Goal: Feedback & Contribution: Submit feedback/report problem

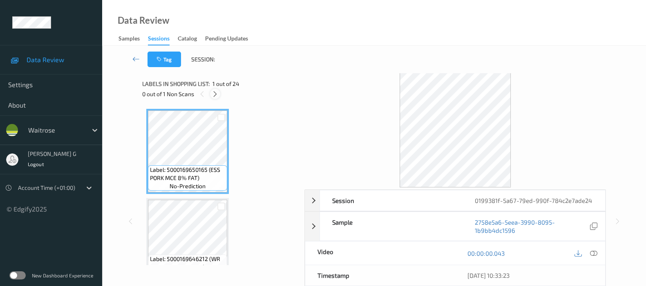
click at [215, 92] on icon at bounding box center [215, 93] width 7 height 7
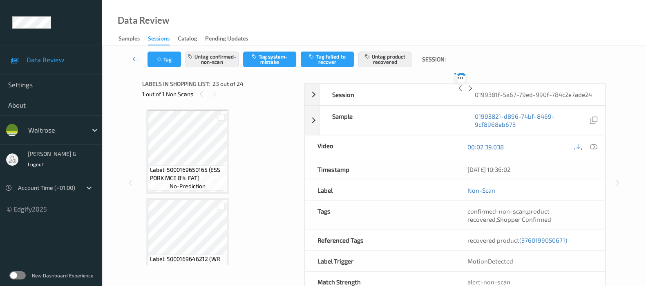
scroll to position [1864, 0]
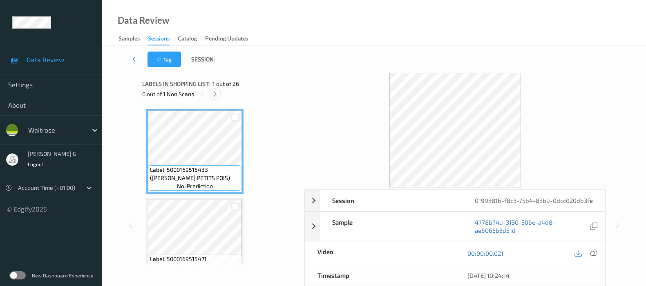
click at [217, 91] on icon at bounding box center [215, 93] width 7 height 7
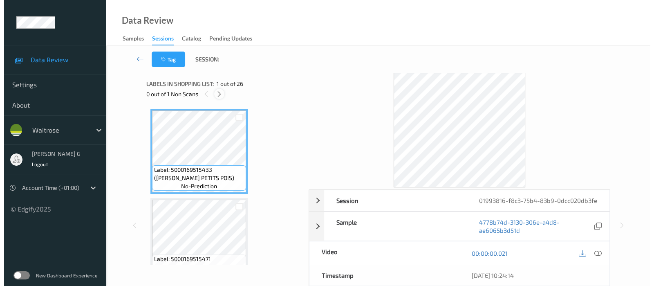
scroll to position [1155, 0]
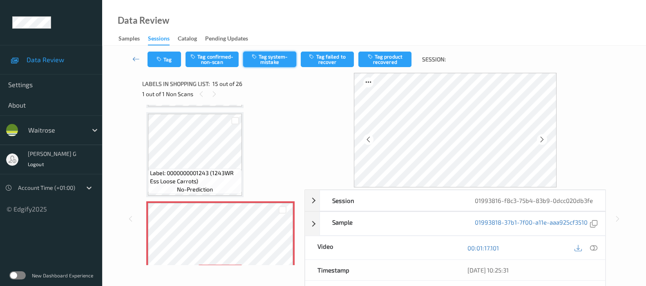
click at [267, 59] on button "Tag system-mistake" at bounding box center [269, 60] width 53 height 16
click at [157, 55] on button "Tag" at bounding box center [165, 60] width 34 height 16
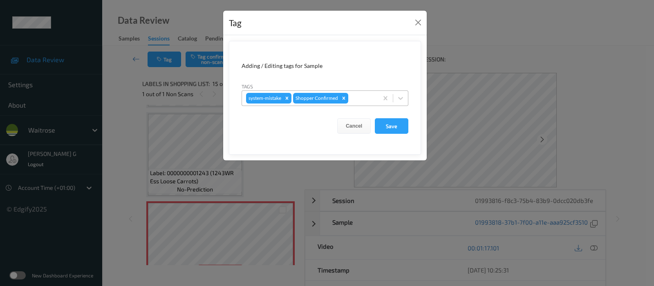
click at [353, 99] on div at bounding box center [362, 98] width 24 height 10
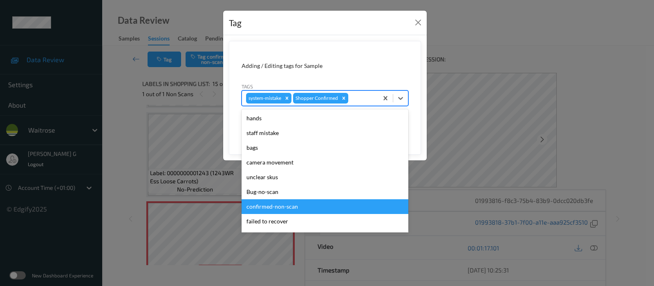
scroll to position [189, 0]
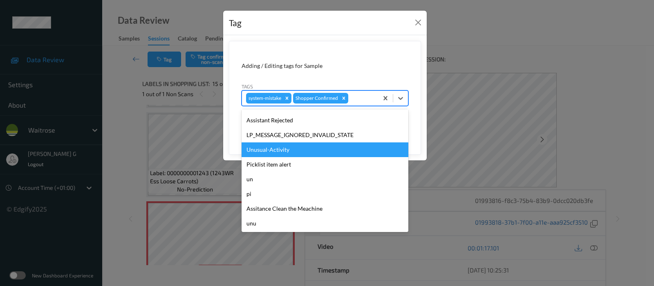
click at [274, 155] on div "Unusual-Activity" at bounding box center [325, 149] width 167 height 15
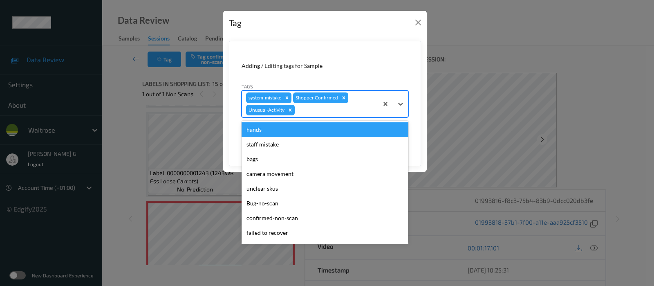
click at [365, 101] on div "system-mistake Shopper Confirmed Unusual-Activity" at bounding box center [310, 104] width 136 height 26
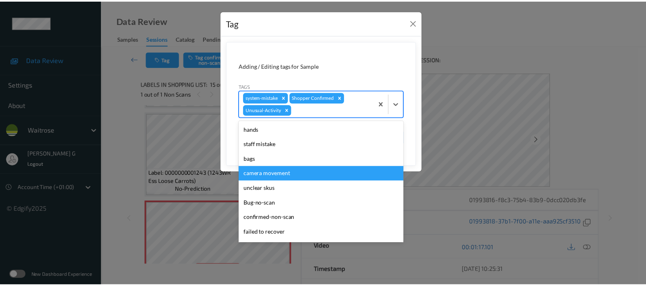
scroll to position [175, 0]
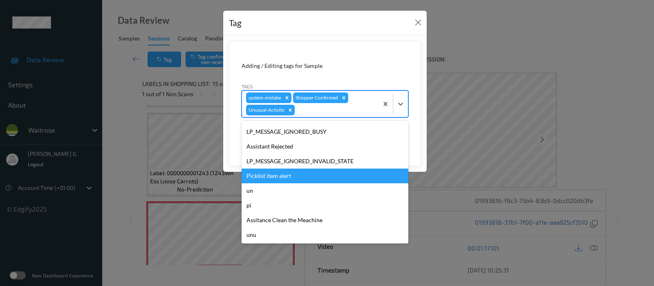
click at [280, 179] on div "Picklist item alert" at bounding box center [325, 175] width 167 height 15
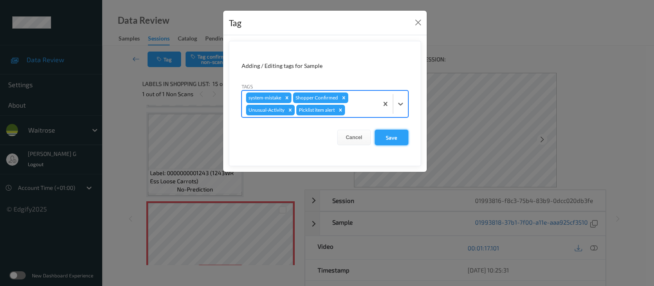
click at [388, 136] on button "Save" at bounding box center [392, 138] width 34 height 16
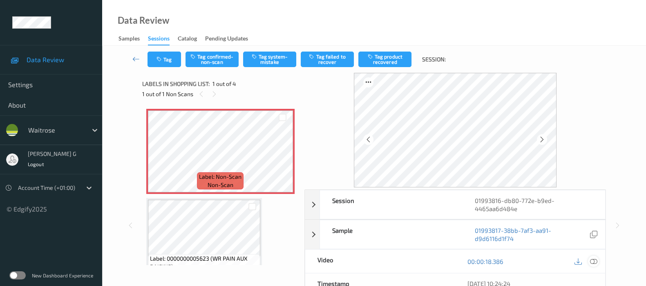
click at [594, 262] on icon at bounding box center [593, 261] width 7 height 7
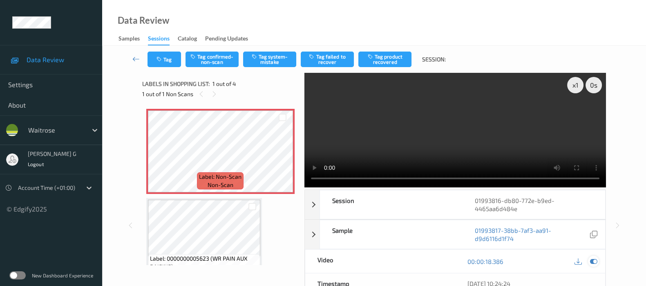
click at [595, 260] on icon at bounding box center [593, 261] width 7 height 7
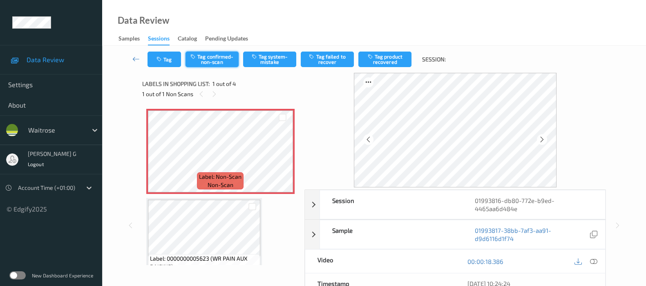
click at [198, 61] on button "Tag confirmed-non-scan" at bounding box center [212, 60] width 53 height 16
click at [159, 62] on button "Tag" at bounding box center [165, 60] width 34 height 16
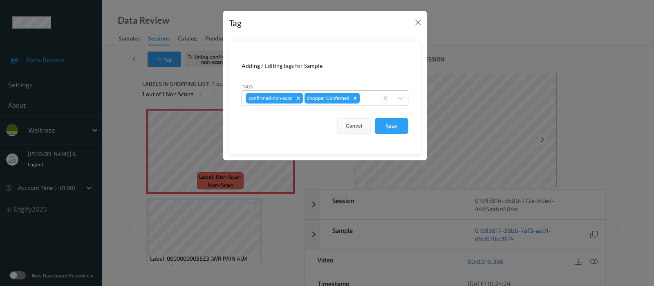
click at [371, 99] on div at bounding box center [367, 98] width 13 height 10
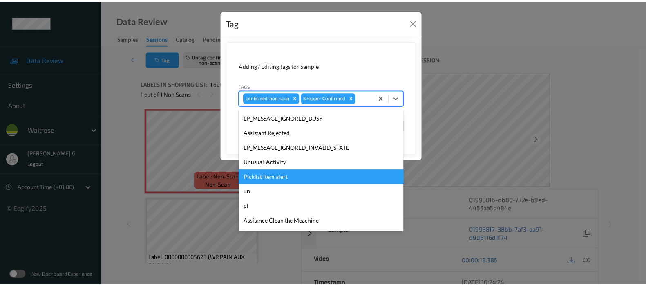
scroll to position [189, 0]
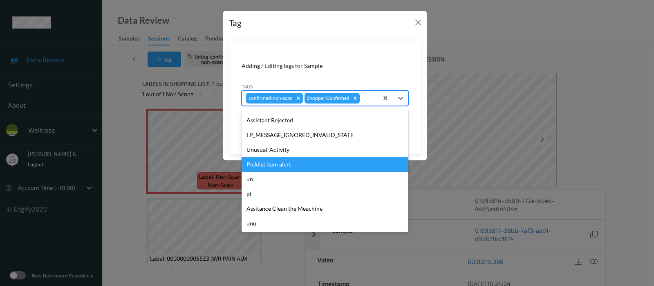
click at [294, 162] on div "Picklist item alert" at bounding box center [325, 164] width 167 height 15
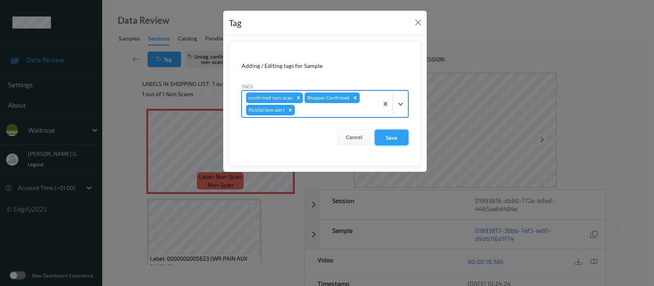
click at [396, 137] on button "Save" at bounding box center [392, 138] width 34 height 16
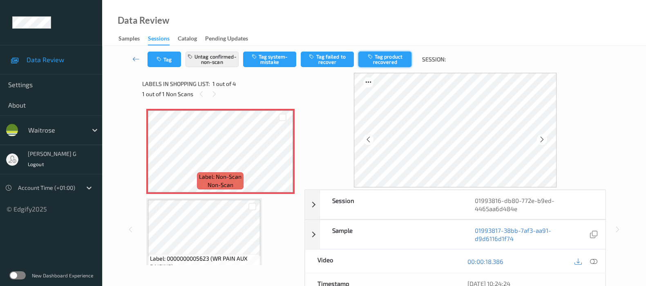
click at [390, 61] on button "Tag product recovered" at bounding box center [385, 60] width 53 height 16
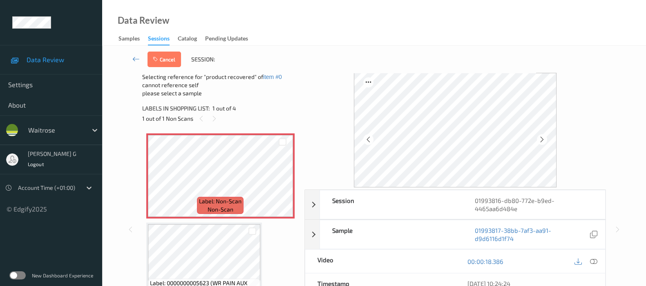
scroll to position [51, 0]
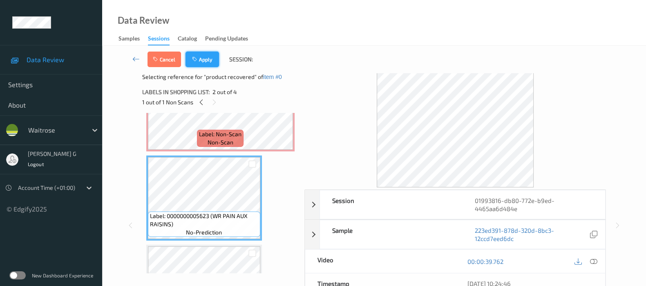
click at [202, 60] on button "Apply" at bounding box center [203, 60] width 34 height 16
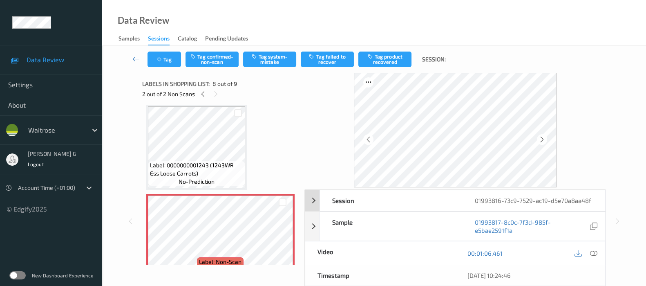
scroll to position [51, 0]
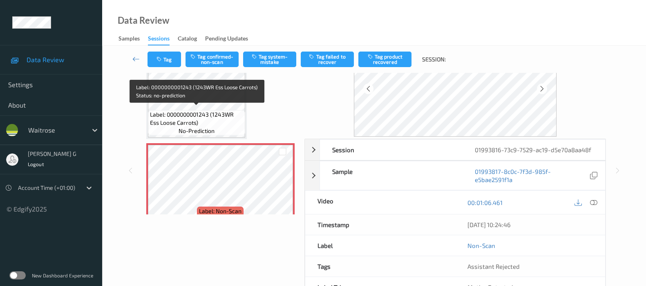
click at [204, 110] on span "Label: 0000000001243 (1243WR Ess Loose Carrots)" at bounding box center [196, 118] width 93 height 16
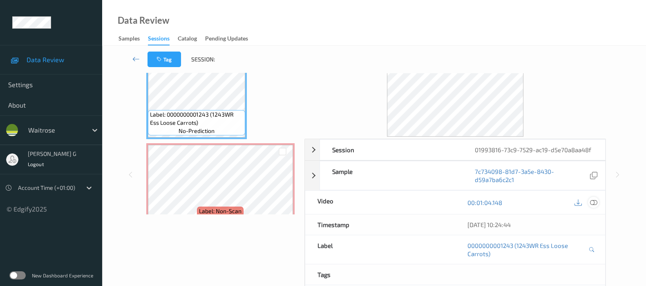
click at [594, 201] on icon at bounding box center [593, 202] width 7 height 7
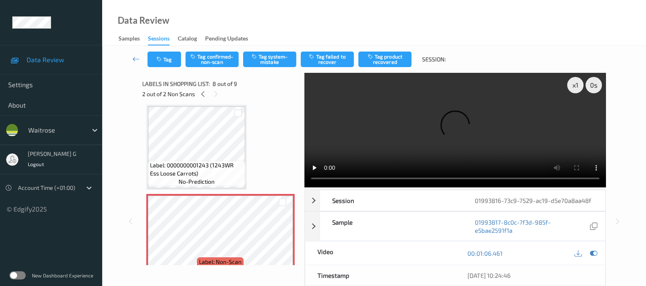
scroll to position [385, 0]
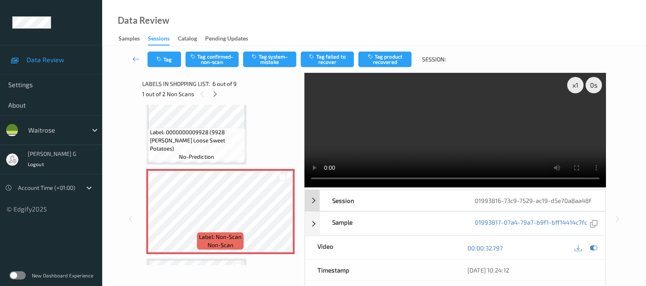
drag, startPoint x: 592, startPoint y: 245, endPoint x: 587, endPoint y: 246, distance: 5.0
click at [593, 245] on icon at bounding box center [593, 247] width 7 height 7
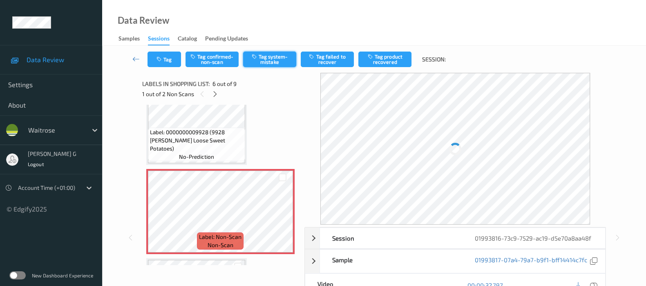
click at [265, 58] on button "Tag system-mistake" at bounding box center [269, 60] width 53 height 16
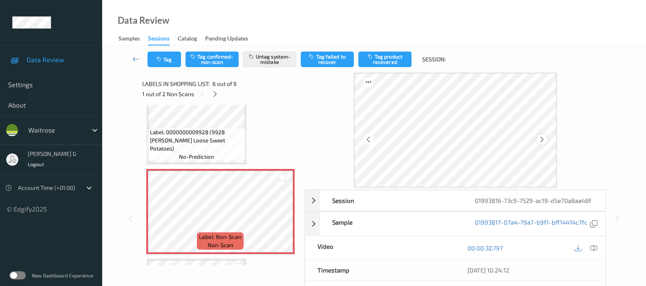
click at [542, 141] on icon at bounding box center [542, 139] width 7 height 7
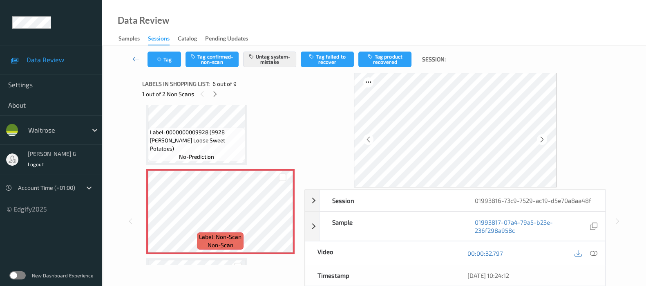
click at [542, 141] on icon at bounding box center [542, 139] width 7 height 7
click at [164, 61] on button "Tag" at bounding box center [165, 60] width 34 height 16
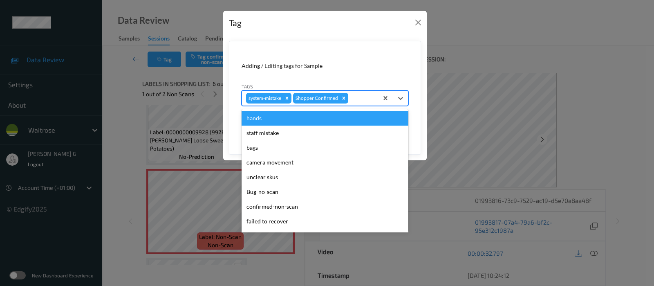
click at [361, 99] on div at bounding box center [362, 98] width 24 height 10
type input "un"
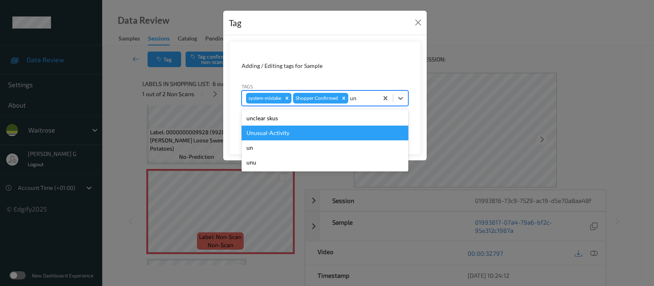
click at [291, 136] on div "Unusual-Activity" at bounding box center [325, 132] width 167 height 15
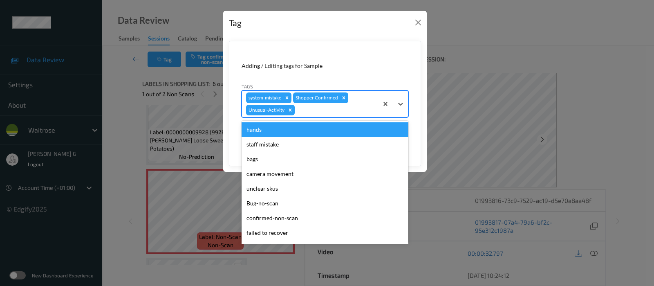
click at [322, 113] on div at bounding box center [335, 110] width 78 height 10
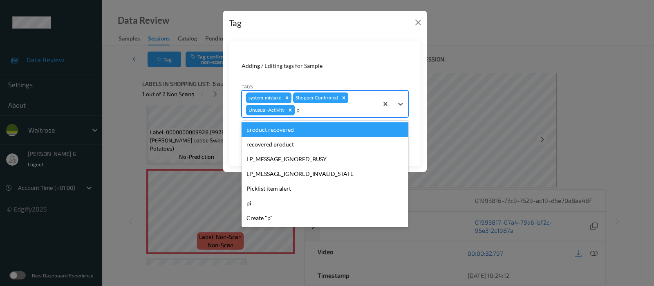
type input "pi"
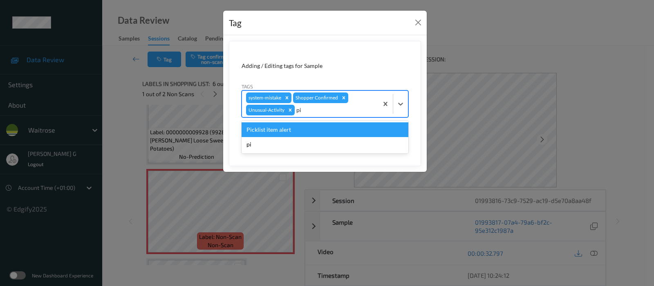
click at [287, 130] on div "Picklist item alert" at bounding box center [325, 129] width 167 height 15
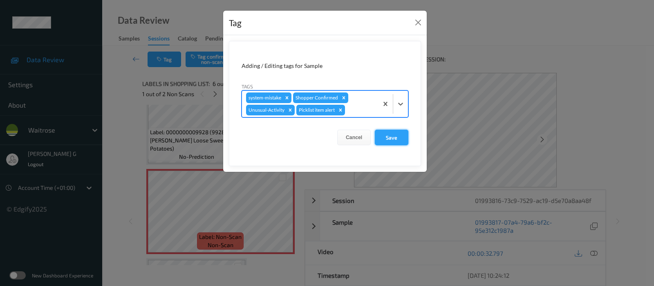
click at [394, 135] on button "Save" at bounding box center [392, 138] width 34 height 16
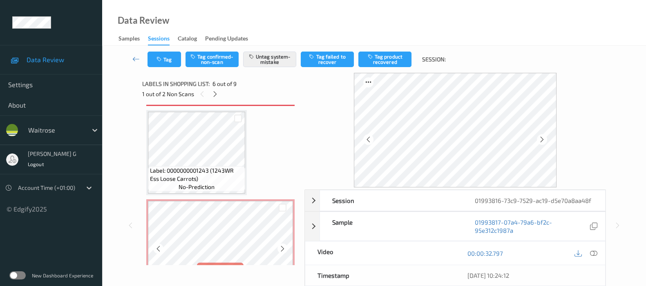
scroll to position [539, 0]
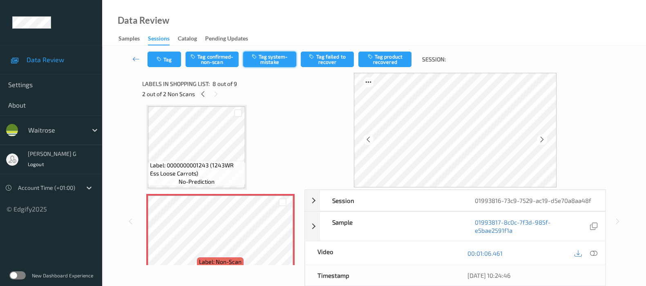
click at [275, 58] on button "Tag system-mistake" at bounding box center [269, 60] width 53 height 16
click at [164, 65] on button "Tag" at bounding box center [165, 60] width 34 height 16
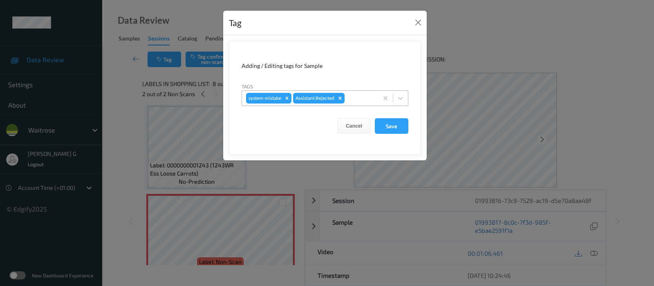
click at [364, 103] on div at bounding box center [360, 98] width 28 height 10
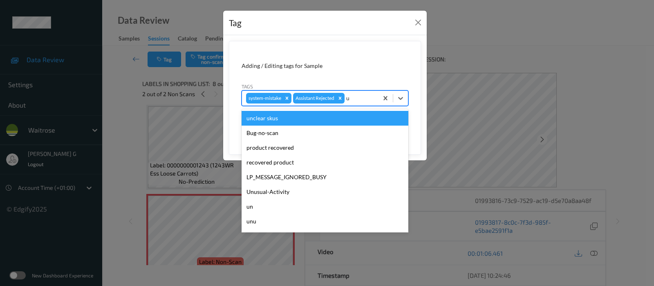
type input "un"
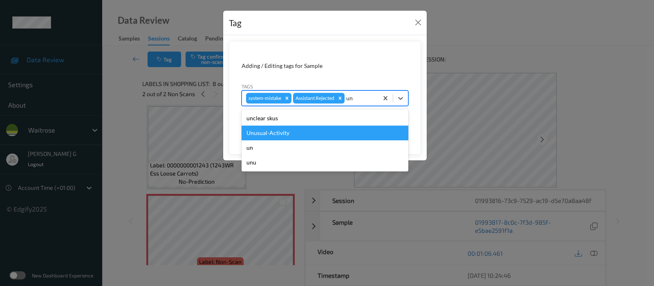
click at [290, 135] on div "Unusual-Activity" at bounding box center [325, 132] width 167 height 15
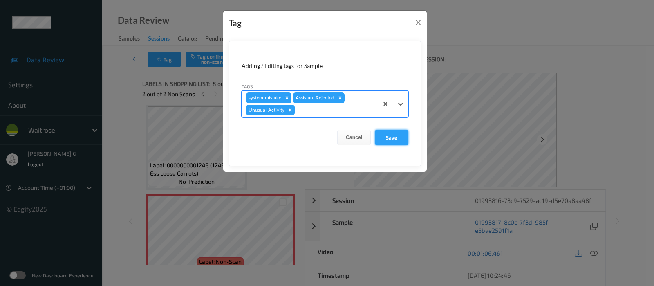
click at [384, 138] on button "Save" at bounding box center [392, 138] width 34 height 16
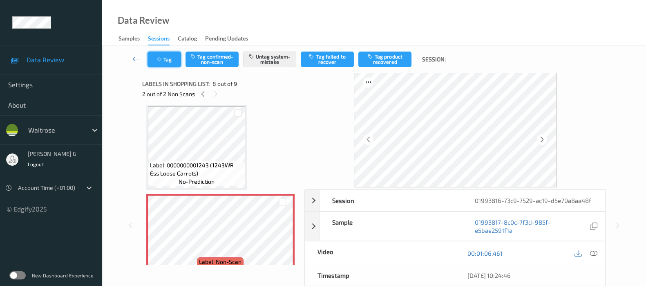
click at [157, 59] on icon "button" at bounding box center [160, 59] width 7 height 6
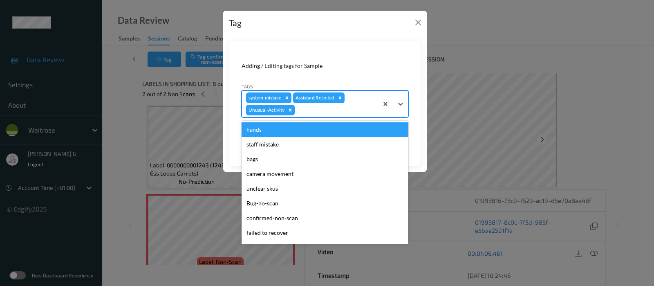
click at [319, 108] on div at bounding box center [335, 110] width 78 height 10
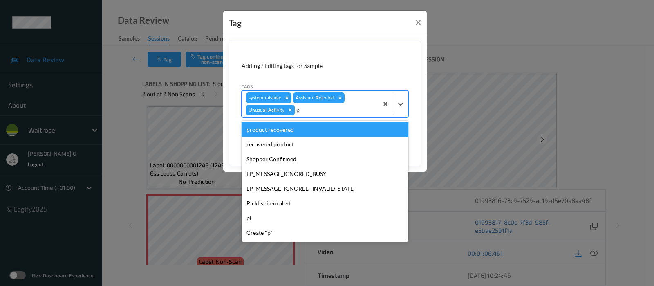
type input "pi"
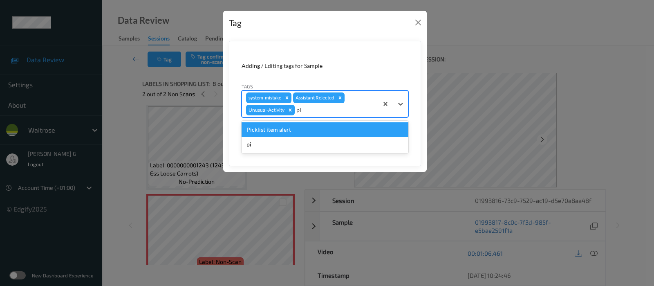
click at [290, 130] on div "Picklist item alert" at bounding box center [325, 129] width 167 height 15
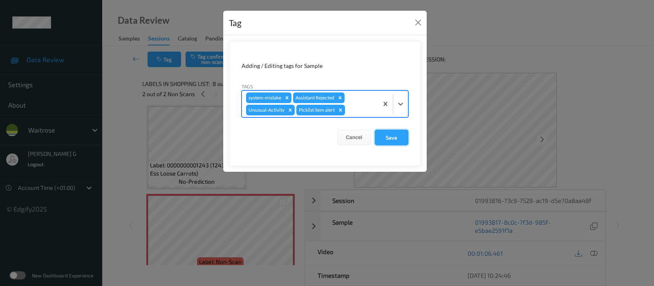
click at [399, 140] on button "Save" at bounding box center [392, 138] width 34 height 16
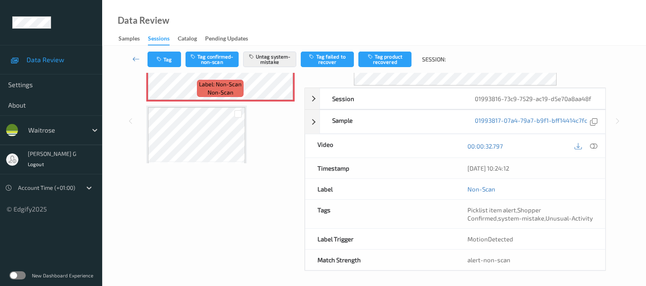
scroll to position [102, 0]
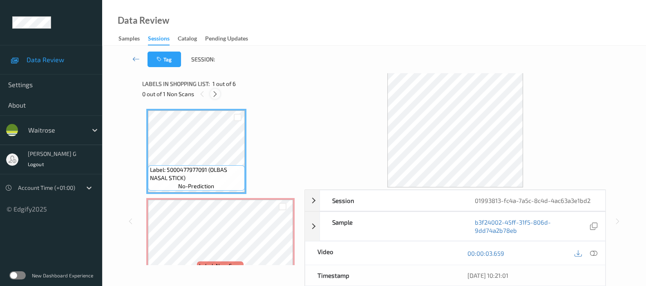
click at [218, 93] on icon at bounding box center [215, 93] width 7 height 7
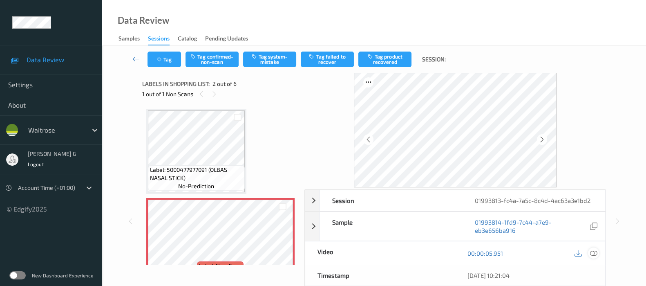
click at [592, 256] on div at bounding box center [593, 252] width 11 height 11
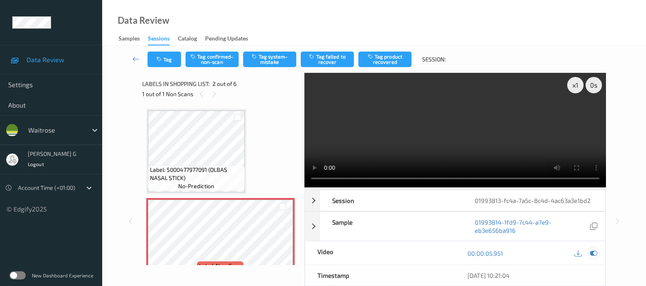
click at [594, 252] on icon at bounding box center [593, 252] width 7 height 7
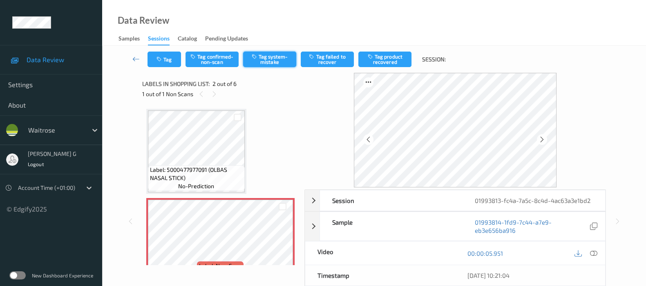
click at [276, 64] on button "Tag system-mistake" at bounding box center [269, 60] width 53 height 16
click at [170, 54] on button "Tag" at bounding box center [165, 60] width 34 height 16
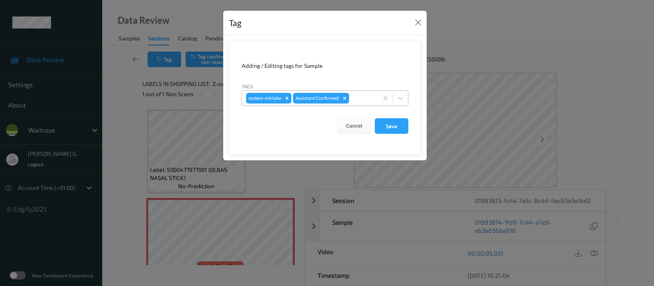
click at [358, 99] on div at bounding box center [362, 98] width 23 height 10
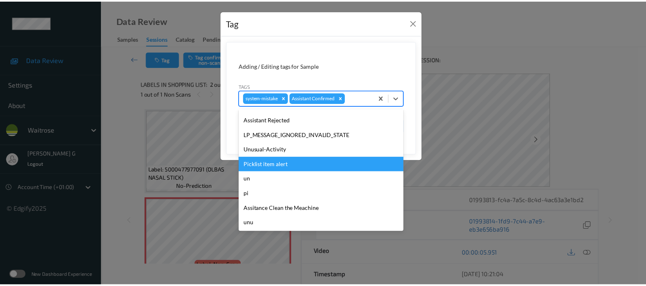
scroll to position [190, 0]
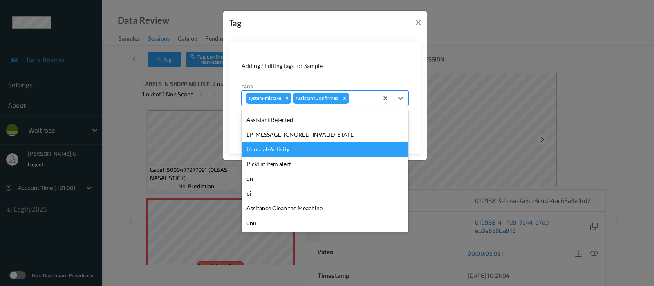
click at [272, 149] on div "Unusual-Activity" at bounding box center [325, 149] width 167 height 15
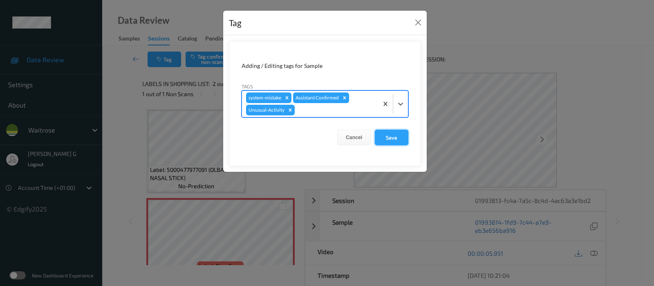
click at [388, 139] on button "Save" at bounding box center [392, 138] width 34 height 16
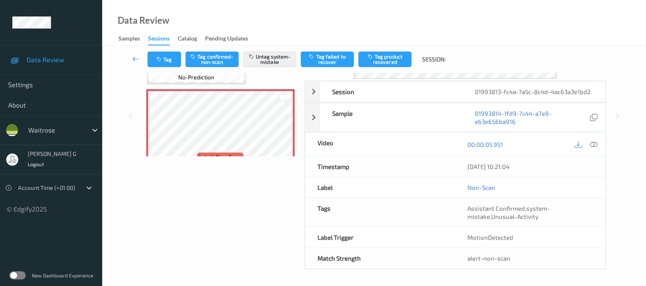
scroll to position [108, 0]
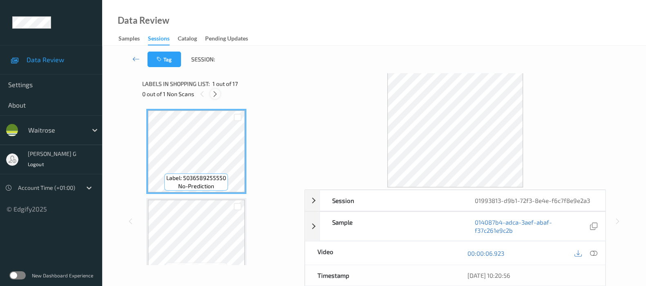
click at [215, 96] on icon at bounding box center [215, 93] width 7 height 7
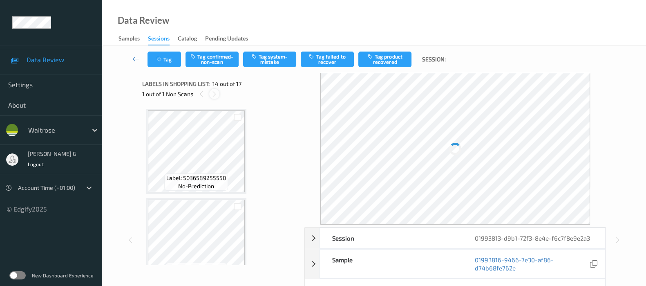
scroll to position [1067, 0]
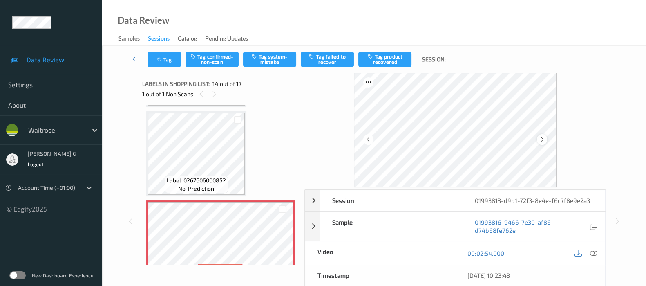
click at [546, 141] on icon at bounding box center [542, 139] width 7 height 7
click at [219, 176] on span "Label: 0267606000852" at bounding box center [196, 180] width 59 height 8
click at [541, 138] on icon at bounding box center [542, 139] width 7 height 7
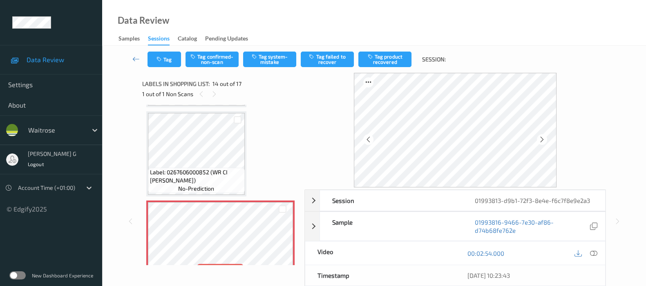
click at [541, 138] on icon at bounding box center [542, 139] width 7 height 7
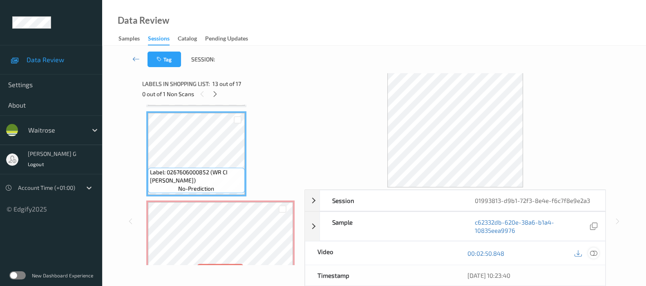
click at [596, 251] on icon at bounding box center [593, 252] width 7 height 7
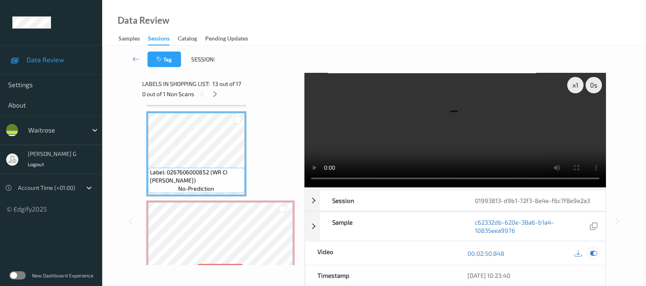
click at [595, 249] on icon at bounding box center [593, 252] width 7 height 7
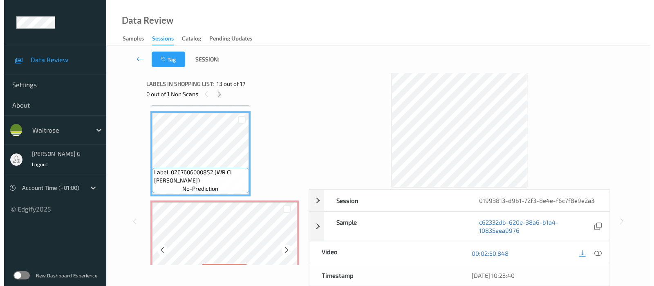
scroll to position [1118, 0]
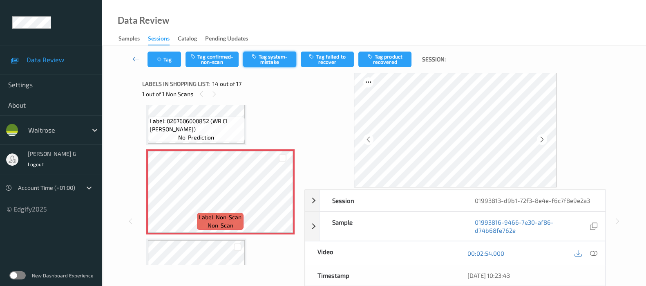
click at [271, 58] on button "Tag system-mistake" at bounding box center [269, 60] width 53 height 16
click at [161, 63] on button "Tag" at bounding box center [165, 60] width 34 height 16
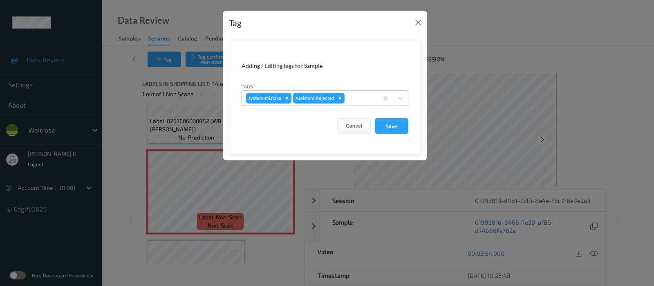
click at [362, 98] on div at bounding box center [360, 98] width 28 height 10
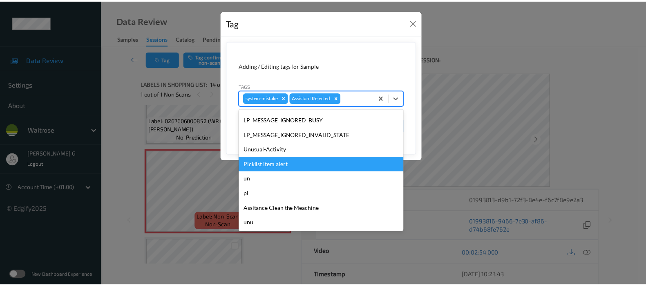
scroll to position [190, 0]
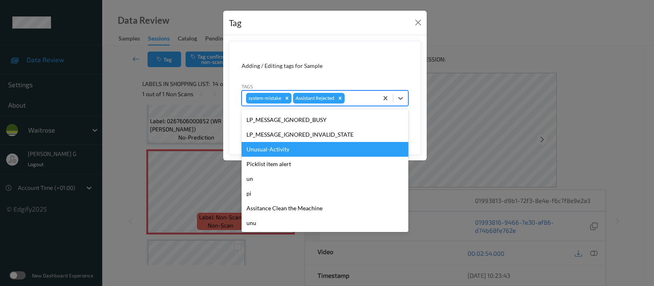
click at [264, 151] on div "Unusual-Activity" at bounding box center [325, 149] width 167 height 15
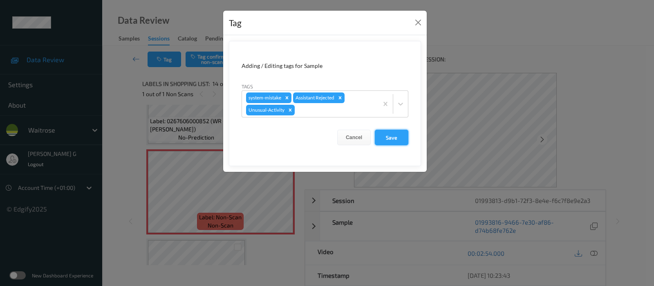
click at [392, 137] on button "Save" at bounding box center [392, 138] width 34 height 16
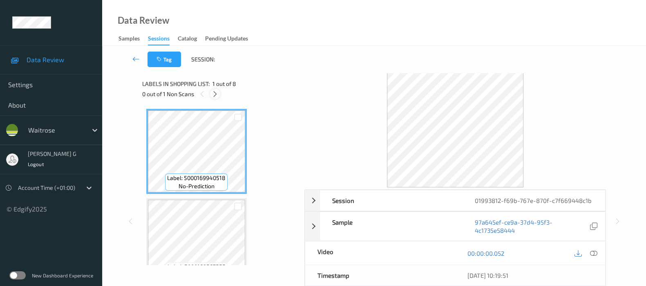
click at [220, 93] on div at bounding box center [215, 94] width 10 height 10
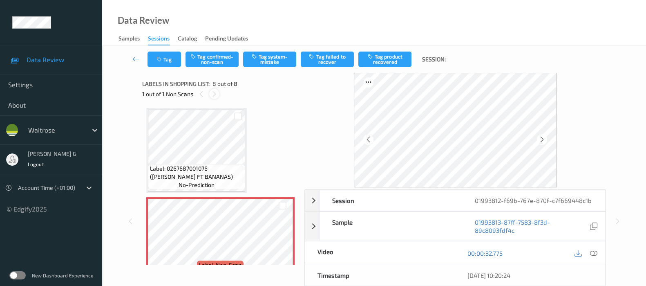
click at [214, 93] on icon at bounding box center [214, 93] width 7 height 7
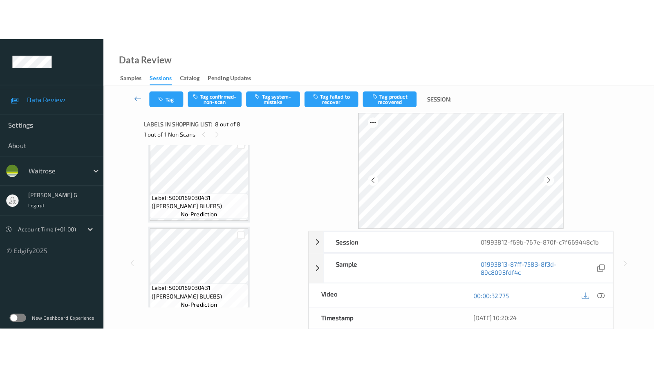
scroll to position [484, 0]
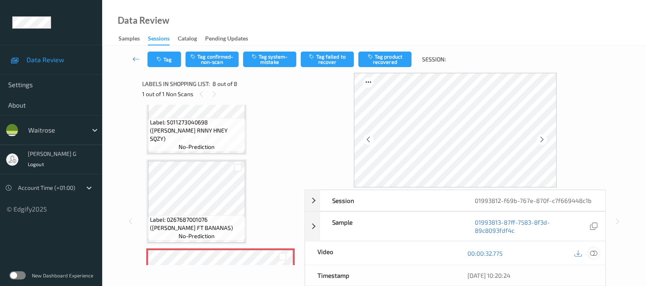
click at [591, 251] on icon at bounding box center [593, 252] width 7 height 7
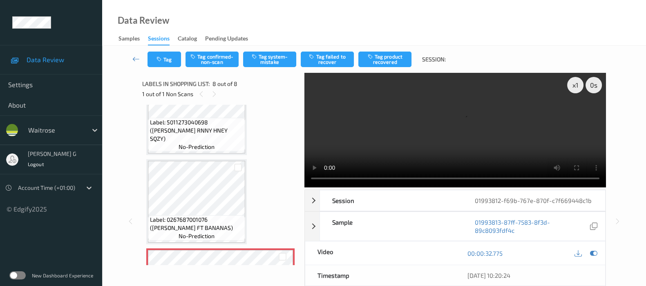
scroll to position [470, 0]
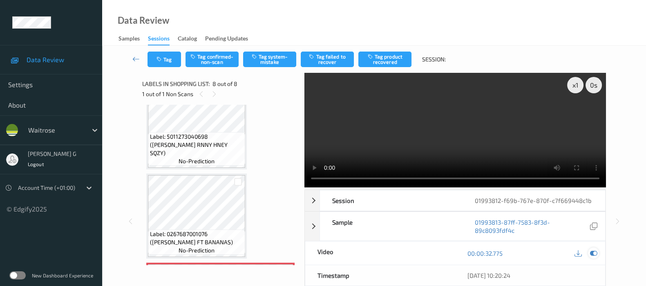
click at [593, 251] on icon at bounding box center [593, 252] width 7 height 7
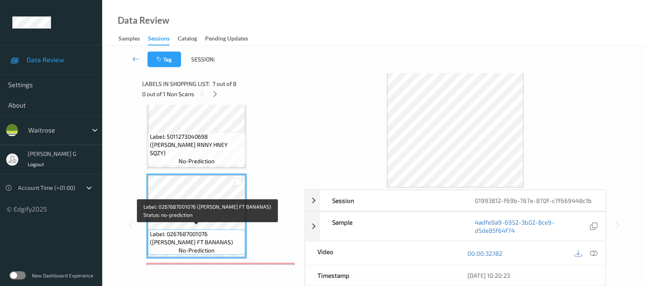
scroll to position [521, 0]
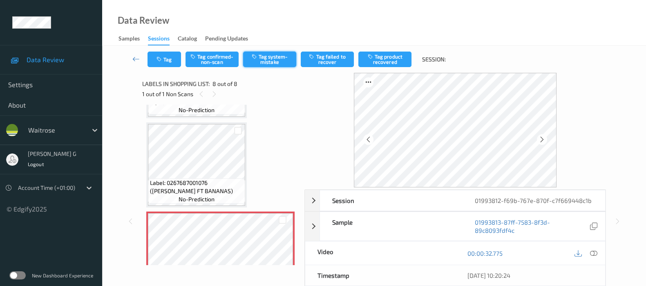
drag, startPoint x: 268, startPoint y: 61, endPoint x: 273, endPoint y: 58, distance: 6.4
click at [273, 58] on button "Tag system-mistake" at bounding box center [269, 60] width 53 height 16
click at [163, 60] on icon "button" at bounding box center [160, 59] width 7 height 6
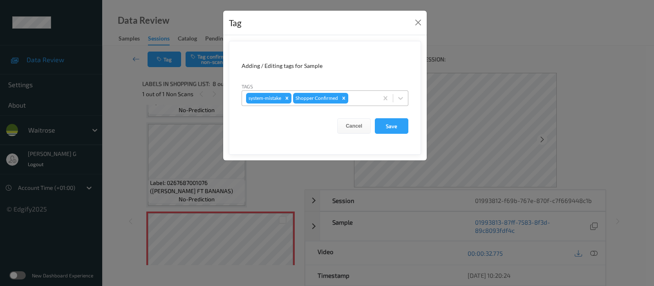
click at [356, 99] on div at bounding box center [362, 98] width 24 height 10
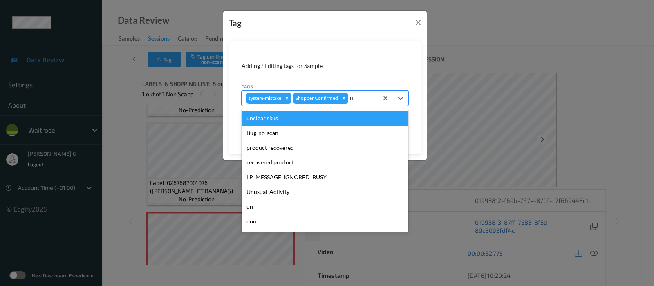
type input "un"
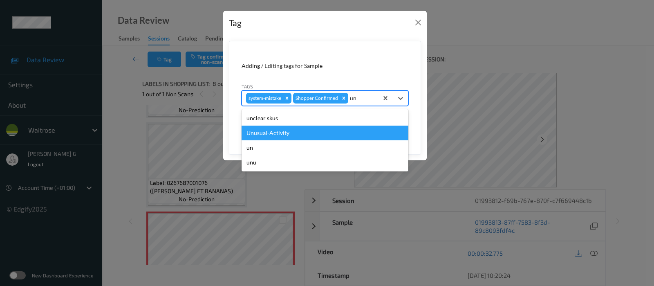
click at [282, 134] on div "Unusual-Activity" at bounding box center [325, 132] width 167 height 15
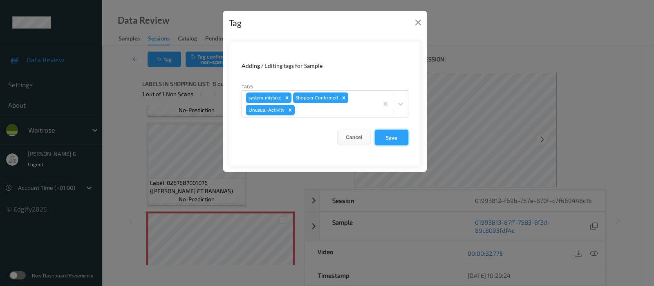
click at [385, 138] on button "Save" at bounding box center [392, 138] width 34 height 16
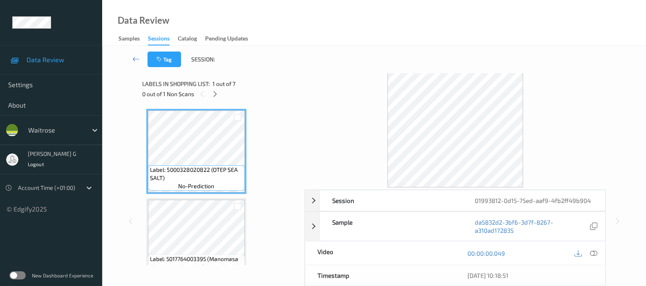
click at [215, 99] on div "Labels in shopping list: 1 out of 7 0 out of 1 Non Scans" at bounding box center [220, 89] width 157 height 32
click at [215, 93] on icon at bounding box center [215, 93] width 7 height 7
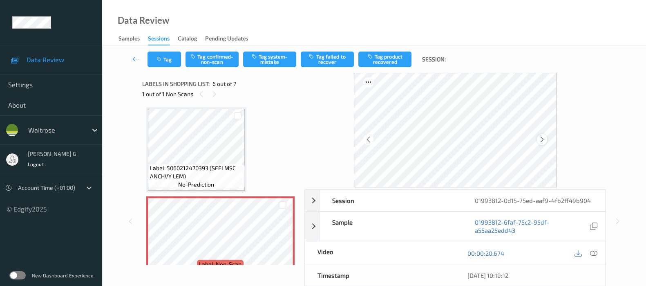
click at [546, 139] on icon at bounding box center [542, 139] width 7 height 7
click at [595, 256] on div at bounding box center [593, 252] width 11 height 11
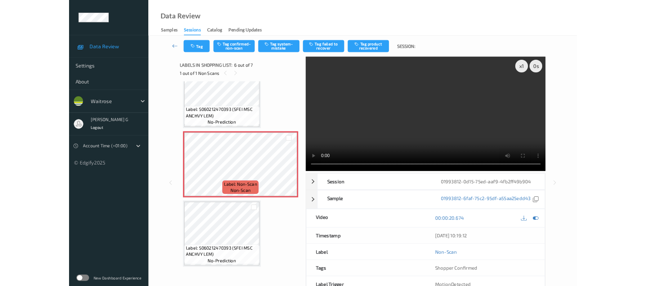
scroll to position [381, 0]
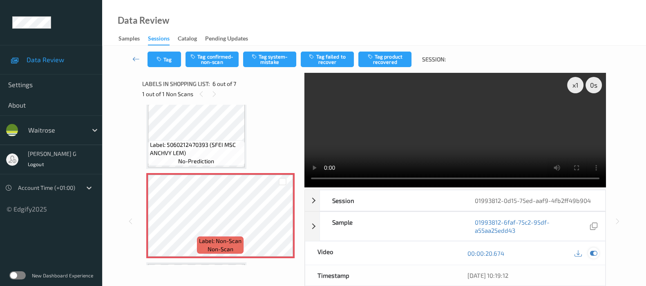
click at [592, 254] on icon at bounding box center [593, 252] width 7 height 7
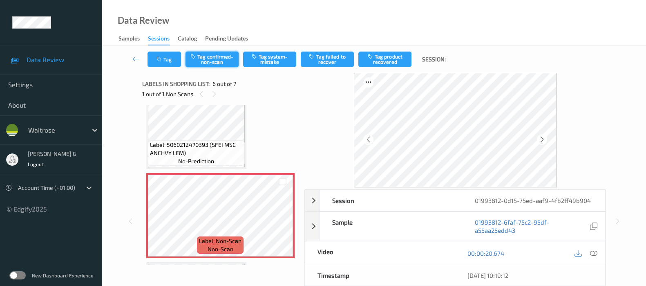
click at [223, 57] on button "Tag confirmed-non-scan" at bounding box center [212, 60] width 53 height 16
click at [388, 62] on button "Tag product recovered" at bounding box center [385, 60] width 53 height 16
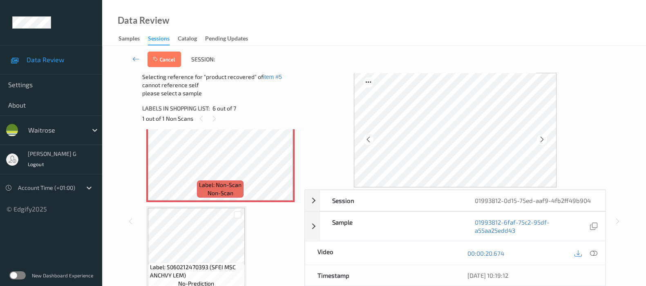
scroll to position [464, 0]
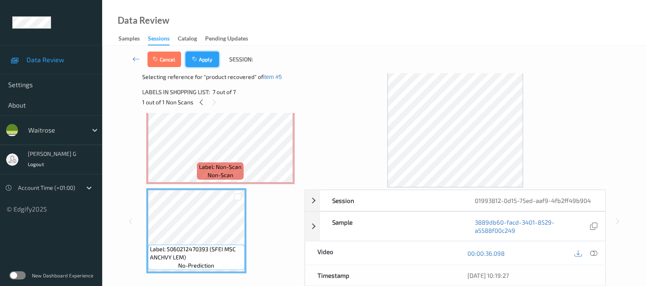
click at [201, 55] on button "Apply" at bounding box center [203, 60] width 34 height 16
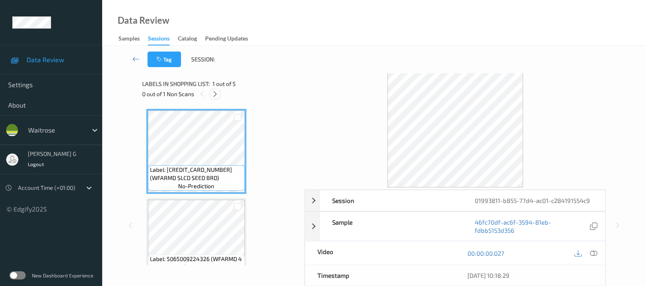
click at [213, 93] on icon at bounding box center [215, 93] width 7 height 7
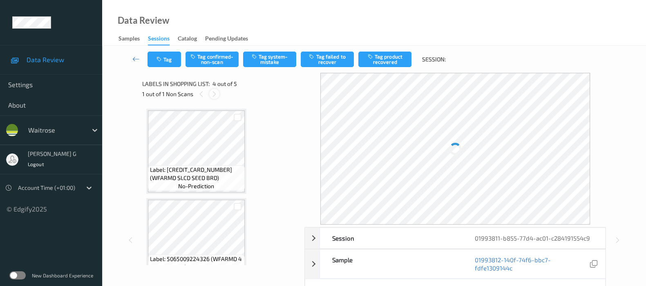
scroll to position [181, 0]
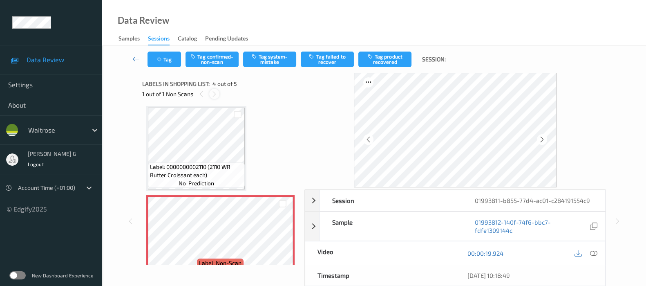
click at [209, 93] on div at bounding box center [214, 94] width 10 height 10
click at [546, 139] on icon at bounding box center [542, 139] width 7 height 7
click at [593, 255] on icon at bounding box center [593, 252] width 7 height 7
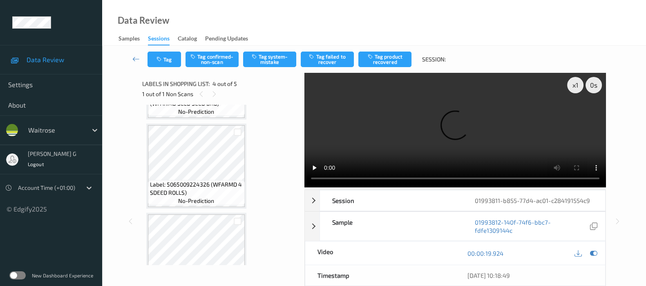
scroll to position [0, 0]
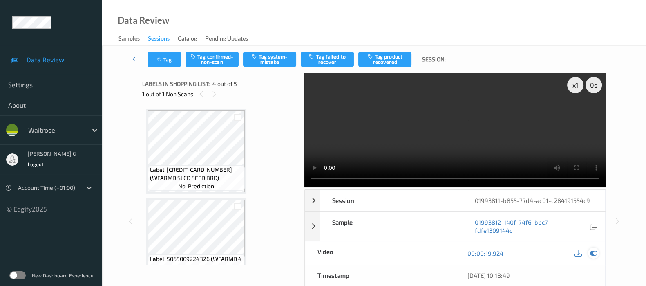
click at [596, 254] on icon at bounding box center [593, 252] width 7 height 7
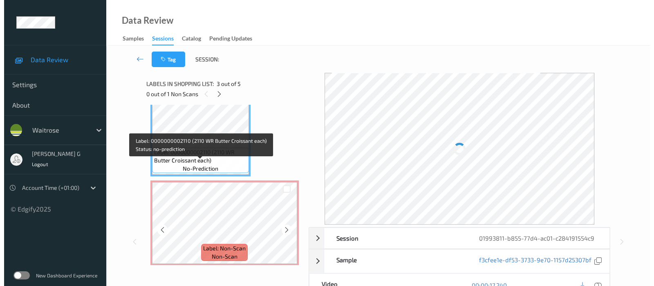
scroll to position [204, 0]
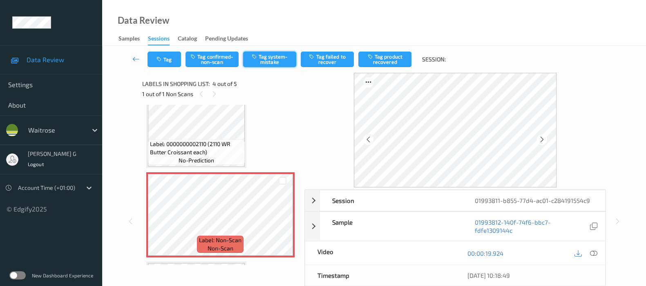
click at [277, 55] on button "Tag system-mistake" at bounding box center [269, 60] width 53 height 16
click at [166, 62] on button "Tag" at bounding box center [165, 60] width 34 height 16
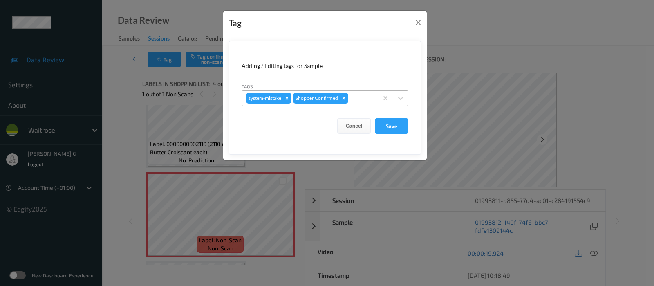
click at [363, 99] on div at bounding box center [362, 98] width 24 height 10
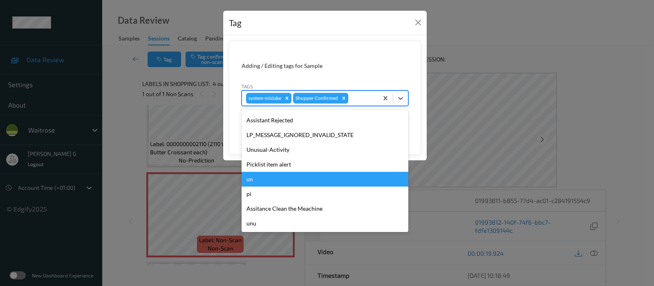
scroll to position [190, 0]
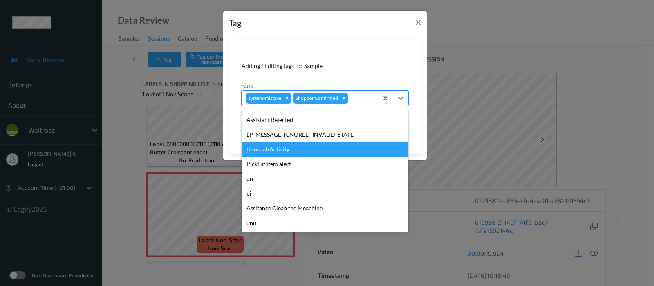
click at [266, 153] on div "Unusual-Activity" at bounding box center [325, 149] width 167 height 15
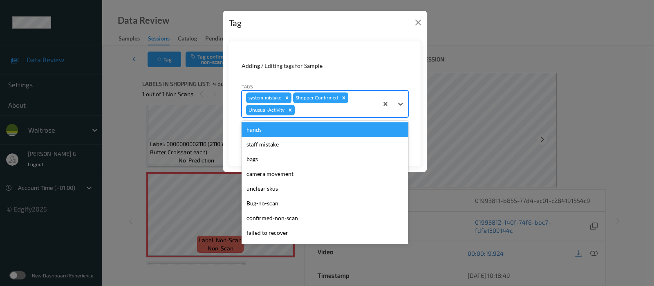
click at [329, 106] on div at bounding box center [335, 110] width 78 height 10
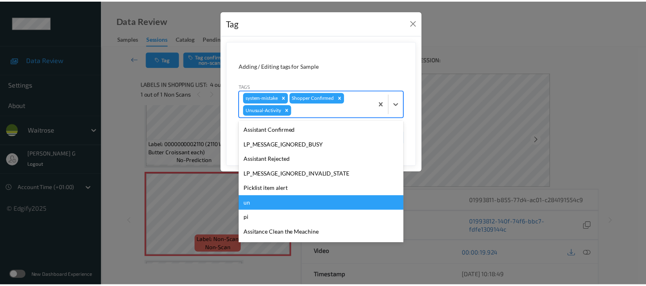
scroll to position [175, 0]
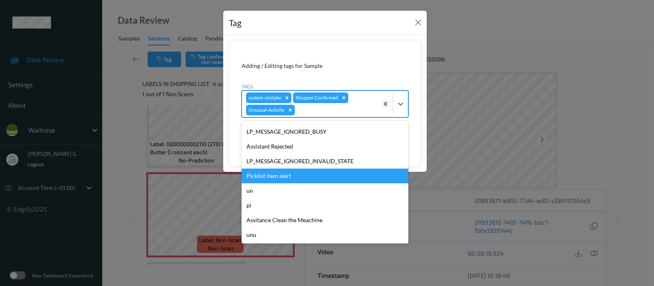
click at [270, 173] on div "Picklist item alert" at bounding box center [325, 175] width 167 height 15
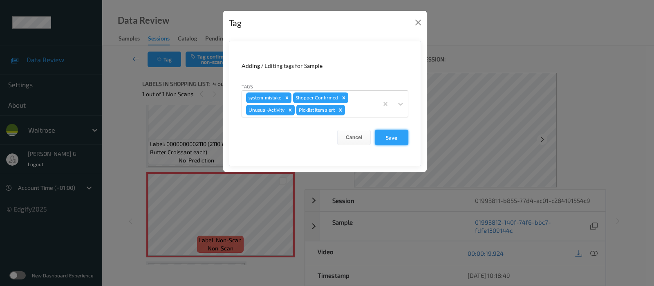
click at [396, 138] on button "Save" at bounding box center [392, 138] width 34 height 16
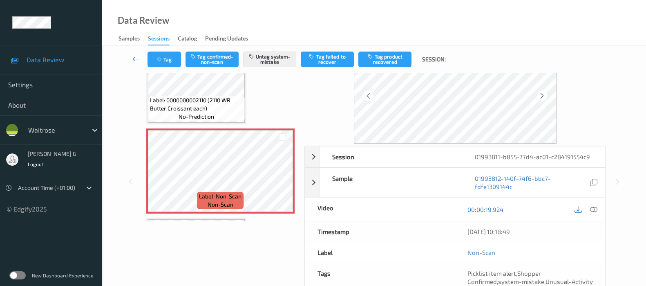
scroll to position [0, 0]
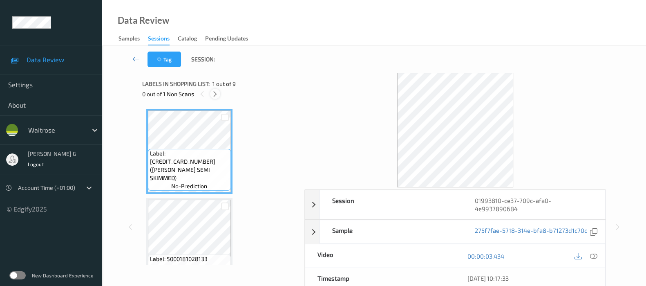
click at [215, 90] on div at bounding box center [215, 94] width 10 height 10
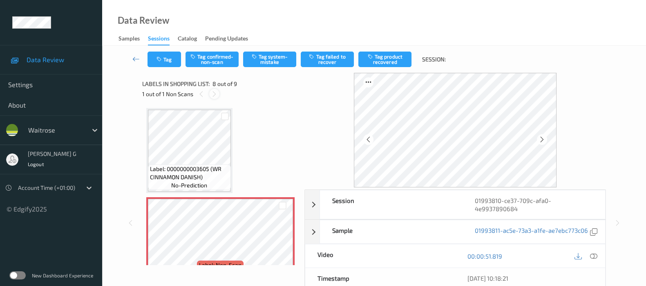
click at [213, 98] on div at bounding box center [214, 94] width 10 height 10
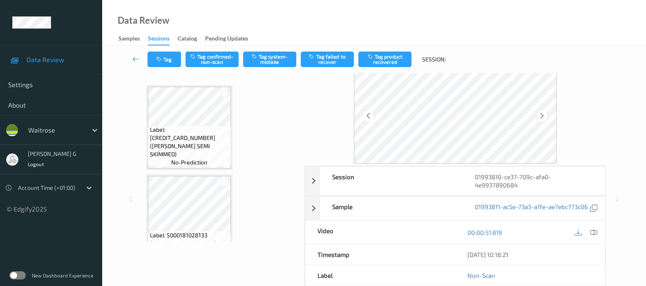
scroll to position [0, 0]
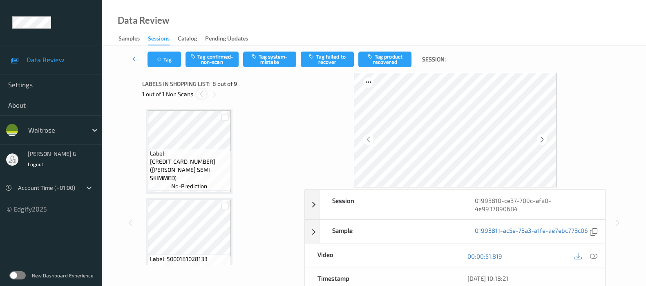
click at [201, 95] on icon at bounding box center [201, 93] width 7 height 7
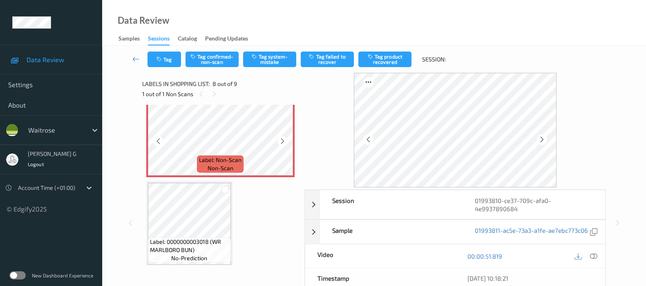
scroll to position [538, 0]
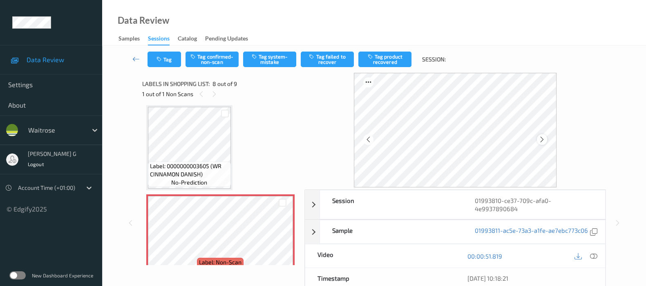
click at [542, 137] on icon at bounding box center [542, 139] width 7 height 7
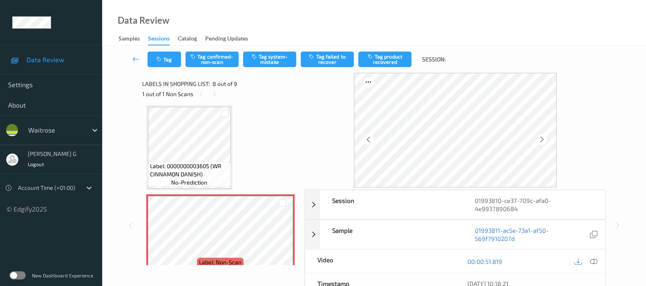
click at [542, 137] on icon at bounding box center [542, 139] width 7 height 7
click at [595, 258] on icon at bounding box center [593, 261] width 7 height 7
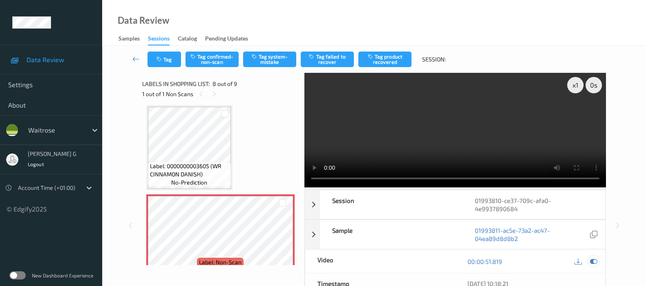
click at [598, 260] on div at bounding box center [593, 260] width 11 height 11
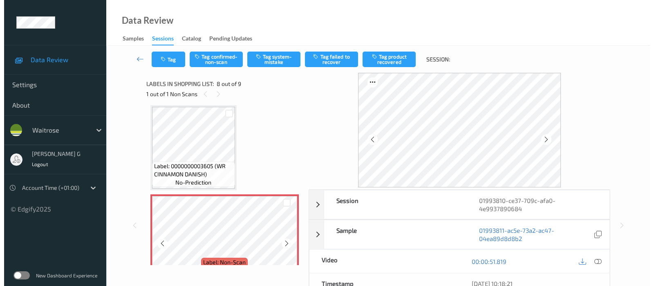
scroll to position [641, 0]
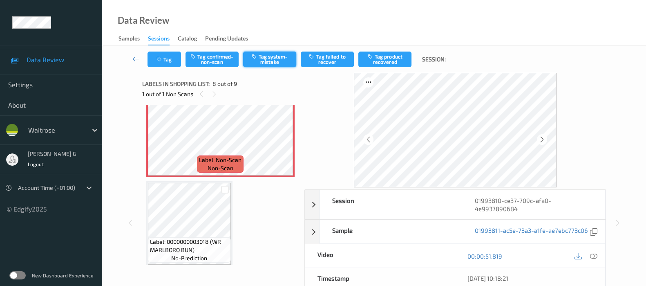
click at [258, 58] on icon "button" at bounding box center [255, 57] width 7 height 6
click at [165, 57] on button "Tag" at bounding box center [165, 60] width 34 height 16
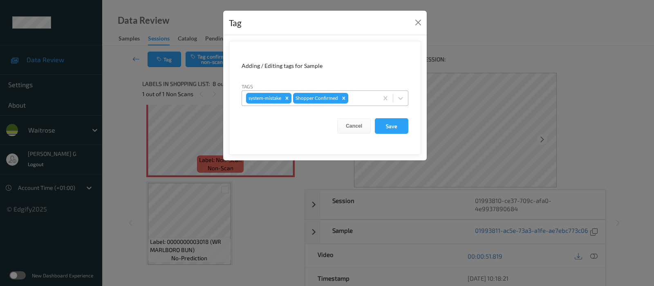
click at [354, 97] on div at bounding box center [362, 98] width 24 height 10
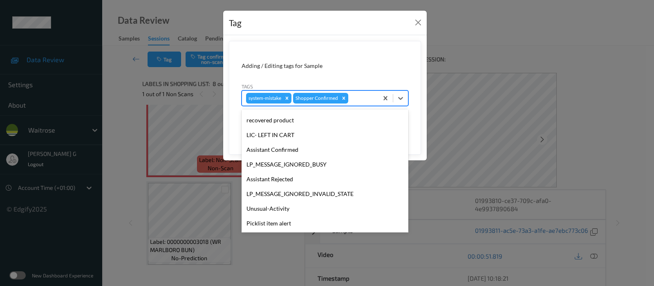
scroll to position [189, 0]
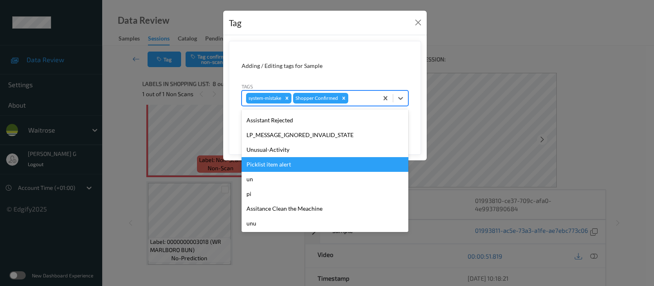
click at [267, 158] on div "Picklist item alert" at bounding box center [325, 164] width 167 height 15
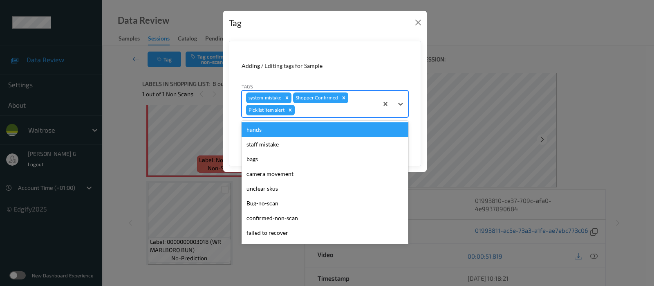
click at [323, 109] on div at bounding box center [335, 110] width 78 height 10
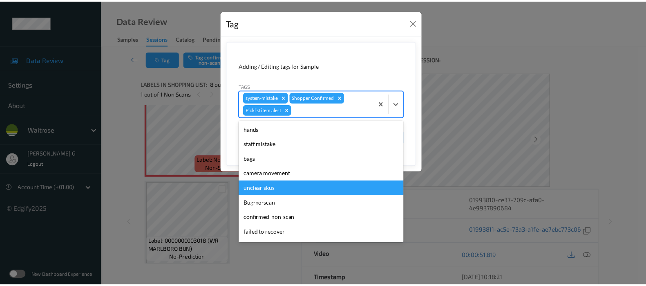
scroll to position [175, 0]
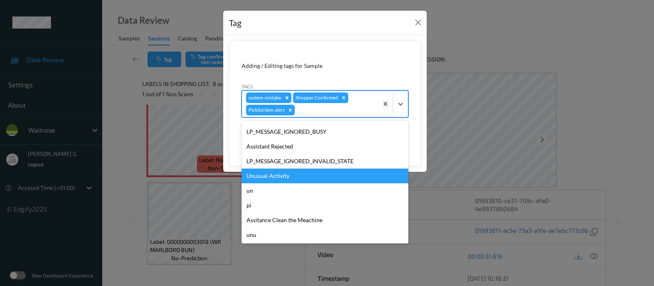
click at [276, 179] on div "Unusual-Activity" at bounding box center [325, 175] width 167 height 15
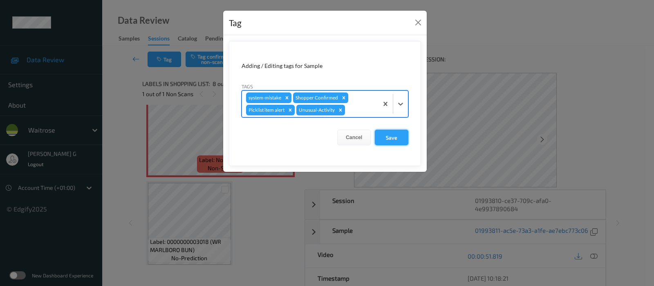
click at [379, 139] on button "Save" at bounding box center [392, 138] width 34 height 16
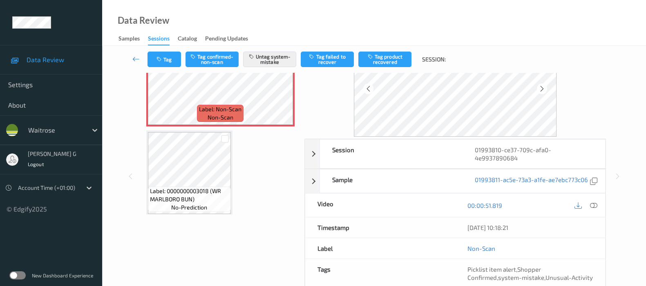
scroll to position [0, 0]
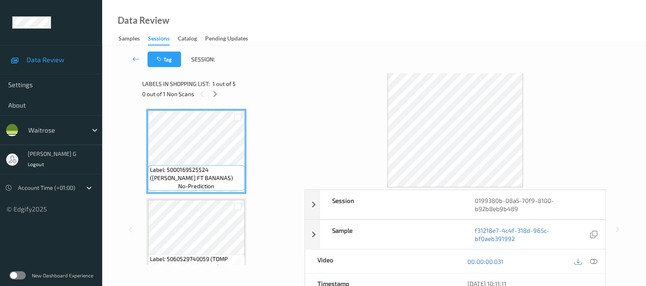
click at [214, 95] on icon at bounding box center [215, 93] width 7 height 7
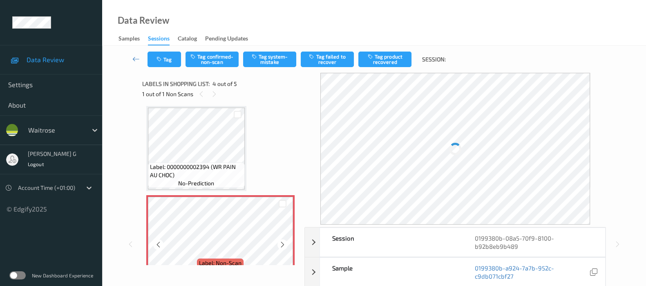
scroll to position [232, 0]
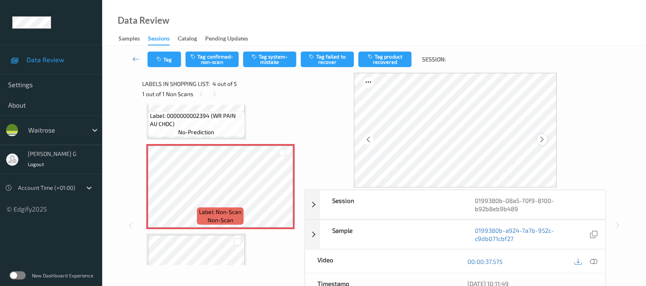
click at [546, 139] on icon at bounding box center [542, 139] width 7 height 7
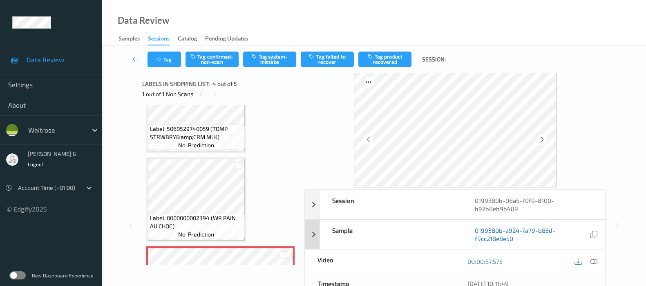
scroll to position [51, 0]
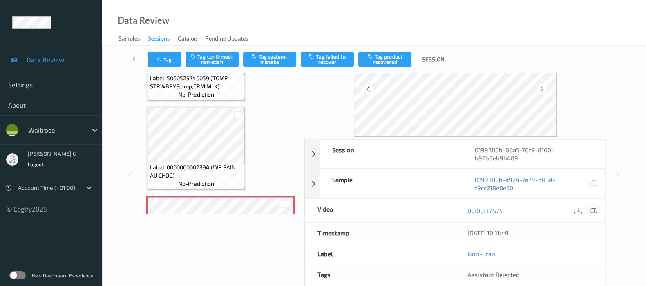
click at [592, 209] on icon at bounding box center [593, 210] width 7 height 7
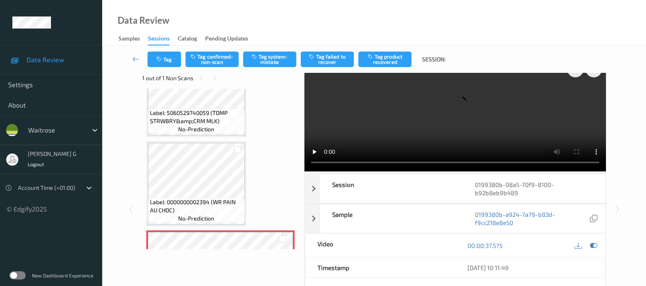
scroll to position [0, 0]
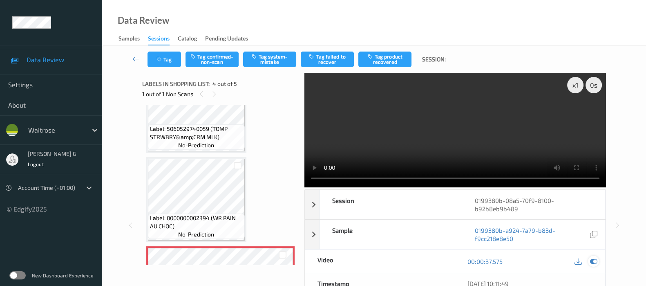
click at [593, 260] on icon at bounding box center [593, 261] width 7 height 7
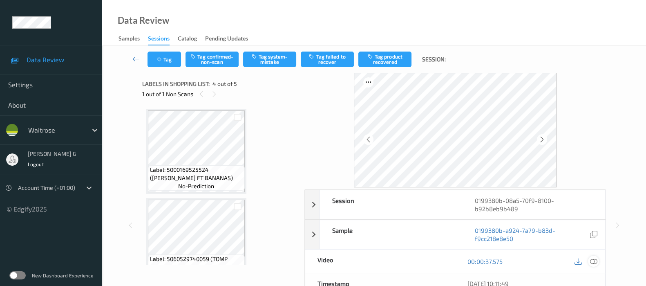
click at [596, 260] on icon at bounding box center [593, 261] width 7 height 7
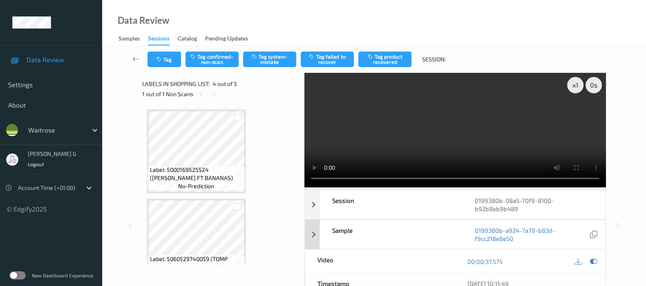
click at [590, 258] on icon at bounding box center [593, 261] width 7 height 7
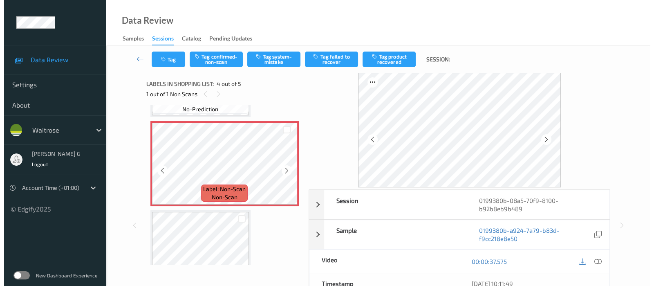
scroll to position [255, 0]
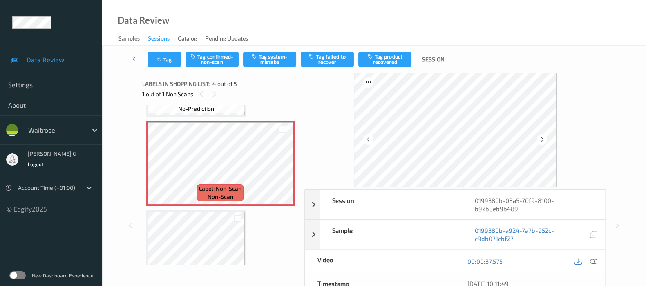
click at [272, 49] on div "Tag Tag confirmed-non-scan Tag system-mistake Tag failed to recover Tag product…" at bounding box center [374, 59] width 511 height 27
click at [271, 55] on button "Tag system-mistake" at bounding box center [269, 60] width 53 height 16
click at [172, 66] on button "Tag" at bounding box center [165, 60] width 34 height 16
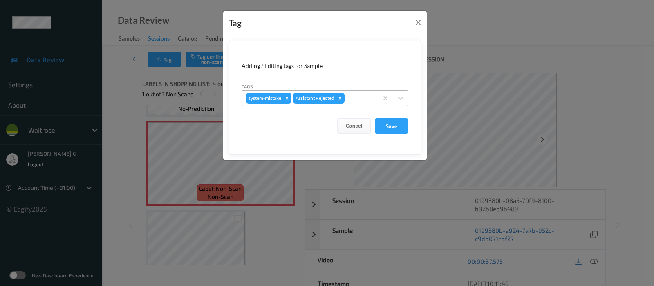
click at [352, 97] on div at bounding box center [360, 98] width 28 height 10
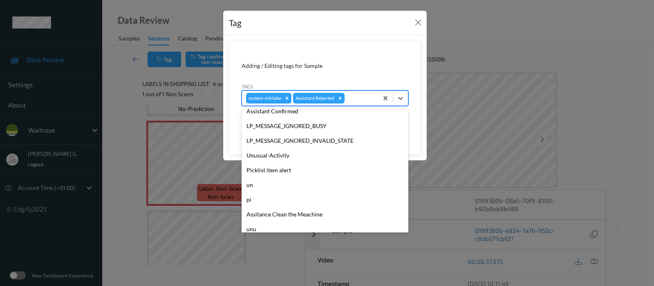
scroll to position [190, 0]
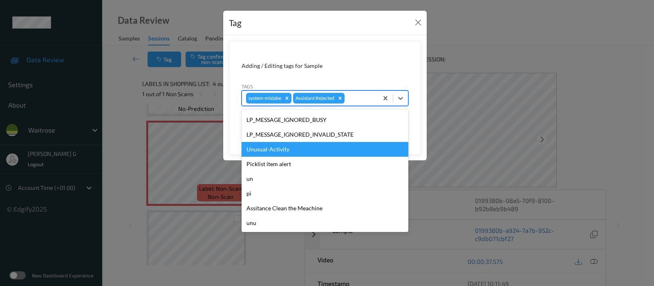
click at [288, 144] on div "Unusual-Activity" at bounding box center [325, 149] width 167 height 15
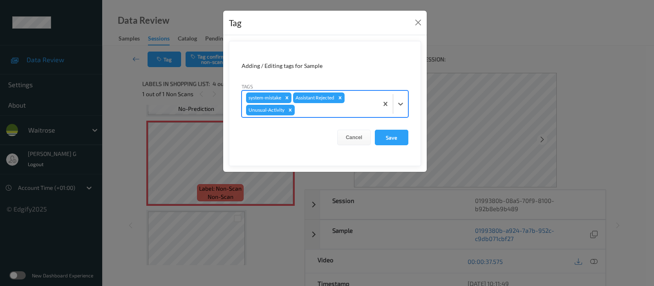
click at [338, 111] on div at bounding box center [335, 110] width 78 height 10
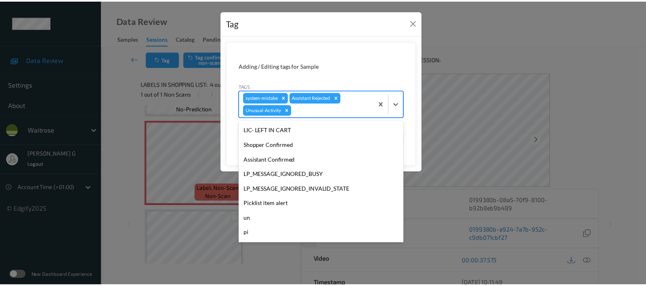
scroll to position [175, 0]
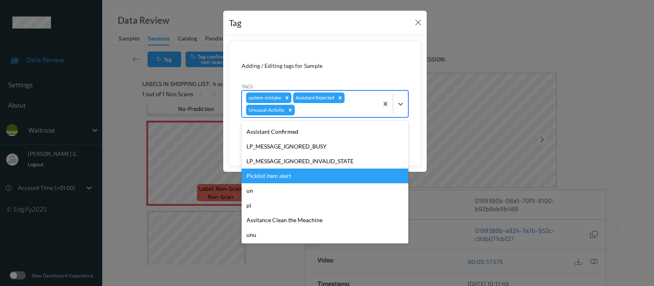
click at [289, 173] on div "Picklist item alert" at bounding box center [325, 175] width 167 height 15
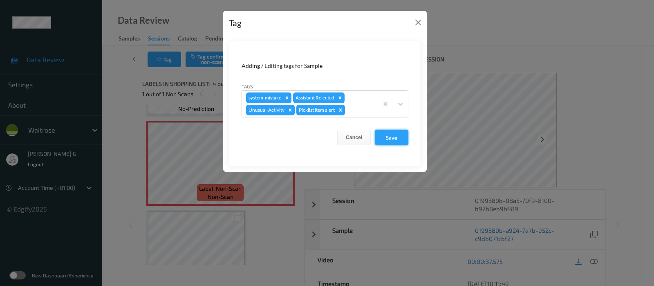
click at [392, 137] on button "Save" at bounding box center [392, 138] width 34 height 16
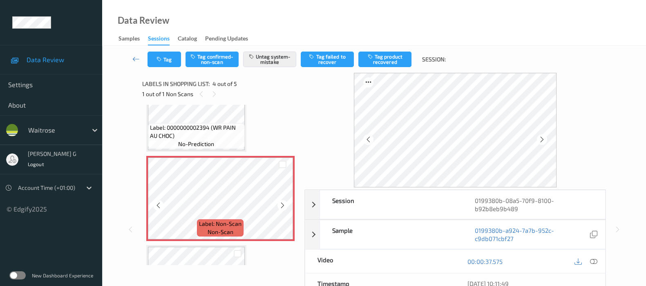
scroll to position [204, 0]
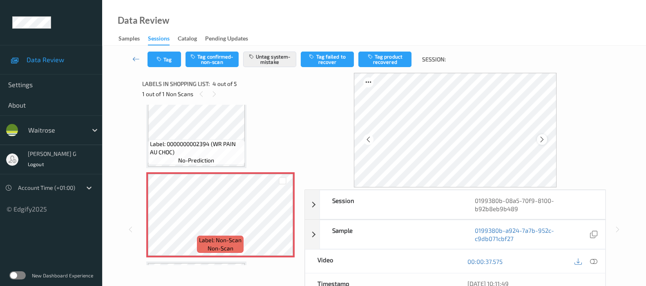
click at [542, 139] on icon at bounding box center [542, 139] width 7 height 7
click at [542, 138] on icon at bounding box center [542, 139] width 7 height 7
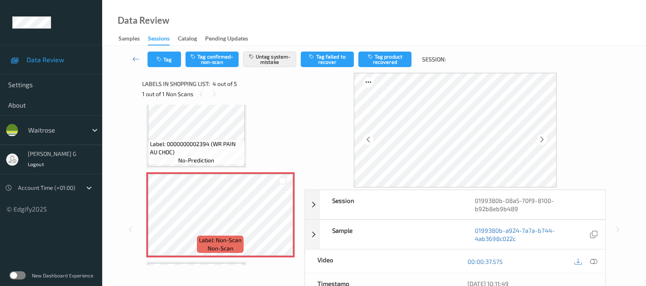
click at [542, 138] on icon at bounding box center [542, 139] width 7 height 7
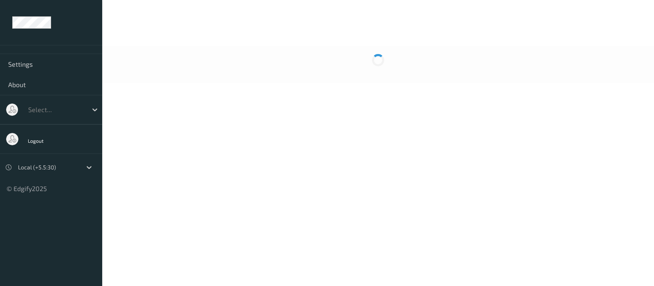
click at [230, 140] on body "Settings About Select... Logout Local (+5.5:30) © Edgify 2025 New Dashboard Exp…" at bounding box center [327, 143] width 654 height 286
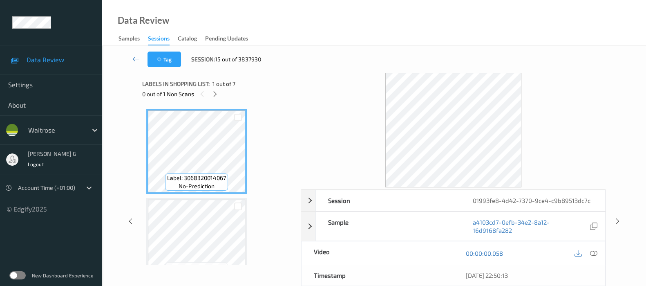
click at [279, 74] on div "Labels in shopping list: 1 out of 7 0 out of 1 Non Scans" at bounding box center [218, 89] width 153 height 32
click at [216, 90] on icon at bounding box center [215, 93] width 7 height 7
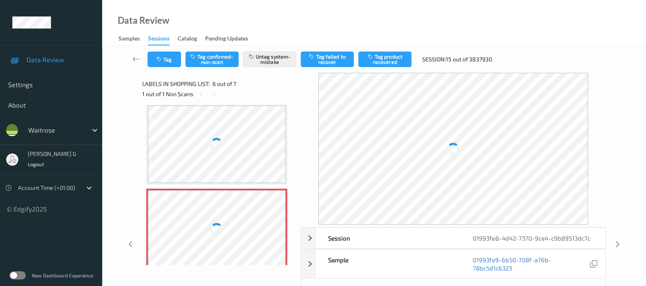
scroll to position [367, 0]
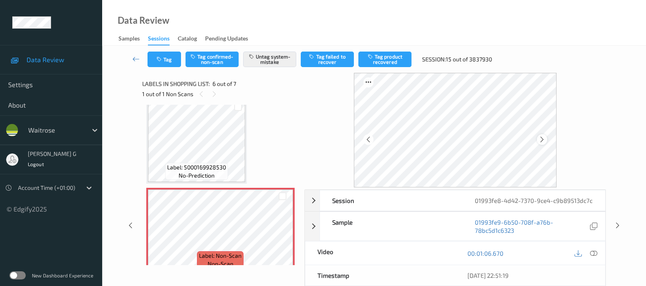
click at [542, 142] on icon at bounding box center [542, 139] width 7 height 7
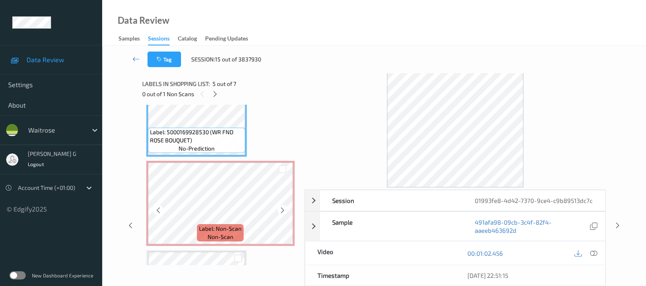
scroll to position [410, 0]
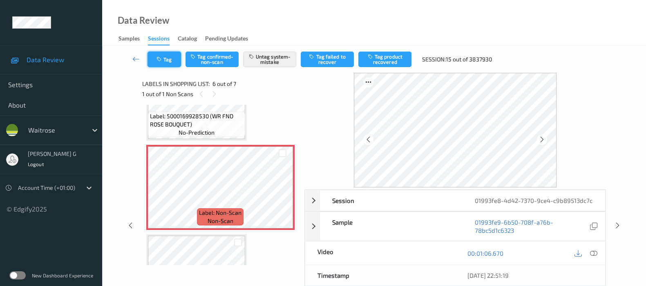
click at [163, 57] on icon "button" at bounding box center [160, 59] width 7 height 6
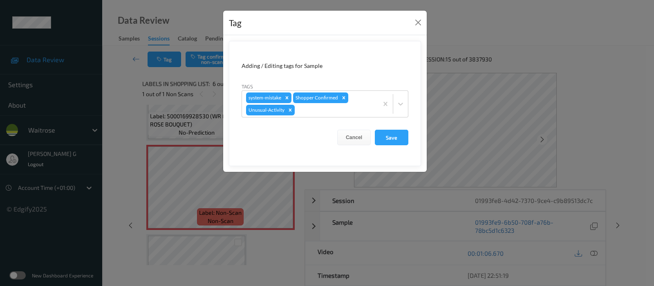
click at [125, 103] on div "Tag Adding / Editing tags for Sample Tags system-mistake Shopper Confirmed Unus…" at bounding box center [327, 143] width 654 height 286
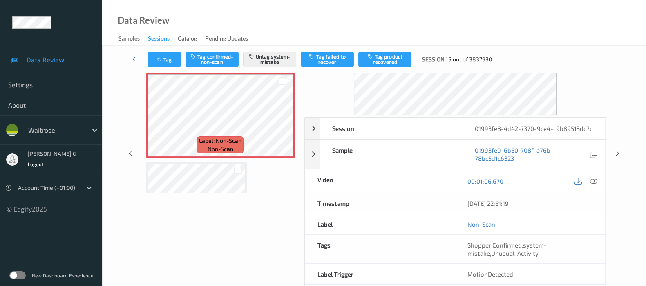
scroll to position [116, 0]
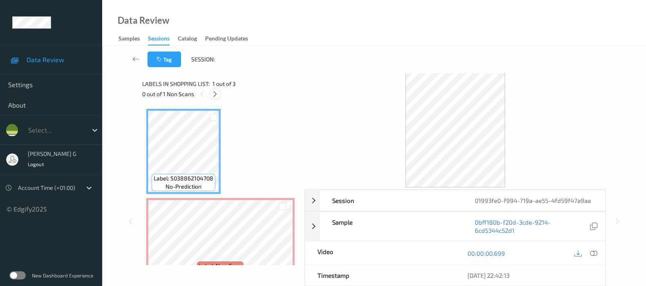
click at [213, 96] on icon at bounding box center [215, 93] width 7 height 7
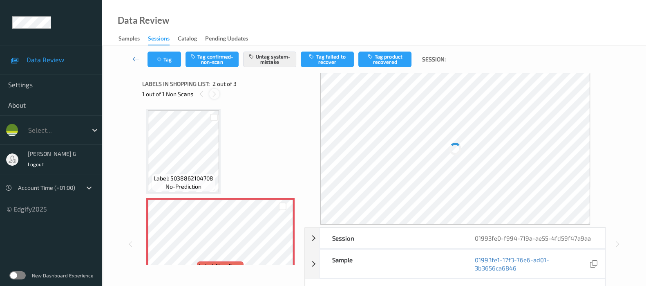
scroll to position [4, 0]
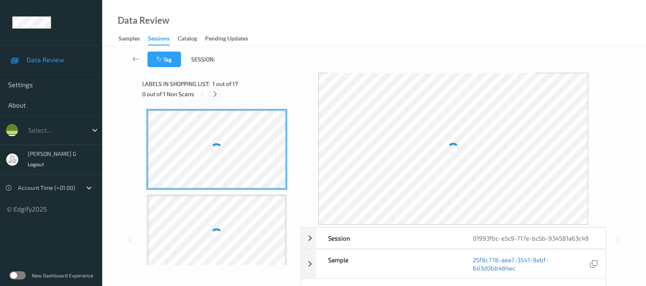
click at [215, 94] on icon at bounding box center [215, 93] width 7 height 7
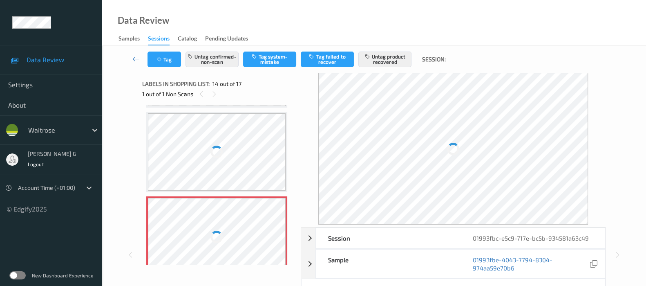
scroll to position [1067, 0]
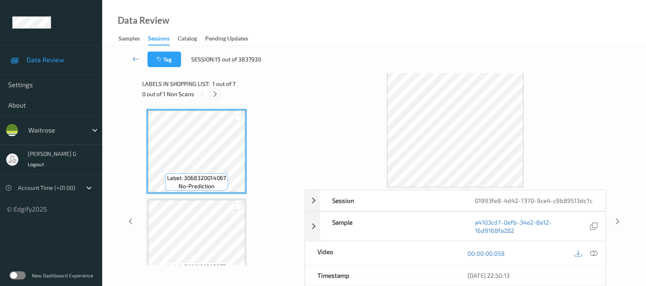
click at [217, 97] on icon at bounding box center [215, 93] width 7 height 7
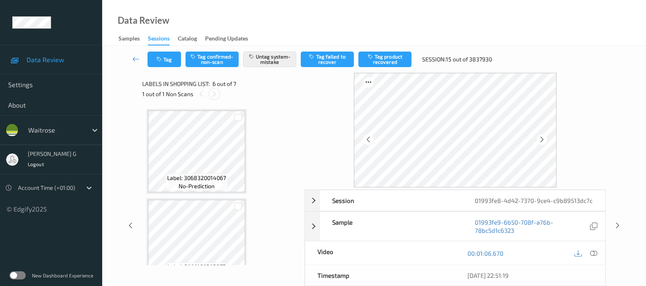
scroll to position [358, 0]
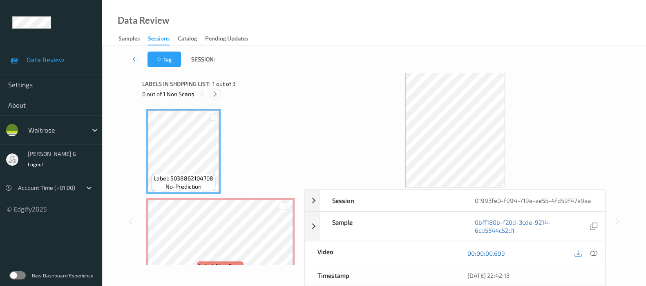
click at [215, 95] on icon at bounding box center [215, 93] width 7 height 7
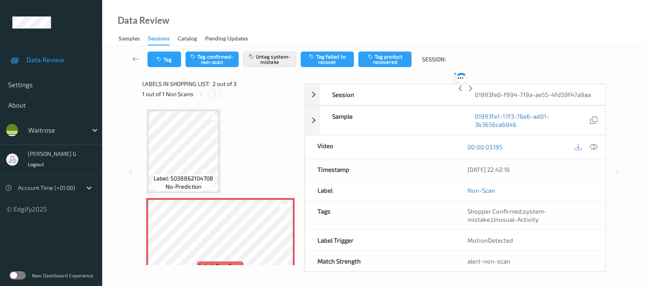
scroll to position [4, 0]
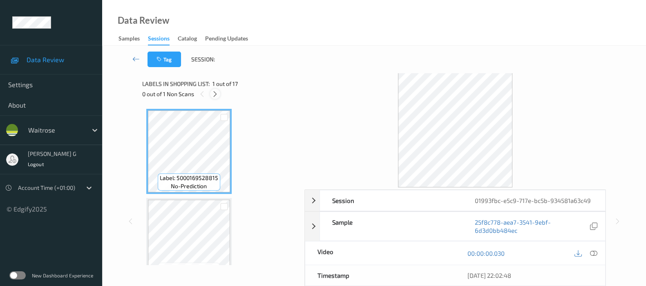
click at [219, 94] on icon at bounding box center [215, 93] width 7 height 7
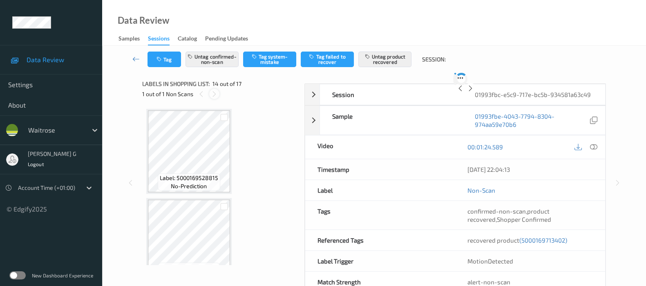
scroll to position [1067, 0]
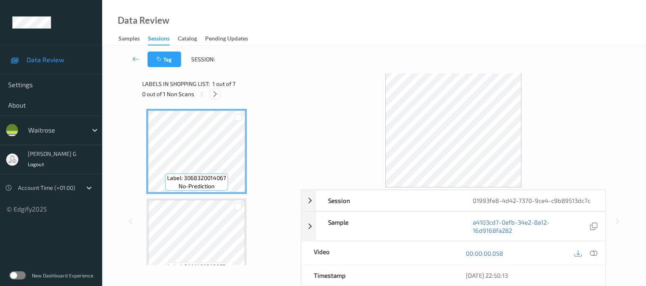
click at [215, 96] on icon at bounding box center [215, 93] width 7 height 7
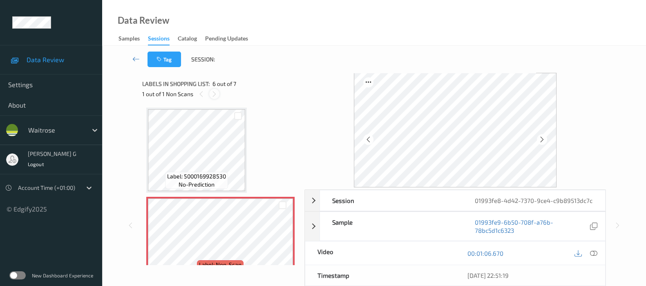
click at [215, 94] on icon at bounding box center [214, 93] width 7 height 7
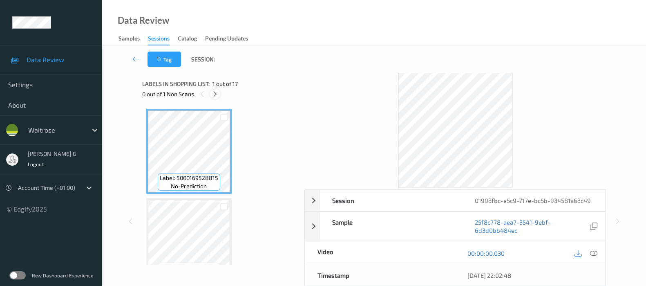
click at [215, 93] on icon at bounding box center [215, 93] width 7 height 7
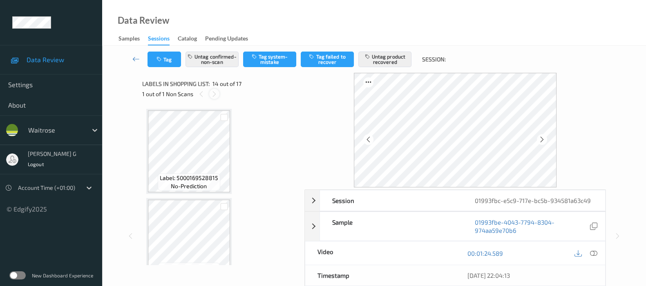
scroll to position [1067, 0]
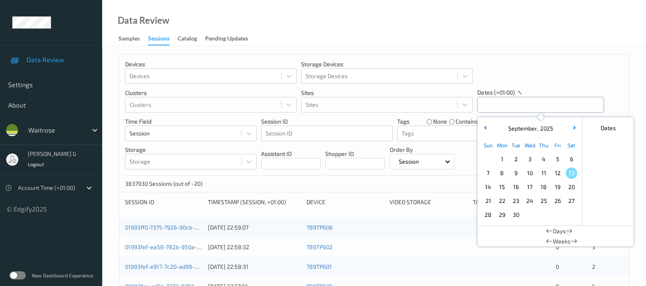
click at [530, 105] on input "text" at bounding box center [540, 105] width 127 height 16
click at [558, 172] on span "12" at bounding box center [557, 172] width 11 height 11
type input "[DATE] 00:00 -> [DATE] 23:59"
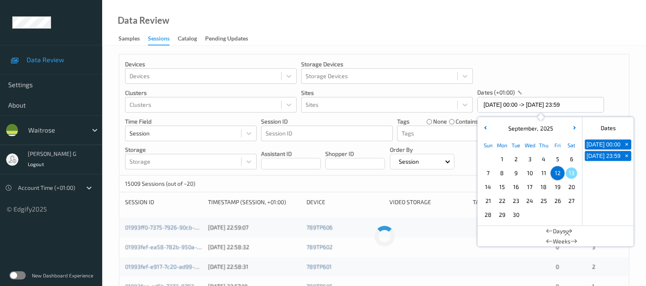
click at [567, 68] on div "Devices Devices Storage Devices Storage Devices Clusters Clusters Sites Sites d…" at bounding box center [374, 114] width 510 height 121
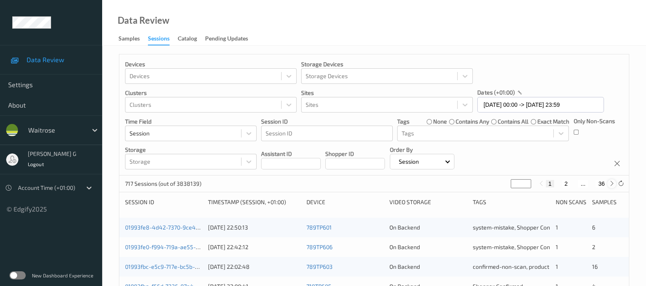
click at [611, 183] on icon at bounding box center [612, 183] width 6 height 6
type input "*"
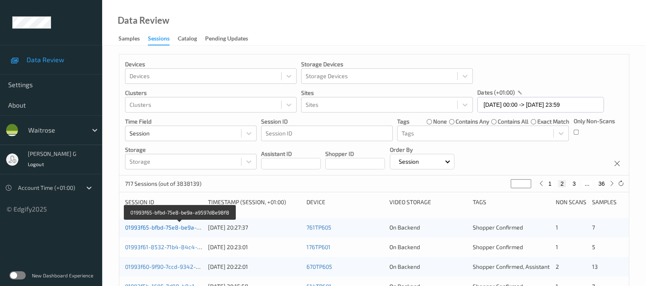
click at [132, 227] on link "01993f65-bfbd-75e8-be9a-a9597d8e98f8" at bounding box center [180, 227] width 110 height 7
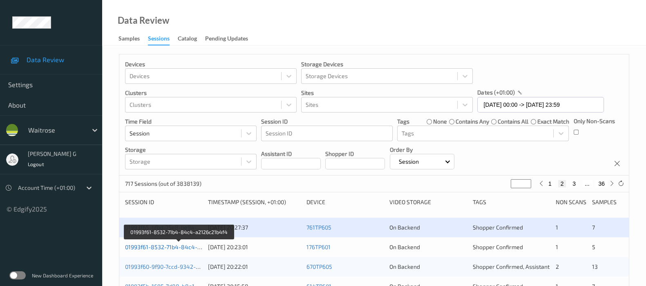
click at [146, 247] on link "01993f61-8532-71b4-84c4-a2126c21b4f4" at bounding box center [179, 246] width 109 height 7
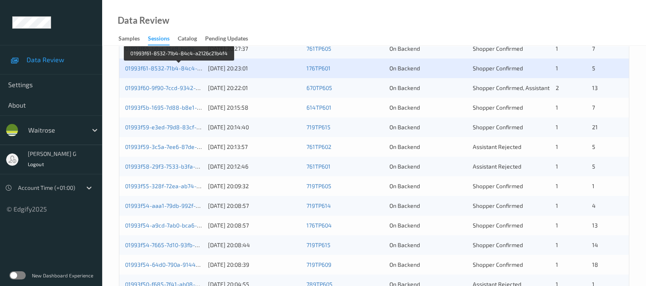
scroll to position [204, 0]
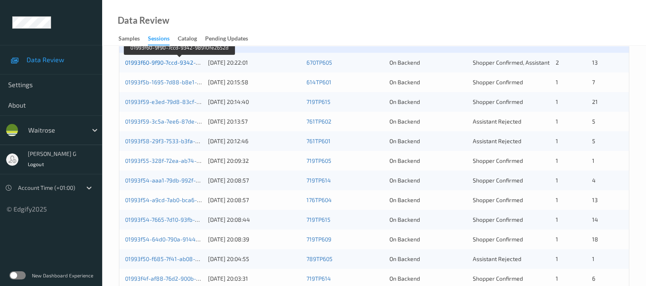
click at [159, 60] on link "01993f60-9f90-7ccd-9342-98910fe2b52d" at bounding box center [179, 62] width 108 height 7
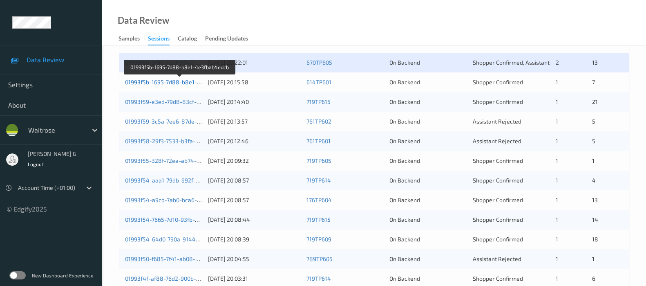
click at [150, 81] on link "01993f5b-1695-7d88-b8e1-4e3fbab4edcb" at bounding box center [180, 81] width 110 height 7
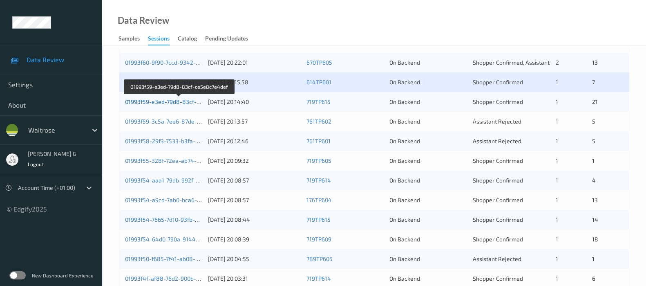
click at [168, 102] on link "01993f59-e3ed-79d8-83cf-ce5e8c7e4def" at bounding box center [179, 101] width 109 height 7
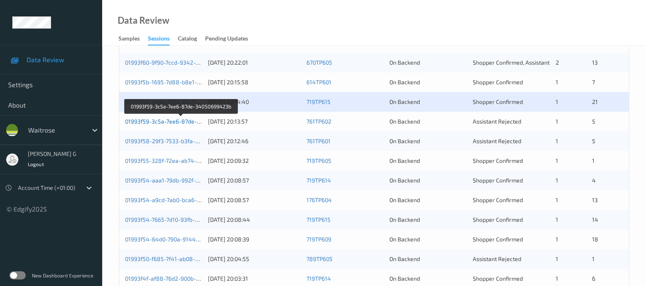
click at [143, 119] on link "01993f59-3c5a-7ee6-87de-34050699423b" at bounding box center [181, 121] width 112 height 7
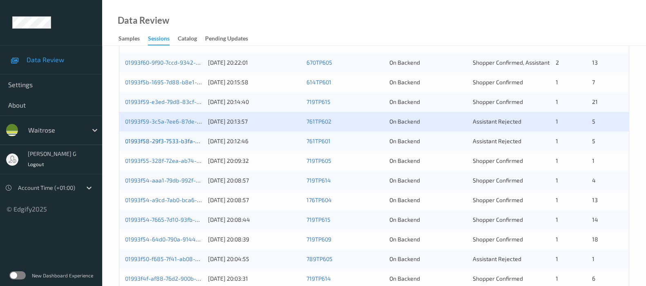
click at [137, 139] on link "01993f58-29f3-7533-b3fa-1eaa296b4092" at bounding box center [179, 140] width 109 height 7
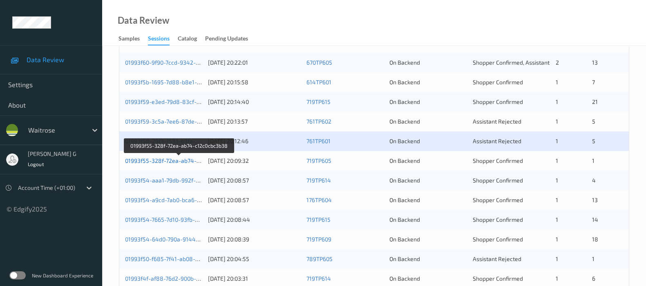
click at [148, 160] on link "01993f55-328f-72ea-ab74-c12c0cbc3b38" at bounding box center [179, 160] width 109 height 7
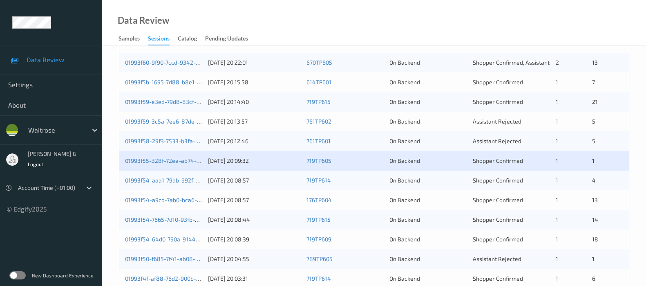
click at [164, 183] on div "01993f54-aaa1-79db-992f-85ae6f5a3ecd" at bounding box center [163, 180] width 77 height 8
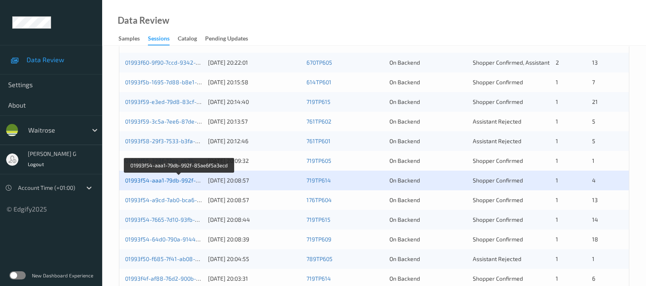
click at [152, 180] on link "01993f54-aaa1-79db-992f-85ae6f5a3ecd" at bounding box center [179, 180] width 109 height 7
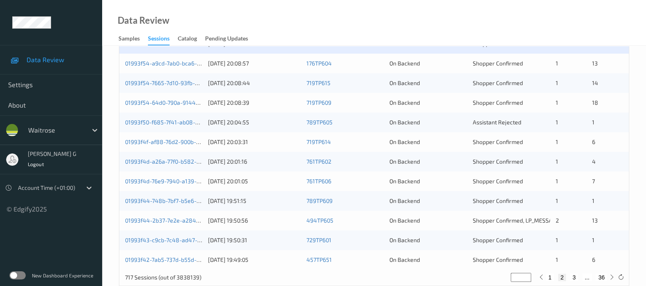
scroll to position [356, 0]
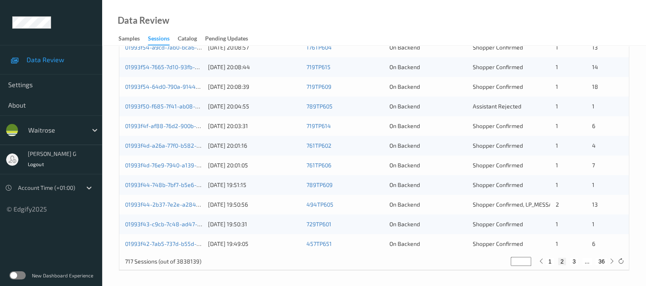
click at [159, 51] on div "01993f54-a9cd-7ab0-bca6-9f8f1ecd89d7 12/09/2025 20:08:57 176TP604 On Backend Sh…" at bounding box center [374, 48] width 510 height 20
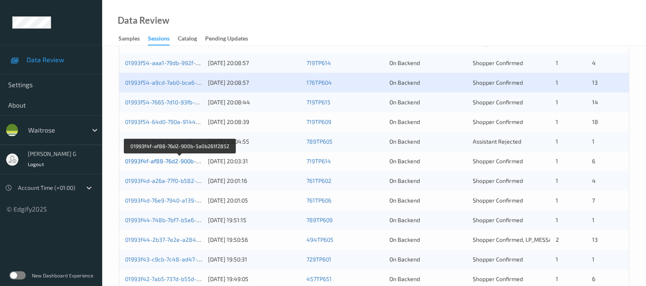
scroll to position [305, 0]
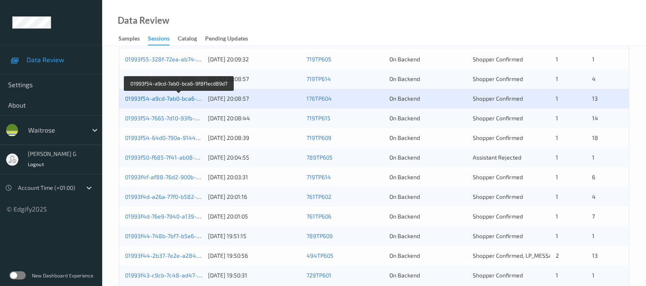
click at [163, 95] on link "01993f54-a9cd-7ab0-bca6-9f8f1ecd89d7" at bounding box center [179, 98] width 108 height 7
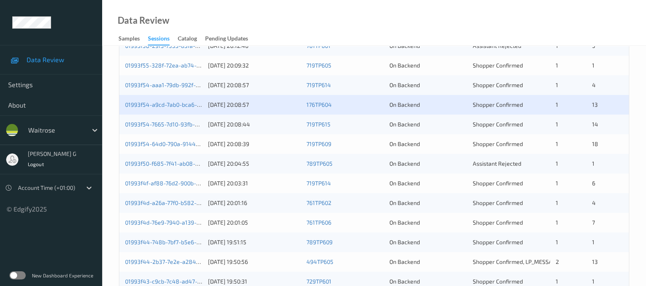
scroll to position [254, 0]
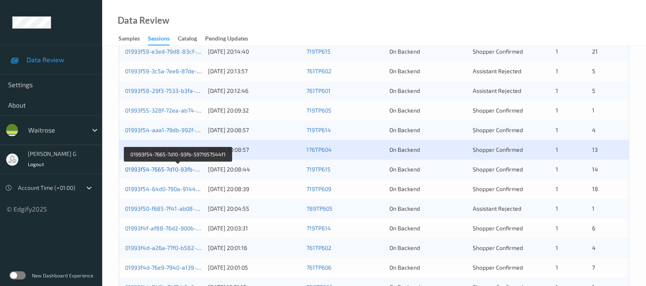
click at [145, 167] on link "01993f54-7665-7d10-93fb-5971957544f1" at bounding box center [178, 169] width 106 height 7
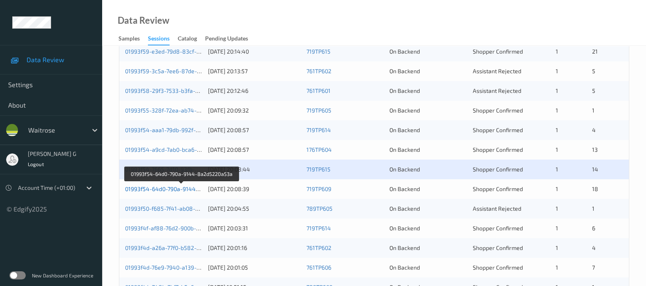
click at [150, 189] on link "01993f54-64d0-790a-9144-8a2d5220a53a" at bounding box center [181, 188] width 113 height 7
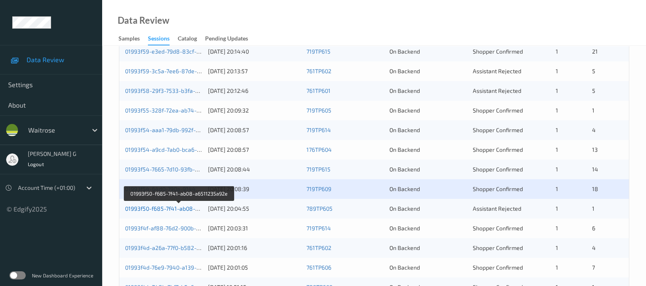
click at [162, 206] on link "01993f50-f685-7f41-ab08-a6511235a92e" at bounding box center [179, 208] width 108 height 7
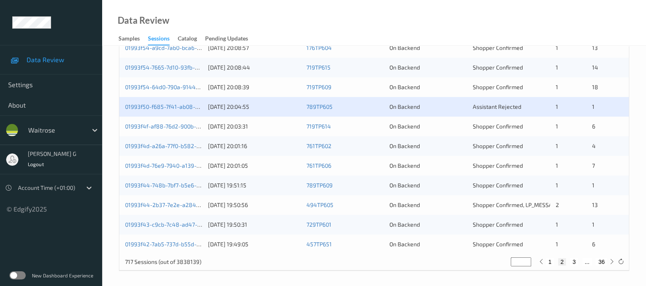
scroll to position [356, 0]
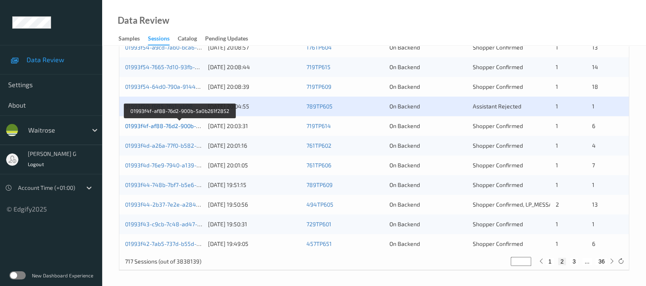
click at [142, 122] on link "01993f4f-af88-76d2-900b-5a0b261f2852" at bounding box center [179, 125] width 109 height 7
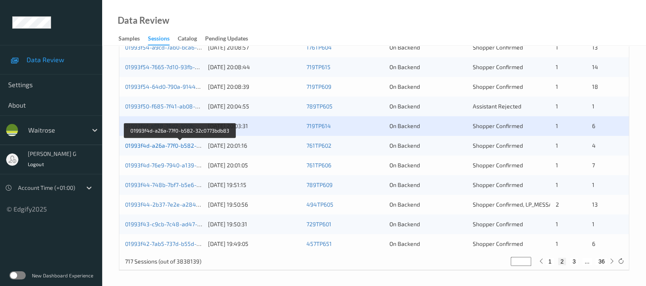
click at [150, 143] on link "01993f4d-a26a-77f0-b582-32c0773bdb83" at bounding box center [180, 145] width 110 height 7
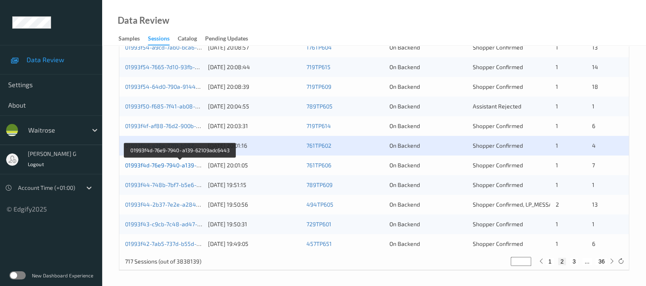
click at [152, 163] on link "01993f4d-76e9-7940-a139-62109adc6443" at bounding box center [180, 164] width 110 height 7
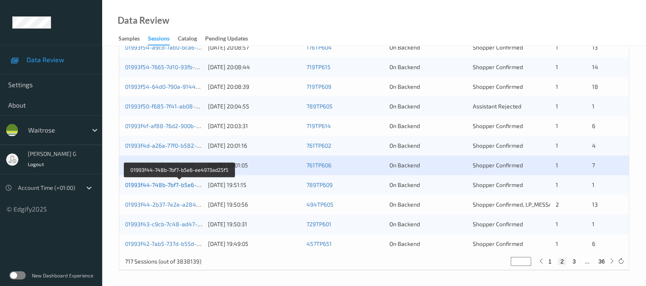
click at [167, 184] on link "01993f44-748b-7bf7-b5e6-ee4973ad25f5" at bounding box center [180, 184] width 110 height 7
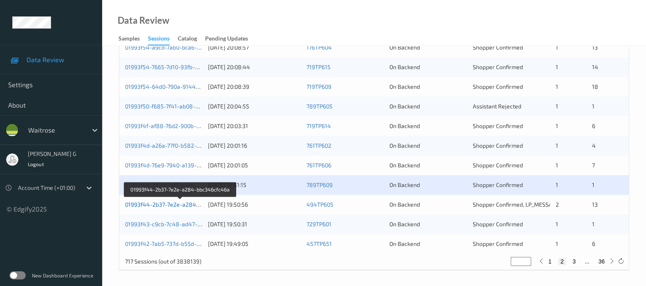
click at [168, 203] on link "01993f44-2b37-7e2e-a284-bbc346cfc46a" at bounding box center [180, 204] width 111 height 7
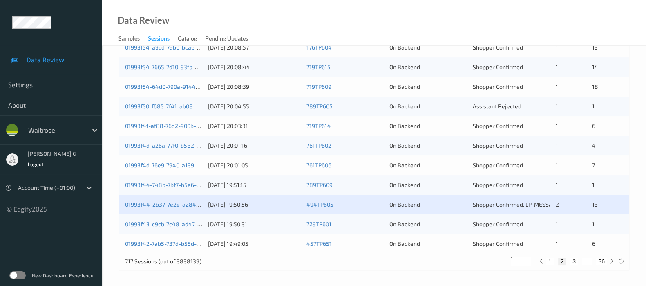
click at [155, 227] on div "01993f43-c9cb-7c48-ad47-cf4f220e71d0" at bounding box center [163, 224] width 77 height 8
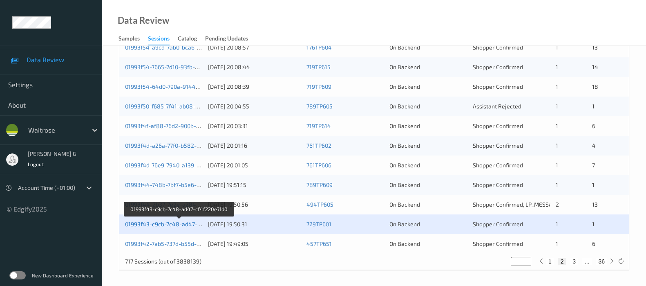
click at [153, 220] on link "01993f43-c9cb-7c48-ad47-cf4f220e71d0" at bounding box center [179, 223] width 108 height 7
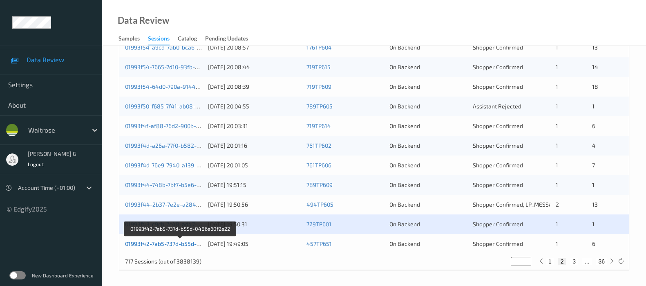
click at [131, 242] on link "01993f42-7ab5-737d-b55d-0486e60f2e22" at bounding box center [180, 243] width 110 height 7
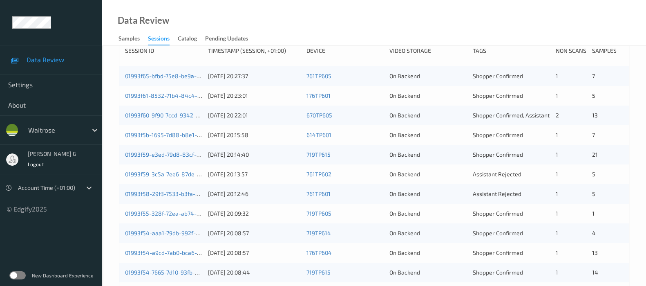
scroll to position [0, 0]
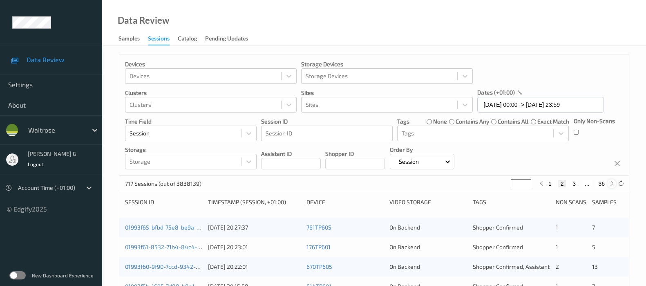
click at [613, 183] on icon at bounding box center [612, 183] width 6 height 6
type input "*"
click at [613, 183] on icon at bounding box center [612, 183] width 6 height 6
type input "*"
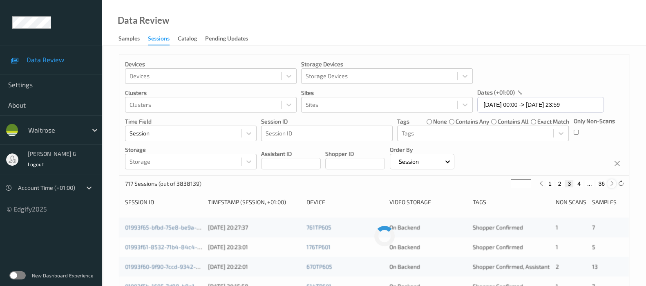
type input "*"
click at [613, 183] on icon at bounding box center [612, 183] width 6 height 6
type input "*"
click at [613, 183] on icon at bounding box center [612, 183] width 6 height 6
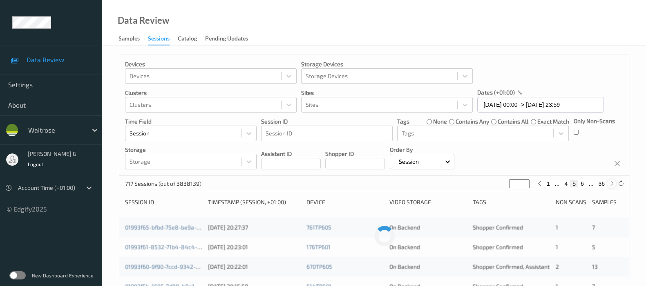
type input "*"
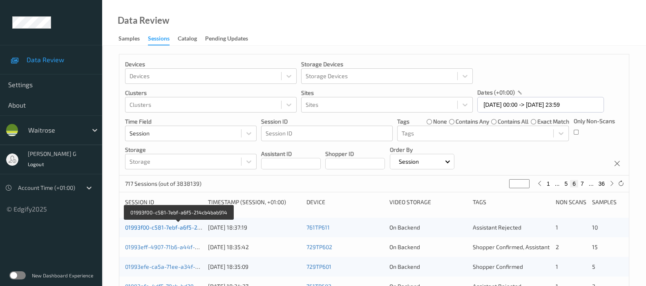
click at [151, 226] on link "01993f00-c581-7ebf-a6f5-214cb4bab914" at bounding box center [179, 227] width 108 height 7
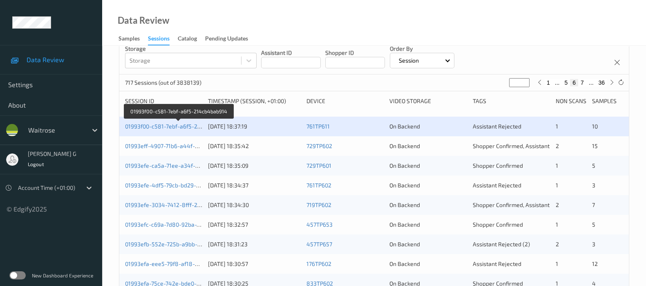
scroll to position [102, 0]
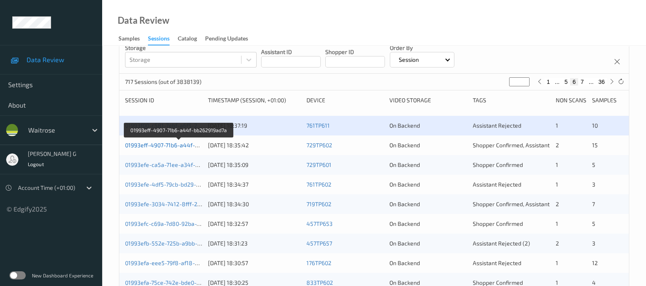
click at [155, 144] on link "01993eff-4907-71b6-a44f-bb262919ad7a" at bounding box center [179, 144] width 108 height 7
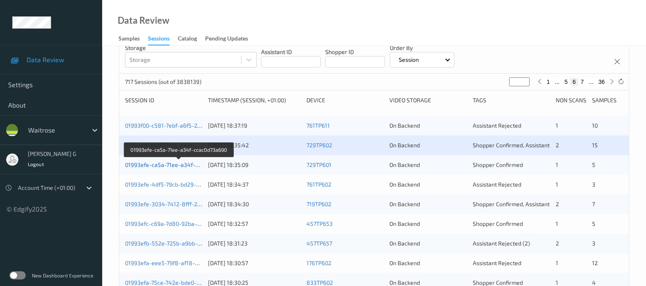
click at [147, 161] on link "01993efe-ca5a-71ee-a34f-ccac0d73a690" at bounding box center [179, 164] width 108 height 7
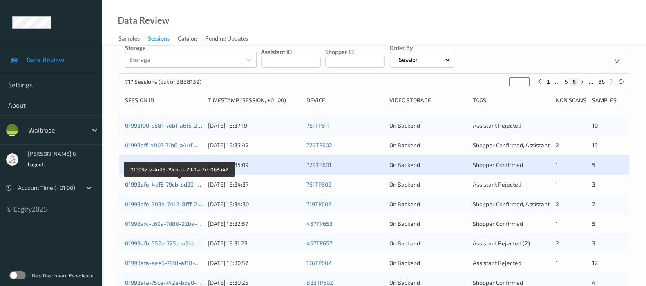
click at [146, 185] on link "01993efe-4df5-79cb-bd29-1ec2da063a42" at bounding box center [180, 184] width 110 height 7
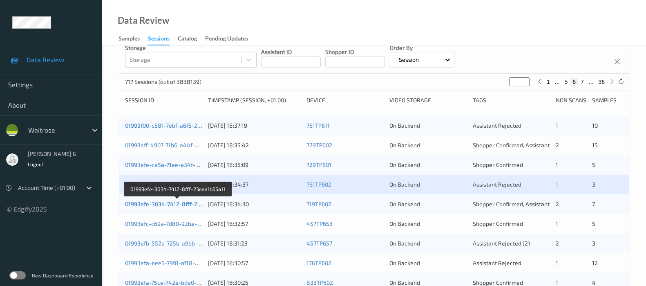
click at [157, 204] on link "01993efe-3034-7412-8fff-23eaa1b65a11" at bounding box center [178, 203] width 106 height 7
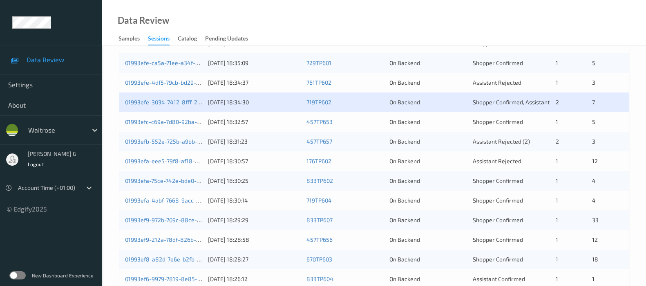
scroll to position [204, 0]
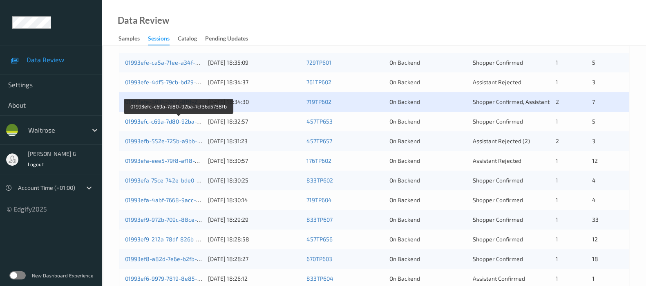
click at [156, 119] on link "01993efc-c69a-7d80-92ba-7cf36d5738fb" at bounding box center [179, 121] width 108 height 7
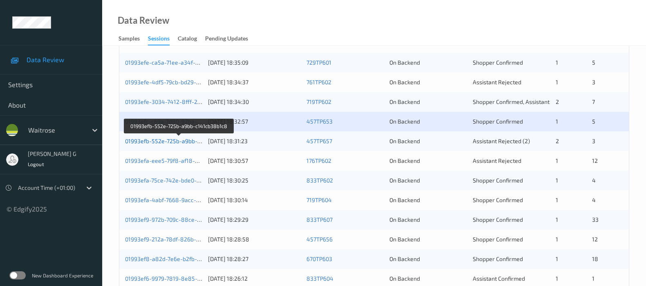
click at [148, 138] on link "01993efb-552e-725b-a9bb-c141cb38b1c8" at bounding box center [179, 140] width 109 height 7
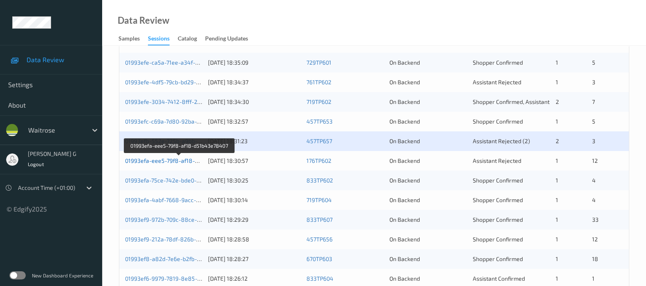
click at [150, 157] on link "01993efa-eee5-79f8-af18-d51b43e78407" at bounding box center [179, 160] width 109 height 7
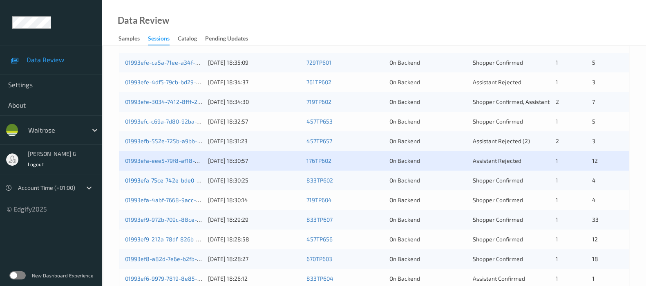
click at [149, 177] on link "01993efa-75ce-742e-bde0-fb0f718ce0f6" at bounding box center [178, 180] width 106 height 7
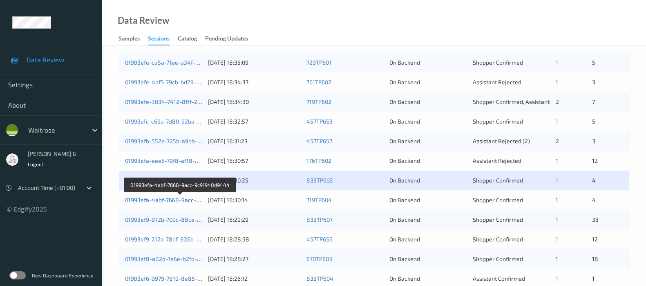
click at [157, 197] on link "01993efa-4abf-7668-9acc-9c91940d9444" at bounding box center [180, 199] width 111 height 7
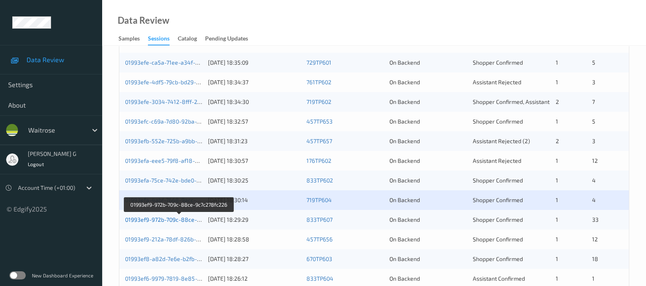
click at [154, 217] on link "01993ef9-972b-709c-88ce-9c7c278fc226" at bounding box center [179, 219] width 108 height 7
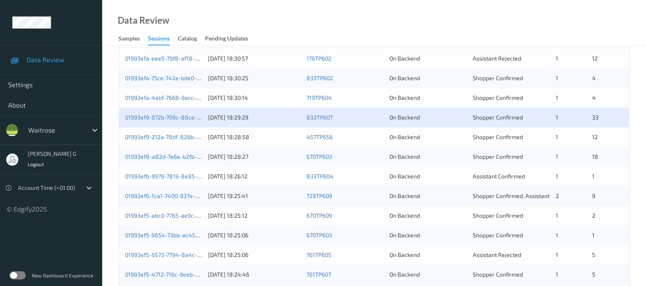
scroll to position [307, 0]
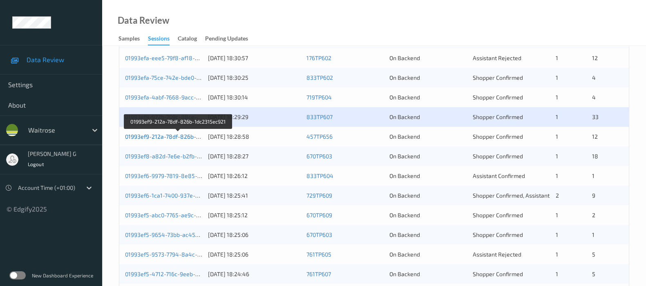
click at [155, 134] on link "01993ef9-212a-78df-826b-1dc2315ec921" at bounding box center [178, 136] width 107 height 7
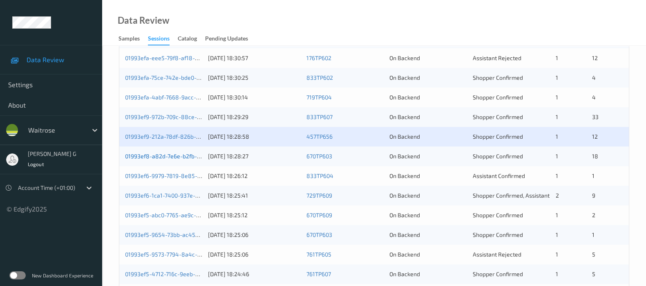
click at [153, 157] on link "01993ef8-a82d-7e6e-b2fb-3adaa4958036" at bounding box center [181, 155] width 112 height 7
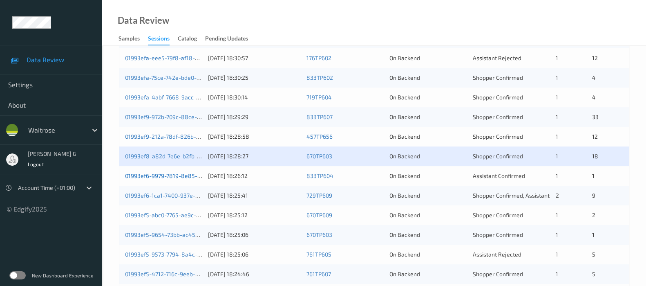
click at [147, 177] on link "01993ef6-9979-7819-8e85-336bd7328ee3" at bounding box center [181, 175] width 112 height 7
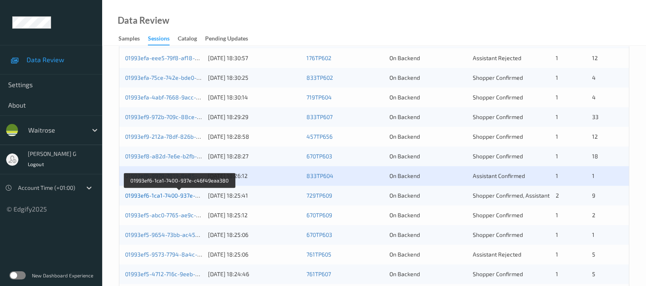
click at [137, 193] on link "01993ef6-1ca1-7400-937e-c46f49eaa380" at bounding box center [179, 195] width 109 height 7
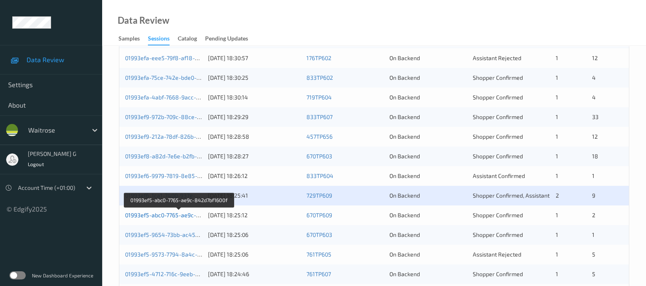
click at [168, 215] on link "01993ef5-abc0-7765-ae9c-842d7bf1600f" at bounding box center [179, 214] width 108 height 7
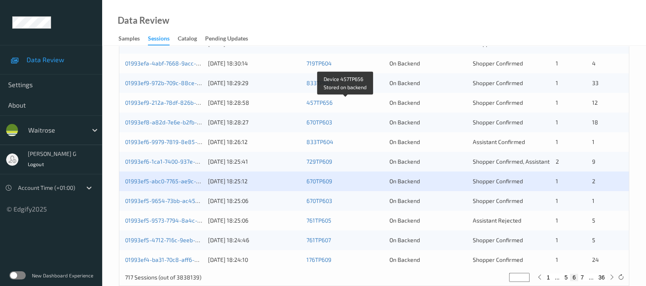
scroll to position [356, 0]
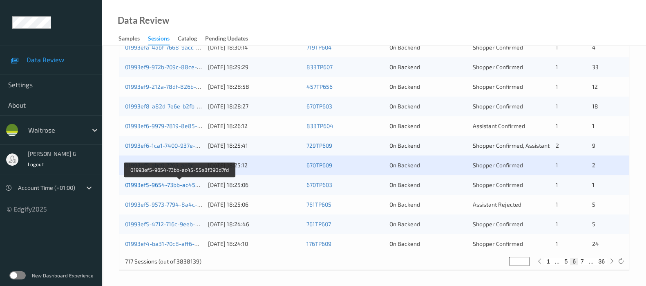
click at [151, 181] on link "01993ef5-9654-73bb-ac45-55e8f390d7fd" at bounding box center [180, 184] width 110 height 7
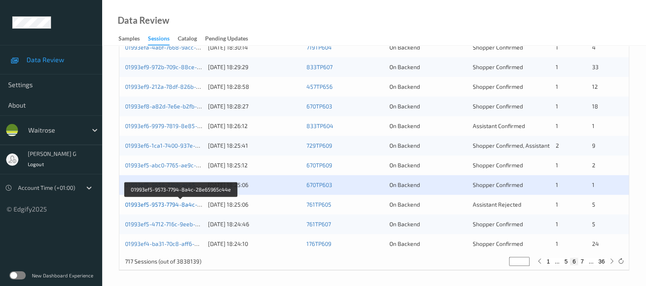
click at [167, 201] on link "01993ef5-9573-7794-8a4c-28e65965c44e" at bounding box center [181, 204] width 112 height 7
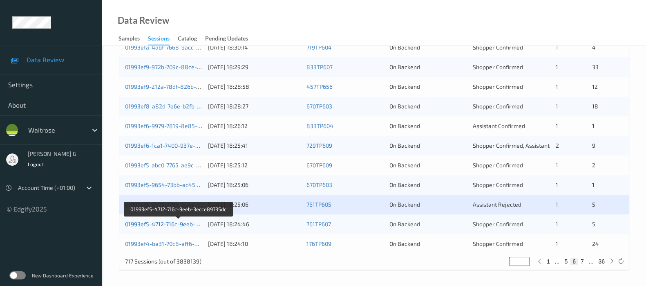
click at [143, 224] on link "01993ef5-4712-716c-9eeb-3ecce89735dc" at bounding box center [179, 223] width 108 height 7
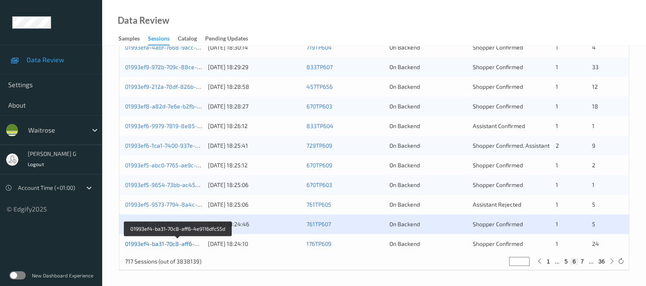
click at [135, 240] on link "01993ef4-ba31-70c8-aff6-4e9116dfc55d" at bounding box center [178, 243] width 106 height 7
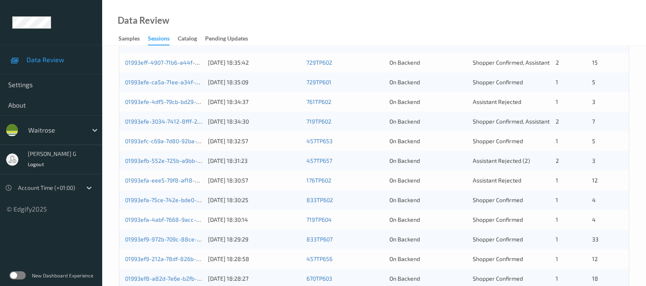
scroll to position [0, 0]
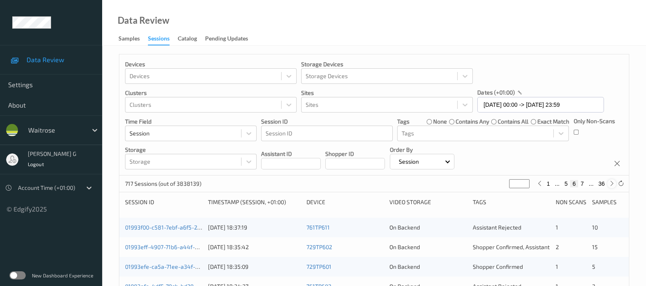
click at [609, 184] on icon at bounding box center [612, 183] width 6 height 6
type input "*"
click at [609, 184] on icon at bounding box center [612, 183] width 6 height 6
type input "*"
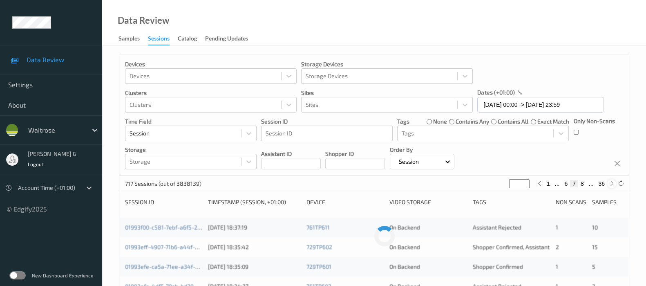
type input "*"
click at [609, 184] on icon at bounding box center [612, 183] width 6 height 6
type input "*"
click at [609, 184] on icon at bounding box center [612, 183] width 6 height 6
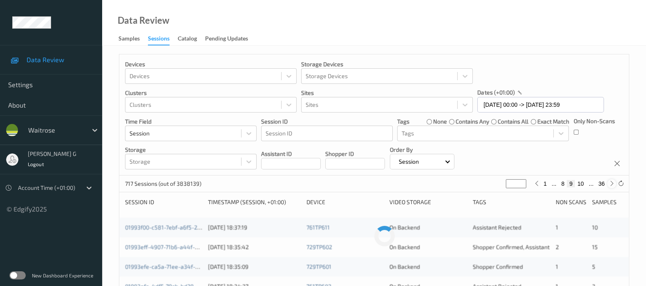
type input "**"
click at [609, 184] on icon at bounding box center [612, 183] width 6 height 6
type input "**"
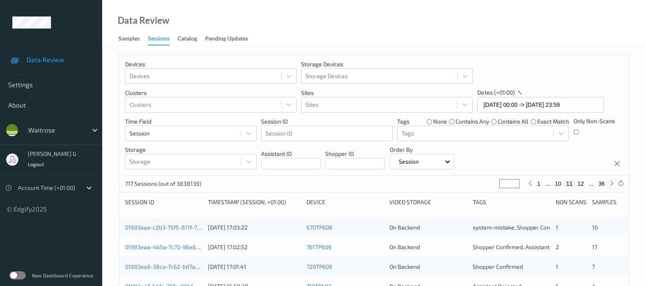
click at [609, 184] on icon at bounding box center [612, 183] width 6 height 6
type input "**"
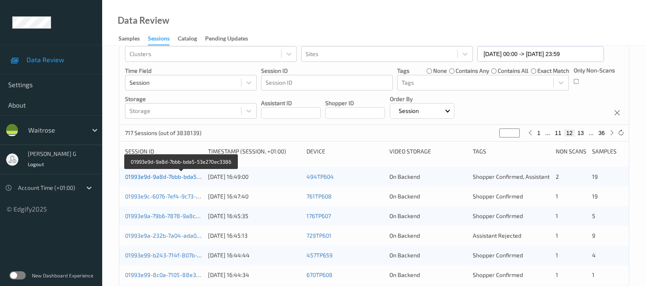
click at [140, 177] on link "01993e9d-9a8d-7bbb-bda5-53e270ec3386" at bounding box center [181, 176] width 113 height 7
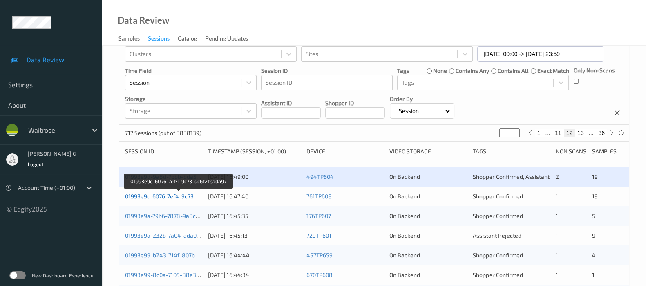
click at [154, 195] on link "01993e9c-6076-7ef4-9c73-dc6f2fbada97" at bounding box center [178, 196] width 107 height 7
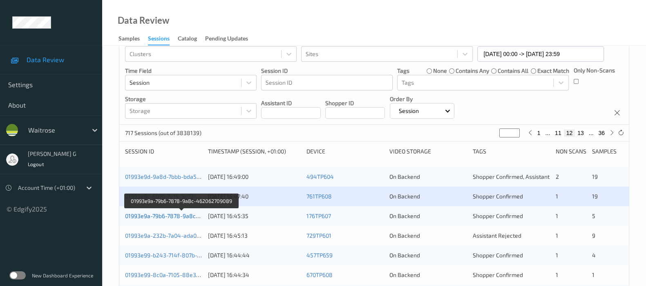
click at [170, 215] on link "01993e9a-79b6-7878-9a8c-462062709089" at bounding box center [181, 215] width 113 height 7
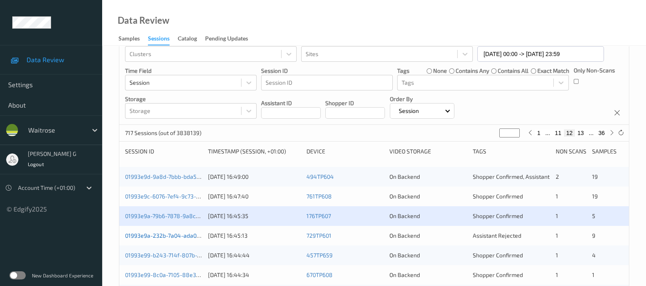
click at [144, 236] on link "01993e9a-232b-7a04-ada0-798d23cb78fc" at bounding box center [180, 235] width 111 height 7
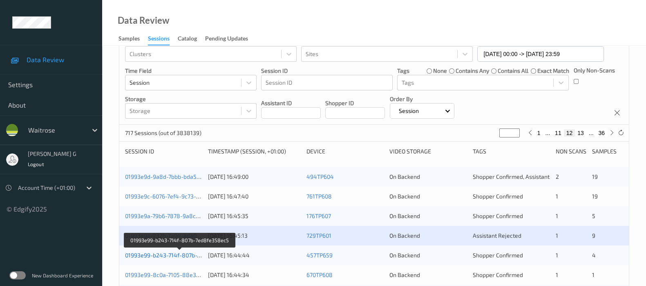
click at [142, 254] on link "01993e99-b243-714f-807b-7ed8fe358ec5" at bounding box center [180, 254] width 110 height 7
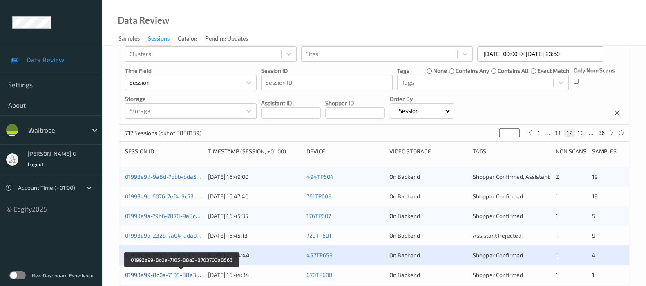
click at [152, 275] on link "01993e99-8c0a-7105-88e3-8703703a8563" at bounding box center [181, 274] width 113 height 7
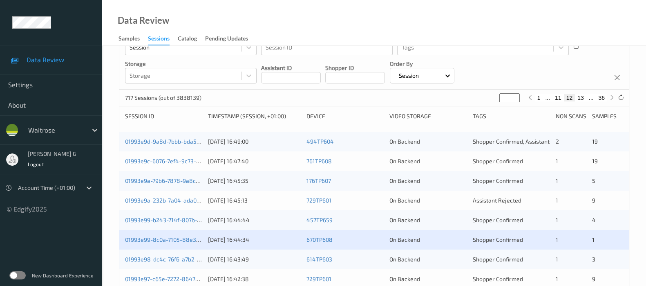
scroll to position [102, 0]
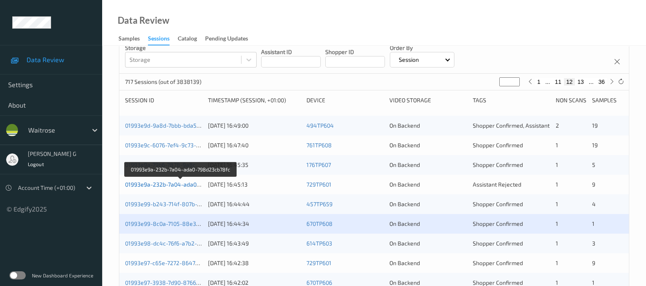
click at [145, 181] on link "01993e9a-232b-7a04-ada0-798d23cb78fc" at bounding box center [180, 184] width 111 height 7
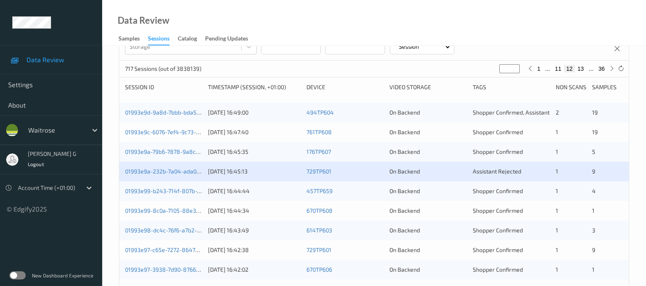
scroll to position [153, 0]
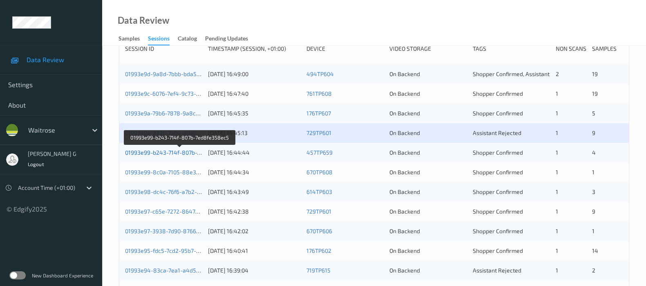
click at [142, 152] on link "01993e99-b243-714f-807b-7ed8fe358ec5" at bounding box center [180, 152] width 110 height 7
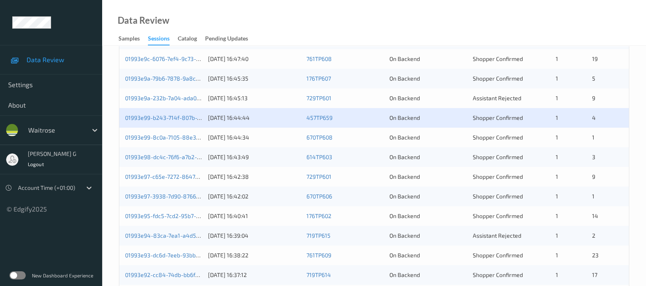
scroll to position [204, 0]
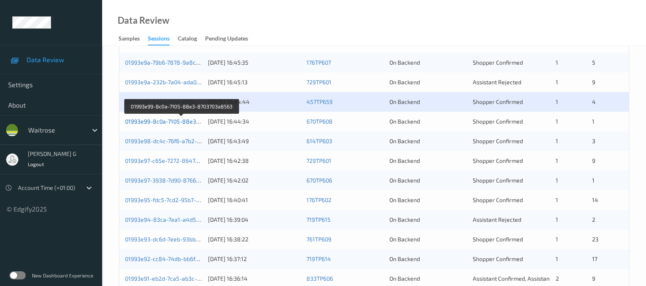
click at [168, 121] on link "01993e99-8c0a-7105-88e3-8703703a8563" at bounding box center [181, 121] width 113 height 7
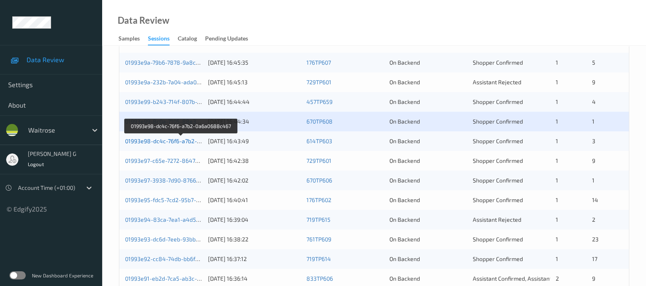
click at [146, 142] on link "01993e98-dc4c-76f6-a7b2-0a6a0688c467" at bounding box center [181, 140] width 112 height 7
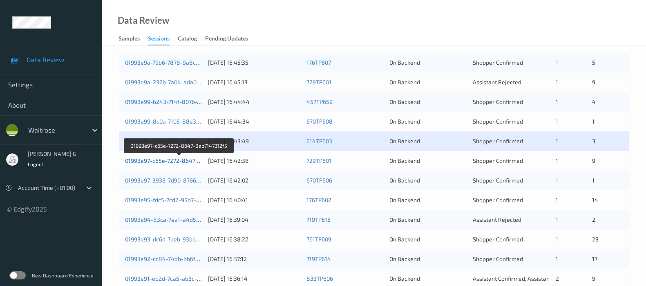
click at [148, 162] on link "01993e97-c65e-7272-8647-8ab7147312f5" at bounding box center [179, 160] width 109 height 7
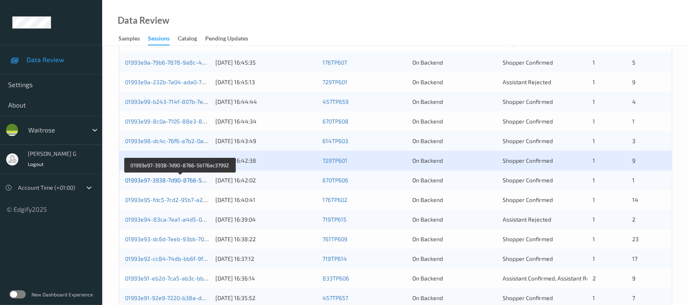
click at [176, 179] on link "01993e97-3938-7d90-8766-5b176ac37992" at bounding box center [180, 180] width 111 height 7
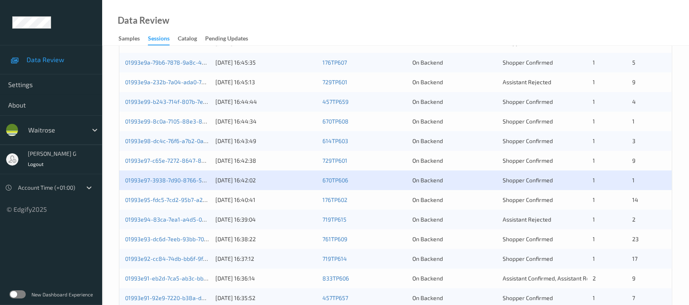
click at [150, 193] on div "01993e95-fdc5-7cd2-95b7-a2fa79faf0b4 12/09/2025 16:40:41 176TP602 On Backend Sh…" at bounding box center [395, 200] width 553 height 20
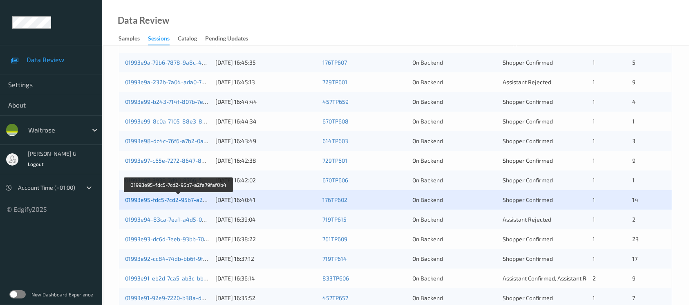
click at [148, 198] on link "01993e95-fdc5-7cd2-95b7-a2fa79faf0b4" at bounding box center [178, 199] width 107 height 7
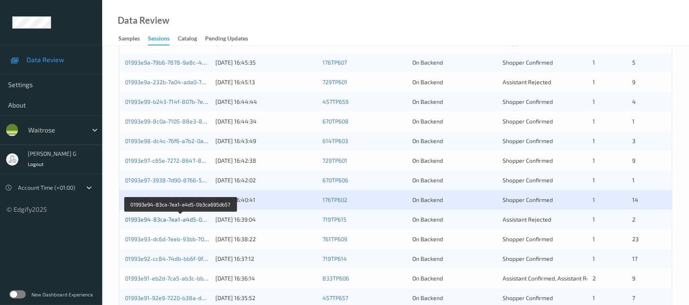
click at [162, 217] on link "01993e94-83ca-7ea1-a4d5-0b3ca695db57" at bounding box center [181, 219] width 112 height 7
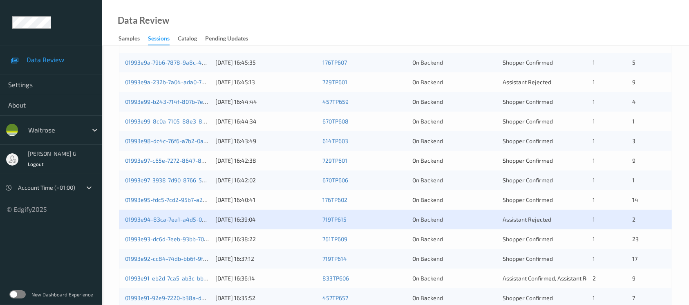
scroll to position [258, 0]
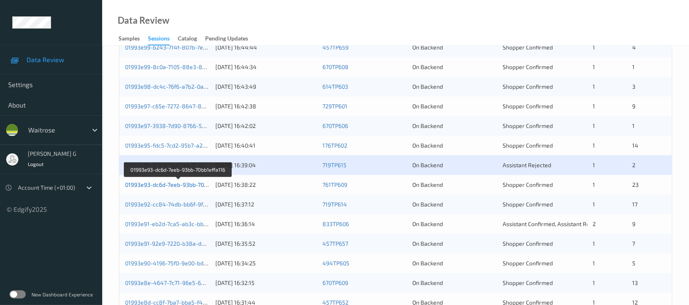
click at [162, 183] on link "01993e93-dc6d-7eeb-93bb-70bb1effa116" at bounding box center [178, 184] width 107 height 7
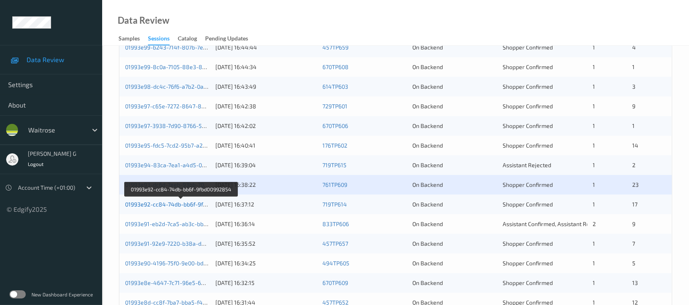
click at [175, 201] on link "01993e92-cc84-74db-bb6f-9fbd00992854" at bounding box center [181, 204] width 112 height 7
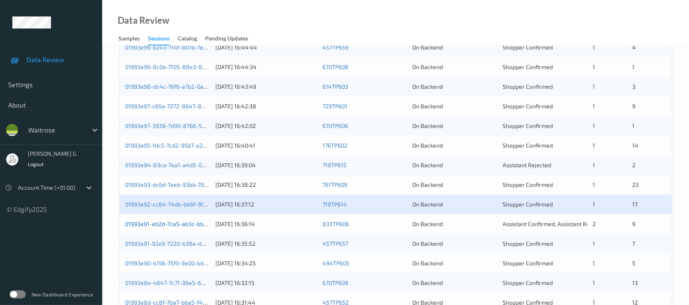
click at [163, 220] on link "01993e91-eb2d-7ca5-ab3c-bb2cf441199c" at bounding box center [179, 223] width 108 height 7
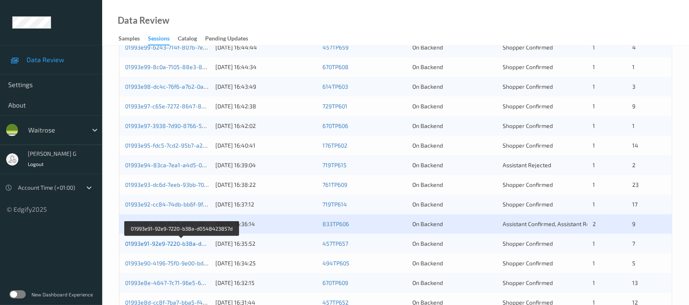
click at [157, 241] on link "01993e91-92e9-7220-b38a-d0548423857d" at bounding box center [182, 243] width 114 height 7
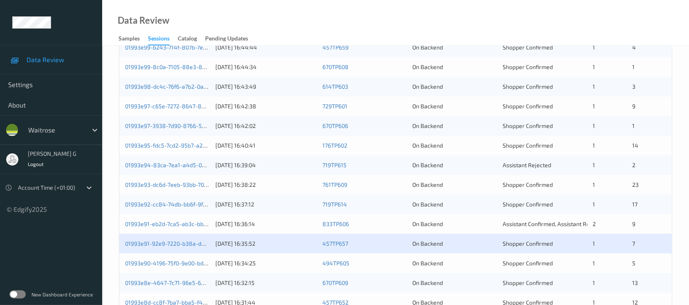
click at [183, 266] on div "01993e90-4196-75f0-9e00-bd3181135b78" at bounding box center [167, 263] width 85 height 8
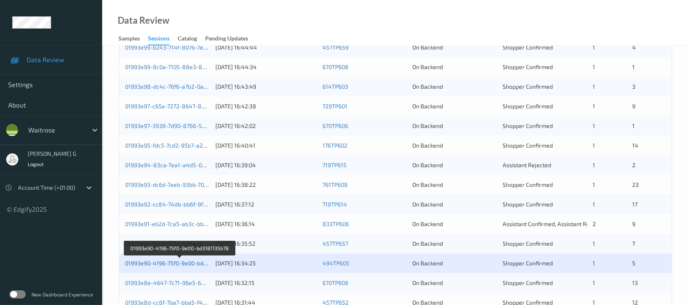
click at [144, 263] on link "01993e90-4196-75f0-9e00-bd3181135b78" at bounding box center [179, 263] width 109 height 7
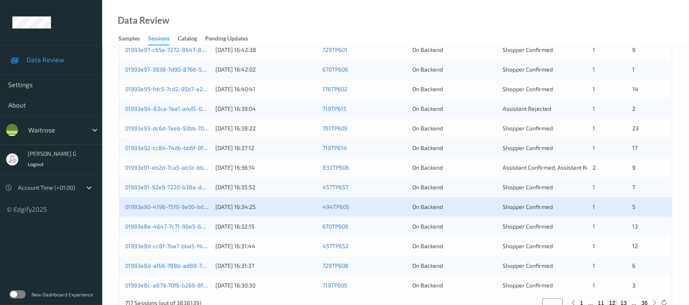
scroll to position [338, 0]
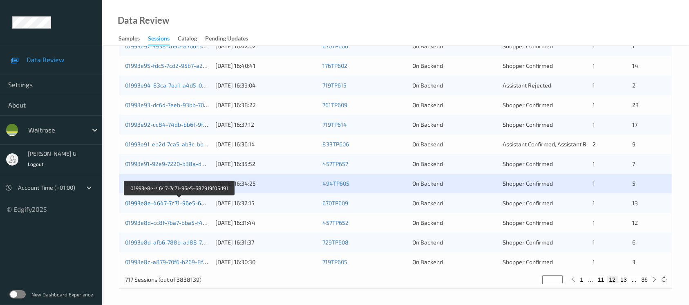
click at [162, 201] on link "01993e8e-4647-7c71-96e5-682919f05d91" at bounding box center [180, 202] width 110 height 7
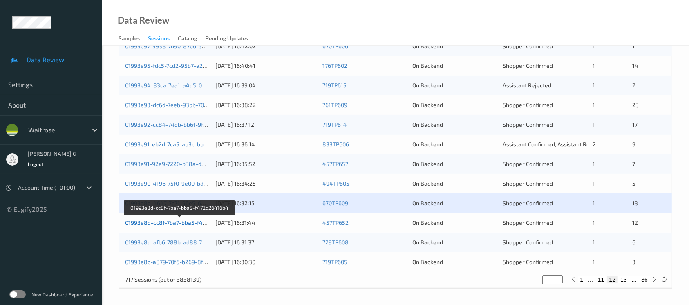
click at [170, 222] on link "01993e8d-cc8f-7ba7-bba5-f472d26416b4" at bounding box center [180, 222] width 110 height 7
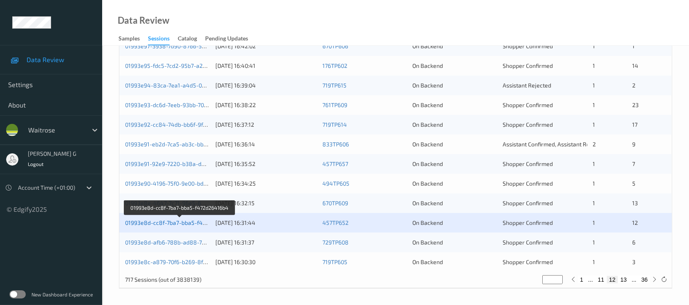
click at [145, 224] on link "01993e8d-cc8f-7ba7-bba5-f472d26416b4" at bounding box center [180, 222] width 110 height 7
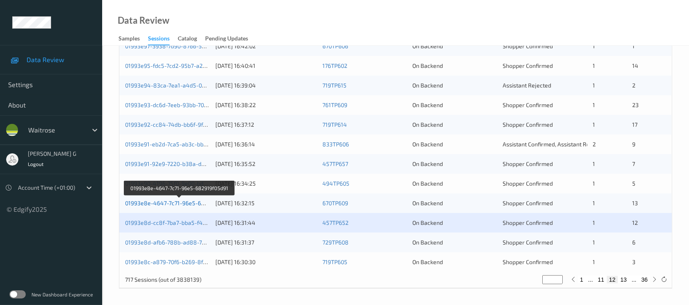
click at [167, 201] on link "01993e8e-4647-7c71-96e5-682919f05d91" at bounding box center [180, 202] width 110 height 7
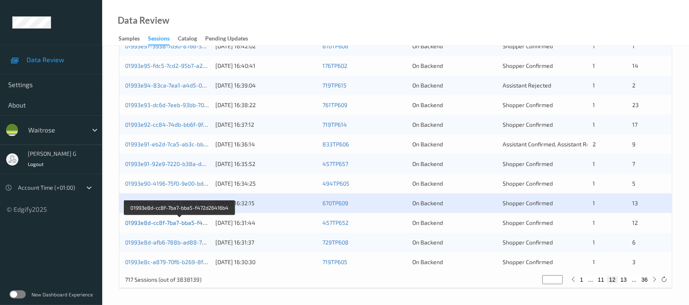
click at [164, 224] on link "01993e8d-cc8f-7ba7-bba5-f472d26416b4" at bounding box center [180, 222] width 110 height 7
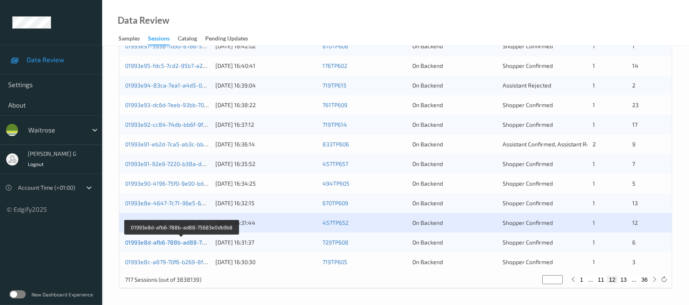
click at [163, 240] on link "01993e8d-afb6-788b-ad88-75683e0db9b8" at bounding box center [182, 242] width 114 height 7
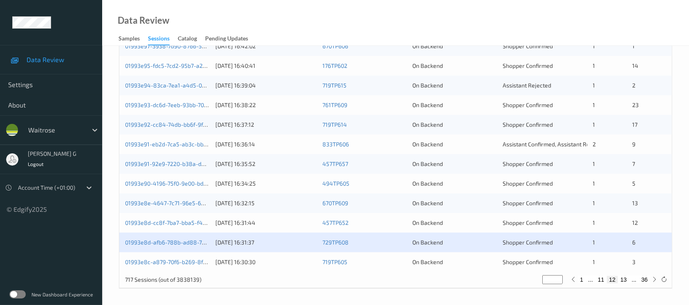
click at [166, 258] on div "01993e8c-a879-70f6-b269-8f83cef9b1e3" at bounding box center [167, 262] width 85 height 8
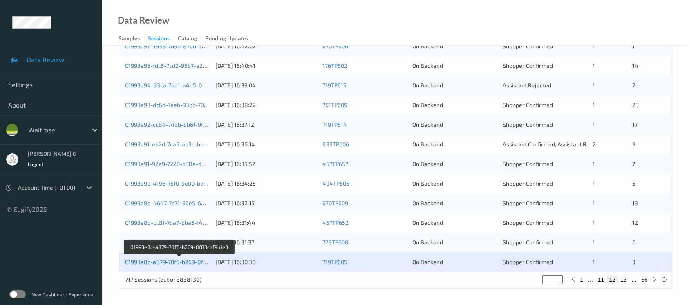
click at [163, 262] on link "01993e8c-a879-70f6-b269-8f83cef9b1e3" at bounding box center [179, 261] width 109 height 7
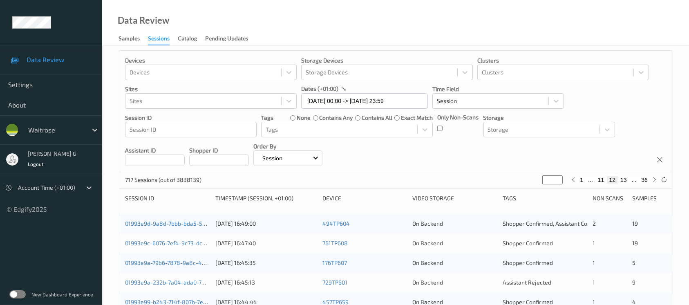
scroll to position [0, 0]
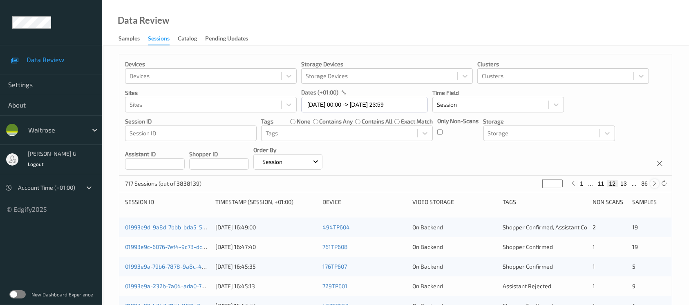
click at [654, 184] on icon at bounding box center [655, 183] width 6 height 6
type input "**"
click at [654, 184] on icon at bounding box center [655, 183] width 6 height 6
type input "**"
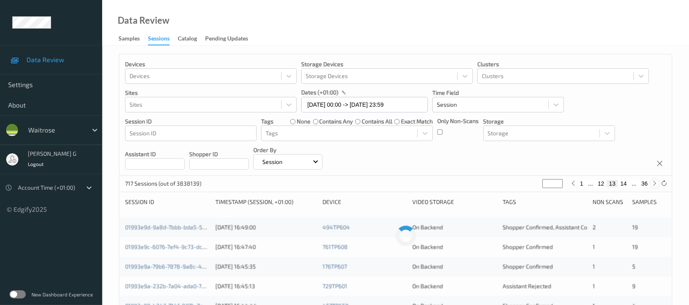
type input "**"
click at [654, 184] on icon at bounding box center [655, 183] width 6 height 6
type input "**"
click at [654, 184] on icon at bounding box center [655, 183] width 6 height 6
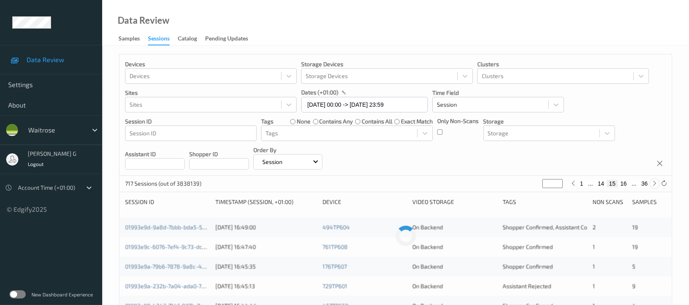
type input "**"
click at [654, 184] on icon at bounding box center [655, 183] width 6 height 6
type input "**"
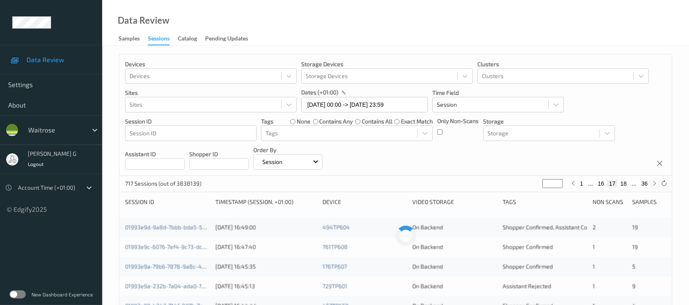
click at [654, 184] on icon at bounding box center [655, 183] width 6 height 6
type input "**"
click at [654, 184] on icon at bounding box center [655, 183] width 6 height 6
type input "**"
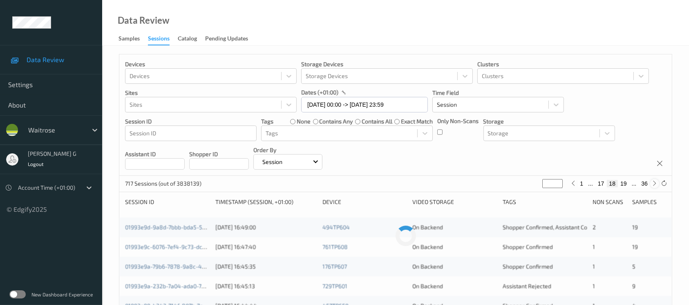
type input "**"
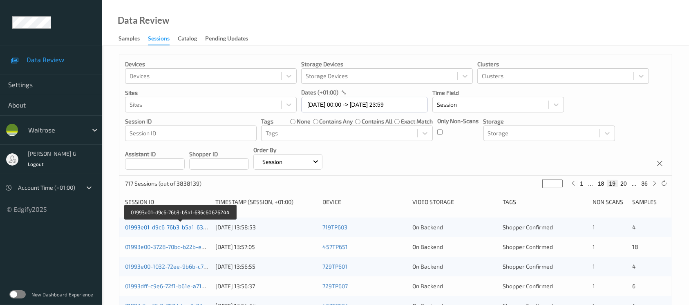
click at [167, 228] on link "01993e01-d9c6-76b3-b5a1-636c60626244" at bounding box center [180, 227] width 111 height 7
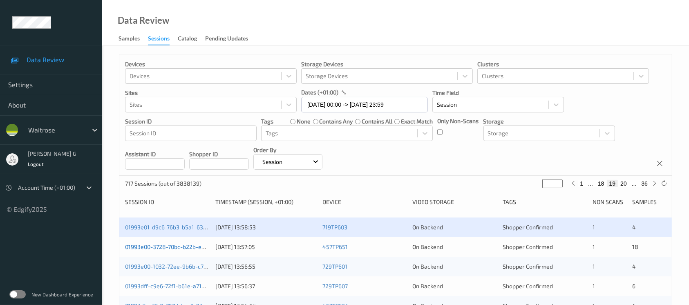
click at [158, 244] on link "01993e00-3728-70bc-b22b-eb61786db8db" at bounding box center [181, 246] width 112 height 7
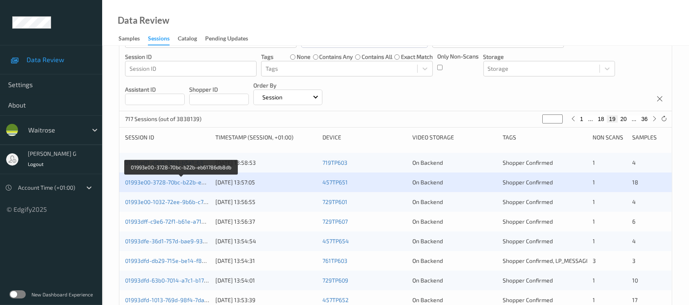
scroll to position [109, 0]
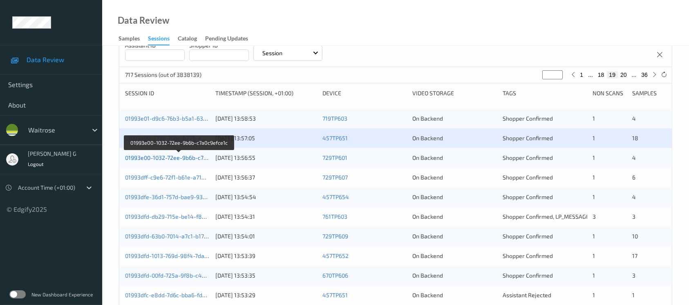
click at [151, 155] on link "01993e00-1032-72ee-9b6b-c7a0c9efce1c" at bounding box center [179, 157] width 108 height 7
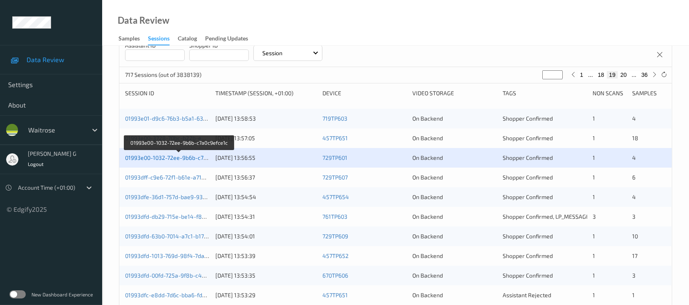
click at [147, 158] on link "01993e00-1032-72ee-9b6b-c7a0c9efce1c" at bounding box center [179, 157] width 108 height 7
click at [148, 178] on link "01993dff-c9e6-72f1-b61e-a715bc473b69" at bounding box center [177, 177] width 105 height 7
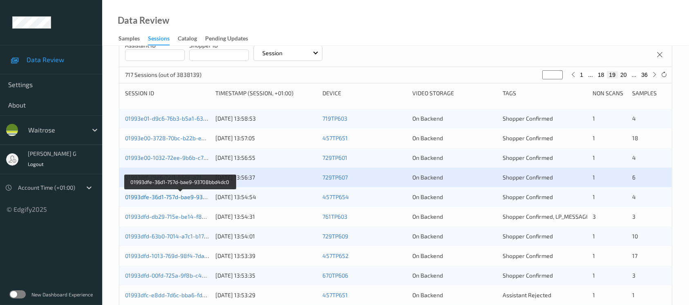
click at [150, 195] on link "01993dfe-36d1-757d-bae9-93708bbd4dc0" at bounding box center [180, 196] width 110 height 7
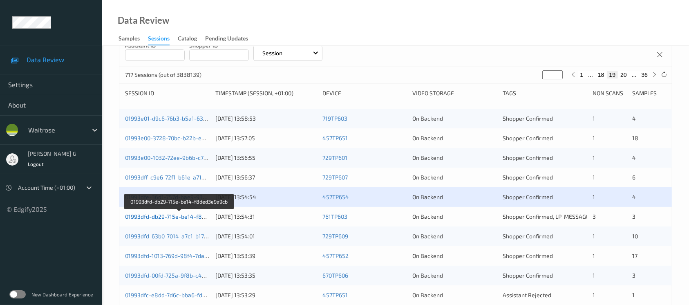
click at [170, 213] on link "01993dfd-db29-715e-be14-f8ded3e9a9cb" at bounding box center [179, 216] width 109 height 7
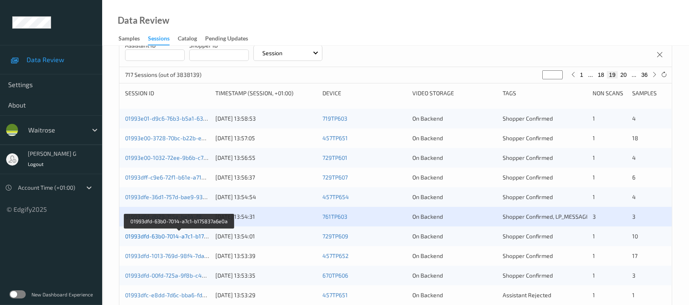
click at [155, 234] on link "01993dfd-63b0-7014-a7c1-b175837a6e0a" at bounding box center [179, 236] width 108 height 7
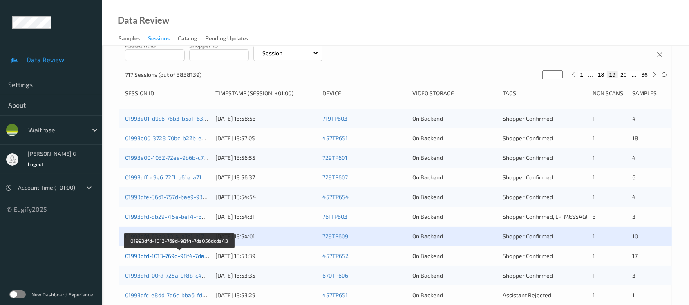
click at [172, 254] on link "01993dfd-1013-769d-98f4-7da056dcda43" at bounding box center [179, 255] width 109 height 7
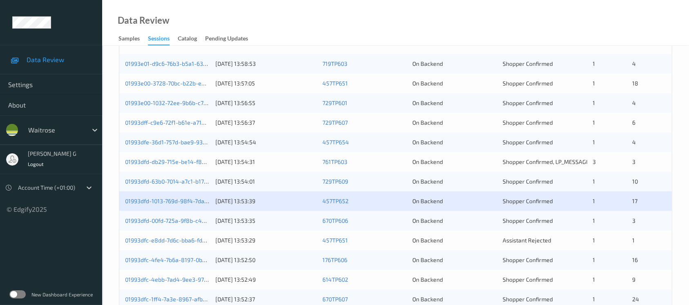
scroll to position [218, 0]
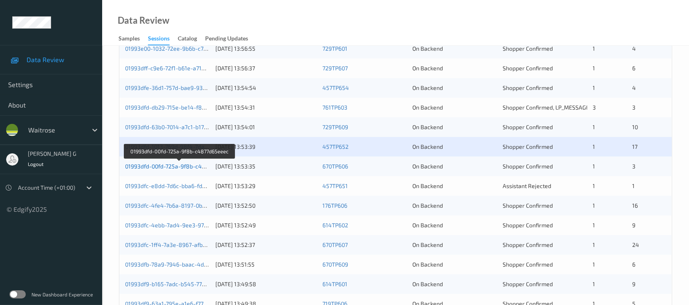
click at [173, 166] on link "01993dfd-00fd-725a-9f8b-c4877d65eeec" at bounding box center [179, 166] width 109 height 7
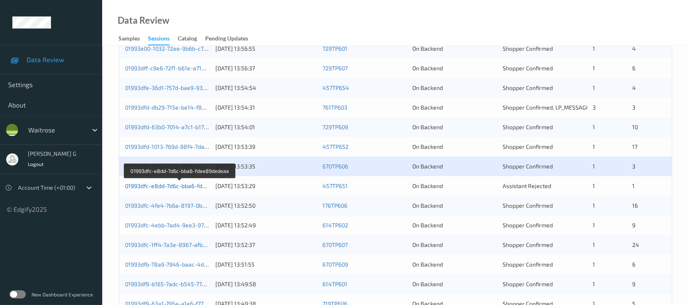
click at [143, 186] on link "01993dfc-e8dd-7d6c-bba6-fdee89dedeaa" at bounding box center [180, 185] width 110 height 7
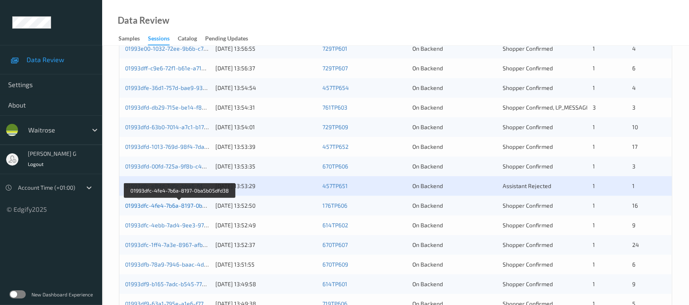
click at [157, 204] on link "01993dfc-4fe4-7b6a-8197-0ba5b05dfd38" at bounding box center [179, 205] width 109 height 7
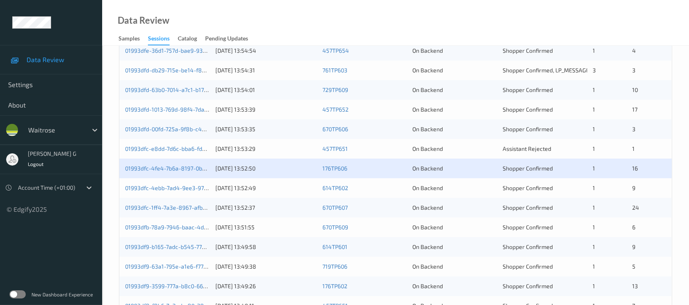
scroll to position [272, 0]
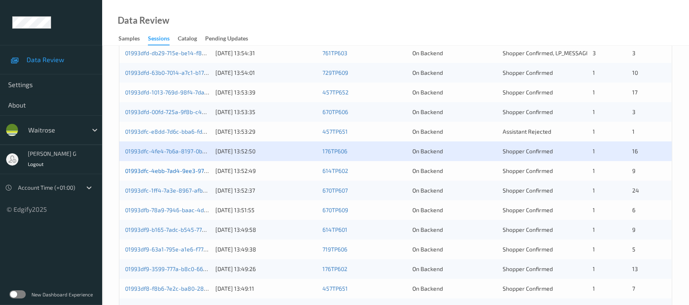
click at [165, 172] on link "01993dfc-4ebb-7ad4-9ee3-9766d800dfb5" at bounding box center [180, 170] width 111 height 7
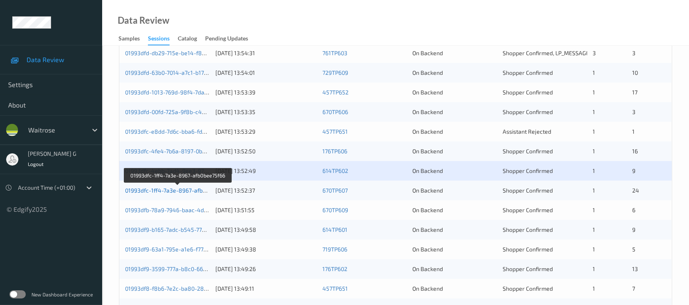
click at [164, 187] on link "01993dfc-1ff4-7a3e-8967-afb0bee75f66" at bounding box center [177, 190] width 105 height 7
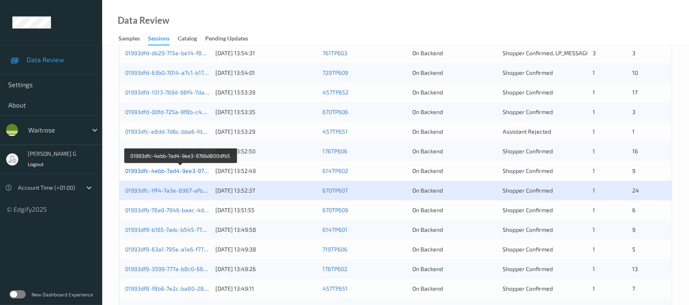
click at [160, 169] on link "01993dfc-4ebb-7ad4-9ee3-9766d800dfb5" at bounding box center [180, 170] width 111 height 7
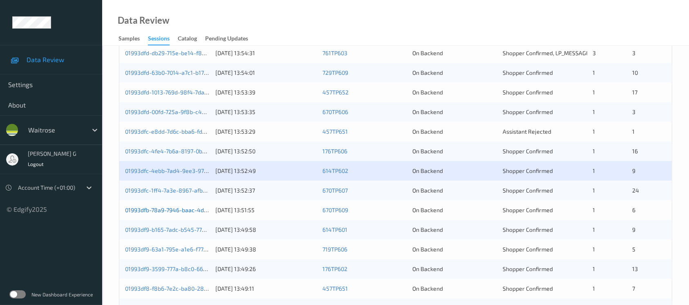
click at [144, 207] on link "01993dfb-78a9-7946-baac-4d147a3dd86b" at bounding box center [180, 209] width 111 height 7
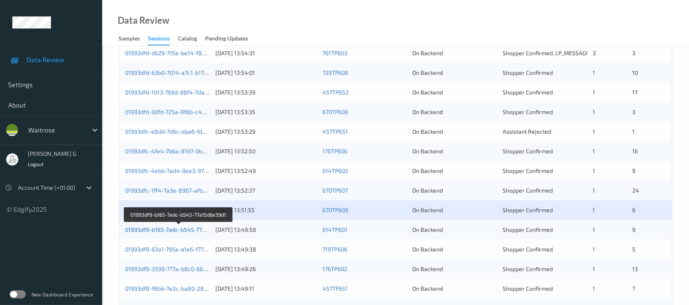
click at [143, 230] on link "01993df9-b165-7adc-b545-77a15d6e39d1" at bounding box center [179, 229] width 108 height 7
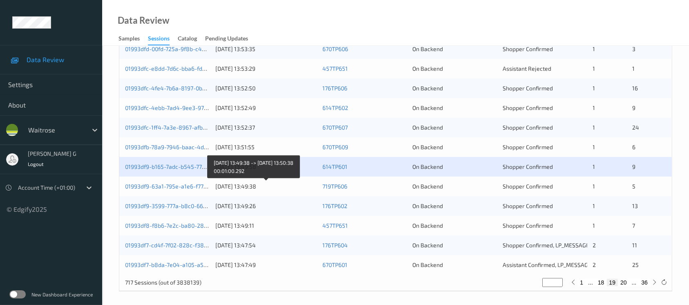
scroll to position [338, 0]
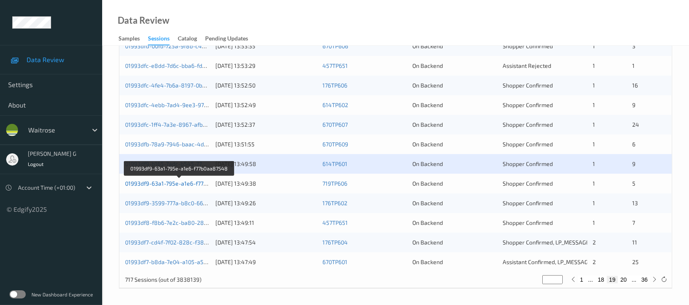
click at [138, 182] on link "01993df9-63a1-795e-a1e6-f77b0aa87548" at bounding box center [179, 183] width 109 height 7
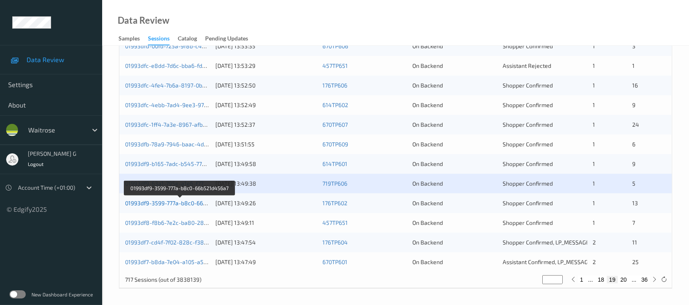
click at [177, 204] on link "01993df9-3599-777a-b8c0-66b521d456a7" at bounding box center [180, 202] width 110 height 7
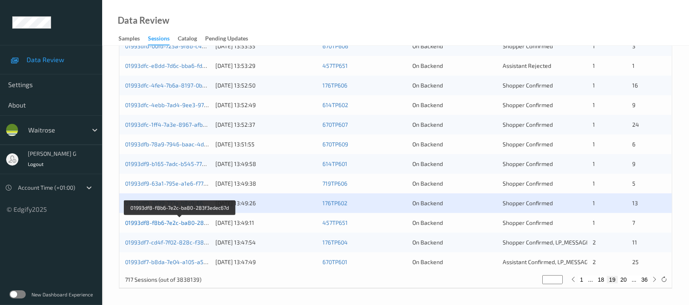
click at [150, 220] on link "01993df8-f8b6-7e2c-ba80-283f3edec67d" at bounding box center [180, 222] width 110 height 7
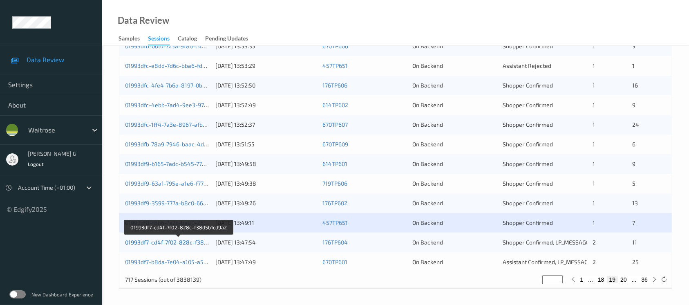
click at [141, 241] on link "01993df7-cd4f-7f02-828c-f38d5b1cd9a2" at bounding box center [178, 242] width 107 height 7
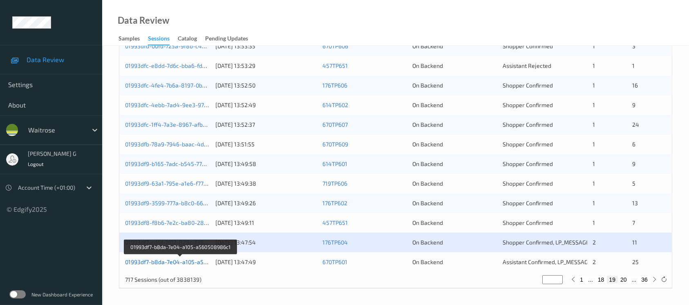
click at [153, 263] on link "01993df7-b8da-7e04-a105-a560508986c1" at bounding box center [180, 261] width 111 height 7
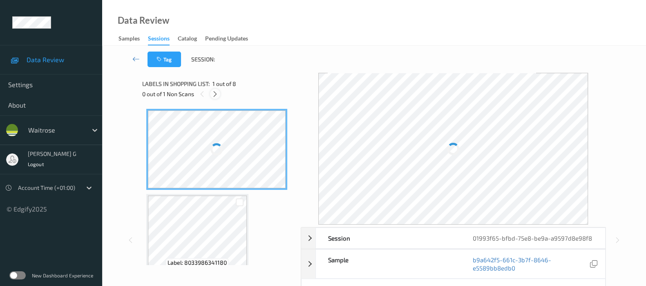
click at [210, 93] on div at bounding box center [215, 94] width 10 height 10
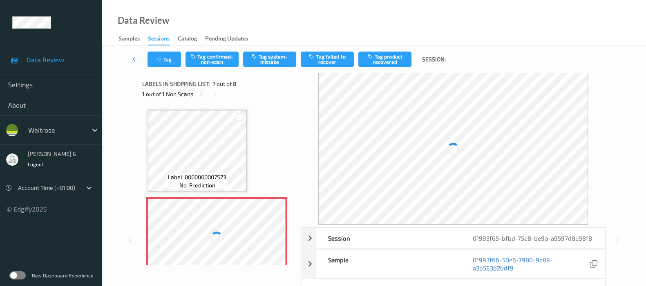
scroll to position [446, 0]
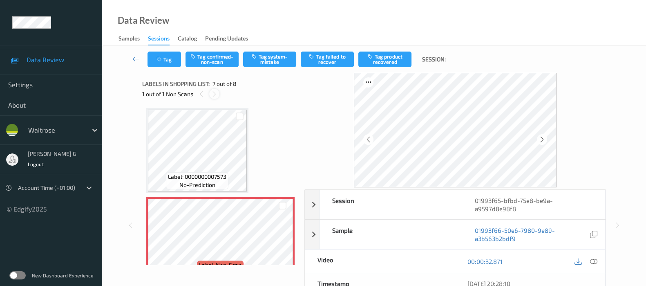
click at [213, 90] on icon at bounding box center [214, 93] width 7 height 7
click at [544, 141] on icon at bounding box center [542, 139] width 7 height 7
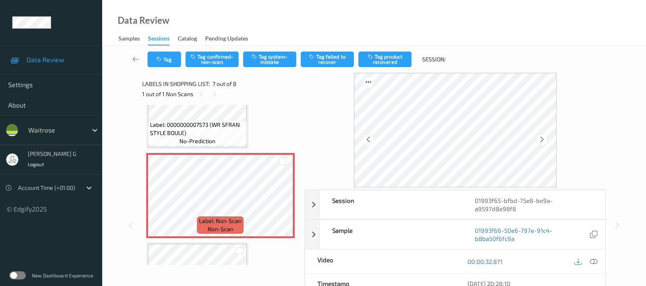
scroll to position [497, 0]
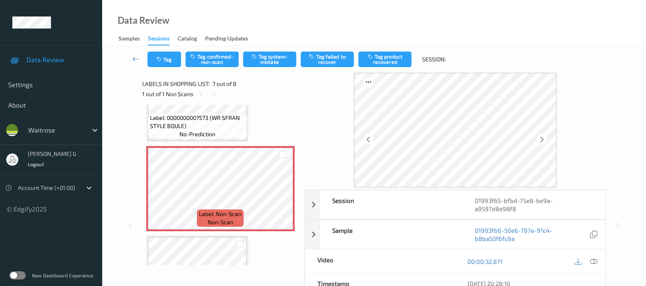
click at [215, 104] on div "Labels in shopping list: 7 out of 8 1 out of 1 Non Scans" at bounding box center [220, 89] width 157 height 32
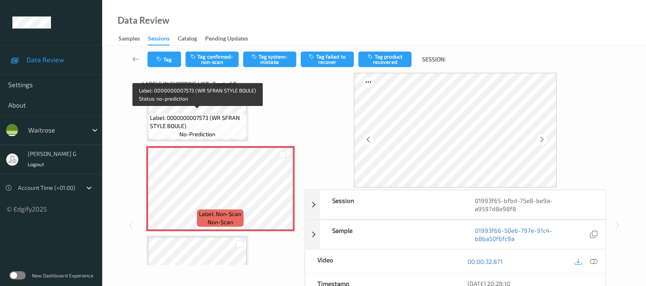
click at [204, 124] on span "Label: 0000000007573 (WR SFRAN STYLE BOULE)" at bounding box center [197, 122] width 95 height 16
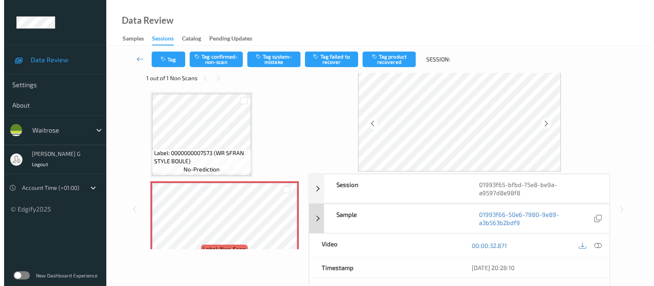
scroll to position [0, 0]
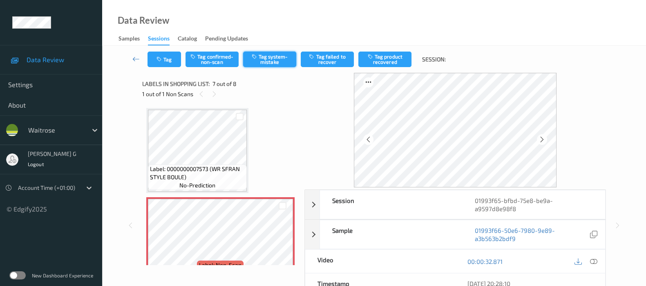
click at [282, 59] on button "Tag system-mistake" at bounding box center [269, 60] width 53 height 16
click at [169, 57] on button "Tag" at bounding box center [165, 60] width 34 height 16
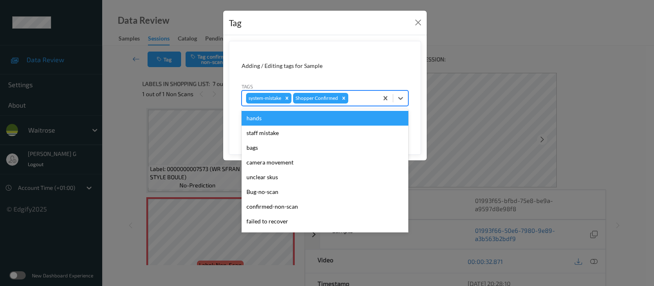
click at [351, 104] on div "system-mistake Shopper Confirmed" at bounding box center [310, 98] width 136 height 14
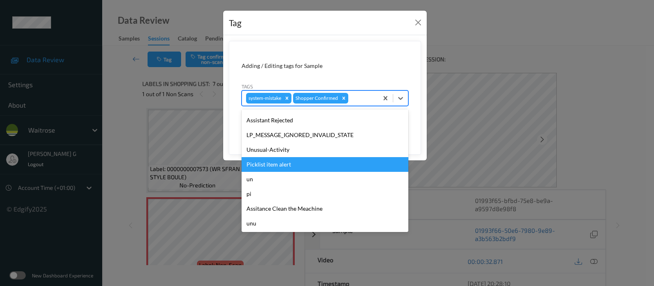
scroll to position [190, 0]
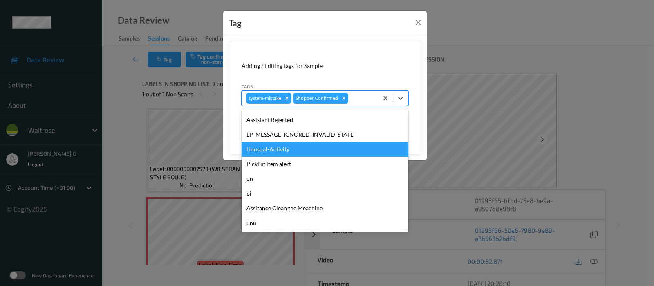
click at [267, 150] on div "Unusual-Activity" at bounding box center [325, 149] width 167 height 15
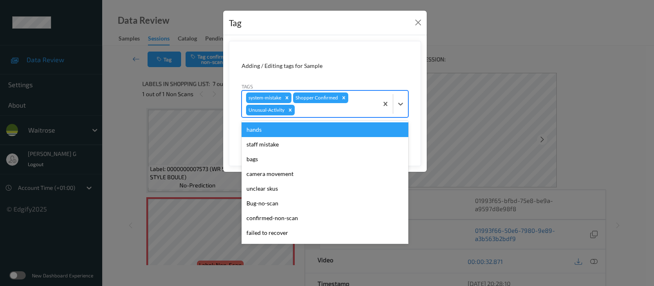
click at [367, 99] on div "system-mistake Shopper Confirmed Unusual-Activity" at bounding box center [310, 104] width 136 height 26
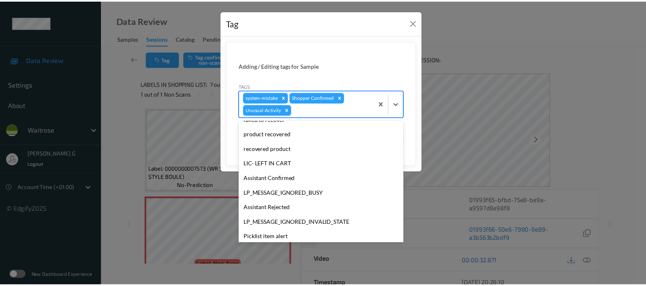
scroll to position [175, 0]
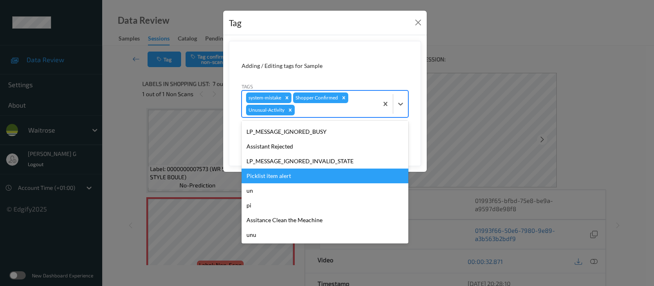
click at [273, 177] on div "Picklist item alert" at bounding box center [325, 175] width 167 height 15
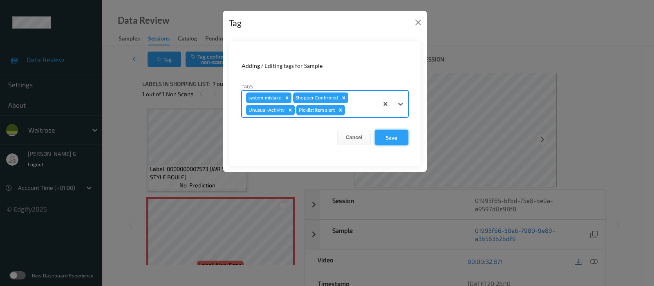
click at [382, 136] on button "Save" at bounding box center [392, 138] width 34 height 16
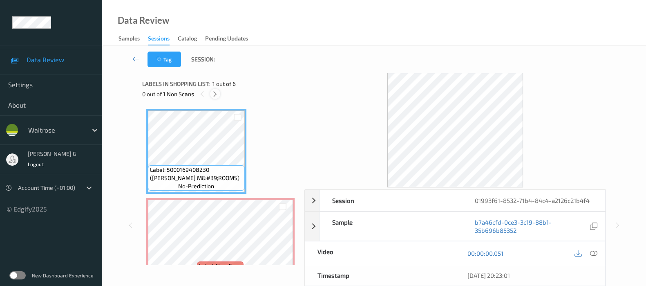
click at [215, 94] on icon at bounding box center [215, 93] width 7 height 7
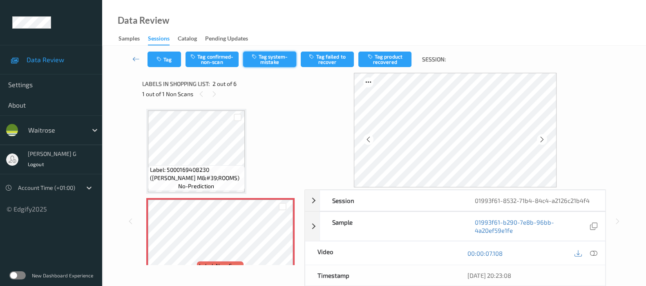
click at [259, 56] on button "Tag system-mistake" at bounding box center [269, 60] width 53 height 16
click at [164, 56] on button "Tag" at bounding box center [165, 60] width 34 height 16
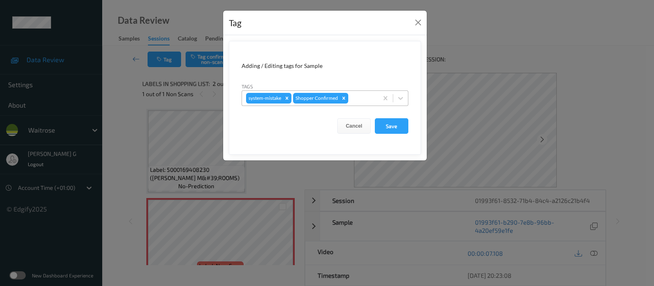
click at [363, 100] on div at bounding box center [362, 98] width 24 height 10
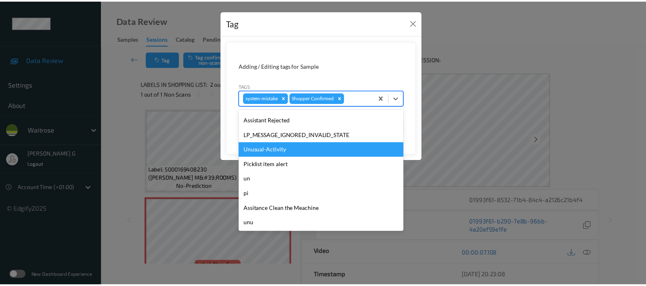
scroll to position [190, 0]
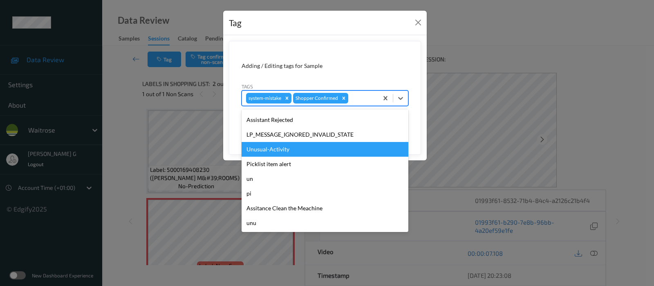
click at [291, 151] on div "Unusual-Activity" at bounding box center [325, 149] width 167 height 15
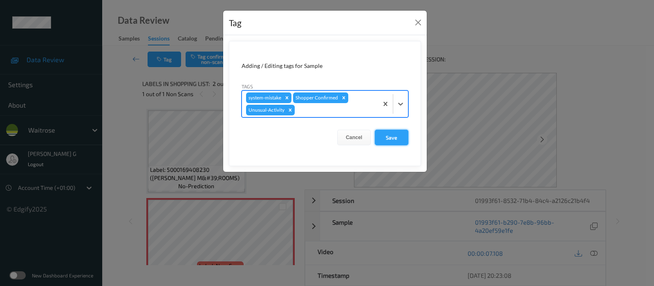
click at [388, 135] on button "Save" at bounding box center [392, 138] width 34 height 16
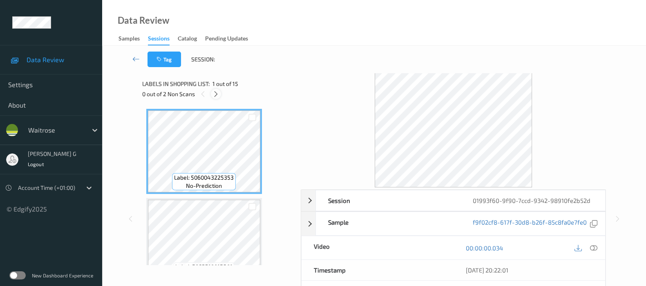
click at [220, 93] on div at bounding box center [216, 94] width 10 height 10
click at [217, 94] on icon at bounding box center [216, 93] width 7 height 7
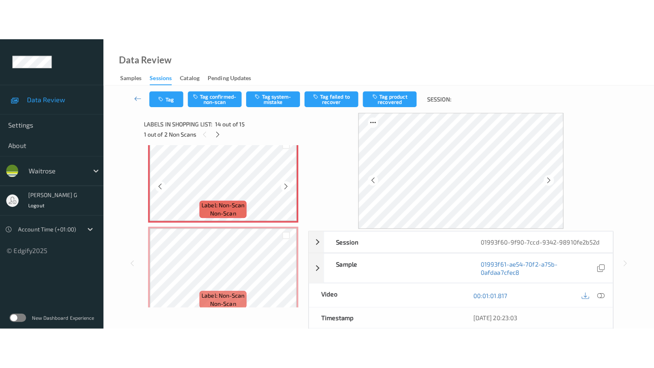
scroll to position [1172, 0]
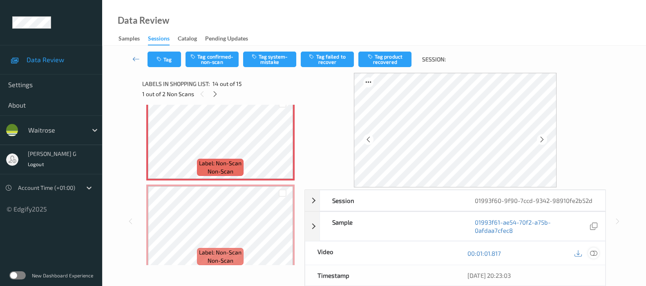
click at [592, 252] on icon at bounding box center [593, 252] width 7 height 7
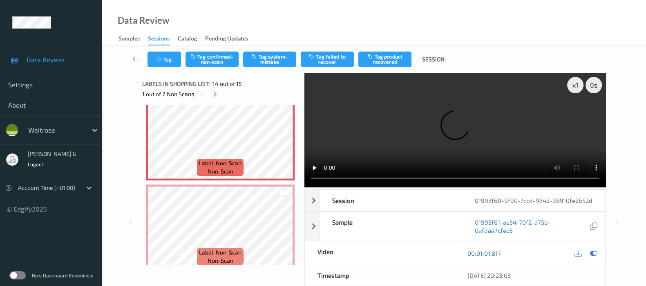
scroll to position [1090, 0]
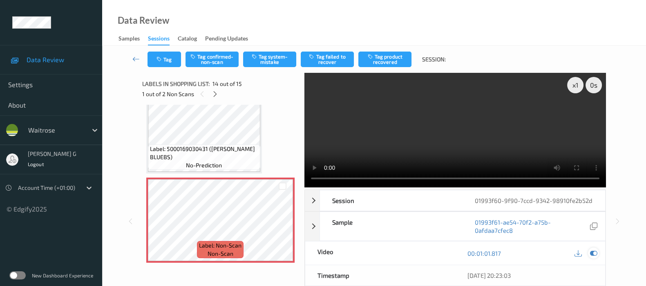
click at [589, 255] on div at bounding box center [593, 252] width 11 height 11
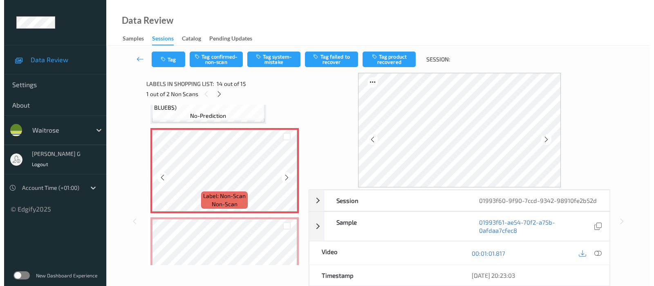
scroll to position [1141, 0]
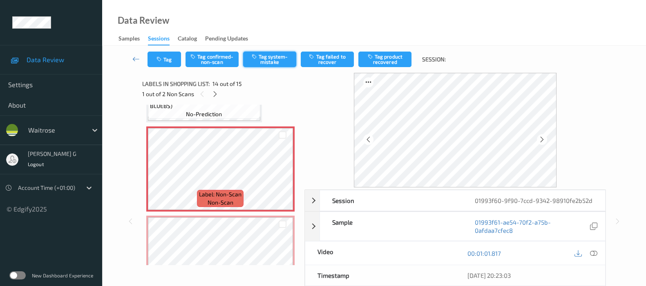
click at [266, 58] on button "Tag system-mistake" at bounding box center [269, 60] width 53 height 16
click at [162, 52] on button "Tag" at bounding box center [165, 60] width 34 height 16
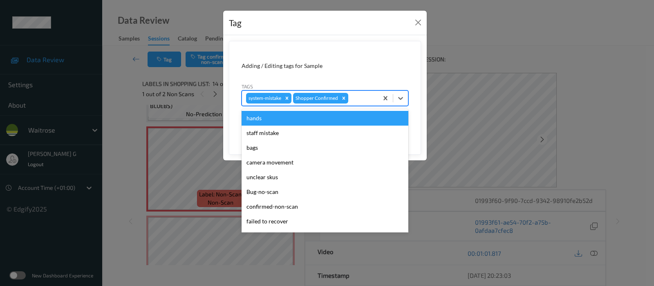
click at [368, 91] on div "system-mistake Shopper Confirmed" at bounding box center [310, 98] width 136 height 14
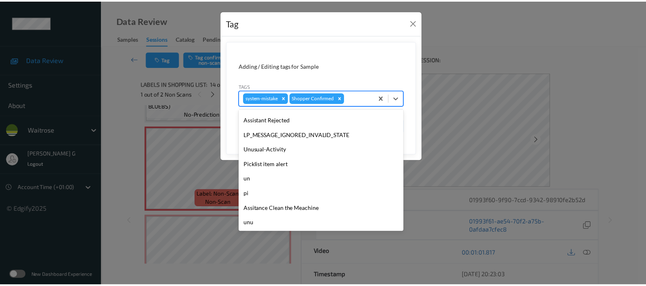
scroll to position [190, 0]
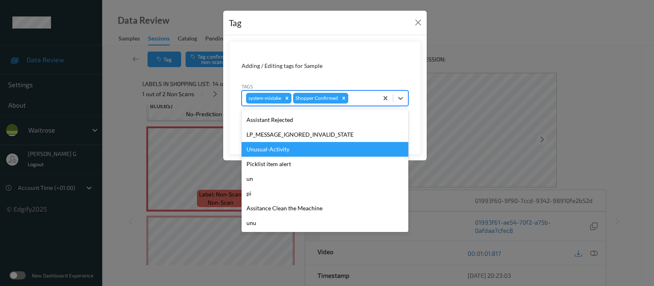
click at [287, 150] on div "Unusual-Activity" at bounding box center [325, 149] width 167 height 15
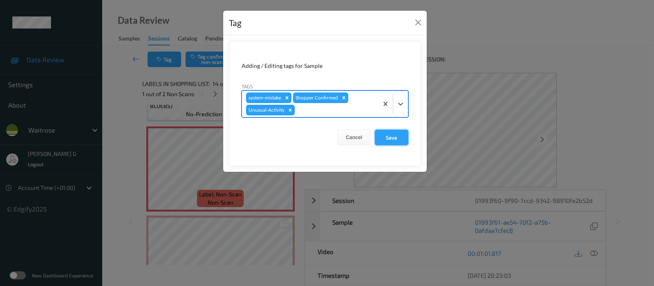
click at [385, 134] on button "Save" at bounding box center [392, 138] width 34 height 16
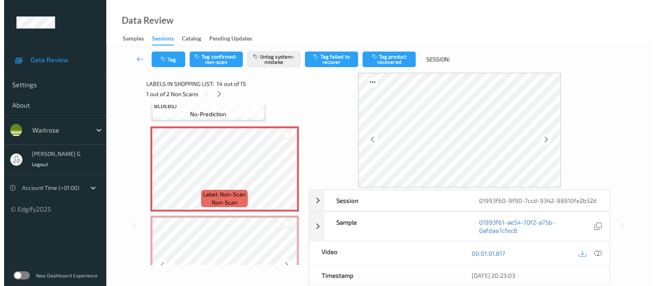
scroll to position [1172, 0]
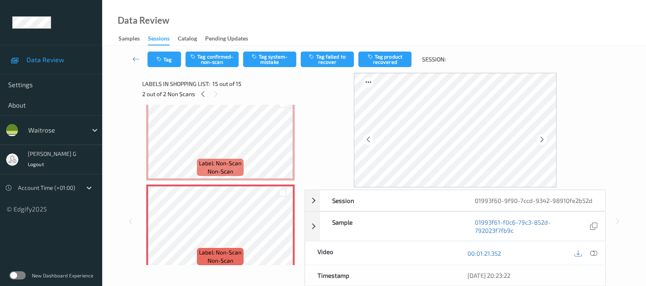
click at [264, 69] on div "Tag Tag confirmed-non-scan Tag system-mistake Tag failed to recover Tag product…" at bounding box center [374, 59] width 511 height 27
click at [267, 60] on button "Tag system-mistake" at bounding box center [269, 60] width 53 height 16
click at [166, 58] on button "Tag" at bounding box center [165, 60] width 34 height 16
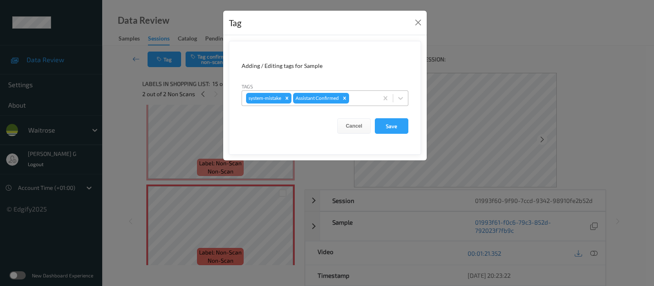
click at [362, 99] on div at bounding box center [362, 98] width 23 height 10
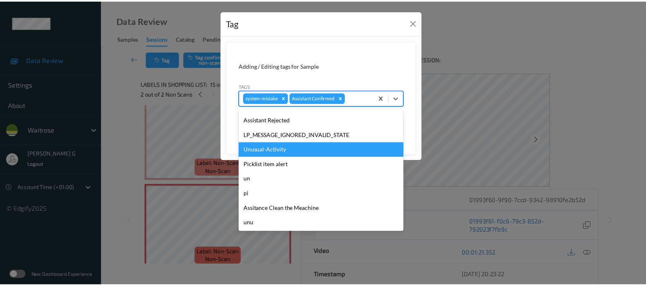
scroll to position [190, 0]
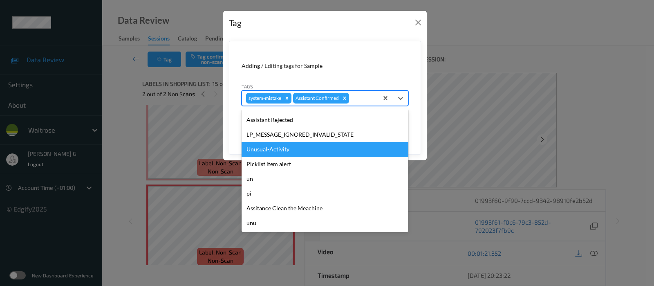
click at [266, 146] on div "Unusual-Activity" at bounding box center [325, 149] width 167 height 15
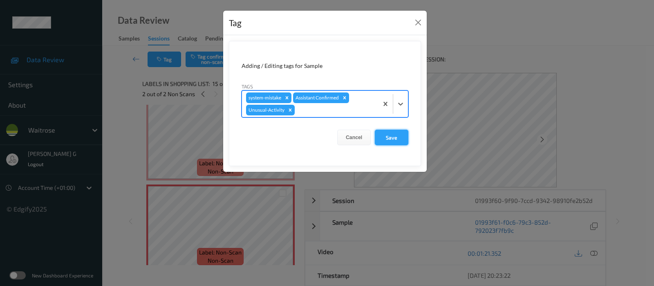
click at [385, 134] on button "Save" at bounding box center [392, 138] width 34 height 16
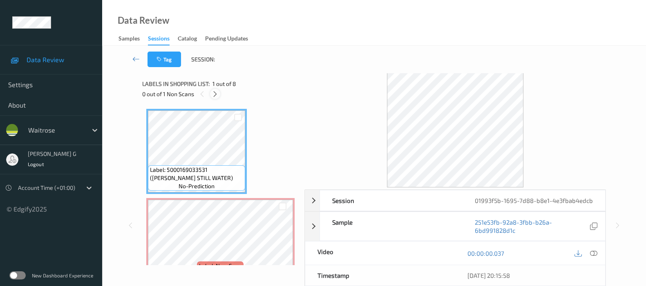
click at [216, 94] on icon at bounding box center [215, 93] width 7 height 7
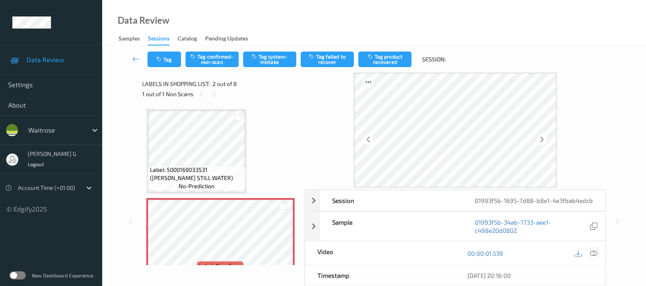
click at [597, 249] on icon at bounding box center [593, 252] width 7 height 7
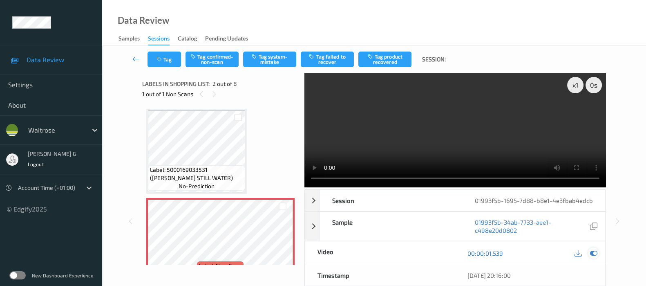
click at [595, 254] on icon at bounding box center [593, 252] width 7 height 7
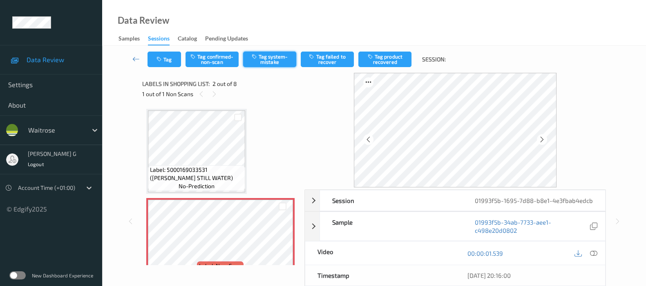
click at [262, 60] on button "Tag system-mistake" at bounding box center [269, 60] width 53 height 16
click at [157, 58] on icon "button" at bounding box center [160, 59] width 7 height 6
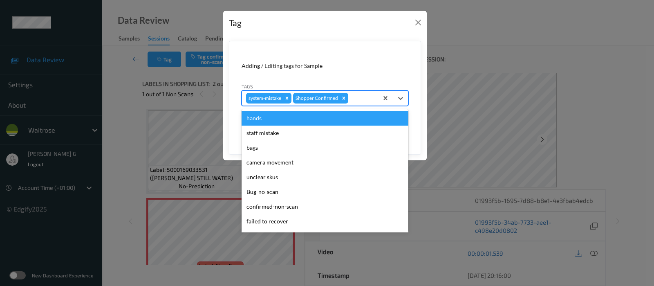
click at [352, 97] on div at bounding box center [362, 98] width 24 height 10
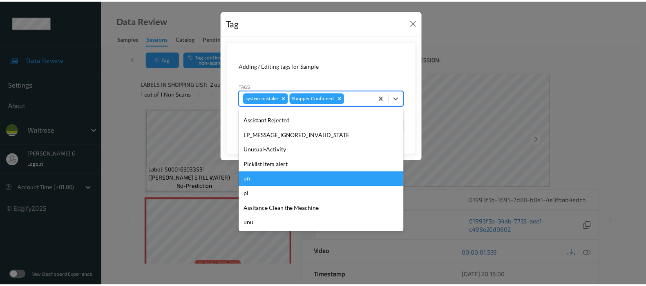
scroll to position [190, 0]
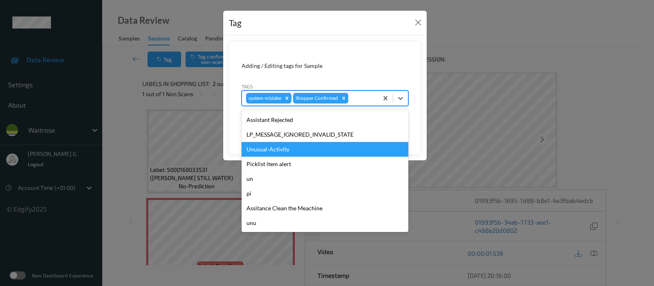
click at [265, 152] on div "Unusual-Activity" at bounding box center [325, 149] width 167 height 15
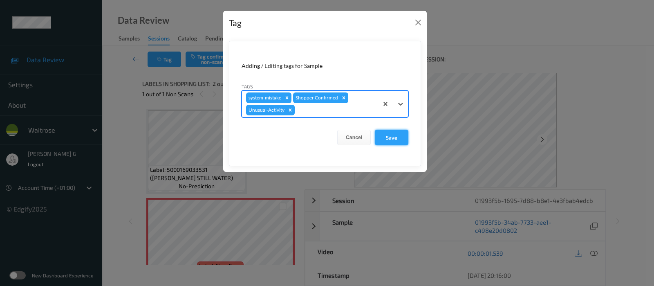
click at [390, 135] on button "Save" at bounding box center [392, 138] width 34 height 16
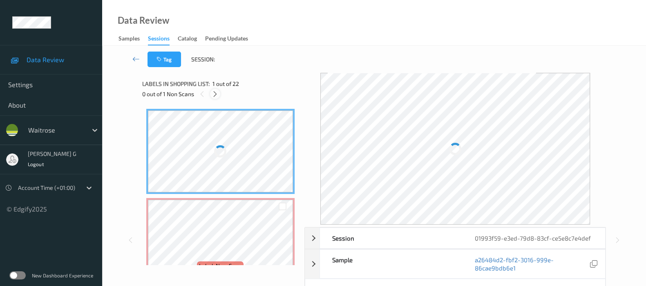
click at [219, 95] on icon at bounding box center [215, 93] width 7 height 7
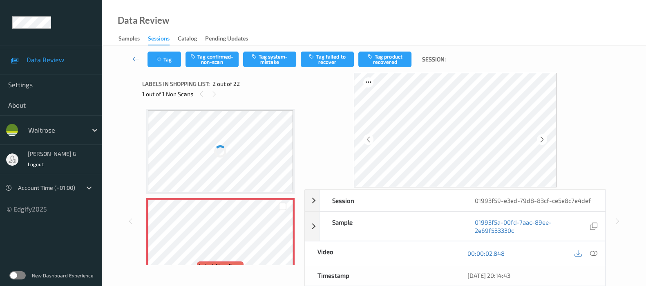
click at [243, 151] on div at bounding box center [220, 151] width 145 height 82
click at [596, 257] on div at bounding box center [593, 252] width 11 height 11
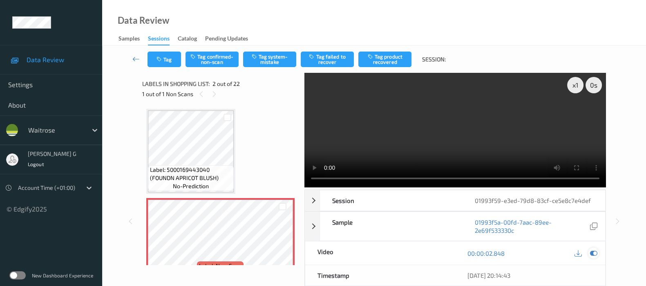
click at [594, 250] on icon at bounding box center [593, 252] width 7 height 7
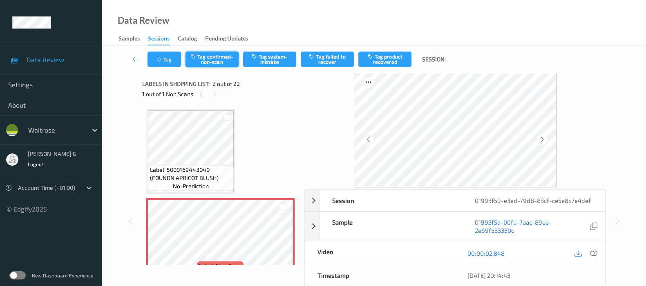
click at [216, 62] on button "Tag confirmed-non-scan" at bounding box center [212, 60] width 53 height 16
click at [383, 60] on button "Tag product recovered" at bounding box center [385, 60] width 53 height 16
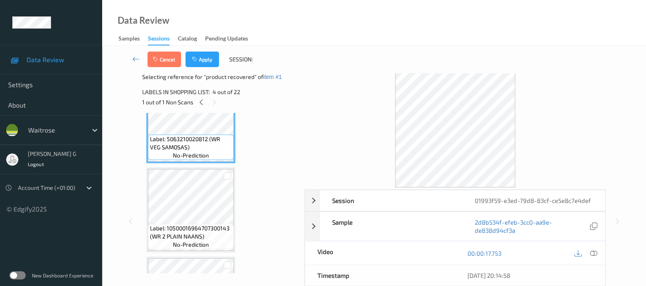
scroll to position [307, 0]
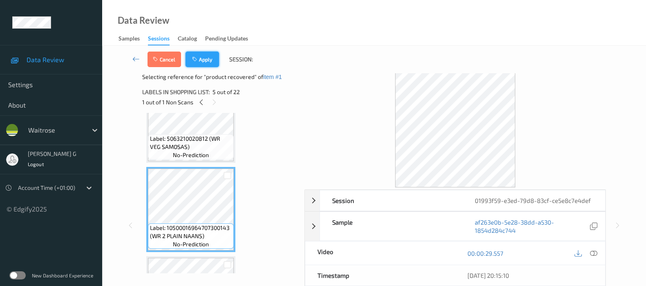
click at [192, 56] on button "Apply" at bounding box center [203, 60] width 34 height 16
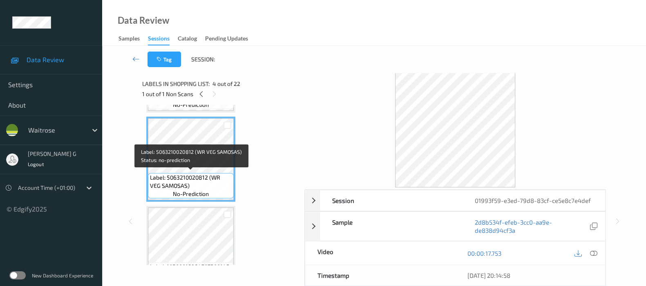
scroll to position [311, 0]
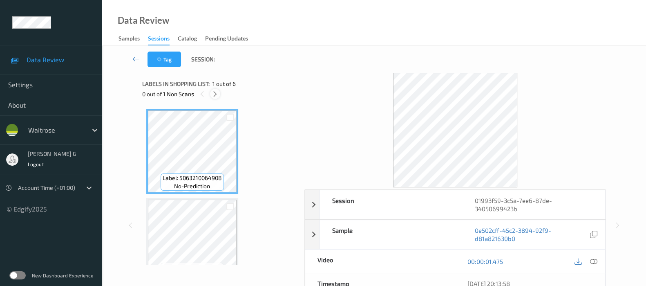
click at [213, 90] on icon at bounding box center [215, 93] width 7 height 7
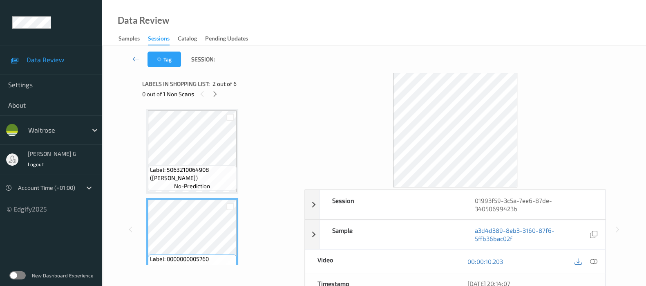
scroll to position [102, 0]
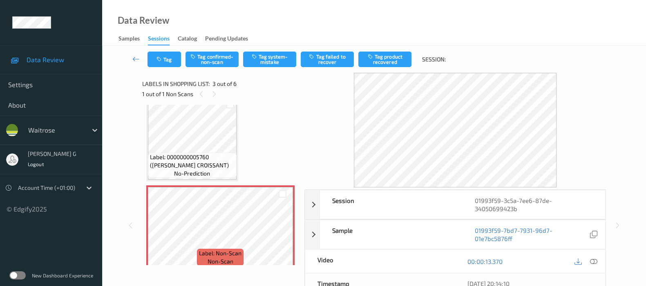
click at [586, 261] on div at bounding box center [586, 260] width 27 height 11
click at [592, 255] on div at bounding box center [593, 260] width 11 height 11
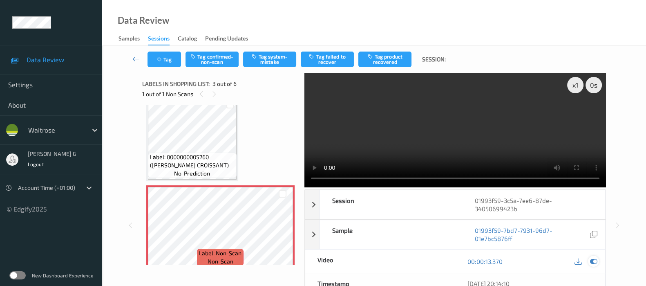
click at [593, 262] on icon at bounding box center [593, 261] width 7 height 7
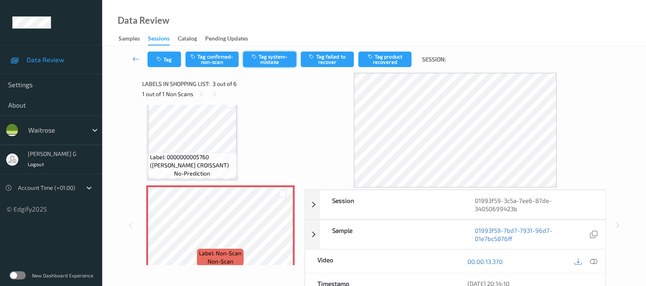
click at [264, 66] on button "Tag system-mistake" at bounding box center [269, 60] width 53 height 16
click at [166, 58] on button "Tag" at bounding box center [165, 60] width 34 height 16
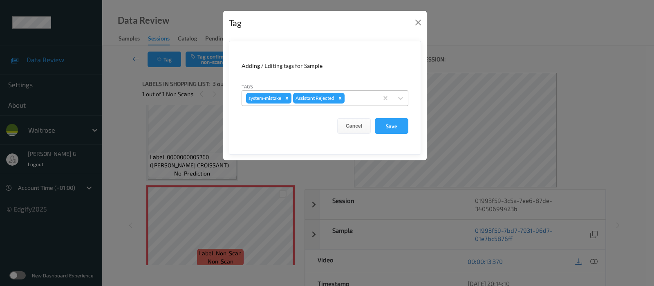
click at [360, 100] on div at bounding box center [360, 98] width 28 height 10
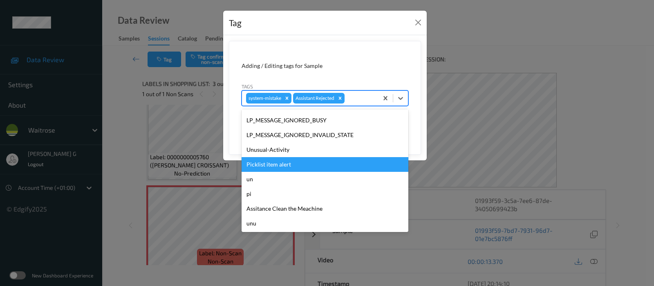
scroll to position [190, 0]
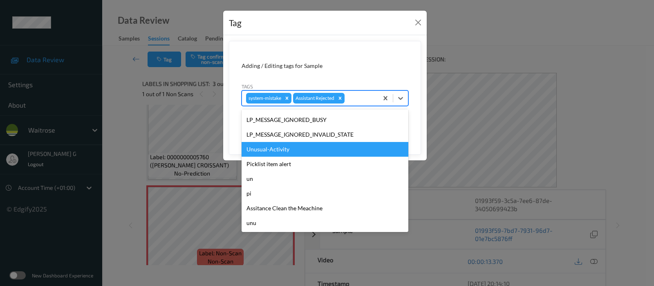
click at [283, 153] on div "Unusual-Activity" at bounding box center [325, 149] width 167 height 15
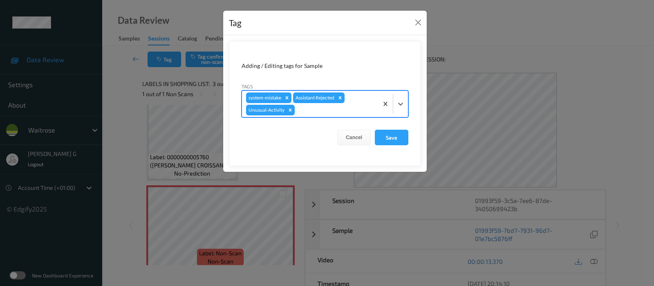
click at [360, 105] on div at bounding box center [335, 110] width 78 height 10
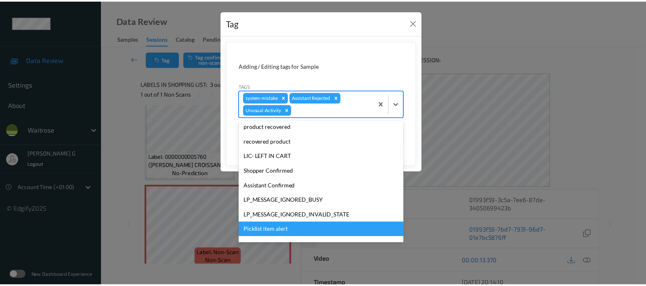
scroll to position [175, 0]
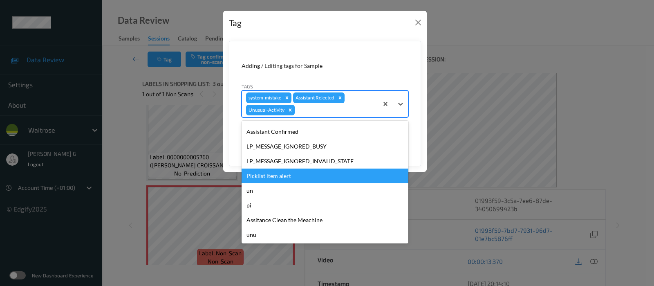
click at [264, 172] on div "Picklist item alert" at bounding box center [325, 175] width 167 height 15
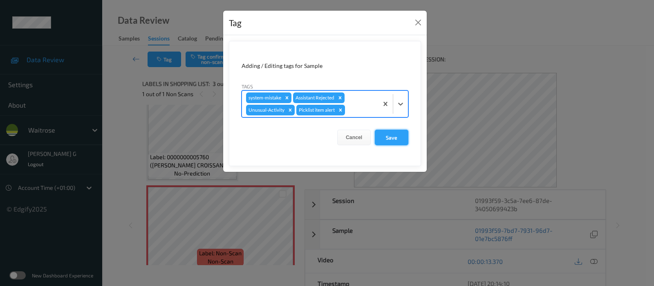
click at [386, 135] on button "Save" at bounding box center [392, 138] width 34 height 16
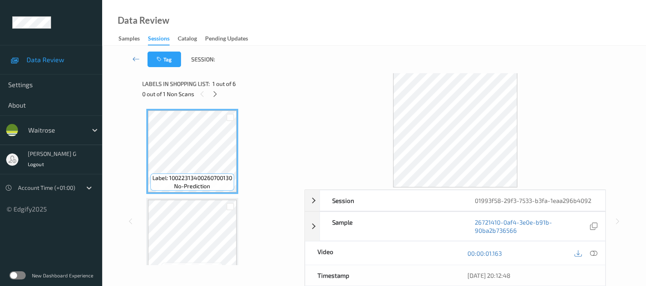
click at [208, 96] on div "0 out of 1 Non Scans" at bounding box center [220, 94] width 157 height 10
click at [212, 95] on icon at bounding box center [215, 93] width 7 height 7
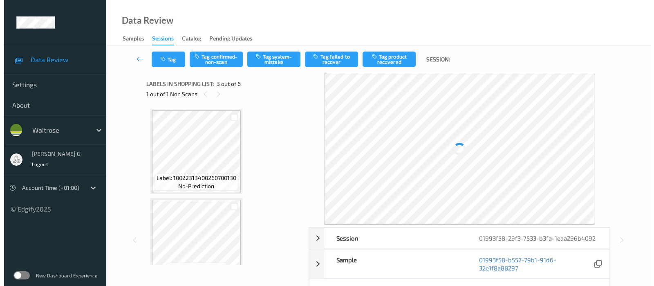
scroll to position [92, 0]
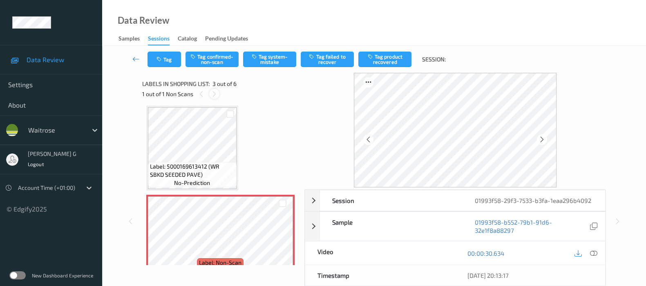
click at [215, 97] on icon at bounding box center [214, 93] width 7 height 7
click at [201, 92] on icon at bounding box center [201, 93] width 7 height 7
click at [214, 94] on icon at bounding box center [214, 93] width 7 height 7
click at [267, 56] on button "Tag system-mistake" at bounding box center [269, 60] width 53 height 16
click at [158, 60] on icon "button" at bounding box center [160, 59] width 7 height 6
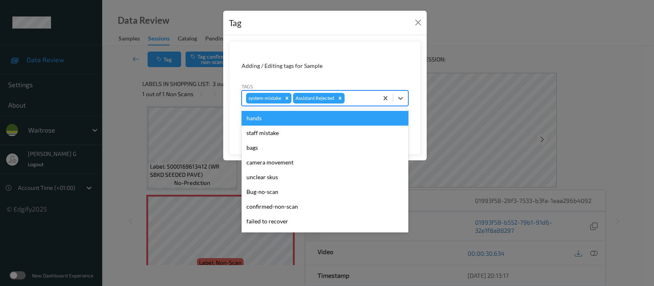
click at [362, 99] on div at bounding box center [360, 98] width 28 height 10
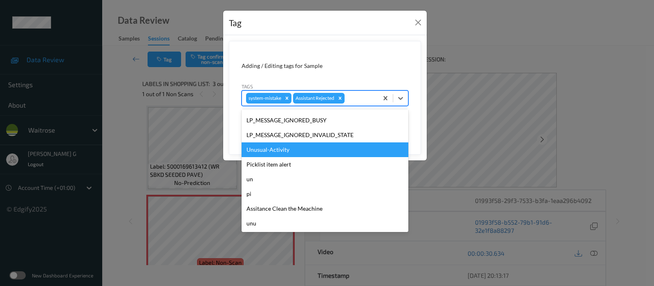
scroll to position [190, 0]
click at [272, 150] on div "Unusual-Activity" at bounding box center [325, 149] width 167 height 15
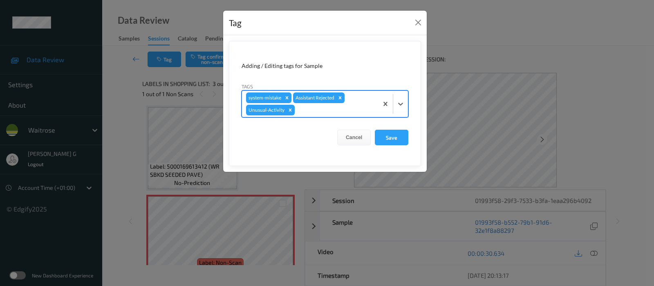
click at [330, 110] on div at bounding box center [335, 110] width 78 height 10
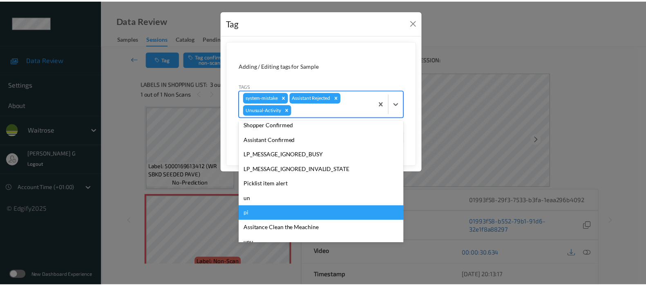
scroll to position [175, 0]
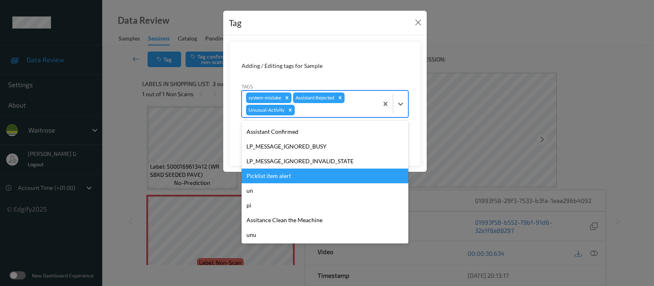
click at [276, 174] on div "Picklist item alert" at bounding box center [325, 175] width 167 height 15
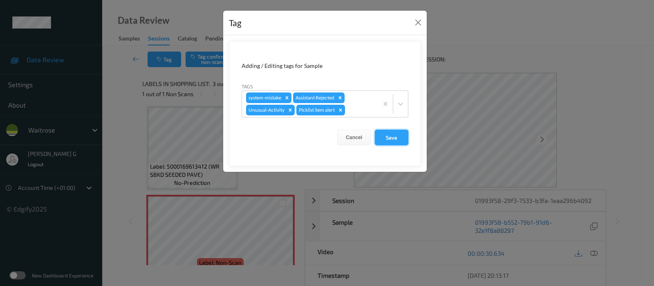
click at [389, 141] on button "Save" at bounding box center [392, 138] width 34 height 16
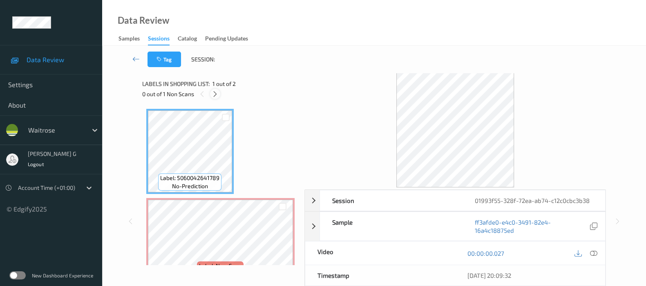
click at [215, 98] on div at bounding box center [215, 94] width 10 height 10
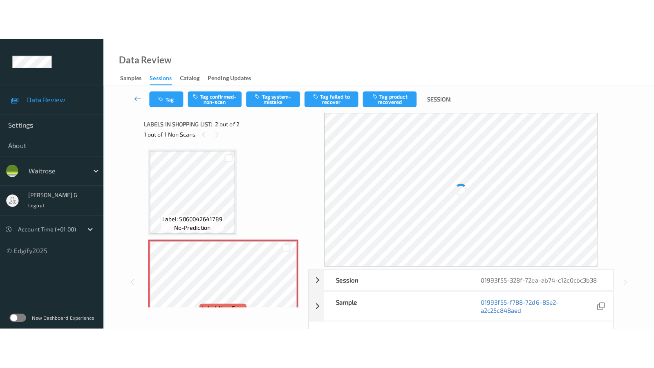
scroll to position [4, 0]
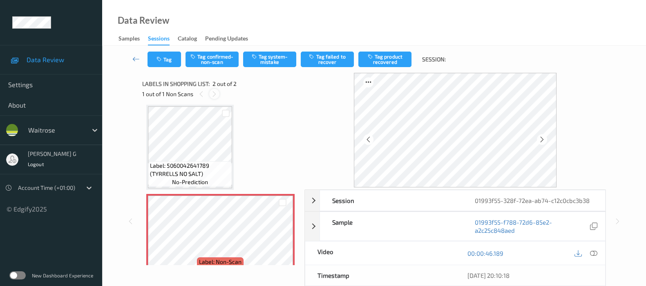
click at [217, 93] on icon at bounding box center [214, 93] width 7 height 7
click at [594, 254] on icon at bounding box center [593, 252] width 7 height 7
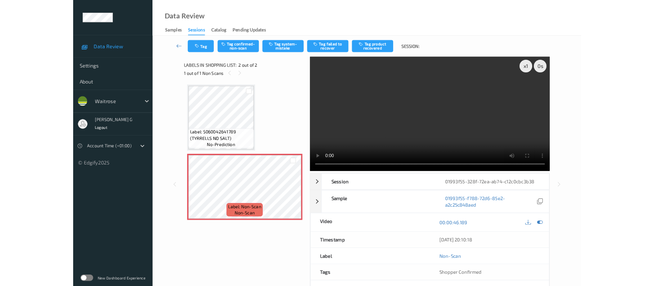
scroll to position [0, 0]
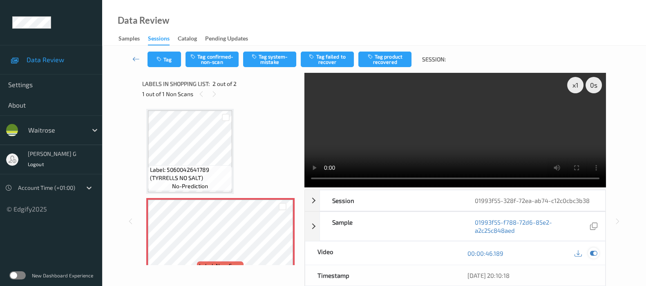
click at [595, 251] on icon at bounding box center [593, 252] width 7 height 7
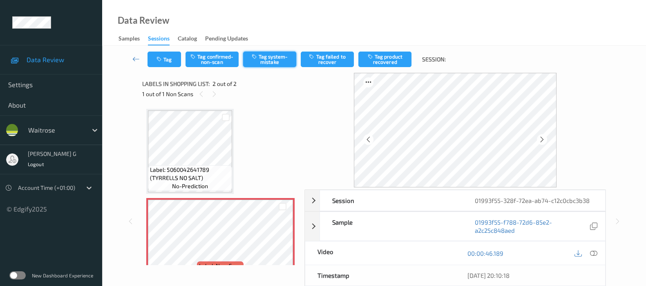
click at [251, 56] on button "Tag system-mistake" at bounding box center [269, 60] width 53 height 16
click at [159, 62] on button "Tag" at bounding box center [165, 60] width 34 height 16
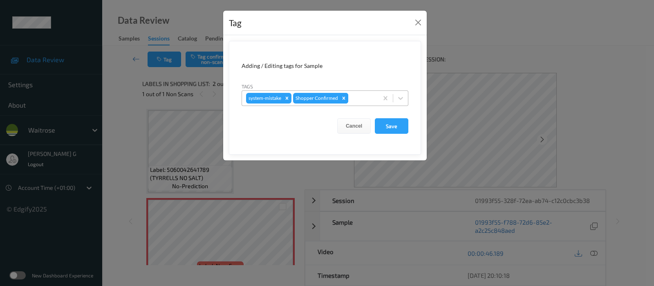
click at [345, 96] on icon "Remove Shopper Confirmed" at bounding box center [344, 98] width 6 height 6
click at [488, 63] on div "Tag Adding / Editing tags for Sample Tags system-mistake Cancel Save" at bounding box center [327, 143] width 654 height 286
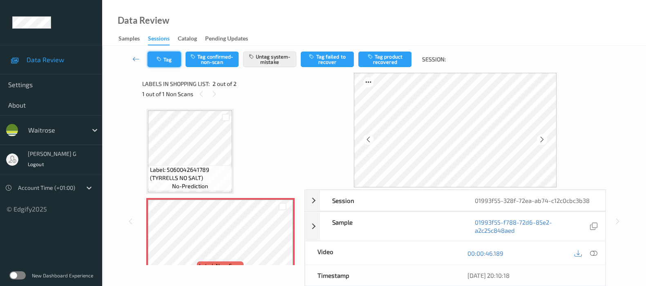
click at [151, 57] on button "Tag" at bounding box center [165, 60] width 34 height 16
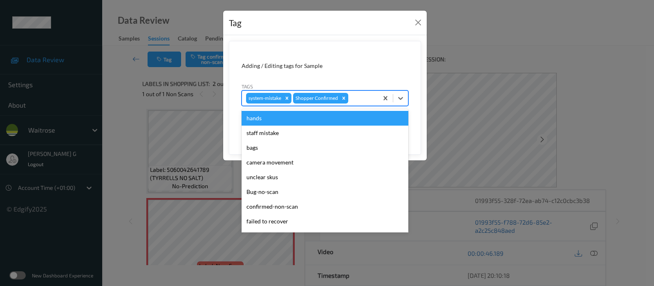
click at [361, 92] on div "system-mistake Shopper Confirmed" at bounding box center [310, 98] width 136 height 14
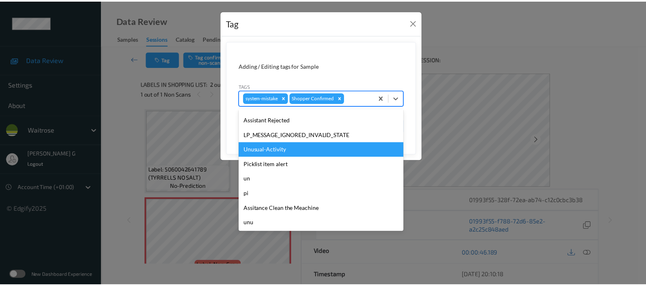
scroll to position [190, 0]
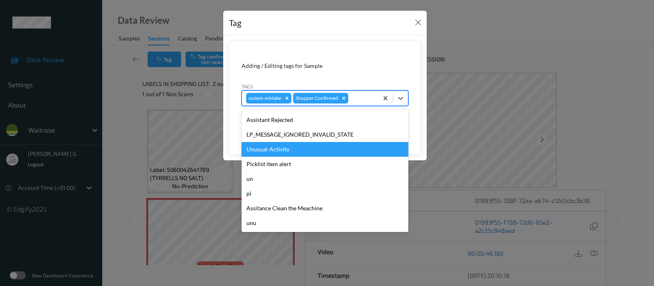
click at [286, 149] on div "Unusual-Activity" at bounding box center [325, 149] width 167 height 15
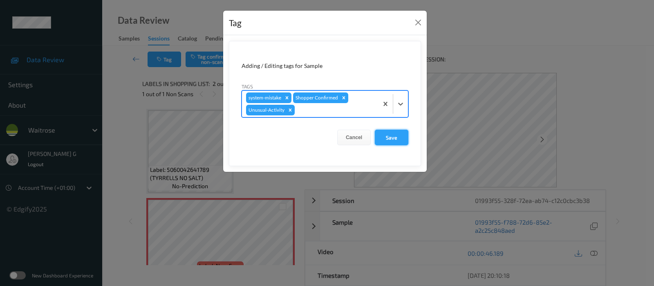
click at [392, 130] on button "Save" at bounding box center [392, 138] width 34 height 16
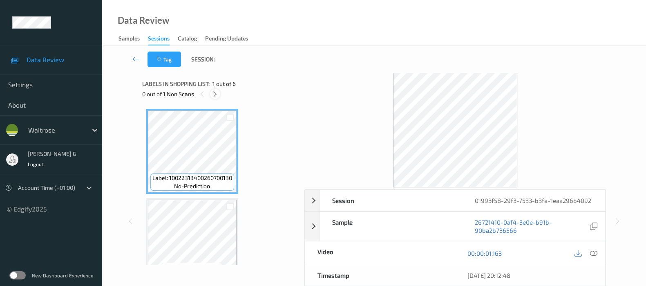
click at [217, 96] on icon at bounding box center [215, 93] width 7 height 7
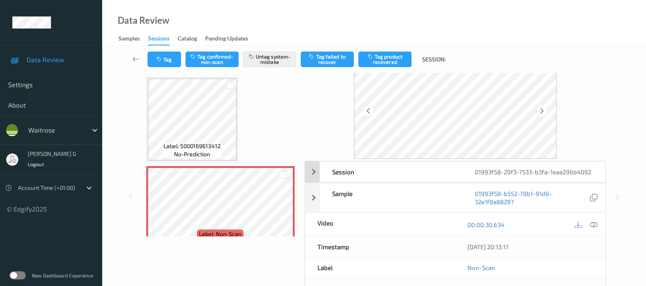
scroll to position [108, 0]
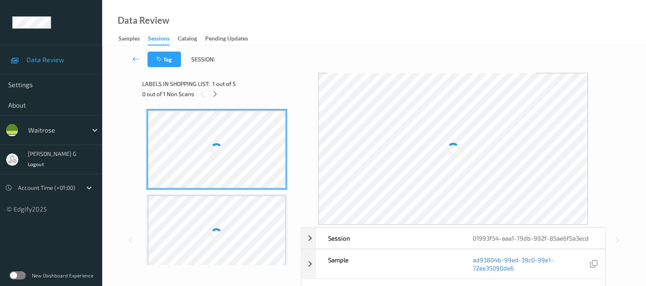
click at [279, 20] on div "Data Review Samples Sessions Catalog Pending Updates" at bounding box center [374, 23] width 544 height 46
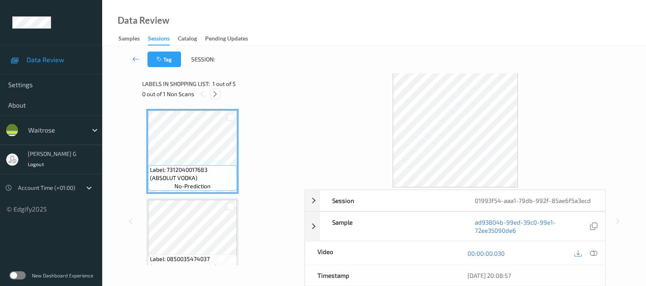
click at [215, 92] on icon at bounding box center [215, 93] width 7 height 7
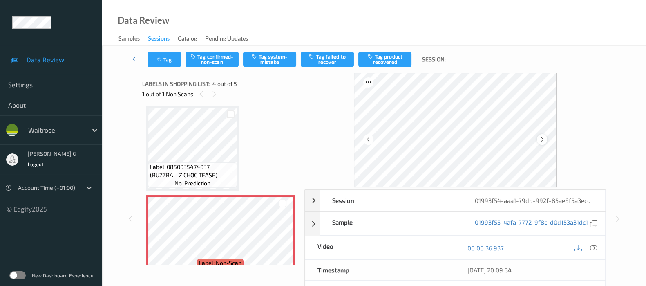
click at [542, 141] on icon at bounding box center [542, 139] width 7 height 7
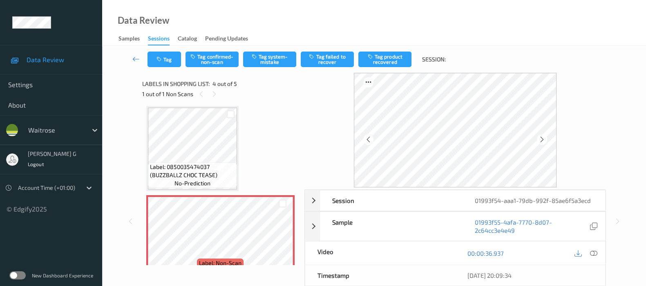
click at [542, 141] on icon at bounding box center [542, 139] width 7 height 7
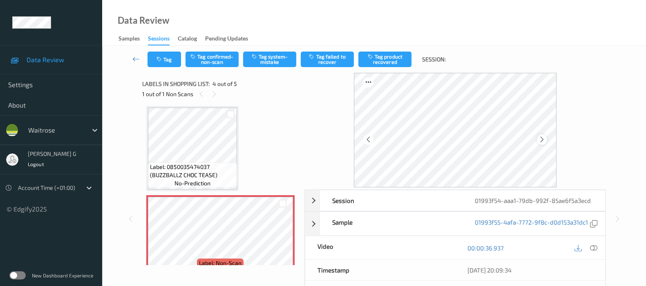
click at [540, 142] on div at bounding box center [542, 139] width 10 height 10
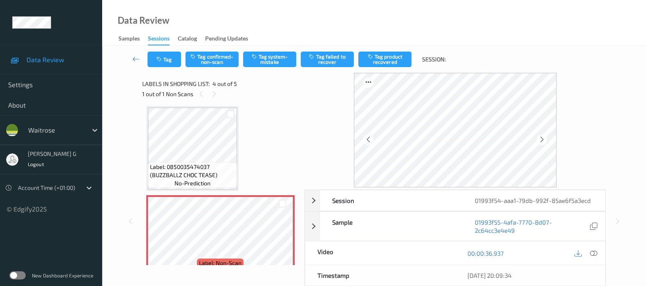
click at [540, 142] on div at bounding box center [542, 139] width 10 height 10
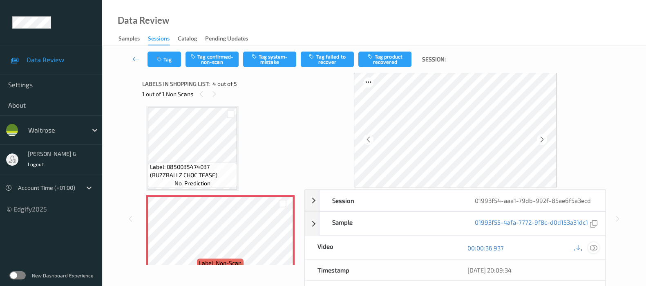
click at [593, 249] on icon at bounding box center [593, 247] width 7 height 7
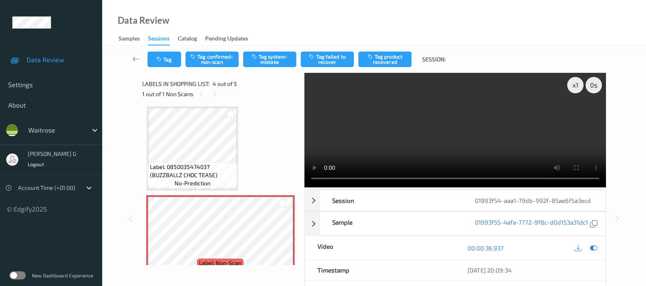
click at [598, 253] on div at bounding box center [593, 247] width 11 height 11
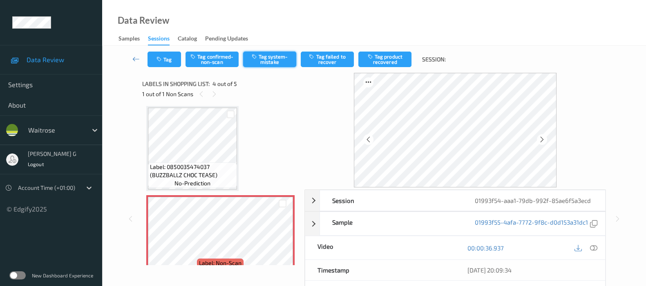
click at [262, 60] on button "Tag system-mistake" at bounding box center [269, 60] width 53 height 16
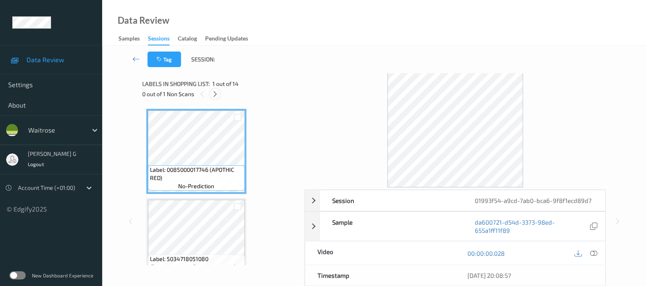
click at [215, 96] on icon at bounding box center [215, 93] width 7 height 7
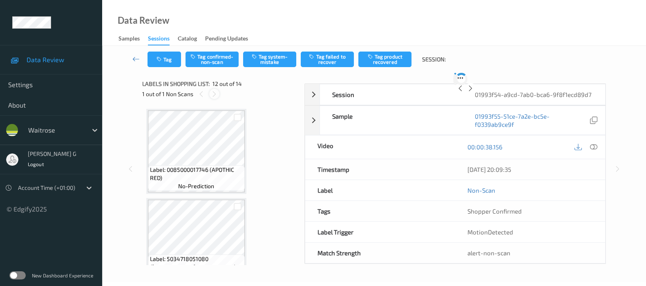
scroll to position [890, 0]
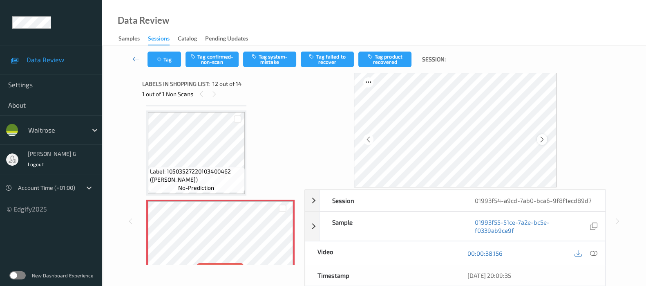
click at [541, 140] on icon at bounding box center [542, 139] width 7 height 7
click at [593, 253] on icon at bounding box center [593, 252] width 7 height 7
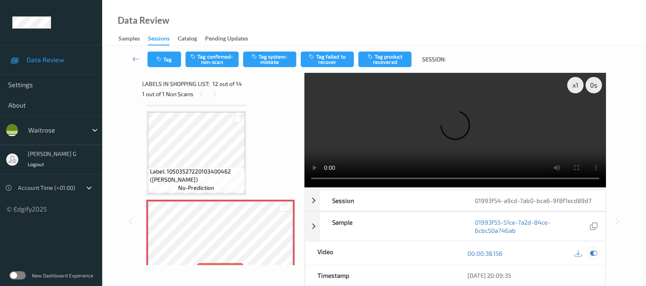
click at [594, 253] on icon at bounding box center [593, 252] width 7 height 7
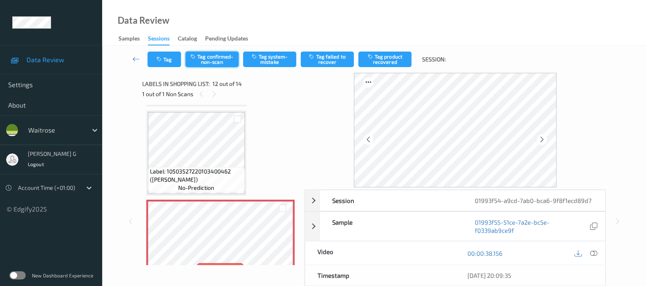
click at [216, 58] on button "Tag confirmed-non-scan" at bounding box center [212, 60] width 53 height 16
click at [392, 58] on button "Tag product recovered" at bounding box center [385, 60] width 53 height 16
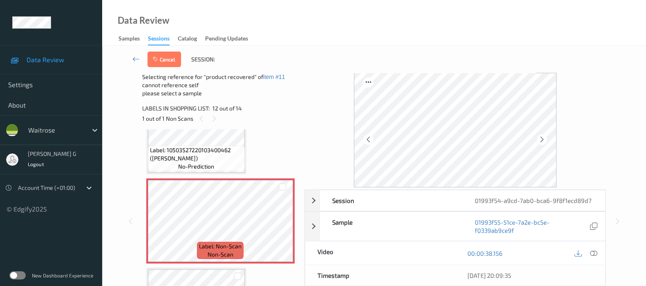
scroll to position [992, 0]
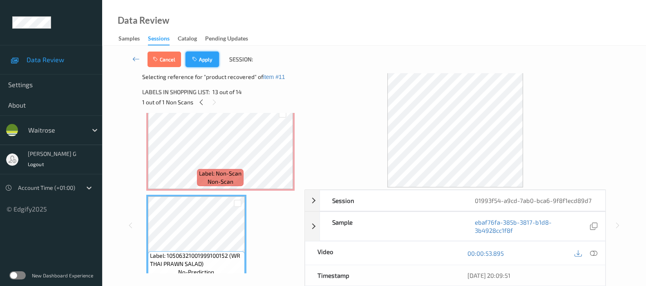
click at [194, 62] on icon "button" at bounding box center [195, 59] width 7 height 6
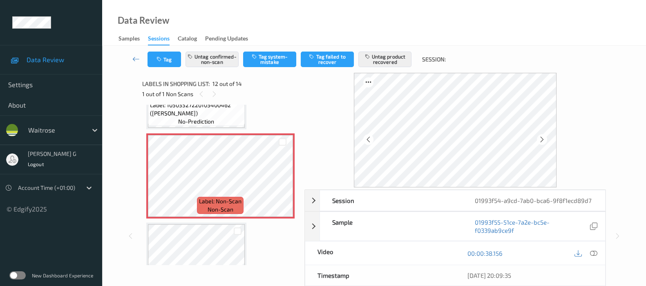
scroll to position [777, 0]
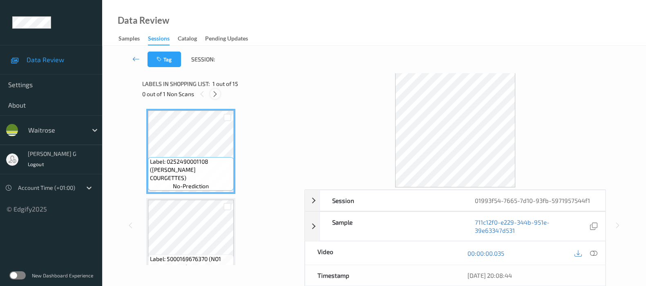
click at [215, 97] on icon at bounding box center [215, 93] width 7 height 7
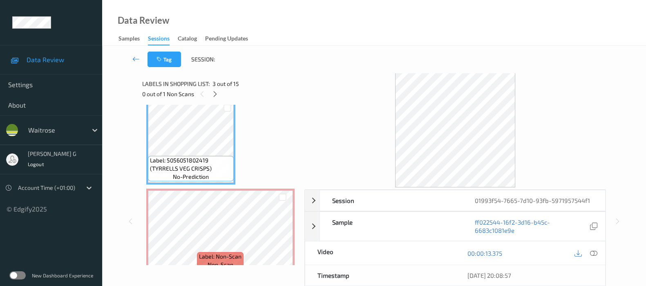
scroll to position [204, 0]
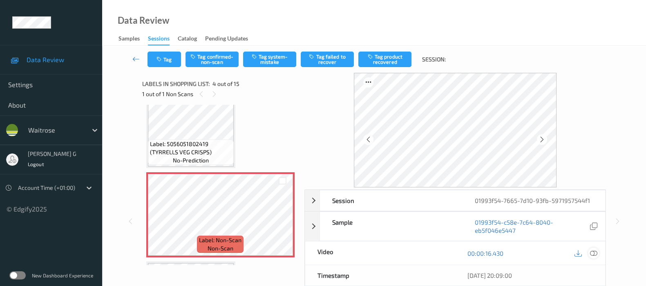
click at [594, 250] on icon at bounding box center [593, 252] width 7 height 7
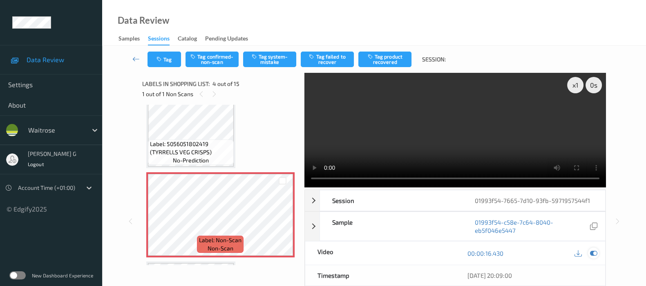
click at [595, 252] on icon at bounding box center [593, 252] width 7 height 7
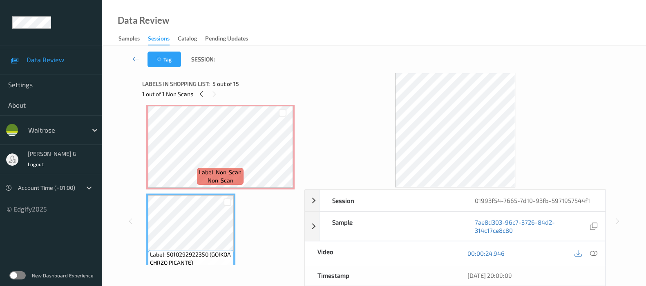
scroll to position [255, 0]
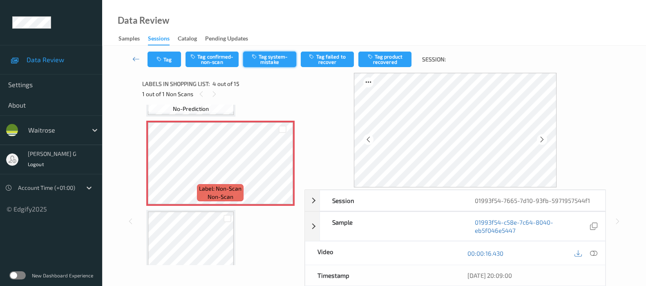
click at [269, 61] on button "Tag system-mistake" at bounding box center [269, 60] width 53 height 16
click at [167, 54] on button "Tag" at bounding box center [165, 60] width 34 height 16
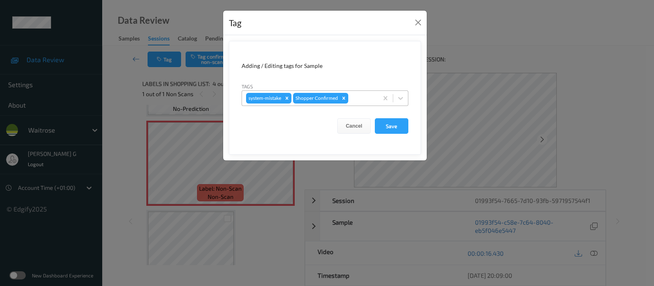
click at [359, 103] on div "system-mistake Shopper Confirmed" at bounding box center [310, 98] width 136 height 14
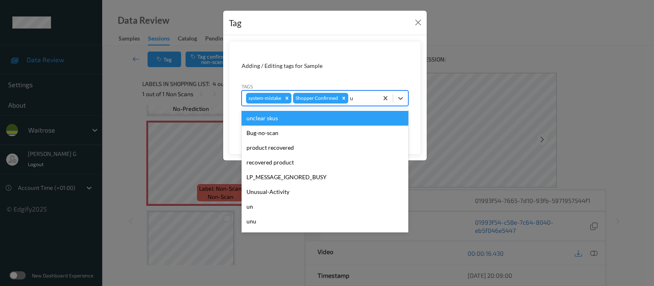
type input "un"
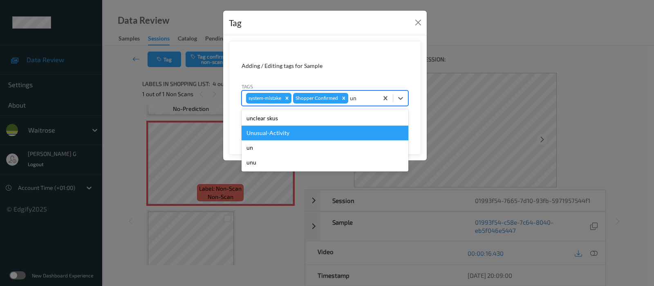
click at [269, 137] on div "Unusual-Activity" at bounding box center [325, 132] width 167 height 15
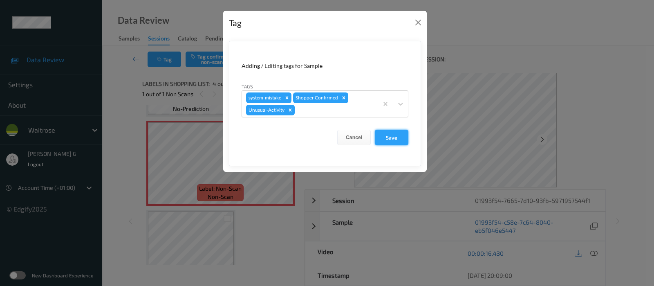
click at [388, 141] on button "Save" at bounding box center [392, 138] width 34 height 16
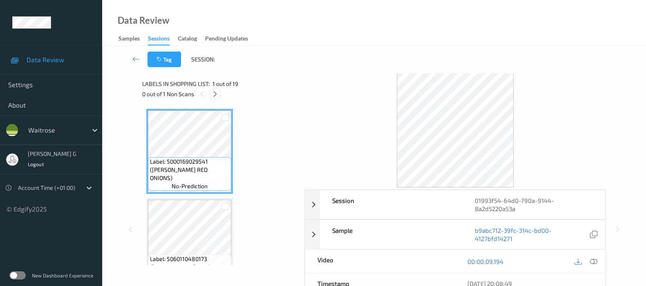
click at [215, 92] on icon at bounding box center [215, 93] width 7 height 7
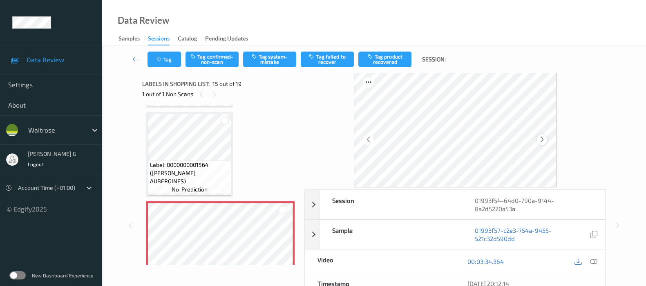
click at [542, 141] on icon at bounding box center [542, 139] width 7 height 7
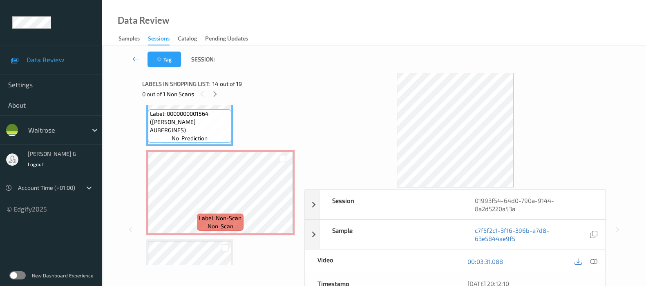
scroll to position [1206, 0]
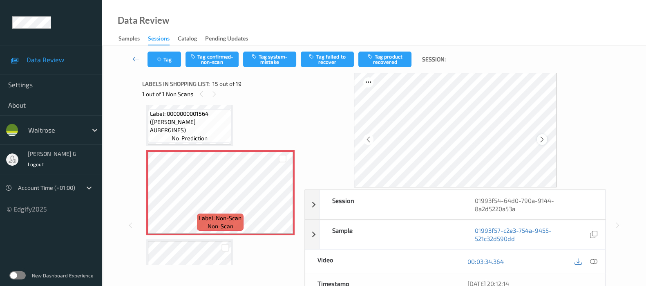
click at [544, 142] on icon at bounding box center [542, 139] width 7 height 7
click at [596, 260] on icon at bounding box center [593, 261] width 7 height 7
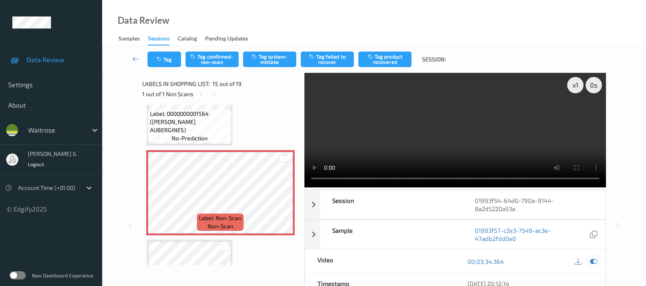
click at [595, 260] on icon at bounding box center [593, 261] width 7 height 7
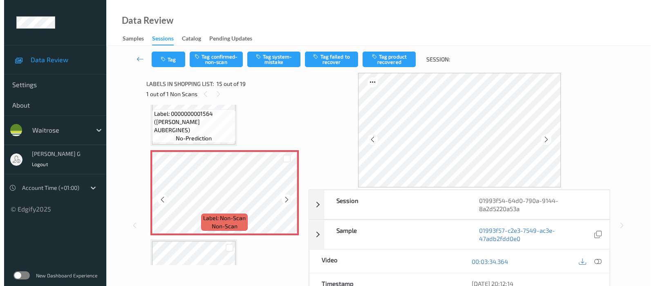
scroll to position [1257, 0]
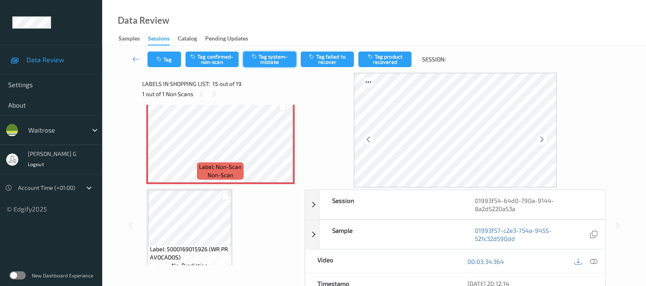
click at [266, 59] on button "Tag system-mistake" at bounding box center [269, 60] width 53 height 16
click at [166, 60] on button "Tag" at bounding box center [165, 60] width 34 height 16
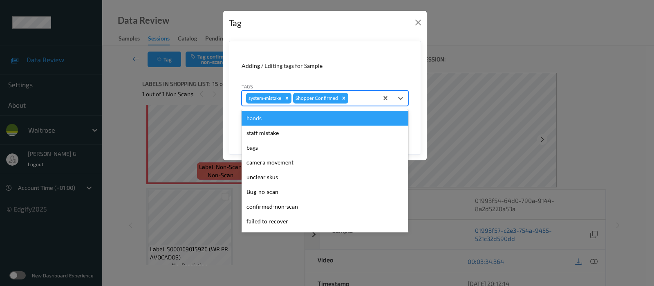
click at [353, 100] on div at bounding box center [362, 98] width 24 height 10
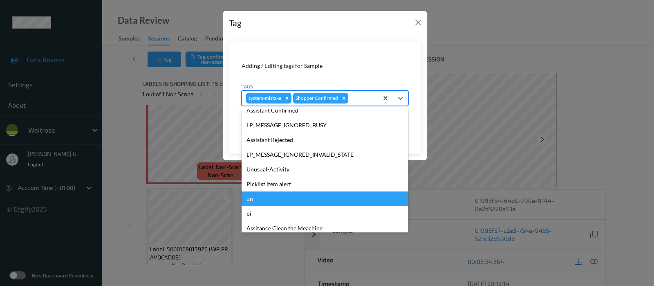
scroll to position [189, 0]
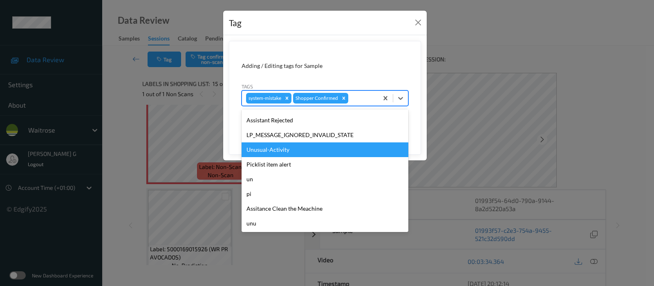
click at [273, 147] on div "Unusual-Activity" at bounding box center [325, 149] width 167 height 15
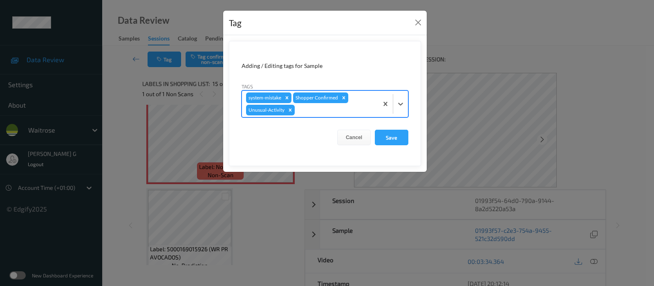
click at [370, 108] on div at bounding box center [335, 110] width 78 height 10
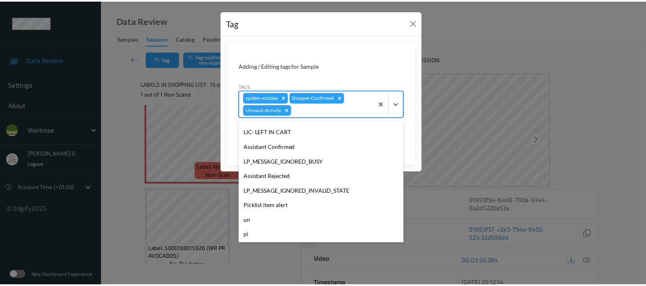
scroll to position [175, 0]
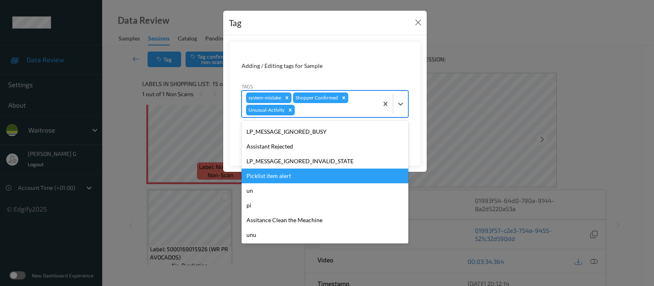
click at [264, 177] on div "Picklist item alert" at bounding box center [325, 175] width 167 height 15
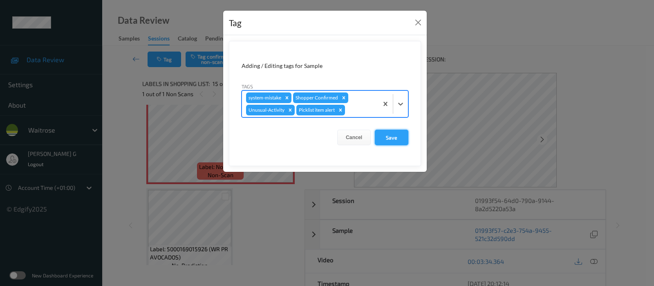
click at [394, 140] on button "Save" at bounding box center [392, 138] width 34 height 16
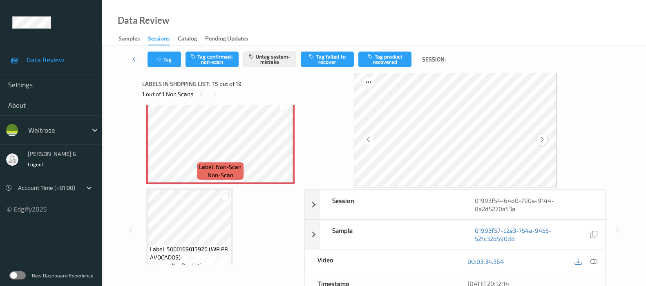
click at [542, 142] on icon at bounding box center [542, 139] width 7 height 7
click at [544, 139] on icon at bounding box center [542, 139] width 7 height 7
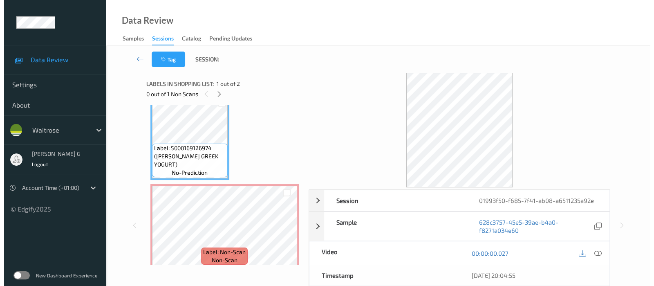
scroll to position [20, 0]
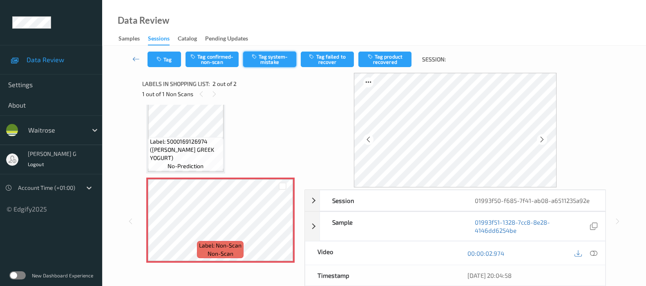
click at [267, 56] on button "Tag system-mistake" at bounding box center [269, 60] width 53 height 16
click at [158, 58] on icon "button" at bounding box center [160, 59] width 7 height 6
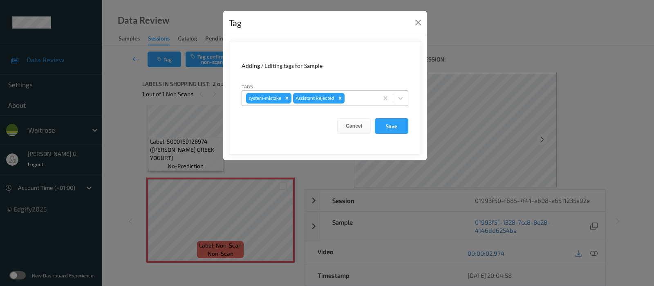
click at [354, 96] on div at bounding box center [360, 98] width 28 height 10
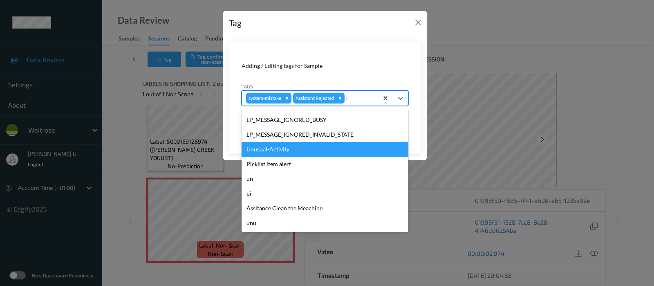
scroll to position [13, 0]
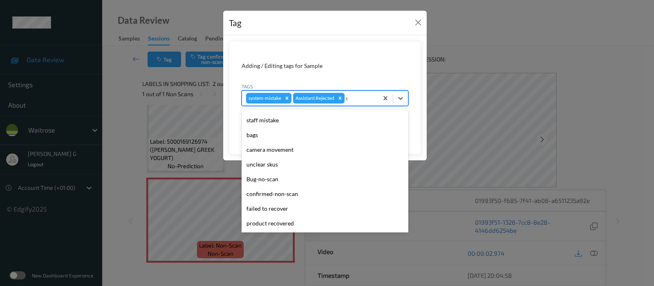
type input "un"
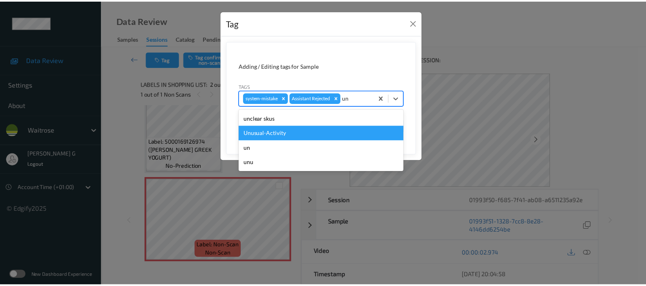
scroll to position [0, 0]
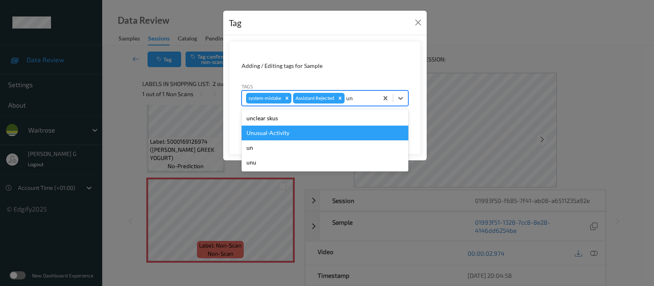
click at [282, 134] on div "Unusual-Activity" at bounding box center [325, 132] width 167 height 15
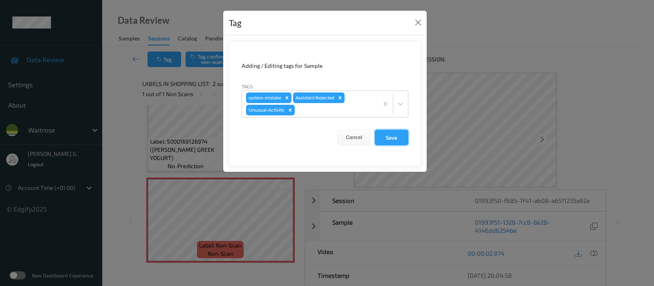
click at [388, 132] on button "Save" at bounding box center [392, 138] width 34 height 16
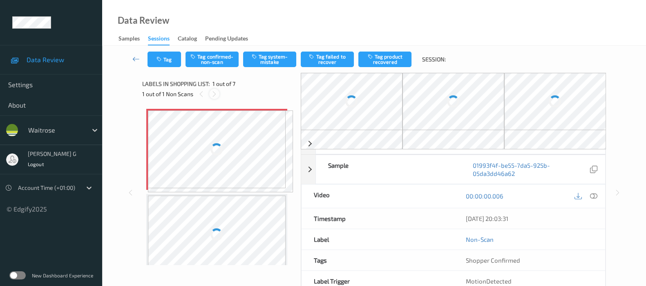
click at [213, 92] on icon at bounding box center [214, 93] width 7 height 7
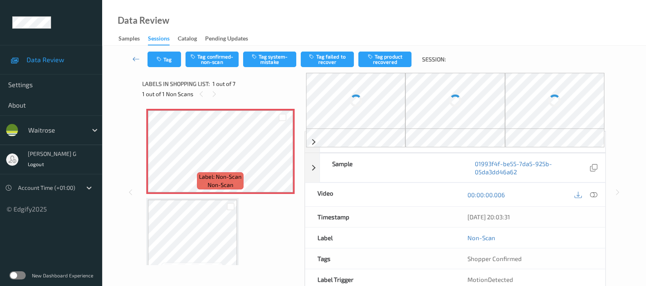
click at [313, 98] on div at bounding box center [355, 101] width 99 height 56
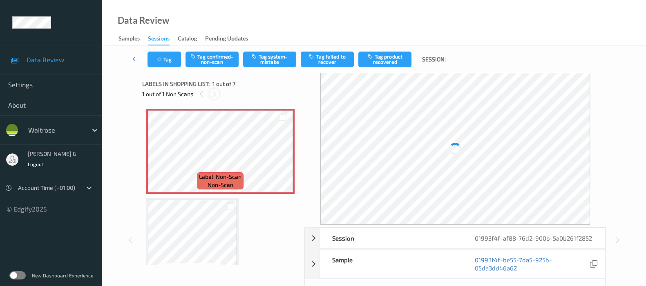
click at [210, 94] on div at bounding box center [214, 94] width 10 height 10
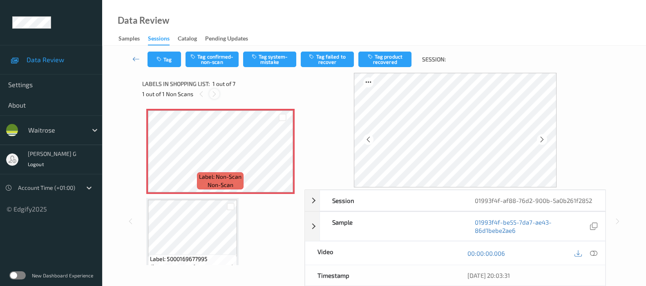
click at [216, 93] on icon at bounding box center [214, 93] width 7 height 7
click at [547, 138] on div at bounding box center [542, 139] width 10 height 10
click at [264, 62] on button "Tag system-mistake" at bounding box center [269, 60] width 53 height 16
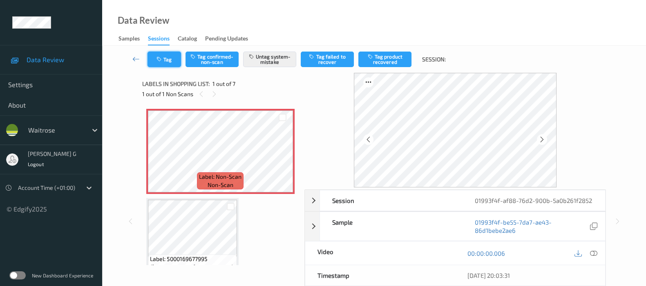
click at [165, 58] on button "Tag" at bounding box center [165, 60] width 34 height 16
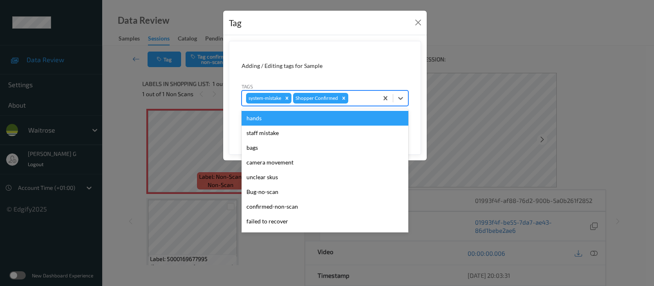
click at [362, 101] on div at bounding box center [362, 98] width 24 height 10
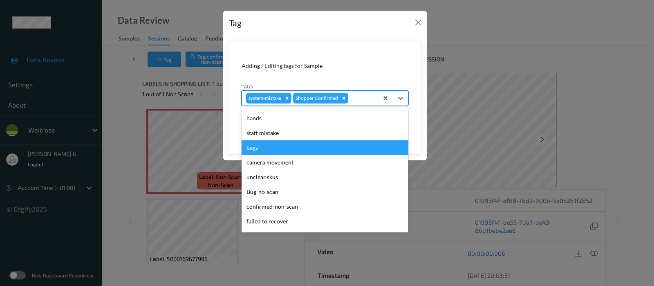
click at [264, 149] on div "bags" at bounding box center [325, 147] width 167 height 15
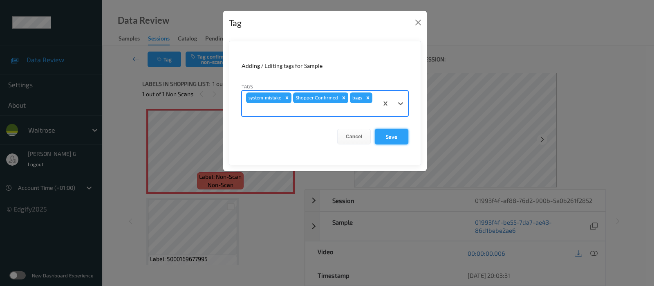
click at [391, 139] on button "Save" at bounding box center [392, 137] width 34 height 16
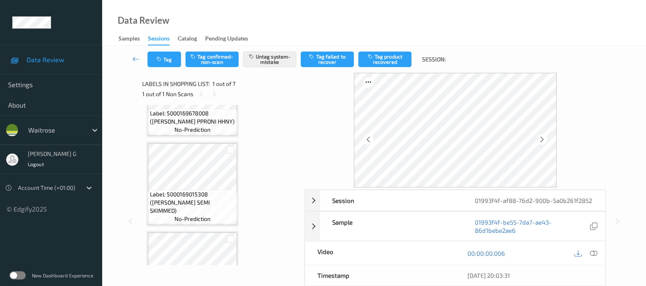
scroll to position [255, 0]
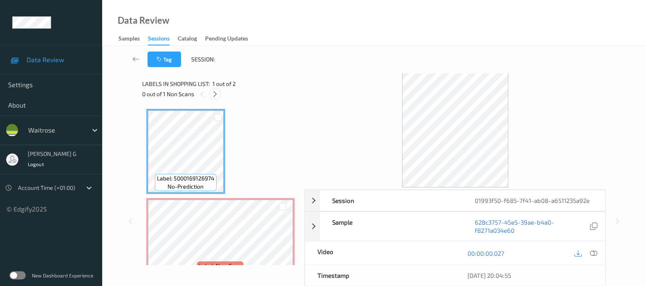
click at [215, 93] on icon at bounding box center [215, 93] width 7 height 7
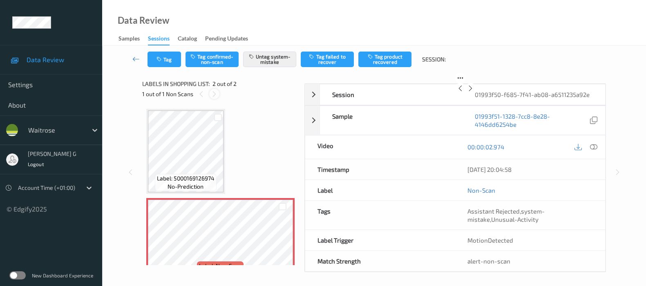
scroll to position [4, 0]
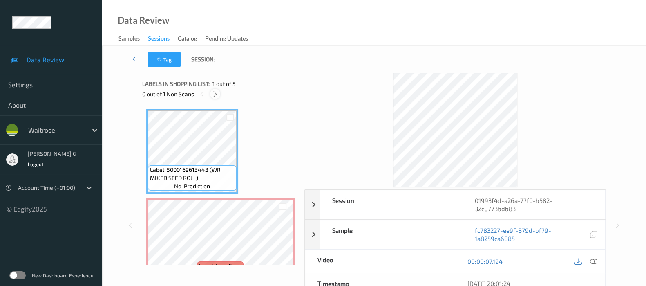
click at [215, 93] on icon at bounding box center [215, 93] width 7 height 7
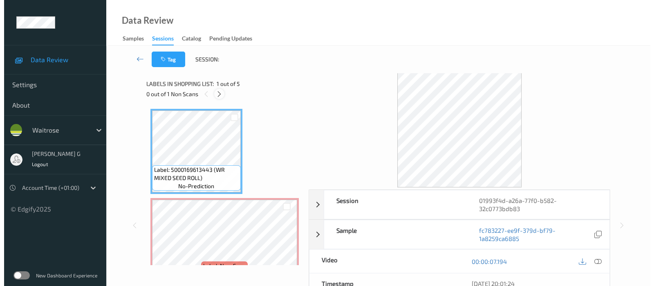
scroll to position [4, 0]
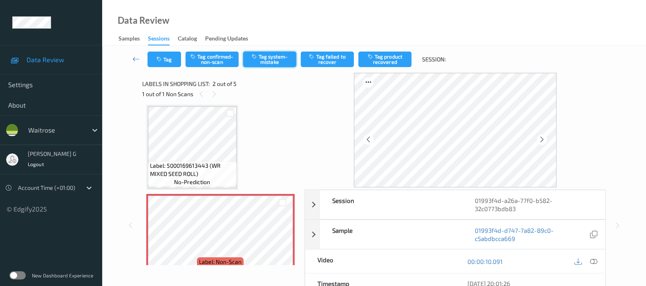
click at [277, 61] on button "Tag system-mistake" at bounding box center [269, 60] width 53 height 16
click at [168, 62] on button "Tag" at bounding box center [165, 60] width 34 height 16
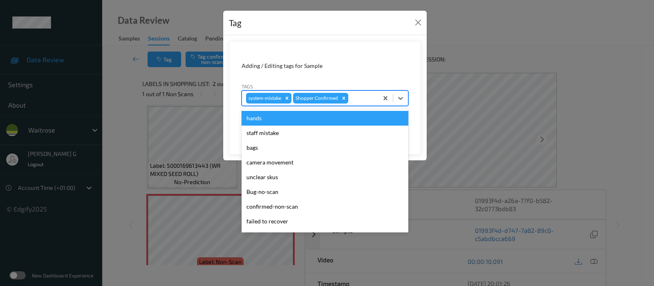
click at [361, 103] on div "system-mistake Shopper Confirmed" at bounding box center [310, 98] width 136 height 14
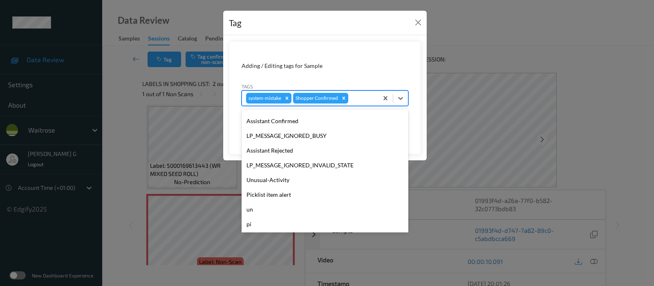
scroll to position [189, 0]
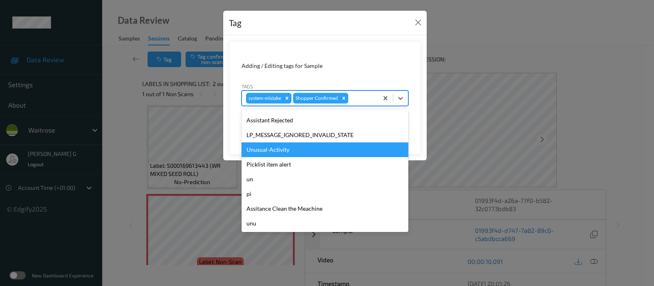
click at [267, 152] on div "Unusual-Activity" at bounding box center [325, 149] width 167 height 15
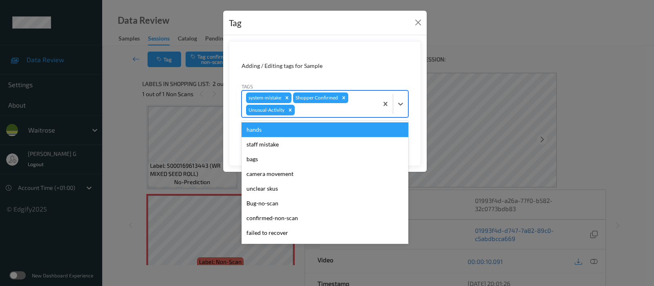
click at [332, 115] on div "system-mistake Shopper Confirmed Unusual-Activity" at bounding box center [310, 104] width 136 height 26
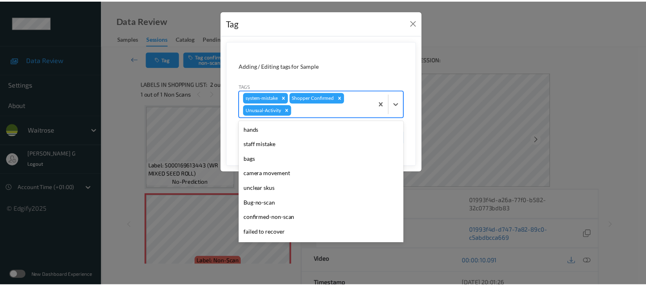
scroll to position [175, 0]
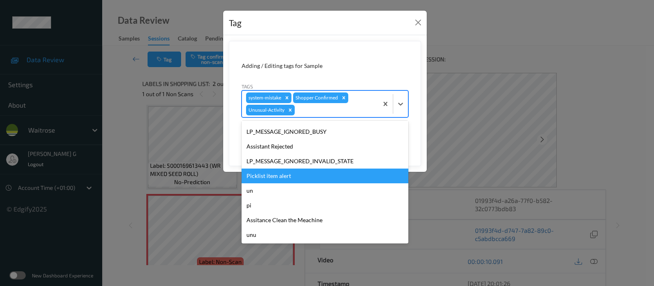
click at [273, 172] on div "Picklist item alert" at bounding box center [325, 175] width 167 height 15
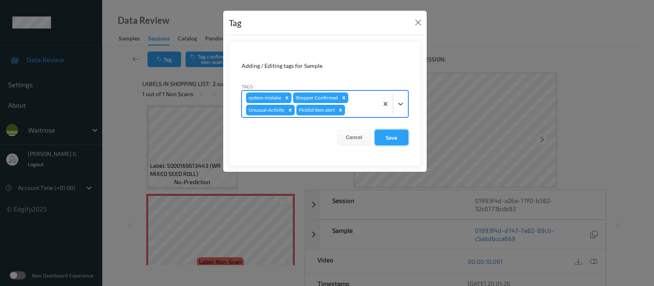
click at [396, 137] on button "Save" at bounding box center [392, 138] width 34 height 16
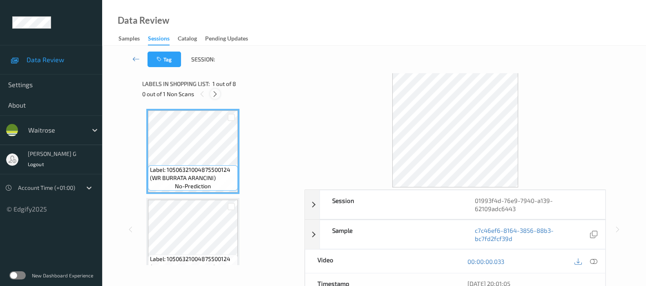
click at [215, 93] on icon at bounding box center [215, 93] width 7 height 7
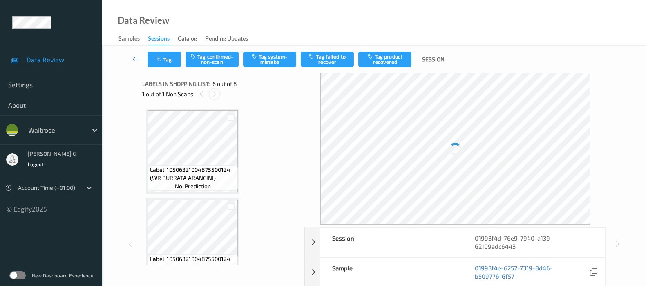
scroll to position [358, 0]
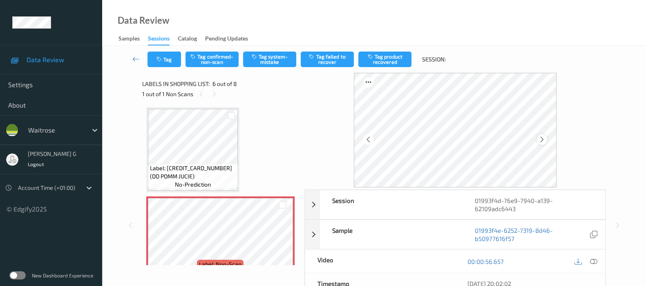
click at [545, 140] on icon at bounding box center [542, 139] width 7 height 7
click at [596, 260] on icon at bounding box center [593, 261] width 7 height 7
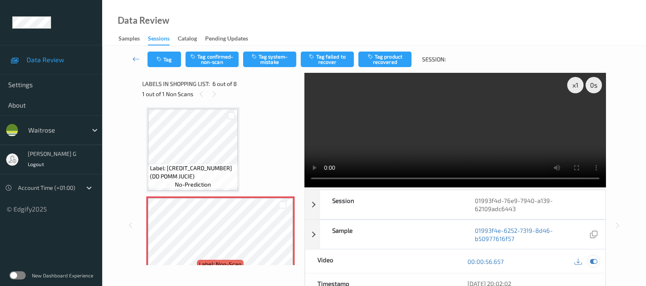
click at [593, 258] on icon at bounding box center [593, 261] width 7 height 7
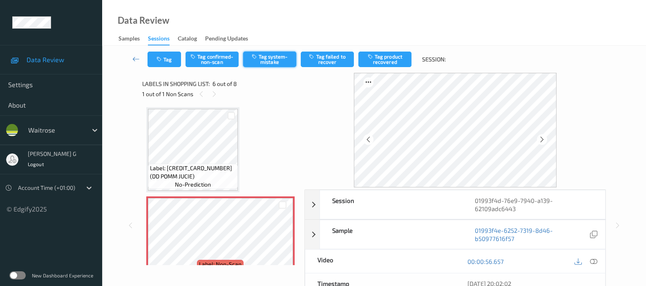
click at [260, 59] on button "Tag system-mistake" at bounding box center [269, 60] width 53 height 16
click at [161, 63] on button "Tag" at bounding box center [165, 60] width 34 height 16
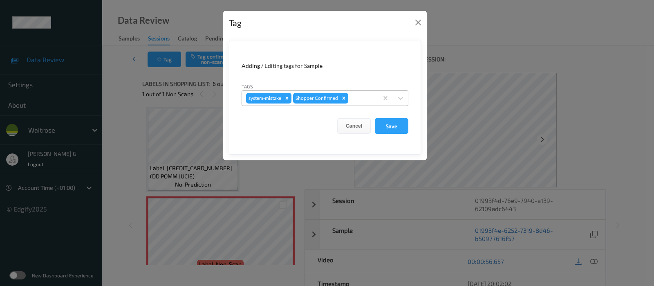
click at [361, 103] on div "system-mistake Shopper Confirmed" at bounding box center [310, 98] width 136 height 14
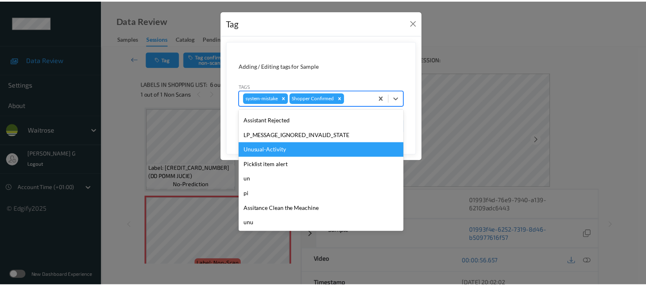
scroll to position [190, 0]
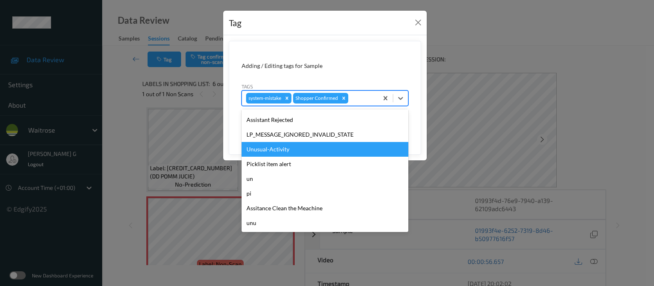
click at [303, 153] on div "Unusual-Activity" at bounding box center [325, 149] width 167 height 15
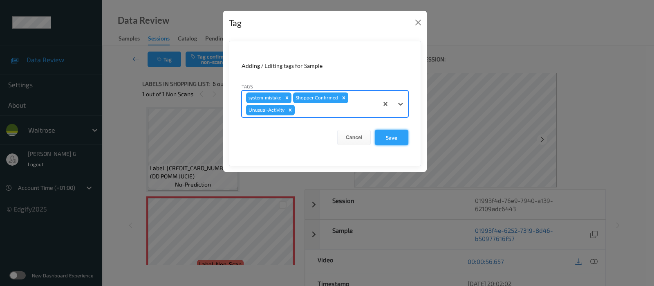
click at [388, 140] on button "Save" at bounding box center [392, 138] width 34 height 16
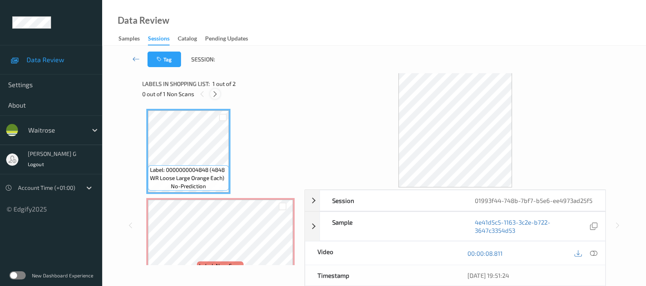
click at [216, 93] on icon at bounding box center [215, 93] width 7 height 7
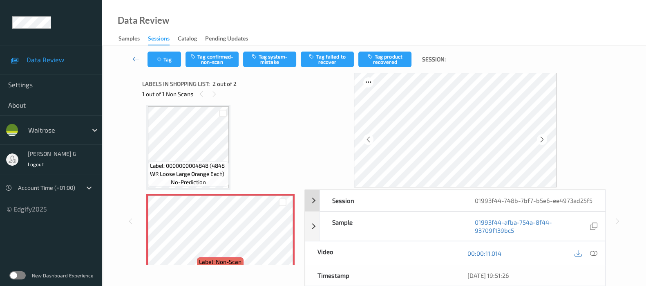
scroll to position [51, 0]
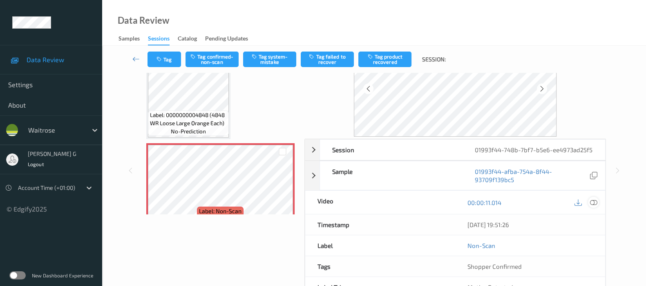
click at [592, 203] on icon at bounding box center [593, 202] width 7 height 7
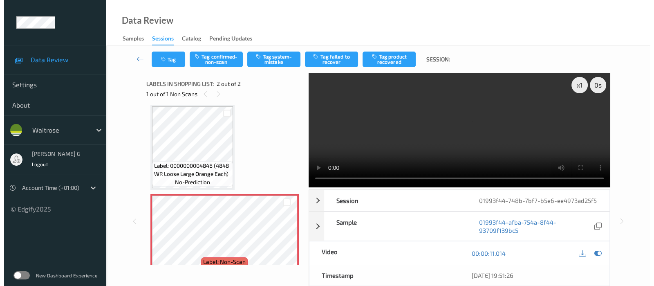
scroll to position [0, 0]
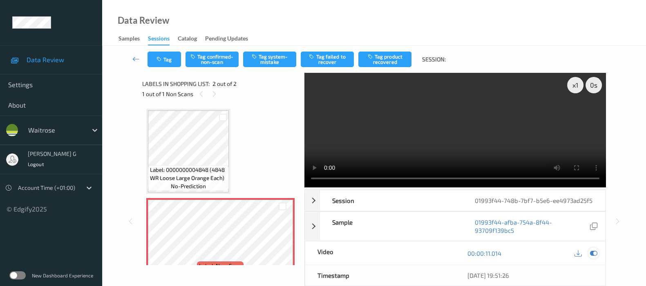
click at [594, 255] on icon at bounding box center [593, 252] width 7 height 7
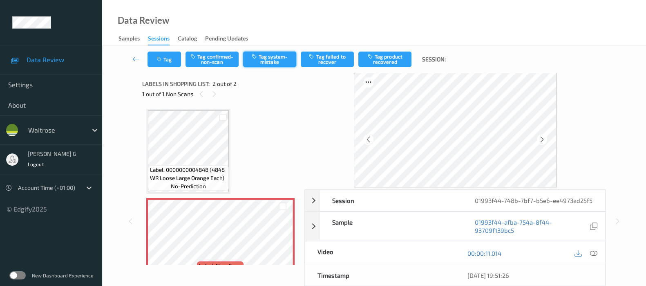
click at [280, 64] on button "Tag system-mistake" at bounding box center [269, 60] width 53 height 16
click at [163, 67] on div "Tag Tag confirmed-non-scan Untag system-mistake Tag failed to recover Tag produ…" at bounding box center [374, 59] width 511 height 27
click at [164, 61] on button "Tag" at bounding box center [165, 60] width 34 height 16
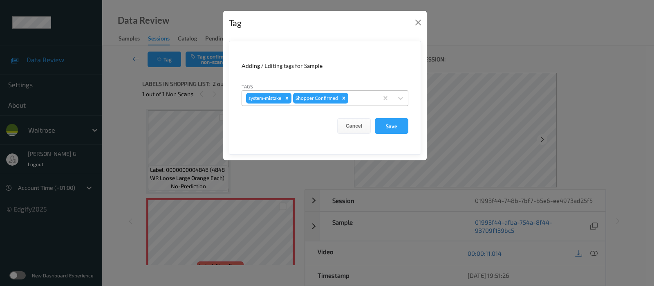
click at [354, 101] on div at bounding box center [362, 98] width 24 height 10
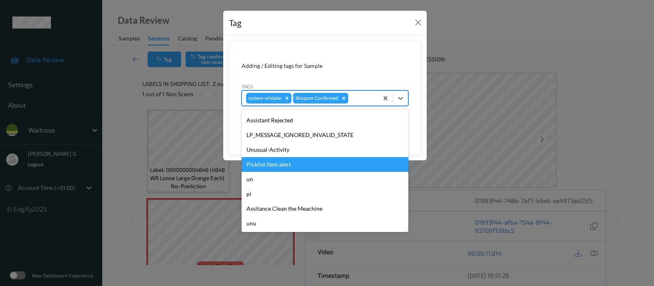
scroll to position [190, 0]
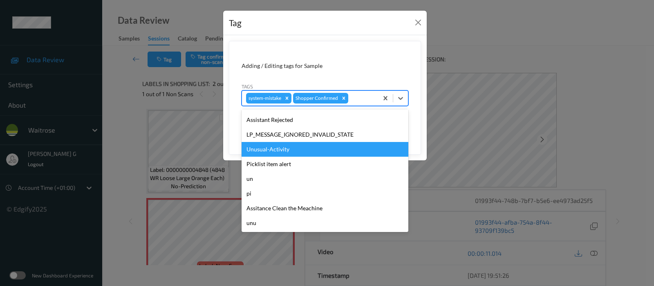
click at [271, 146] on div "Unusual-Activity" at bounding box center [325, 149] width 167 height 15
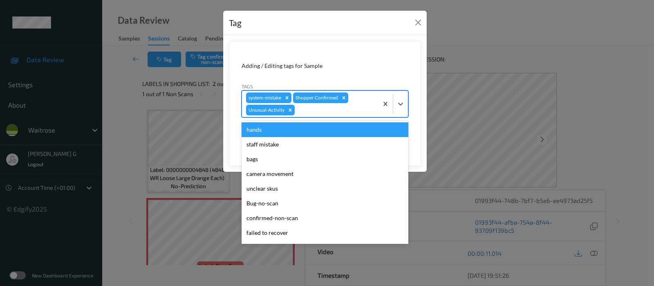
click at [361, 110] on div at bounding box center [335, 110] width 78 height 10
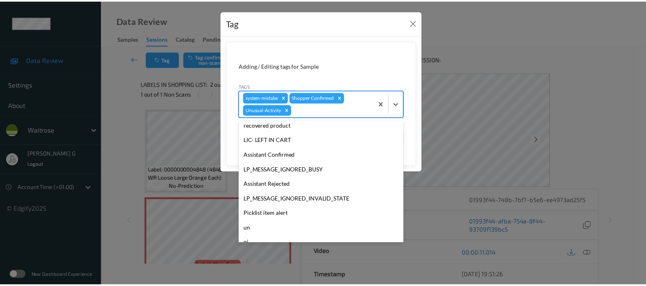
scroll to position [175, 0]
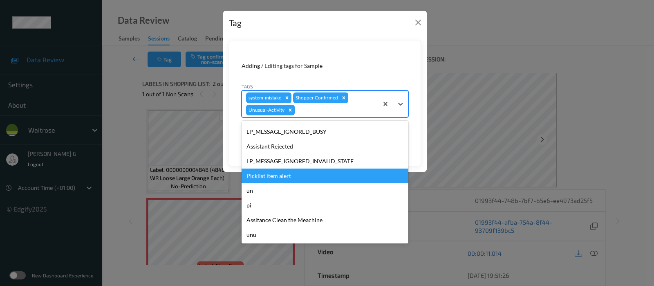
click at [267, 174] on div "Picklist item alert" at bounding box center [325, 175] width 167 height 15
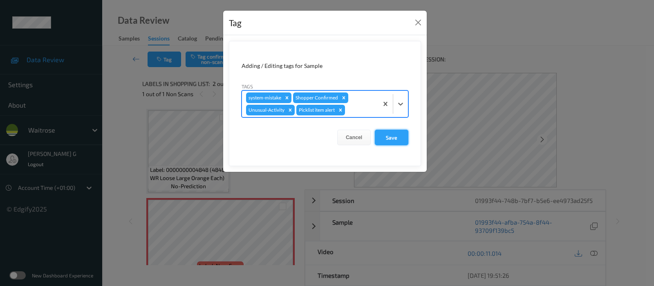
click at [393, 139] on button "Save" at bounding box center [392, 138] width 34 height 16
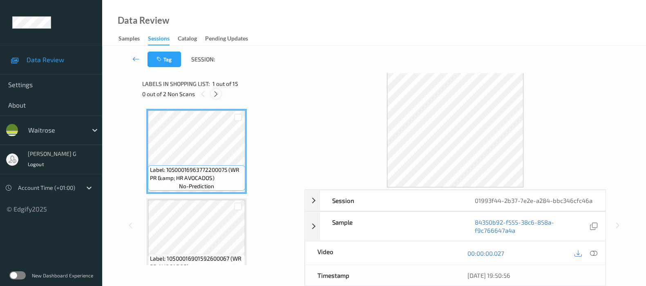
click at [217, 93] on icon at bounding box center [216, 93] width 7 height 7
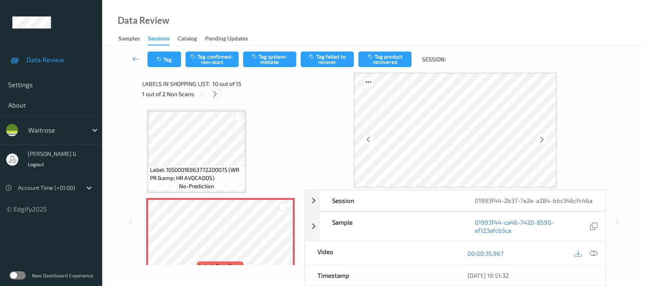
click at [214, 93] on icon at bounding box center [215, 93] width 7 height 7
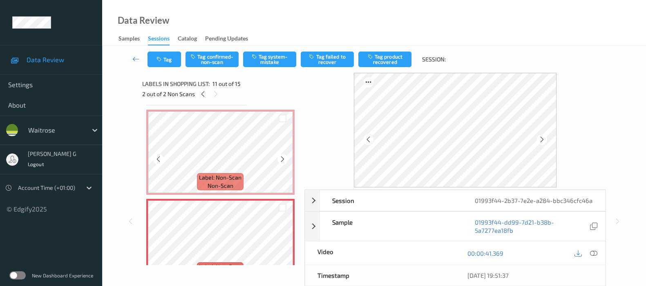
scroll to position [699, 0]
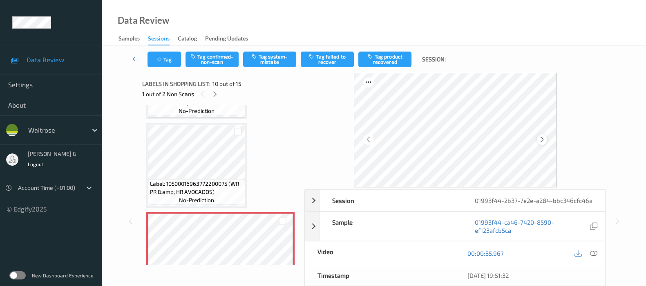
click at [545, 140] on icon at bounding box center [542, 139] width 7 height 7
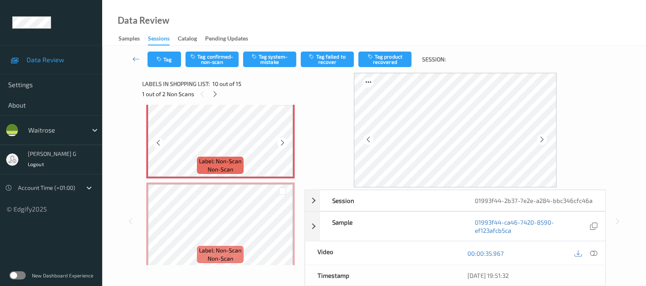
scroll to position [869, 0]
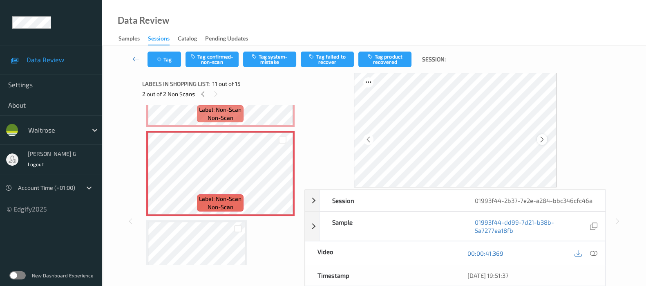
click at [544, 137] on icon at bounding box center [542, 139] width 7 height 7
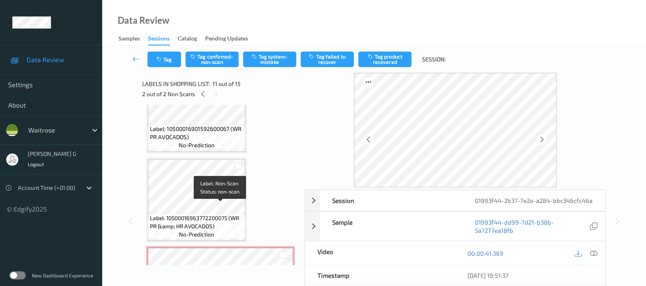
scroll to position [664, 0]
click at [590, 257] on icon at bounding box center [593, 252] width 7 height 7
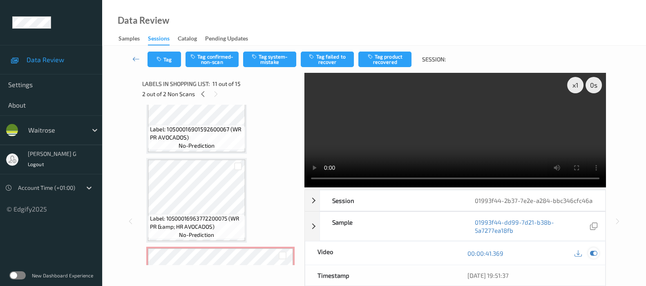
click at [594, 255] on div at bounding box center [593, 252] width 11 height 11
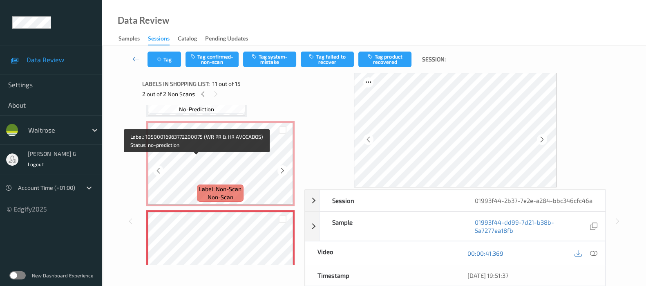
scroll to position [817, 0]
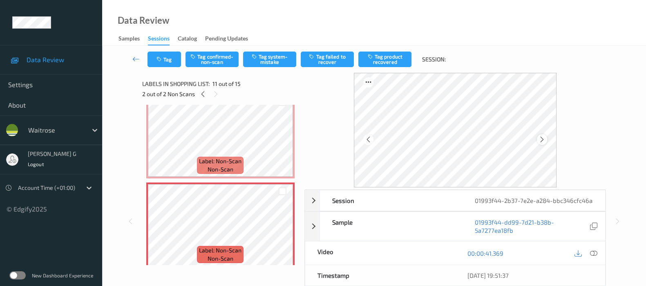
click at [546, 139] on icon at bounding box center [542, 139] width 7 height 7
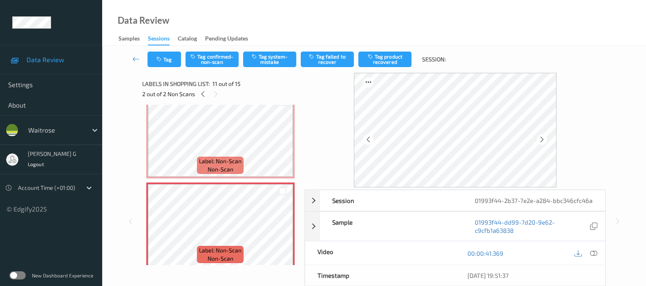
click at [546, 139] on icon at bounding box center [542, 139] width 7 height 7
click at [596, 257] on icon at bounding box center [593, 252] width 7 height 7
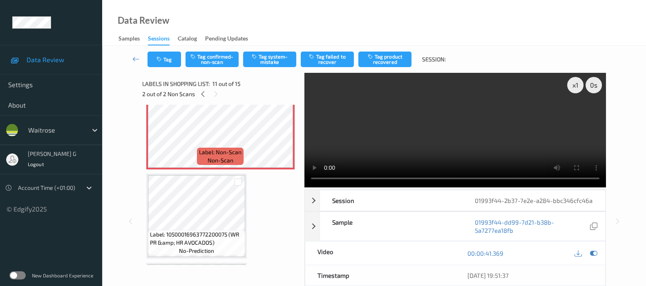
scroll to position [920, 0]
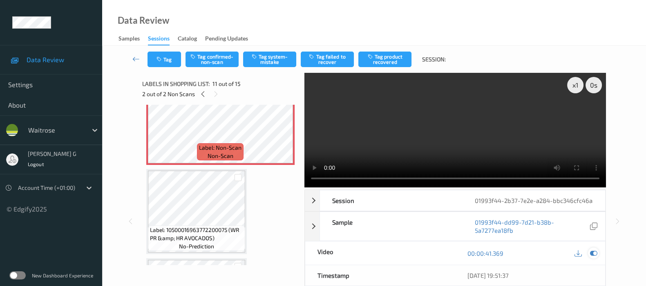
click at [593, 257] on icon at bounding box center [593, 252] width 7 height 7
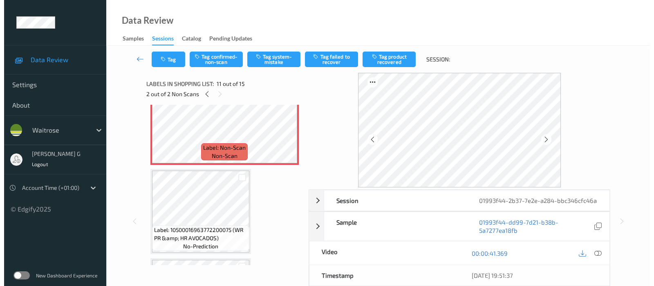
scroll to position [817, 0]
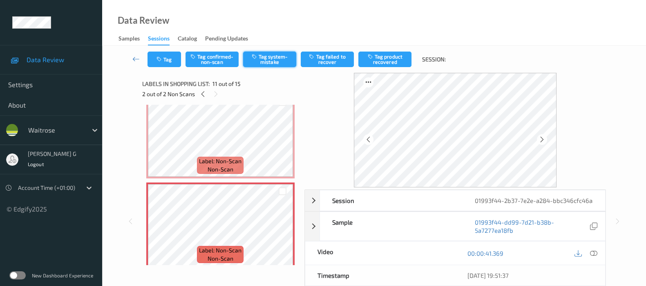
click at [276, 60] on button "Tag system-mistake" at bounding box center [269, 60] width 53 height 16
click at [163, 65] on button "Tag" at bounding box center [165, 60] width 34 height 16
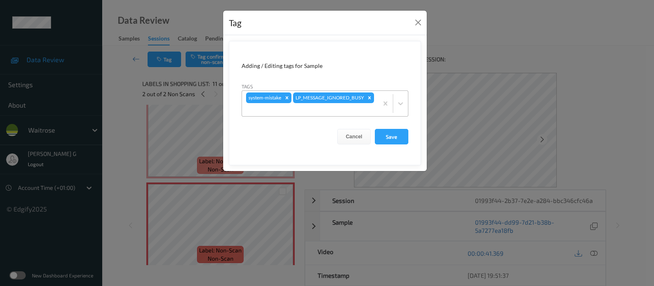
click at [329, 112] on div at bounding box center [310, 110] width 128 height 10
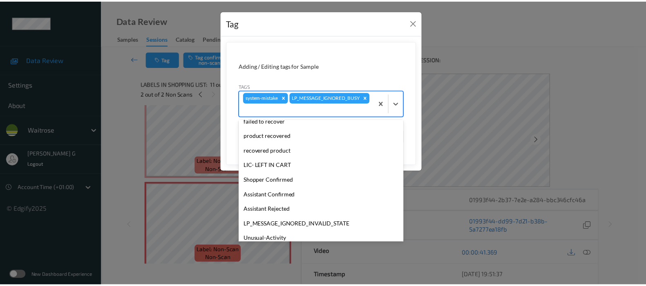
scroll to position [190, 0]
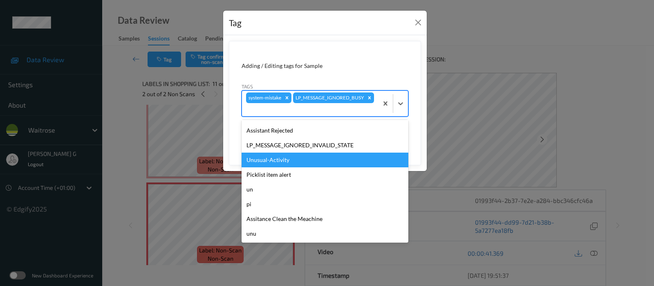
click at [268, 162] on div "Unusual-Activity" at bounding box center [325, 159] width 167 height 15
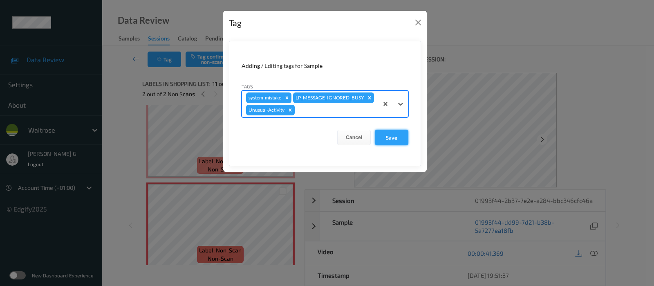
click at [389, 138] on button "Save" at bounding box center [392, 138] width 34 height 16
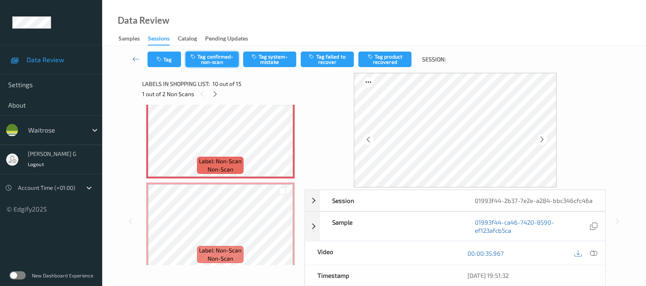
click at [206, 60] on button "Tag confirmed-non-scan" at bounding box center [212, 60] width 53 height 16
click at [382, 56] on button "Tag product recovered" at bounding box center [385, 60] width 53 height 16
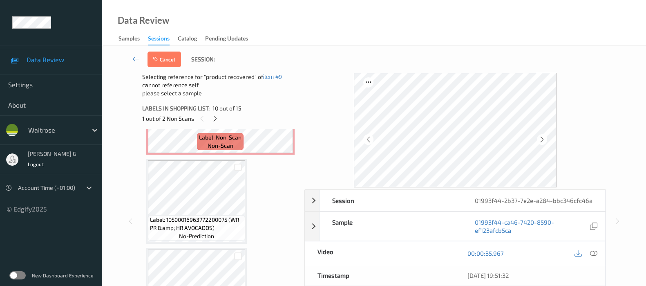
scroll to position [971, 0]
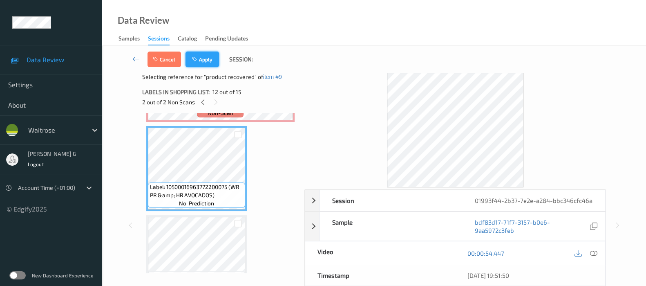
click at [197, 64] on button "Apply" at bounding box center [203, 60] width 34 height 16
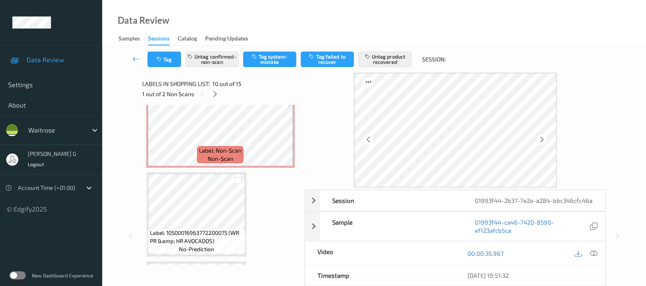
scroll to position [1172, 0]
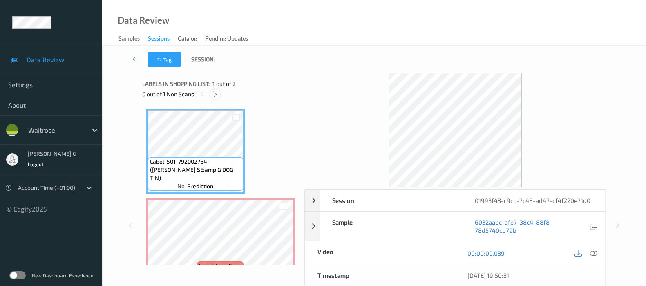
click at [216, 97] on icon at bounding box center [215, 93] width 7 height 7
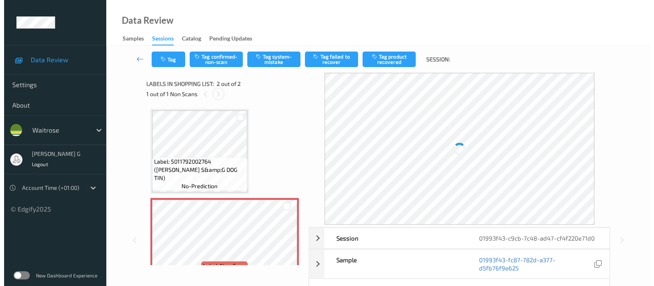
scroll to position [4, 0]
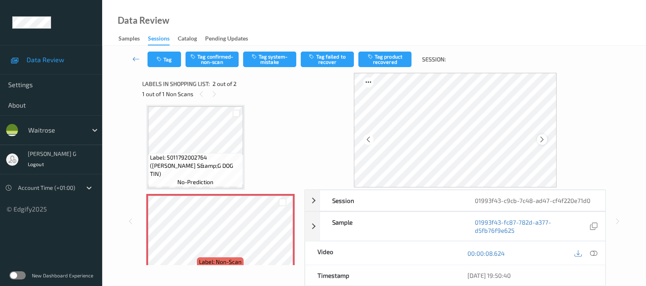
click at [544, 139] on icon at bounding box center [542, 139] width 7 height 7
click at [279, 60] on button "Tag system-mistake" at bounding box center [269, 60] width 53 height 16
click at [166, 62] on button "Tag" at bounding box center [165, 60] width 34 height 16
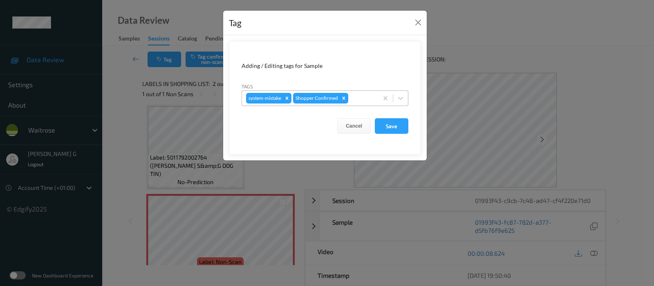
click at [365, 95] on div at bounding box center [362, 98] width 24 height 10
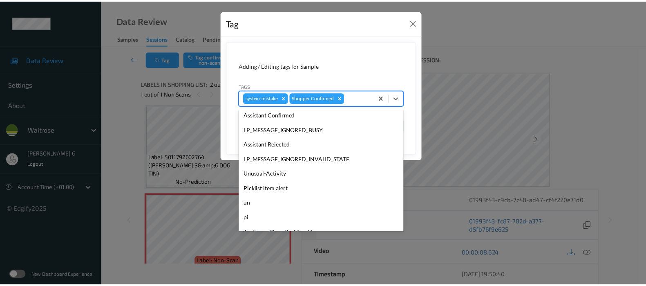
scroll to position [189, 0]
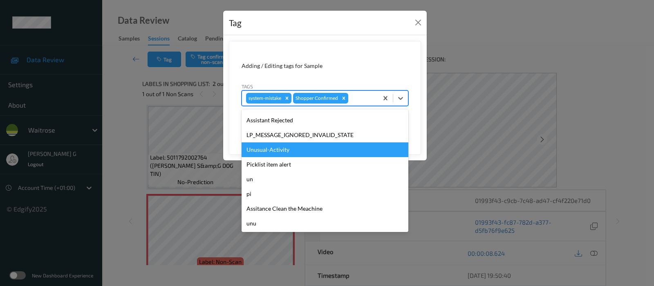
click at [269, 154] on div "Unusual-Activity" at bounding box center [325, 149] width 167 height 15
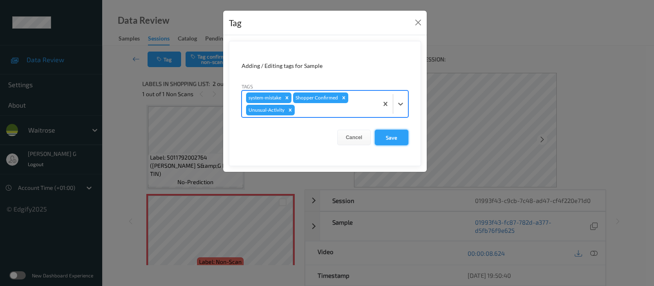
click at [394, 138] on button "Save" at bounding box center [392, 138] width 34 height 16
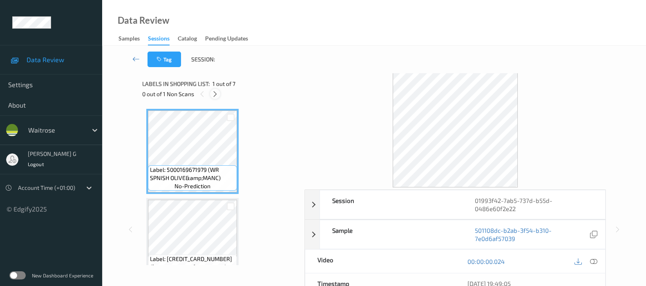
click at [218, 93] on icon at bounding box center [215, 93] width 7 height 7
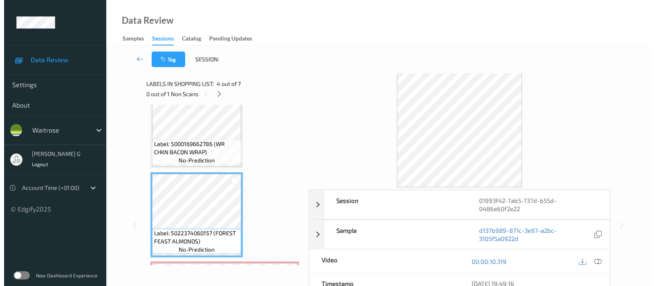
scroll to position [255, 0]
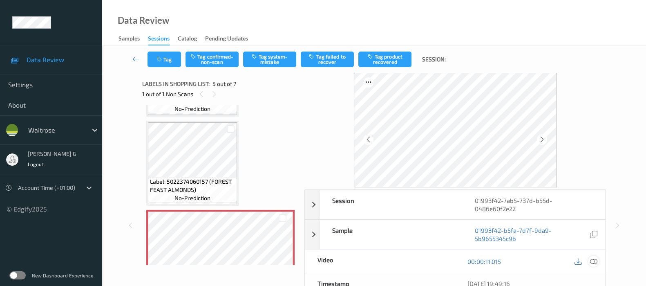
click at [592, 260] on icon at bounding box center [593, 261] width 7 height 7
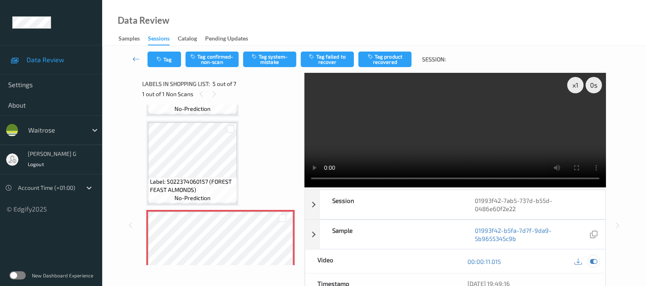
click at [590, 261] on div at bounding box center [586, 260] width 27 height 11
click at [595, 261] on icon at bounding box center [593, 261] width 7 height 7
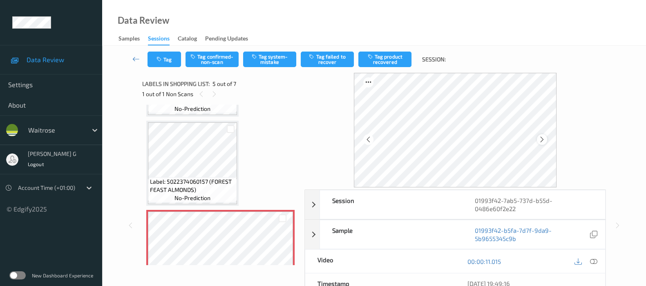
click at [542, 141] on icon at bounding box center [542, 139] width 7 height 7
click at [283, 53] on button "Tag system-mistake" at bounding box center [269, 60] width 53 height 16
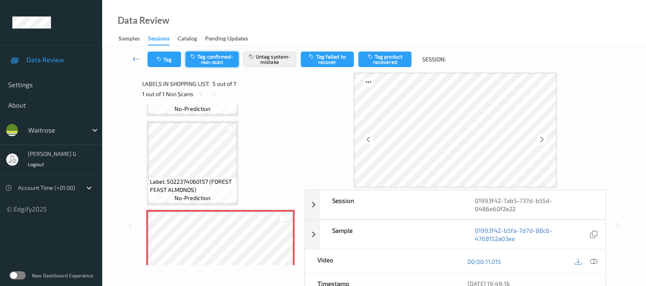
click at [210, 62] on button "Tag confirmed-non-scan" at bounding box center [212, 60] width 53 height 16
click at [221, 65] on button "Untag confirmed-non-scan" at bounding box center [212, 60] width 53 height 16
click at [163, 64] on button "Tag" at bounding box center [165, 60] width 34 height 16
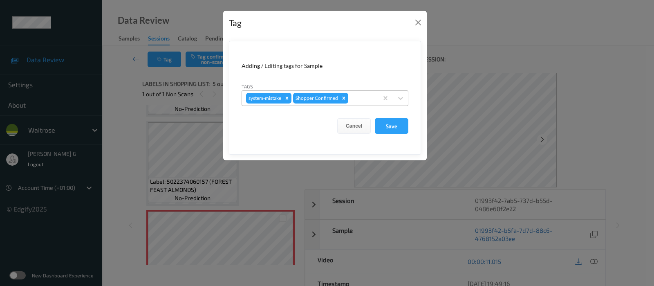
click at [355, 98] on div at bounding box center [362, 98] width 24 height 10
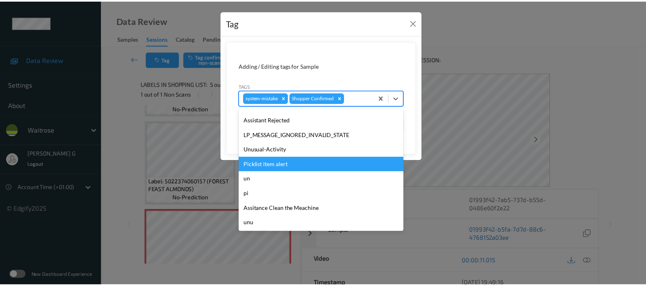
scroll to position [189, 0]
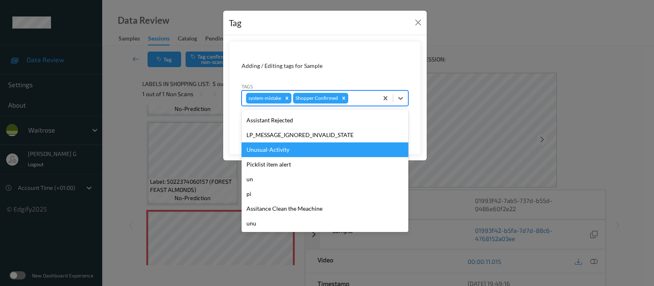
click at [274, 152] on div "Unusual-Activity" at bounding box center [325, 149] width 167 height 15
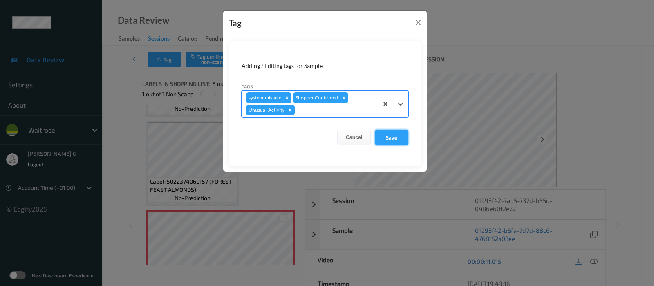
click at [392, 137] on button "Save" at bounding box center [392, 138] width 34 height 16
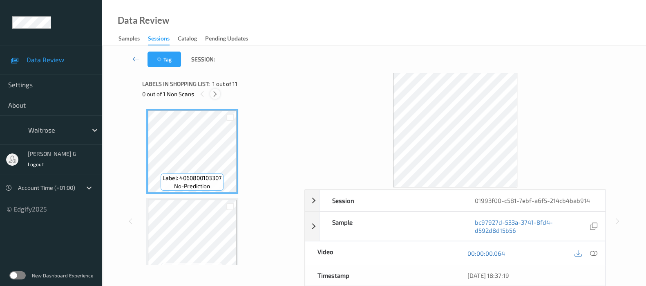
click at [218, 96] on icon at bounding box center [215, 93] width 7 height 7
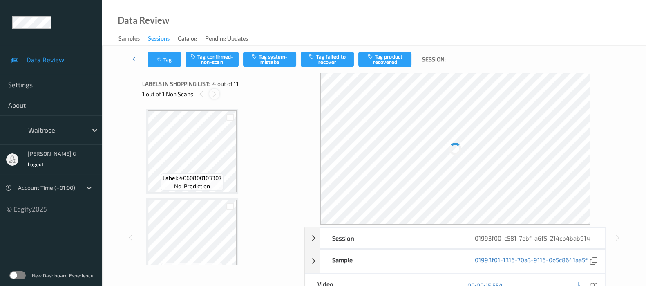
scroll to position [181, 0]
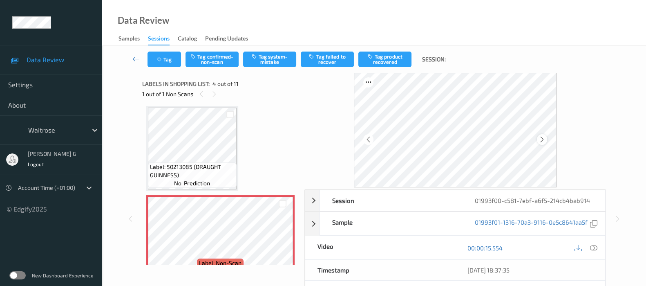
click at [542, 137] on icon at bounding box center [542, 139] width 7 height 7
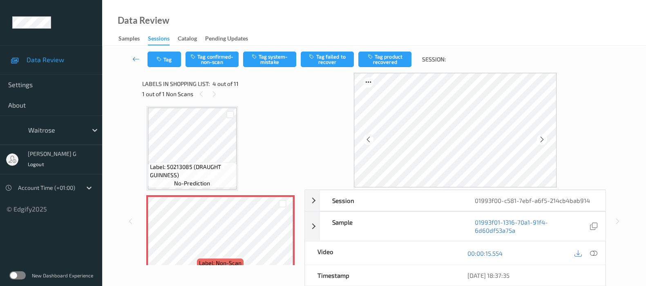
click at [542, 137] on icon at bounding box center [542, 139] width 7 height 7
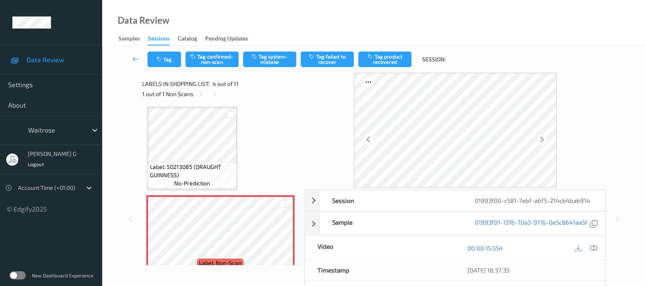
click at [542, 137] on icon at bounding box center [542, 139] width 7 height 7
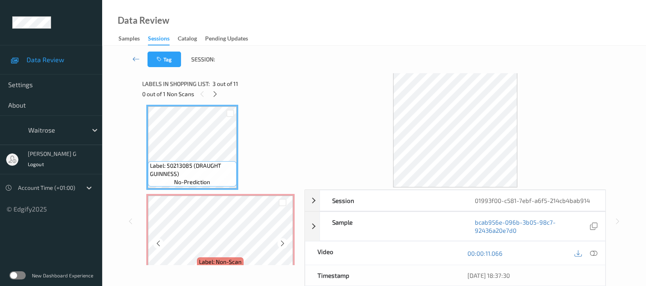
scroll to position [153, 0]
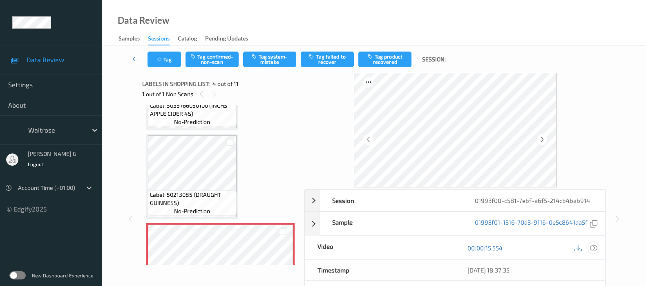
click at [595, 251] on icon at bounding box center [593, 247] width 7 height 7
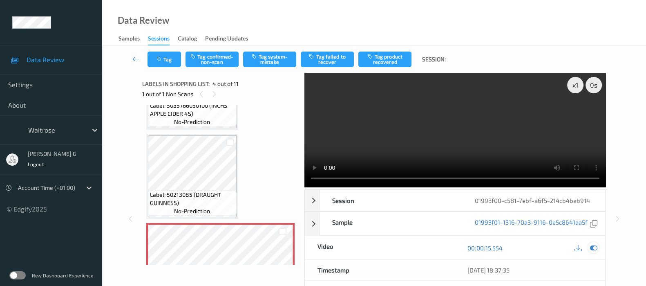
click at [594, 251] on icon at bounding box center [593, 247] width 7 height 7
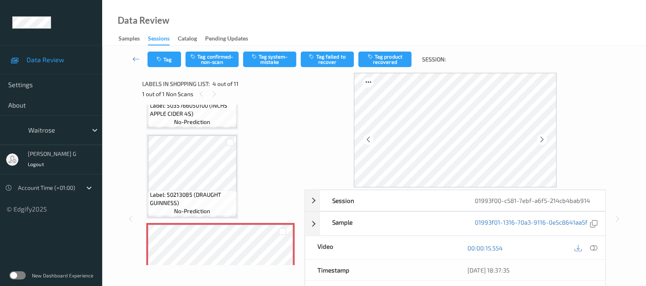
scroll to position [255, 0]
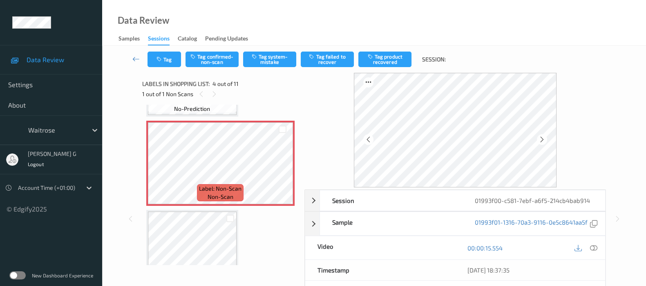
click at [266, 51] on div "Tag Tag confirmed-non-scan Tag system-mistake Tag failed to recover Tag product…" at bounding box center [374, 59] width 511 height 27
click at [266, 60] on button "Tag system-mistake" at bounding box center [269, 60] width 53 height 16
click at [164, 62] on button "Tag" at bounding box center [165, 60] width 34 height 16
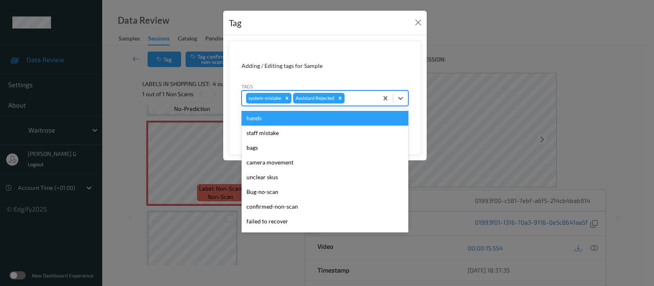
click at [356, 95] on div at bounding box center [360, 98] width 28 height 10
type input "un"
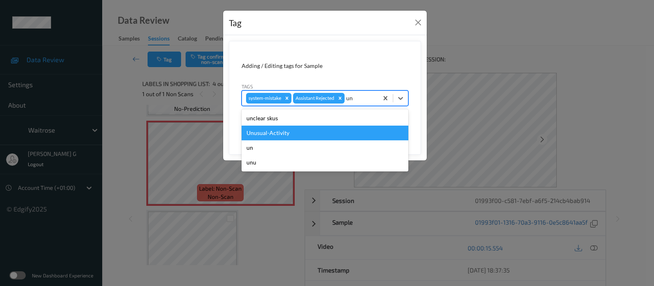
click at [267, 131] on div "Unusual-Activity" at bounding box center [325, 132] width 167 height 15
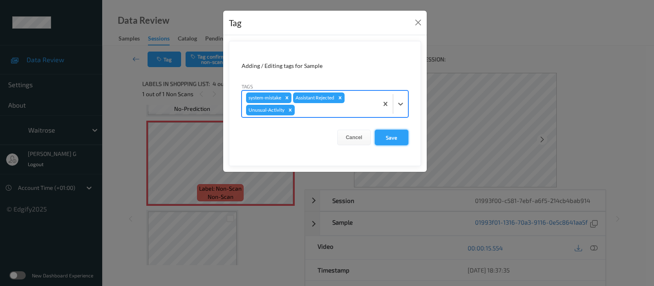
click at [384, 135] on button "Save" at bounding box center [392, 138] width 34 height 16
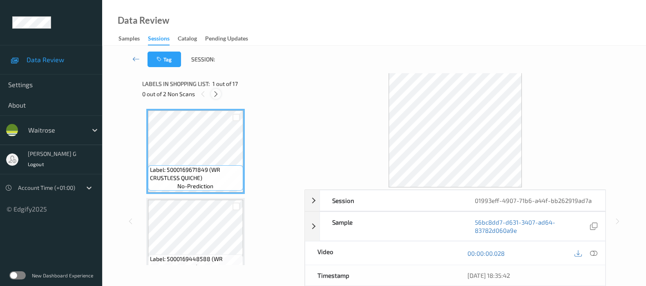
click at [215, 97] on div at bounding box center [216, 94] width 10 height 10
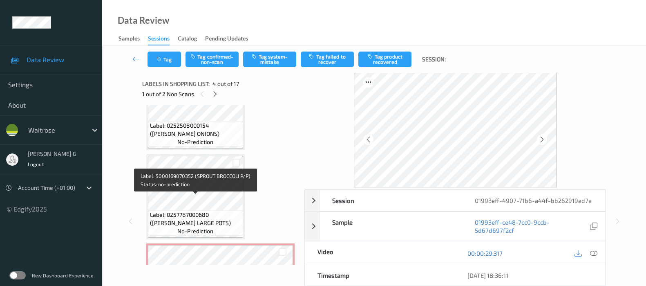
scroll to position [1349, 0]
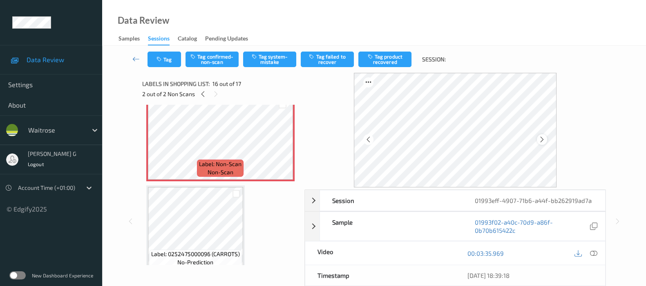
click at [542, 141] on icon at bounding box center [542, 139] width 7 height 7
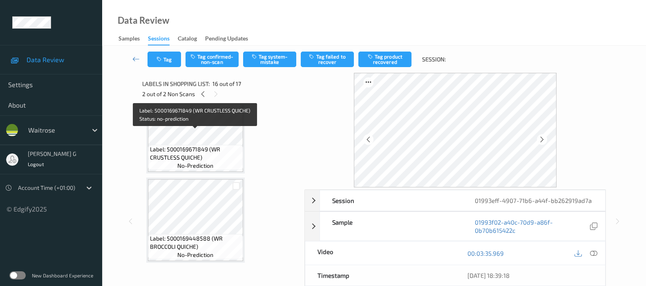
scroll to position [225, 0]
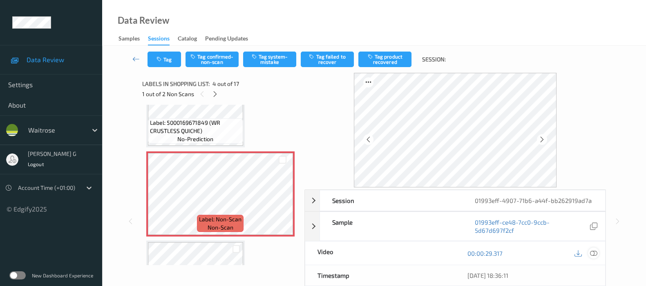
click at [598, 252] on div at bounding box center [593, 252] width 11 height 11
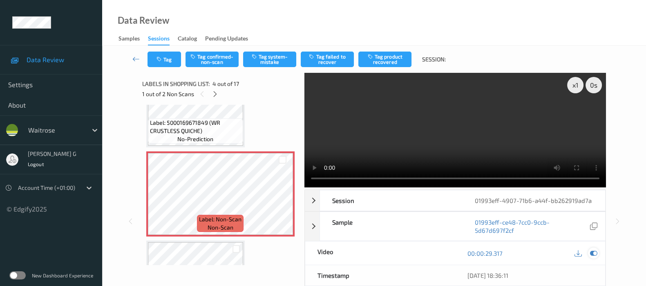
click at [592, 252] on icon at bounding box center [593, 252] width 7 height 7
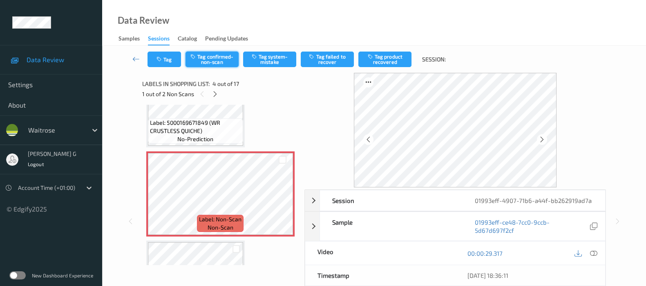
click at [205, 59] on button "Tag confirmed-non-scan" at bounding box center [212, 60] width 53 height 16
click at [399, 61] on button "Tag product recovered" at bounding box center [385, 60] width 53 height 16
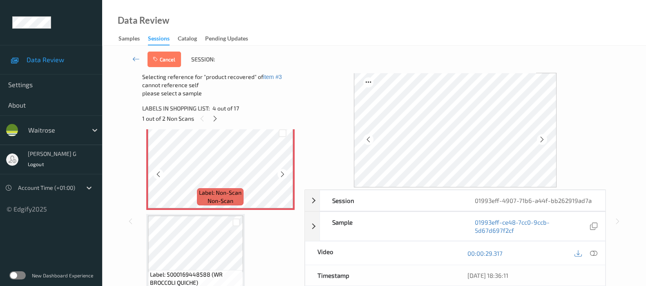
scroll to position [327, 0]
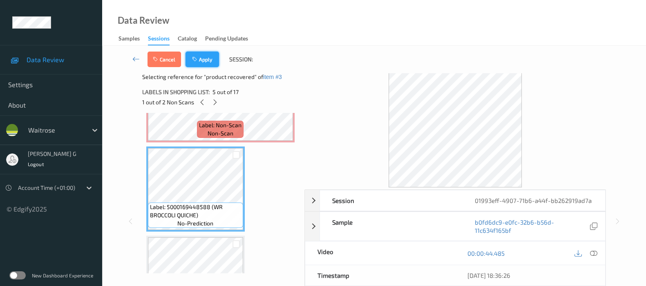
click at [208, 58] on button "Apply" at bounding box center [203, 60] width 34 height 16
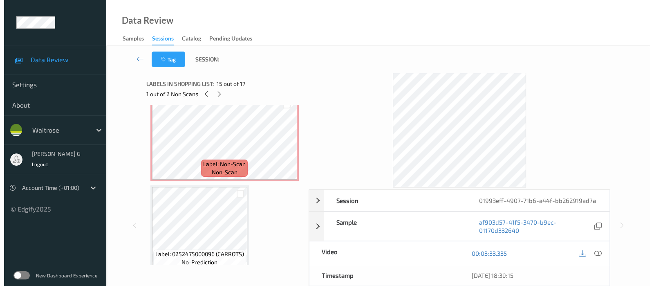
scroll to position [1298, 0]
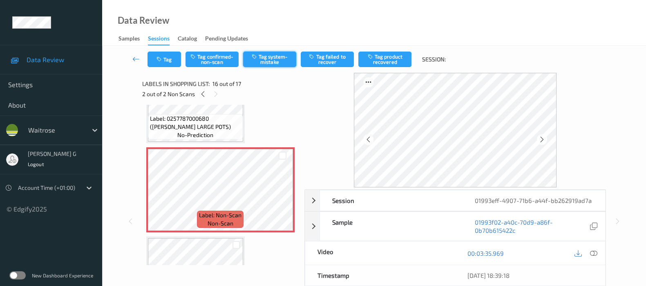
click at [263, 59] on button "Tag system-mistake" at bounding box center [269, 60] width 53 height 16
click at [161, 54] on button "Tag" at bounding box center [165, 60] width 34 height 16
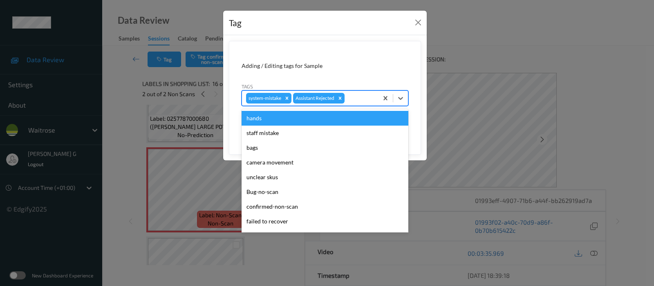
click at [349, 96] on div at bounding box center [360, 98] width 28 height 10
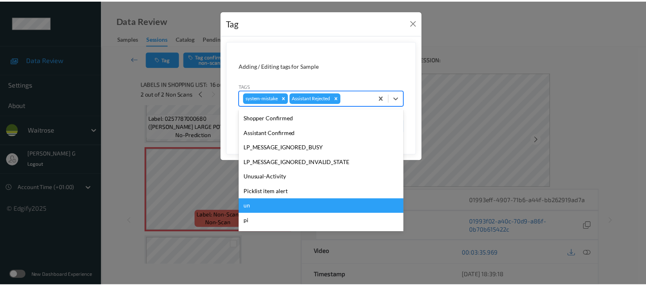
scroll to position [189, 0]
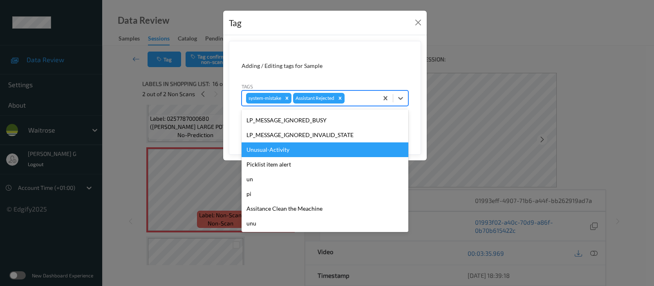
click at [270, 154] on div "Unusual-Activity" at bounding box center [325, 149] width 167 height 15
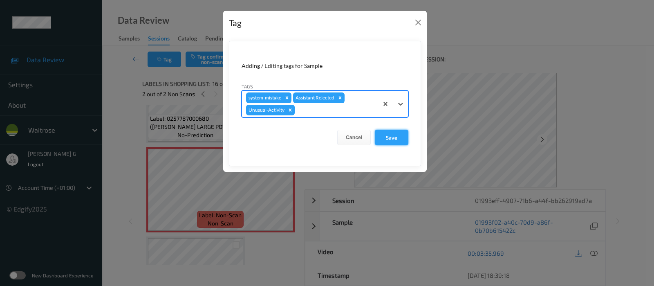
click at [393, 134] on button "Save" at bounding box center [392, 138] width 34 height 16
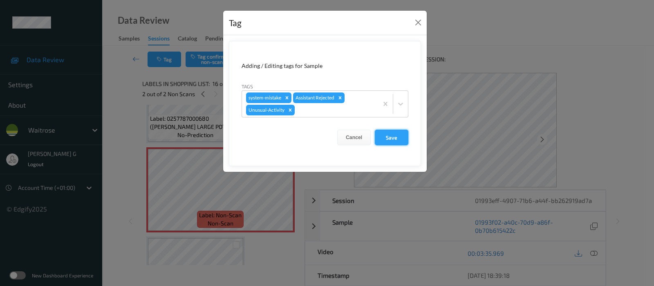
click at [393, 134] on button "Save" at bounding box center [392, 138] width 34 height 16
click at [393, 138] on button "Save" at bounding box center [392, 138] width 34 height 16
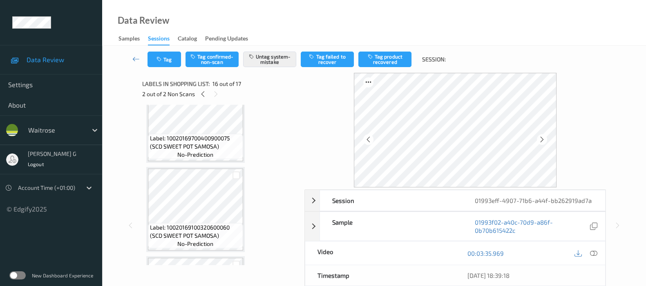
scroll to position [480, 0]
click at [172, 59] on button "Tag" at bounding box center [165, 60] width 34 height 16
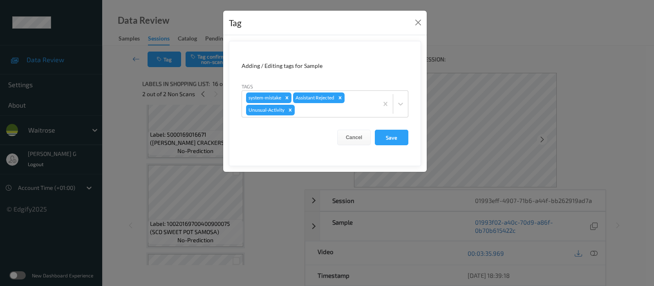
click at [126, 155] on div "Tag Adding / Editing tags for Sample Tags system-mistake Assistant Rejected Unu…" at bounding box center [327, 143] width 654 height 286
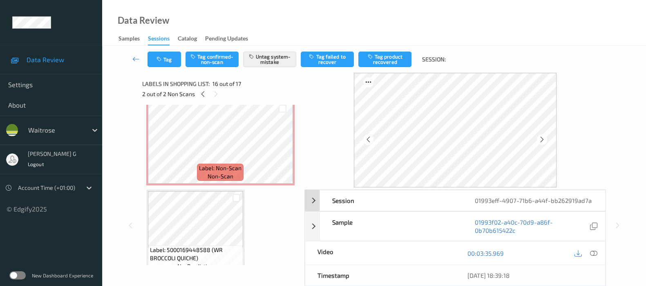
scroll to position [108, 0]
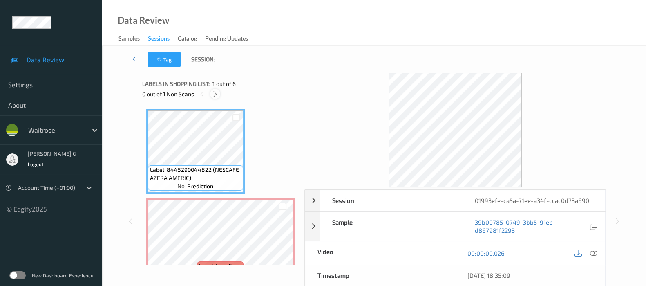
click at [213, 93] on icon at bounding box center [215, 93] width 7 height 7
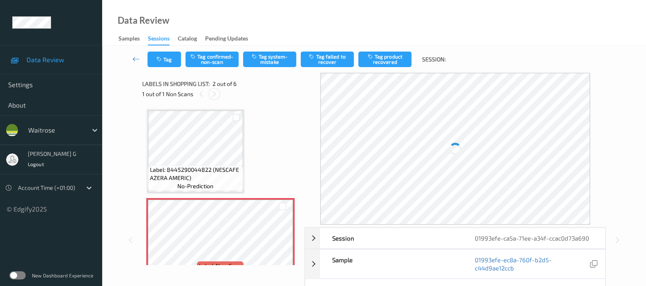
scroll to position [4, 0]
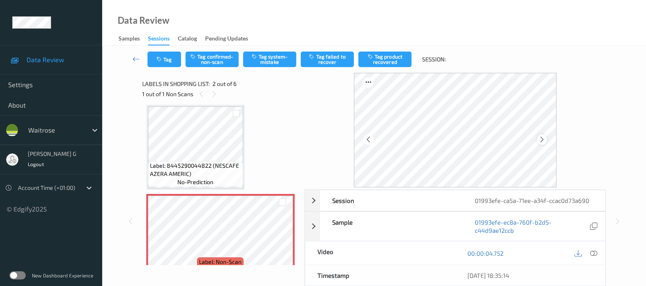
click at [545, 144] on div at bounding box center [542, 139] width 10 height 10
click at [592, 252] on icon at bounding box center [593, 252] width 7 height 7
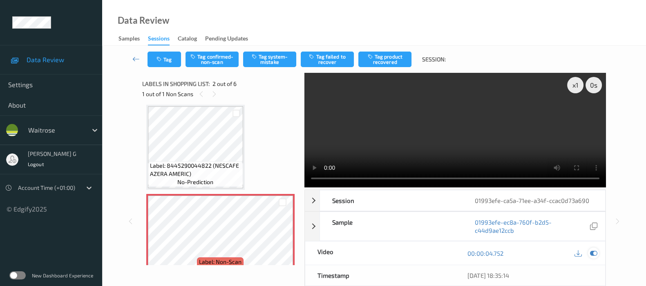
click at [591, 255] on icon at bounding box center [593, 252] width 7 height 7
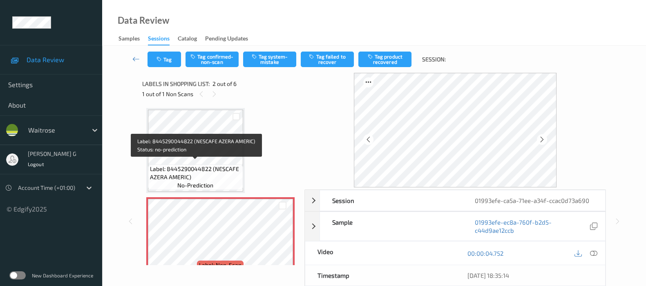
scroll to position [0, 0]
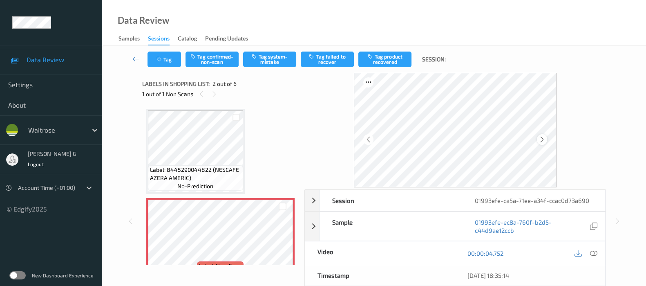
click at [541, 140] on icon at bounding box center [542, 139] width 7 height 7
click at [594, 249] on icon at bounding box center [593, 252] width 7 height 7
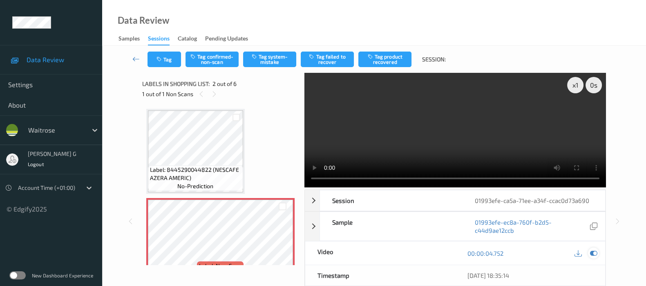
click at [594, 251] on icon at bounding box center [593, 252] width 7 height 7
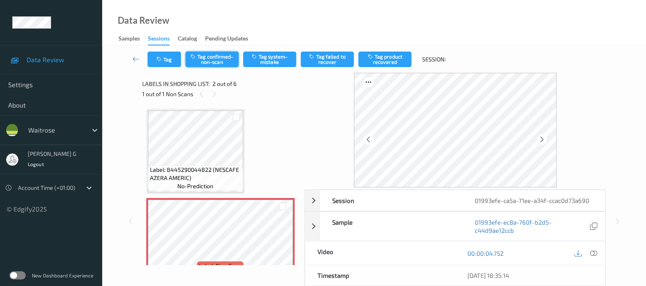
click at [216, 59] on button "Tag confirmed-non-scan" at bounding box center [212, 60] width 53 height 16
click at [381, 55] on button "Tag product recovered" at bounding box center [385, 60] width 53 height 16
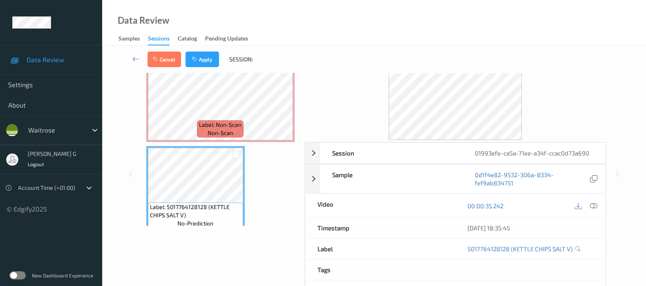
scroll to position [51, 0]
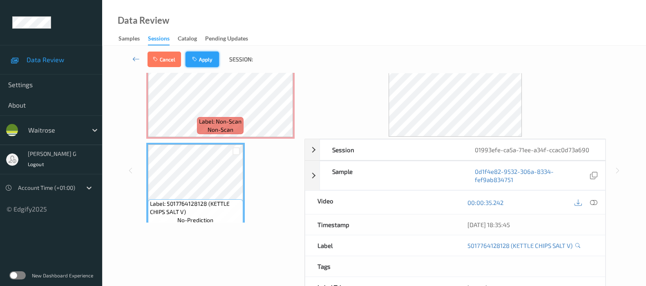
click at [208, 52] on button "Apply" at bounding box center [203, 60] width 34 height 16
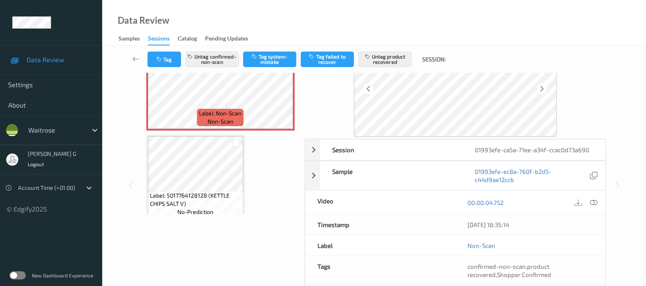
scroll to position [153, 0]
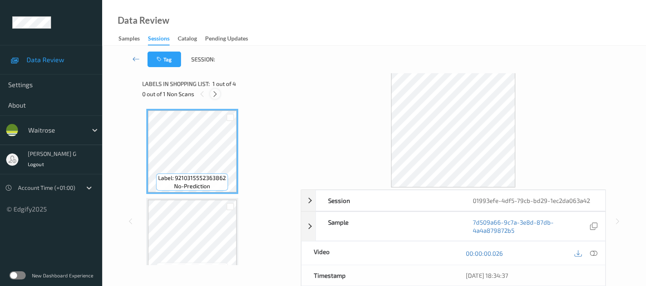
click at [217, 97] on icon at bounding box center [215, 93] width 7 height 7
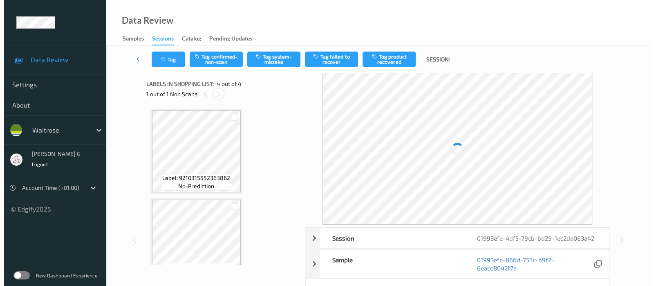
scroll to position [181, 0]
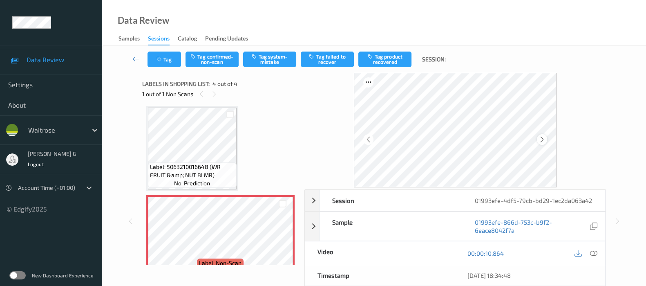
click at [547, 140] on div at bounding box center [542, 139] width 10 height 10
click at [259, 62] on button "Tag system-mistake" at bounding box center [269, 60] width 53 height 16
click at [166, 61] on button "Tag" at bounding box center [165, 60] width 34 height 16
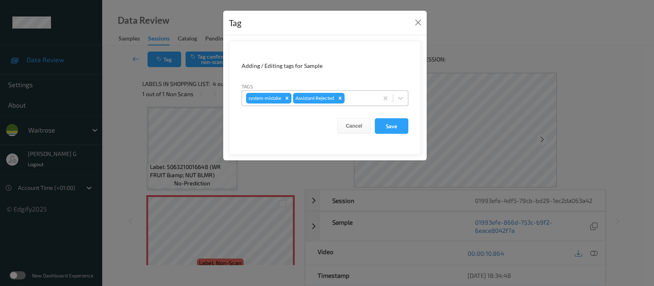
click at [356, 99] on div at bounding box center [360, 98] width 28 height 10
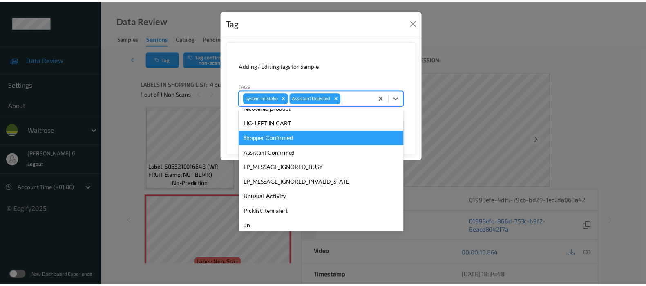
scroll to position [190, 0]
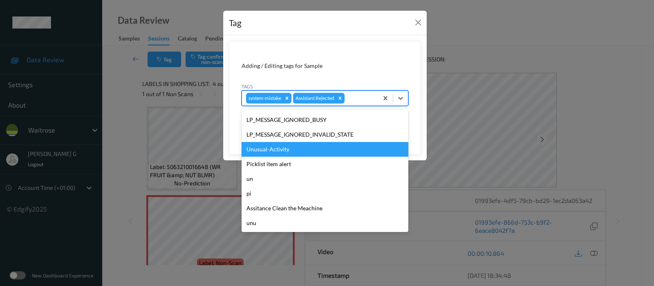
click at [261, 149] on div "Unusual-Activity" at bounding box center [325, 149] width 167 height 15
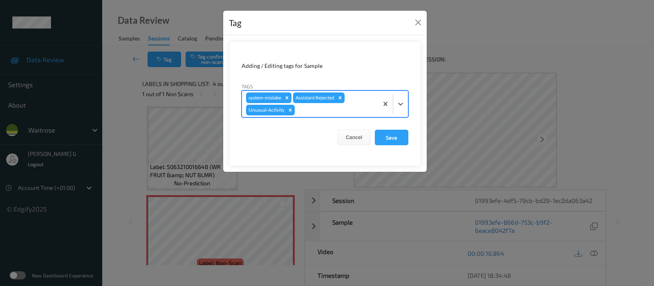
click at [354, 107] on div at bounding box center [335, 110] width 78 height 10
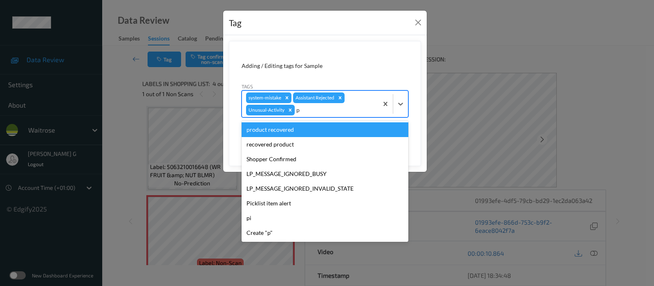
type input "pi"
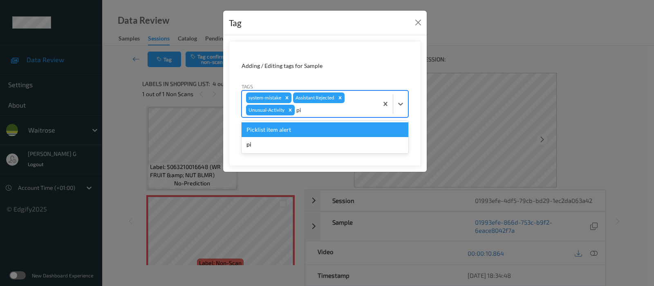
click at [266, 130] on div "Picklist item alert" at bounding box center [325, 129] width 167 height 15
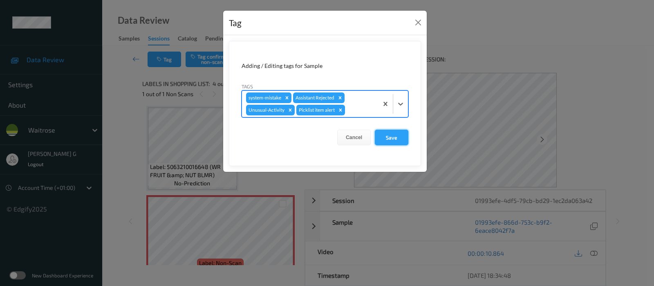
click at [394, 135] on button "Save" at bounding box center [392, 138] width 34 height 16
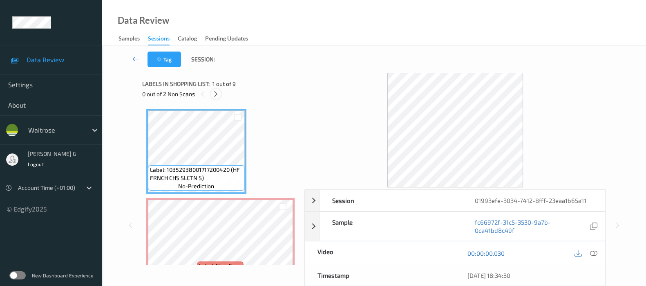
click at [215, 97] on div at bounding box center [216, 94] width 10 height 10
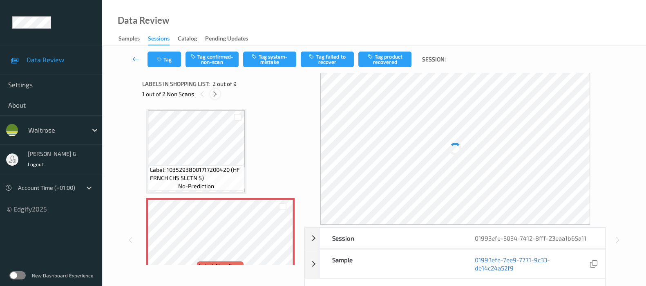
scroll to position [4, 0]
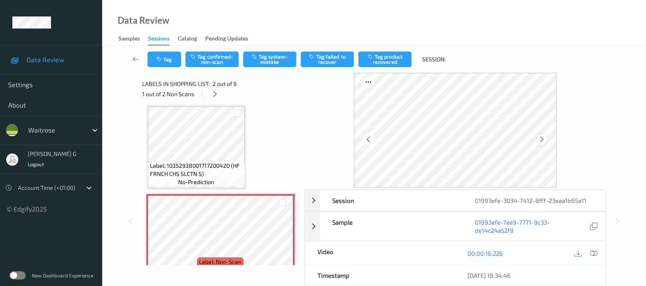
click at [545, 139] on icon at bounding box center [542, 139] width 7 height 7
click at [591, 255] on icon at bounding box center [593, 252] width 7 height 7
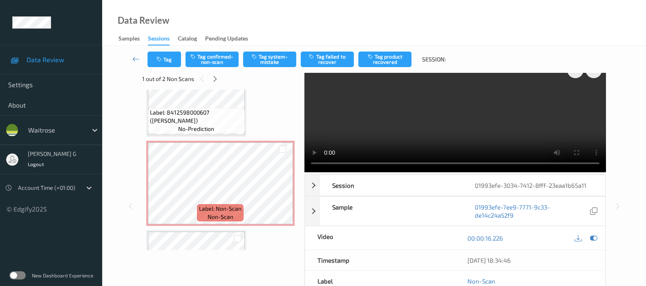
scroll to position [0, 0]
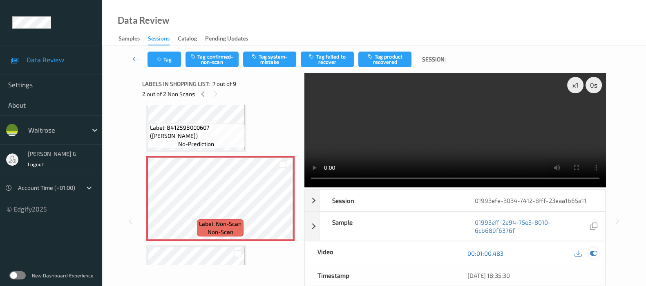
click at [592, 249] on icon at bounding box center [593, 252] width 7 height 7
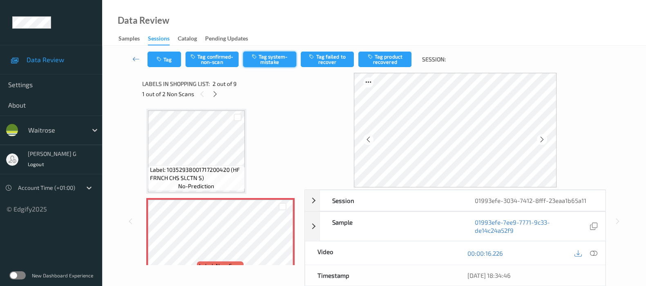
click at [255, 60] on button "Tag system-mistake" at bounding box center [269, 60] width 53 height 16
click at [170, 57] on button "Tag" at bounding box center [165, 60] width 34 height 16
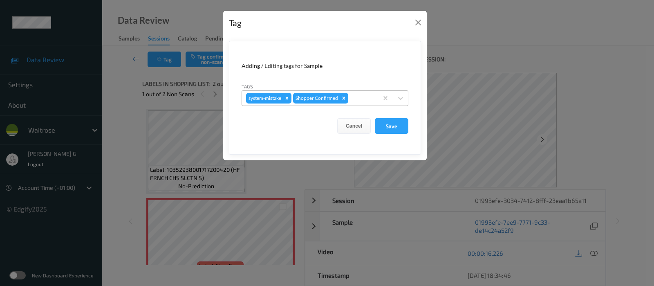
click at [364, 101] on div at bounding box center [362, 98] width 24 height 10
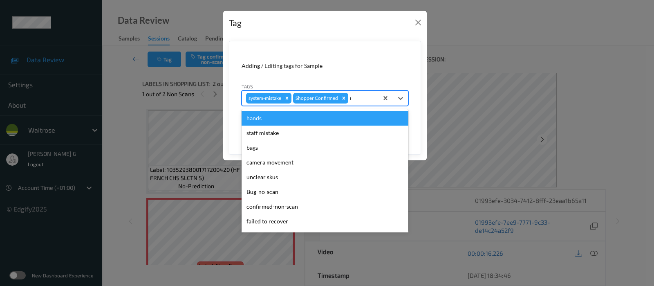
type input "un"
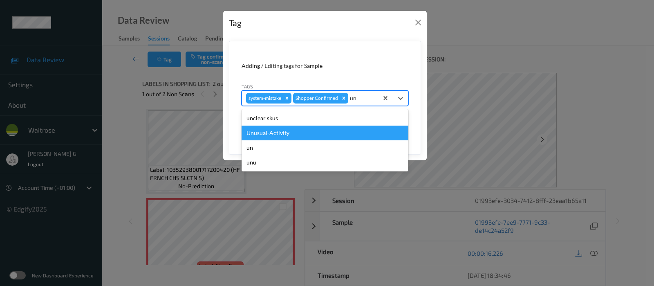
click at [285, 136] on div "Unusual-Activity" at bounding box center [325, 132] width 167 height 15
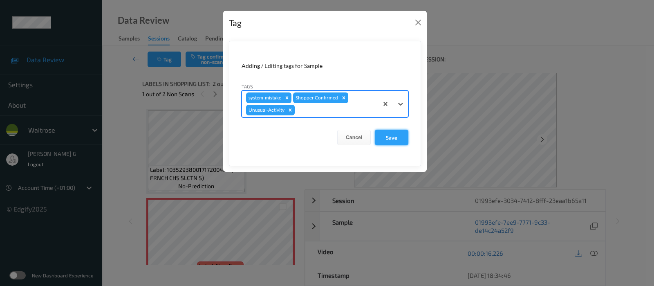
click at [397, 138] on button "Save" at bounding box center [392, 138] width 34 height 16
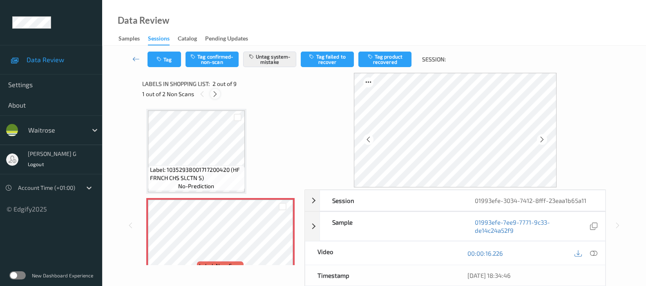
click at [215, 90] on icon at bounding box center [215, 93] width 7 height 7
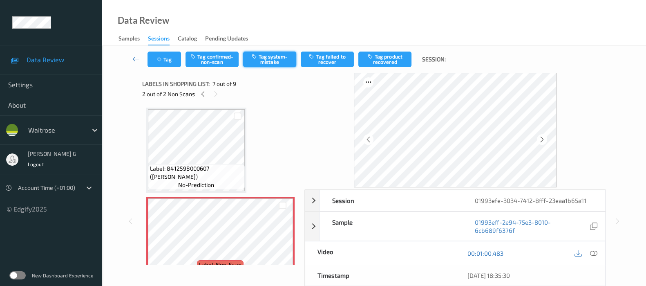
click at [260, 59] on button "Tag system-mistake" at bounding box center [269, 60] width 53 height 16
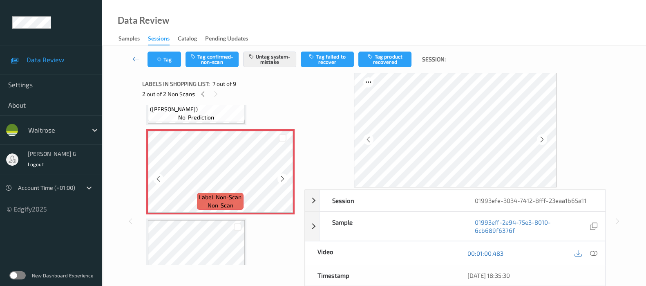
scroll to position [549, 0]
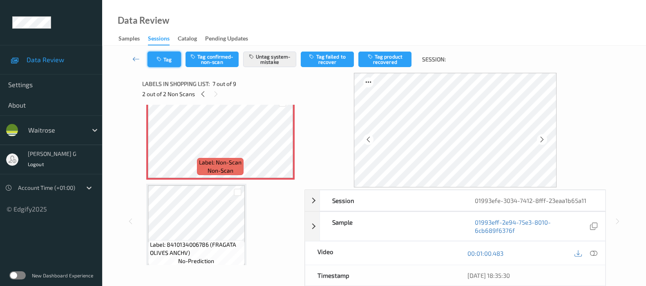
click at [154, 60] on button "Tag" at bounding box center [165, 60] width 34 height 16
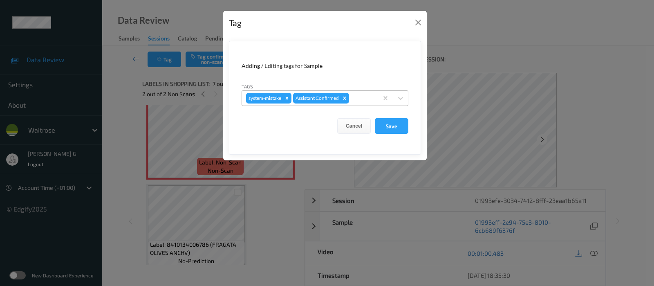
click at [365, 99] on div at bounding box center [362, 98] width 23 height 10
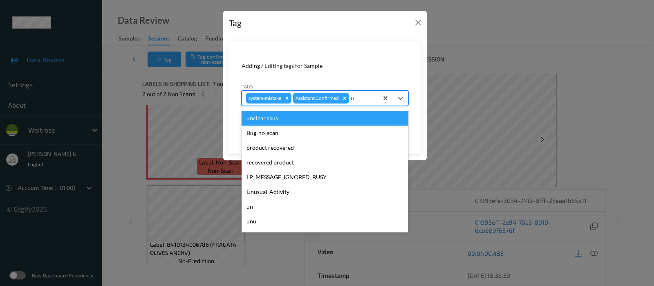
type input "un"
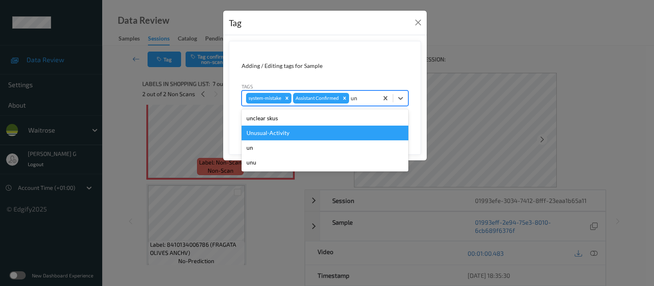
click at [299, 137] on div "Unusual-Activity" at bounding box center [325, 132] width 167 height 15
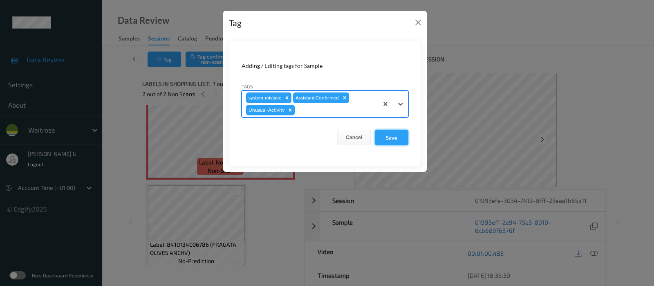
click at [381, 140] on button "Save" at bounding box center [392, 138] width 34 height 16
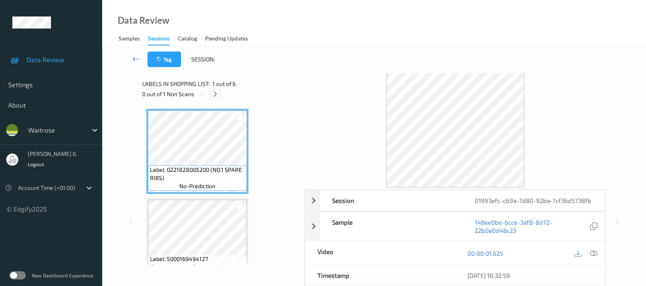
click at [213, 99] on div at bounding box center [215, 94] width 10 height 10
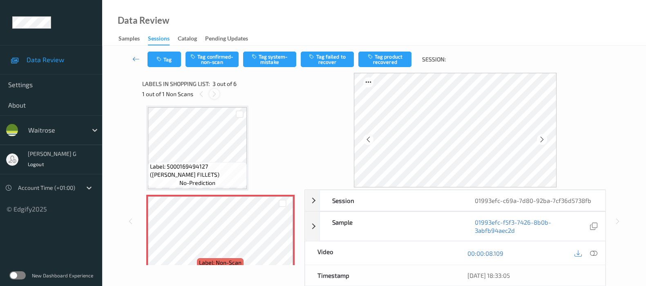
click at [212, 97] on icon at bounding box center [214, 93] width 7 height 7
click at [545, 142] on icon at bounding box center [542, 139] width 7 height 7
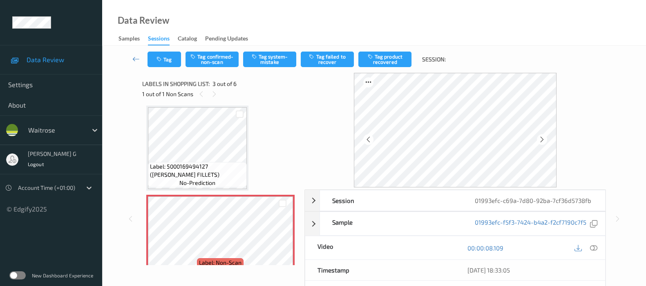
click at [545, 142] on icon at bounding box center [542, 139] width 7 height 7
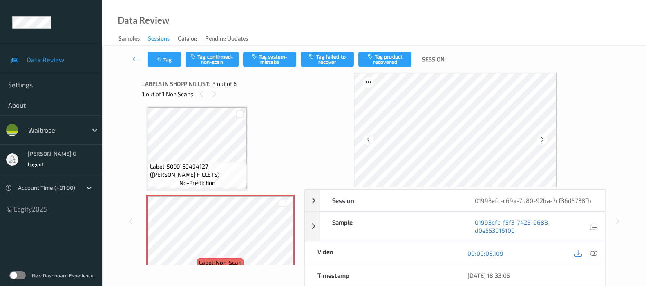
click at [545, 142] on icon at bounding box center [542, 139] width 7 height 7
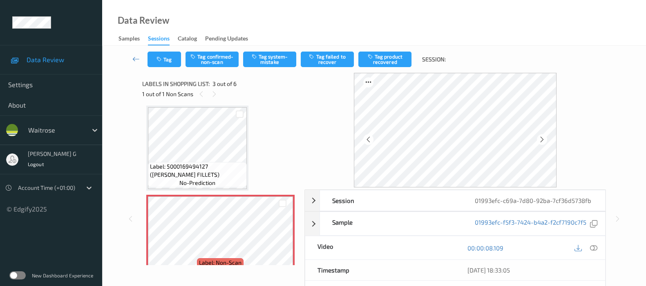
click at [545, 142] on icon at bounding box center [542, 139] width 7 height 7
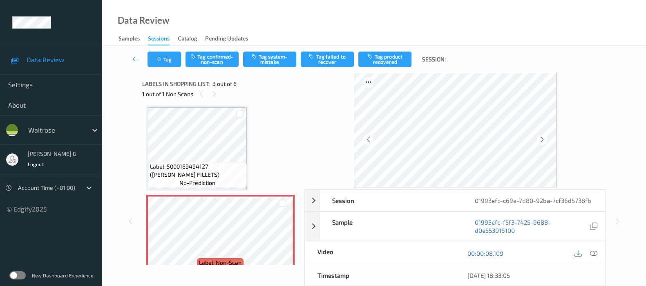
click at [545, 142] on icon at bounding box center [542, 139] width 7 height 7
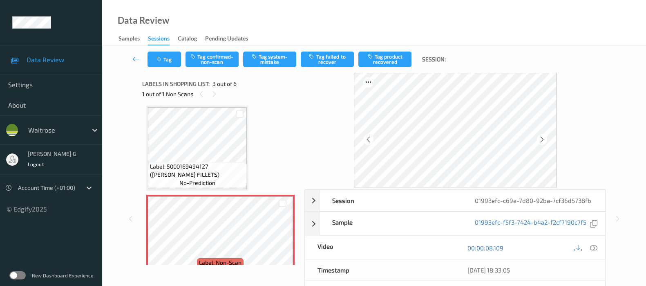
click at [545, 142] on icon at bounding box center [542, 139] width 7 height 7
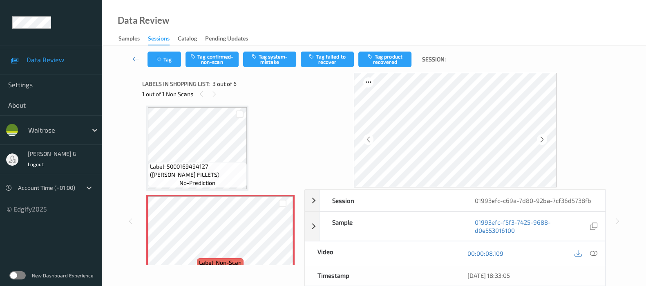
click at [545, 142] on icon at bounding box center [542, 139] width 7 height 7
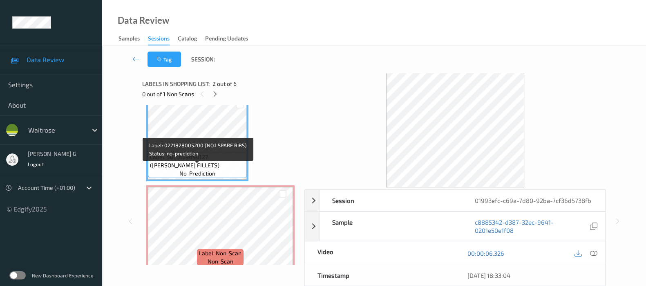
scroll to position [153, 0]
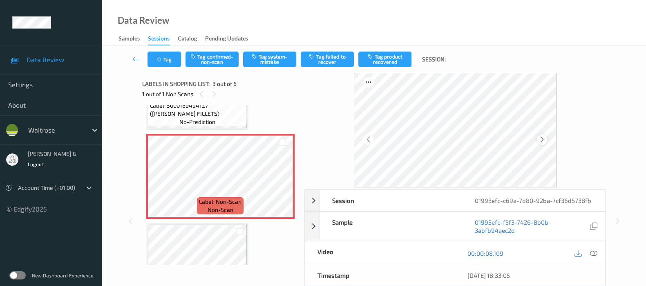
click at [545, 140] on icon at bounding box center [542, 139] width 7 height 7
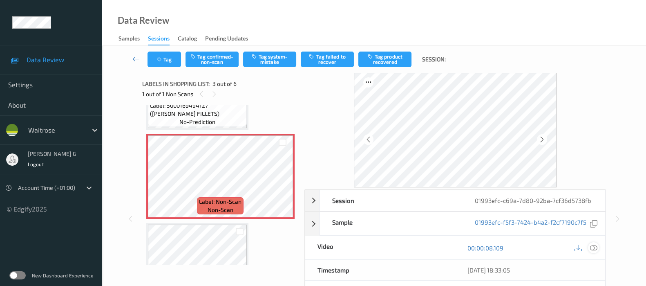
click at [595, 244] on icon at bounding box center [593, 247] width 7 height 7
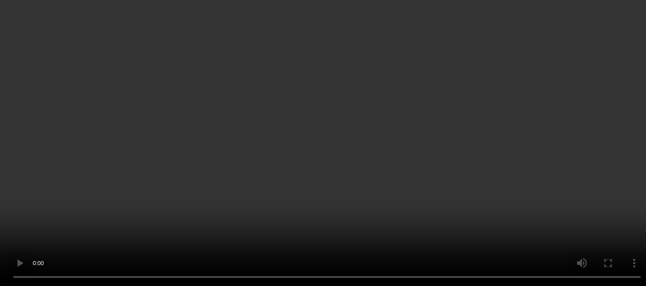
scroll to position [102, 0]
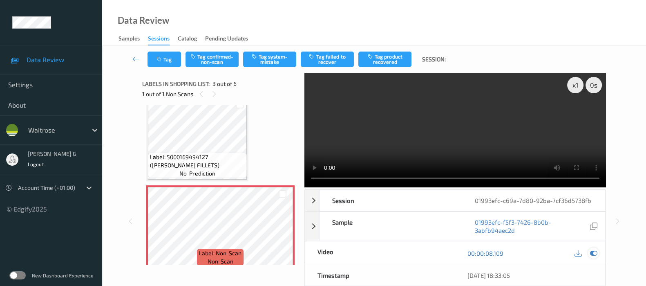
click at [598, 250] on div at bounding box center [593, 252] width 11 height 11
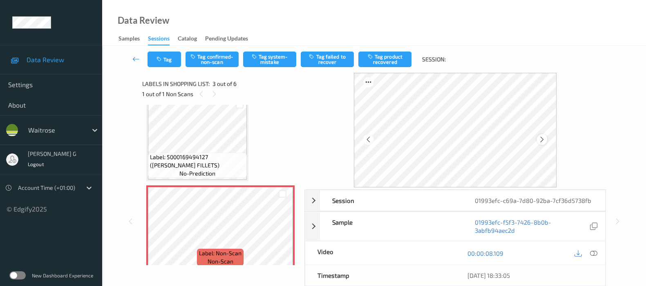
click at [546, 141] on icon at bounding box center [542, 139] width 7 height 7
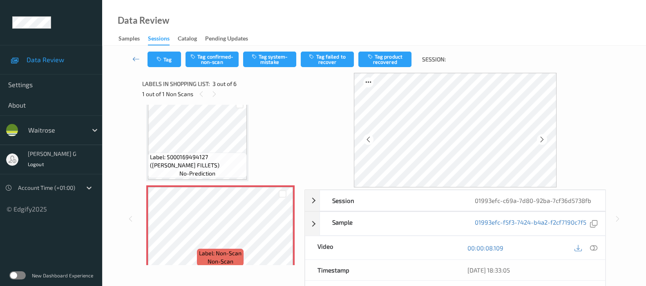
click at [546, 141] on icon at bounding box center [542, 139] width 7 height 7
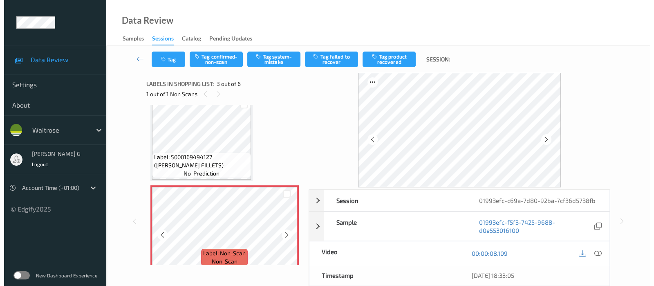
scroll to position [0, 0]
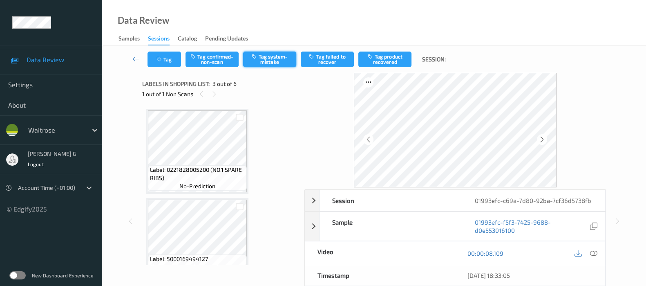
click at [258, 56] on icon "button" at bounding box center [255, 57] width 7 height 6
click at [271, 56] on button "Tag system-mistake" at bounding box center [269, 60] width 53 height 16
click at [161, 58] on icon "button" at bounding box center [160, 59] width 7 height 6
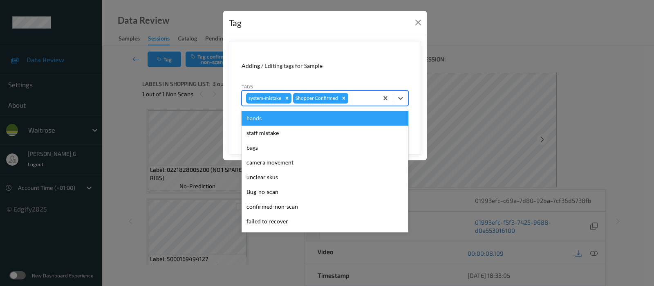
click at [372, 101] on div at bounding box center [362, 98] width 24 height 10
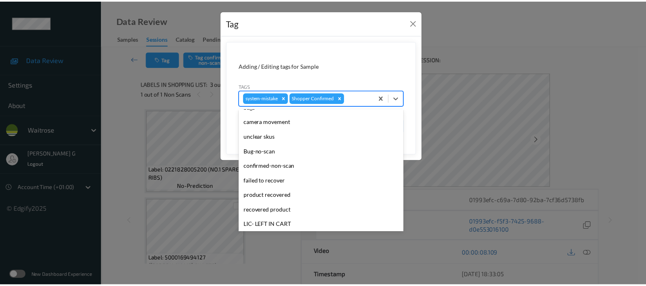
scroll to position [189, 0]
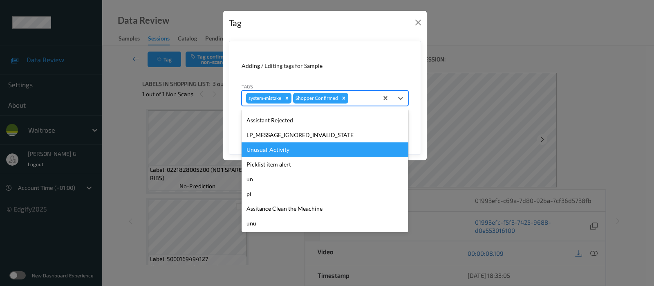
click at [269, 150] on div "Unusual-Activity" at bounding box center [325, 149] width 167 height 15
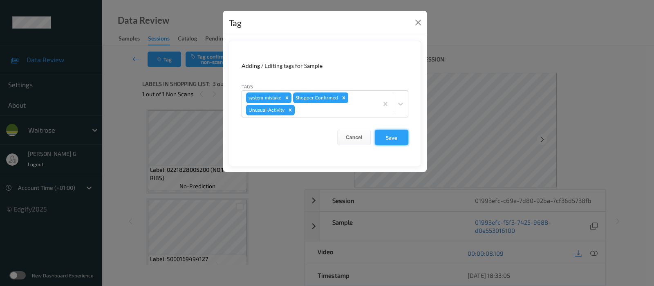
click at [393, 139] on button "Save" at bounding box center [392, 138] width 34 height 16
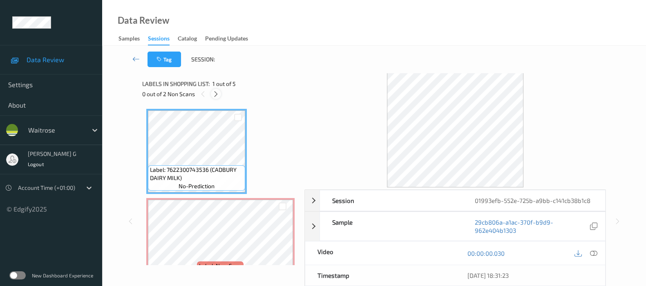
click at [219, 93] on icon at bounding box center [216, 93] width 7 height 7
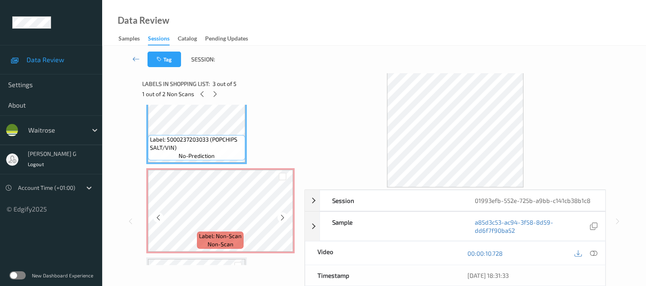
scroll to position [260, 0]
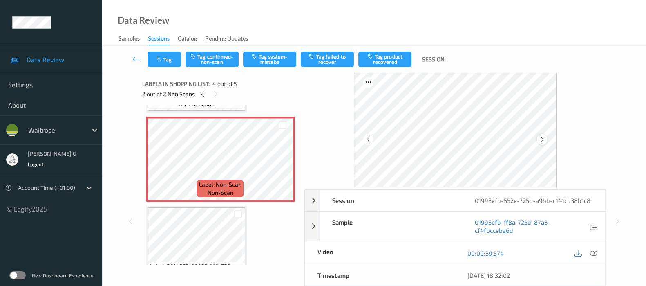
click at [545, 138] on icon at bounding box center [542, 139] width 7 height 7
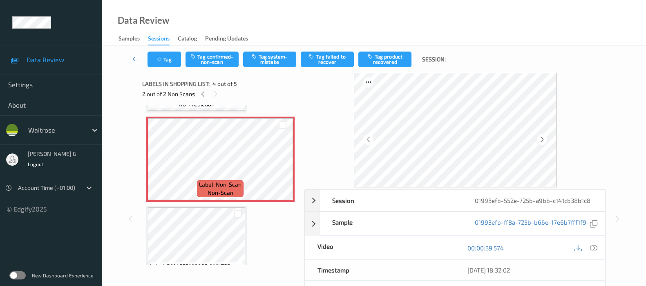
click at [545, 138] on icon at bounding box center [542, 139] width 7 height 7
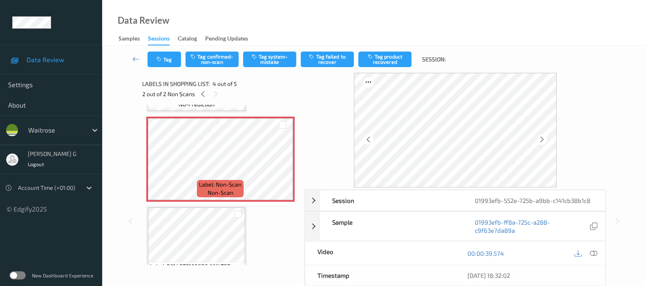
click at [545, 138] on icon at bounding box center [542, 139] width 7 height 7
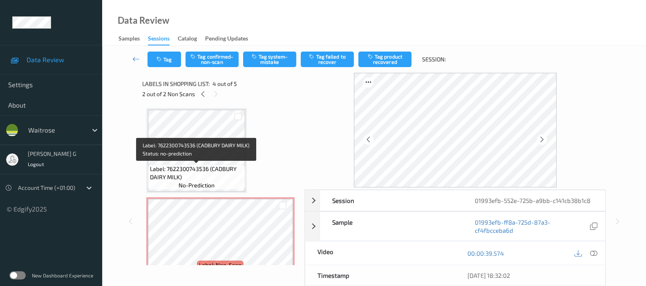
scroll to position [0, 0]
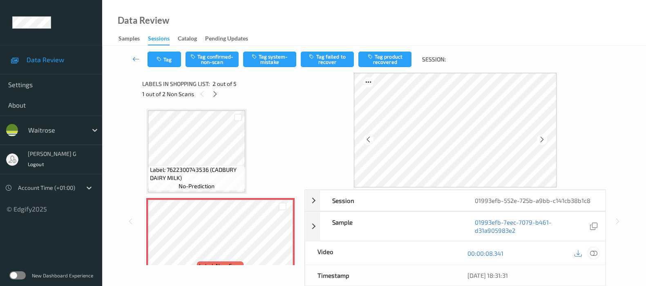
click at [594, 253] on icon at bounding box center [593, 252] width 7 height 7
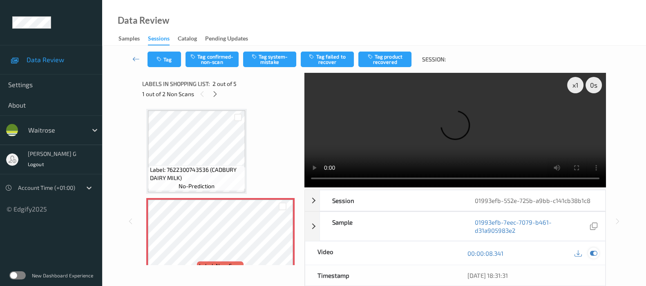
click at [593, 255] on icon at bounding box center [593, 252] width 7 height 7
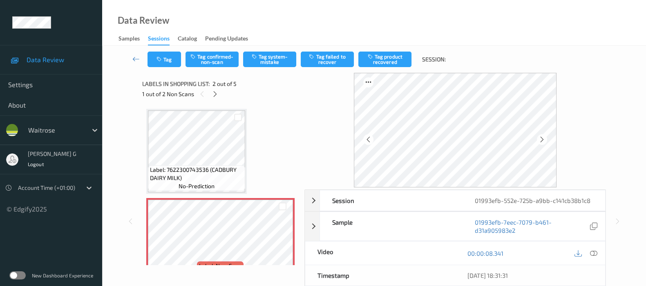
click at [258, 48] on div "Tag Tag confirmed-non-scan Tag system-mistake Tag failed to recover Tag product…" at bounding box center [374, 59] width 511 height 27
click at [259, 57] on button "Tag system-mistake" at bounding box center [269, 60] width 53 height 16
click at [161, 56] on icon "button" at bounding box center [160, 59] width 7 height 6
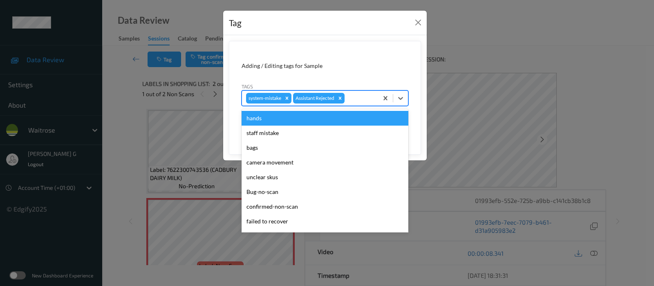
click at [362, 96] on div at bounding box center [360, 98] width 28 height 10
type input "un"
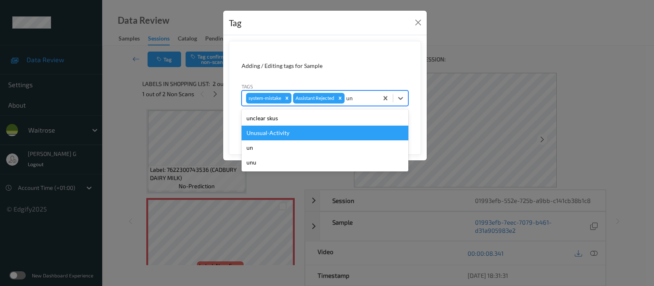
click at [261, 134] on div "Unusual-Activity" at bounding box center [325, 132] width 167 height 15
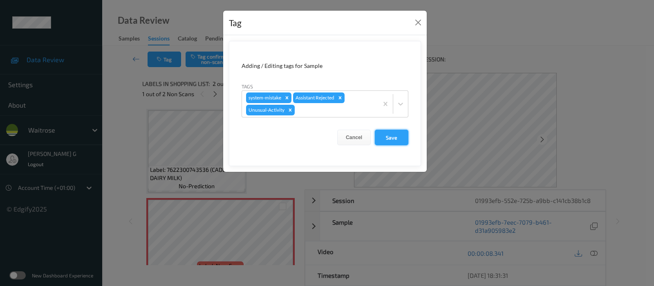
click at [395, 137] on button "Save" at bounding box center [392, 138] width 34 height 16
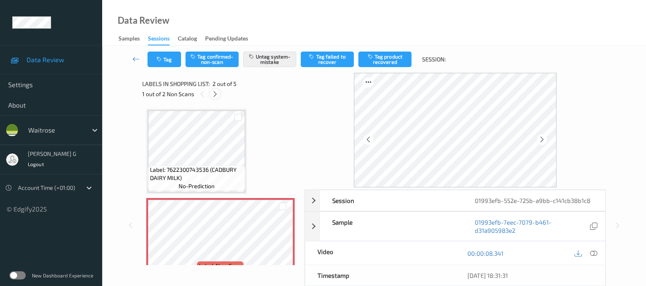
click at [213, 94] on icon at bounding box center [215, 93] width 7 height 7
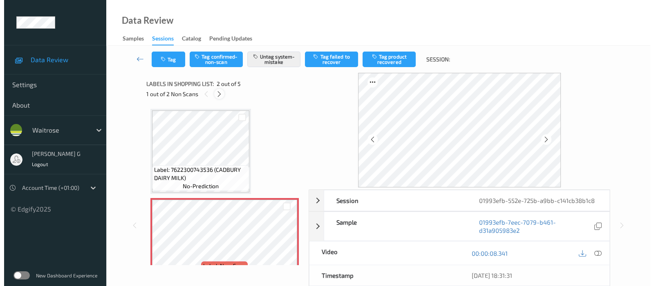
scroll to position [181, 0]
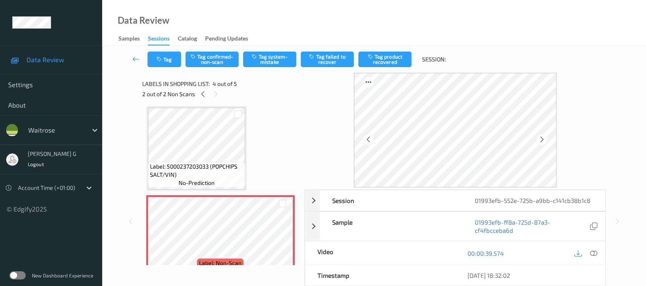
click at [272, 50] on div "Tag Tag confirmed-non-scan Tag system-mistake Tag failed to recover Tag product…" at bounding box center [374, 59] width 511 height 27
click at [270, 57] on button "Tag system-mistake" at bounding box center [269, 60] width 53 height 16
click at [264, 60] on button "Tag system-mistake" at bounding box center [269, 60] width 53 height 16
click at [164, 62] on button "Tag" at bounding box center [165, 60] width 34 height 16
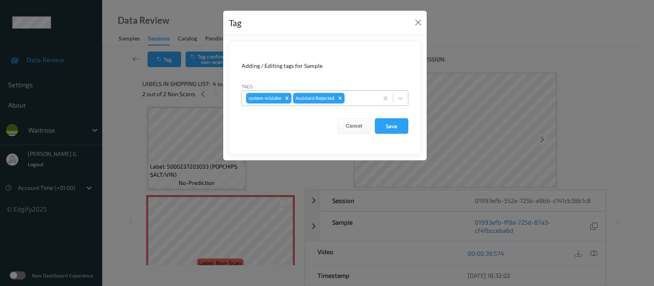
click at [355, 93] on div at bounding box center [360, 98] width 28 height 10
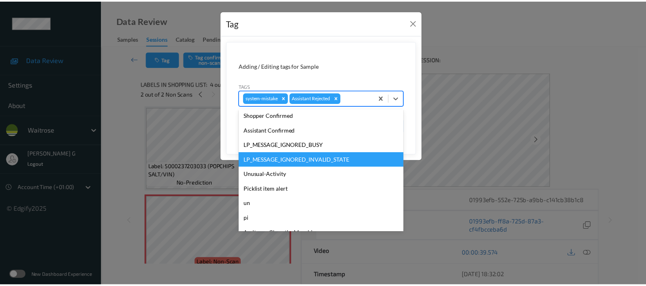
scroll to position [189, 0]
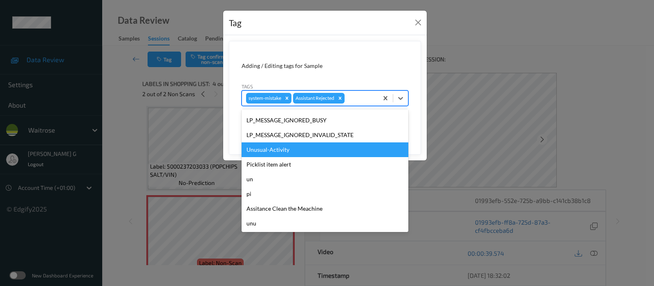
click at [267, 151] on div "Unusual-Activity" at bounding box center [325, 149] width 167 height 15
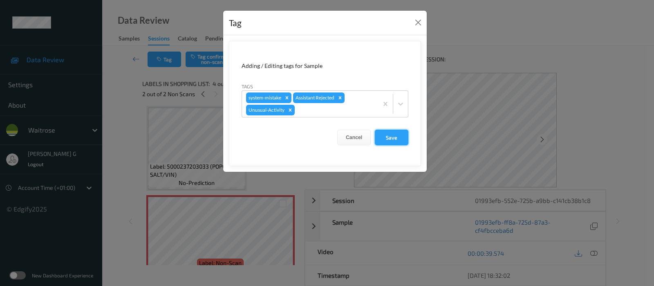
click at [392, 136] on button "Save" at bounding box center [392, 138] width 34 height 16
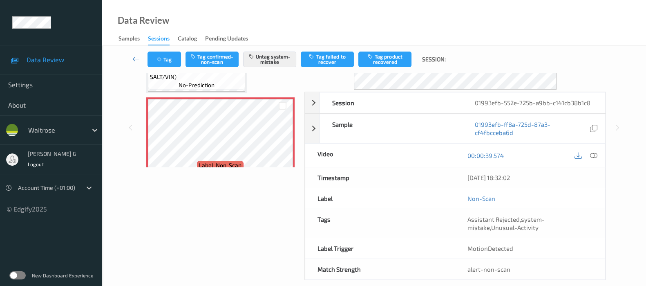
scroll to position [0, 0]
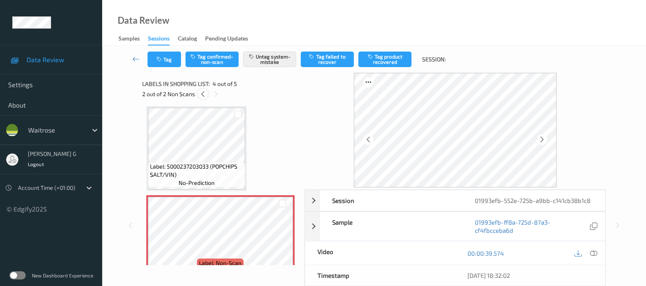
click at [202, 91] on icon at bounding box center [202, 93] width 7 height 7
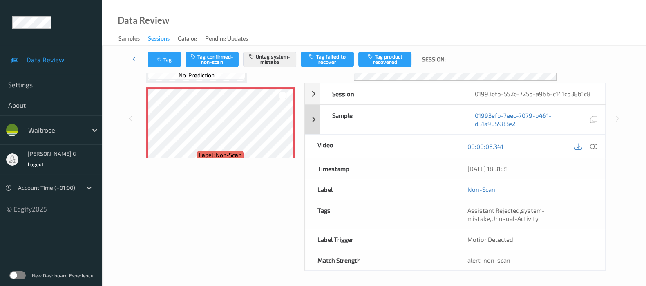
scroll to position [108, 0]
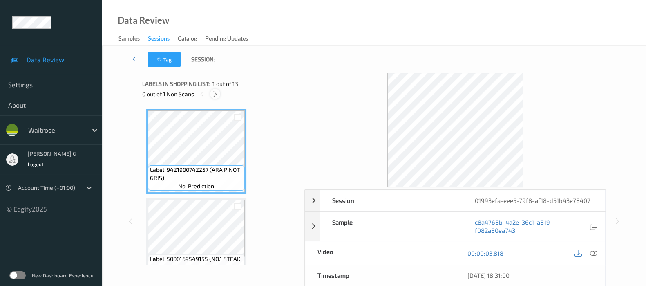
click at [217, 96] on icon at bounding box center [215, 93] width 7 height 7
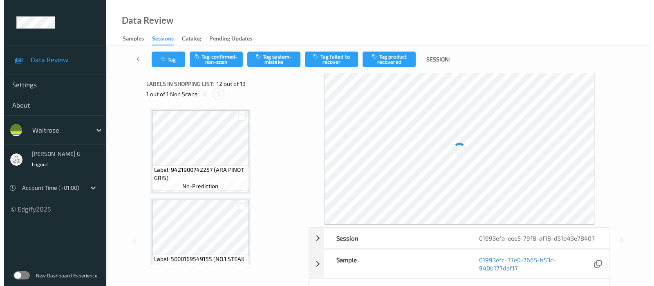
scroll to position [890, 0]
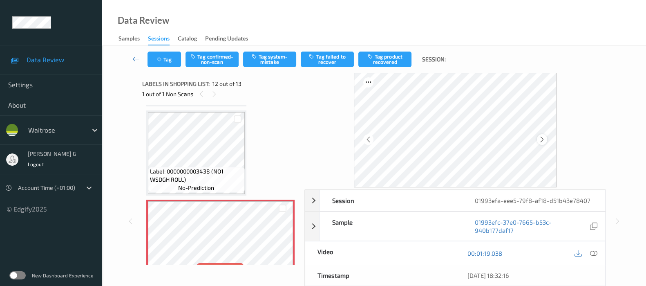
click at [546, 138] on icon at bounding box center [542, 139] width 7 height 7
click at [266, 56] on button "Tag system-mistake" at bounding box center [269, 60] width 53 height 16
click at [166, 60] on button "Tag" at bounding box center [165, 60] width 34 height 16
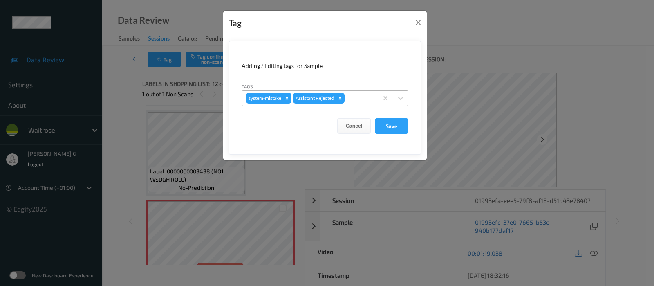
click at [361, 105] on div "system-mistake Assistant Rejected" at bounding box center [310, 98] width 136 height 14
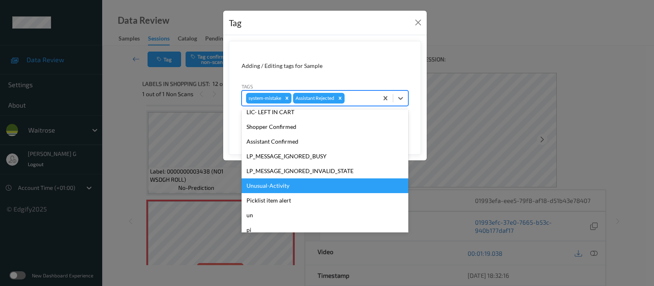
scroll to position [189, 0]
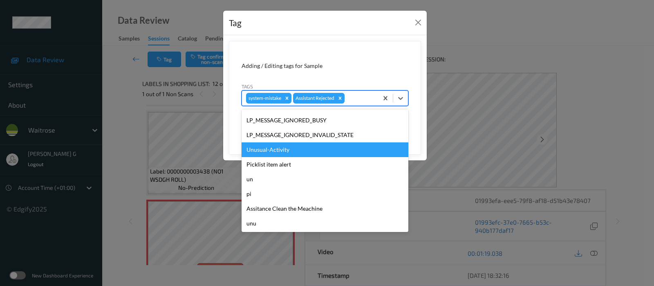
click at [273, 150] on div "Unusual-Activity" at bounding box center [325, 149] width 167 height 15
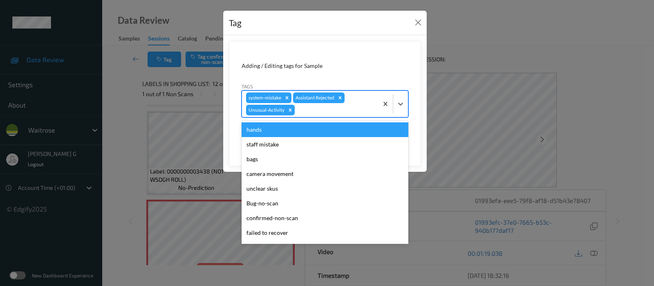
click at [331, 115] on div "system-mistake Assistant Rejected Unusual-Activity" at bounding box center [310, 104] width 136 height 26
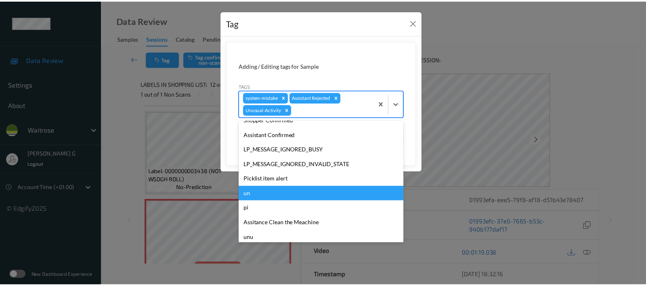
scroll to position [175, 0]
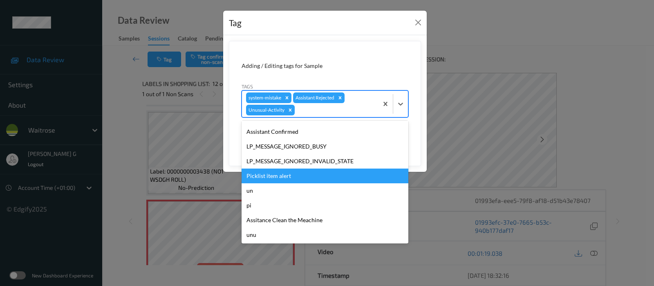
click at [280, 176] on div "Picklist item alert" at bounding box center [325, 175] width 167 height 15
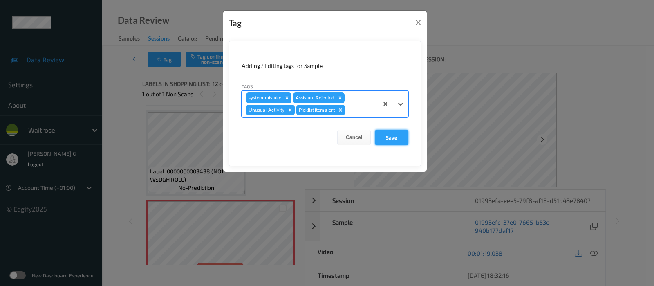
click at [382, 133] on button "Save" at bounding box center [392, 138] width 34 height 16
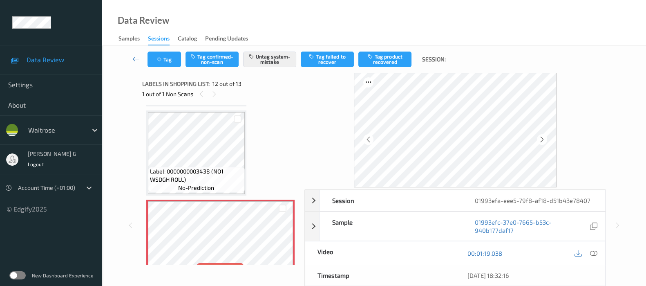
click at [594, 254] on icon at bounding box center [593, 252] width 7 height 7
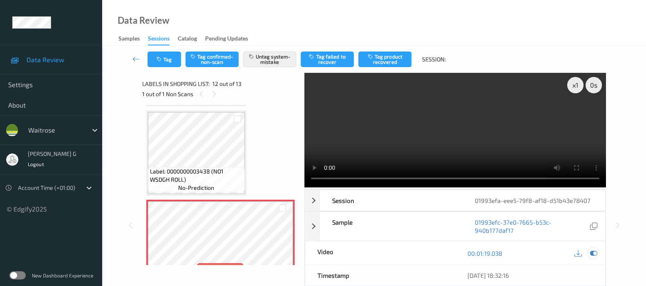
click at [596, 256] on icon at bounding box center [593, 252] width 7 height 7
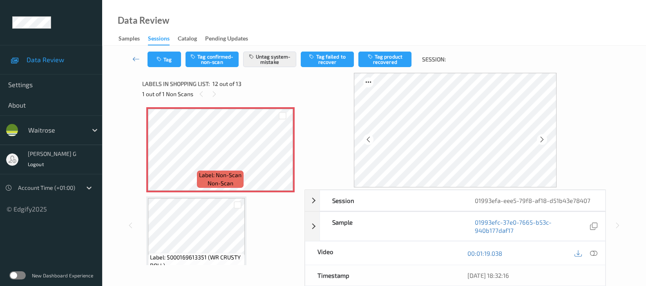
scroll to position [992, 0]
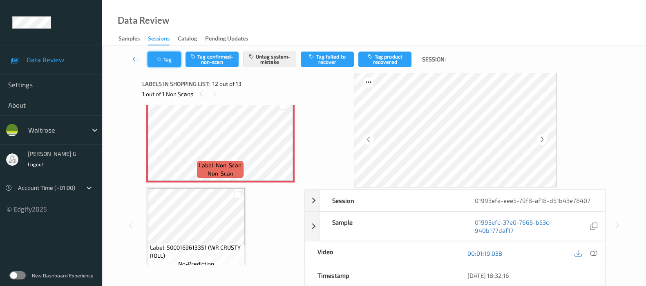
click at [164, 56] on button "Tag" at bounding box center [165, 60] width 34 height 16
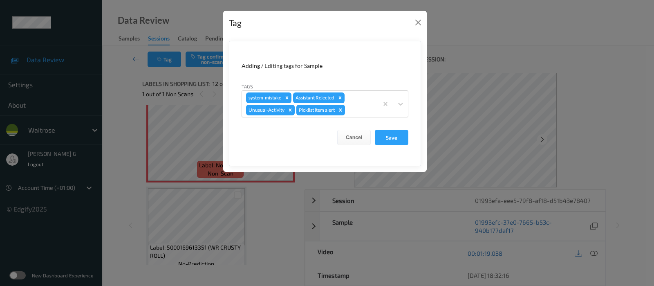
click at [518, 69] on div "Tag Adding / Editing tags for Sample Tags system-mistake Assistant Rejected Unu…" at bounding box center [327, 143] width 654 height 286
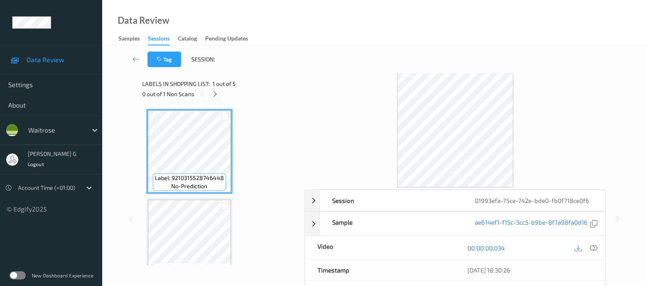
click at [214, 94] on icon at bounding box center [215, 93] width 7 height 7
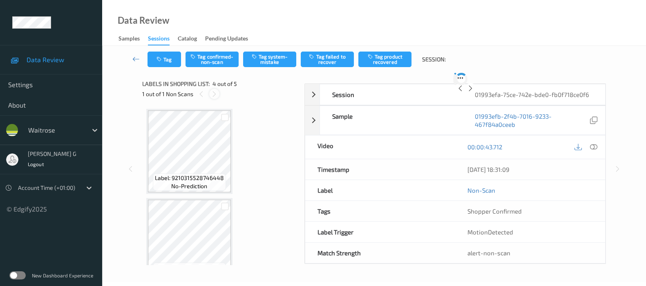
scroll to position [181, 0]
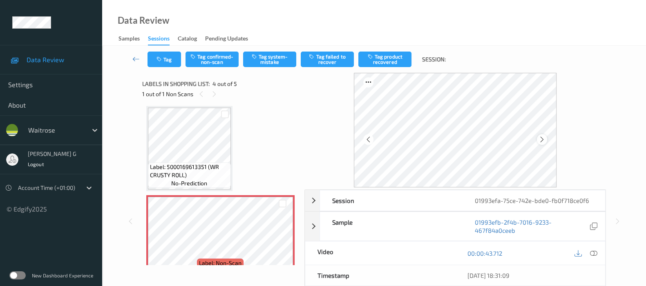
click at [547, 138] on div at bounding box center [542, 139] width 10 height 10
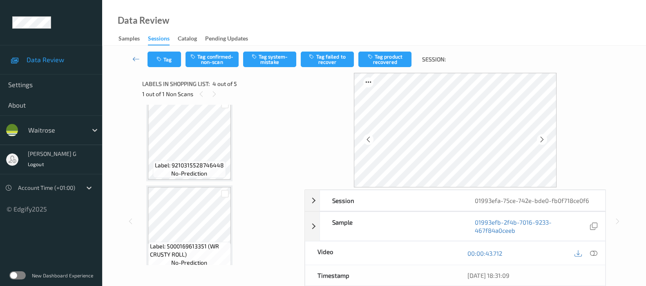
scroll to position [153, 0]
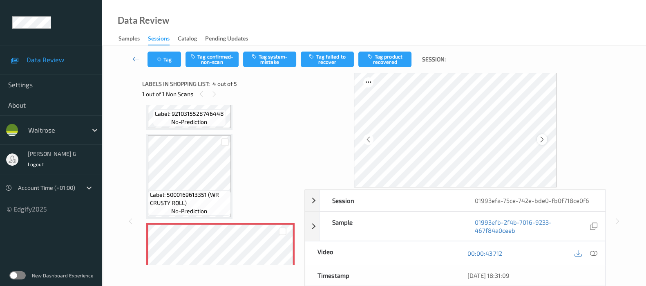
click at [543, 138] on icon at bounding box center [542, 139] width 7 height 7
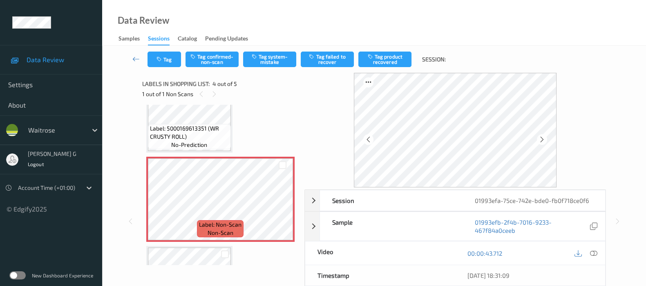
scroll to position [204, 0]
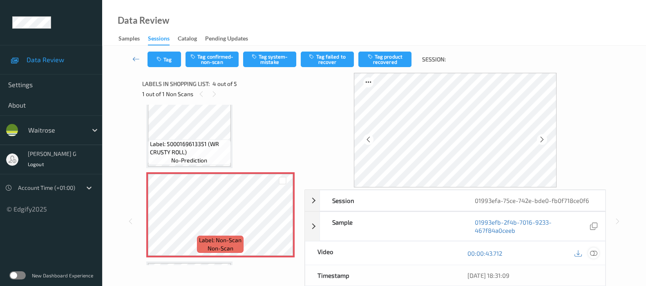
click at [592, 254] on icon at bounding box center [593, 252] width 7 height 7
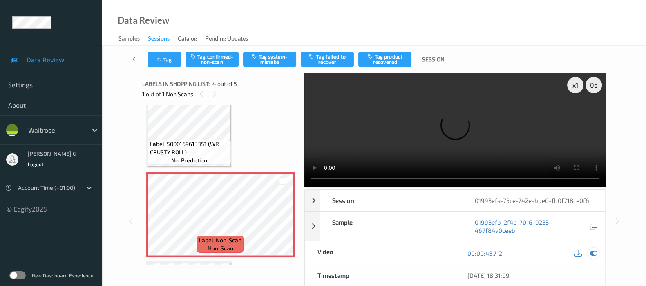
click at [594, 251] on icon at bounding box center [593, 252] width 7 height 7
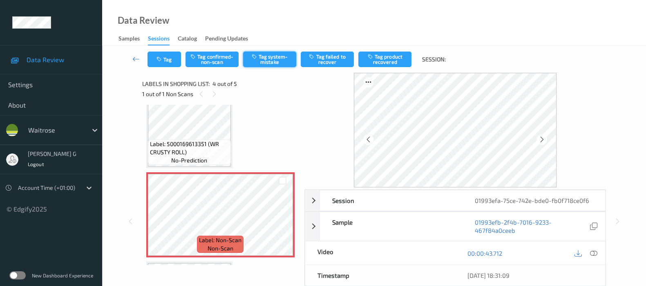
click at [272, 62] on button "Tag system-mistake" at bounding box center [269, 60] width 53 height 16
click at [170, 59] on button "Tag" at bounding box center [165, 60] width 34 height 16
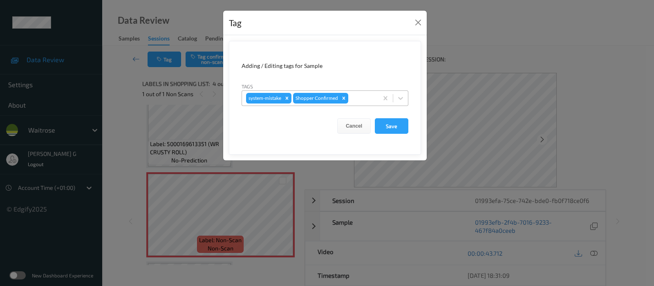
click at [361, 97] on div at bounding box center [362, 98] width 24 height 10
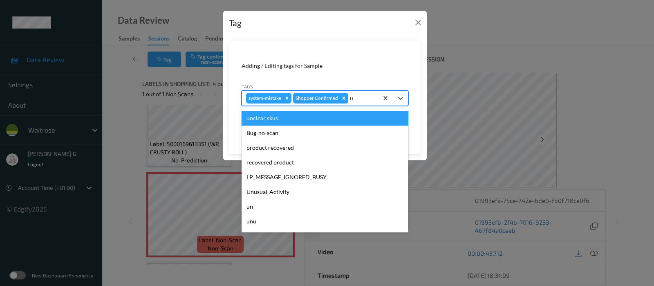
type input "un"
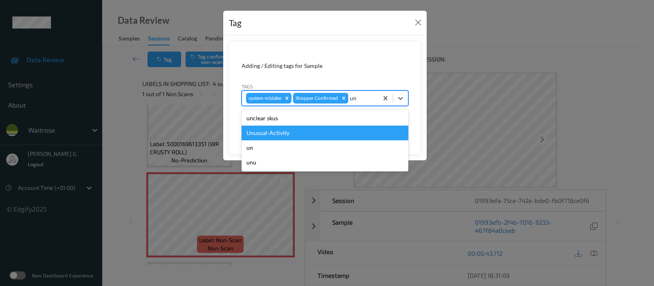
click at [294, 135] on div "Unusual-Activity" at bounding box center [325, 132] width 167 height 15
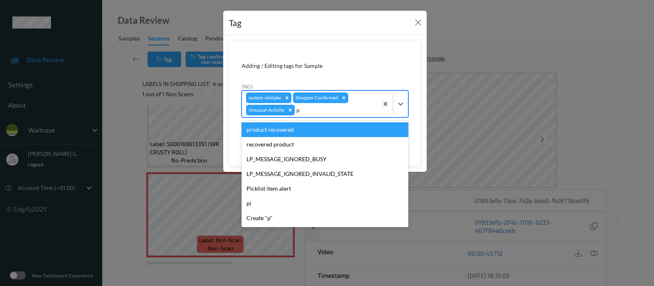
type input "pi"
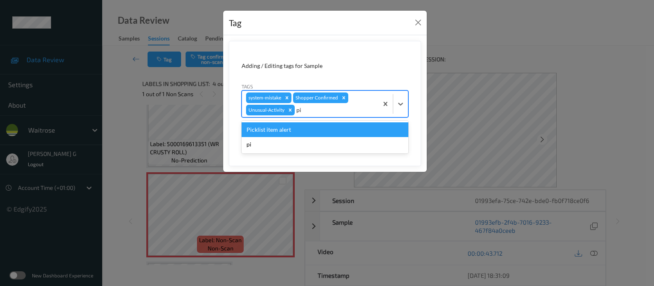
click at [276, 126] on div "Picklist item alert" at bounding box center [325, 129] width 167 height 15
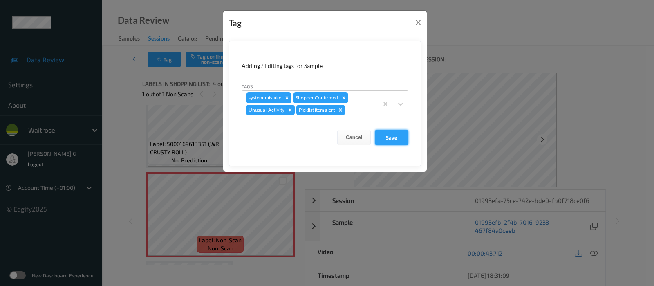
click at [391, 141] on button "Save" at bounding box center [392, 138] width 34 height 16
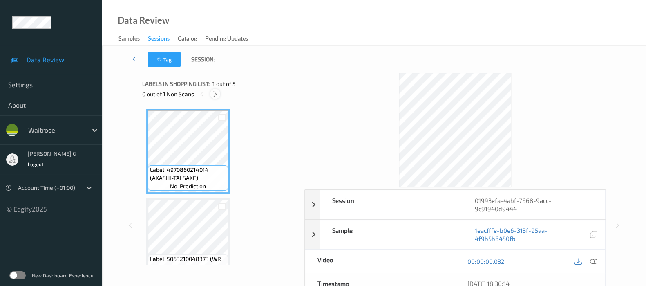
click at [211, 96] on div at bounding box center [215, 94] width 10 height 10
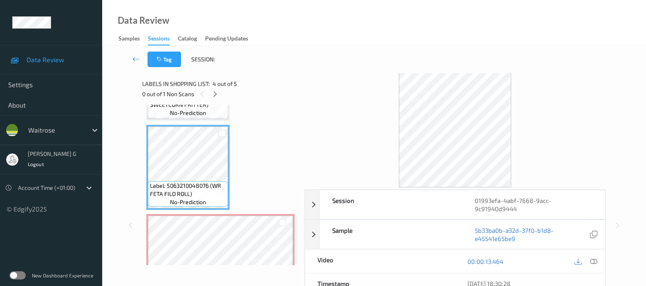
scroll to position [286, 0]
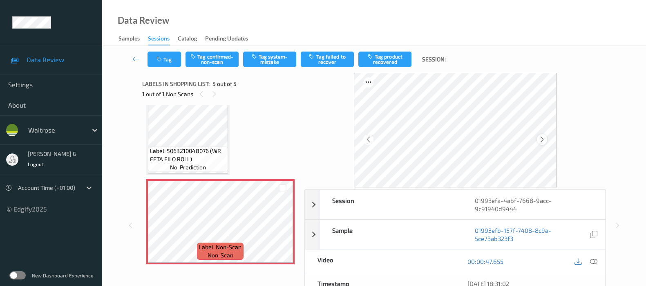
click at [543, 142] on icon at bounding box center [542, 139] width 7 height 7
click at [546, 140] on icon at bounding box center [542, 139] width 7 height 7
click at [591, 259] on icon at bounding box center [593, 261] width 7 height 7
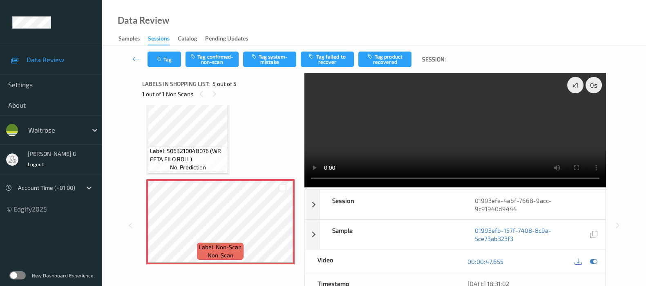
scroll to position [204, 0]
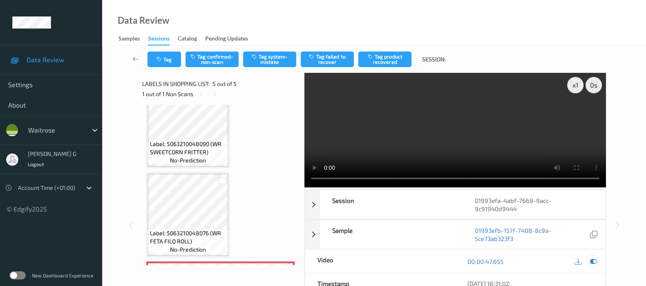
click at [594, 259] on icon at bounding box center [593, 261] width 7 height 7
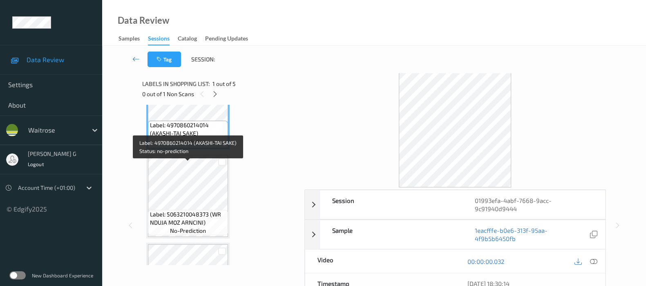
scroll to position [286, 0]
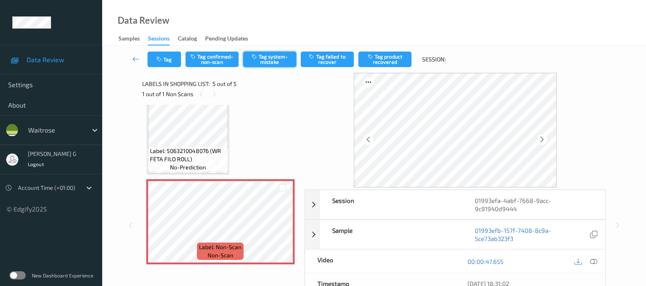
click at [266, 59] on button "Tag system-mistake" at bounding box center [269, 60] width 53 height 16
click at [165, 63] on button "Tag" at bounding box center [165, 60] width 34 height 16
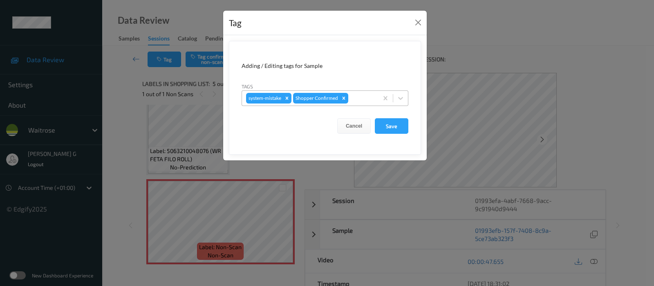
click at [355, 99] on div at bounding box center [362, 98] width 24 height 10
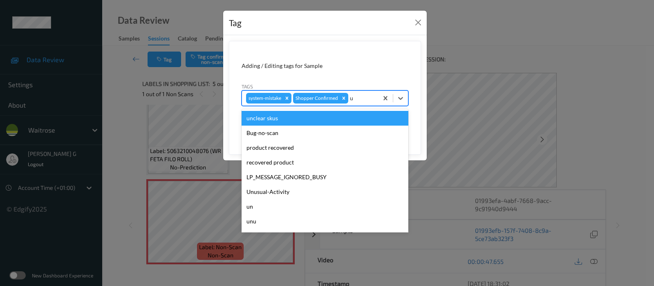
type input "un"
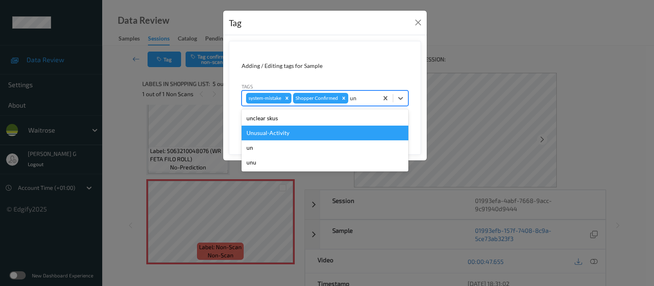
click at [283, 131] on div "Unusual-Activity" at bounding box center [325, 132] width 167 height 15
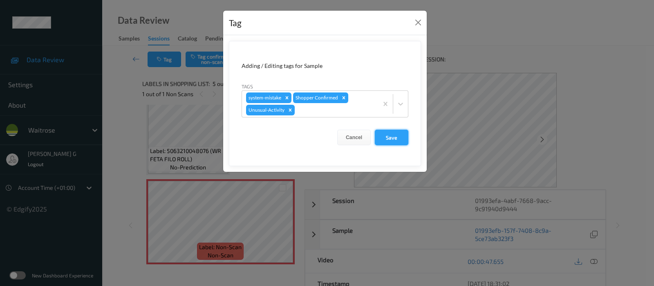
click at [393, 131] on button "Save" at bounding box center [392, 138] width 34 height 16
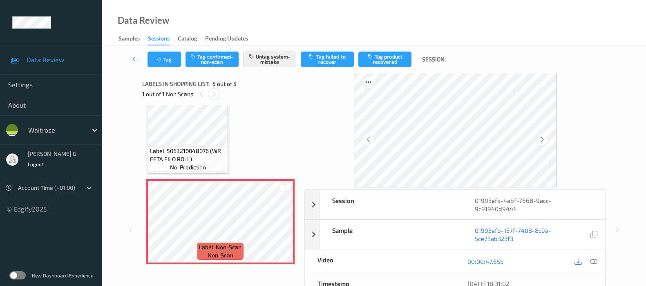
click at [212, 91] on icon at bounding box center [214, 93] width 7 height 7
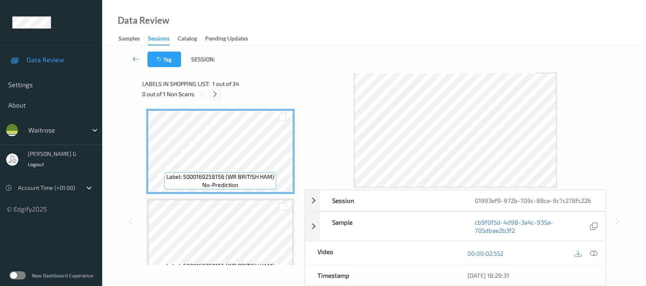
click at [217, 92] on icon at bounding box center [215, 93] width 7 height 7
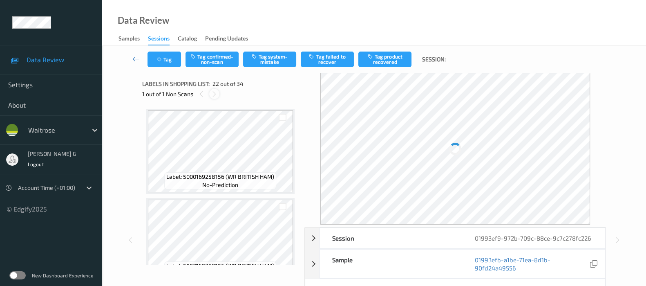
scroll to position [1775, 0]
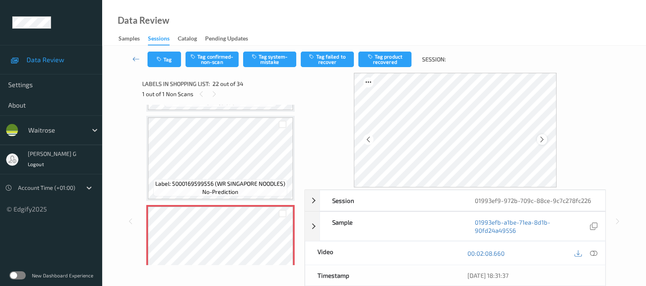
click at [541, 138] on icon at bounding box center [542, 139] width 7 height 7
click at [544, 139] on icon at bounding box center [542, 139] width 7 height 7
click at [594, 252] on icon at bounding box center [593, 252] width 7 height 7
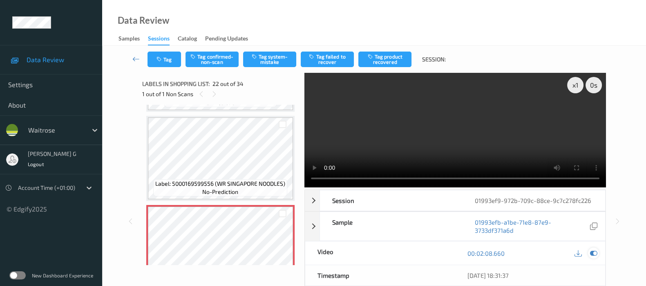
click at [596, 253] on icon at bounding box center [593, 252] width 7 height 7
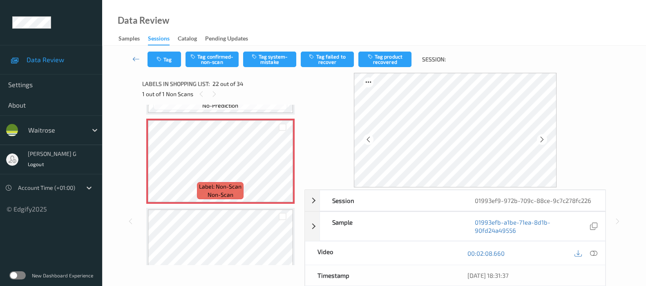
scroll to position [1878, 0]
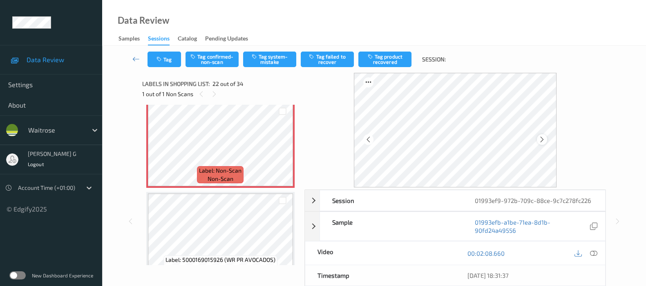
click at [544, 137] on icon at bounding box center [542, 139] width 7 height 7
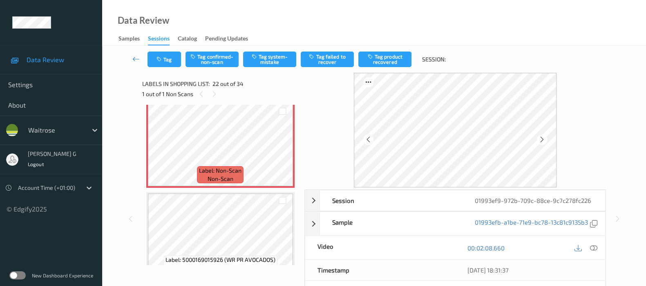
click at [544, 137] on icon at bounding box center [542, 139] width 7 height 7
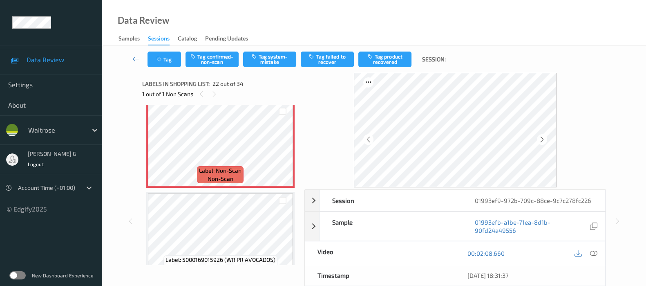
click at [544, 137] on icon at bounding box center [542, 139] width 7 height 7
click at [594, 253] on icon at bounding box center [593, 252] width 7 height 7
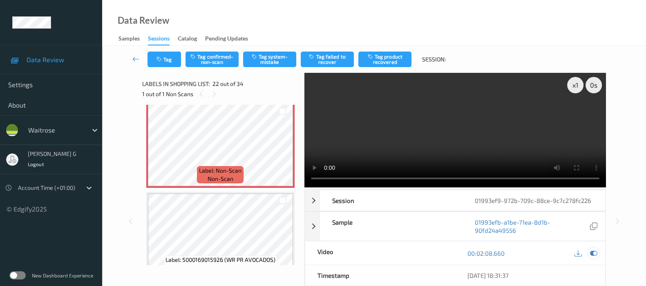
click at [593, 252] on icon at bounding box center [593, 252] width 7 height 7
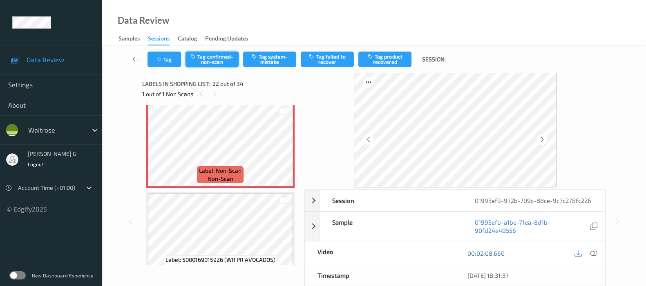
click at [223, 55] on button "Tag confirmed-non-scan" at bounding box center [212, 60] width 53 height 16
click at [387, 58] on button "Tag product recovered" at bounding box center [385, 60] width 53 height 16
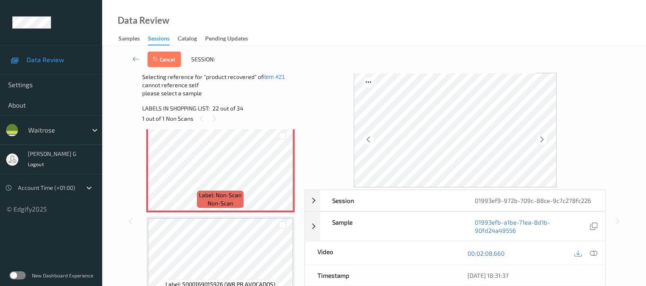
scroll to position [1929, 0]
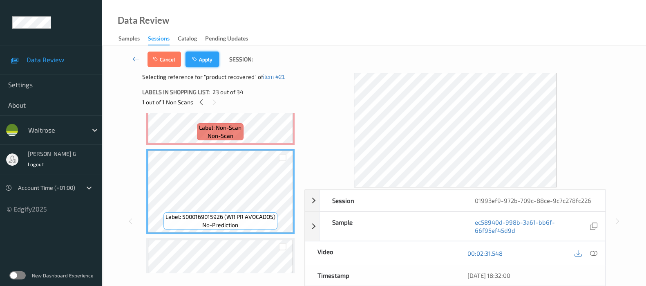
click at [203, 58] on button "Apply" at bounding box center [203, 60] width 34 height 16
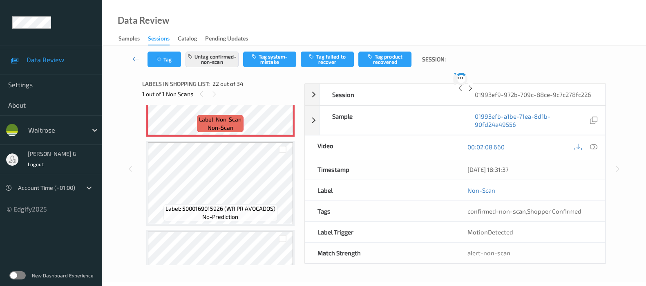
scroll to position [1775, 0]
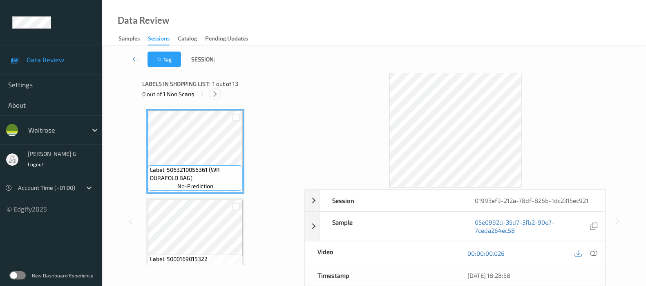
click at [216, 89] on div at bounding box center [215, 94] width 10 height 10
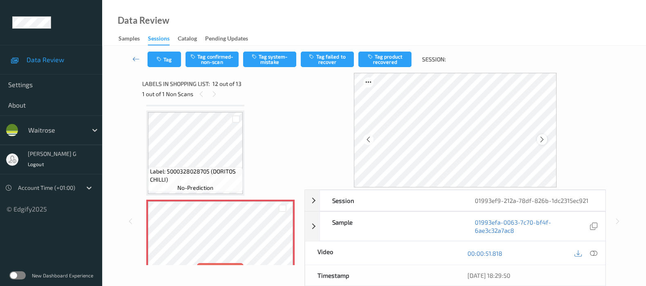
click at [540, 142] on div at bounding box center [542, 139] width 10 height 10
click at [546, 139] on icon at bounding box center [542, 139] width 7 height 7
click at [545, 141] on icon at bounding box center [542, 139] width 7 height 7
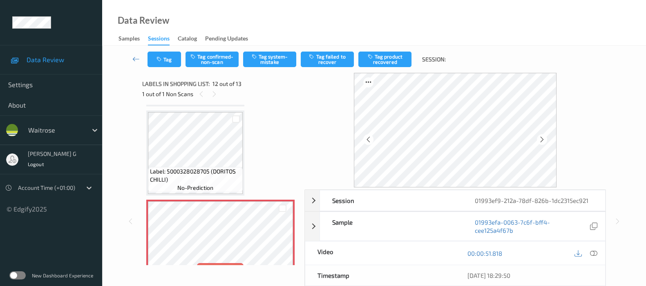
click at [545, 141] on icon at bounding box center [542, 139] width 7 height 7
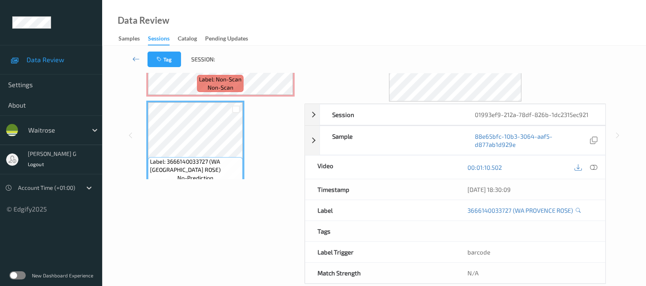
scroll to position [48, 0]
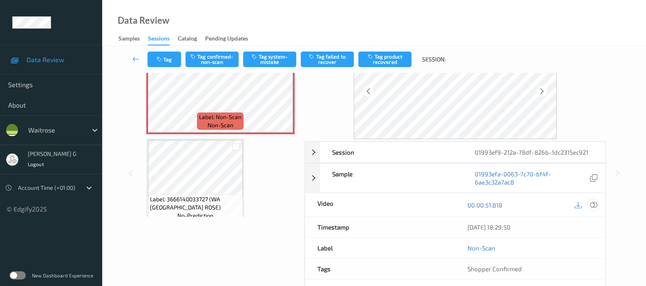
click at [594, 202] on icon at bounding box center [593, 204] width 7 height 7
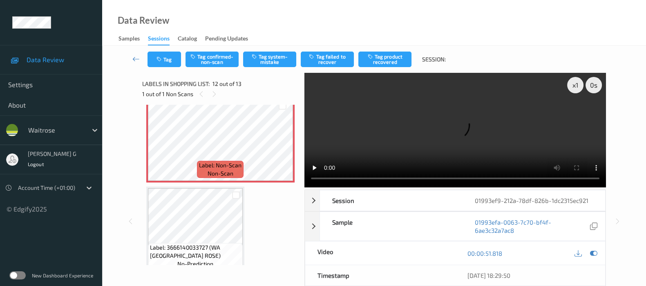
scroll to position [913, 0]
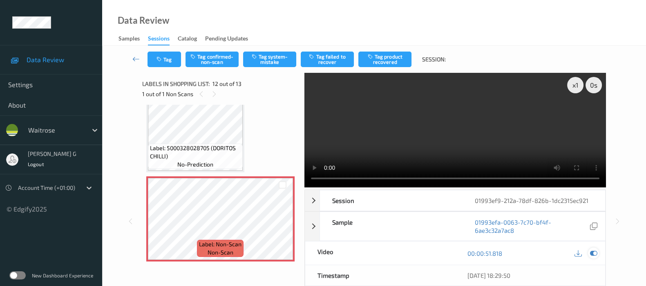
click at [595, 248] on div at bounding box center [593, 252] width 11 height 11
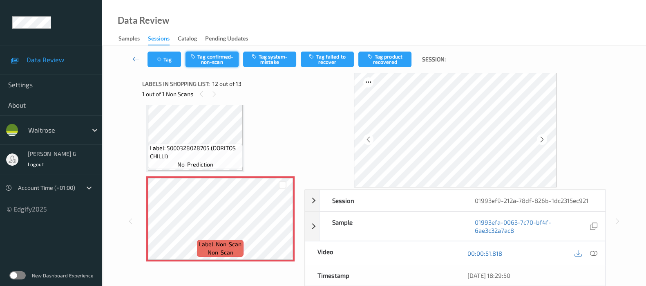
click at [216, 59] on button "Tag confirmed-non-scan" at bounding box center [212, 60] width 53 height 16
click at [387, 61] on button "Tag product recovered" at bounding box center [385, 60] width 53 height 16
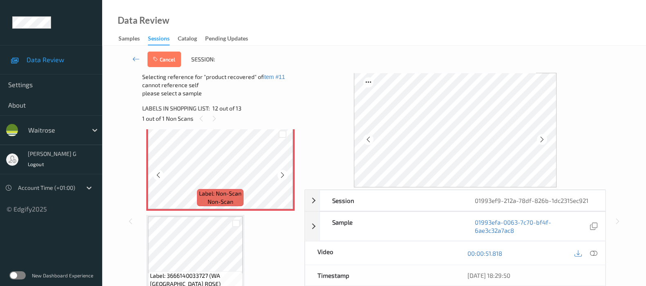
scroll to position [995, 0]
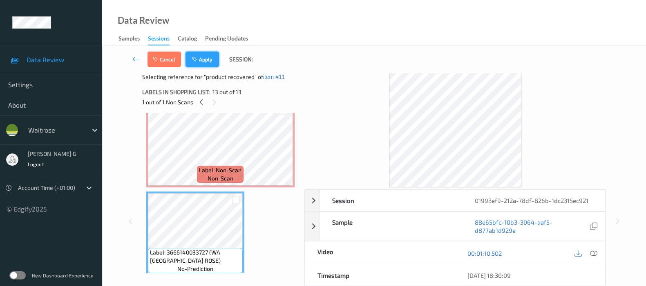
click at [206, 57] on button "Apply" at bounding box center [203, 60] width 34 height 16
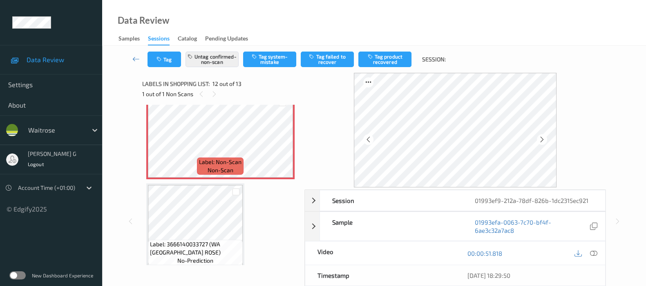
scroll to position [890, 0]
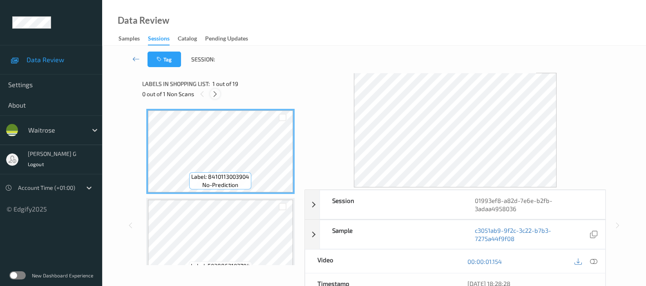
click at [211, 94] on div at bounding box center [215, 94] width 10 height 10
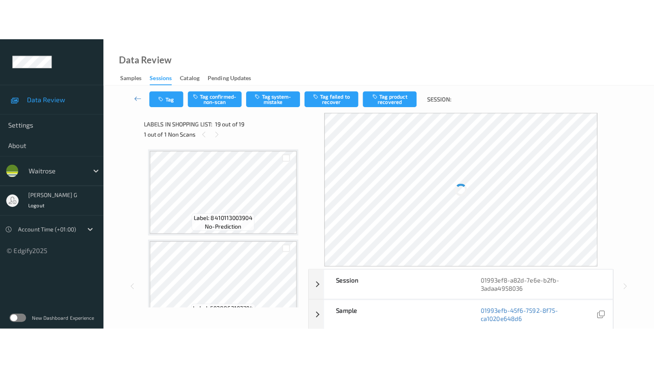
scroll to position [1510, 0]
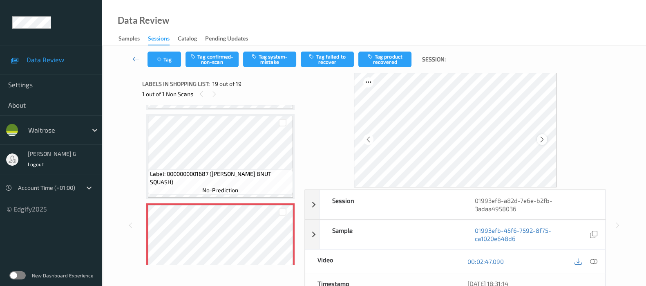
click at [545, 141] on icon at bounding box center [542, 139] width 7 height 7
click at [546, 139] on icon at bounding box center [542, 139] width 7 height 7
click at [597, 261] on icon at bounding box center [593, 261] width 7 height 7
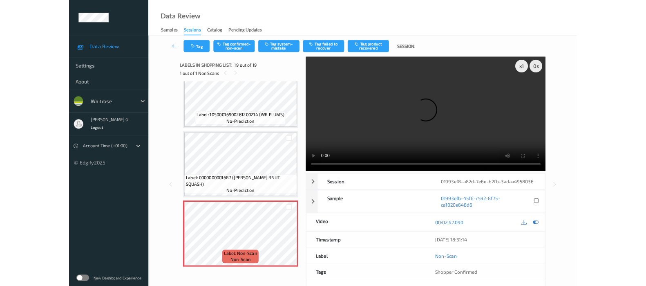
scroll to position [1444, 0]
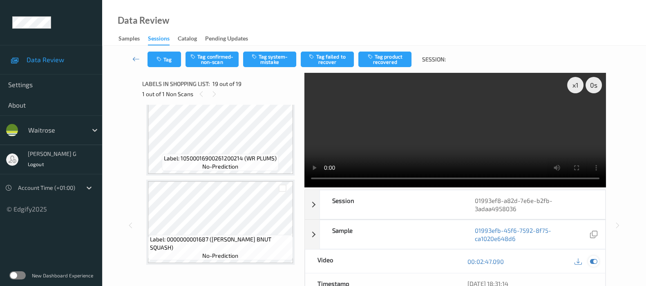
click at [596, 265] on div at bounding box center [593, 260] width 11 height 11
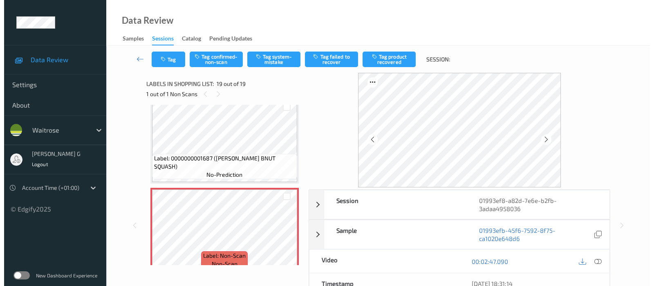
scroll to position [1526, 0]
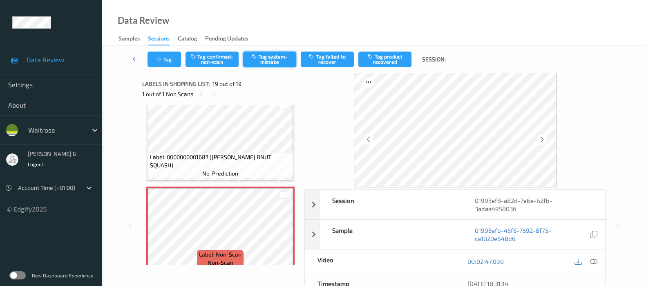
click at [273, 60] on button "Tag system-mistake" at bounding box center [269, 60] width 53 height 16
click at [171, 66] on button "Tag" at bounding box center [165, 60] width 34 height 16
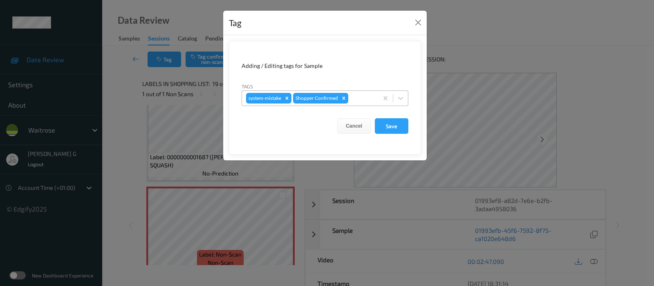
click at [352, 95] on div at bounding box center [362, 98] width 24 height 10
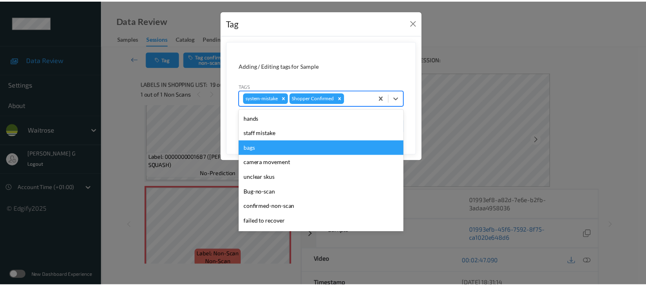
scroll to position [189, 0]
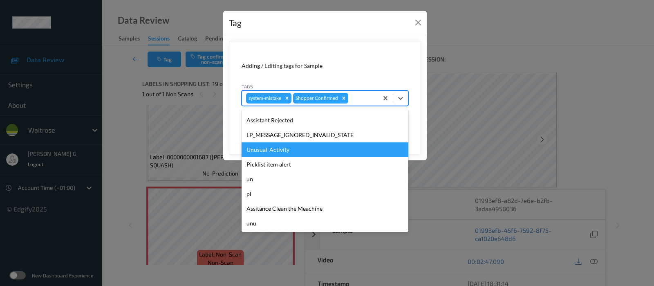
click at [276, 154] on div "Unusual-Activity" at bounding box center [325, 149] width 167 height 15
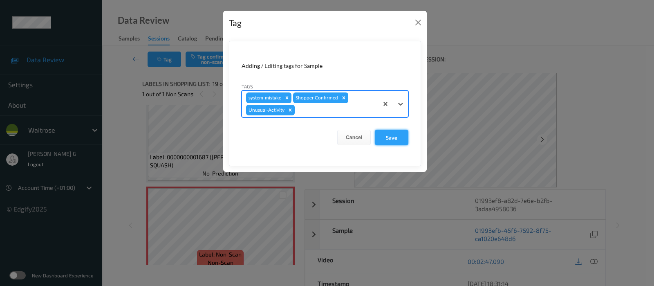
click at [393, 136] on button "Save" at bounding box center [392, 138] width 34 height 16
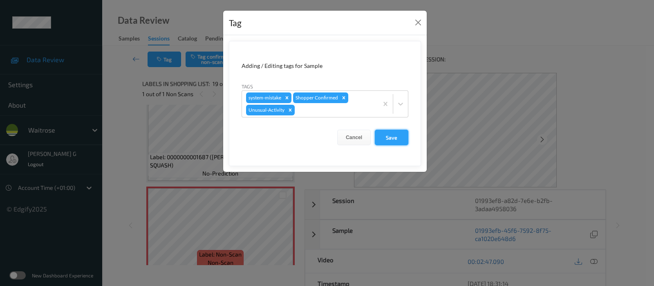
click at [393, 136] on button "Save" at bounding box center [392, 138] width 34 height 16
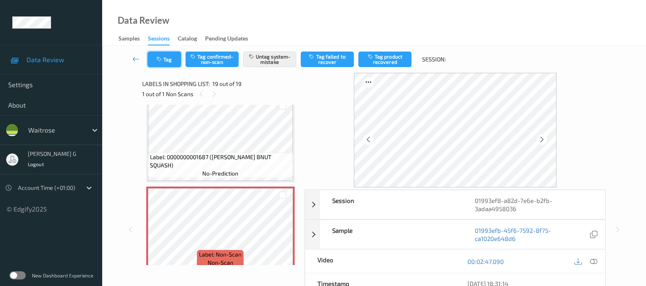
click at [153, 60] on button "Tag" at bounding box center [165, 60] width 34 height 16
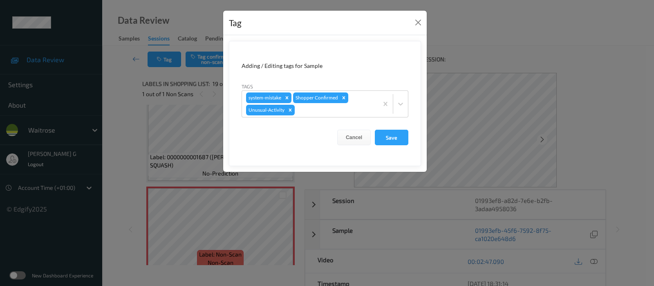
click at [141, 110] on div "Tag Adding / Editing tags for Sample Tags system-mistake Shopper Confirmed Unus…" at bounding box center [327, 143] width 654 height 286
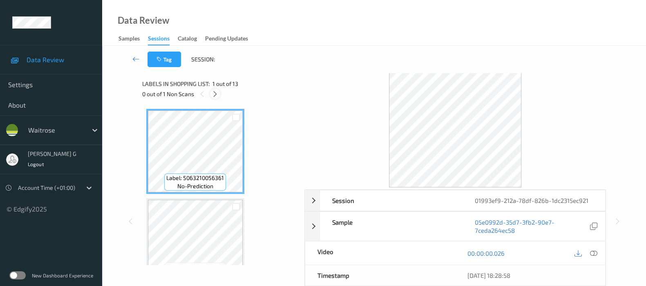
click at [217, 95] on icon at bounding box center [215, 93] width 7 height 7
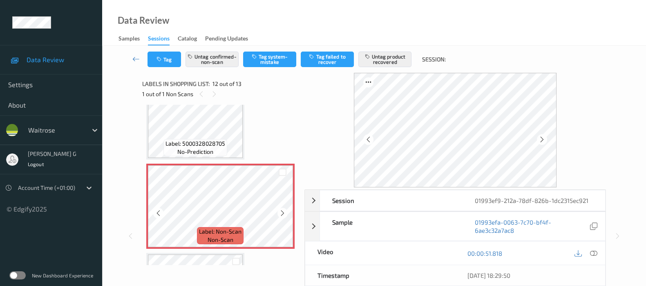
scroll to position [941, 0]
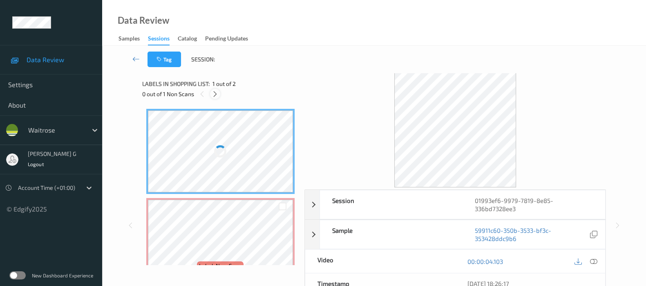
click at [216, 93] on icon at bounding box center [215, 93] width 7 height 7
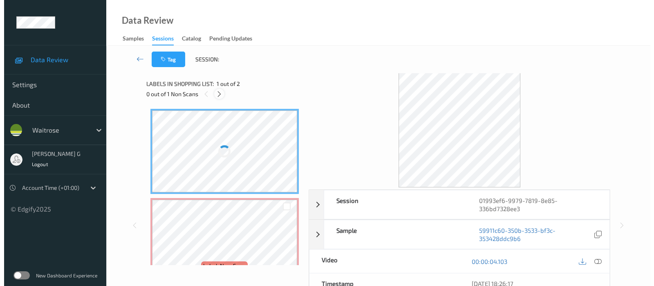
scroll to position [4, 0]
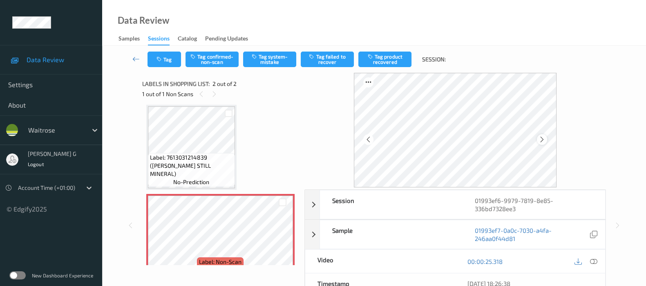
click at [540, 140] on div at bounding box center [542, 139] width 10 height 10
click at [260, 58] on button "Tag system-mistake" at bounding box center [269, 60] width 53 height 16
click at [170, 56] on button "Tag" at bounding box center [165, 60] width 34 height 16
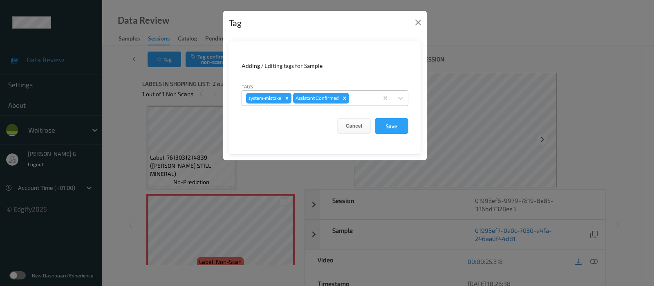
click at [360, 103] on div "system-mistake Assistant Confirmed" at bounding box center [310, 98] width 136 height 14
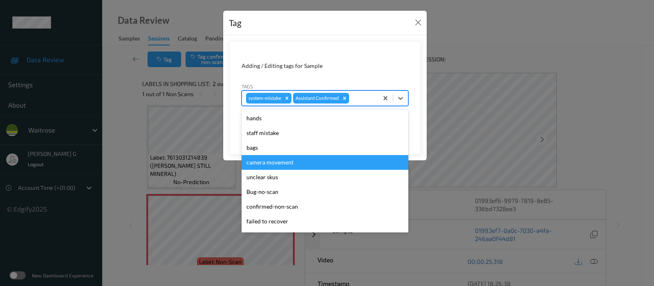
scroll to position [189, 0]
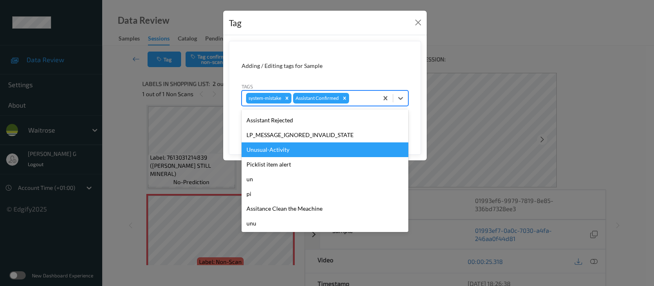
click at [264, 152] on div "Unusual-Activity" at bounding box center [325, 149] width 167 height 15
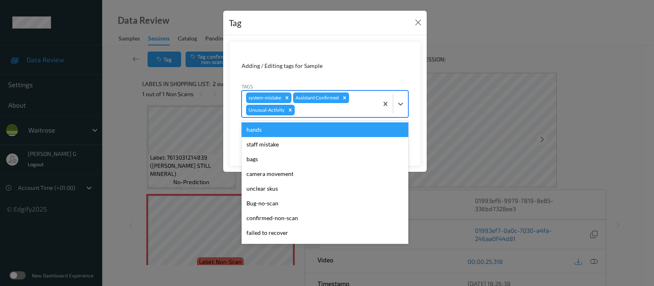
click at [370, 105] on div at bounding box center [335, 110] width 78 height 10
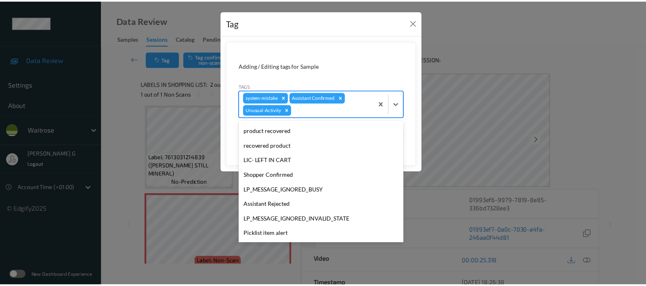
scroll to position [175, 0]
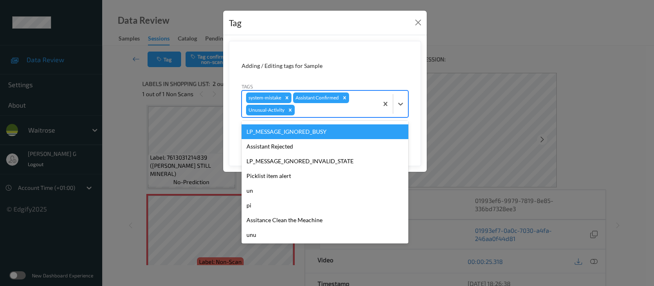
click at [499, 29] on div "Tag Adding / Editing tags for Sample Tags option Unusual-Activity, selected. op…" at bounding box center [327, 143] width 654 height 286
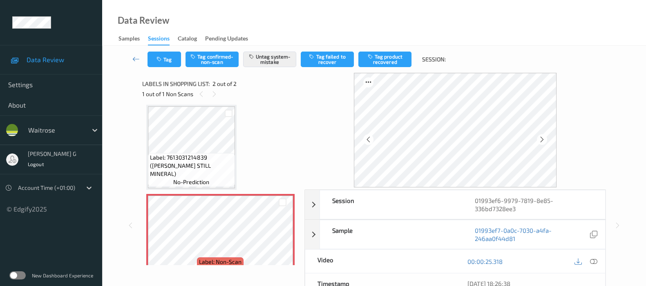
click at [151, 47] on div "Tag Tag confirmed-non-scan Untag system-mistake Tag failed to recover Tag produ…" at bounding box center [374, 59] width 511 height 27
click at [163, 58] on icon "button" at bounding box center [160, 59] width 7 height 6
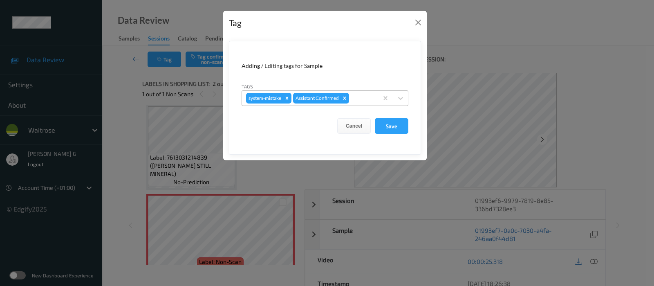
click at [352, 97] on div at bounding box center [362, 98] width 23 height 10
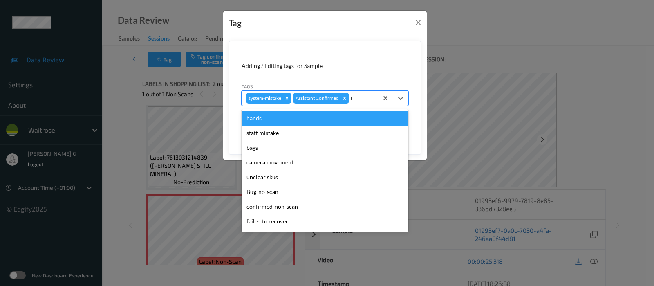
type input "un"
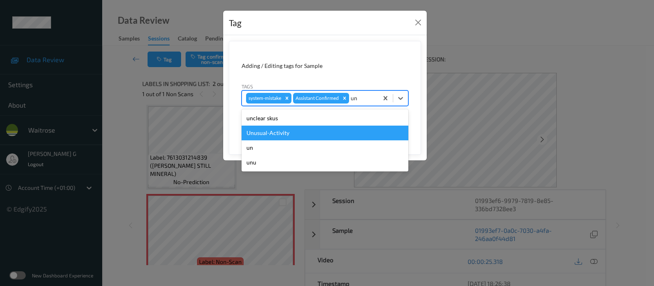
click at [264, 132] on div "Unusual-Activity" at bounding box center [325, 132] width 167 height 15
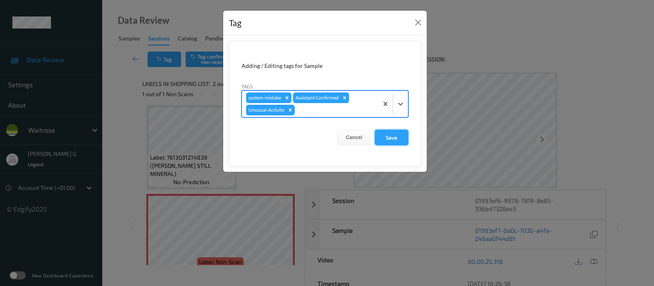
click at [390, 137] on button "Save" at bounding box center [392, 138] width 34 height 16
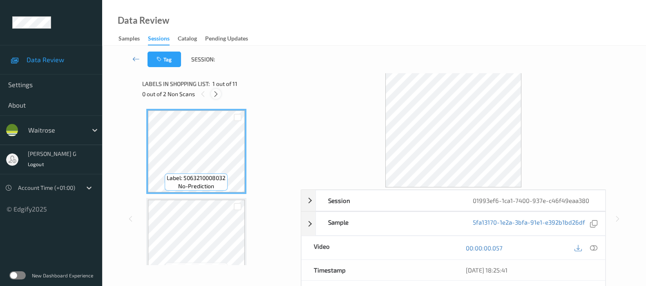
click at [218, 94] on icon at bounding box center [216, 93] width 7 height 7
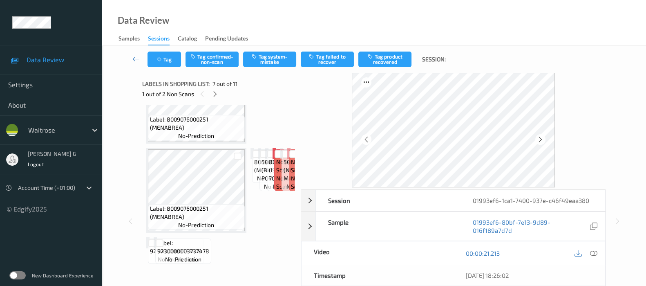
scroll to position [447, 0]
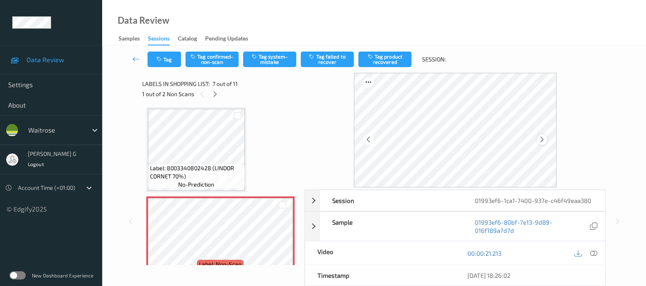
click at [542, 137] on icon at bounding box center [542, 139] width 7 height 7
click at [597, 254] on icon at bounding box center [593, 252] width 7 height 7
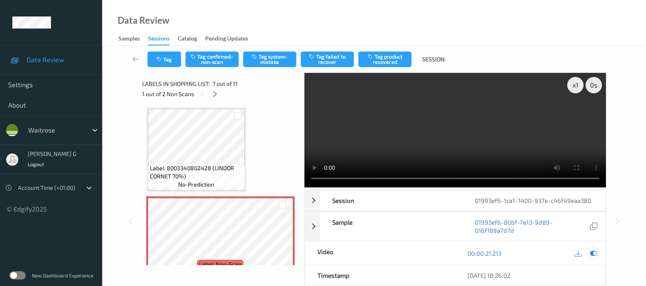
click at [591, 252] on icon at bounding box center [593, 252] width 7 height 7
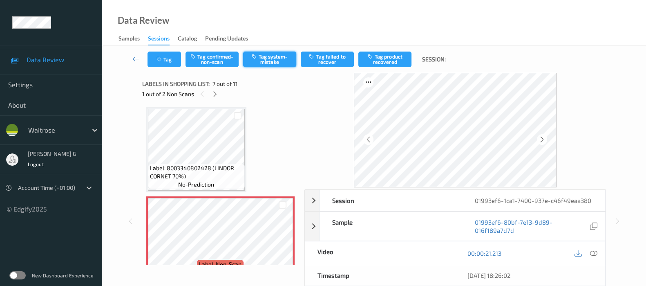
click at [273, 59] on button "Tag system-mistake" at bounding box center [269, 60] width 53 height 16
click at [162, 64] on button "Tag" at bounding box center [165, 60] width 34 height 16
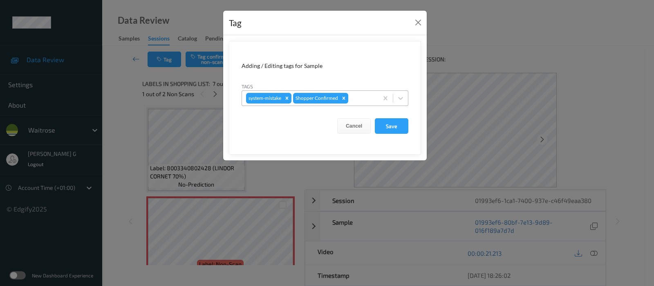
click at [363, 100] on div at bounding box center [362, 98] width 24 height 10
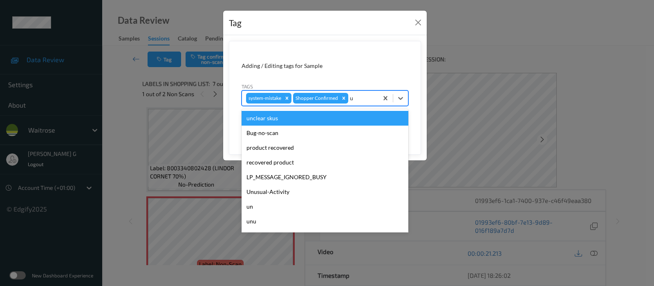
type input "un"
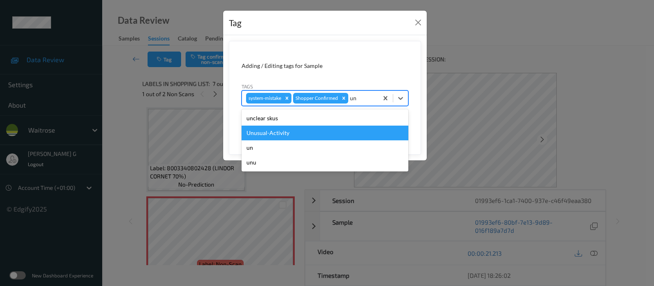
click at [267, 137] on div "Unusual-Activity" at bounding box center [325, 132] width 167 height 15
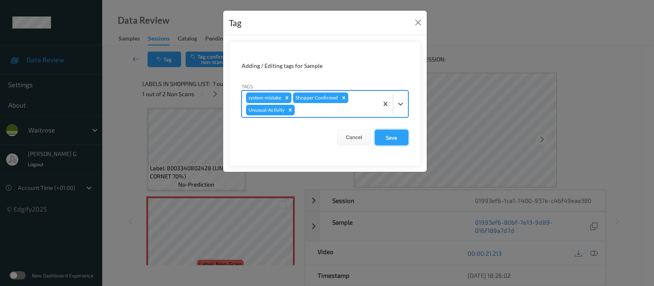
click at [381, 136] on button "Save" at bounding box center [392, 138] width 34 height 16
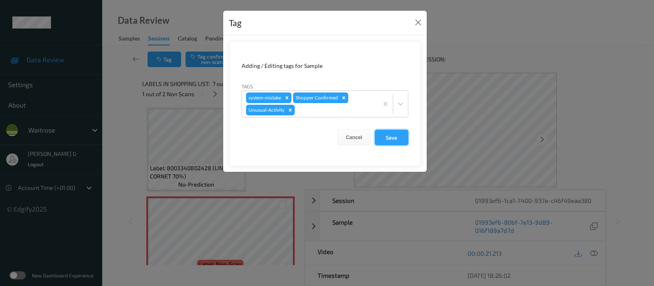
click at [386, 138] on button "Save" at bounding box center [392, 138] width 34 height 16
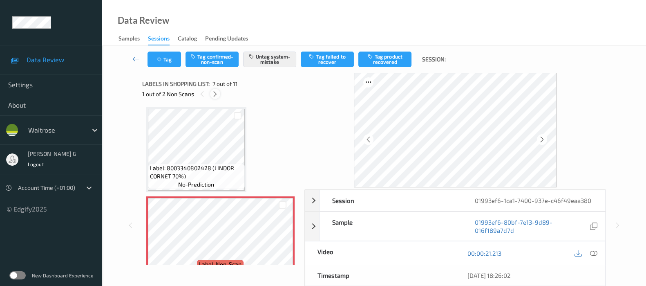
click at [218, 95] on icon at bounding box center [215, 93] width 7 height 7
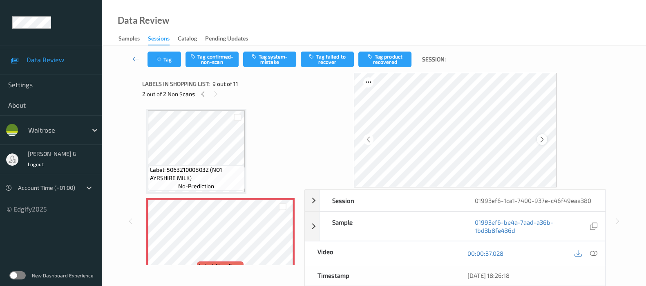
click at [540, 138] on div at bounding box center [542, 139] width 10 height 10
click at [594, 256] on icon at bounding box center [593, 252] width 7 height 7
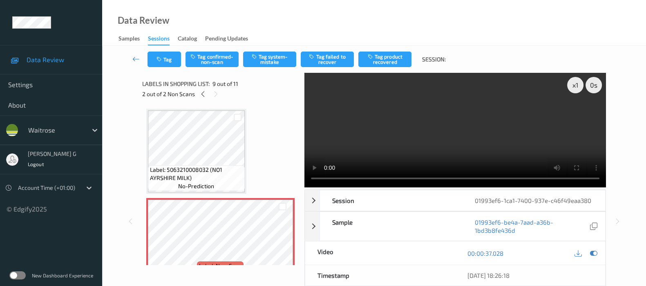
click at [597, 246] on div "00:00:37.028" at bounding box center [530, 252] width 150 height 23
click at [591, 260] on div "00:00:37.028" at bounding box center [530, 252] width 150 height 23
click at [592, 257] on div at bounding box center [593, 252] width 11 height 11
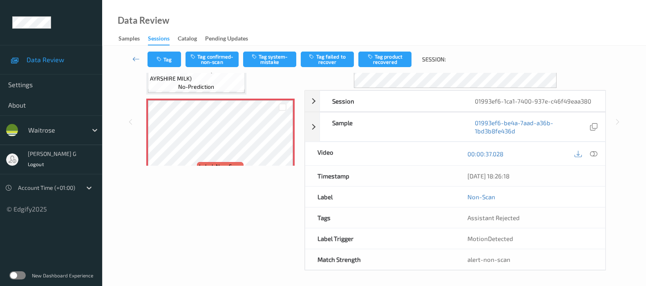
scroll to position [48, 0]
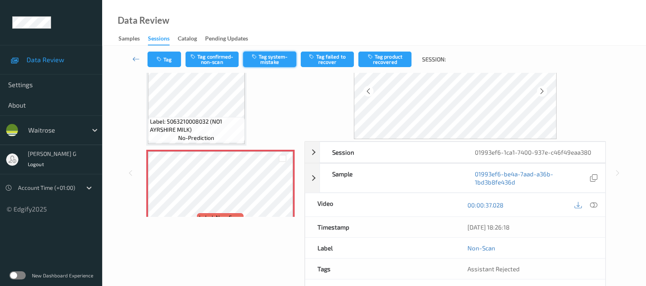
click at [263, 61] on button "Tag system-mistake" at bounding box center [269, 60] width 53 height 16
click at [157, 55] on button "Tag" at bounding box center [165, 60] width 34 height 16
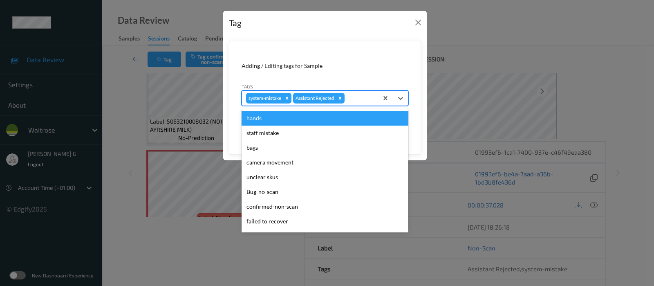
click at [357, 99] on div at bounding box center [360, 98] width 28 height 10
type input "un"
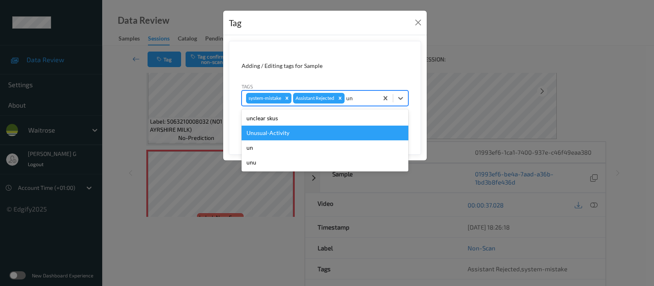
click at [292, 138] on div "Unusual-Activity" at bounding box center [325, 132] width 167 height 15
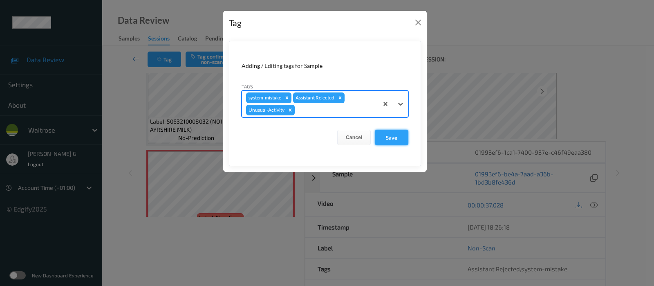
click at [399, 144] on button "Save" at bounding box center [392, 138] width 34 height 16
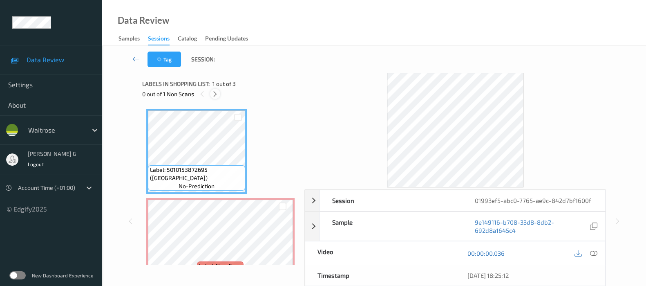
click at [212, 97] on icon at bounding box center [215, 93] width 7 height 7
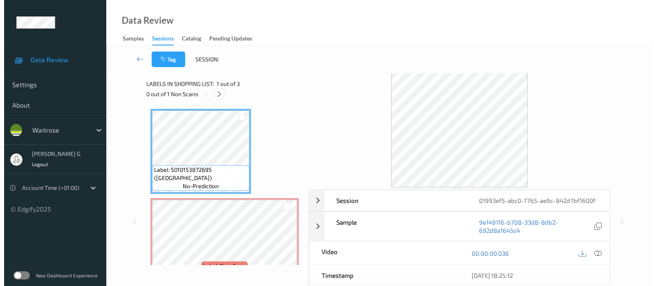
scroll to position [4, 0]
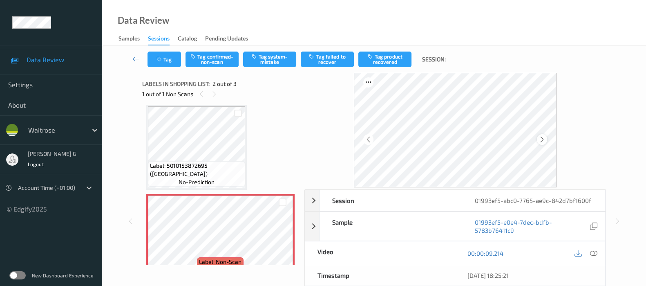
click at [540, 142] on icon at bounding box center [542, 139] width 7 height 7
click at [594, 248] on div at bounding box center [593, 252] width 11 height 11
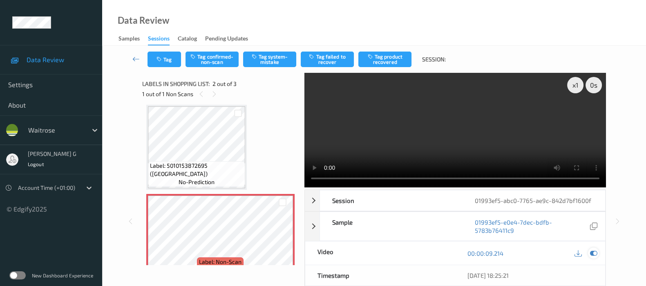
click at [597, 253] on icon at bounding box center [593, 252] width 7 height 7
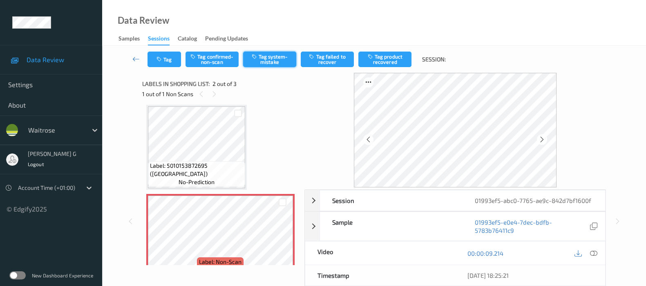
click at [269, 53] on button "Tag system-mistake" at bounding box center [269, 60] width 53 height 16
click at [164, 58] on button "Tag" at bounding box center [165, 60] width 34 height 16
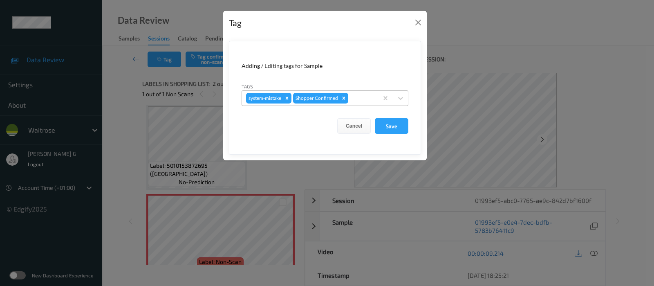
click at [364, 103] on div at bounding box center [362, 98] width 24 height 10
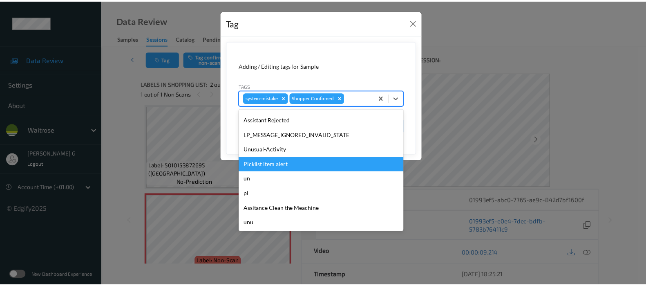
scroll to position [190, 0]
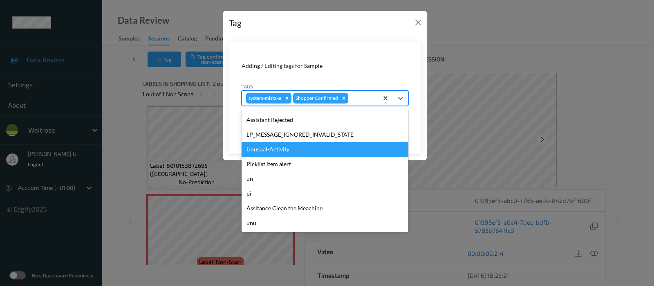
click at [277, 149] on div "Unusual-Activity" at bounding box center [325, 149] width 167 height 15
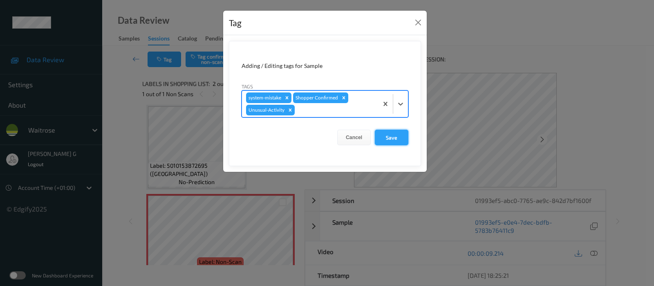
click at [386, 138] on button "Save" at bounding box center [392, 138] width 34 height 16
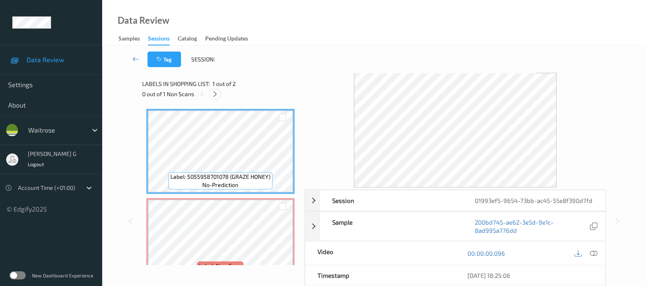
click at [213, 93] on icon at bounding box center [215, 93] width 7 height 7
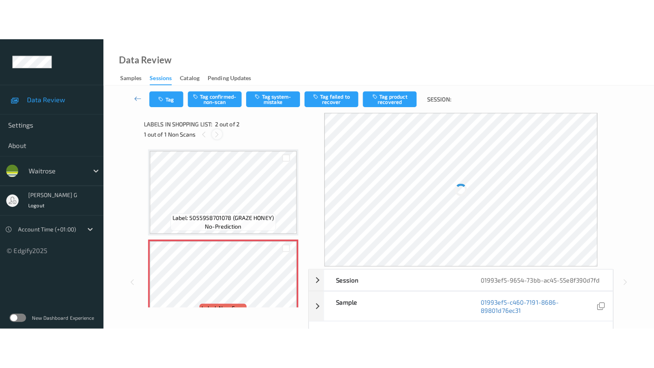
scroll to position [4, 0]
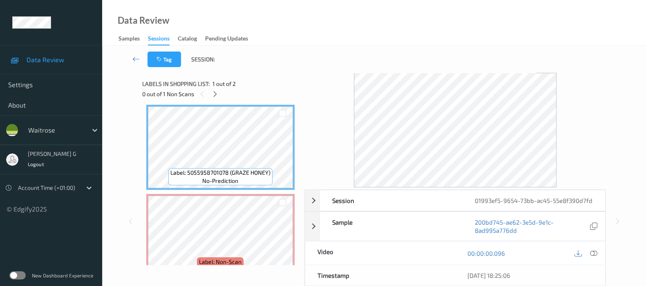
click at [587, 254] on div at bounding box center [586, 252] width 27 height 11
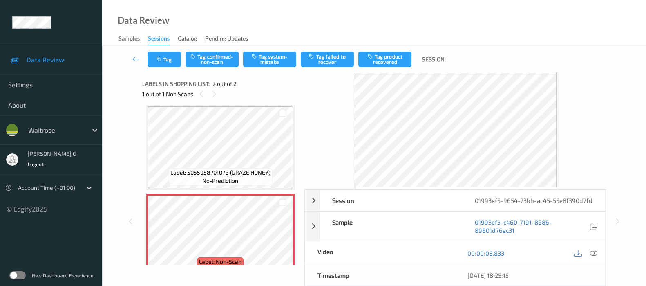
click at [585, 255] on div at bounding box center [586, 252] width 27 height 11
click at [591, 255] on icon at bounding box center [593, 252] width 7 height 7
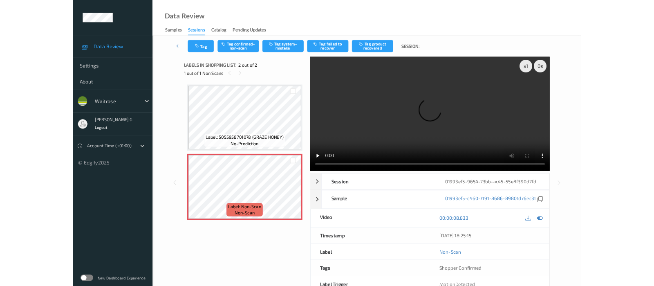
scroll to position [0, 0]
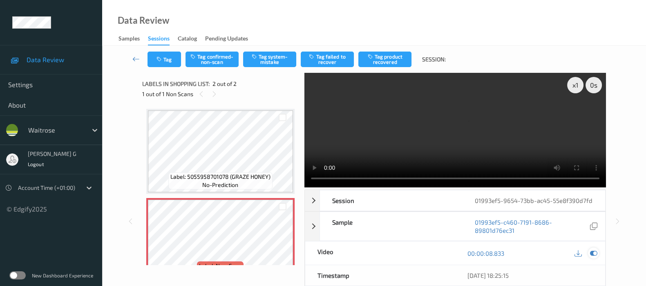
click at [595, 252] on icon at bounding box center [593, 252] width 7 height 7
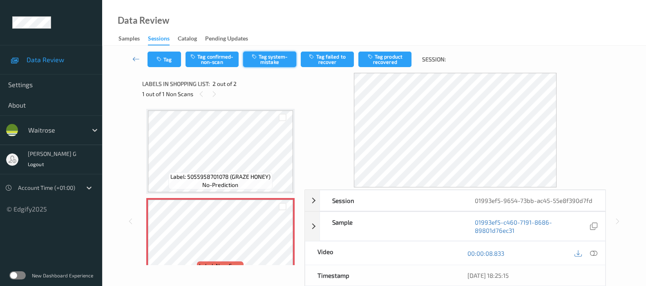
click at [279, 59] on button "Tag system-mistake" at bounding box center [269, 60] width 53 height 16
click at [167, 60] on button "Tag" at bounding box center [165, 60] width 34 height 16
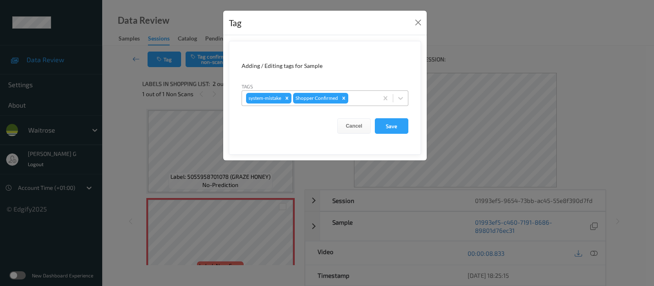
click at [356, 99] on div at bounding box center [362, 98] width 24 height 10
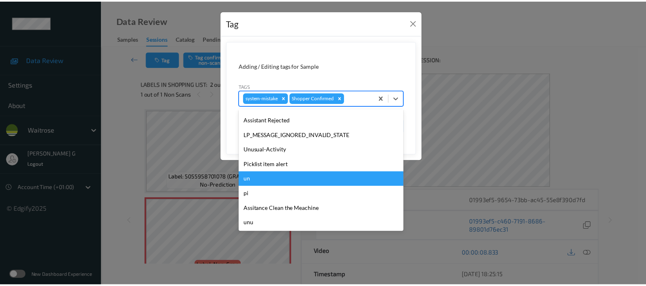
scroll to position [190, 0]
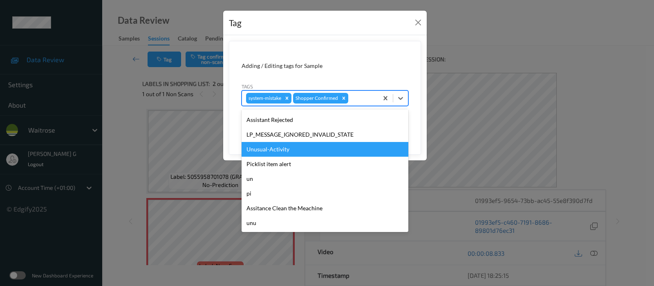
click at [274, 149] on div "Unusual-Activity" at bounding box center [325, 149] width 167 height 15
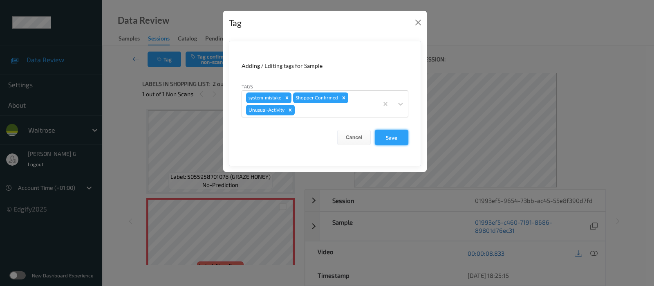
click at [390, 135] on button "Save" at bounding box center [392, 138] width 34 height 16
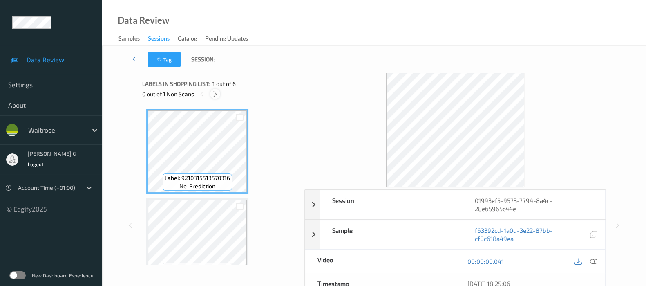
click at [217, 95] on icon at bounding box center [215, 93] width 7 height 7
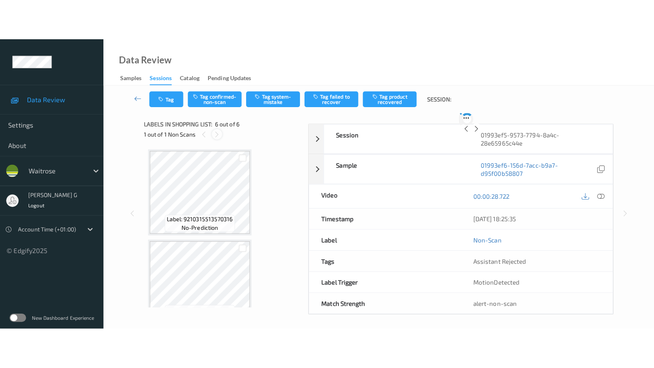
scroll to position [358, 0]
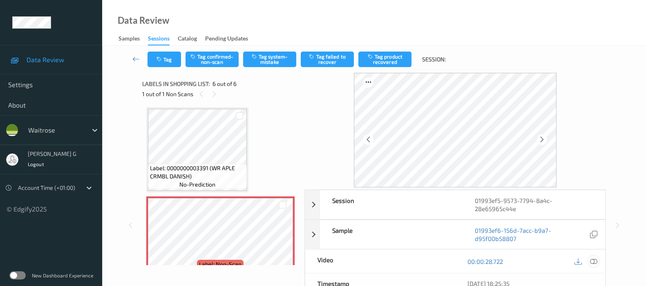
click at [596, 262] on icon at bounding box center [593, 261] width 7 height 7
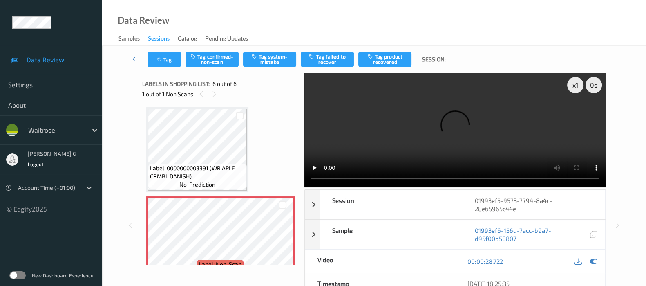
scroll to position [293, 0]
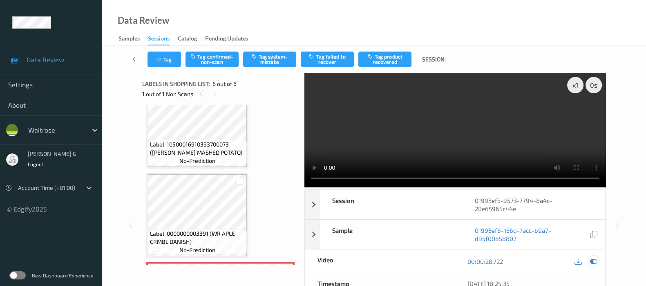
click at [591, 258] on icon at bounding box center [593, 261] width 7 height 7
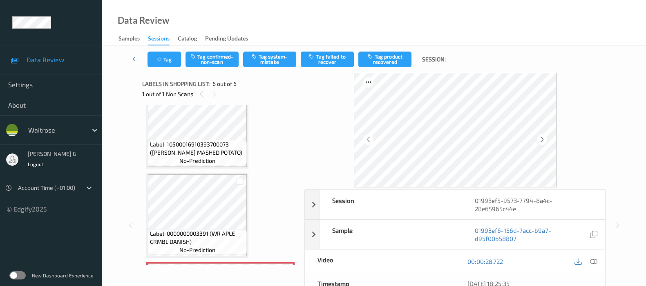
scroll to position [375, 0]
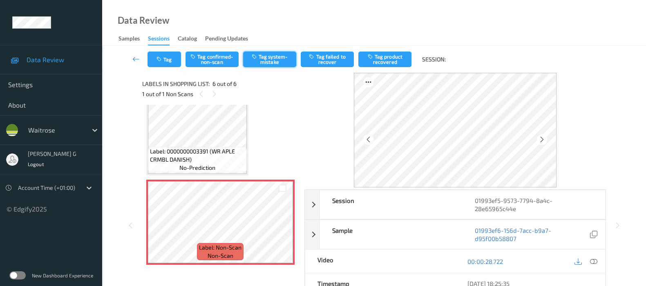
click at [277, 64] on button "Tag system-mistake" at bounding box center [269, 60] width 53 height 16
click at [170, 64] on button "Tag" at bounding box center [165, 60] width 34 height 16
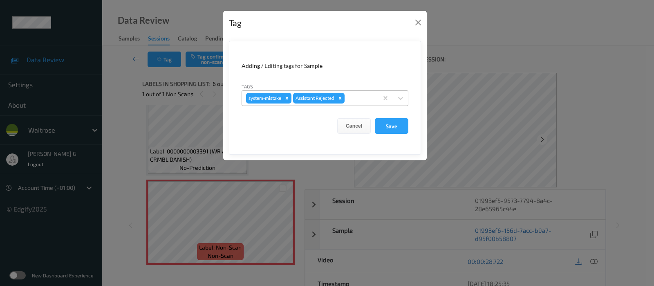
click at [346, 96] on div "system-mistake Assistant Rejected" at bounding box center [310, 98] width 136 height 14
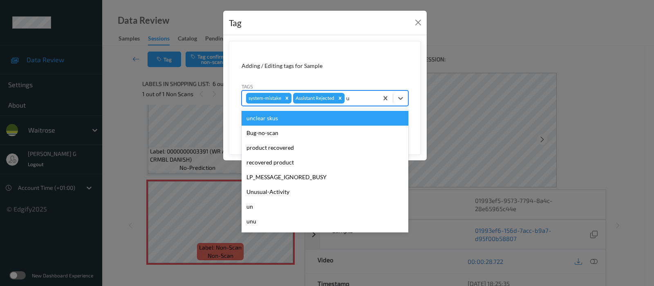
type input "un"
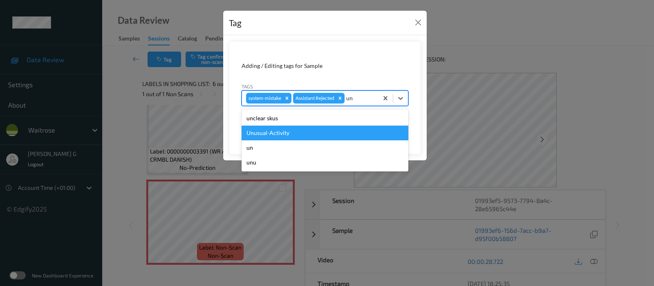
click at [280, 139] on div "Unusual-Activity" at bounding box center [325, 132] width 167 height 15
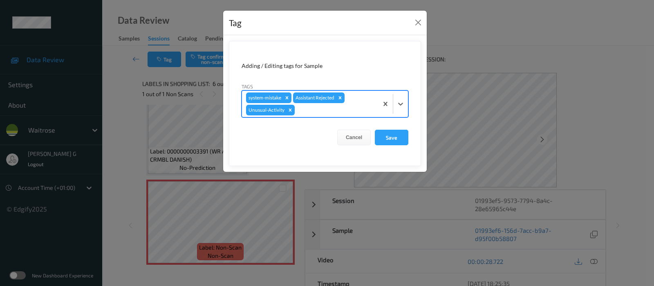
click at [344, 111] on div at bounding box center [335, 110] width 78 height 10
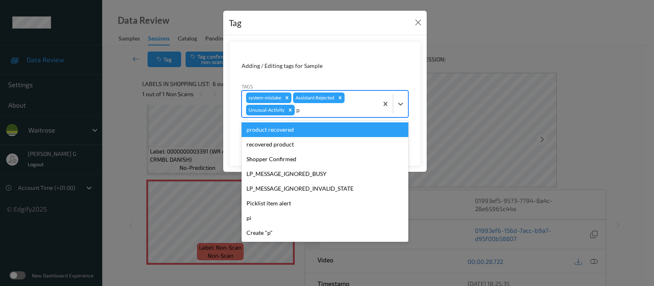
type input "pi"
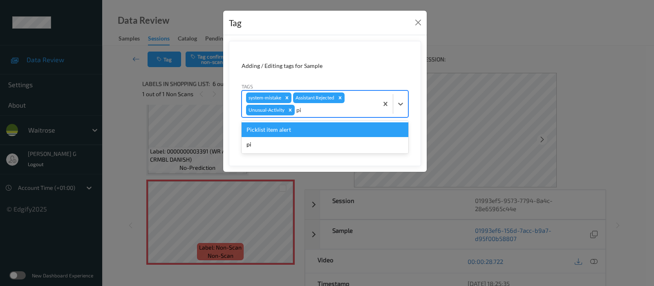
click at [270, 128] on div "Picklist item alert" at bounding box center [325, 129] width 167 height 15
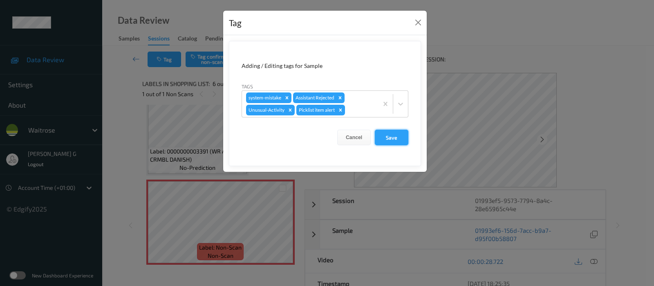
click at [395, 136] on button "Save" at bounding box center [392, 138] width 34 height 16
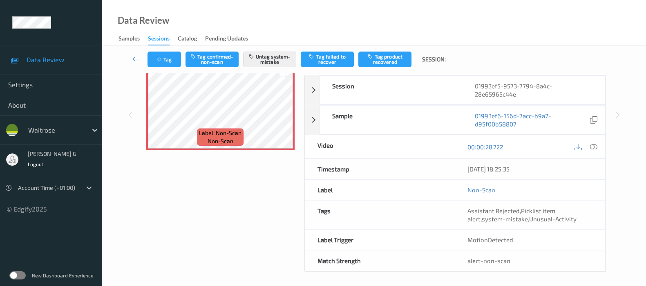
scroll to position [116, 0]
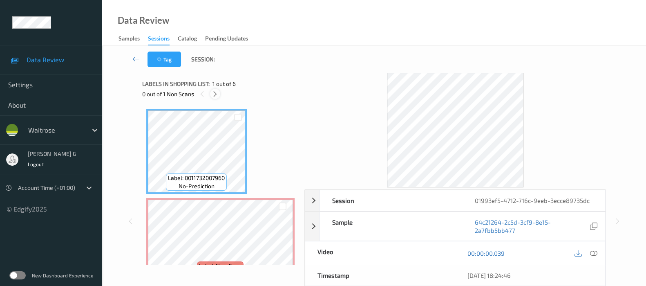
click at [220, 95] on div at bounding box center [215, 94] width 10 height 10
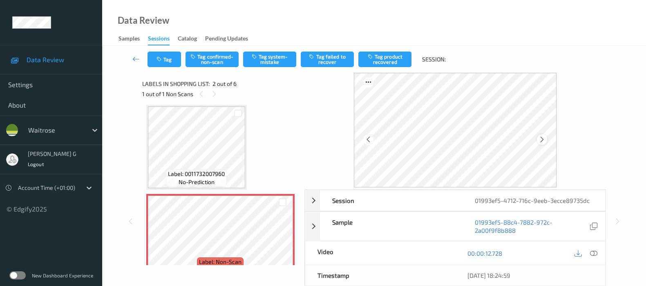
click at [545, 139] on icon at bounding box center [542, 139] width 7 height 7
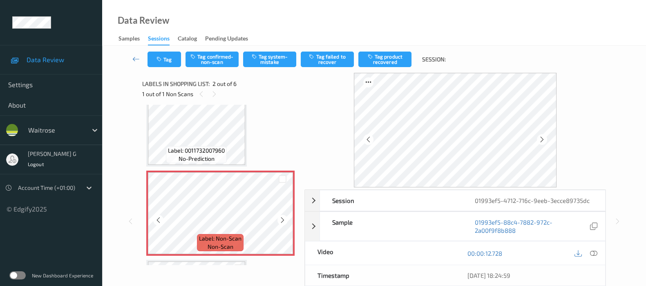
scroll to position [51, 0]
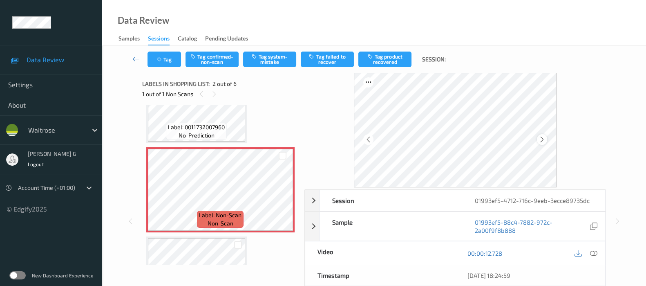
click at [546, 136] on icon at bounding box center [542, 139] width 7 height 7
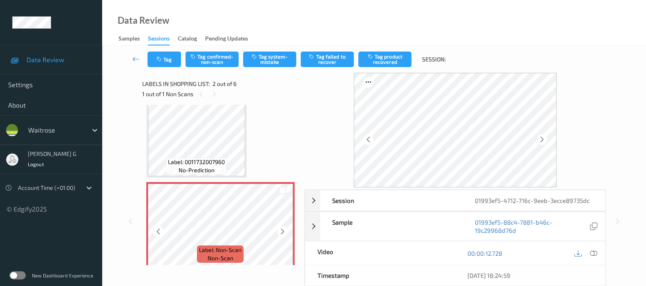
scroll to position [0, 0]
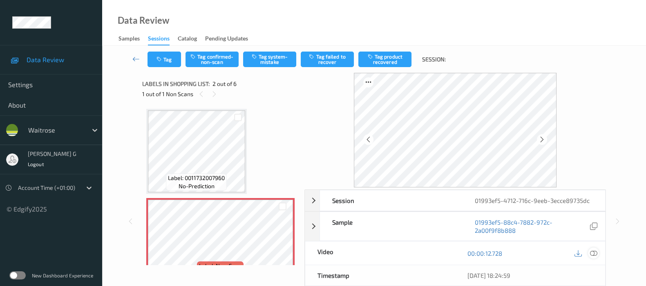
click at [593, 254] on icon at bounding box center [593, 252] width 7 height 7
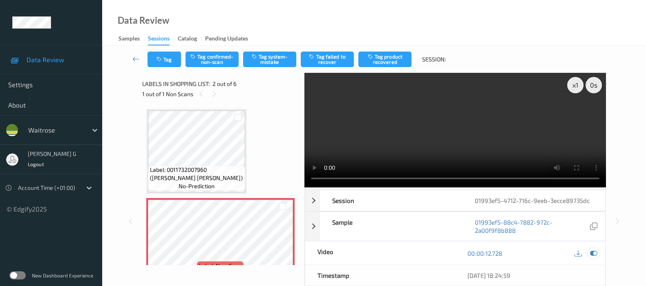
click at [598, 254] on div at bounding box center [593, 252] width 11 height 11
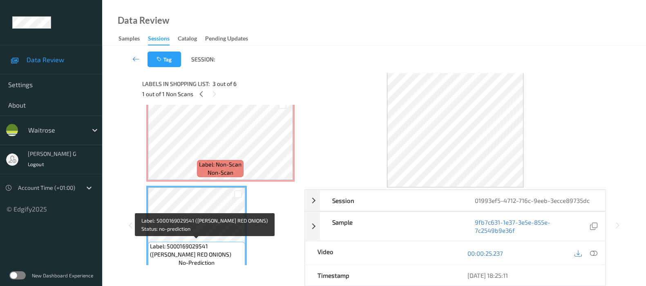
scroll to position [51, 0]
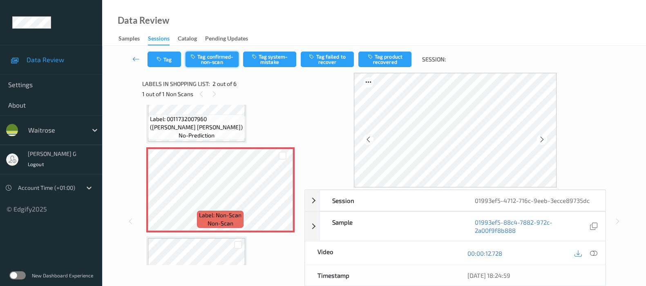
click at [215, 58] on button "Tag confirmed-non-scan" at bounding box center [212, 60] width 53 height 16
click at [386, 58] on button "Tag product recovered" at bounding box center [385, 60] width 53 height 16
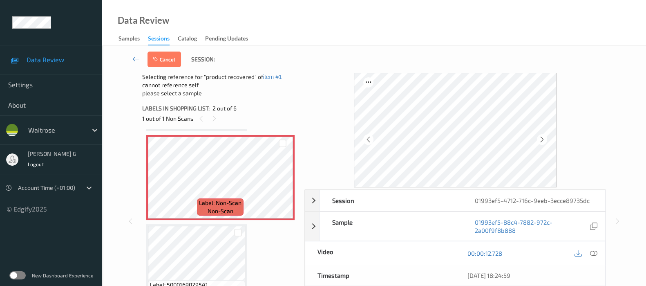
scroll to position [153, 0]
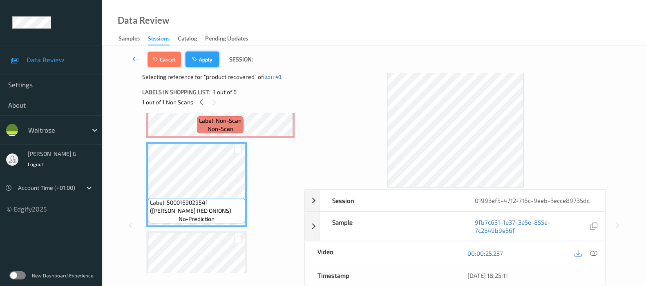
click at [211, 55] on button "Apply" at bounding box center [203, 60] width 34 height 16
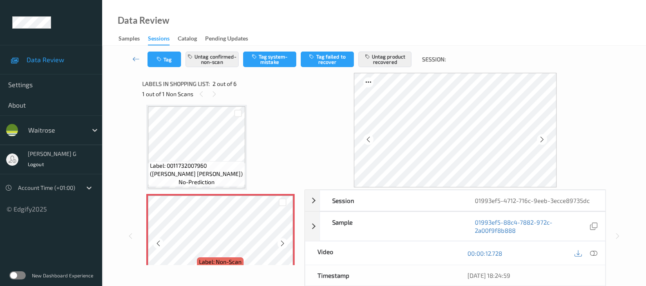
scroll to position [106, 0]
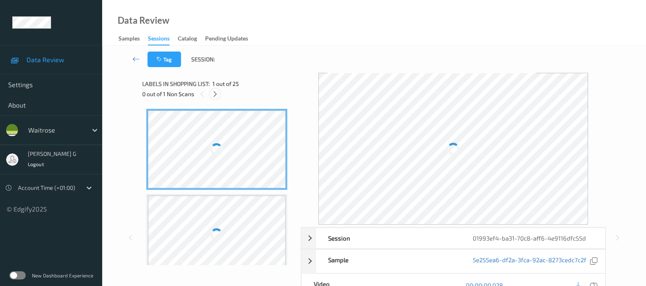
click at [218, 97] on icon at bounding box center [215, 93] width 7 height 7
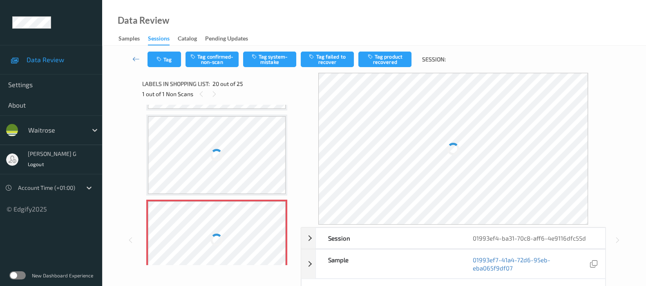
scroll to position [1598, 0]
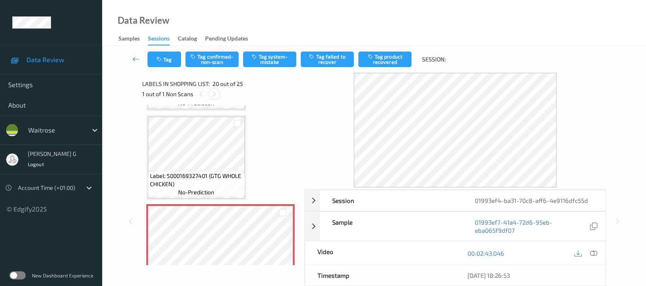
click at [214, 97] on icon at bounding box center [214, 93] width 7 height 7
click at [594, 254] on icon at bounding box center [593, 252] width 7 height 7
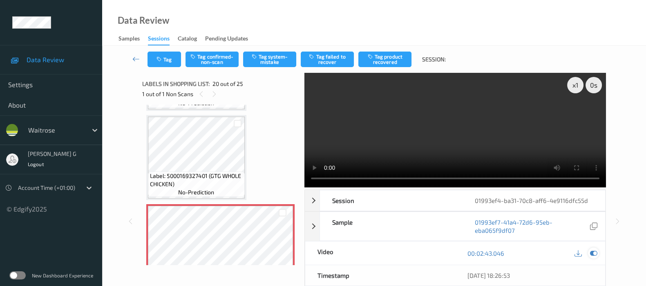
click at [596, 249] on icon at bounding box center [593, 252] width 7 height 7
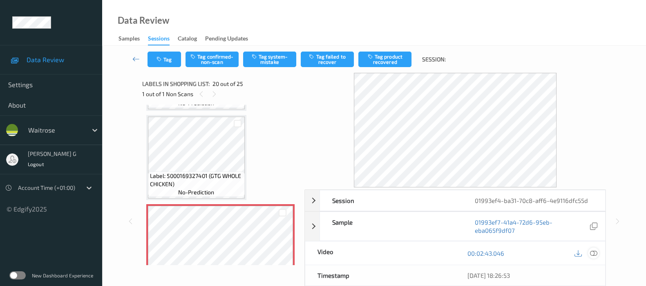
click at [595, 252] on icon at bounding box center [593, 252] width 7 height 7
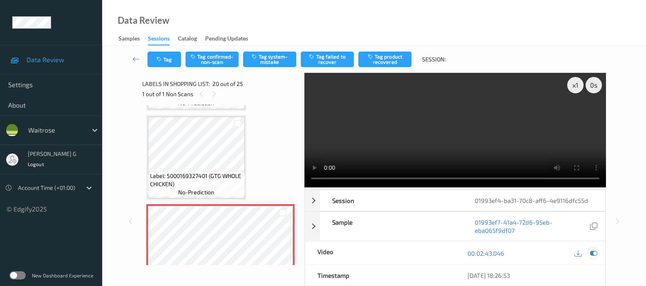
click at [594, 251] on icon at bounding box center [593, 252] width 7 height 7
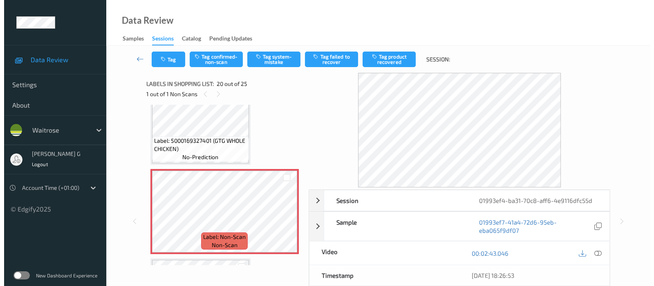
scroll to position [1649, 0]
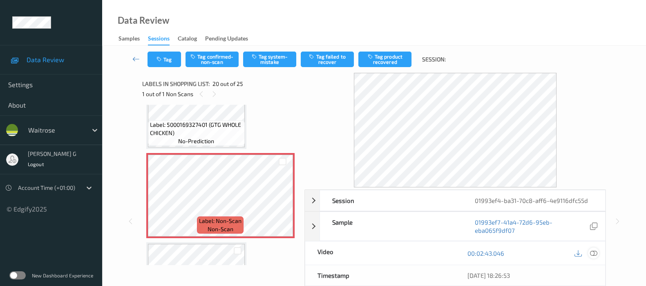
click at [593, 254] on icon at bounding box center [593, 252] width 7 height 7
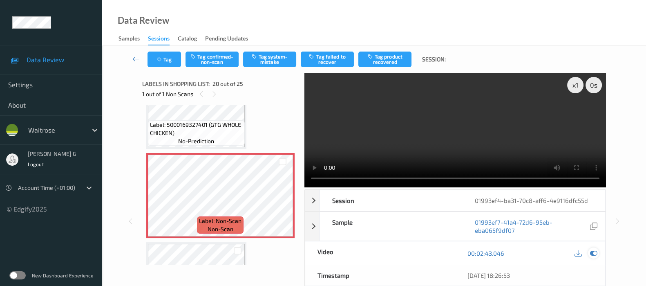
click at [596, 249] on icon at bounding box center [593, 252] width 7 height 7
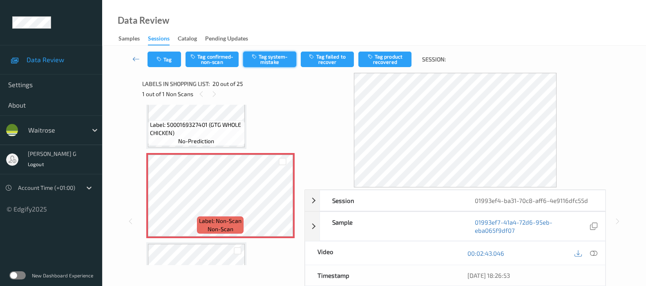
click at [272, 56] on button "Tag system-mistake" at bounding box center [269, 60] width 53 height 16
click at [156, 65] on button "Tag" at bounding box center [165, 60] width 34 height 16
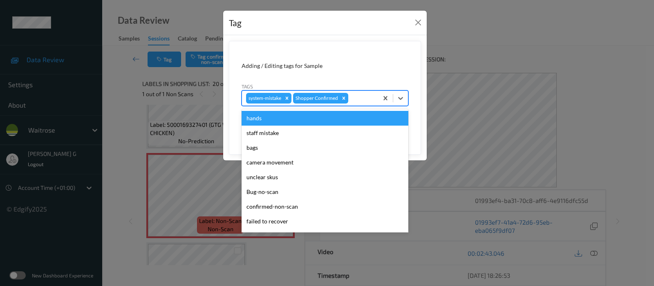
click at [357, 95] on div at bounding box center [362, 98] width 24 height 10
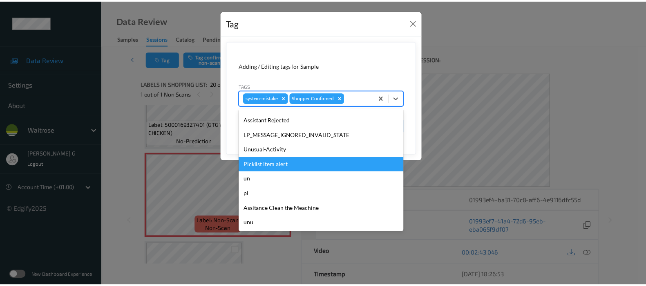
scroll to position [190, 0]
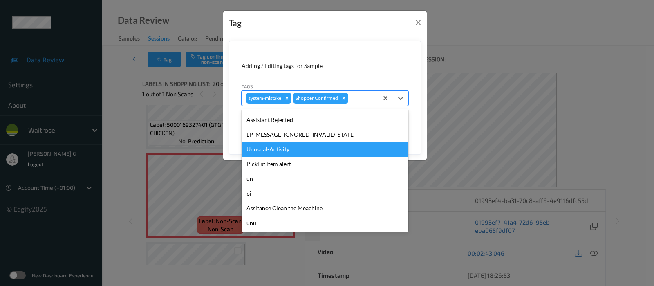
click at [272, 149] on div "Unusual-Activity" at bounding box center [325, 149] width 167 height 15
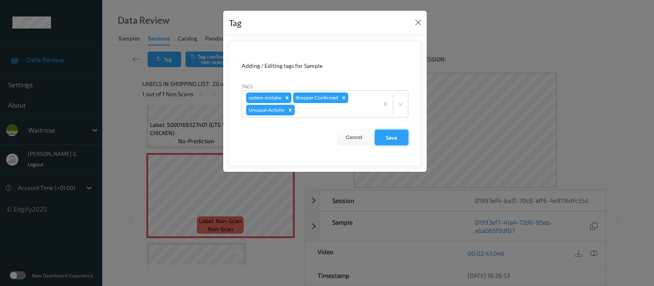
click at [384, 134] on button "Save" at bounding box center [392, 138] width 34 height 16
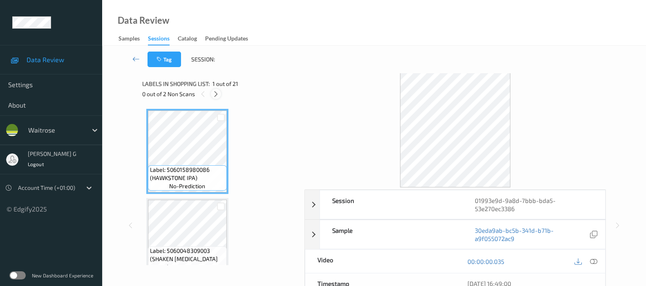
click at [215, 95] on icon at bounding box center [216, 93] width 7 height 7
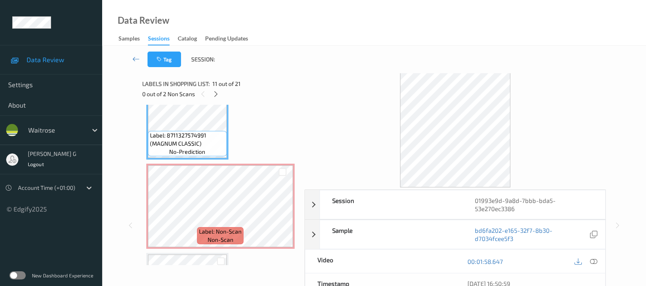
scroll to position [941, 0]
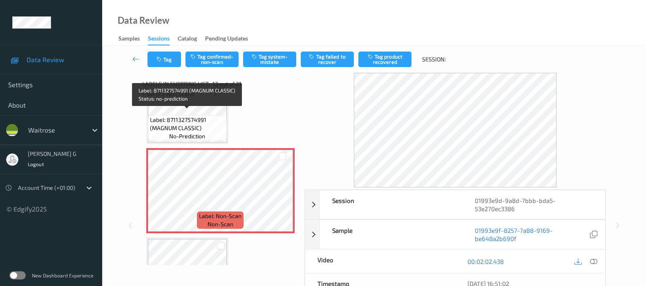
click at [190, 116] on span "Label: 8711327574991 (MAGNUM CLASSIC)" at bounding box center [187, 124] width 75 height 16
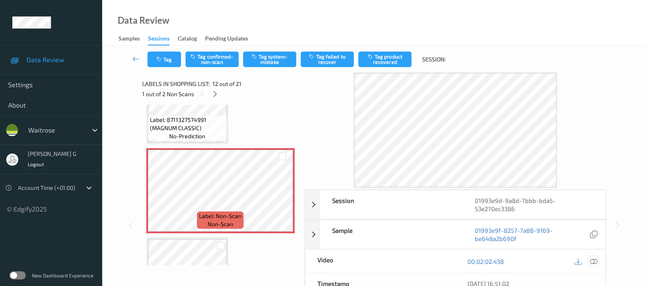
click at [594, 261] on icon at bounding box center [593, 261] width 7 height 7
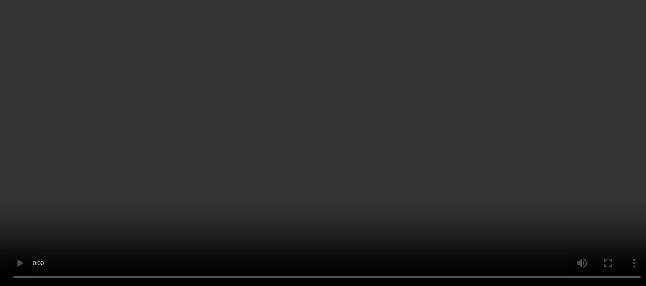
scroll to position [1196, 0]
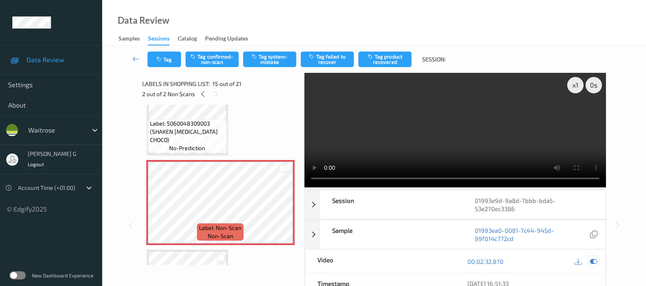
click at [593, 262] on icon at bounding box center [593, 261] width 7 height 7
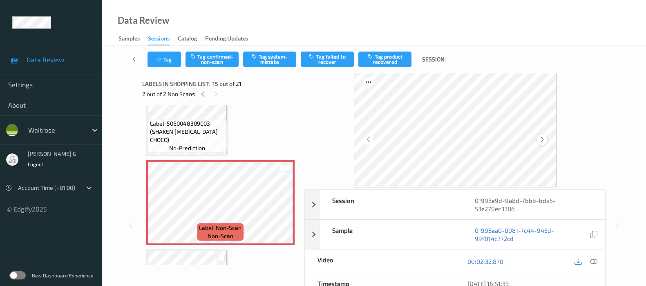
click at [546, 139] on icon at bounding box center [542, 139] width 7 height 7
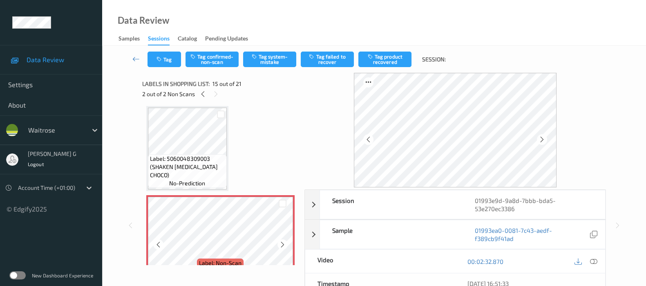
scroll to position [1145, 0]
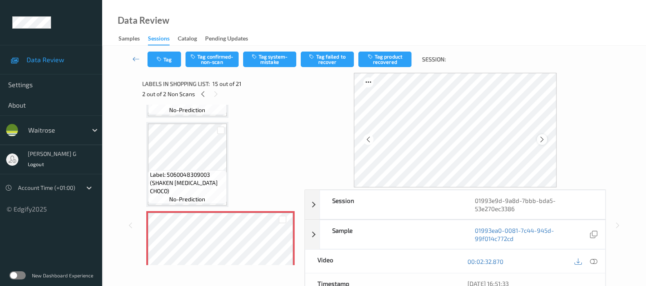
click at [545, 138] on icon at bounding box center [542, 139] width 7 height 7
click at [595, 258] on icon at bounding box center [593, 261] width 7 height 7
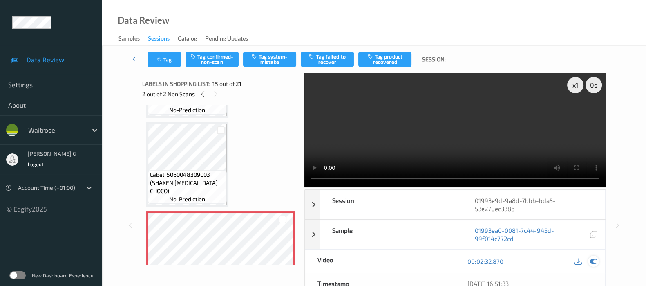
click at [593, 261] on icon at bounding box center [593, 261] width 7 height 7
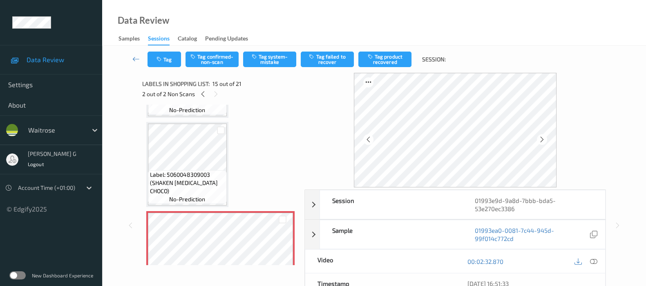
click at [546, 139] on icon at bounding box center [542, 139] width 7 height 7
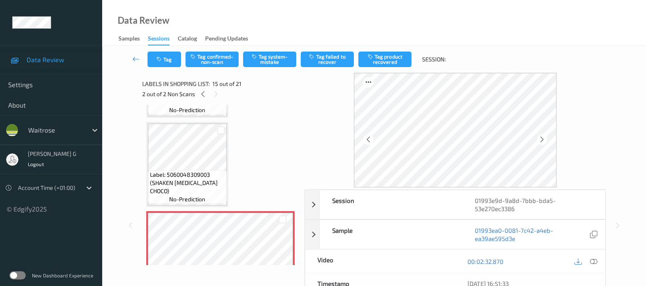
click at [546, 139] on icon at bounding box center [542, 139] width 7 height 7
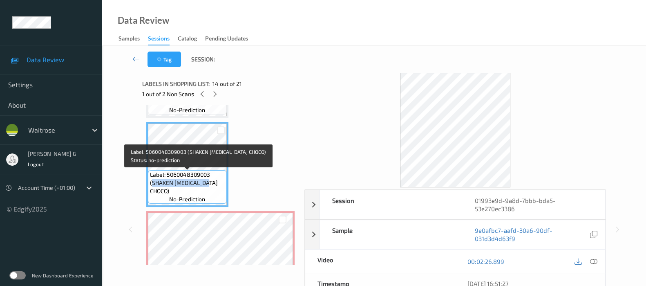
drag, startPoint x: 211, startPoint y: 185, endPoint x: 151, endPoint y: 184, distance: 60.5
click at [151, 184] on span "Label: 5060048309003 (SHAKEN UDDER CHOCO)" at bounding box center [187, 182] width 75 height 25
copy span "SHAKEN UDDER CHOCO"
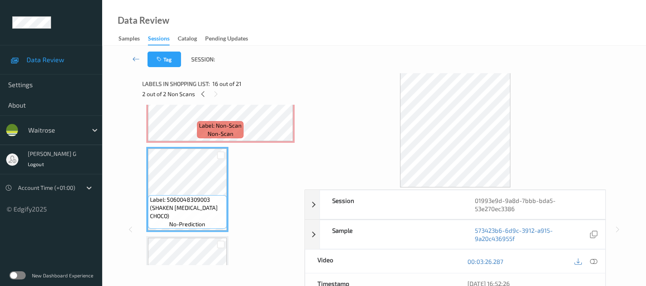
scroll to position [1247, 0]
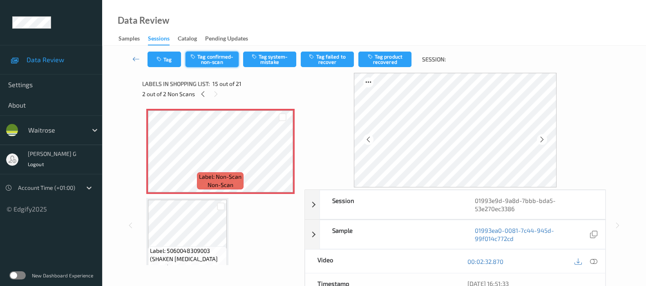
click at [214, 53] on button "Tag confirmed-non-scan" at bounding box center [212, 60] width 53 height 16
click at [318, 58] on button "Tag failed to recover" at bounding box center [327, 60] width 53 height 16
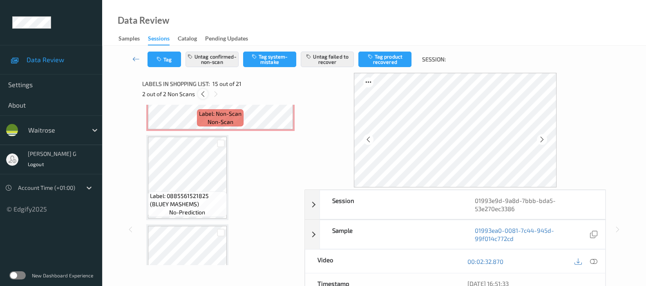
click at [206, 96] on icon at bounding box center [202, 93] width 7 height 7
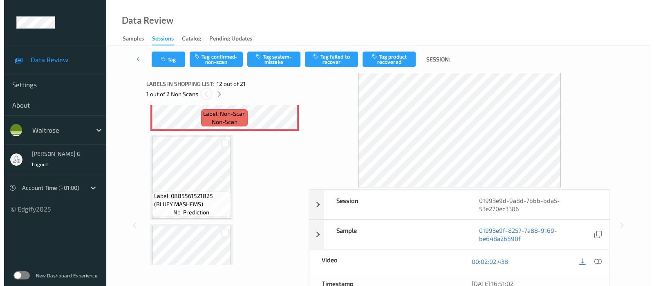
scroll to position [890, 0]
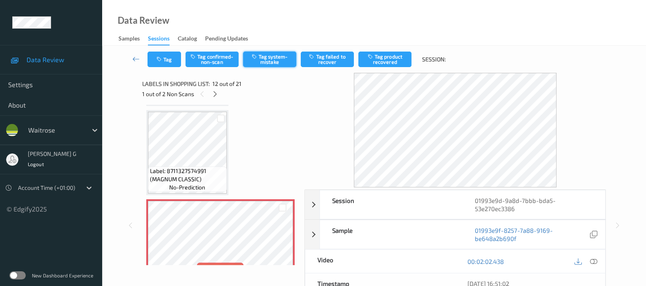
click at [274, 58] on button "Tag system-mistake" at bounding box center [269, 60] width 53 height 16
click at [167, 57] on button "Tag" at bounding box center [165, 60] width 34 height 16
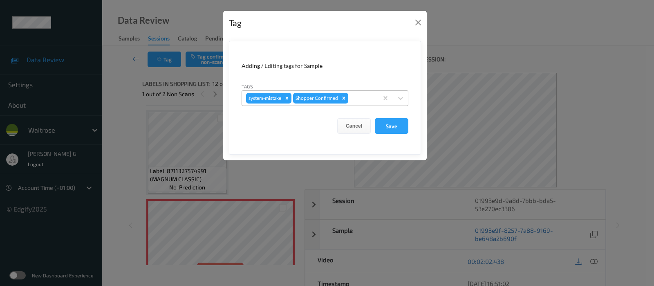
click at [355, 100] on div at bounding box center [362, 98] width 24 height 10
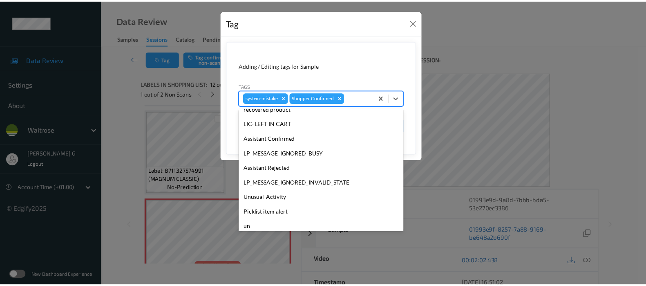
scroll to position [189, 0]
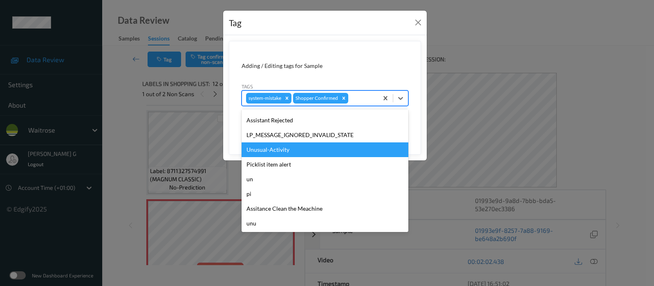
click at [270, 152] on div "Unusual-Activity" at bounding box center [325, 149] width 167 height 15
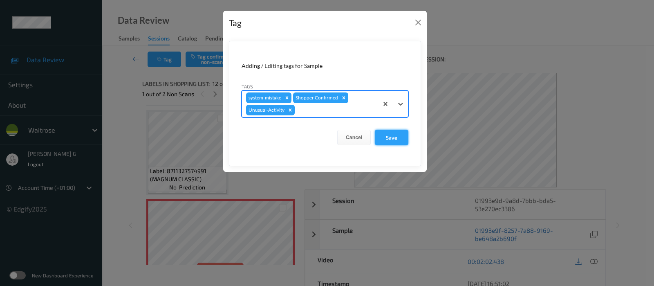
click at [390, 135] on button "Save" at bounding box center [392, 138] width 34 height 16
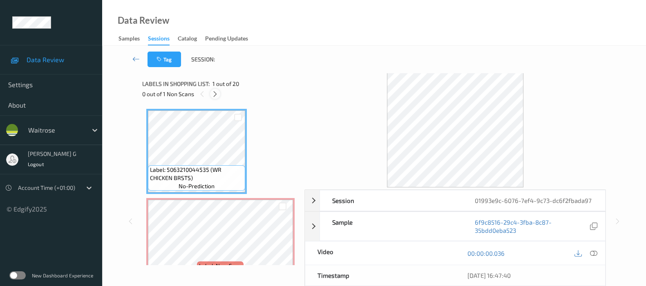
click at [217, 96] on icon at bounding box center [215, 93] width 7 height 7
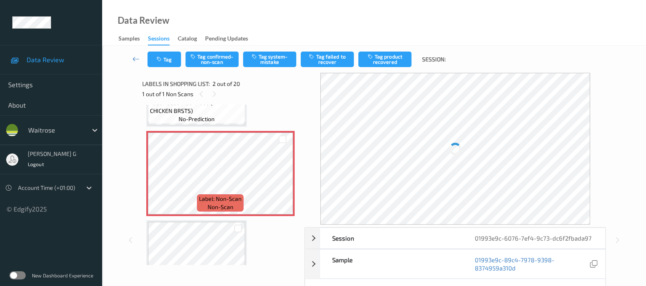
scroll to position [51, 0]
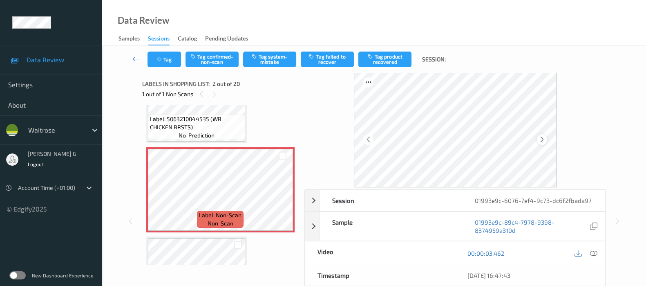
click at [545, 141] on icon at bounding box center [542, 139] width 7 height 7
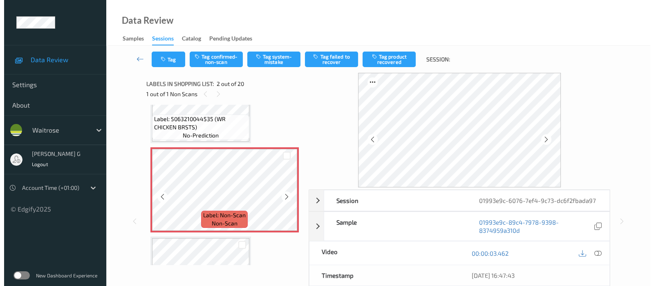
scroll to position [0, 0]
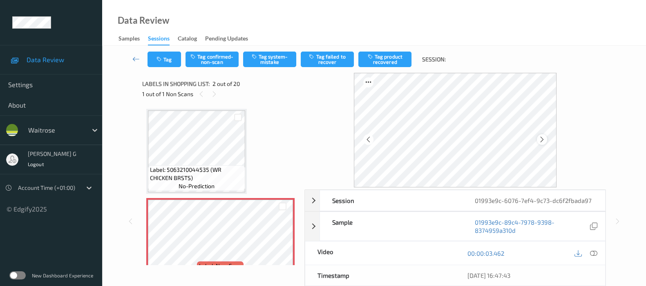
click at [546, 140] on icon at bounding box center [542, 139] width 7 height 7
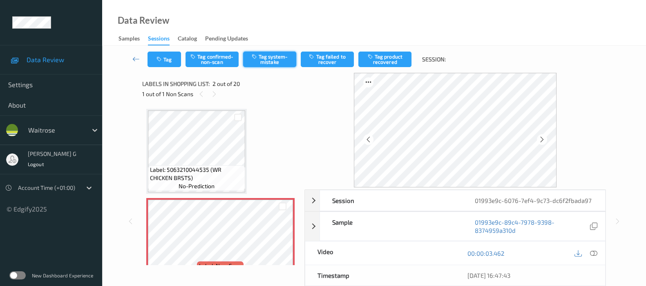
click at [265, 61] on button "Tag system-mistake" at bounding box center [269, 60] width 53 height 16
click at [164, 65] on button "Tag" at bounding box center [165, 60] width 34 height 16
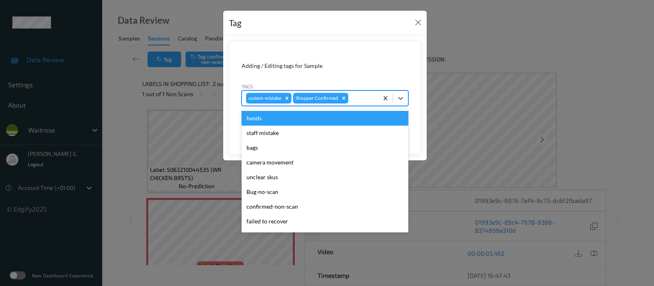
click at [352, 96] on div at bounding box center [362, 98] width 24 height 10
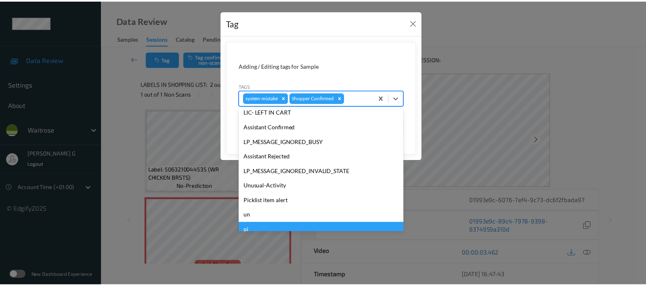
scroll to position [189, 0]
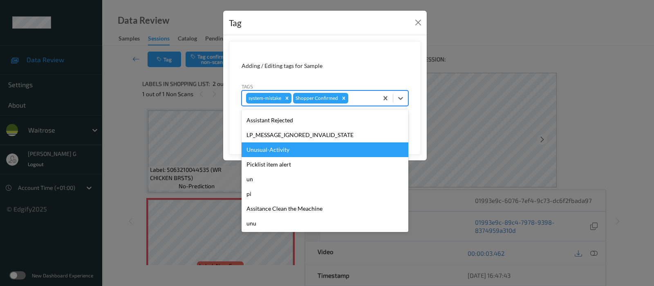
click at [261, 149] on div "Unusual-Activity" at bounding box center [325, 149] width 167 height 15
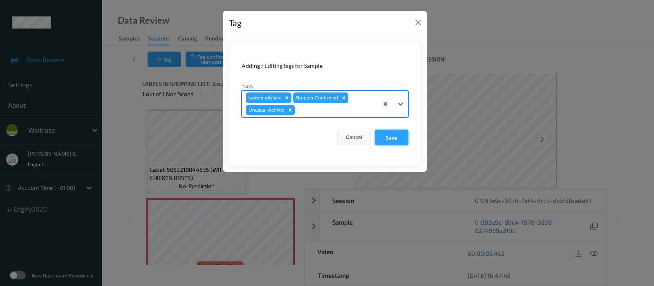
click at [383, 141] on button "Save" at bounding box center [392, 138] width 34 height 16
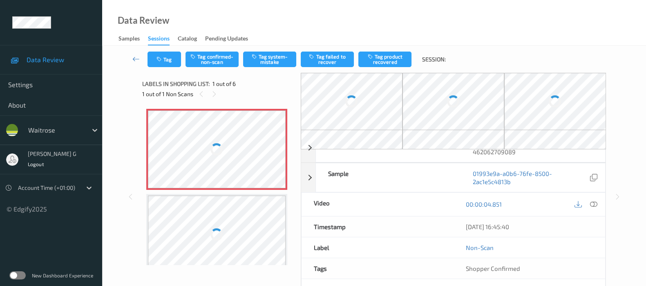
click at [352, 93] on div at bounding box center [352, 101] width 102 height 57
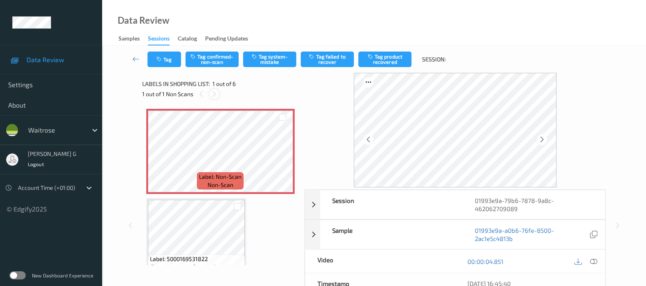
click at [213, 95] on icon at bounding box center [214, 93] width 7 height 7
click at [215, 91] on icon at bounding box center [214, 93] width 7 height 7
click at [213, 93] on icon at bounding box center [214, 93] width 7 height 7
click at [542, 141] on icon at bounding box center [542, 139] width 7 height 7
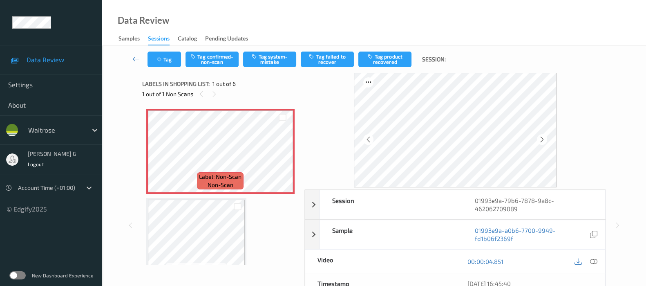
click at [542, 141] on icon at bounding box center [542, 139] width 7 height 7
click at [595, 260] on icon at bounding box center [593, 261] width 7 height 7
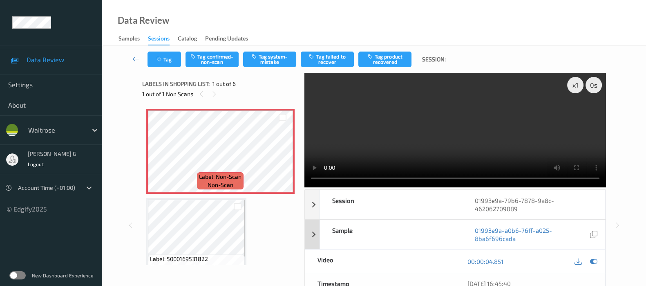
click at [594, 259] on icon at bounding box center [593, 261] width 7 height 7
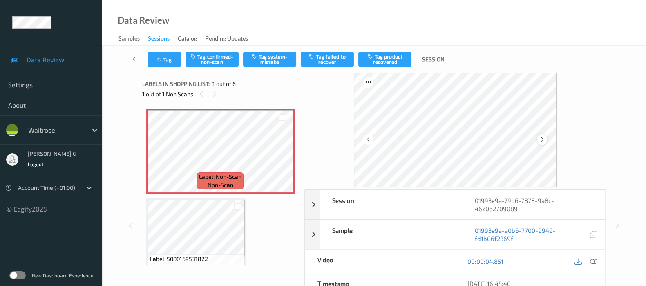
click at [546, 141] on icon at bounding box center [542, 139] width 7 height 7
click at [225, 60] on button "Tag confirmed-non-scan" at bounding box center [212, 60] width 53 height 16
click at [398, 56] on button "Tag product recovered" at bounding box center [385, 60] width 53 height 16
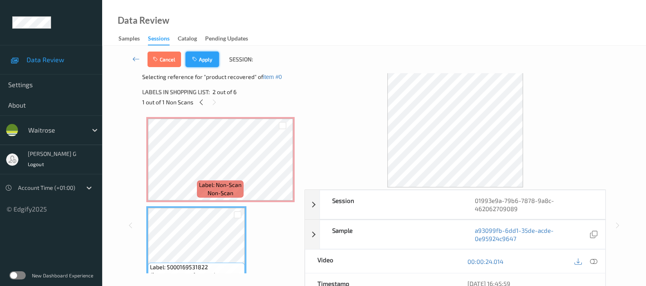
click at [202, 59] on button "Apply" at bounding box center [203, 60] width 34 height 16
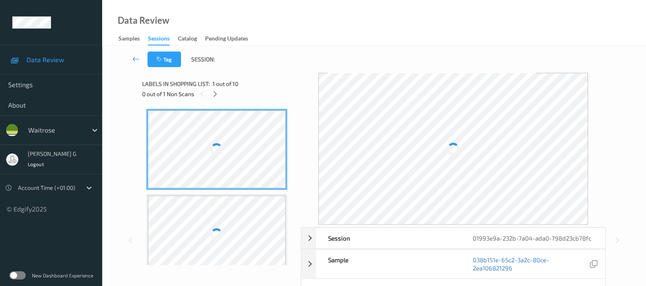
click at [217, 1] on div "Data Review Samples Sessions Catalog Pending Updates" at bounding box center [374, 23] width 544 height 46
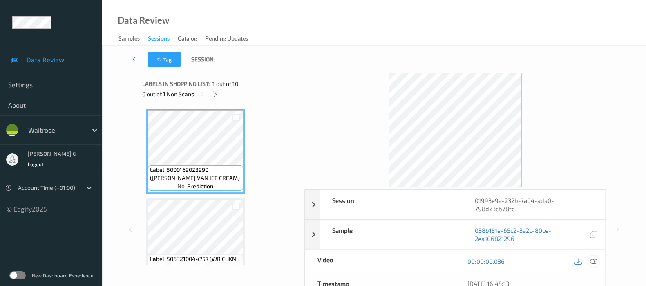
click at [596, 259] on icon at bounding box center [593, 261] width 7 height 7
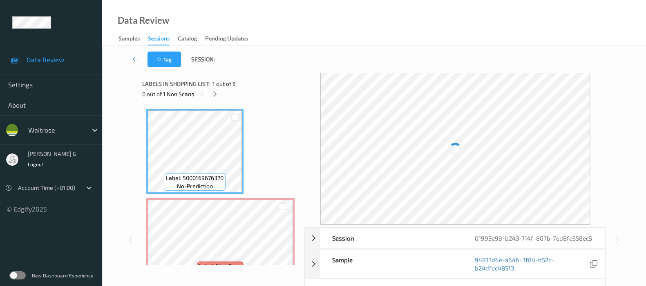
click at [373, 31] on div "Data Review Samples Sessions Catalog Pending Updates" at bounding box center [374, 23] width 544 height 46
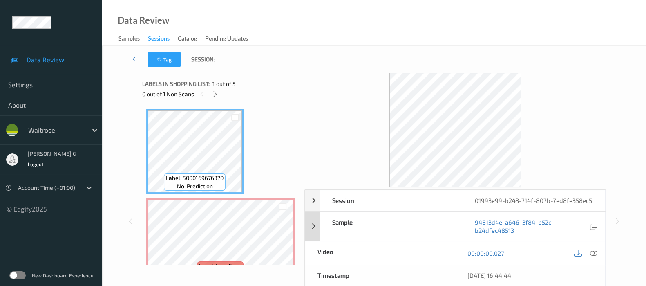
scroll to position [99, 0]
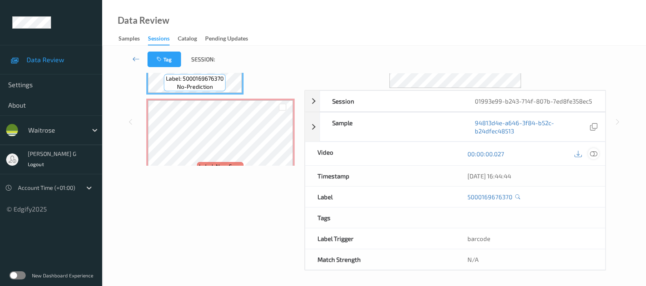
click at [594, 152] on icon at bounding box center [593, 153] width 7 height 7
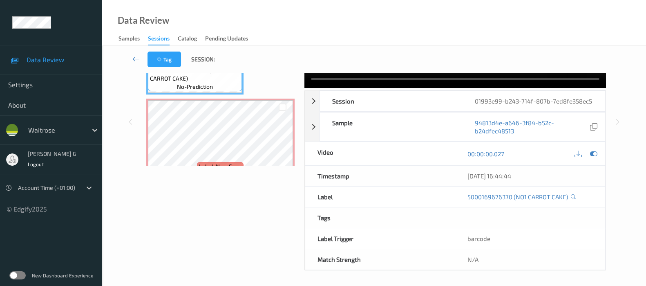
scroll to position [0, 0]
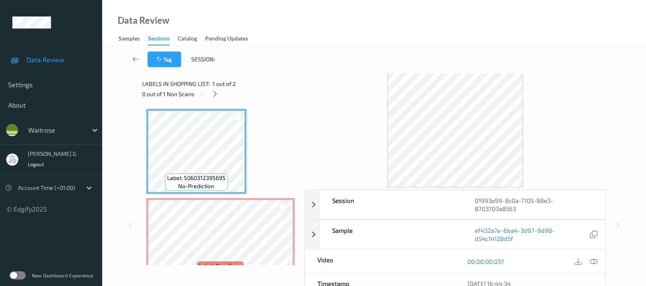
scroll to position [51, 0]
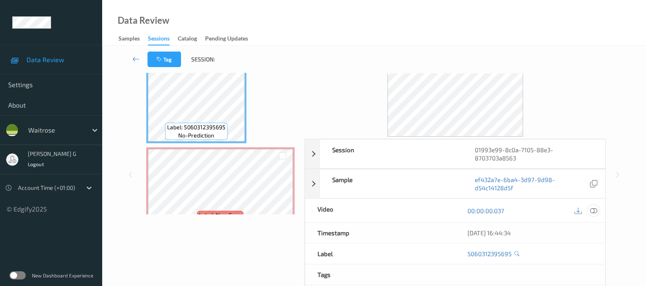
click at [595, 212] on icon at bounding box center [593, 210] width 7 height 7
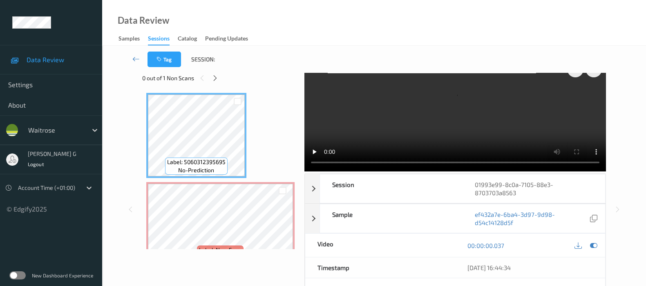
scroll to position [0, 0]
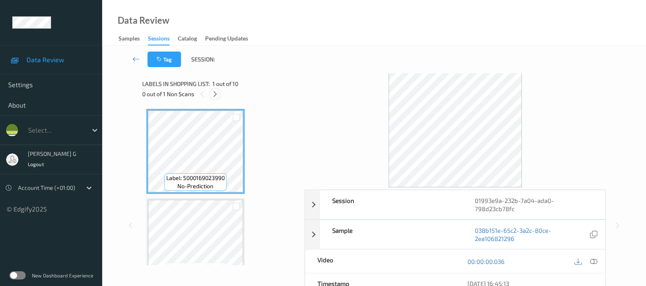
click at [215, 94] on icon at bounding box center [215, 93] width 7 height 7
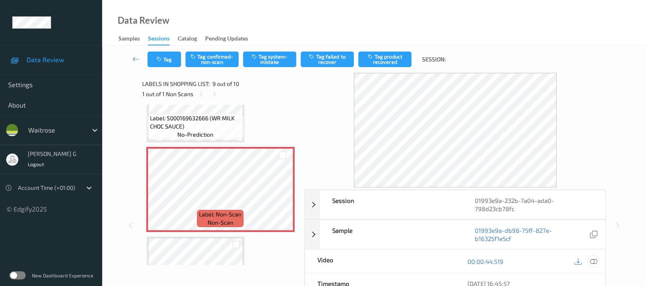
click at [595, 260] on icon at bounding box center [593, 261] width 7 height 7
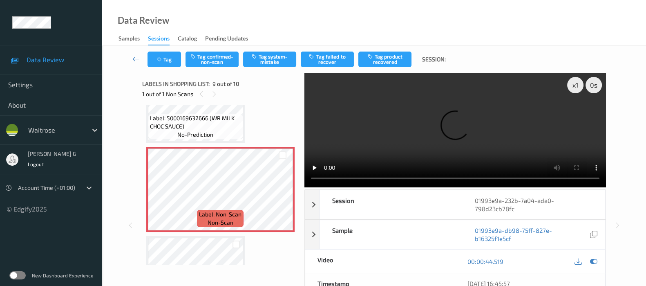
scroll to position [647, 0]
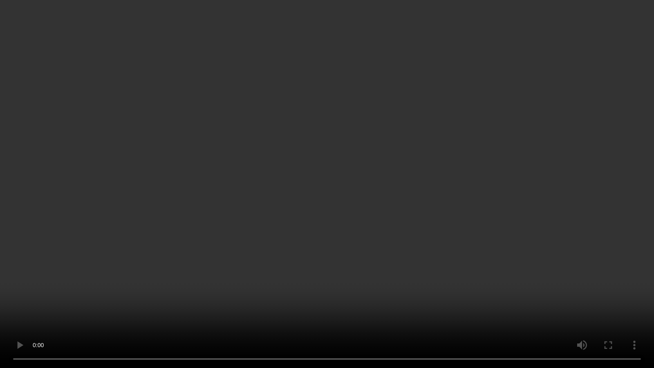
click at [583, 217] on video at bounding box center [327, 184] width 654 height 368
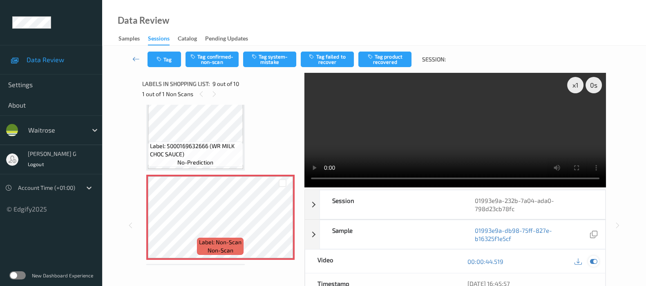
click at [591, 261] on icon at bounding box center [593, 261] width 7 height 7
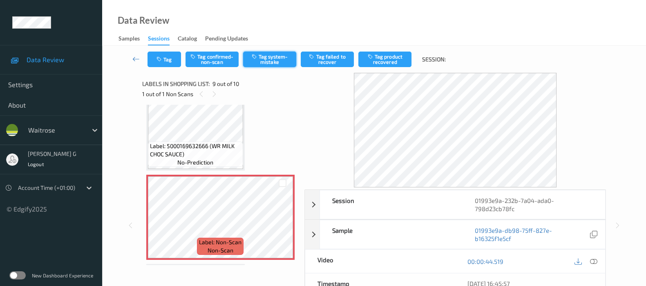
click at [276, 56] on button "Tag system-mistake" at bounding box center [269, 60] width 53 height 16
click at [161, 60] on icon "button" at bounding box center [160, 59] width 7 height 6
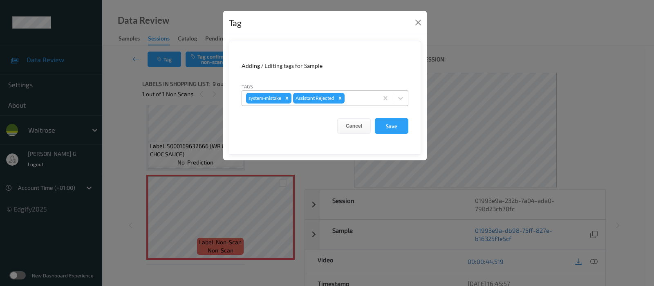
click at [366, 98] on div at bounding box center [360, 98] width 28 height 10
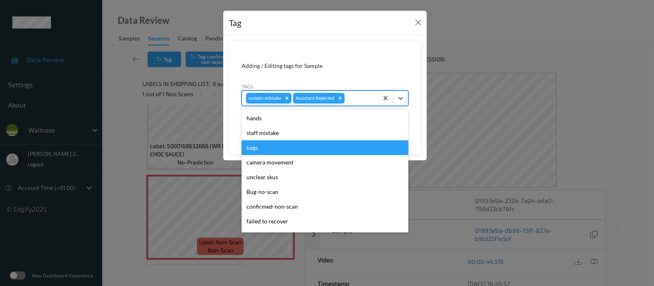
click at [268, 148] on div "bags" at bounding box center [325, 147] width 167 height 15
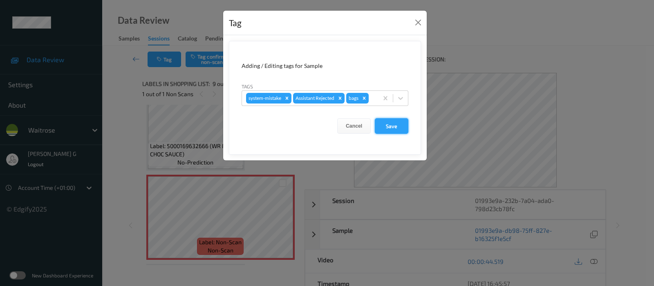
click at [388, 127] on button "Save" at bounding box center [392, 126] width 34 height 16
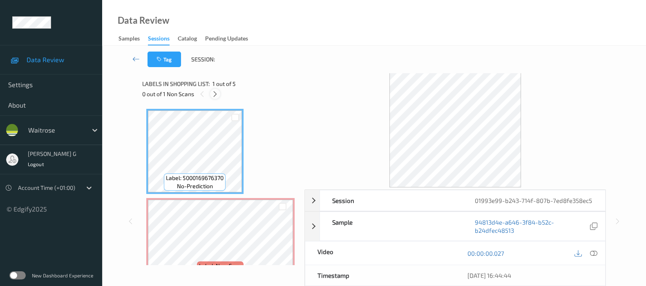
click at [215, 92] on icon at bounding box center [215, 93] width 7 height 7
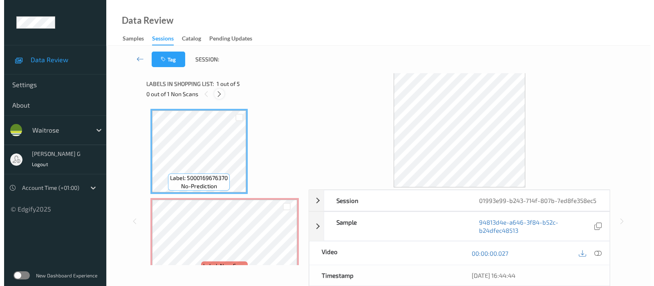
scroll to position [4, 0]
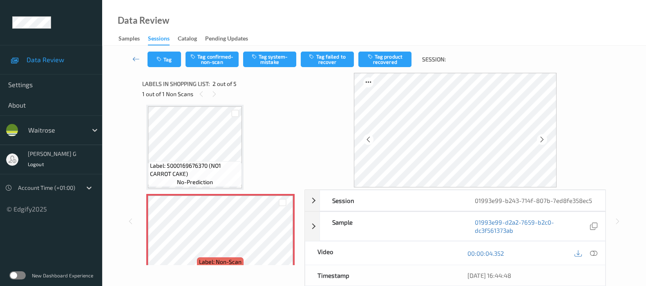
click at [595, 252] on icon at bounding box center [593, 252] width 7 height 7
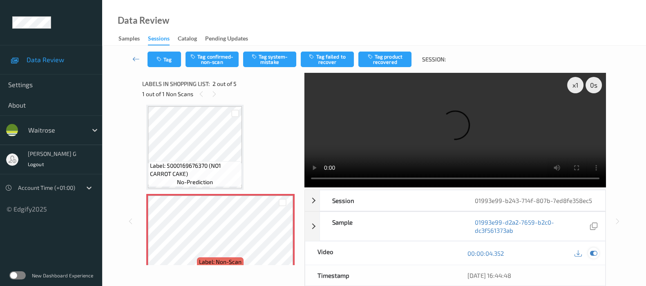
click at [595, 248] on div at bounding box center [593, 252] width 11 height 11
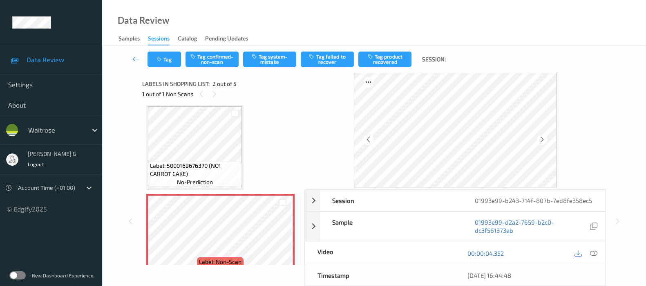
click at [277, 68] on div "Tag Tag confirmed-non-scan Tag system-mistake Tag failed to recover Tag product…" at bounding box center [374, 59] width 511 height 27
click at [274, 61] on button "Tag system-mistake" at bounding box center [269, 60] width 53 height 16
click at [164, 61] on button "Tag" at bounding box center [165, 60] width 34 height 16
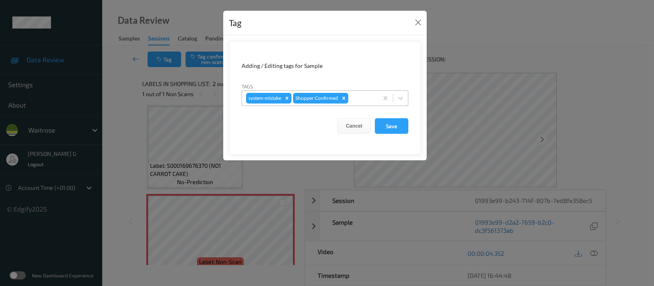
click at [362, 100] on div at bounding box center [362, 98] width 24 height 10
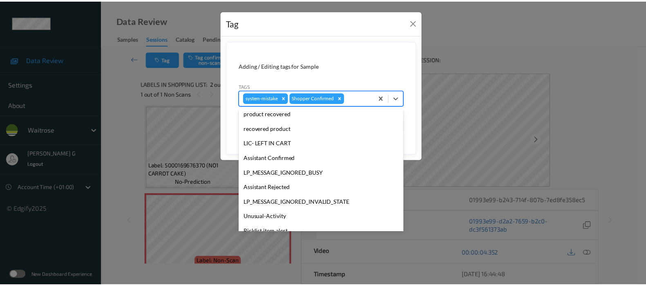
scroll to position [189, 0]
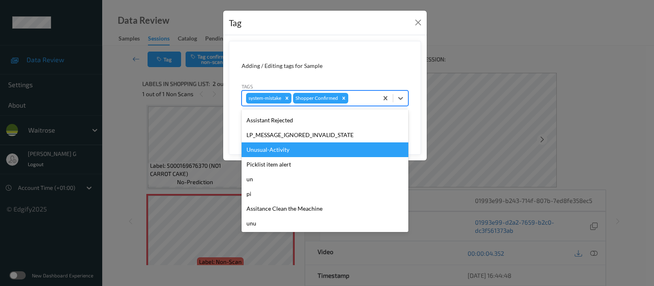
click at [272, 149] on div "Unusual-Activity" at bounding box center [325, 149] width 167 height 15
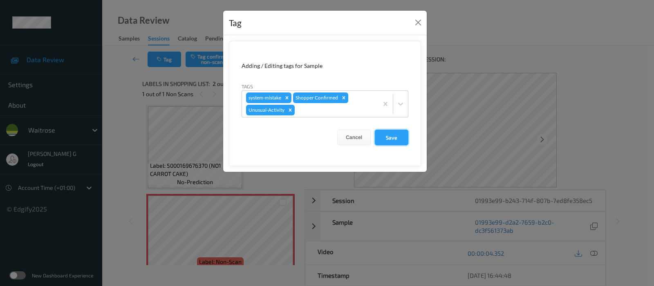
click at [384, 141] on button "Save" at bounding box center [392, 138] width 34 height 16
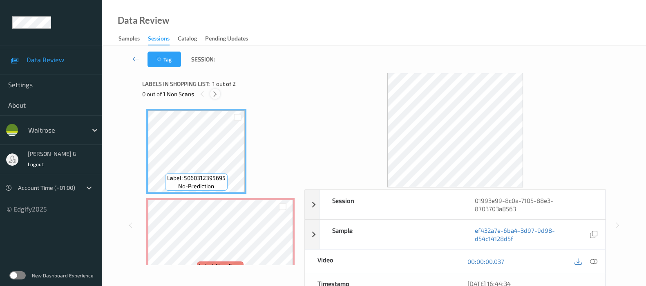
click at [211, 93] on div at bounding box center [215, 94] width 10 height 10
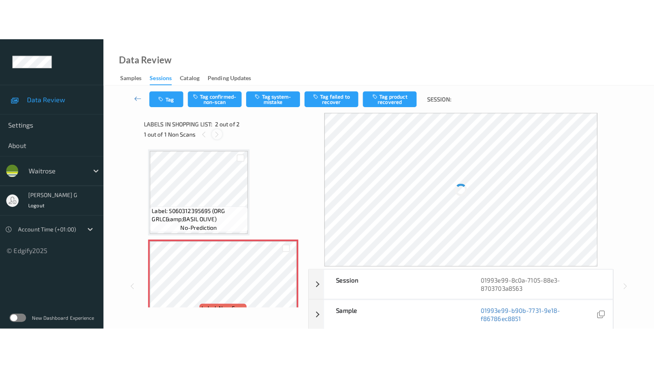
scroll to position [4, 0]
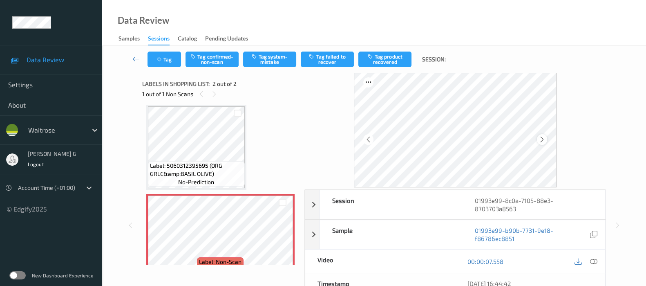
click at [542, 142] on icon at bounding box center [542, 139] width 7 height 7
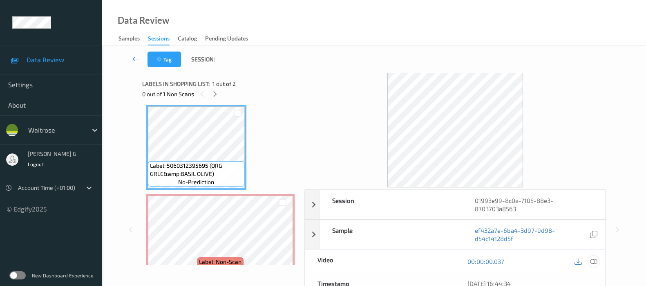
click at [595, 264] on icon at bounding box center [593, 261] width 7 height 7
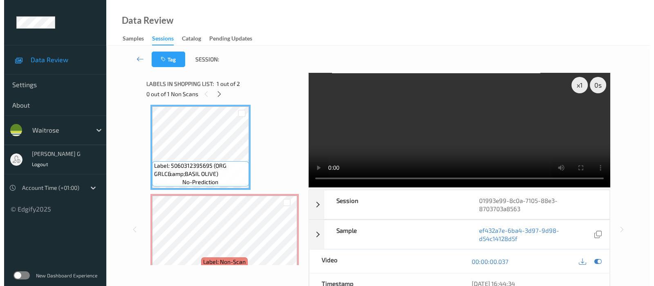
scroll to position [0, 0]
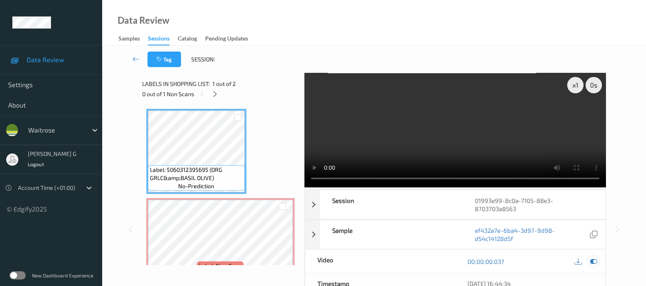
click at [593, 262] on icon at bounding box center [593, 261] width 7 height 7
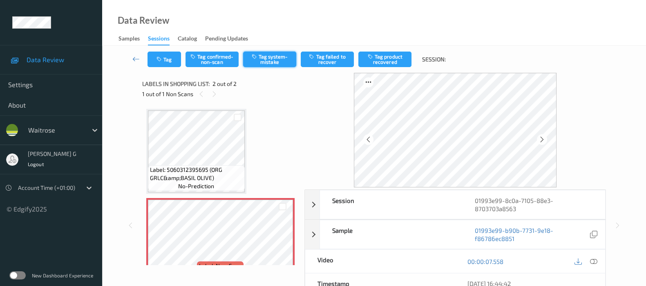
click at [259, 54] on button "Tag system-mistake" at bounding box center [269, 60] width 53 height 16
click at [168, 59] on button "Tag" at bounding box center [165, 60] width 34 height 16
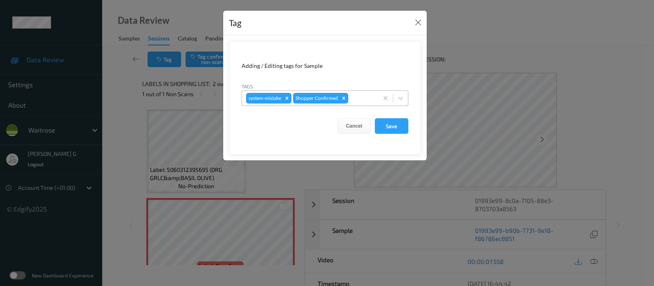
click at [349, 94] on div "system-mistake Shopper Confirmed" at bounding box center [310, 98] width 136 height 14
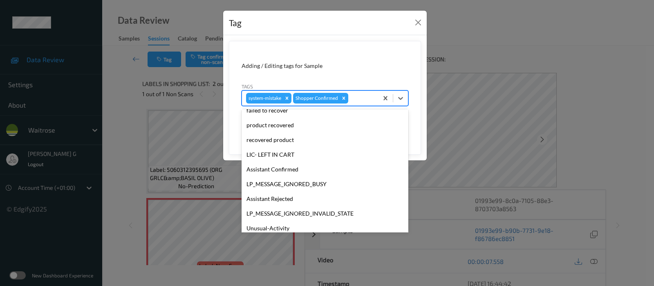
scroll to position [189, 0]
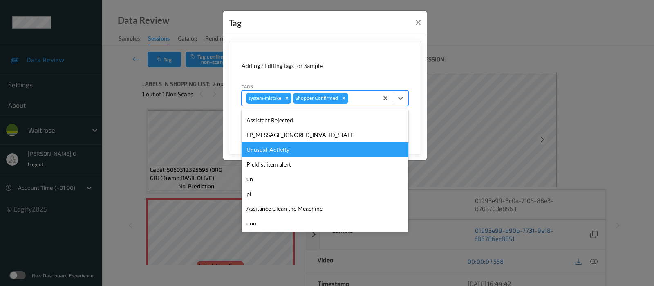
click at [270, 146] on div "Unusual-Activity" at bounding box center [325, 149] width 167 height 15
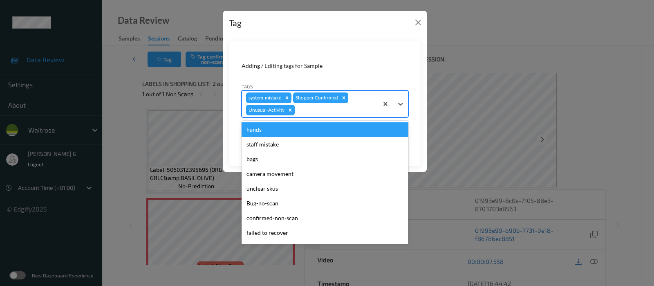
click at [370, 101] on div "system-mistake Shopper Confirmed Unusual-Activity" at bounding box center [310, 104] width 136 height 26
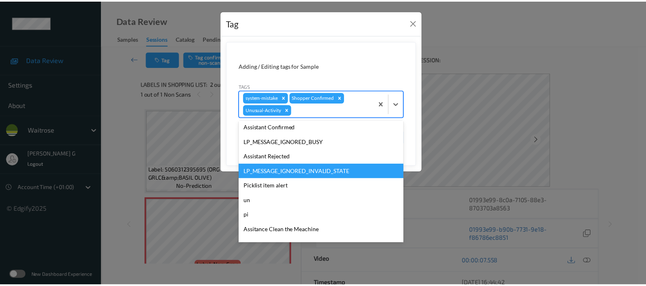
scroll to position [175, 0]
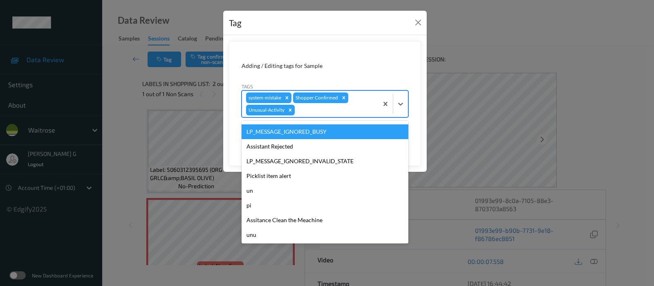
click at [511, 40] on div "Tag Adding / Editing tags for Sample Tags option Unusual-Activity, selected. op…" at bounding box center [327, 143] width 654 height 286
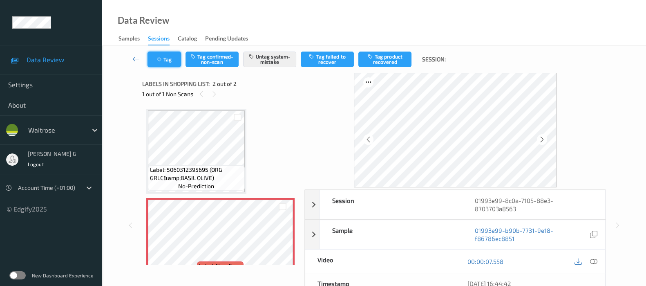
click at [174, 58] on button "Tag" at bounding box center [165, 60] width 34 height 16
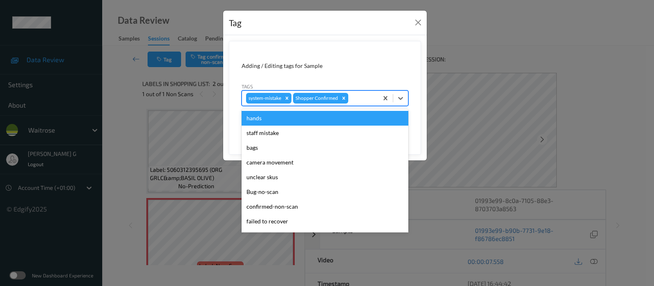
click at [354, 95] on div at bounding box center [362, 98] width 24 height 10
type input "un"
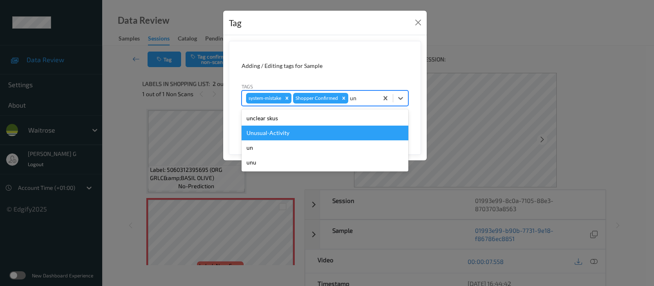
click at [253, 132] on div "Unusual-Activity" at bounding box center [325, 132] width 167 height 15
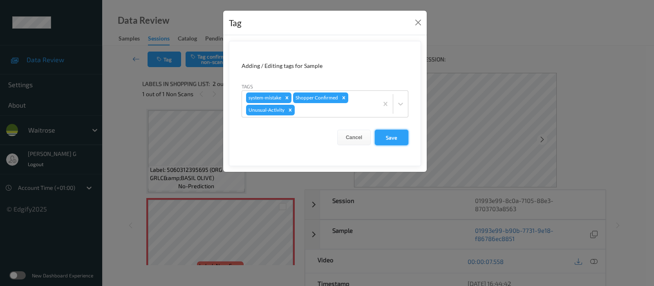
click at [382, 135] on button "Save" at bounding box center [392, 138] width 34 height 16
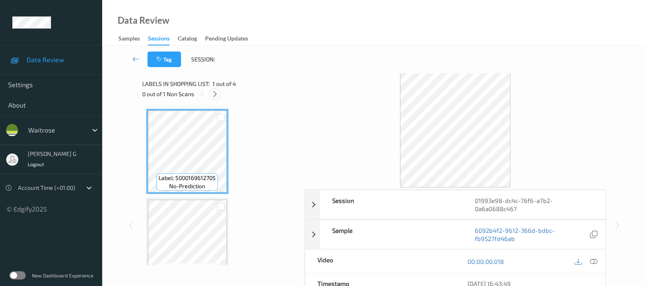
click at [213, 92] on icon at bounding box center [215, 93] width 7 height 7
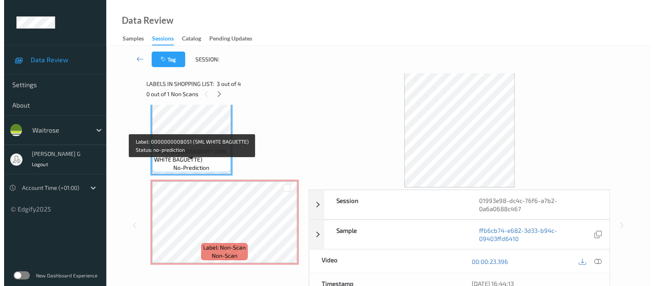
scroll to position [198, 0]
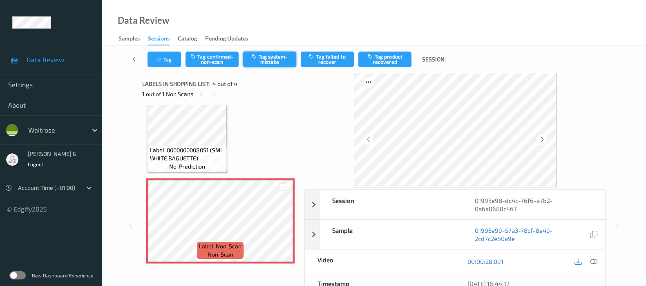
click at [270, 60] on button "Tag system-mistake" at bounding box center [269, 60] width 53 height 16
click at [164, 59] on button "Tag" at bounding box center [165, 60] width 34 height 16
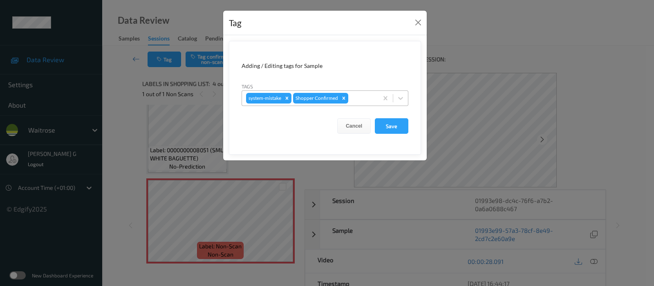
click at [363, 97] on div at bounding box center [362, 98] width 24 height 10
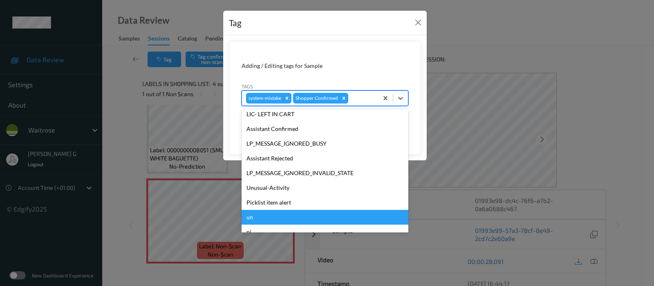
scroll to position [189, 0]
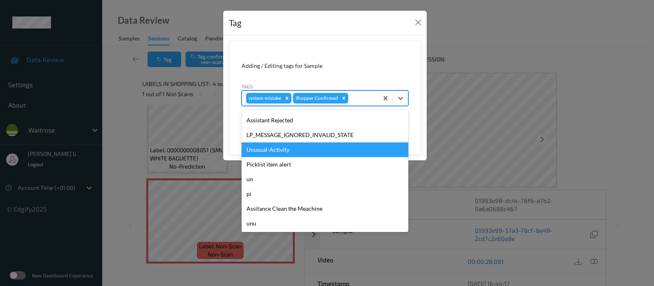
click at [269, 150] on div "Unusual-Activity" at bounding box center [325, 149] width 167 height 15
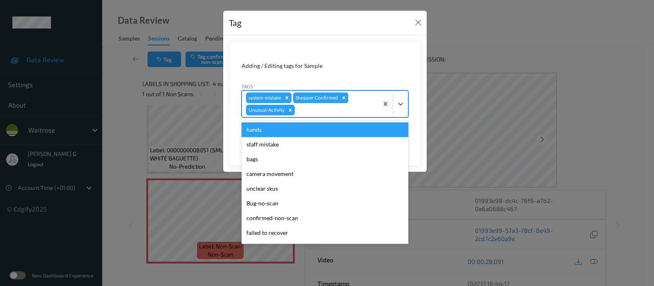
click at [332, 109] on div at bounding box center [335, 110] width 78 height 10
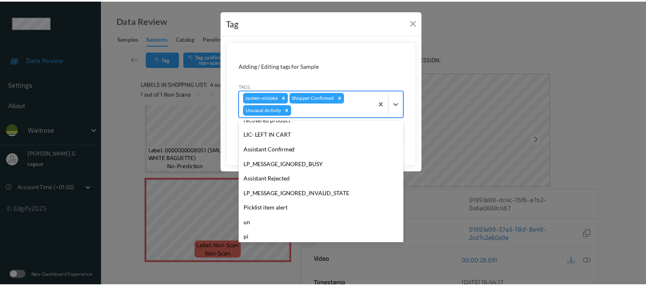
scroll to position [175, 0]
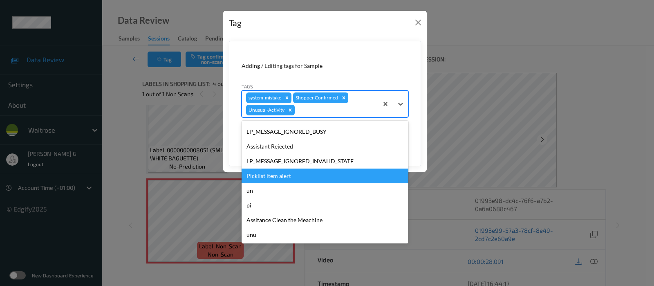
click at [268, 175] on div "Picklist item alert" at bounding box center [325, 175] width 167 height 15
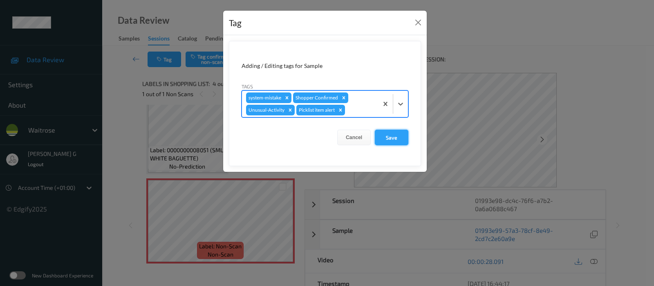
click at [393, 139] on button "Save" at bounding box center [392, 138] width 34 height 16
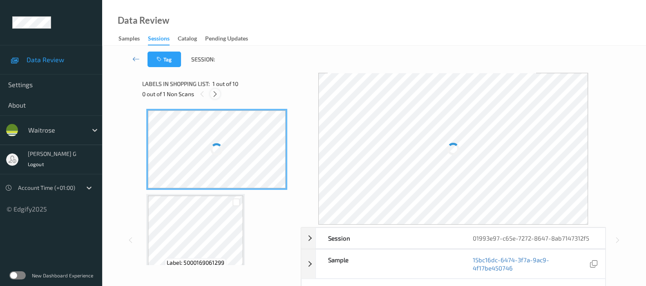
click at [217, 94] on icon at bounding box center [215, 93] width 7 height 7
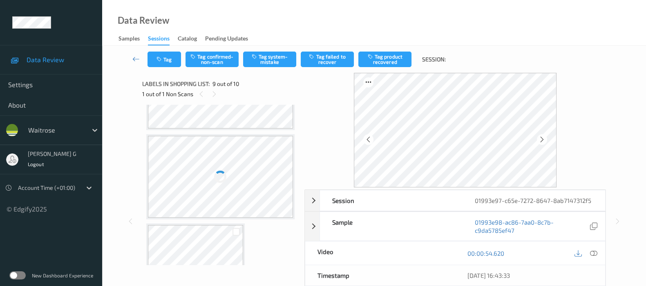
scroll to position [215, 0]
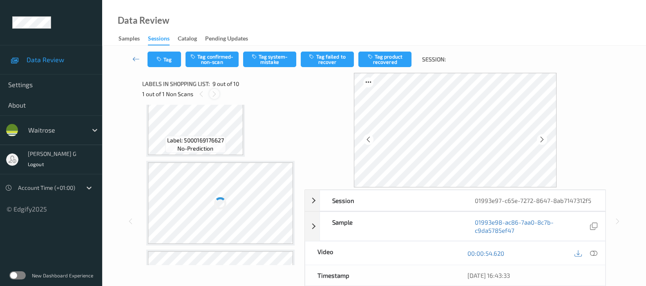
click at [211, 93] on icon at bounding box center [214, 93] width 7 height 7
click at [202, 93] on icon at bounding box center [201, 93] width 7 height 7
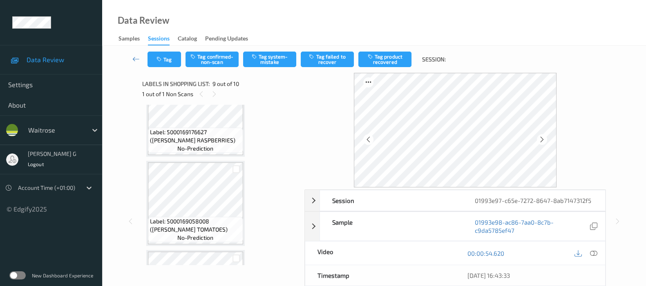
scroll to position [207, 0]
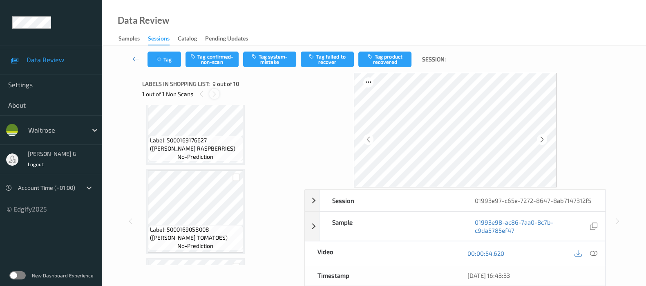
click at [213, 94] on icon at bounding box center [214, 93] width 7 height 7
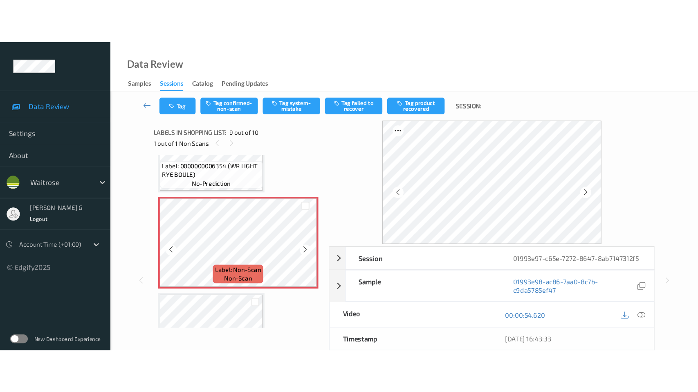
scroll to position [627, 0]
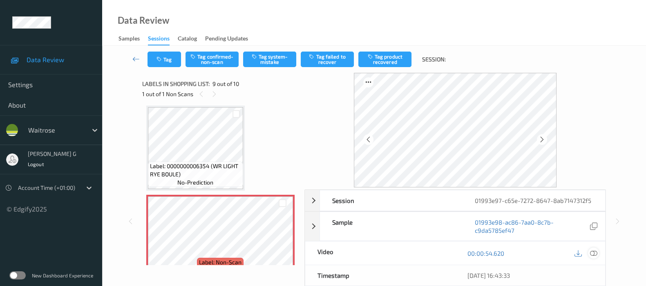
click at [594, 250] on icon at bounding box center [593, 252] width 7 height 7
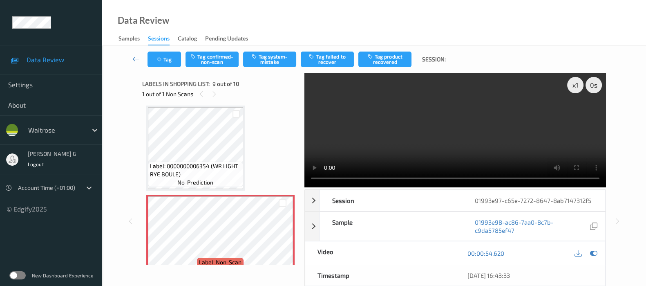
click at [574, 113] on video at bounding box center [456, 130] width 302 height 114
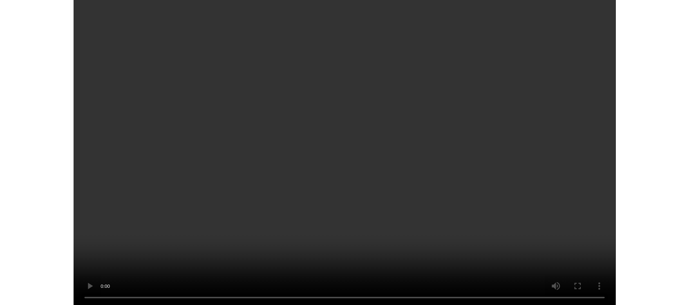
scroll to position [625, 0]
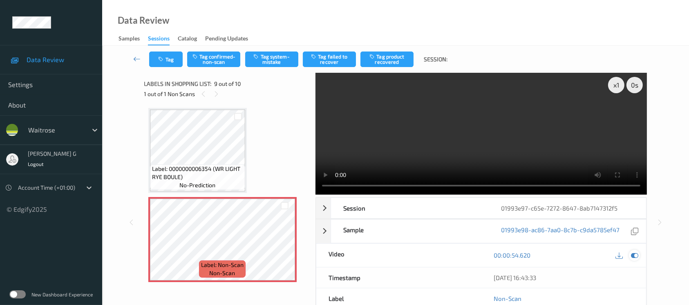
click at [633, 253] on icon at bounding box center [634, 254] width 7 height 7
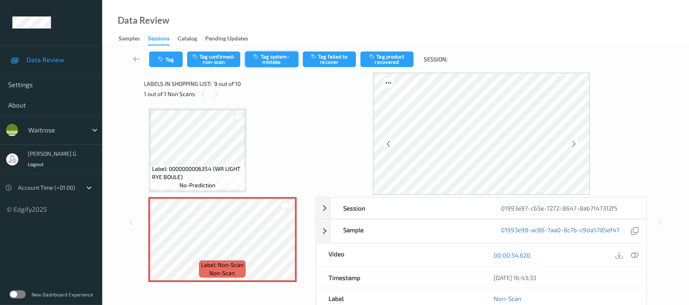
click at [271, 61] on button "Tag system-mistake" at bounding box center [271, 60] width 53 height 16
click at [159, 58] on icon "button" at bounding box center [162, 59] width 7 height 6
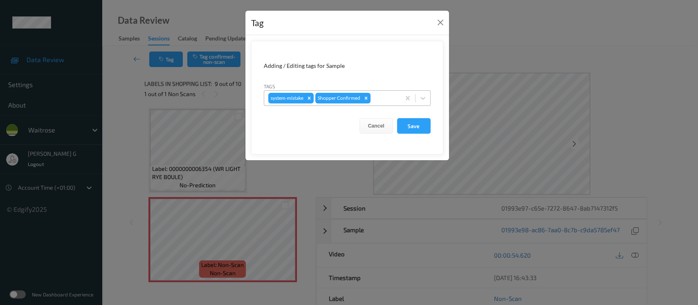
click at [379, 102] on div at bounding box center [384, 98] width 24 height 10
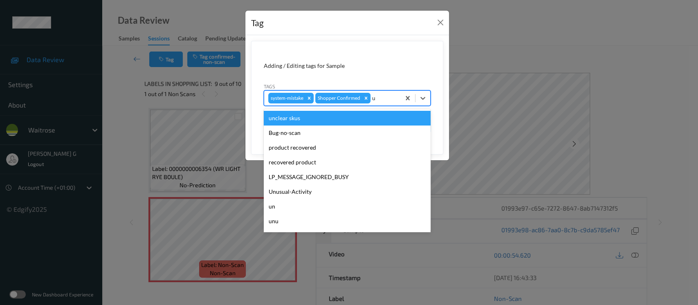
type input "un"
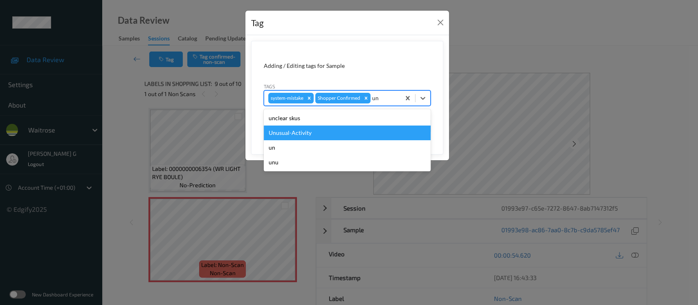
click at [274, 129] on div "Unusual-Activity" at bounding box center [347, 132] width 167 height 15
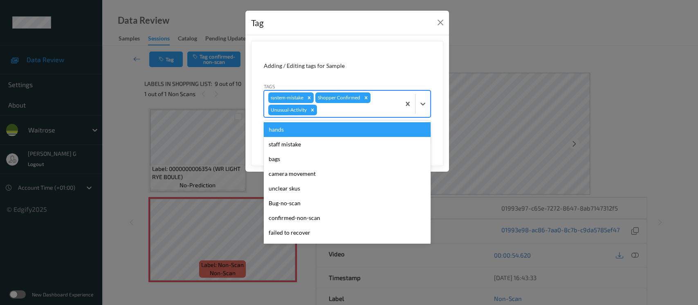
click at [368, 115] on div "system-mistake Shopper Confirmed Unusual-Activity" at bounding box center [332, 104] width 136 height 26
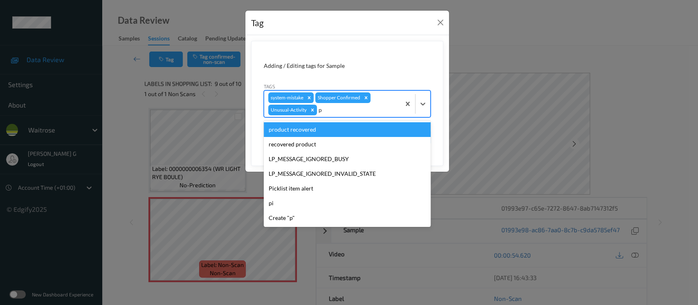
type input "pi"
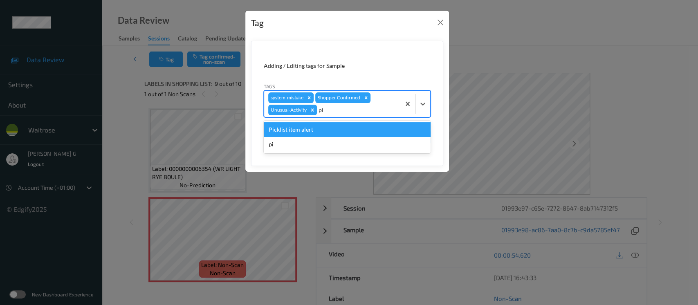
click at [286, 129] on div "Picklist item alert" at bounding box center [347, 129] width 167 height 15
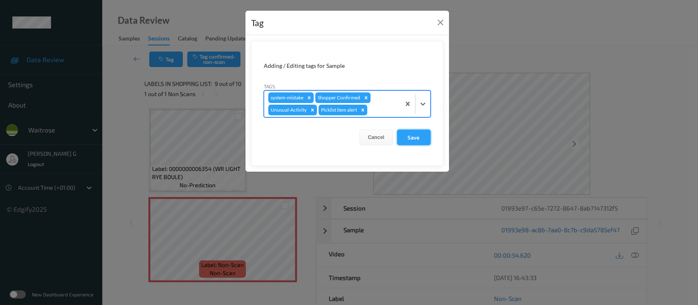
click at [411, 138] on button "Save" at bounding box center [414, 138] width 34 height 16
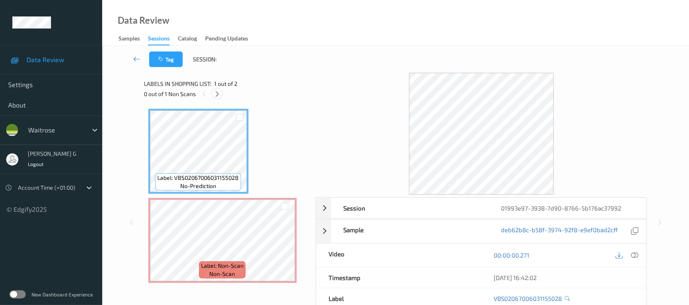
click at [217, 93] on icon at bounding box center [217, 93] width 7 height 7
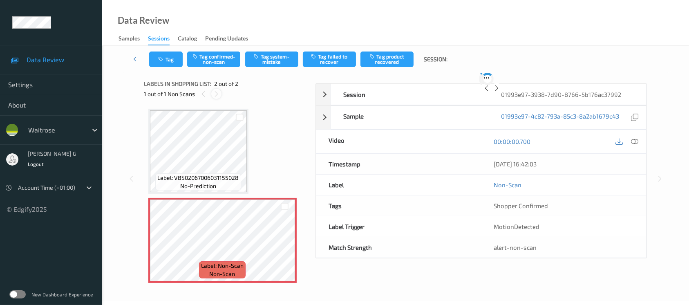
scroll to position [2, 0]
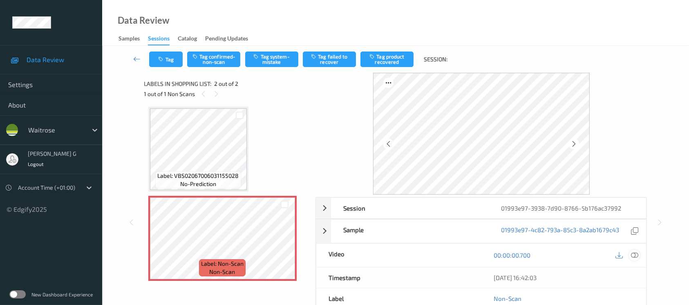
click at [636, 257] on icon at bounding box center [634, 254] width 7 height 7
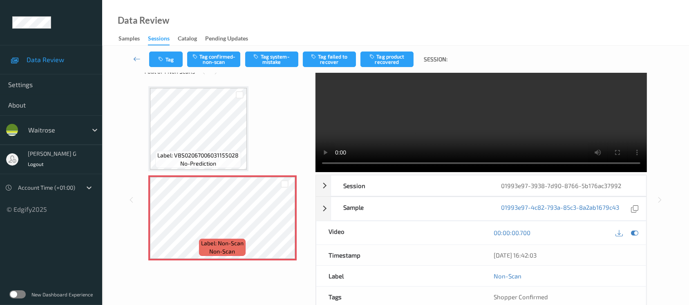
scroll to position [0, 0]
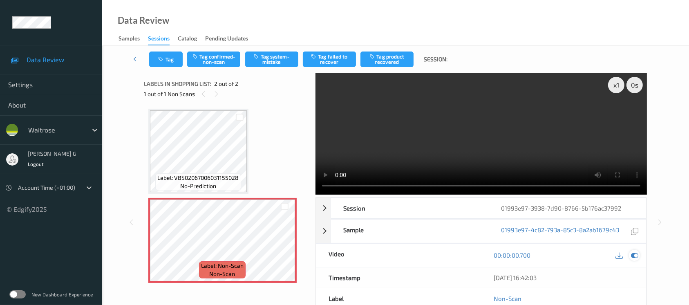
click at [634, 251] on icon at bounding box center [634, 254] width 7 height 7
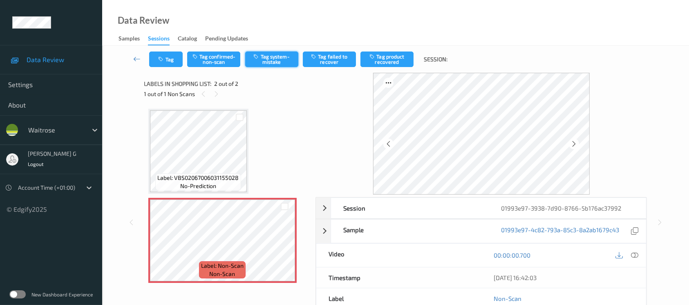
click at [267, 55] on button "Tag system-mistake" at bounding box center [271, 60] width 53 height 16
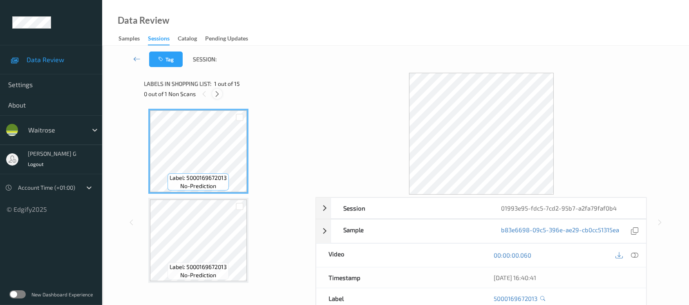
click at [216, 91] on icon at bounding box center [217, 93] width 7 height 7
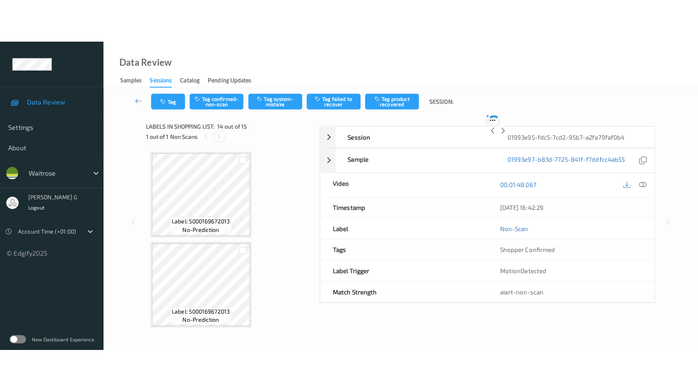
scroll to position [1069, 0]
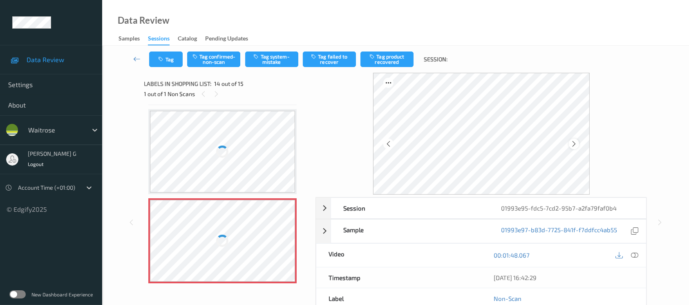
click at [574, 141] on icon at bounding box center [574, 143] width 7 height 7
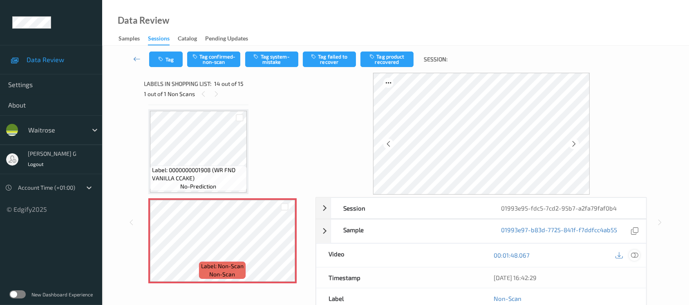
click at [634, 256] on icon at bounding box center [634, 254] width 7 height 7
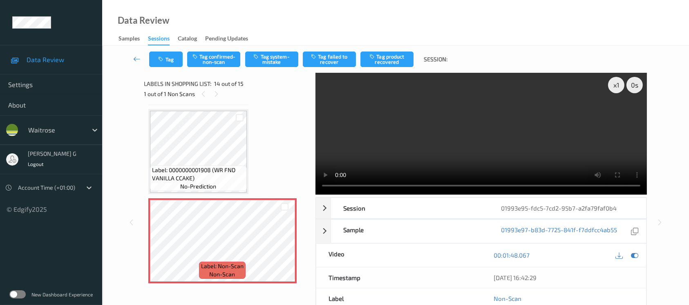
scroll to position [1068, 0]
click at [631, 252] on icon at bounding box center [634, 254] width 7 height 7
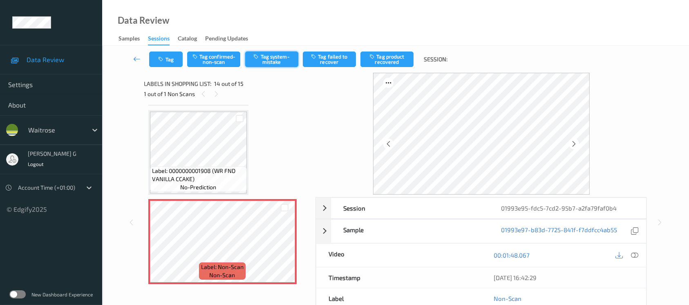
click at [275, 56] on button "Tag system-mistake" at bounding box center [271, 60] width 53 height 16
click at [170, 57] on button "Tag" at bounding box center [166, 60] width 34 height 16
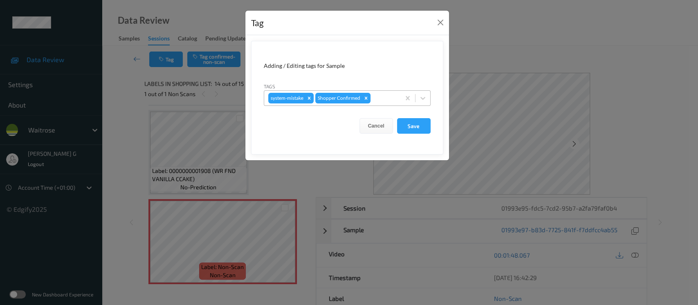
click at [387, 96] on div at bounding box center [384, 98] width 24 height 10
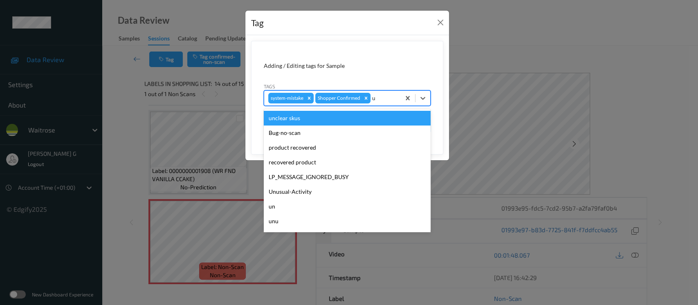
type input "un"
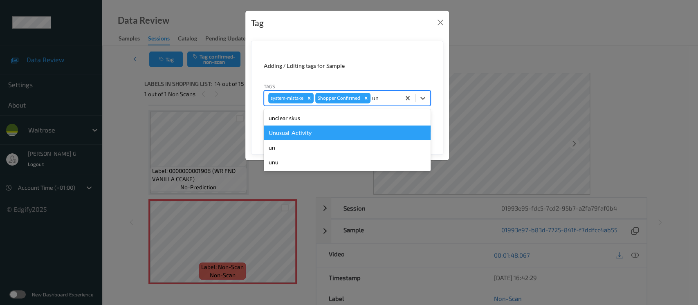
click at [296, 131] on div "Unusual-Activity" at bounding box center [347, 132] width 167 height 15
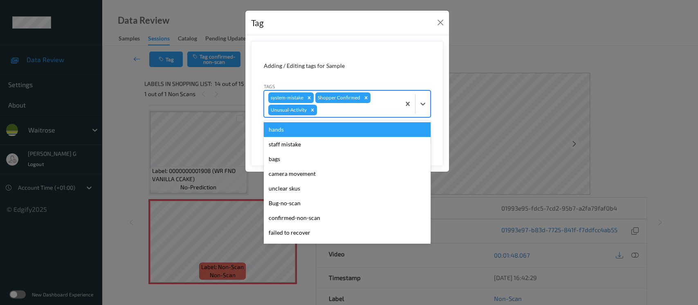
click at [336, 110] on div at bounding box center [357, 110] width 78 height 10
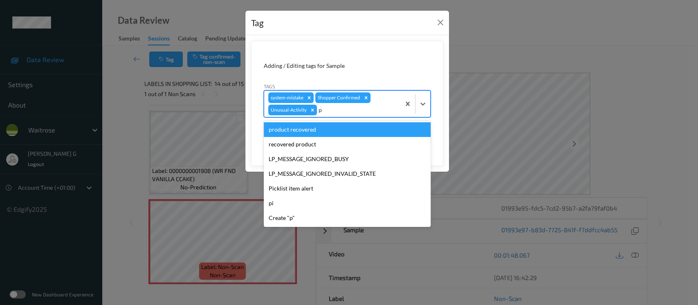
type input "pi"
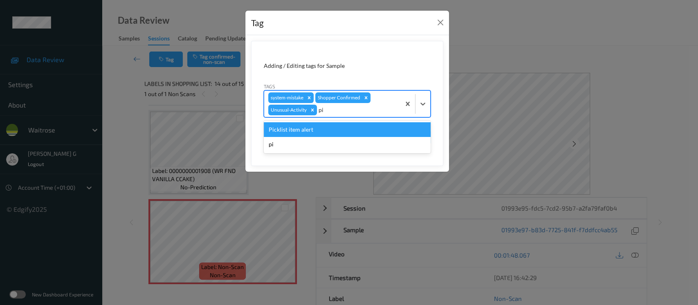
click at [301, 128] on div "Picklist item alert" at bounding box center [347, 129] width 167 height 15
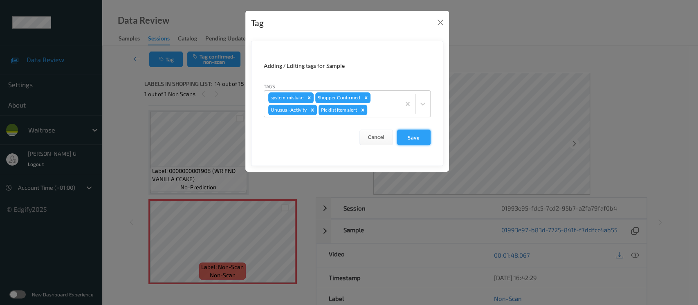
click at [404, 139] on button "Save" at bounding box center [414, 138] width 34 height 16
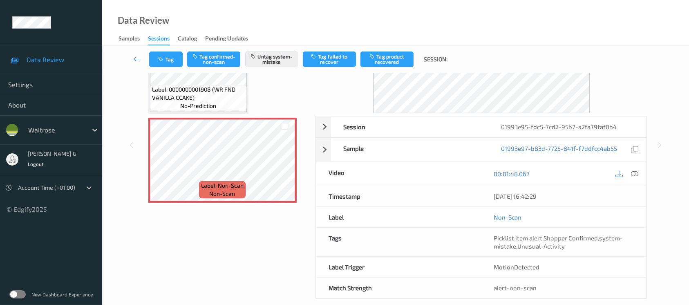
scroll to position [92, 0]
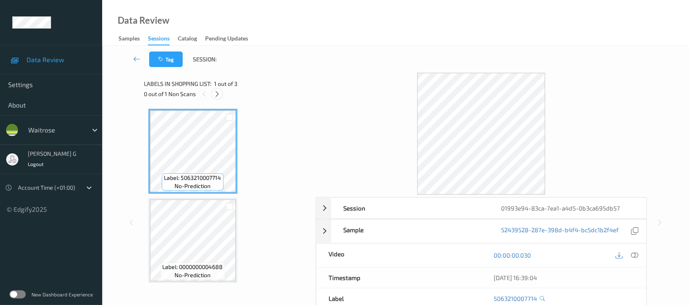
click at [217, 96] on icon at bounding box center [217, 93] width 7 height 7
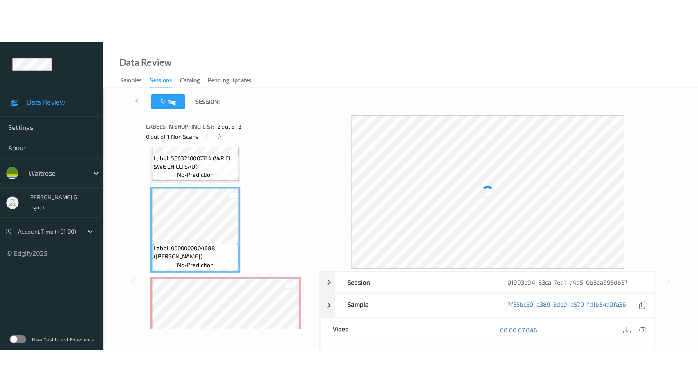
scroll to position [46, 0]
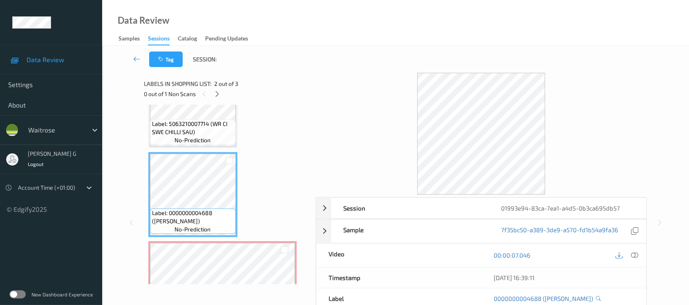
click at [268, 141] on div "Label: 5063210007714 (WR CI SWE CHILLI SAU) no-prediction Label: 0000000004688 …" at bounding box center [227, 194] width 158 height 263
click at [636, 254] on icon at bounding box center [634, 254] width 7 height 7
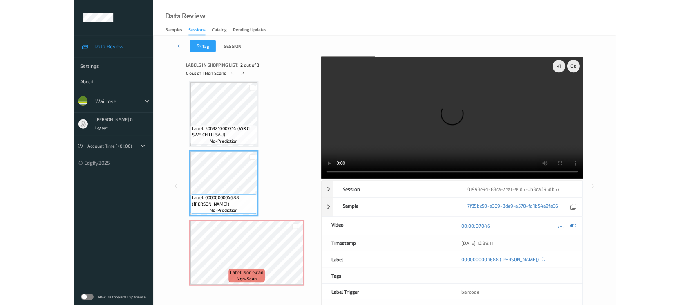
scroll to position [3, 0]
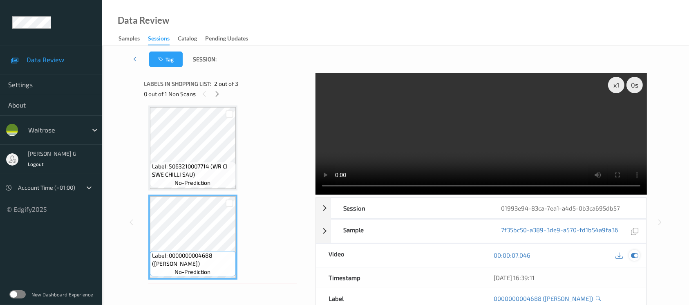
click at [634, 257] on icon at bounding box center [634, 254] width 7 height 7
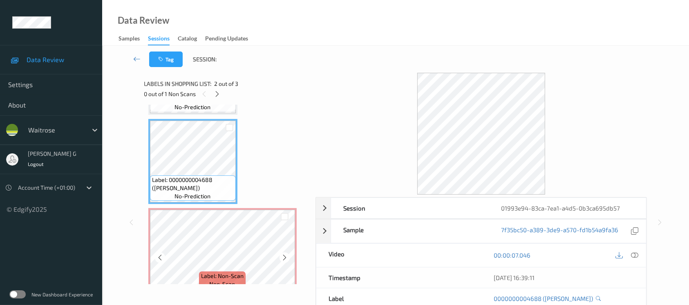
scroll to position [91, 0]
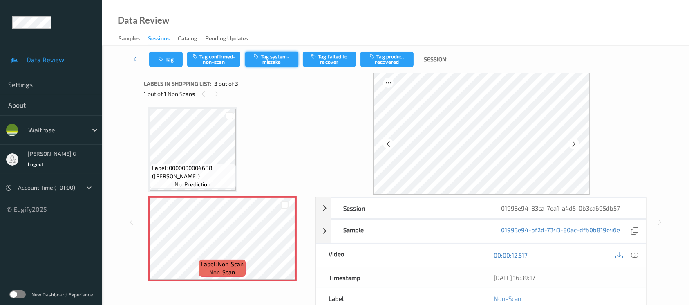
click at [275, 59] on button "Tag system-mistake" at bounding box center [271, 60] width 53 height 16
click at [170, 63] on button "Tag" at bounding box center [166, 60] width 34 height 16
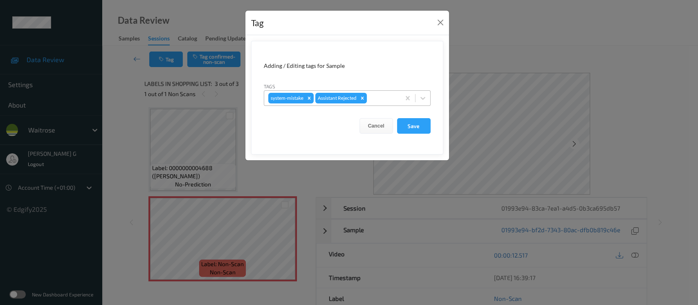
click at [373, 99] on div at bounding box center [382, 98] width 28 height 10
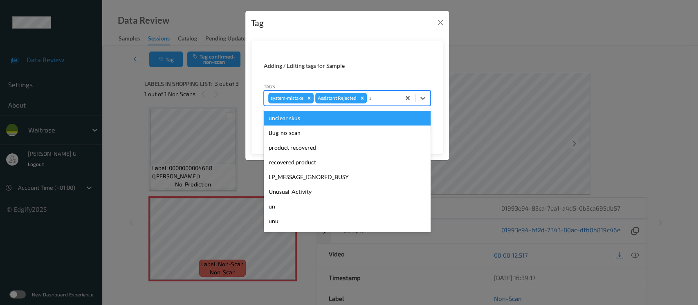
type input "un"
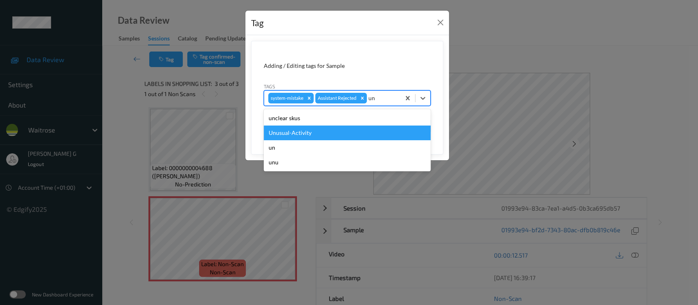
click at [278, 132] on div "Unusual-Activity" at bounding box center [347, 132] width 167 height 15
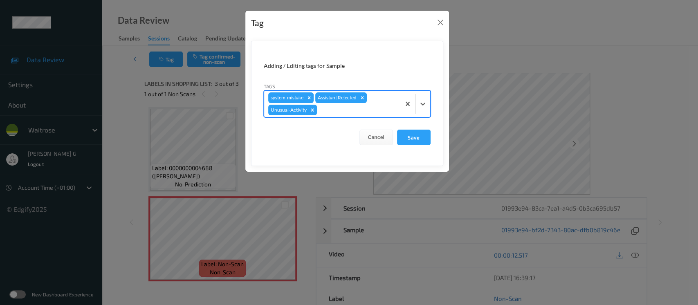
click at [364, 111] on div at bounding box center [357, 110] width 78 height 10
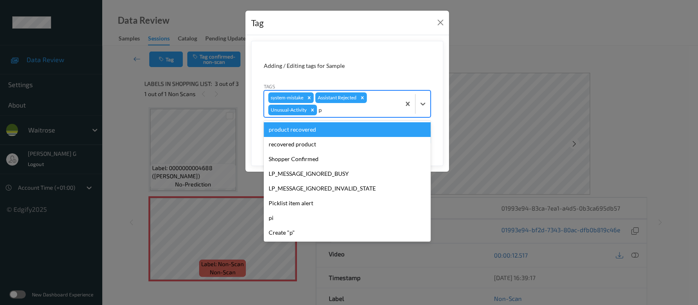
type input "pi"
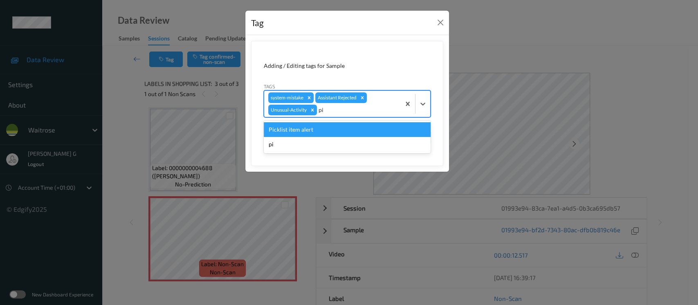
click at [300, 132] on div "Picklist item alert" at bounding box center [347, 129] width 167 height 15
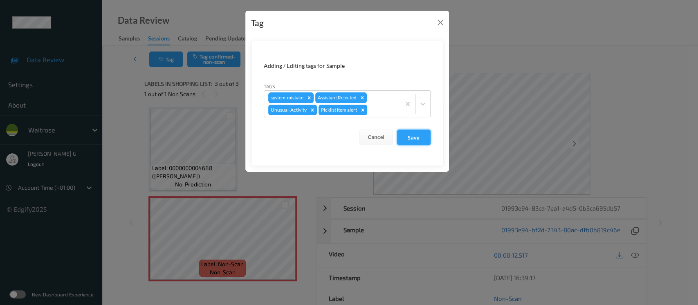
click at [411, 139] on button "Save" at bounding box center [414, 138] width 34 height 16
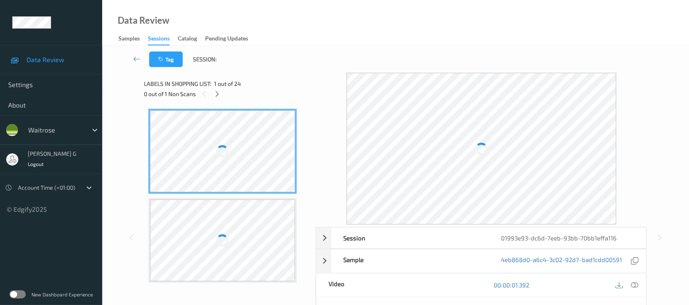
click at [294, 40] on div "Data Review Samples Sessions Catalog Pending Updates" at bounding box center [395, 23] width 587 height 46
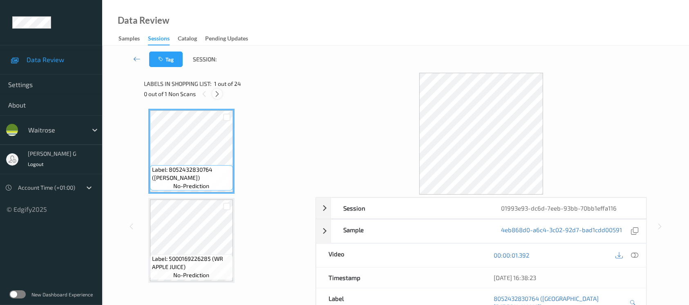
click at [220, 92] on icon at bounding box center [217, 93] width 7 height 7
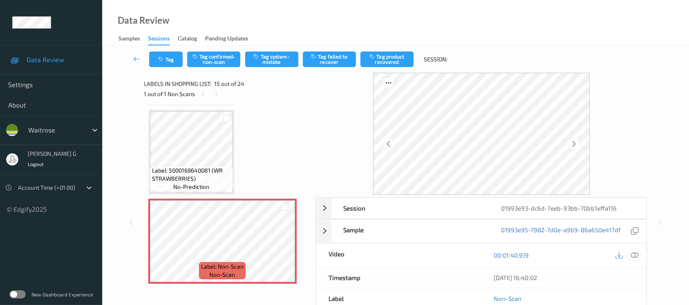
click at [638, 255] on icon at bounding box center [634, 254] width 7 height 7
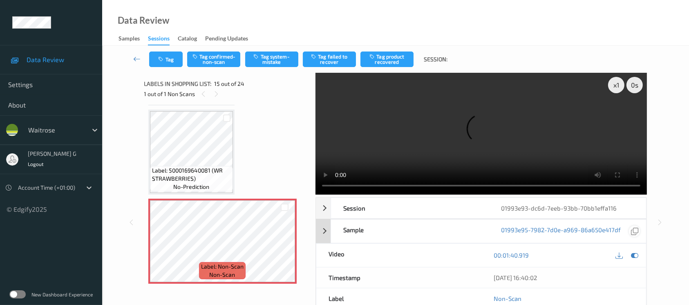
click at [635, 256] on icon at bounding box center [634, 254] width 7 height 7
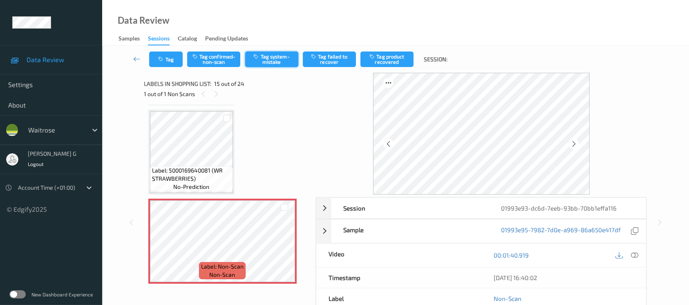
click at [265, 56] on button "Tag system-mistake" at bounding box center [271, 60] width 53 height 16
click at [574, 143] on icon at bounding box center [574, 143] width 7 height 7
click at [268, 54] on button "Untag system-mistake" at bounding box center [271, 60] width 53 height 16
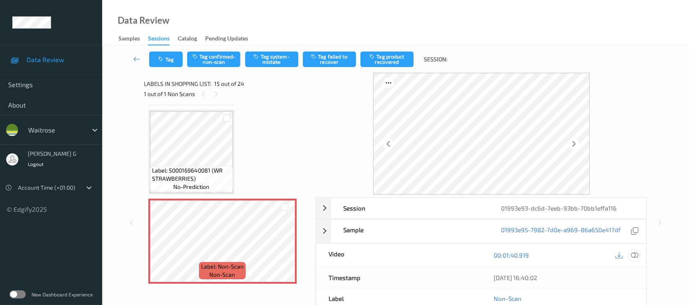
click at [634, 252] on icon at bounding box center [634, 254] width 7 height 7
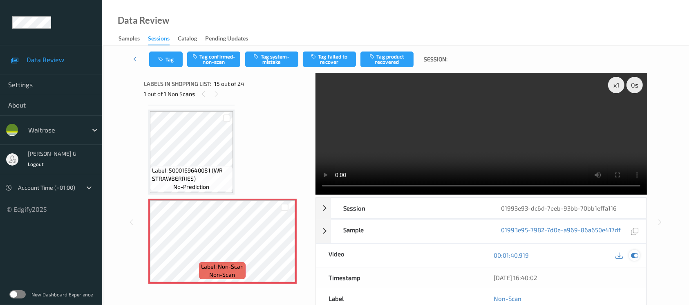
click at [634, 256] on icon at bounding box center [634, 254] width 7 height 7
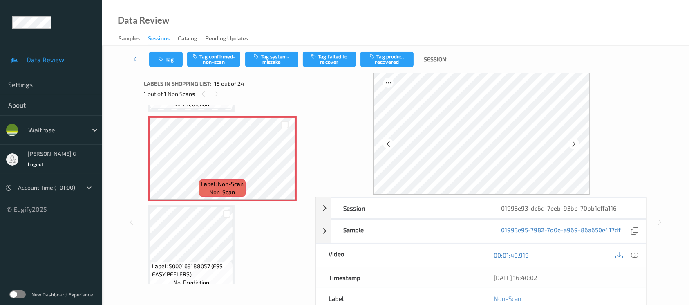
scroll to position [1266, 0]
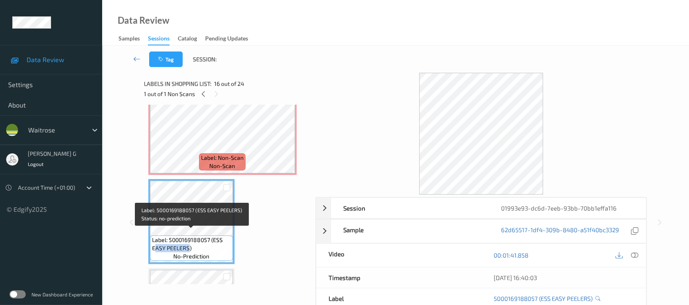
drag, startPoint x: 188, startPoint y: 241, endPoint x: 154, endPoint y: 246, distance: 34.7
click at [154, 246] on span "Label: 5000169188057 (ESS EASY PEELERS)" at bounding box center [191, 244] width 79 height 16
copy span "[PERSON_NAME]"
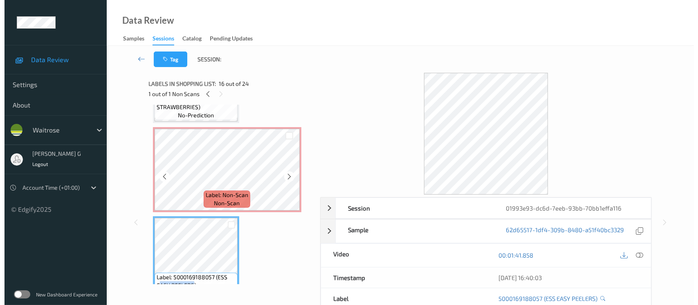
scroll to position [1212, 0]
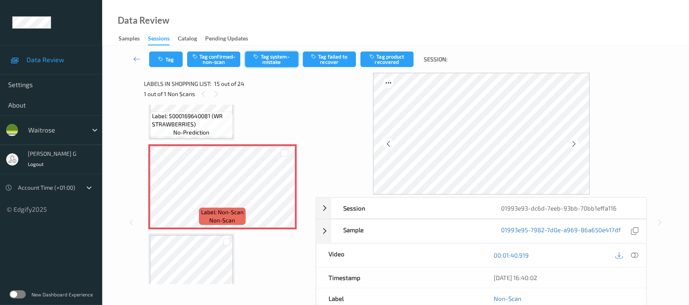
click at [267, 57] on button "Tag system-mistake" at bounding box center [271, 60] width 53 height 16
click at [166, 58] on button "Tag" at bounding box center [166, 60] width 34 height 16
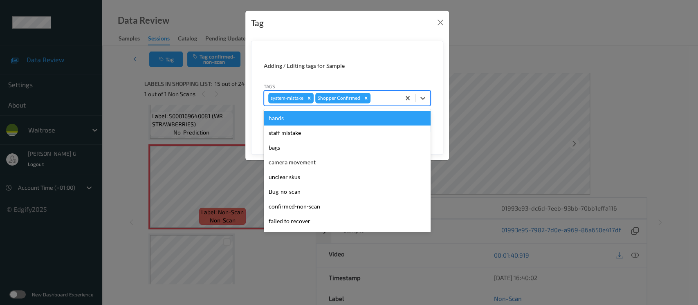
click at [382, 97] on div at bounding box center [384, 98] width 24 height 10
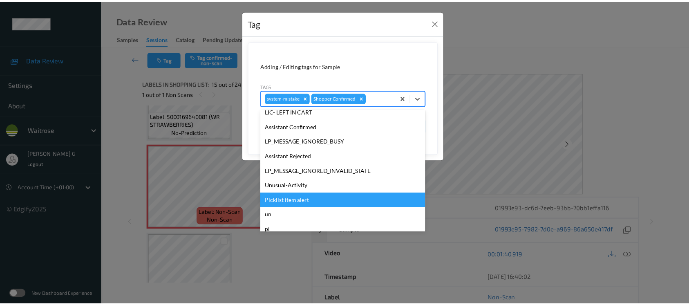
scroll to position [190, 0]
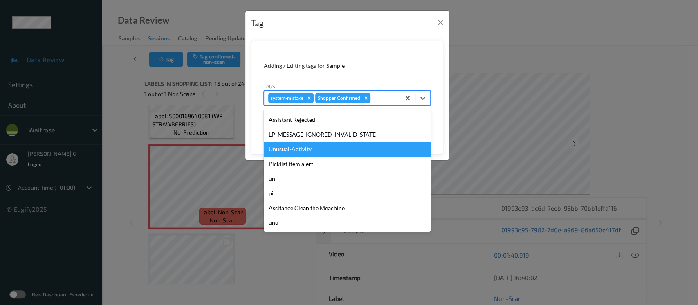
click at [289, 152] on div "Unusual-Activity" at bounding box center [347, 149] width 167 height 15
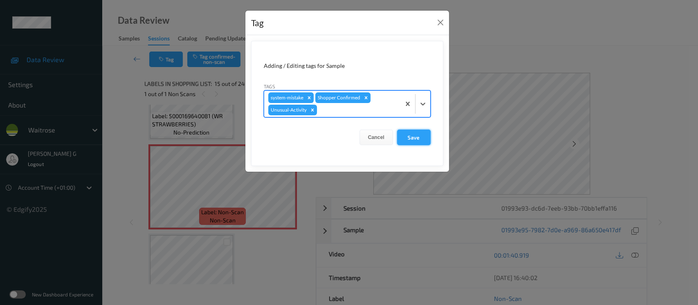
click at [408, 135] on button "Save" at bounding box center [414, 138] width 34 height 16
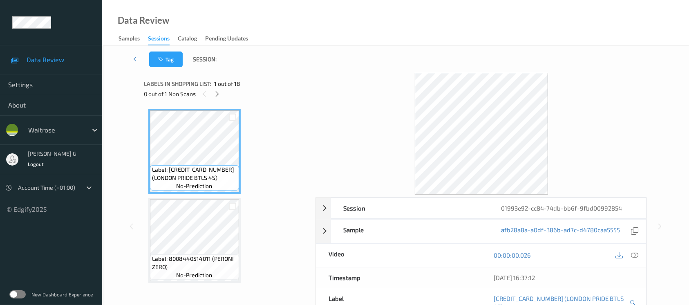
click at [213, 90] on div "0 out of 1 Non Scans" at bounding box center [227, 94] width 166 height 10
click at [214, 95] on icon at bounding box center [217, 93] width 7 height 7
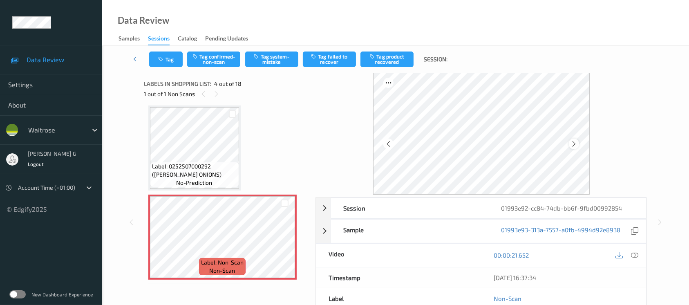
click at [576, 143] on icon at bounding box center [574, 143] width 7 height 7
click at [575, 142] on icon at bounding box center [574, 143] width 7 height 7
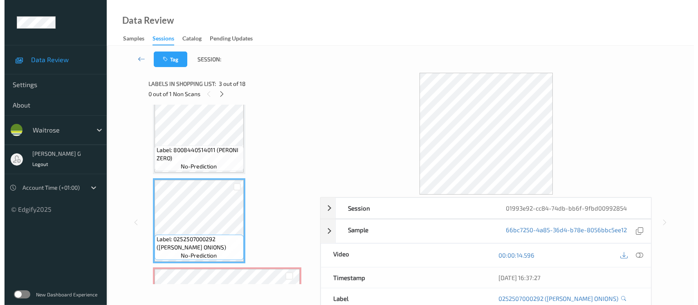
scroll to position [164, 0]
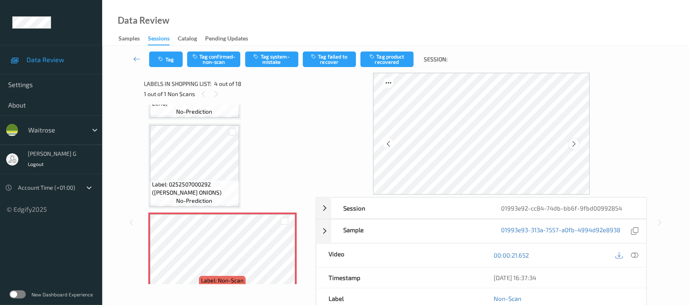
click at [574, 141] on icon at bounding box center [574, 143] width 7 height 7
click at [639, 254] on div at bounding box center [634, 255] width 11 height 11
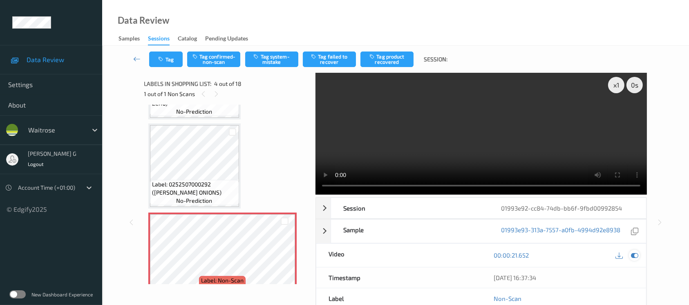
click at [634, 256] on icon at bounding box center [634, 254] width 7 height 7
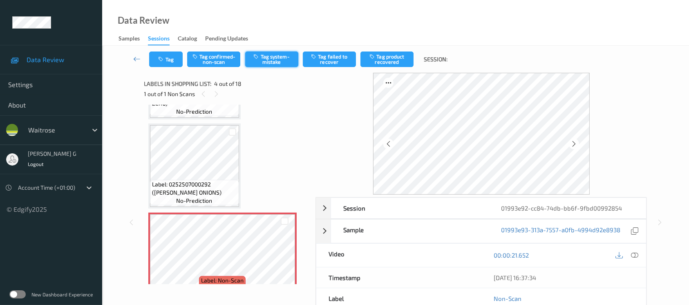
click at [269, 58] on button "Tag system-mistake" at bounding box center [271, 60] width 53 height 16
click at [165, 59] on icon "button" at bounding box center [162, 59] width 7 height 6
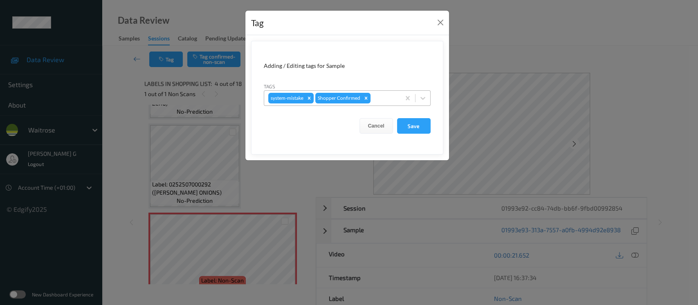
click at [380, 99] on div at bounding box center [384, 98] width 24 height 10
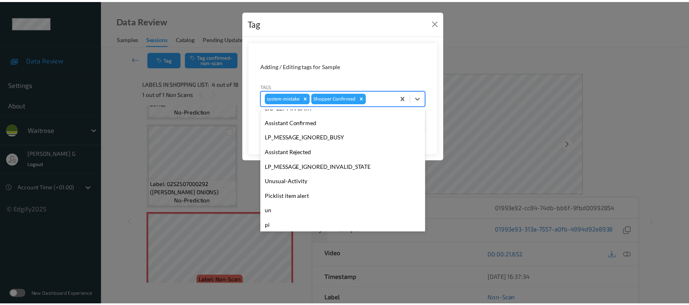
scroll to position [190, 0]
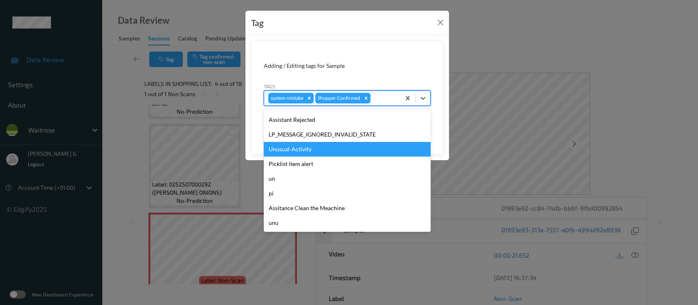
click at [298, 147] on div "Unusual-Activity" at bounding box center [347, 149] width 167 height 15
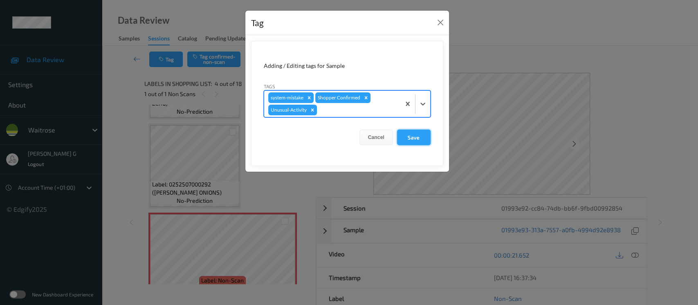
click at [412, 137] on button "Save" at bounding box center [414, 138] width 34 height 16
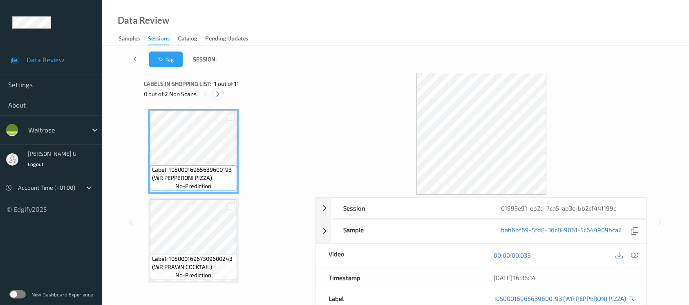
click at [215, 92] on icon at bounding box center [218, 93] width 7 height 7
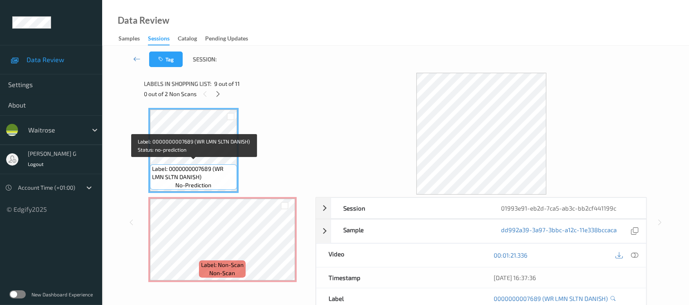
scroll to position [659, 0]
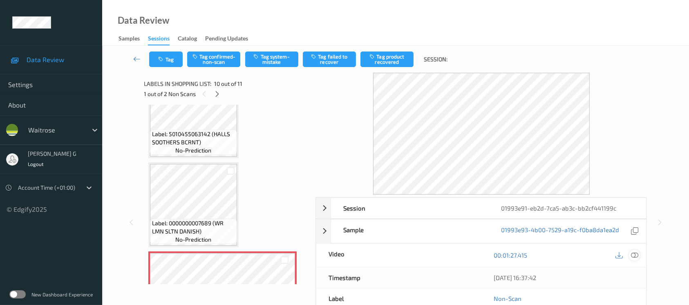
click at [637, 255] on icon at bounding box center [634, 254] width 7 height 7
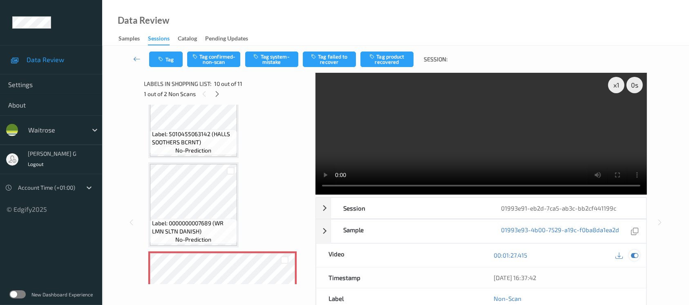
click at [636, 254] on icon at bounding box center [634, 254] width 7 height 7
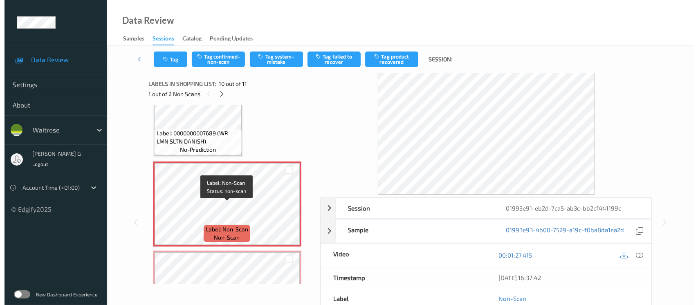
scroll to position [769, 0]
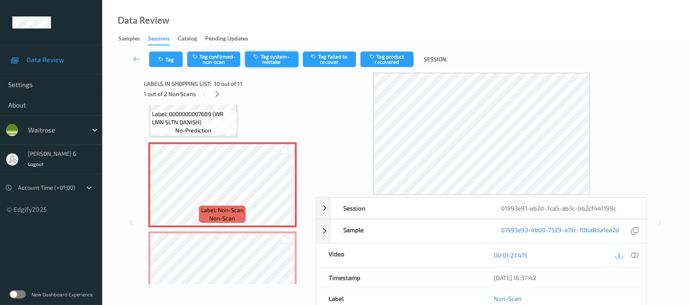
click at [262, 61] on button "Tag system-mistake" at bounding box center [271, 60] width 53 height 16
click at [164, 61] on icon "button" at bounding box center [162, 59] width 7 height 6
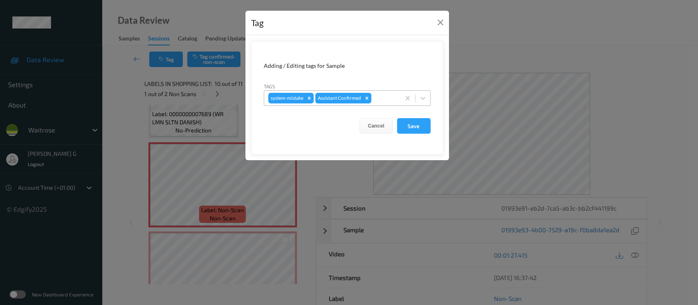
click at [382, 93] on div at bounding box center [384, 98] width 23 height 10
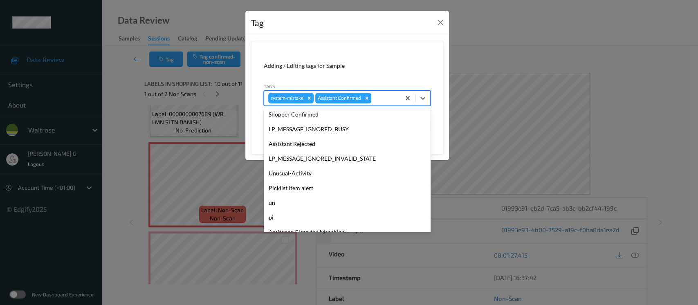
scroll to position [190, 0]
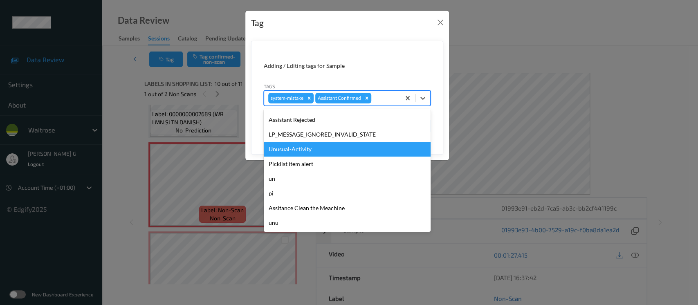
click at [297, 145] on div "Unusual-Activity" at bounding box center [347, 149] width 167 height 15
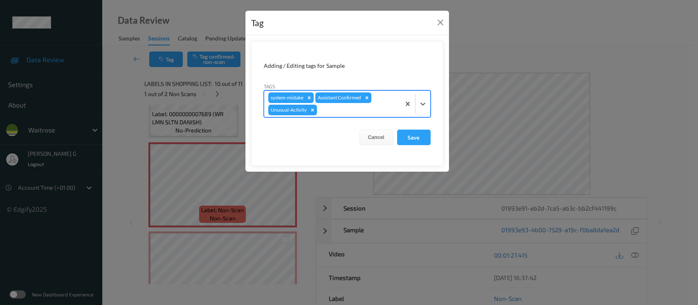
click at [370, 113] on div at bounding box center [357, 110] width 78 height 10
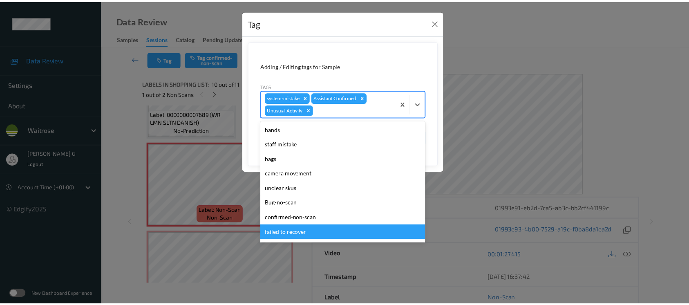
scroll to position [175, 0]
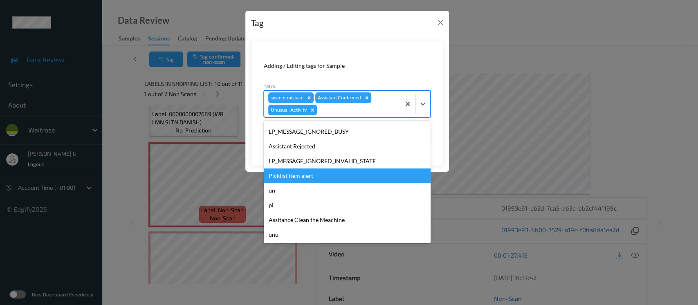
click at [295, 176] on div "Picklist item alert" at bounding box center [347, 175] width 167 height 15
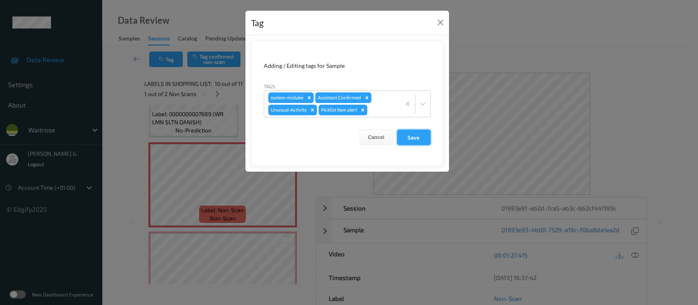
click at [427, 137] on button "Save" at bounding box center [414, 138] width 34 height 16
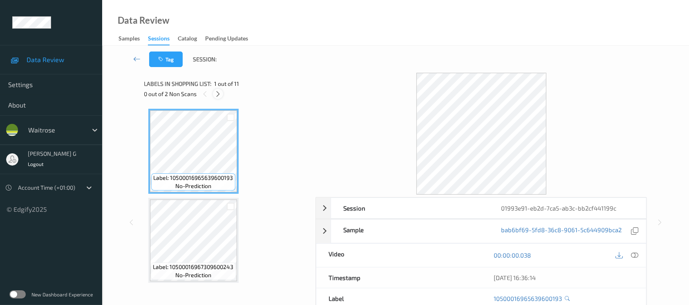
click at [218, 96] on icon at bounding box center [218, 93] width 7 height 7
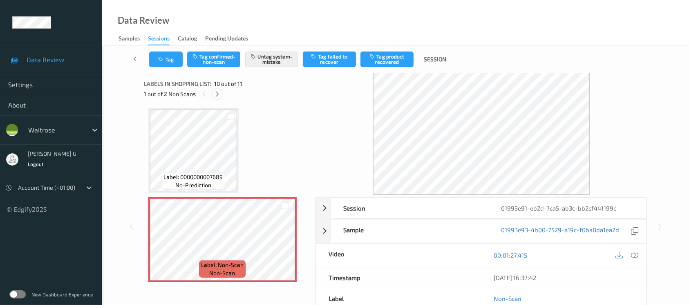
click at [220, 94] on icon at bounding box center [217, 93] width 7 height 7
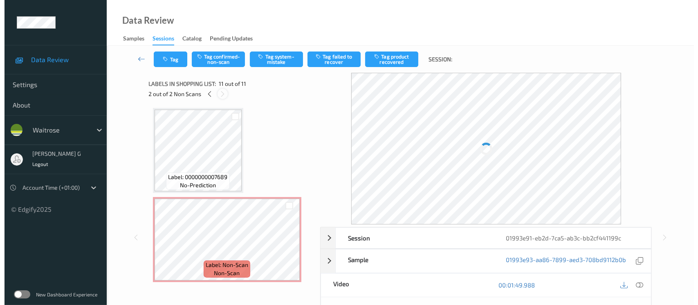
scroll to position [801, 0]
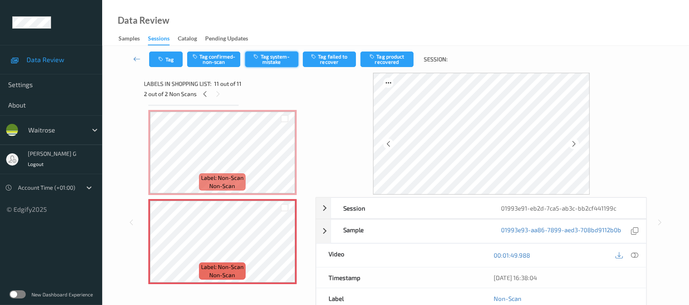
click at [265, 60] on button "Tag system-mistake" at bounding box center [271, 60] width 53 height 16
click at [167, 57] on button "Tag" at bounding box center [166, 60] width 34 height 16
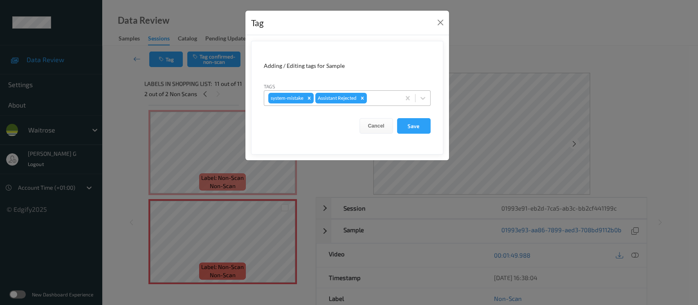
click at [384, 90] on div "system-mistake Assistant Rejected" at bounding box center [347, 98] width 167 height 16
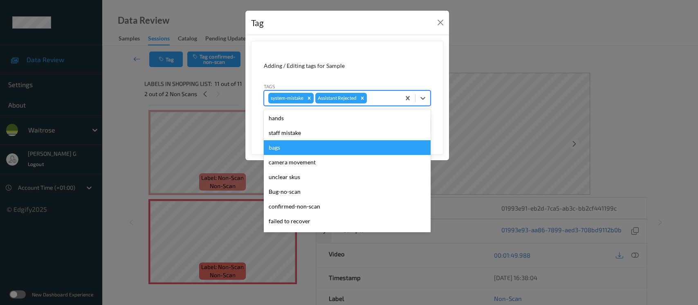
scroll to position [164, 0]
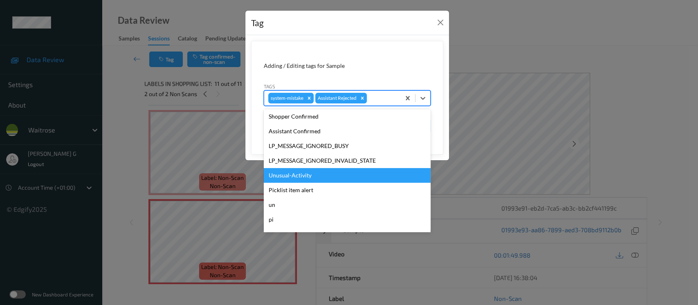
click at [289, 174] on div "Unusual-Activity" at bounding box center [347, 175] width 167 height 15
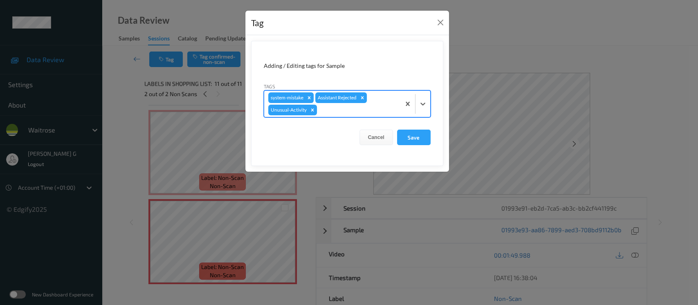
click at [359, 119] on form "Adding / Editing tags for Sample Tags option Unusual-Activity, selected. Select…" at bounding box center [347, 103] width 192 height 125
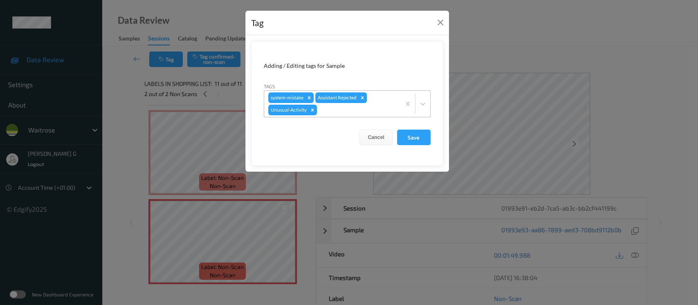
click at [356, 112] on div at bounding box center [357, 110] width 78 height 10
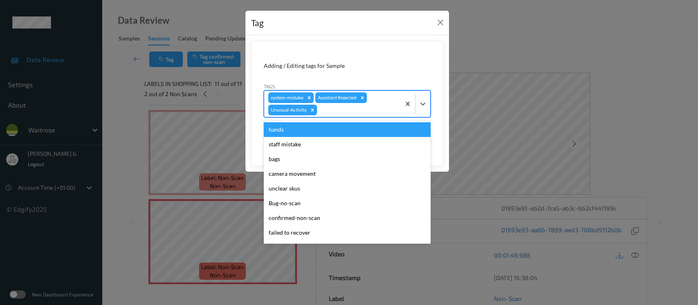
click at [348, 106] on div at bounding box center [357, 110] width 78 height 10
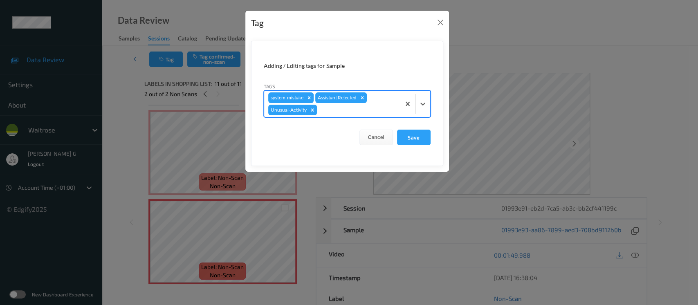
click at [343, 111] on div at bounding box center [357, 110] width 78 height 10
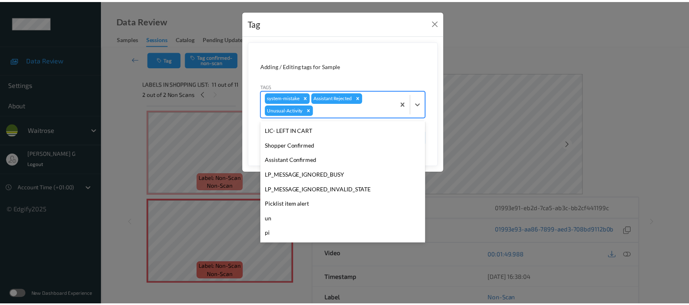
scroll to position [175, 0]
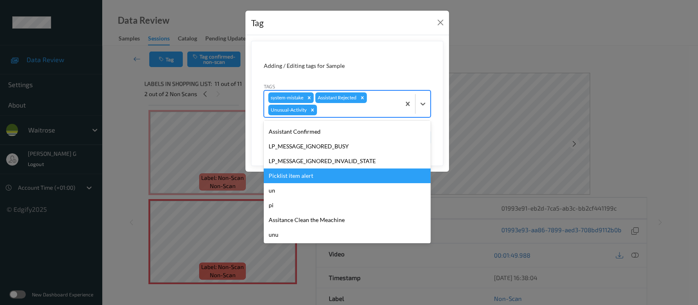
click at [294, 176] on div "Picklist item alert" at bounding box center [347, 175] width 167 height 15
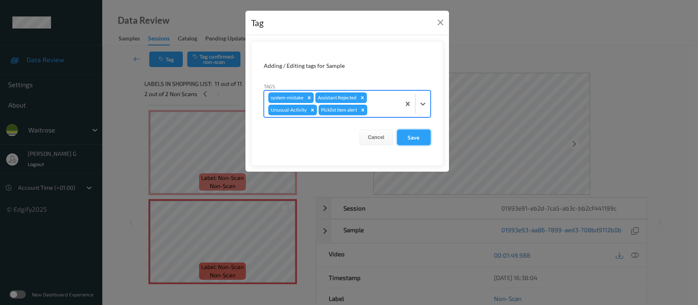
click at [411, 136] on button "Save" at bounding box center [414, 138] width 34 height 16
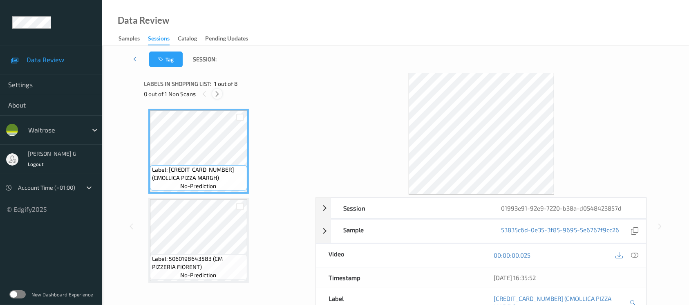
click at [215, 92] on icon at bounding box center [217, 93] width 7 height 7
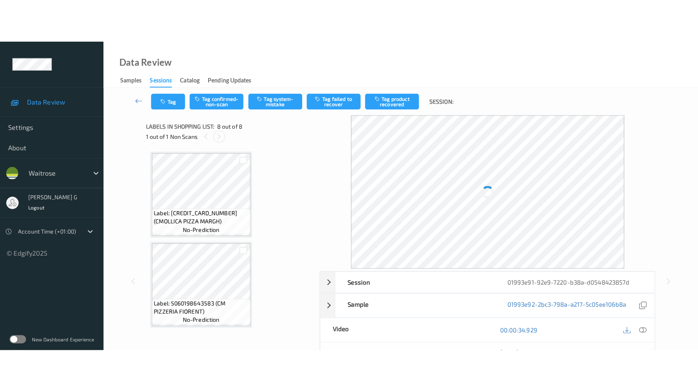
scroll to position [534, 0]
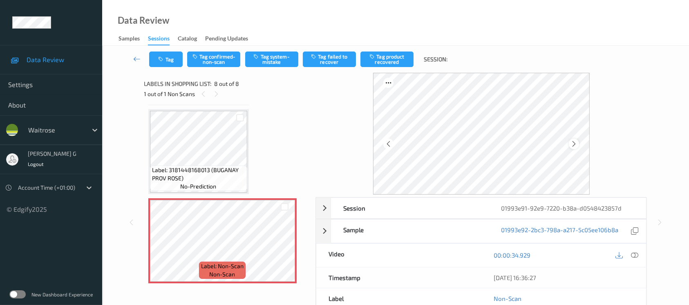
click at [574, 141] on icon at bounding box center [574, 143] width 7 height 7
click at [638, 257] on icon at bounding box center [634, 254] width 7 height 7
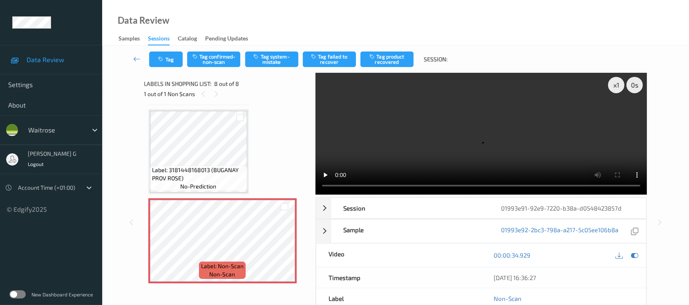
scroll to position [447, 0]
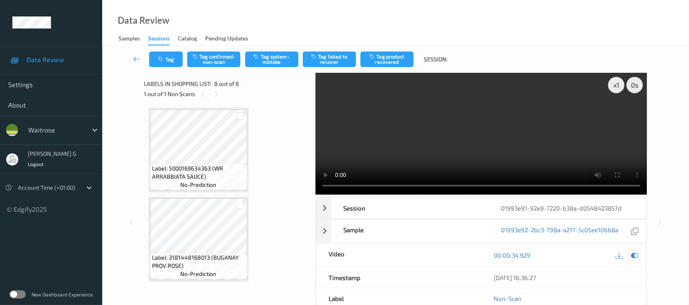
click at [635, 258] on icon at bounding box center [634, 254] width 7 height 7
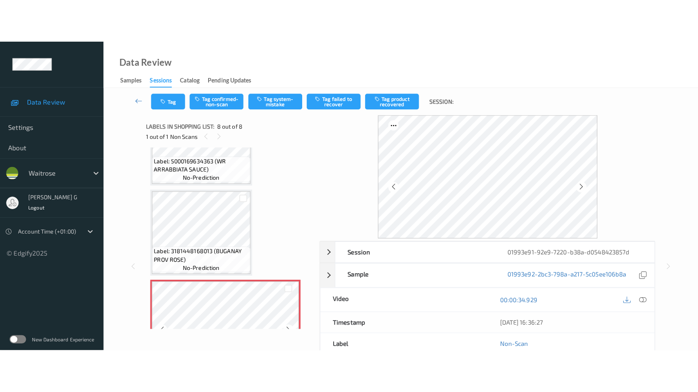
scroll to position [534, 0]
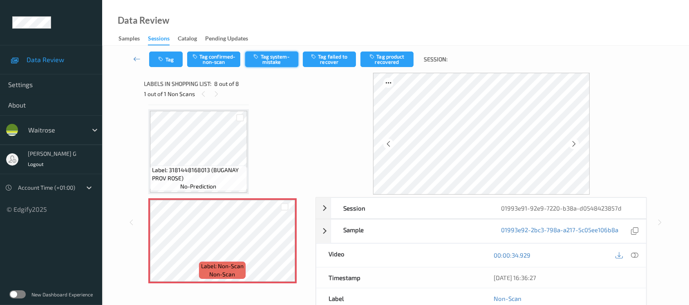
click at [277, 65] on button "Tag system-mistake" at bounding box center [271, 60] width 53 height 16
click at [166, 64] on button "Tag" at bounding box center [166, 60] width 34 height 16
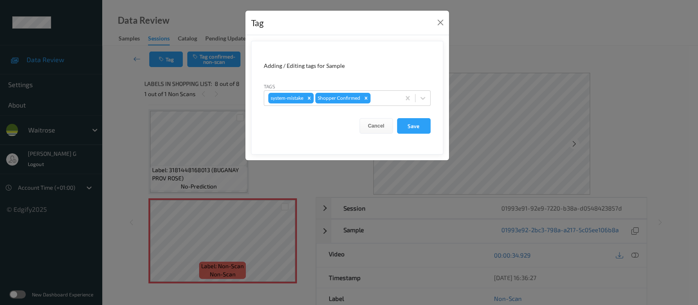
click at [132, 165] on div "Tag Adding / Editing tags for Sample Tags system-mistake Shopper Confirmed Canc…" at bounding box center [349, 152] width 698 height 305
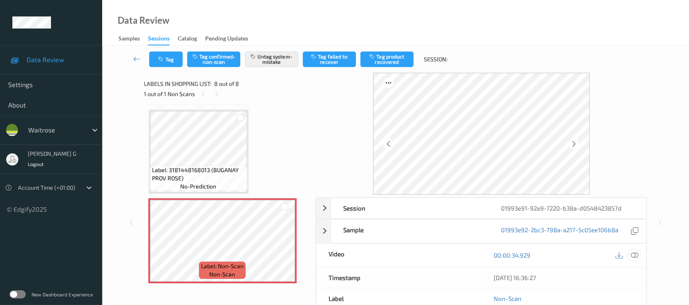
click at [632, 252] on icon at bounding box center [634, 254] width 7 height 7
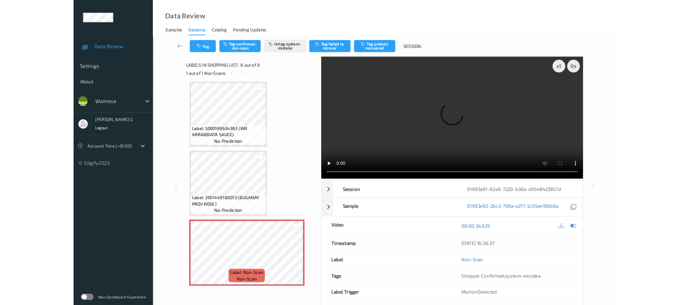
scroll to position [447, 0]
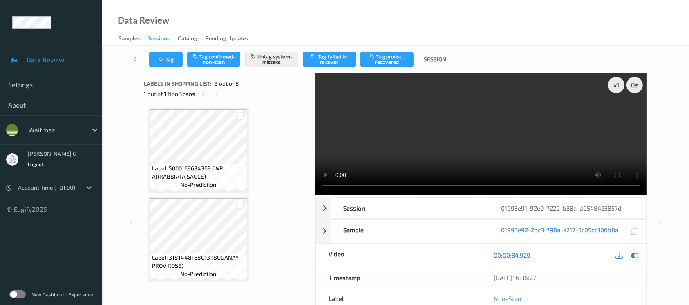
click at [635, 252] on icon at bounding box center [634, 254] width 7 height 7
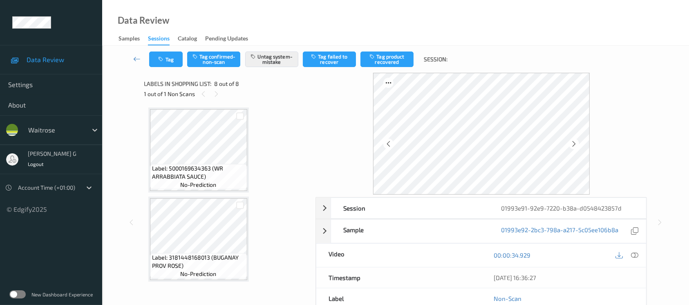
scroll to position [534, 0]
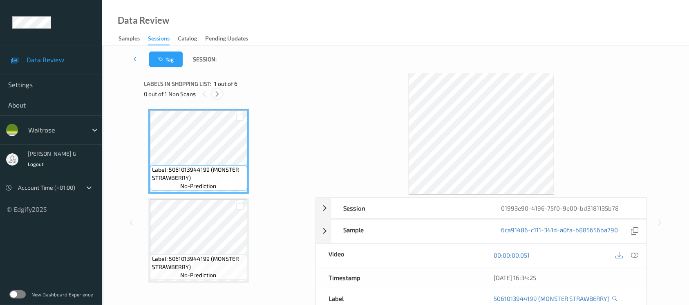
click at [215, 94] on icon at bounding box center [217, 93] width 7 height 7
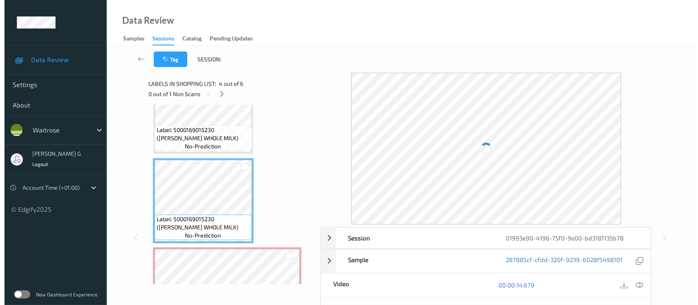
scroll to position [272, 0]
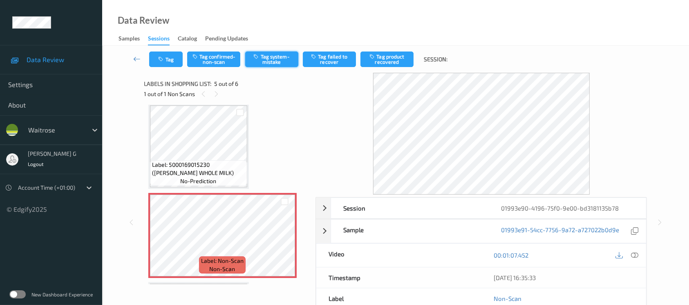
click at [258, 61] on button "Tag system-mistake" at bounding box center [271, 60] width 53 height 16
click at [160, 50] on div "Tag Tag confirmed-non-scan Untag system-mistake Tag failed to recover Tag produ…" at bounding box center [396, 59] width 554 height 27
click at [171, 63] on button "Tag" at bounding box center [166, 60] width 34 height 16
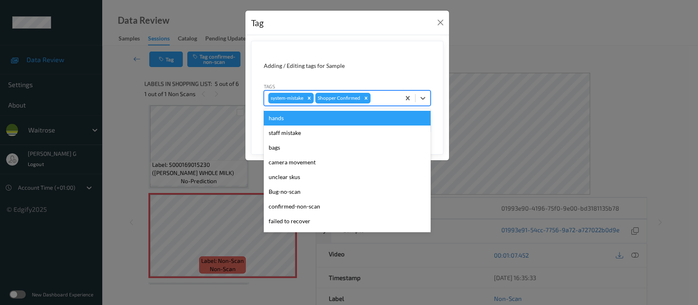
click at [377, 100] on div at bounding box center [384, 98] width 24 height 10
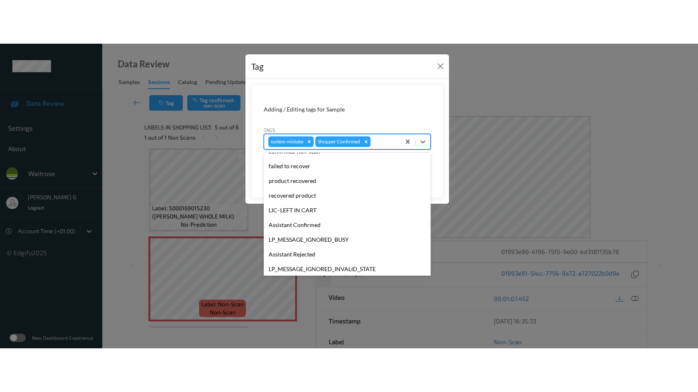
scroll to position [190, 0]
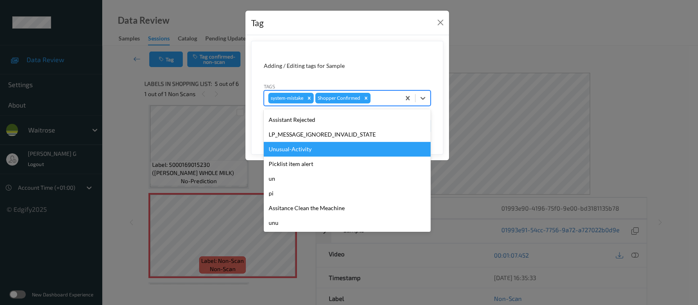
click at [309, 149] on div "Unusual-Activity" at bounding box center [347, 149] width 167 height 15
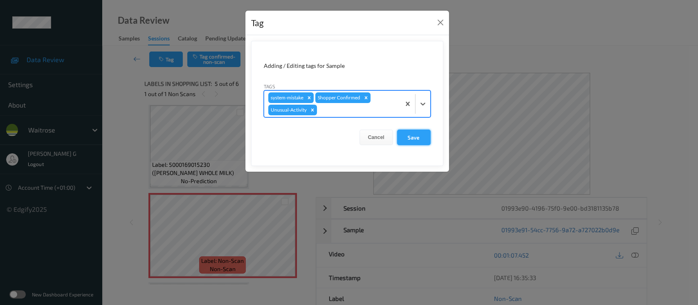
click at [400, 136] on button "Save" at bounding box center [414, 138] width 34 height 16
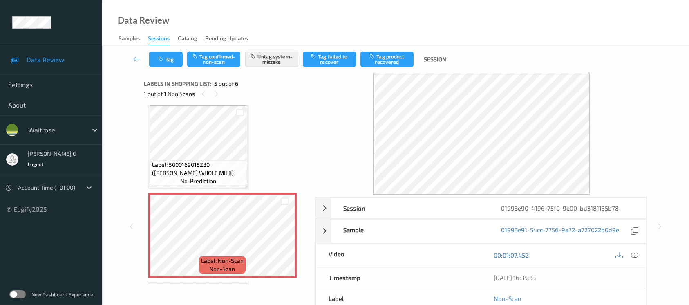
click at [271, 141] on div "Label: 5061013944199 (MONSTER STRAWBERRY) no-prediction Label: 5061013944199 (M…" at bounding box center [227, 101] width 158 height 531
click at [634, 252] on icon at bounding box center [634, 254] width 7 height 7
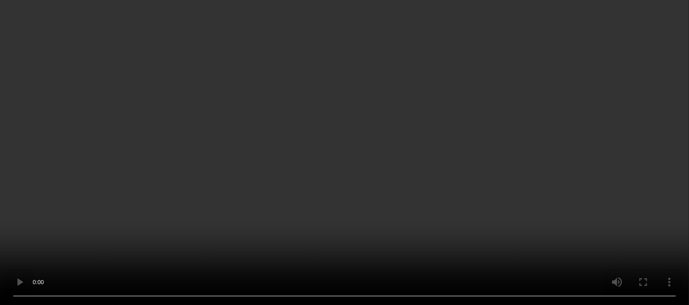
scroll to position [218, 0]
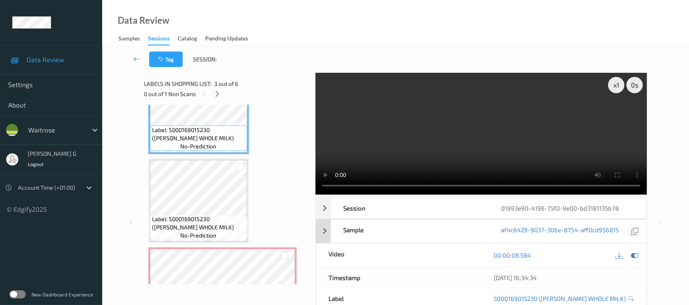
click at [635, 259] on div at bounding box center [634, 255] width 11 height 11
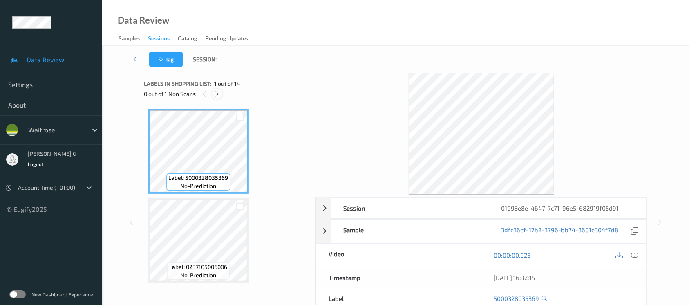
click at [218, 90] on icon at bounding box center [217, 93] width 7 height 7
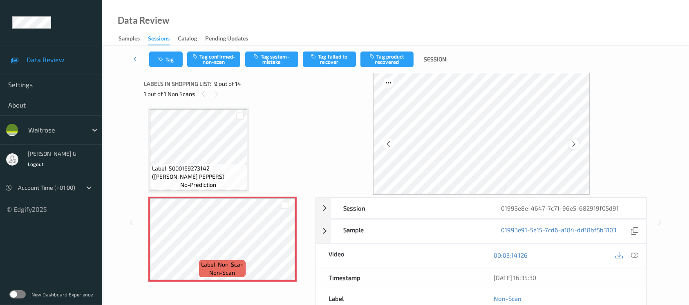
click at [572, 144] on icon at bounding box center [574, 143] width 7 height 7
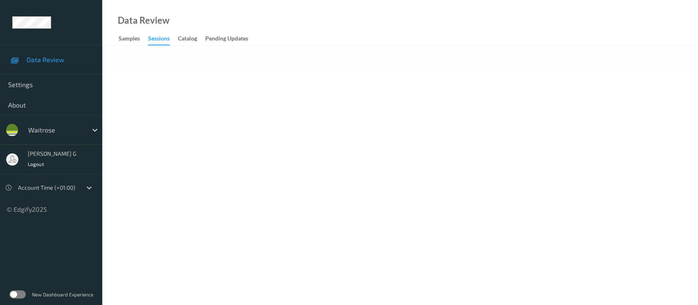
click at [287, 119] on body "Data Review Settings About waitrose [PERSON_NAME] g Logout Account Time (+01:00…" at bounding box center [349, 152] width 698 height 305
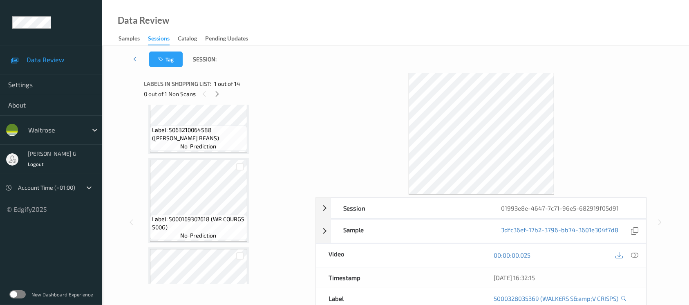
scroll to position [381, 0]
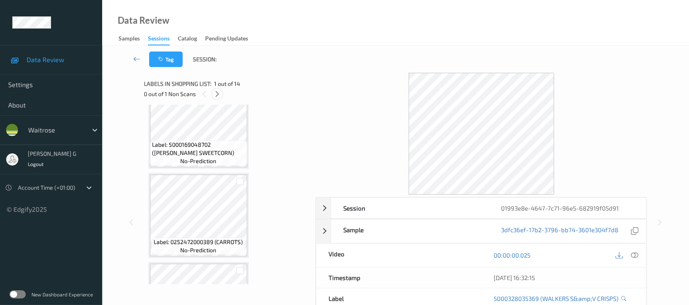
click at [213, 90] on div at bounding box center [217, 94] width 10 height 10
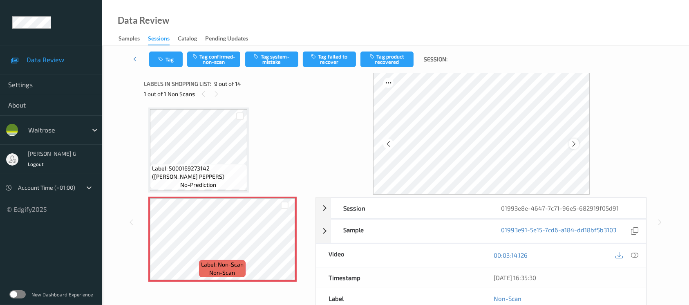
click at [572, 142] on icon at bounding box center [574, 143] width 7 height 7
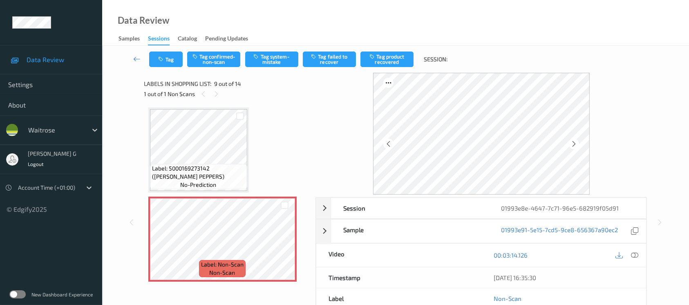
click at [572, 142] on icon at bounding box center [574, 143] width 7 height 7
click at [573, 142] on icon at bounding box center [574, 143] width 7 height 7
click at [634, 252] on icon at bounding box center [634, 254] width 7 height 7
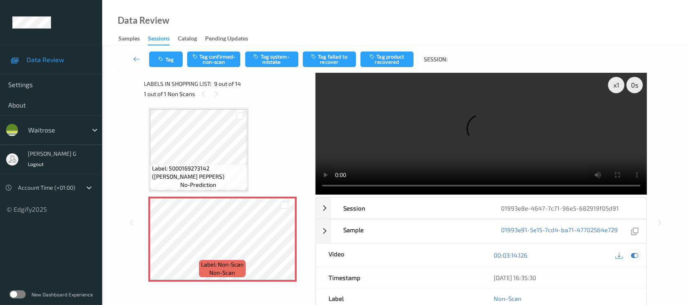
click at [635, 251] on icon at bounding box center [634, 254] width 7 height 7
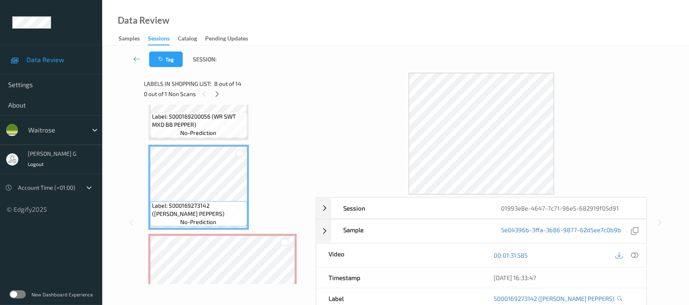
scroll to position [571, 0]
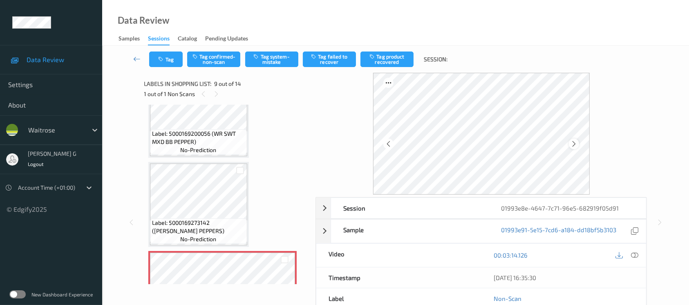
click at [573, 143] on icon at bounding box center [574, 143] width 7 height 7
click at [634, 254] on icon at bounding box center [634, 254] width 7 height 7
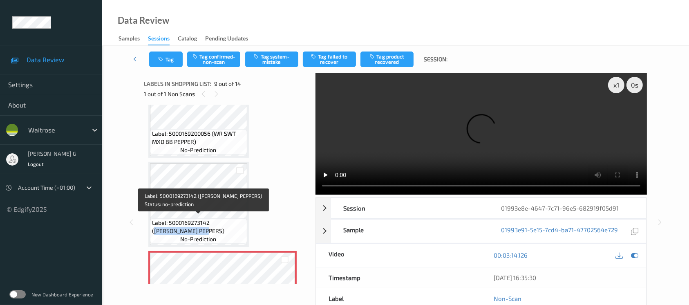
drag, startPoint x: 213, startPoint y: 221, endPoint x: 175, endPoint y: 226, distance: 37.6
click at [174, 229] on span "Label: 5000169273142 (WR PADRON PEPPERS)" at bounding box center [198, 227] width 93 height 16
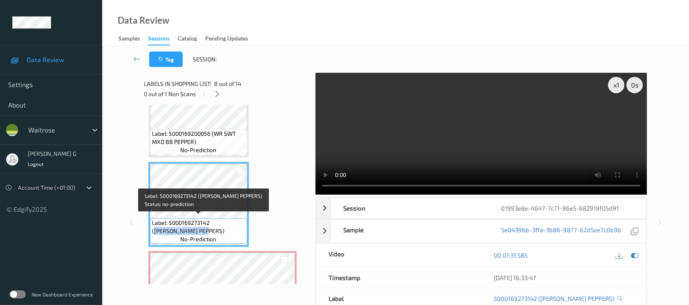
copy span "WR PADRON PEPPERS"
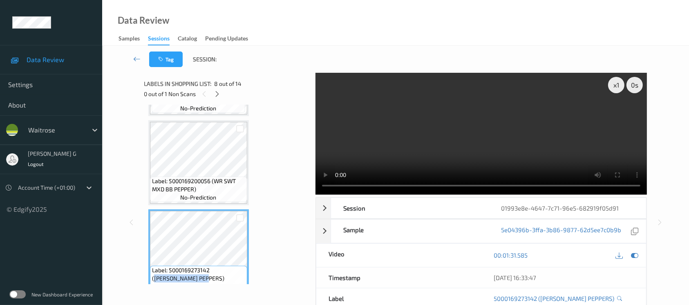
scroll to position [462, 0]
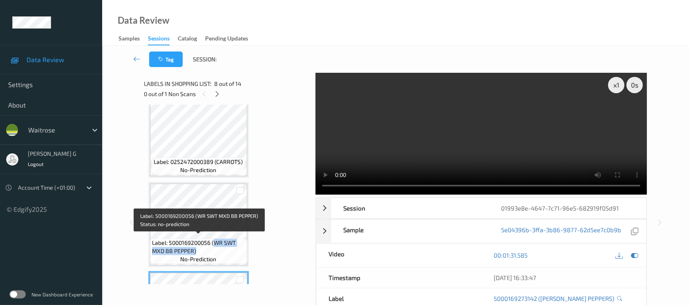
drag, startPoint x: 213, startPoint y: 239, endPoint x: 195, endPoint y: 250, distance: 21.5
click at [195, 250] on span "Label: 5000169200056 (WR SWT MXD BB PEPPER)" at bounding box center [198, 247] width 93 height 16
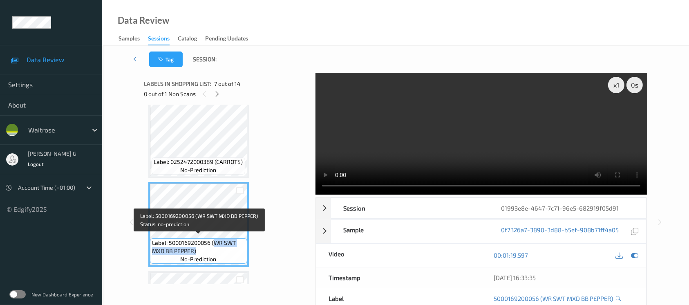
copy span "WR SWT MXD BB PEPPER)"
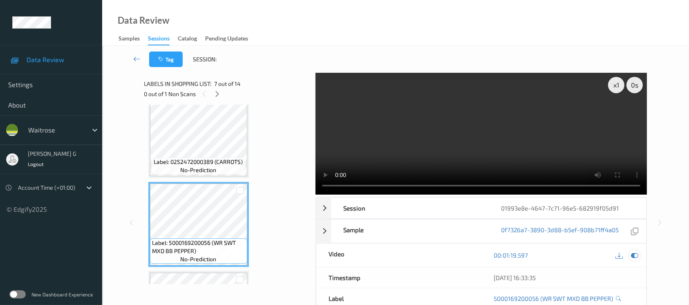
click at [638, 258] on icon at bounding box center [634, 254] width 7 height 7
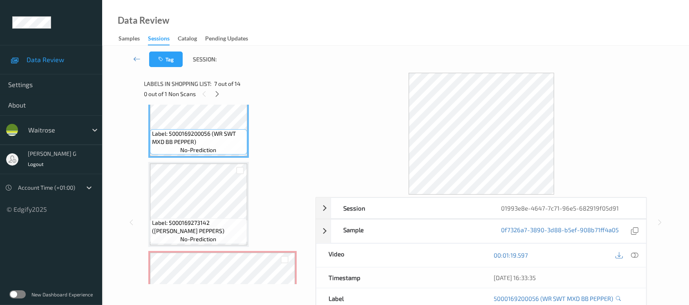
scroll to position [680, 0]
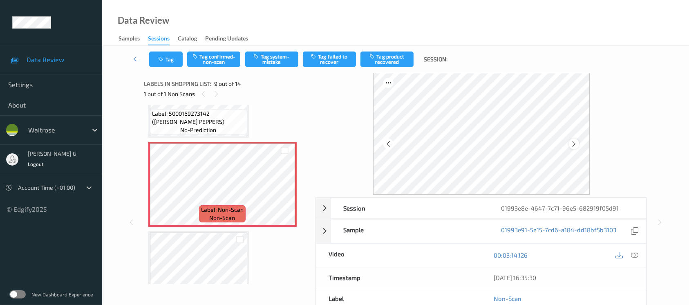
click at [577, 143] on icon at bounding box center [574, 143] width 7 height 7
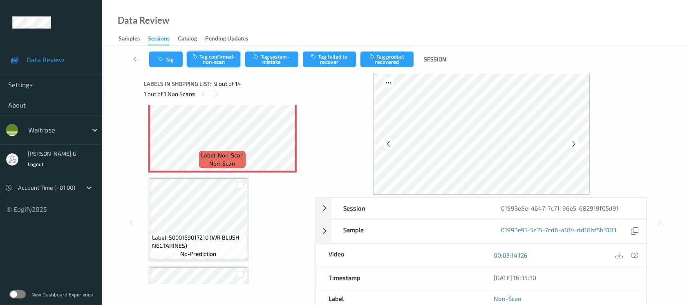
click at [221, 64] on button "Tag confirmed-non-scan" at bounding box center [213, 60] width 53 height 16
click at [385, 56] on button "Tag product recovered" at bounding box center [387, 60] width 53 height 16
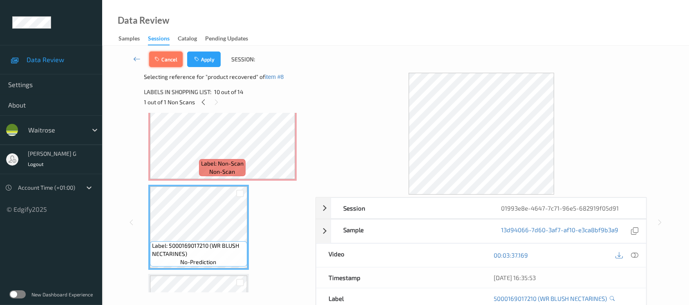
click at [163, 60] on button "Cancel" at bounding box center [166, 60] width 34 height 16
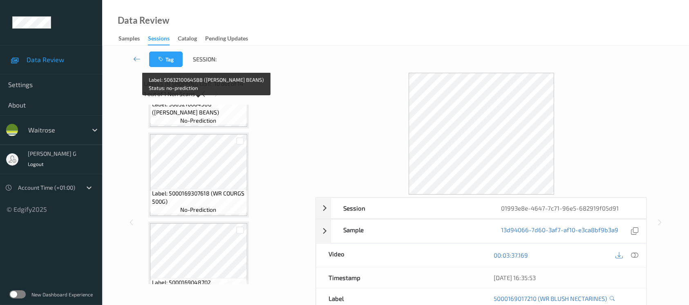
scroll to position [26, 0]
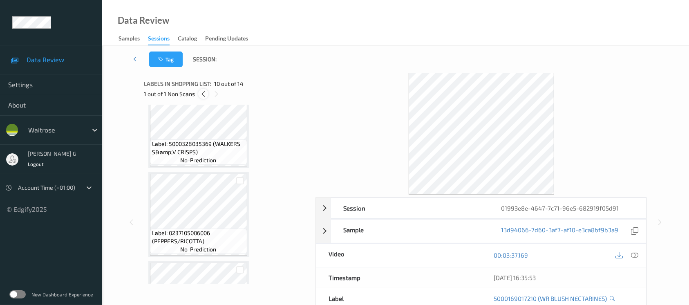
click at [202, 95] on icon at bounding box center [203, 93] width 7 height 7
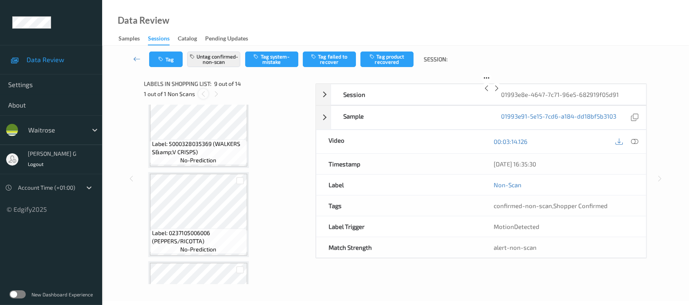
scroll to position [625, 0]
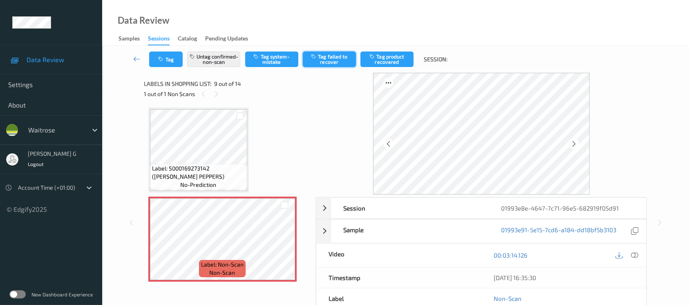
click at [321, 58] on button "Tag failed to recover" at bounding box center [329, 60] width 53 height 16
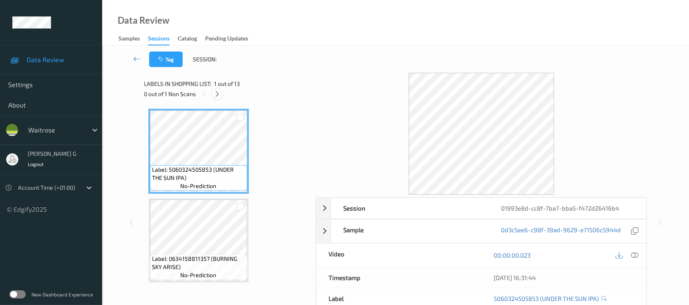
click at [216, 97] on div at bounding box center [217, 94] width 10 height 10
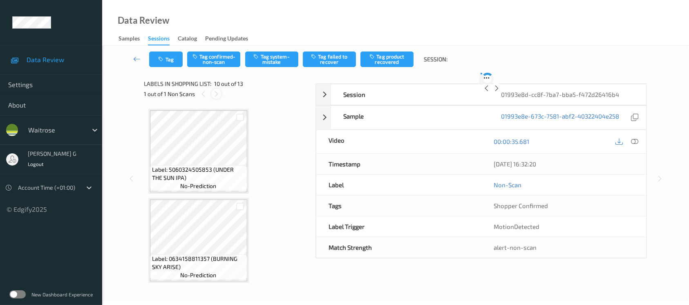
scroll to position [714, 0]
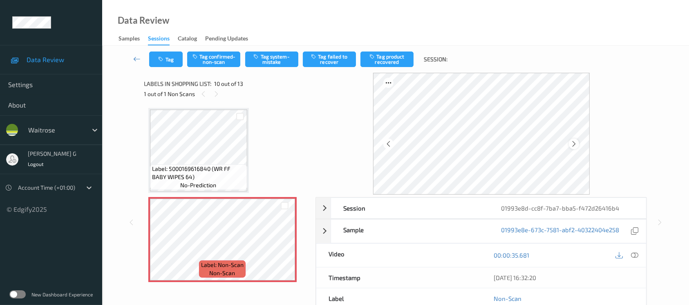
click at [576, 146] on icon at bounding box center [574, 143] width 7 height 7
click at [634, 255] on icon at bounding box center [634, 254] width 7 height 7
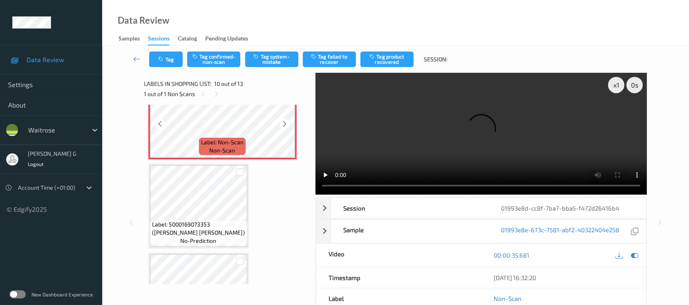
scroll to position [877, 0]
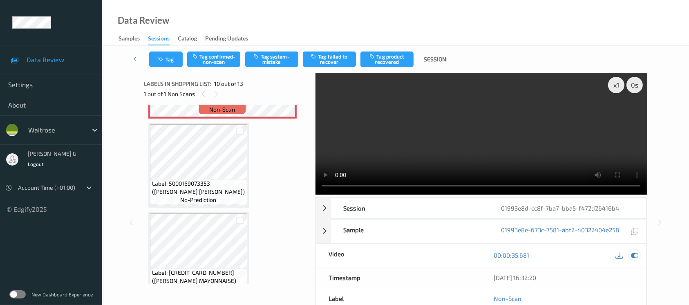
click at [630, 257] on div at bounding box center [634, 255] width 11 height 11
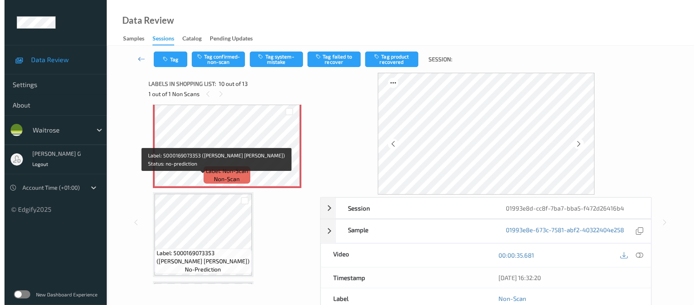
scroll to position [769, 0]
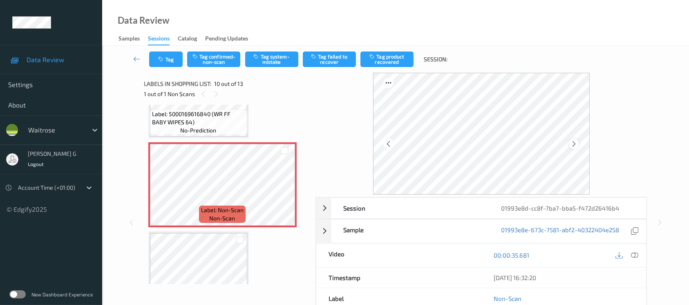
click at [579, 143] on div at bounding box center [481, 134] width 217 height 122
click at [576, 144] on icon at bounding box center [574, 143] width 7 height 7
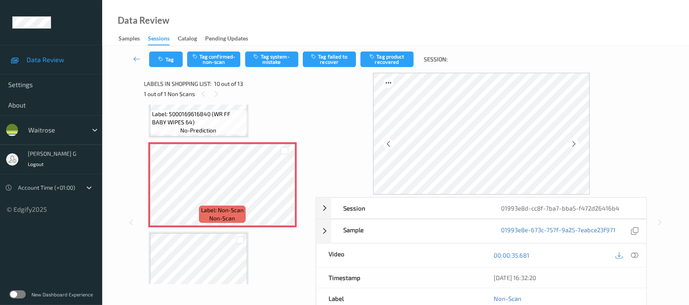
click at [576, 144] on icon at bounding box center [574, 143] width 7 height 7
click at [276, 60] on button "Tag system-mistake" at bounding box center [271, 60] width 53 height 16
click at [161, 64] on button "Tag" at bounding box center [166, 60] width 34 height 16
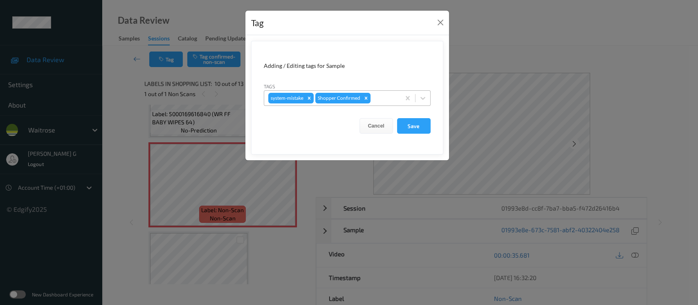
click at [380, 100] on div at bounding box center [384, 98] width 24 height 10
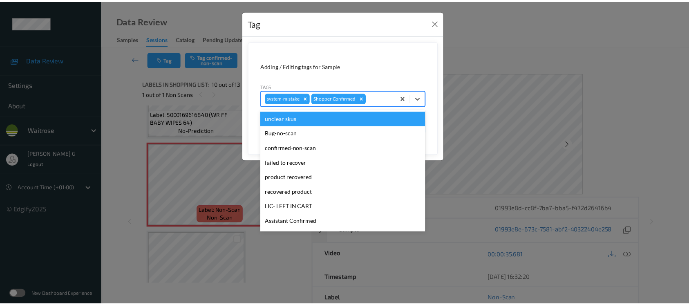
scroll to position [164, 0]
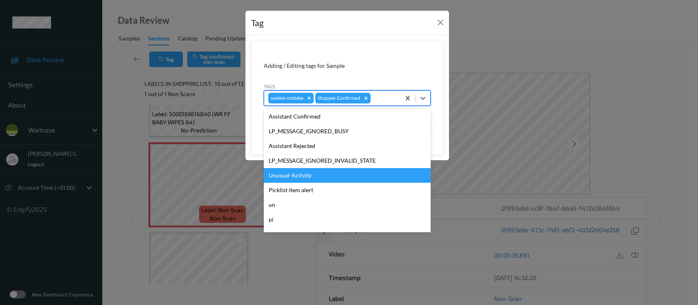
click at [285, 173] on div "Unusual-Activity" at bounding box center [347, 175] width 167 height 15
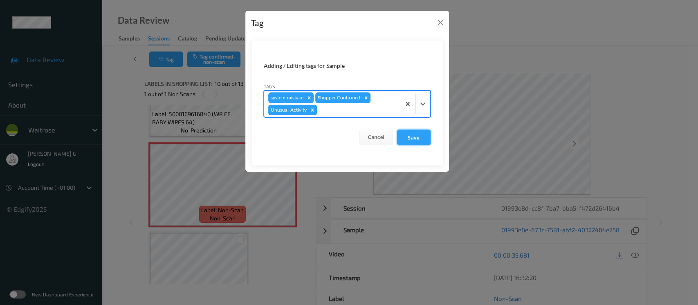
click at [414, 135] on button "Save" at bounding box center [414, 138] width 34 height 16
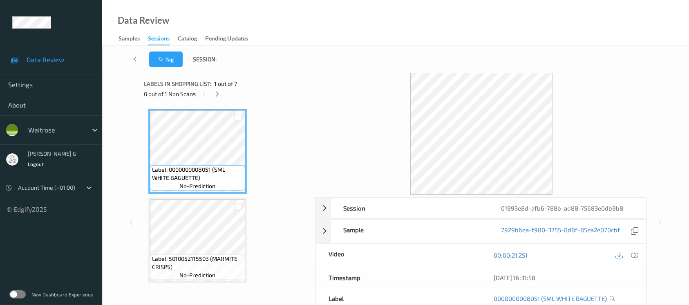
click at [210, 96] on div "0 out of 1 Non Scans" at bounding box center [227, 94] width 166 height 10
click at [216, 96] on icon at bounding box center [217, 93] width 7 height 7
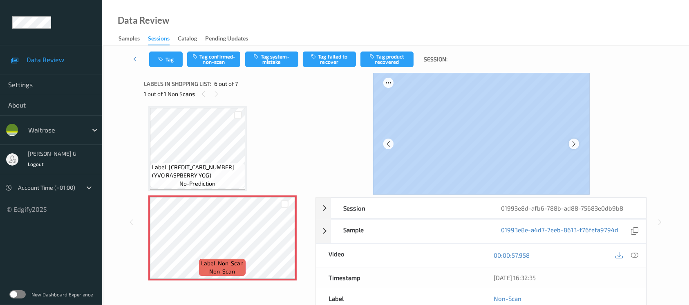
click at [573, 138] on div at bounding box center [481, 134] width 217 height 122
click at [574, 142] on icon at bounding box center [574, 143] width 7 height 7
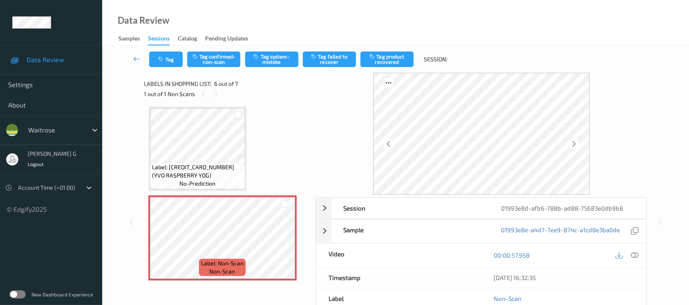
click at [574, 142] on icon at bounding box center [574, 143] width 7 height 7
click at [639, 256] on div at bounding box center [634, 255] width 11 height 11
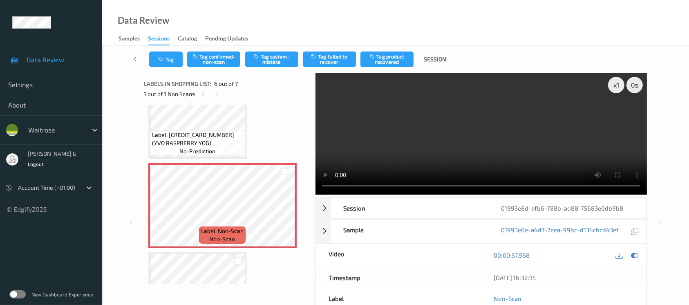
scroll to position [358, 0]
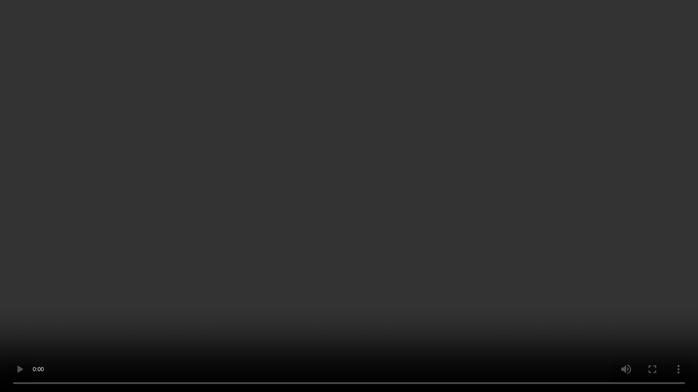
drag, startPoint x: 97, startPoint y: 56, endPoint x: 116, endPoint y: 82, distance: 32.6
click at [116, 82] on video at bounding box center [349, 196] width 698 height 392
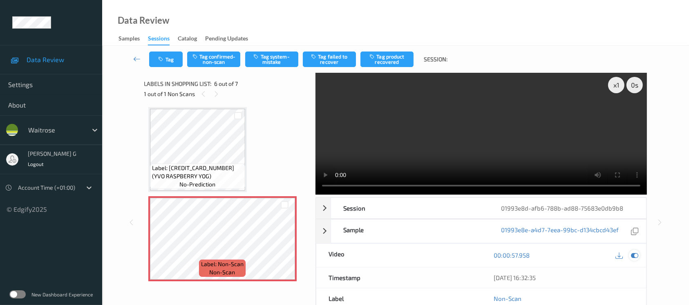
click at [635, 254] on icon at bounding box center [634, 254] width 7 height 7
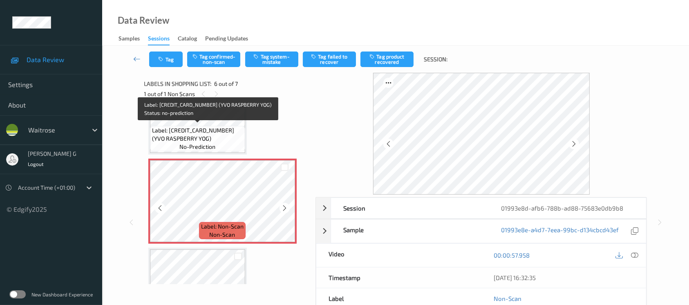
scroll to position [412, 0]
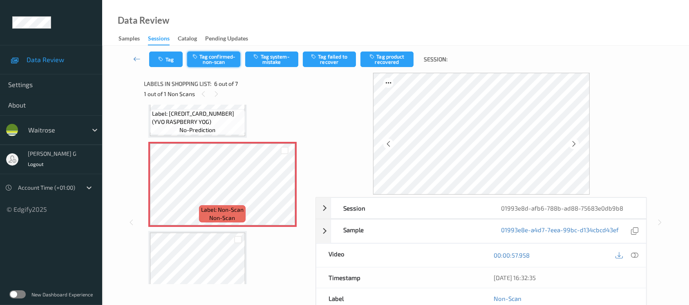
click at [206, 60] on button "Tag confirmed-non-scan" at bounding box center [213, 60] width 53 height 16
click at [390, 56] on button "Tag product recovered" at bounding box center [387, 60] width 53 height 16
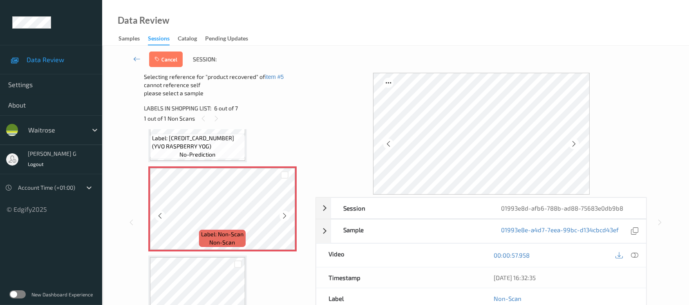
scroll to position [446, 0]
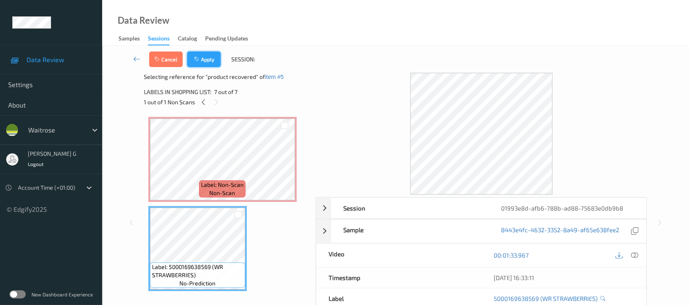
click at [202, 64] on button "Apply" at bounding box center [204, 60] width 34 height 16
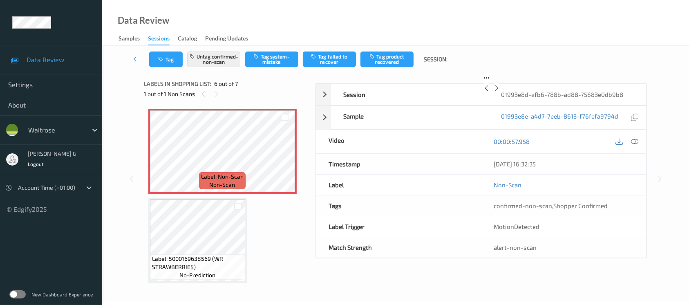
scroll to position [359, 0]
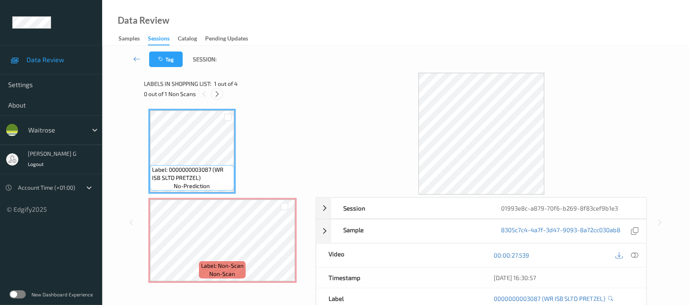
click at [218, 94] on icon at bounding box center [217, 93] width 7 height 7
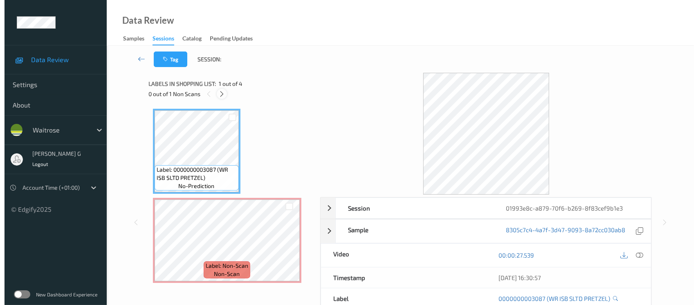
scroll to position [4, 0]
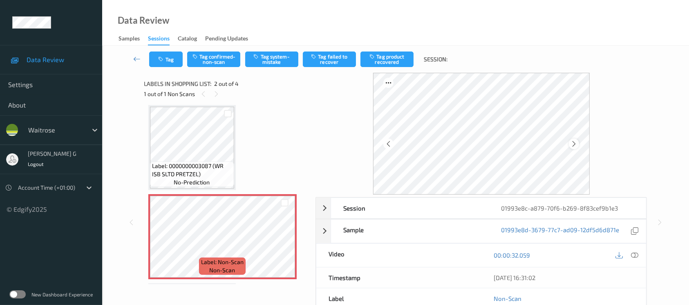
click at [572, 143] on icon at bounding box center [574, 143] width 7 height 7
click at [273, 56] on button "Tag system-mistake" at bounding box center [271, 60] width 53 height 16
click at [166, 56] on button "Tag" at bounding box center [166, 60] width 34 height 16
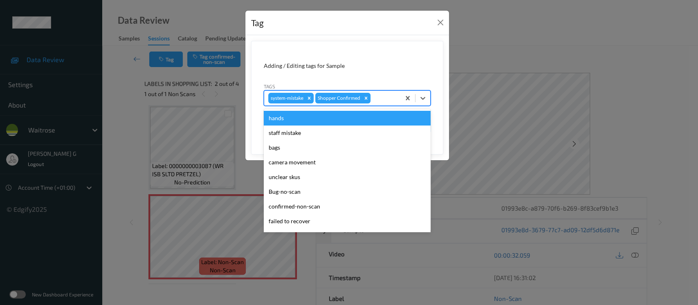
click at [378, 96] on div at bounding box center [384, 98] width 24 height 10
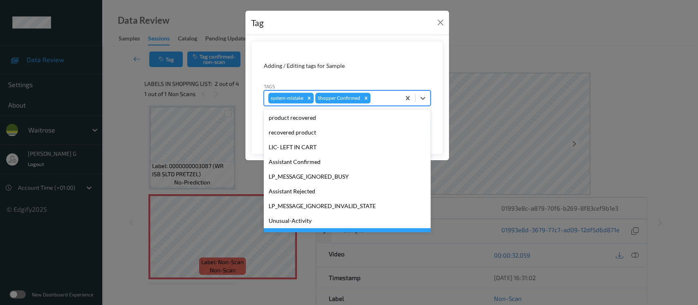
scroll to position [190, 0]
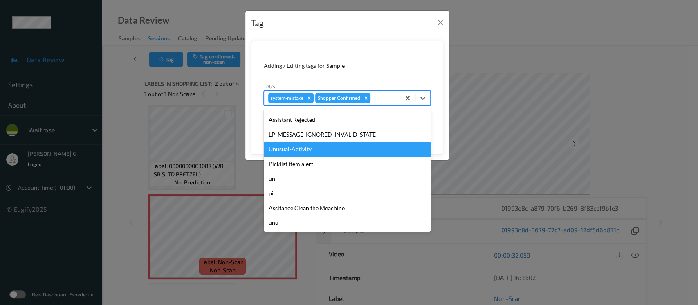
click at [290, 148] on div "Unusual-Activity" at bounding box center [347, 149] width 167 height 15
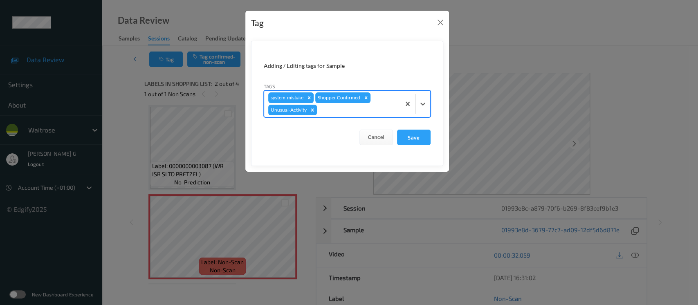
click at [378, 109] on div at bounding box center [357, 110] width 78 height 10
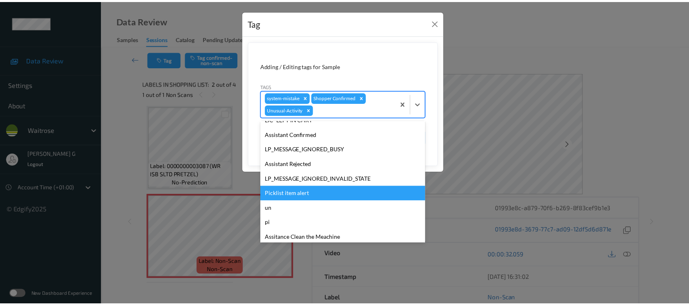
scroll to position [175, 0]
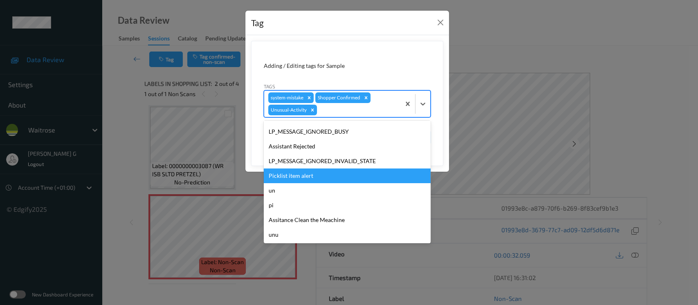
click at [305, 174] on div "Picklist item alert" at bounding box center [347, 175] width 167 height 15
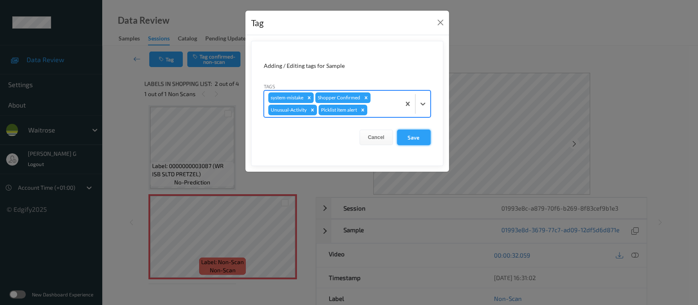
click at [415, 135] on button "Save" at bounding box center [414, 138] width 34 height 16
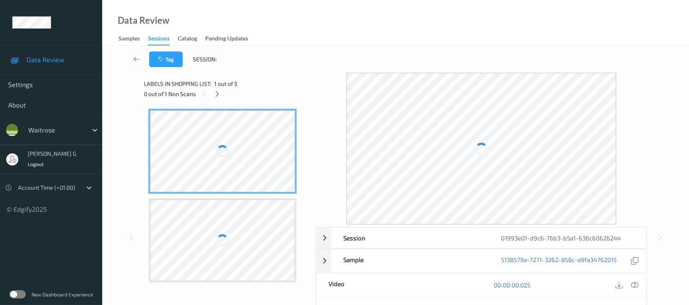
click at [365, 19] on div "Data Review Samples Sessions Catalog Pending Updates" at bounding box center [395, 23] width 587 height 46
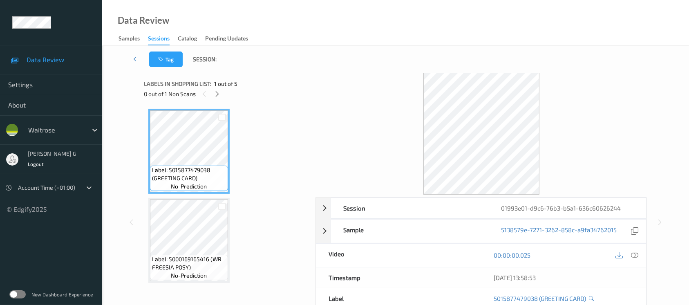
click at [345, 90] on div at bounding box center [482, 134] width 332 height 122
click at [213, 91] on div at bounding box center [217, 94] width 10 height 10
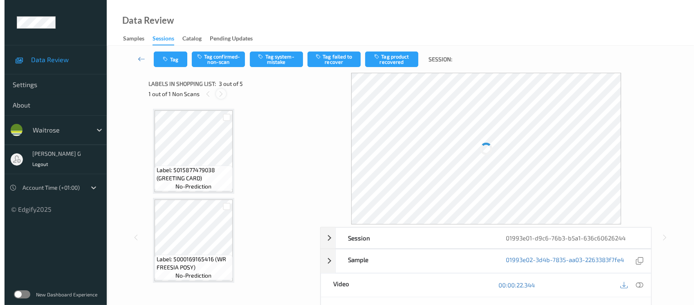
scroll to position [92, 0]
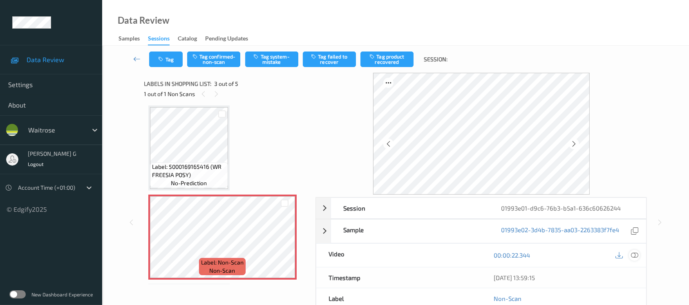
click at [637, 253] on icon at bounding box center [634, 254] width 7 height 7
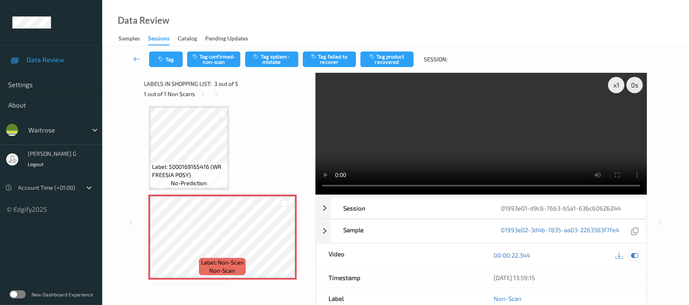
click at [636, 254] on icon at bounding box center [634, 254] width 7 height 7
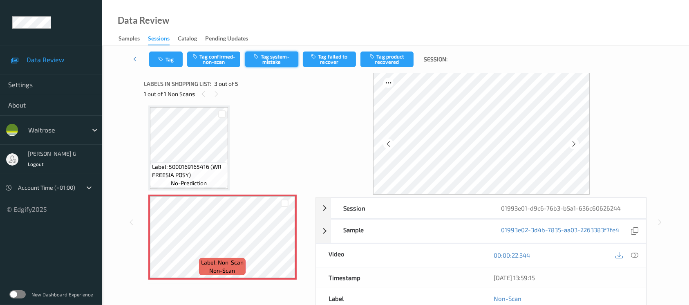
click at [276, 55] on button "Tag system-mistake" at bounding box center [271, 60] width 53 height 16
click at [157, 63] on button "Tag" at bounding box center [166, 60] width 34 height 16
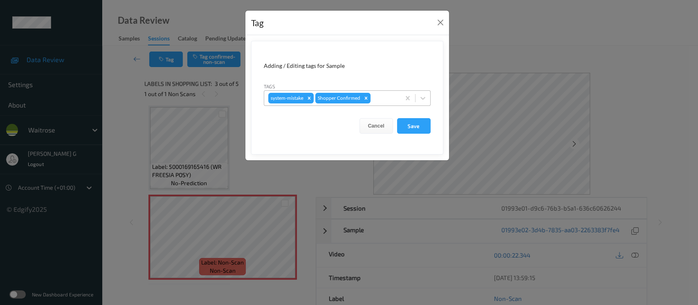
click at [383, 96] on div at bounding box center [384, 98] width 24 height 10
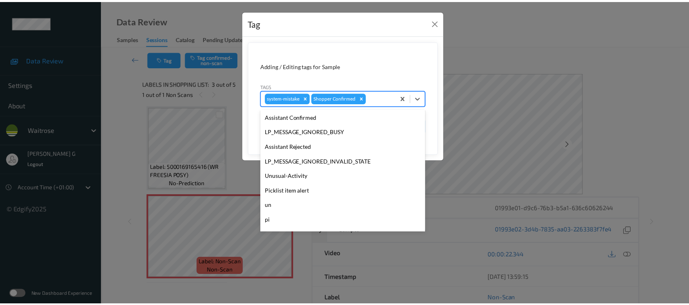
scroll to position [190, 0]
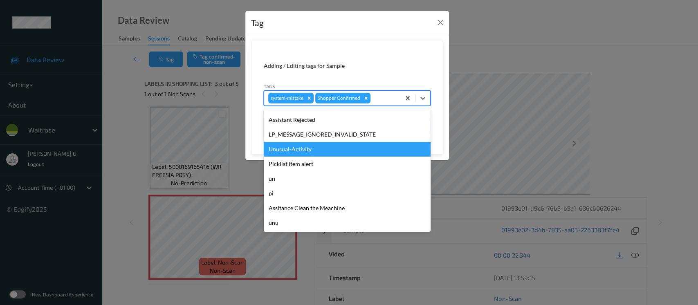
click at [297, 150] on div "Unusual-Activity" at bounding box center [347, 149] width 167 height 15
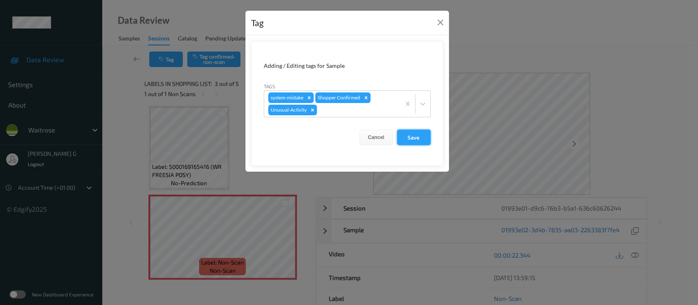
click at [415, 136] on button "Save" at bounding box center [414, 138] width 34 height 16
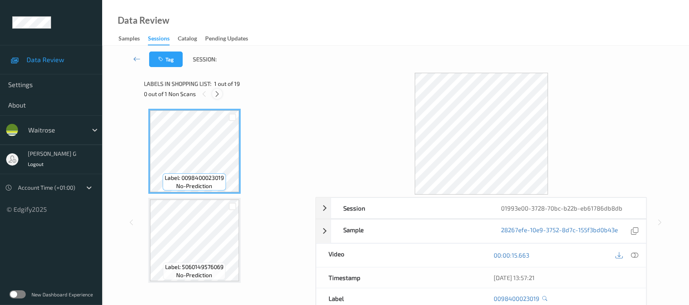
click at [213, 96] on div at bounding box center [217, 94] width 10 height 10
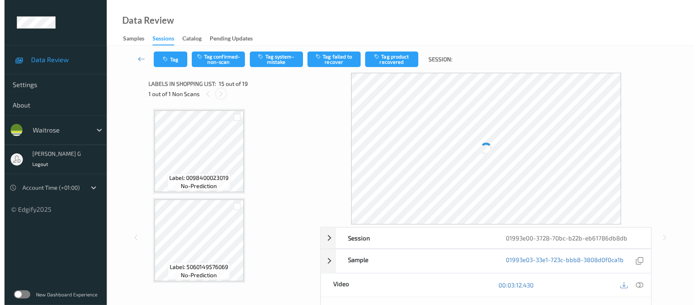
scroll to position [1158, 0]
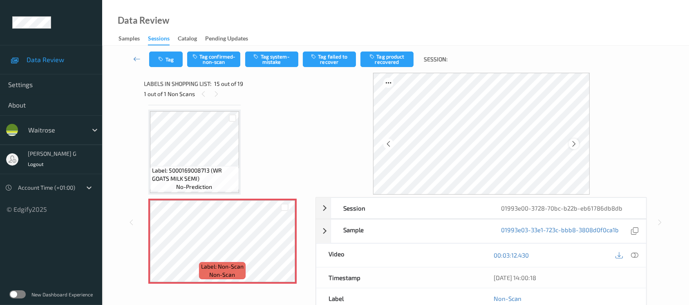
click at [572, 143] on icon at bounding box center [574, 143] width 7 height 7
click at [638, 256] on icon at bounding box center [634, 254] width 7 height 7
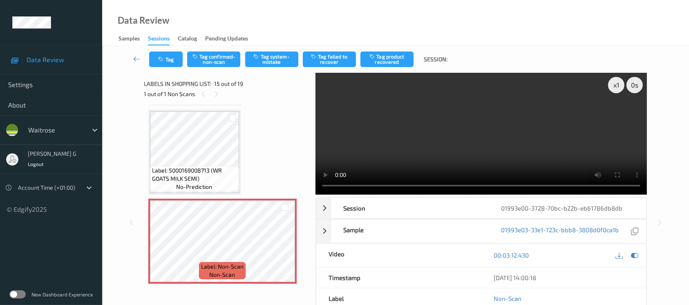
click at [641, 257] on div "00:03:12.430" at bounding box center [564, 255] width 165 height 23
click at [635, 256] on icon at bounding box center [634, 254] width 7 height 7
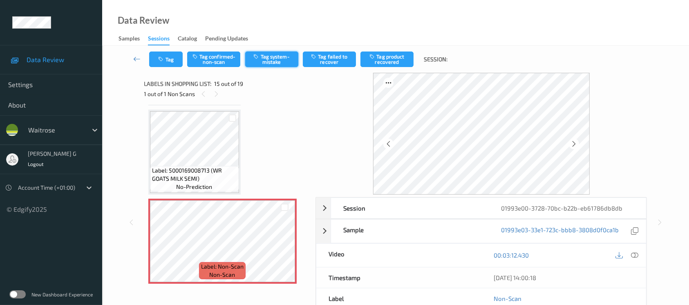
click at [279, 59] on button "Tag system-mistake" at bounding box center [271, 60] width 53 height 16
click at [173, 58] on button "Tag" at bounding box center [166, 60] width 34 height 16
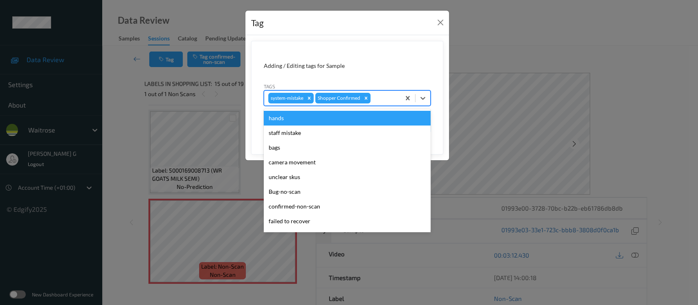
click at [381, 96] on div at bounding box center [384, 98] width 24 height 10
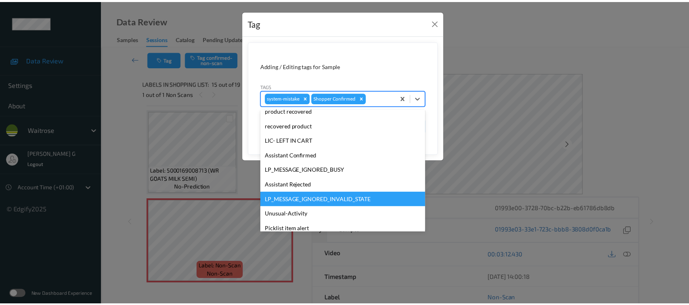
scroll to position [190, 0]
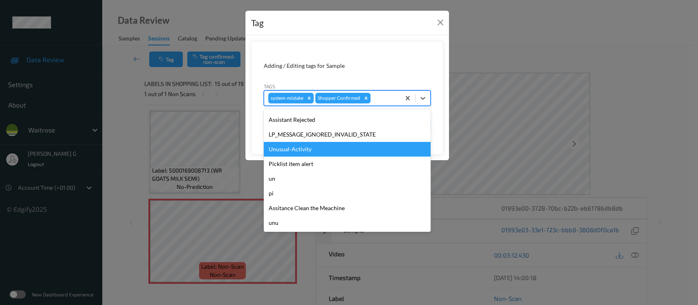
click at [287, 150] on div "Unusual-Activity" at bounding box center [347, 149] width 167 height 15
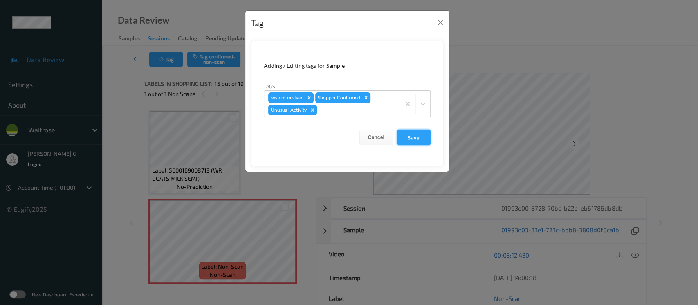
click at [414, 133] on button "Save" at bounding box center [414, 138] width 34 height 16
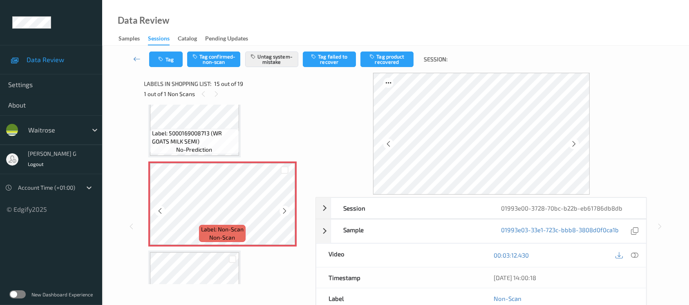
scroll to position [1212, 0]
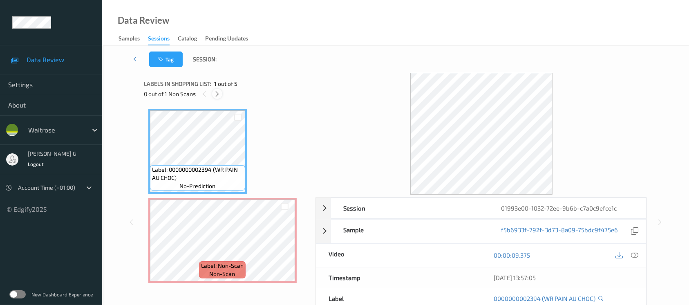
click at [214, 92] on icon at bounding box center [217, 93] width 7 height 7
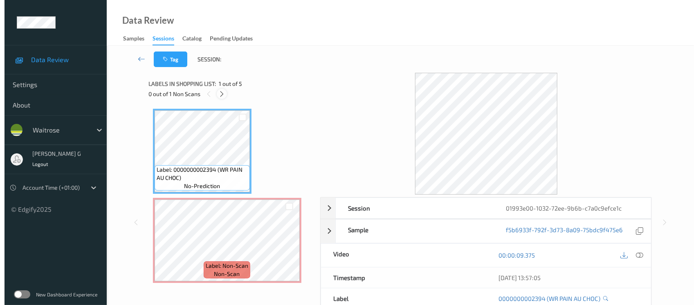
scroll to position [4, 0]
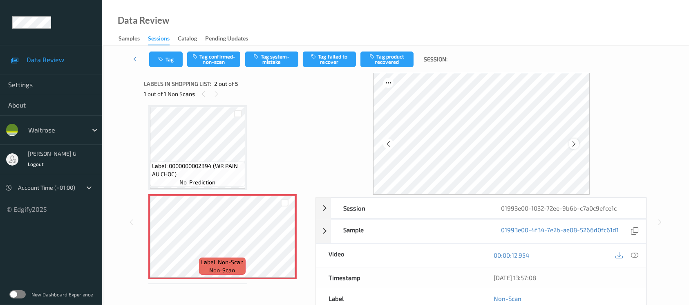
click at [574, 144] on icon at bounding box center [574, 143] width 7 height 7
click at [630, 258] on div at bounding box center [627, 255] width 27 height 11
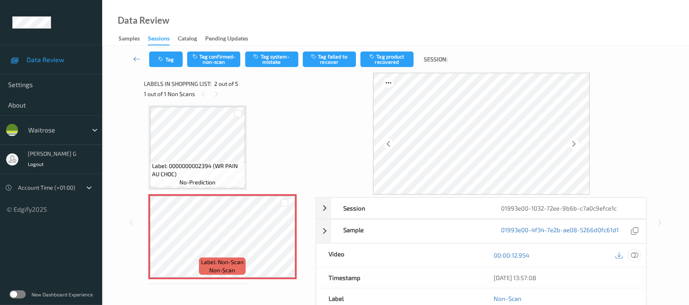
click at [632, 254] on icon at bounding box center [634, 254] width 7 height 7
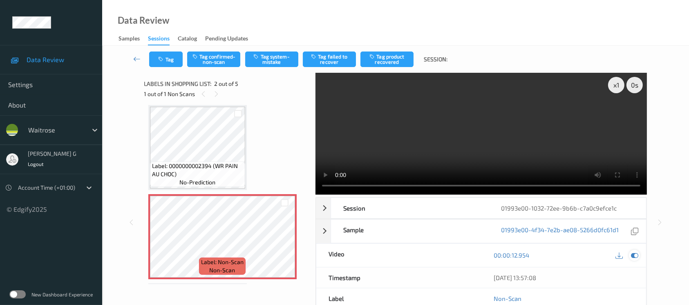
click at [631, 250] on div at bounding box center [634, 255] width 11 height 11
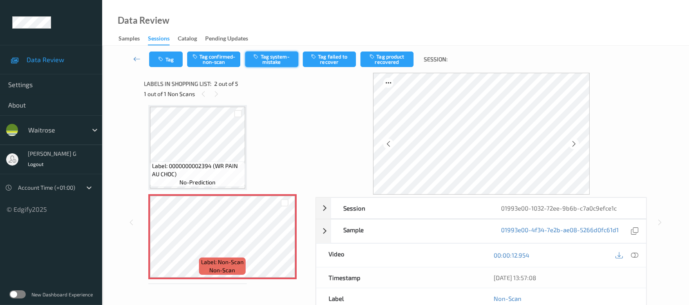
click at [287, 54] on button "Tag system-mistake" at bounding box center [271, 60] width 53 height 16
click at [159, 54] on button "Tag" at bounding box center [166, 60] width 34 height 16
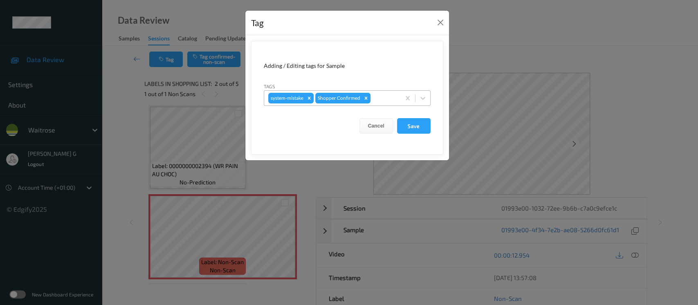
click at [382, 97] on div at bounding box center [384, 98] width 24 height 10
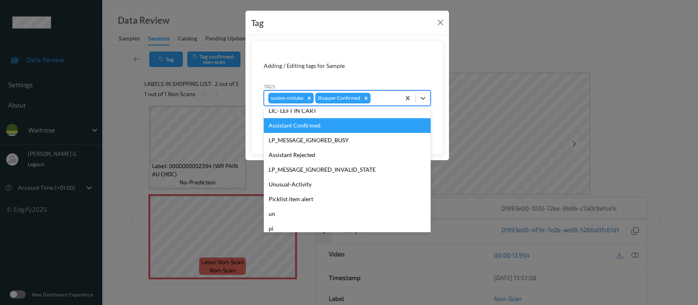
scroll to position [190, 0]
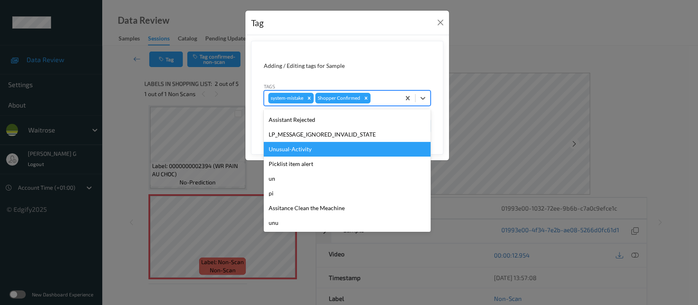
click at [298, 150] on div "Unusual-Activity" at bounding box center [347, 149] width 167 height 15
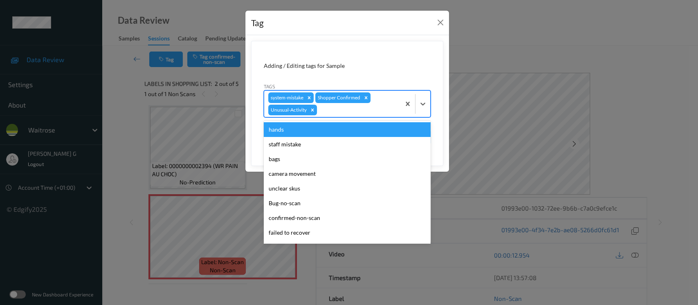
click at [373, 112] on div at bounding box center [357, 110] width 78 height 10
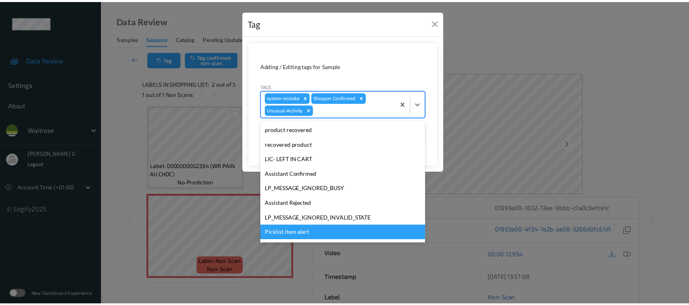
scroll to position [175, 0]
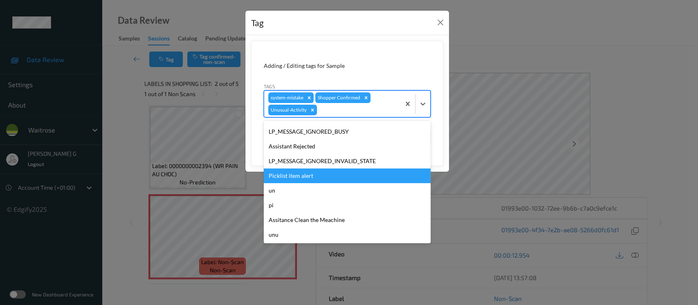
click at [291, 171] on div "Picklist item alert" at bounding box center [347, 175] width 167 height 15
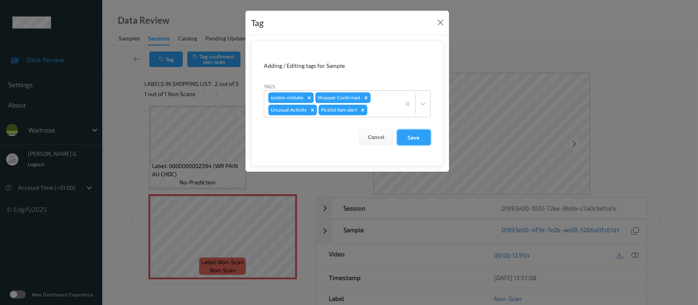
click at [413, 138] on button "Save" at bounding box center [414, 138] width 34 height 16
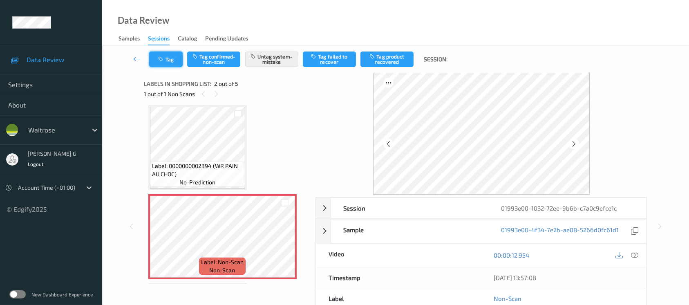
click at [167, 61] on button "Tag" at bounding box center [166, 60] width 34 height 16
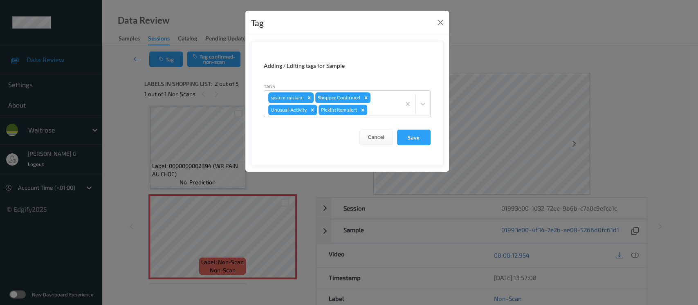
click at [139, 163] on div "Tag Adding / Editing tags for Sample Tags system-mistake Shopper Confirmed Unus…" at bounding box center [349, 152] width 698 height 305
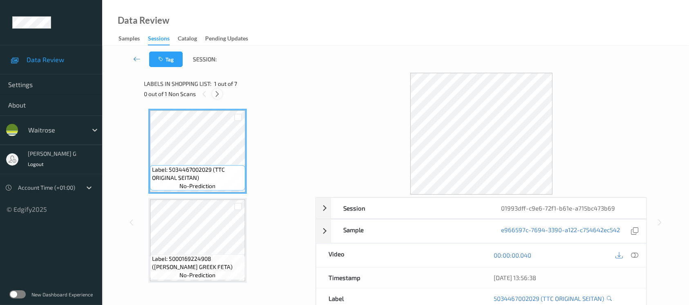
click at [219, 92] on icon at bounding box center [217, 93] width 7 height 7
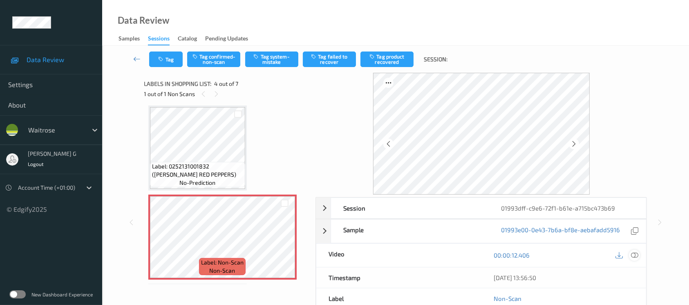
click at [635, 255] on icon at bounding box center [634, 254] width 7 height 7
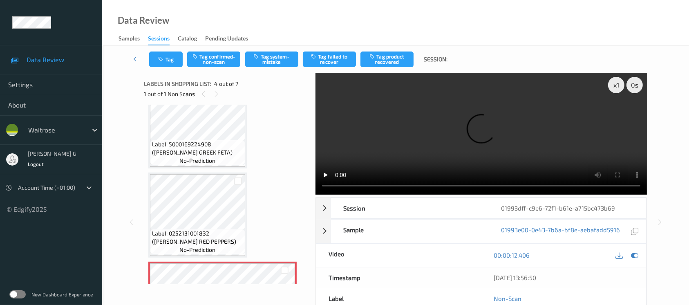
scroll to position [0, 0]
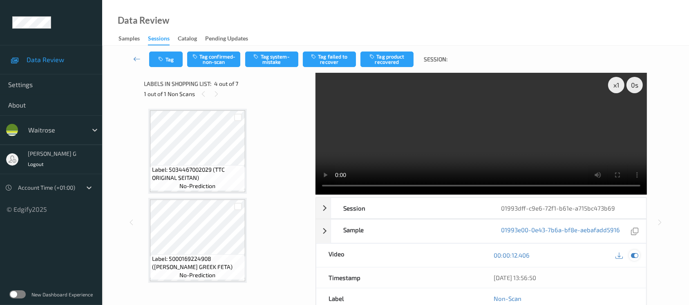
click at [631, 255] on icon at bounding box center [634, 254] width 7 height 7
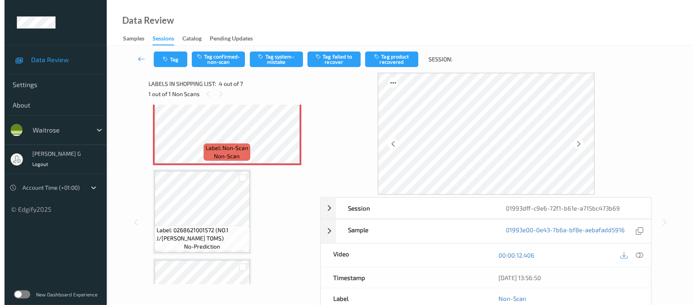
scroll to position [228, 0]
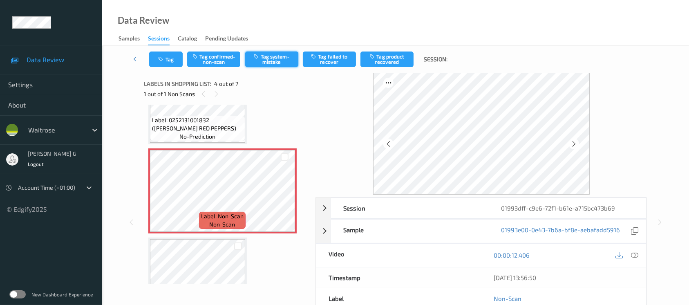
click at [270, 60] on button "Tag system-mistake" at bounding box center [271, 60] width 53 height 16
click at [167, 61] on button "Tag" at bounding box center [166, 60] width 34 height 16
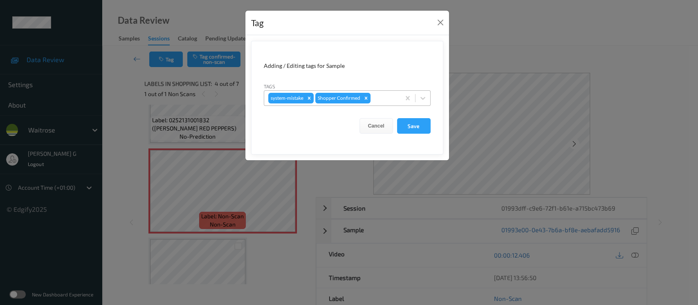
click at [388, 97] on div at bounding box center [384, 98] width 24 height 10
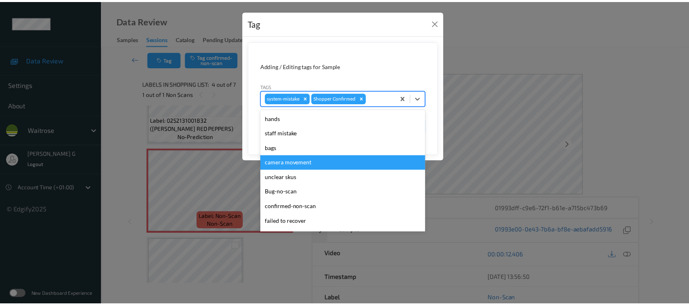
scroll to position [190, 0]
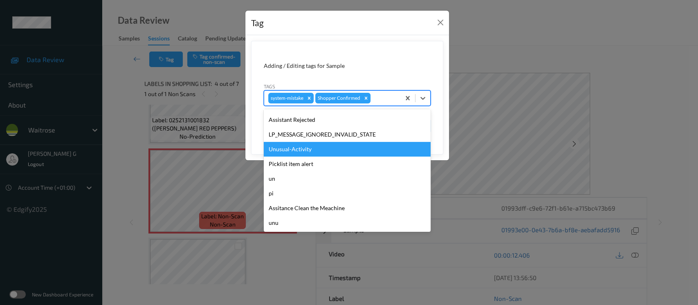
click at [295, 155] on div "Unusual-Activity" at bounding box center [347, 149] width 167 height 15
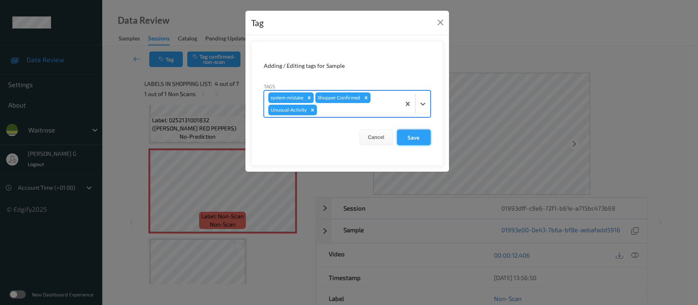
click at [418, 139] on button "Save" at bounding box center [414, 138] width 34 height 16
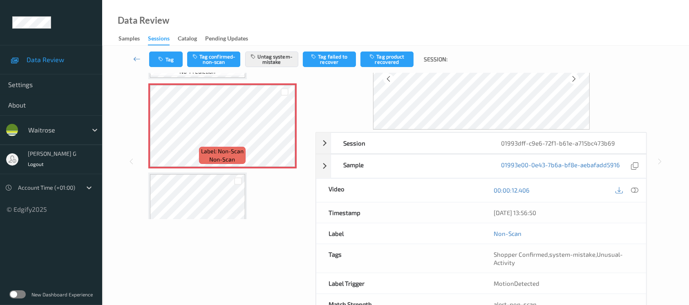
scroll to position [92, 0]
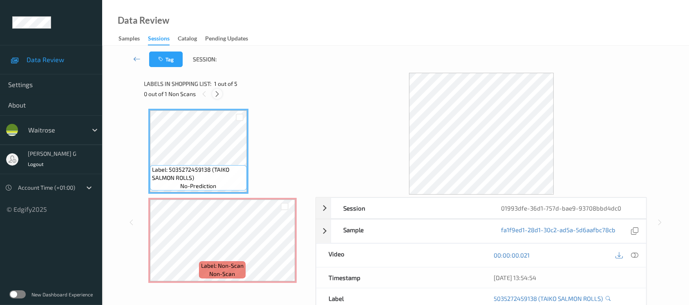
click at [217, 92] on icon at bounding box center [217, 93] width 7 height 7
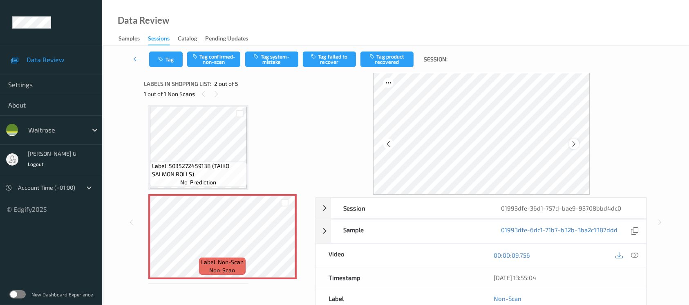
click at [575, 144] on icon at bounding box center [574, 143] width 7 height 7
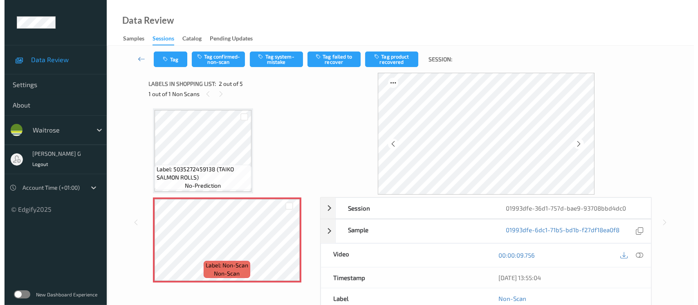
scroll to position [0, 0]
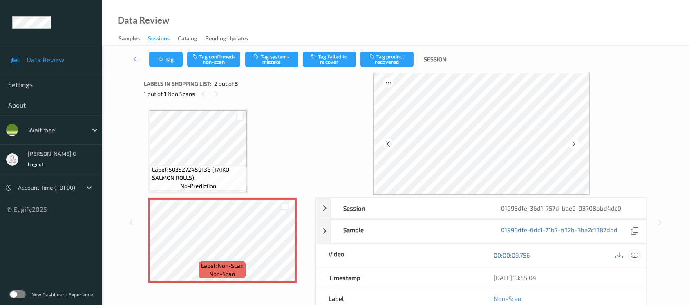
click at [637, 253] on icon at bounding box center [634, 254] width 7 height 7
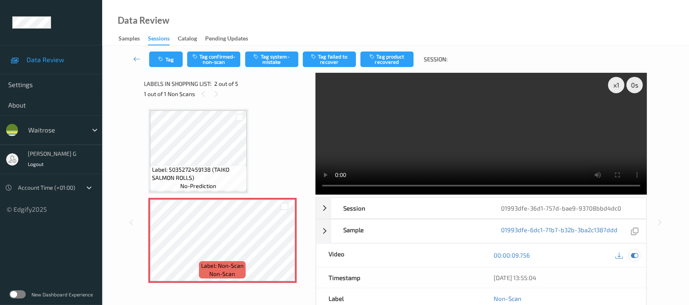
click at [635, 253] on icon at bounding box center [634, 254] width 7 height 7
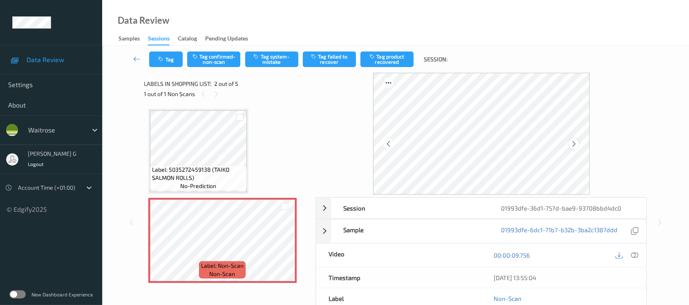
click at [575, 143] on icon at bounding box center [574, 143] width 7 height 7
click at [269, 56] on button "Tag system-mistake" at bounding box center [271, 60] width 53 height 16
click at [163, 62] on button "Tag" at bounding box center [166, 60] width 34 height 16
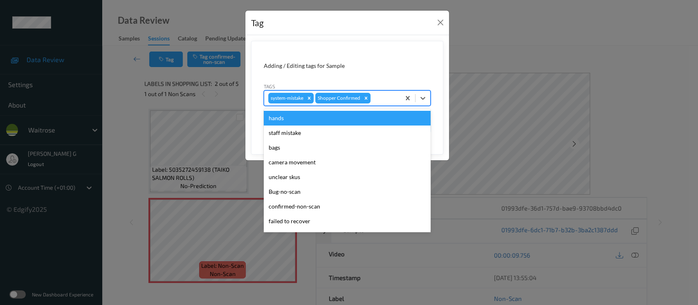
click at [383, 91] on div "system-mistake Shopper Confirmed" at bounding box center [332, 98] width 136 height 14
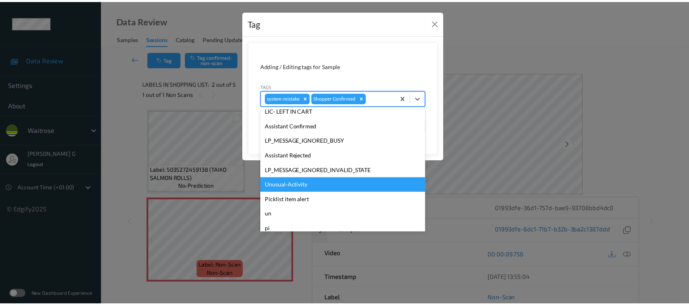
scroll to position [190, 0]
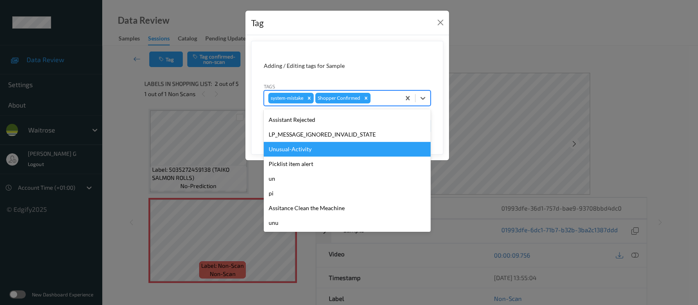
click at [287, 151] on div "Unusual-Activity" at bounding box center [347, 149] width 167 height 15
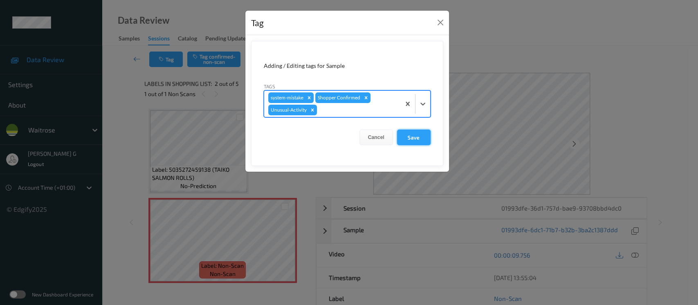
click at [415, 131] on button "Save" at bounding box center [414, 138] width 34 height 16
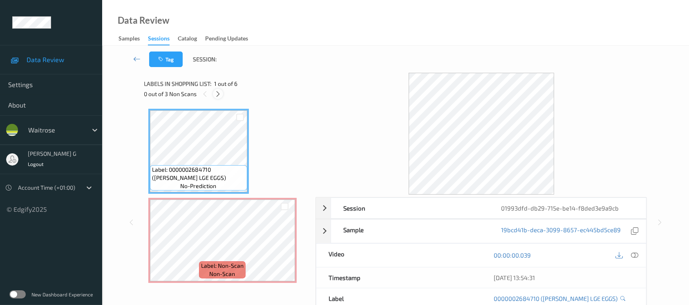
click at [222, 94] on icon at bounding box center [218, 93] width 7 height 7
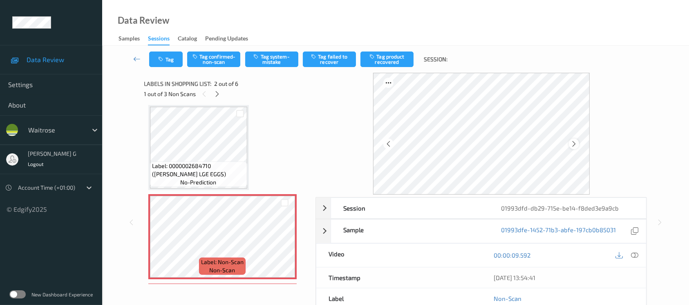
click at [569, 145] on div at bounding box center [574, 144] width 10 height 10
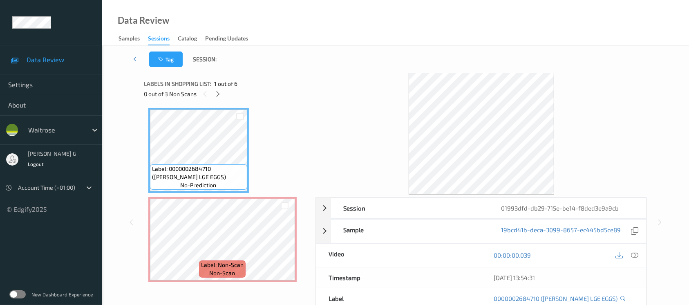
scroll to position [0, 0]
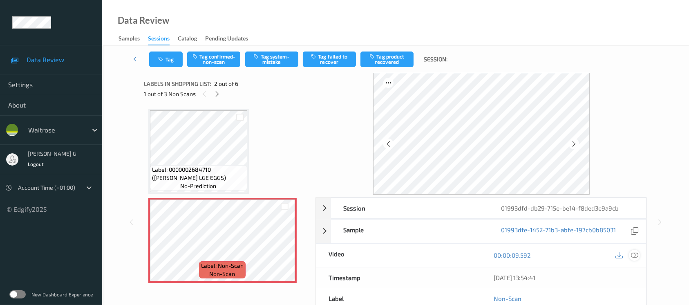
click at [633, 256] on icon at bounding box center [634, 254] width 7 height 7
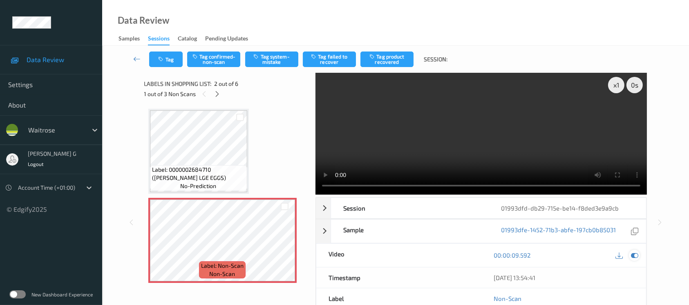
click at [635, 253] on icon at bounding box center [634, 254] width 7 height 7
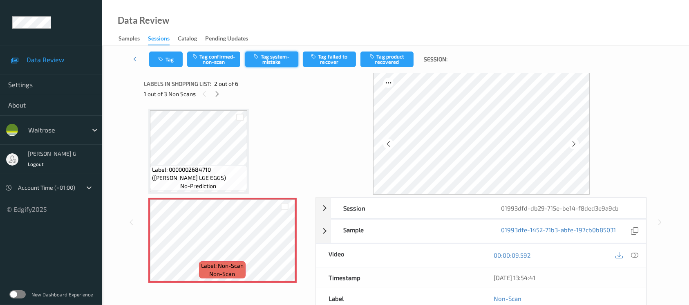
click at [259, 53] on button "Tag system-mistake" at bounding box center [271, 60] width 53 height 16
click at [176, 63] on button "Tag" at bounding box center [166, 60] width 34 height 16
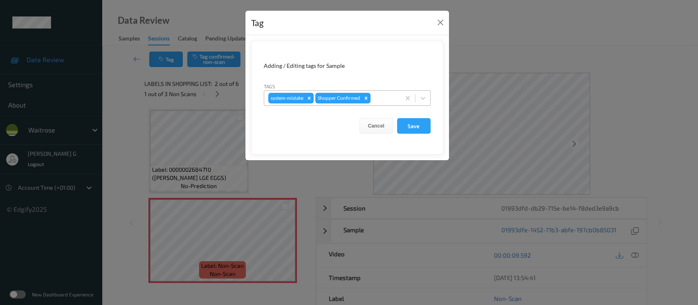
click at [380, 99] on div at bounding box center [384, 98] width 24 height 10
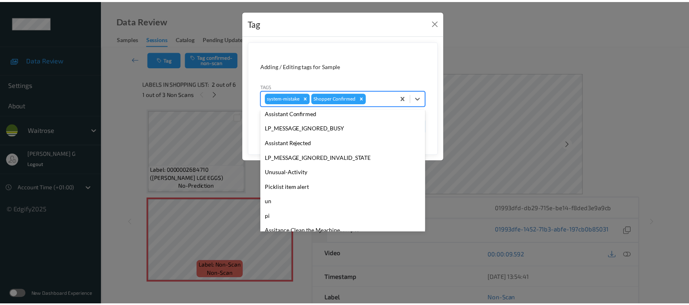
scroll to position [190, 0]
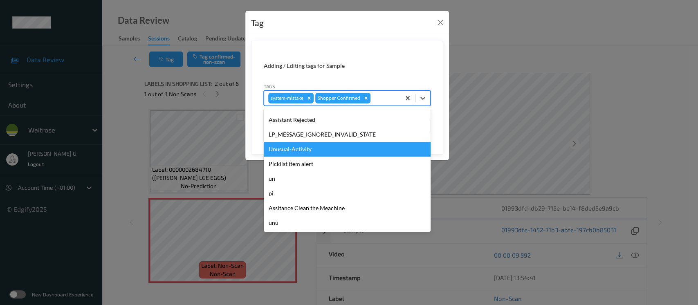
click at [289, 151] on div "Unusual-Activity" at bounding box center [347, 149] width 167 height 15
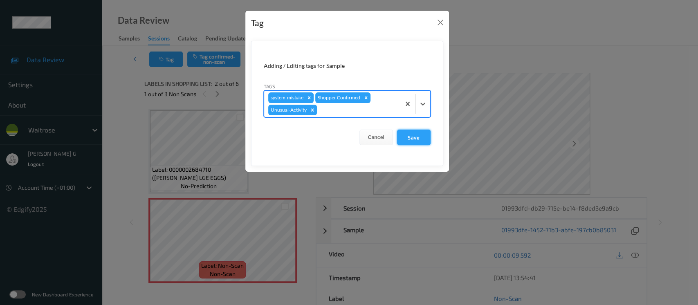
click at [407, 137] on button "Save" at bounding box center [414, 138] width 34 height 16
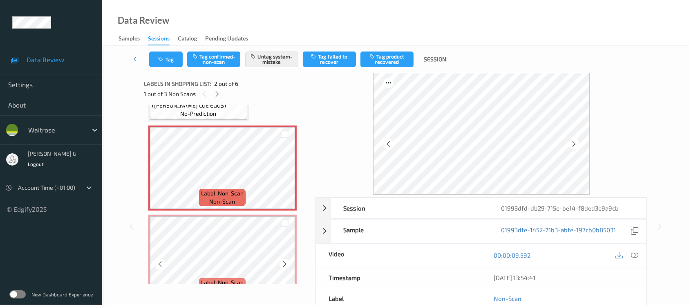
scroll to position [164, 0]
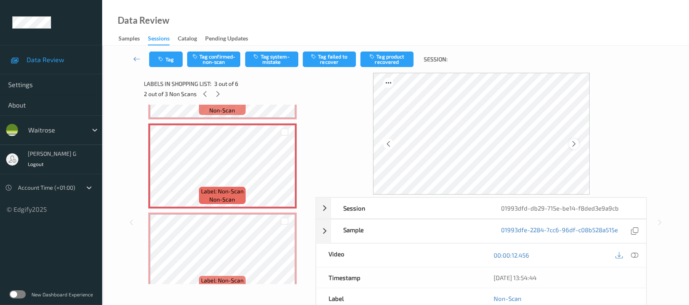
click at [576, 143] on icon at bounding box center [574, 143] width 7 height 7
click at [577, 143] on icon at bounding box center [574, 143] width 7 height 7
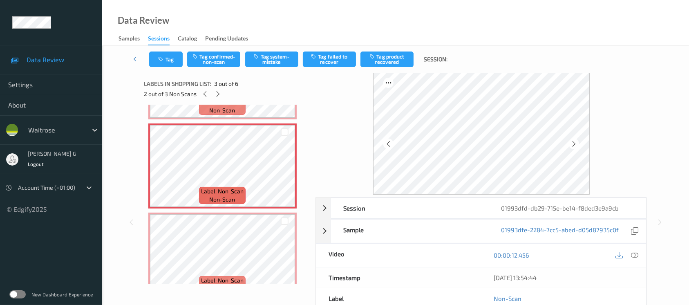
click at [577, 143] on icon at bounding box center [574, 143] width 7 height 7
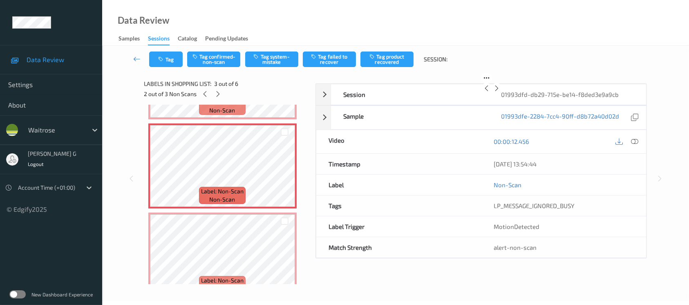
click at [500, 92] on icon at bounding box center [496, 88] width 7 height 7
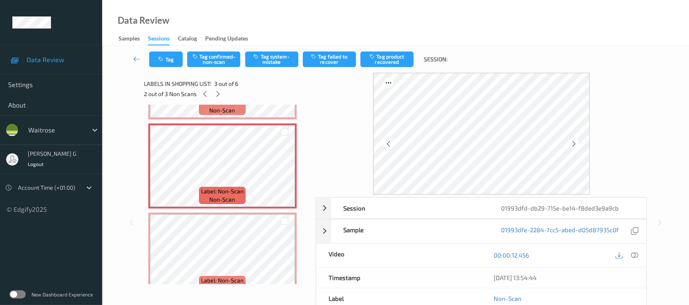
click at [577, 143] on icon at bounding box center [574, 143] width 7 height 7
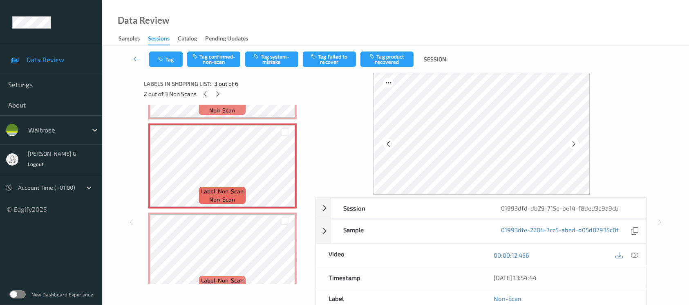
click at [577, 143] on icon at bounding box center [574, 143] width 7 height 7
click at [631, 254] on div at bounding box center [634, 255] width 11 height 11
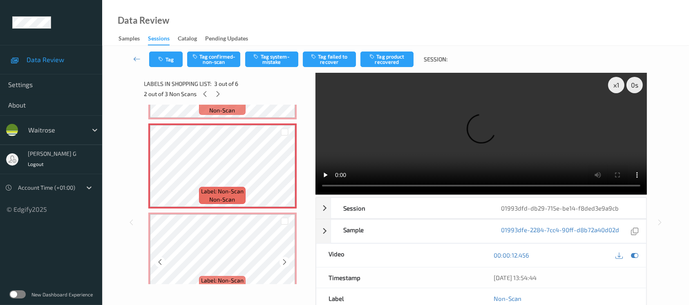
scroll to position [218, 0]
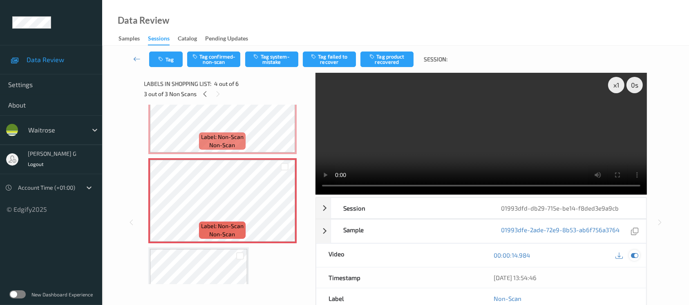
click at [635, 256] on icon at bounding box center [634, 254] width 7 height 7
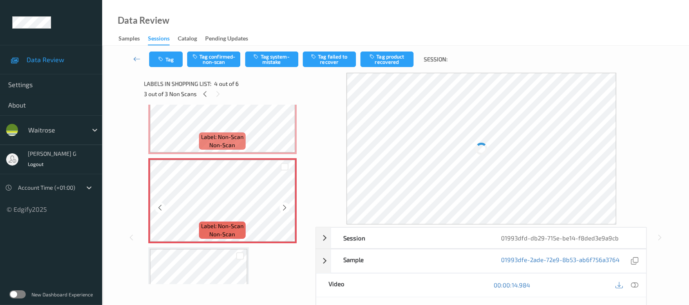
scroll to position [0, 0]
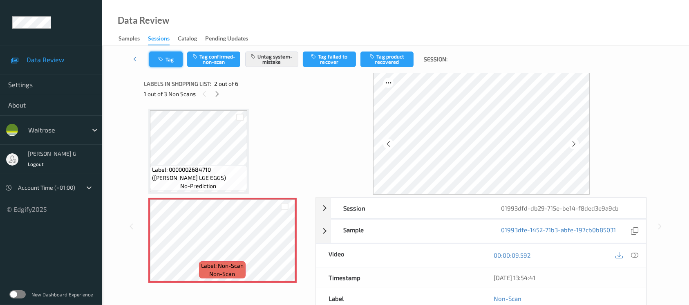
click at [173, 63] on button "Tag" at bounding box center [166, 60] width 34 height 16
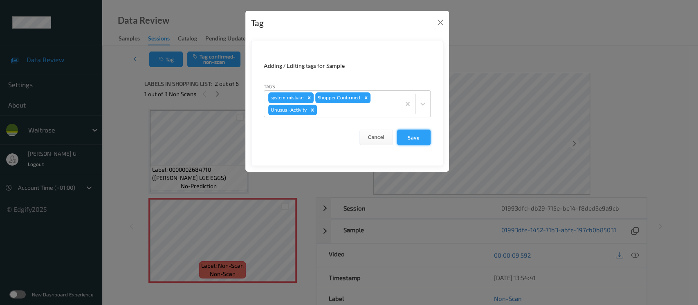
click at [417, 136] on button "Save" at bounding box center [414, 138] width 34 height 16
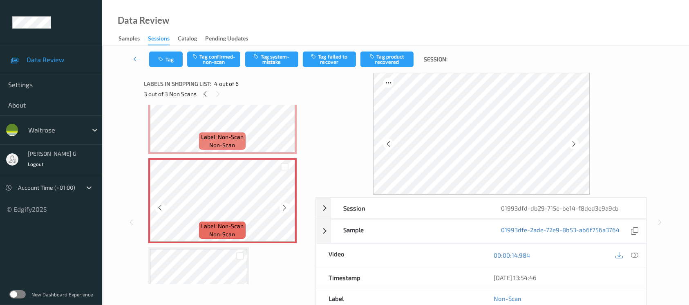
scroll to position [109, 0]
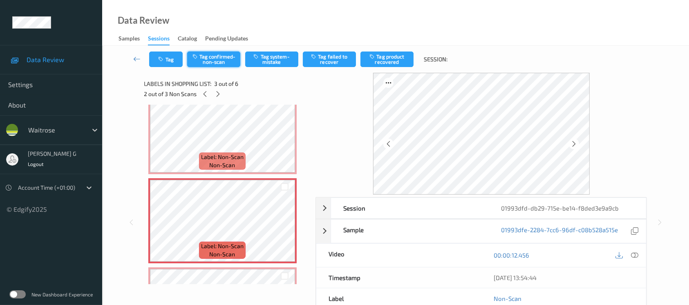
click at [216, 53] on button "Tag confirmed-non-scan" at bounding box center [213, 60] width 53 height 16
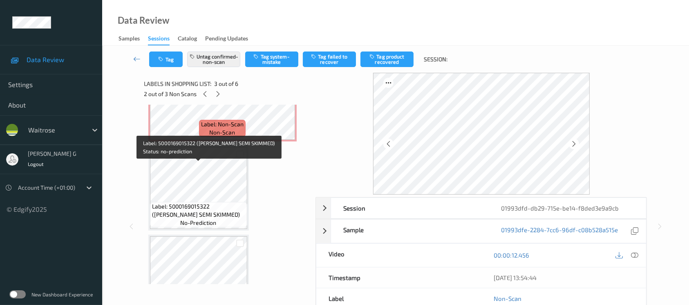
scroll to position [303, 0]
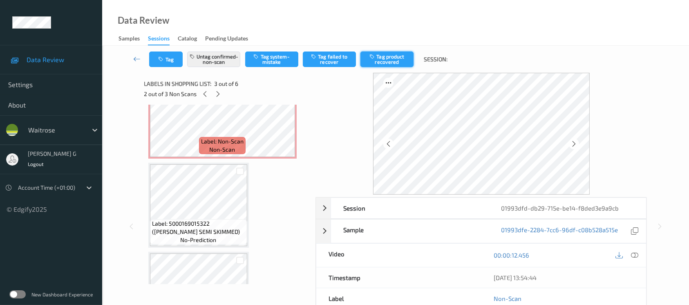
click at [386, 58] on button "Tag product recovered" at bounding box center [387, 60] width 53 height 16
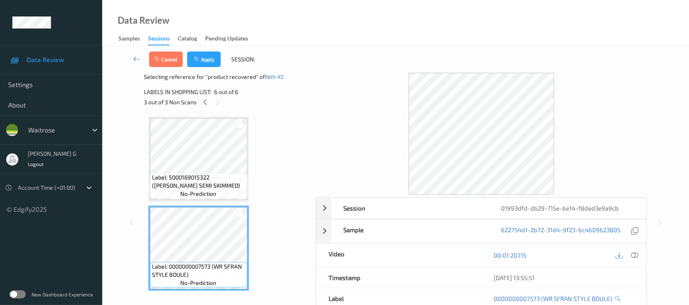
scroll to position [139, 0]
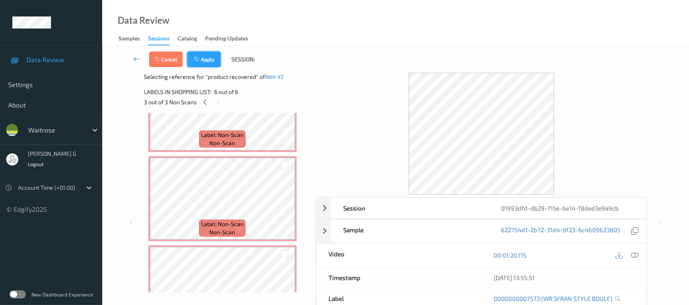
click at [209, 61] on button "Apply" at bounding box center [204, 60] width 34 height 16
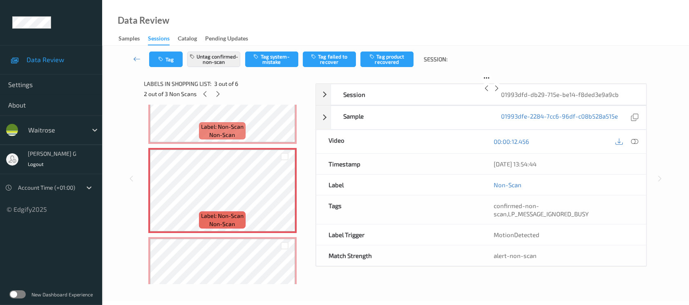
scroll to position [92, 0]
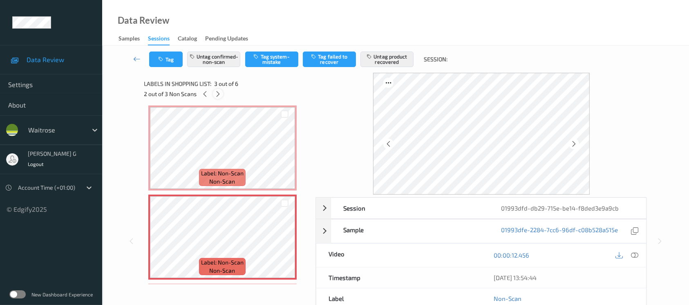
click at [217, 93] on icon at bounding box center [218, 93] width 7 height 7
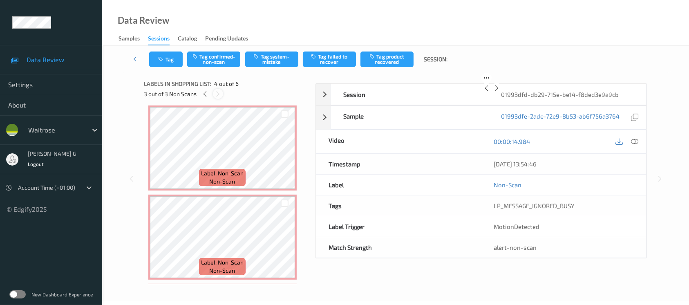
scroll to position [182, 0]
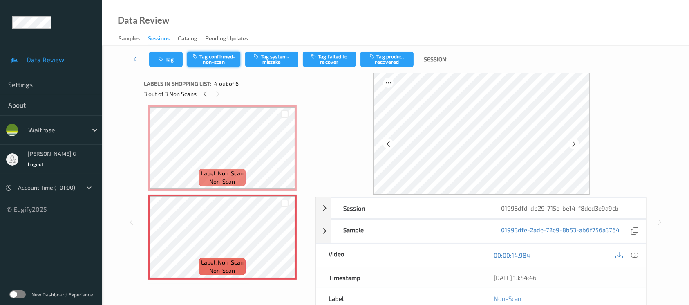
click at [216, 60] on button "Tag confirmed-non-scan" at bounding box center [213, 60] width 53 height 16
click at [387, 61] on button "Tag product recovered" at bounding box center [387, 60] width 53 height 16
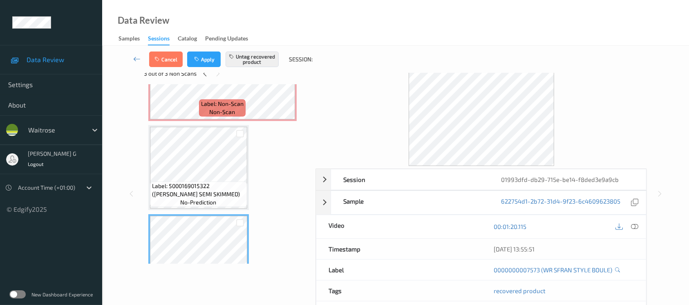
scroll to position [303, 0]
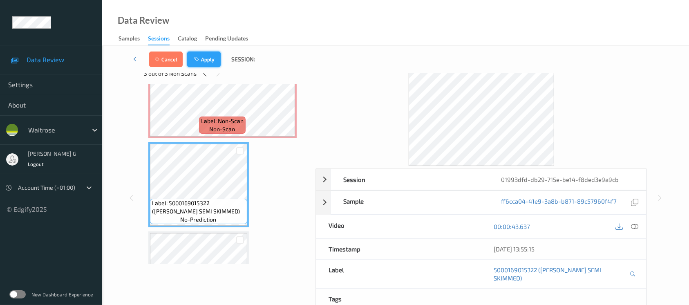
click at [208, 58] on button "Apply" at bounding box center [204, 60] width 34 height 16
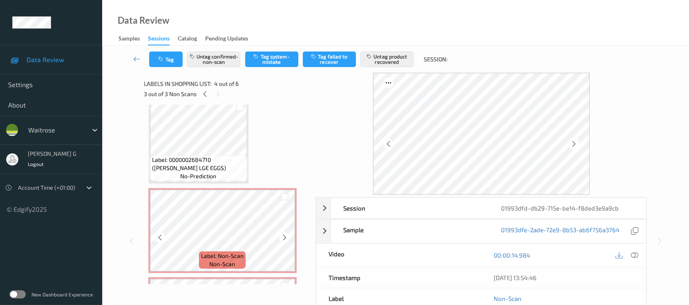
scroll to position [0, 0]
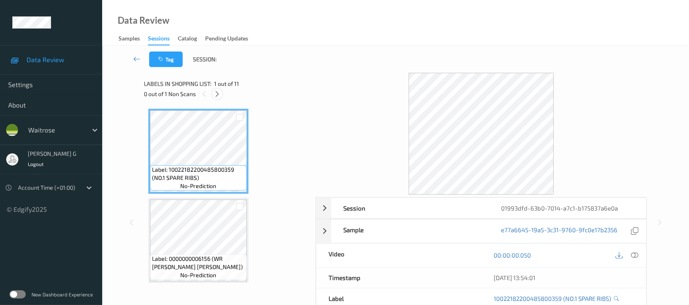
click at [217, 95] on icon at bounding box center [217, 93] width 7 height 7
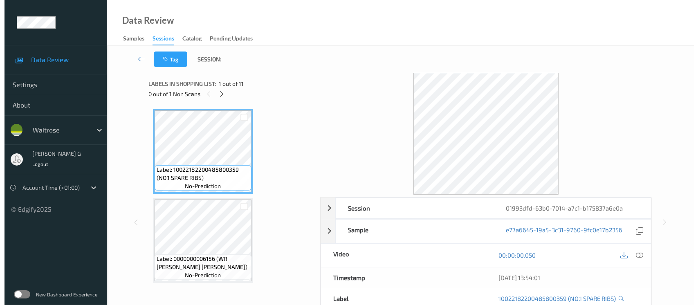
scroll to position [92, 0]
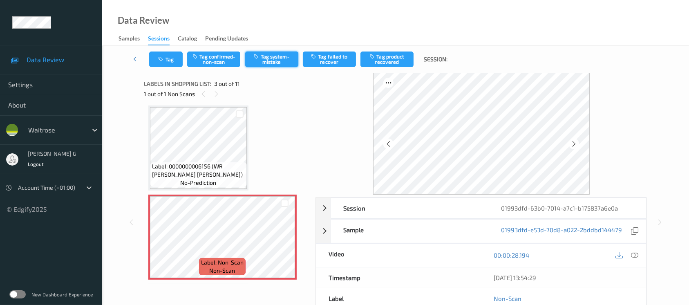
click at [266, 60] on button "Tag system-mistake" at bounding box center [271, 60] width 53 height 16
click at [166, 55] on button "Tag" at bounding box center [166, 60] width 34 height 16
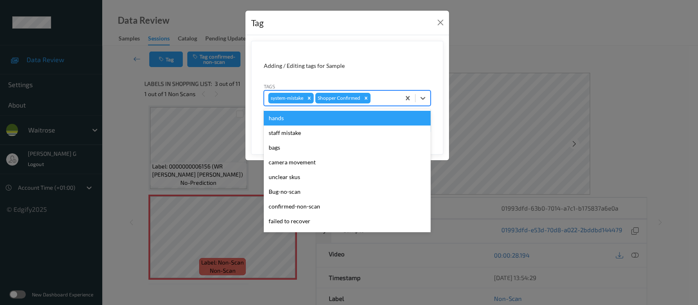
click at [378, 93] on div at bounding box center [384, 98] width 24 height 10
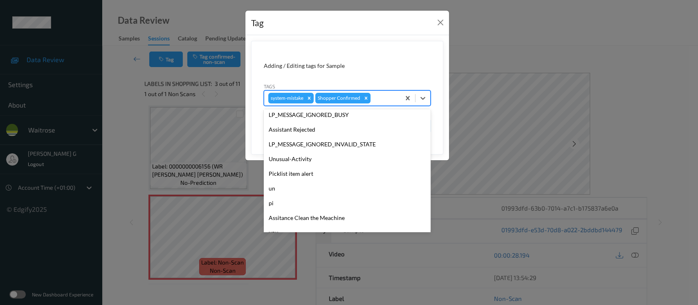
scroll to position [190, 0]
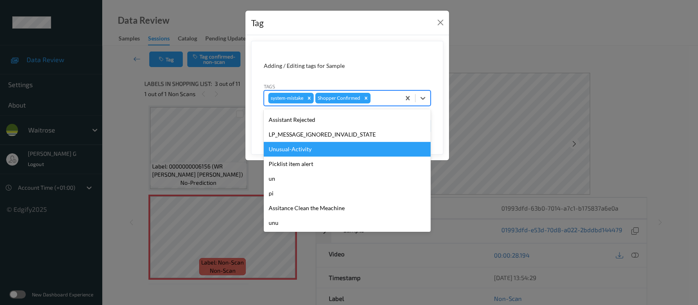
click at [298, 147] on div "Unusual-Activity" at bounding box center [347, 149] width 167 height 15
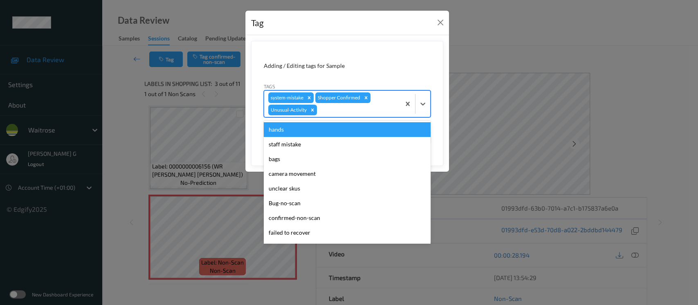
click at [366, 108] on div at bounding box center [357, 110] width 78 height 10
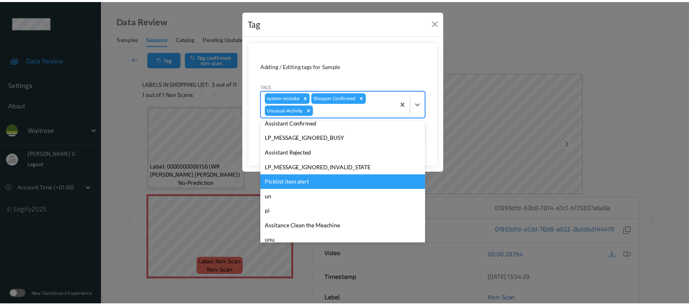
scroll to position [175, 0]
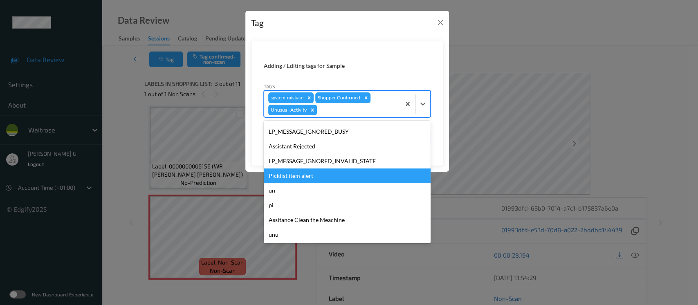
click at [305, 175] on div "Picklist item alert" at bounding box center [347, 175] width 167 height 15
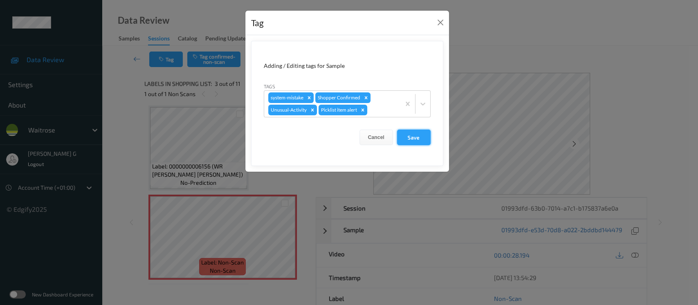
click at [413, 132] on button "Save" at bounding box center [414, 138] width 34 height 16
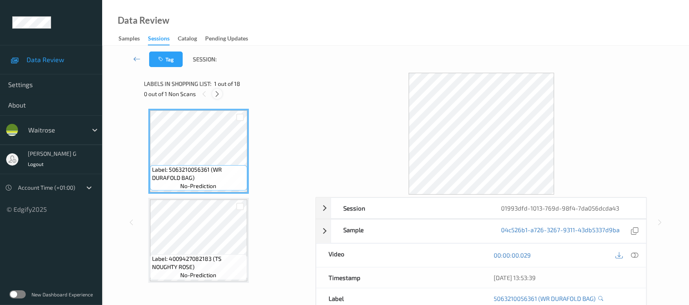
click at [218, 98] on div at bounding box center [217, 94] width 10 height 10
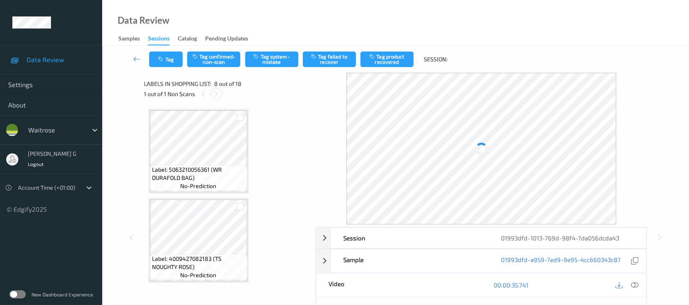
scroll to position [536, 0]
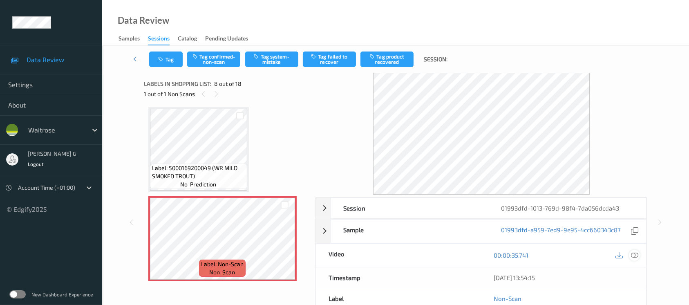
click at [634, 258] on icon at bounding box center [634, 254] width 7 height 7
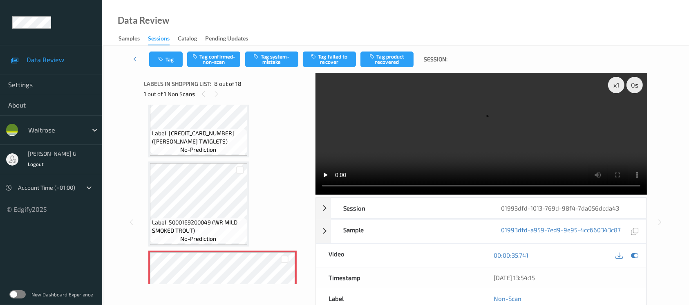
scroll to position [591, 0]
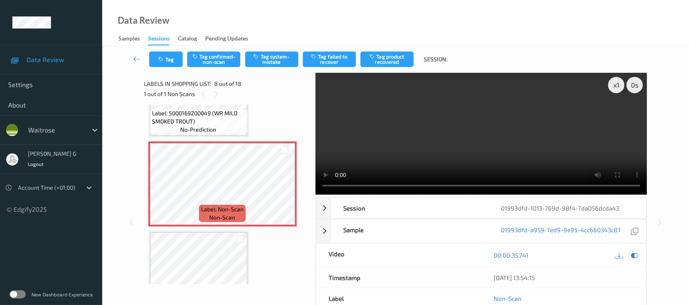
click at [635, 253] on icon at bounding box center [634, 254] width 7 height 7
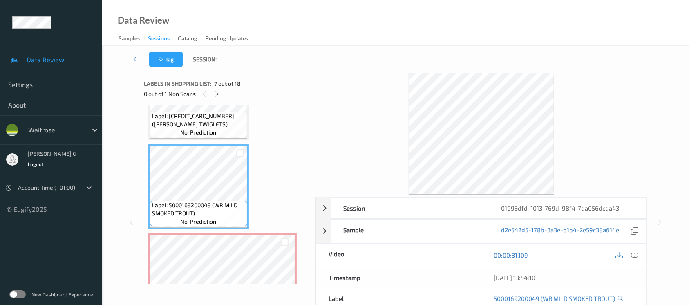
scroll to position [482, 0]
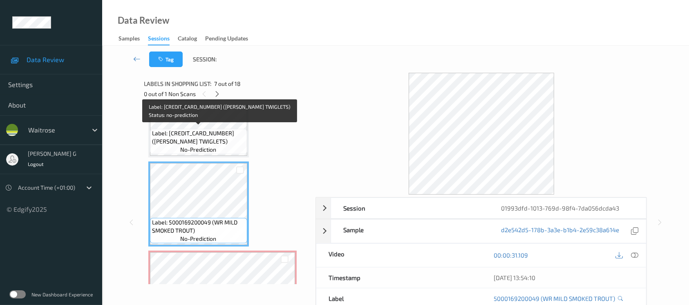
click at [188, 129] on span "Label: [CREDIT_CARD_NUMBER] ([PERSON_NAME] TWIGLETS)" at bounding box center [198, 137] width 93 height 16
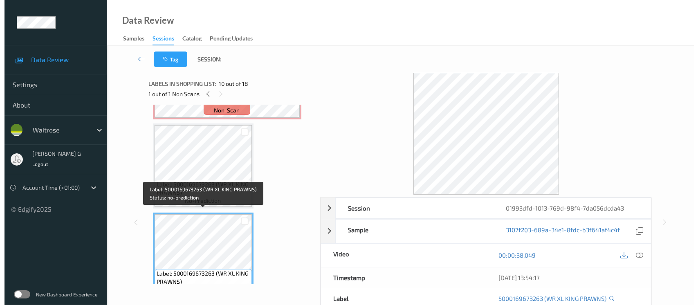
scroll to position [645, 0]
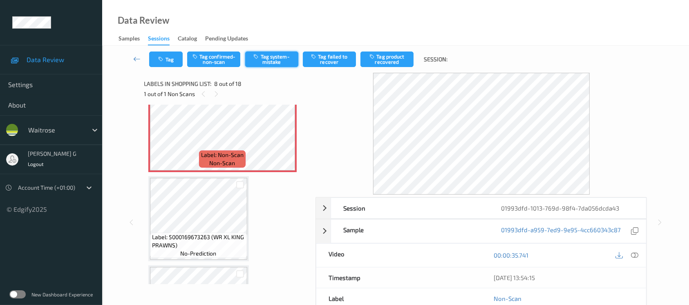
click at [273, 56] on button "Tag system-mistake" at bounding box center [271, 60] width 53 height 16
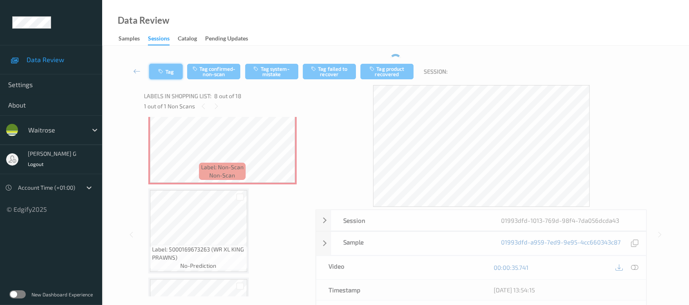
click at [164, 70] on icon "button" at bounding box center [162, 72] width 7 height 6
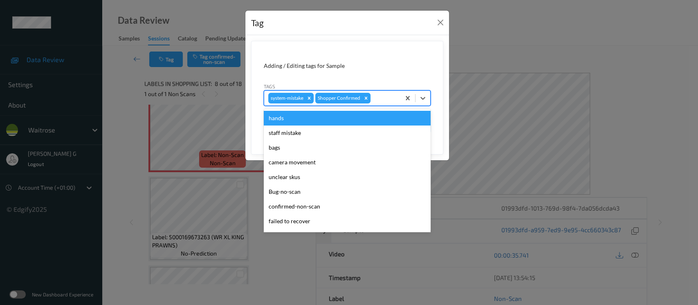
click at [377, 99] on div at bounding box center [384, 98] width 24 height 10
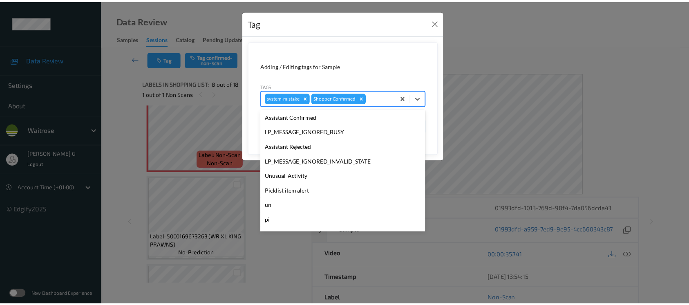
scroll to position [164, 0]
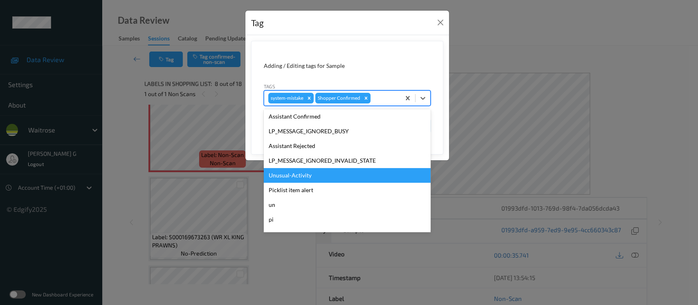
click at [285, 177] on div "Unusual-Activity" at bounding box center [347, 175] width 167 height 15
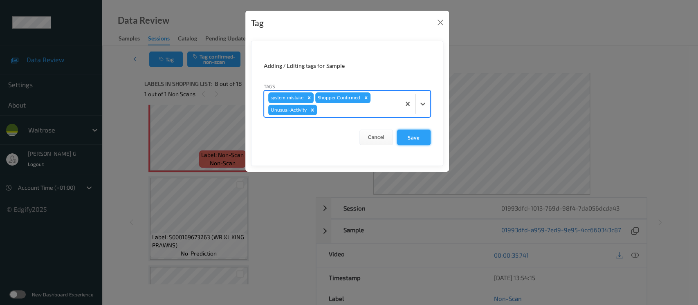
click at [419, 133] on button "Save" at bounding box center [414, 138] width 34 height 16
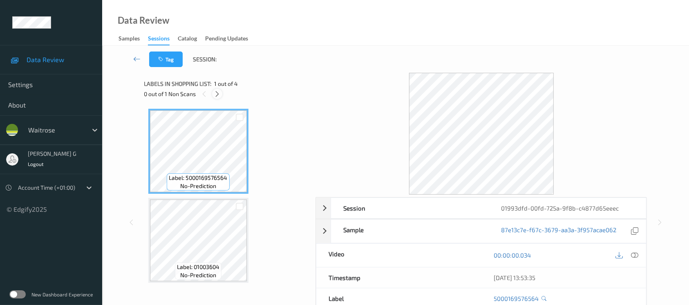
click at [215, 93] on icon at bounding box center [217, 93] width 7 height 7
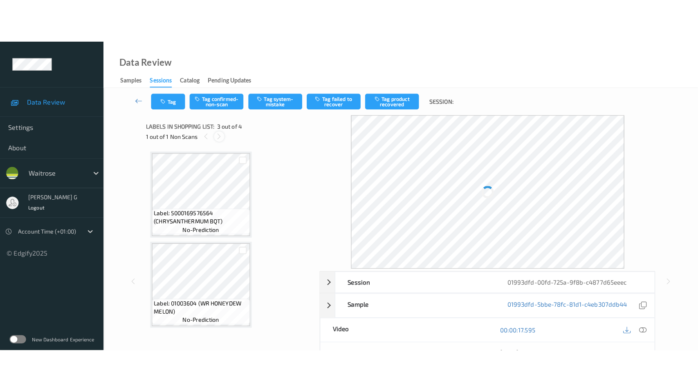
scroll to position [92, 0]
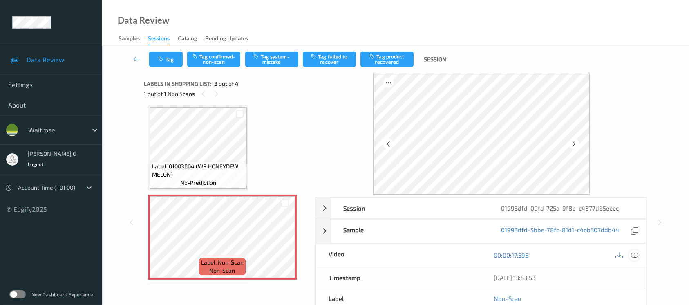
click at [636, 256] on icon at bounding box center [634, 254] width 7 height 7
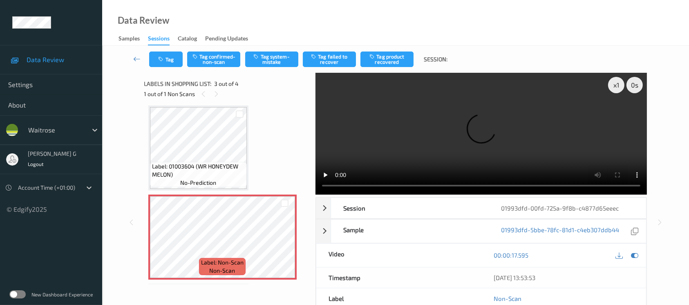
scroll to position [92, 0]
click at [634, 254] on icon at bounding box center [634, 254] width 7 height 7
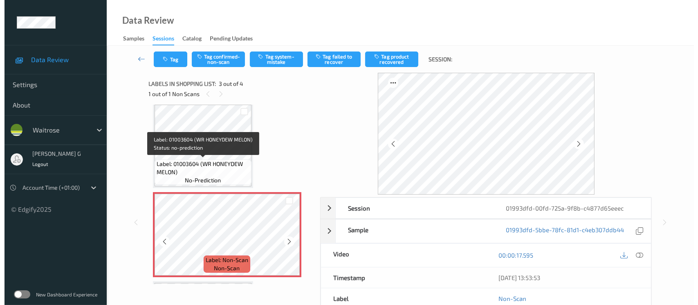
scroll to position [164, 0]
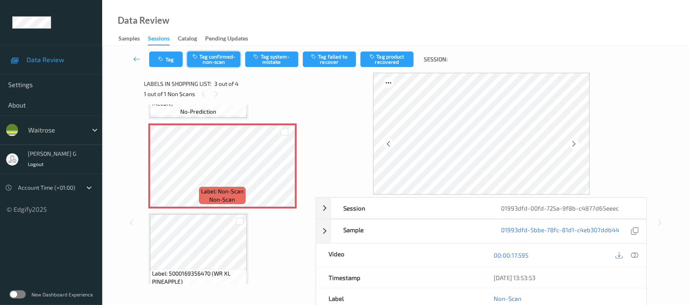
click at [217, 57] on button "Tag confirmed-non-scan" at bounding box center [213, 60] width 53 height 16
click at [209, 56] on button "Untag confirmed-non-scan" at bounding box center [213, 60] width 53 height 16
click at [276, 56] on button "Tag system-mistake" at bounding box center [271, 60] width 53 height 16
click at [157, 62] on button "Tag" at bounding box center [166, 60] width 34 height 16
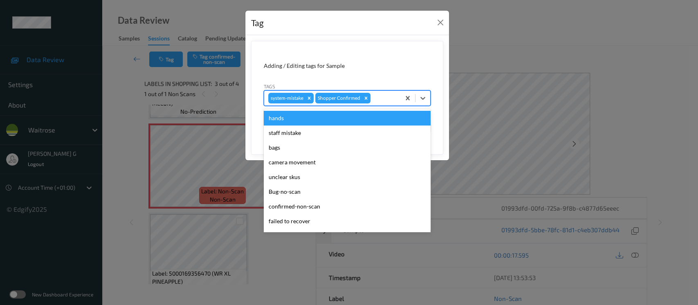
click at [386, 104] on div "system-mistake Shopper Confirmed" at bounding box center [332, 98] width 136 height 14
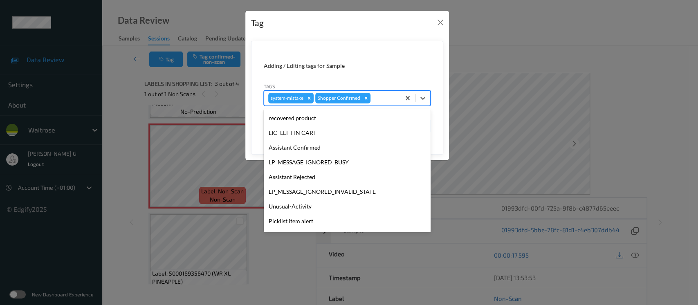
scroll to position [190, 0]
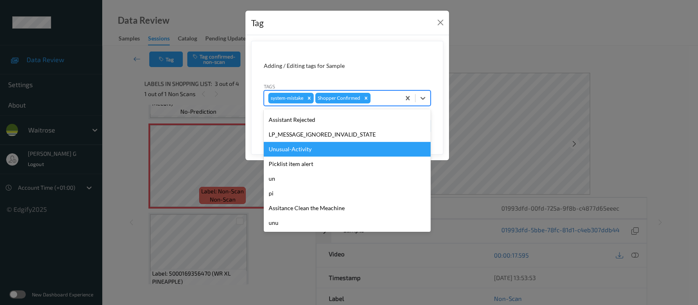
click at [298, 143] on div "Unusual-Activity" at bounding box center [347, 149] width 167 height 15
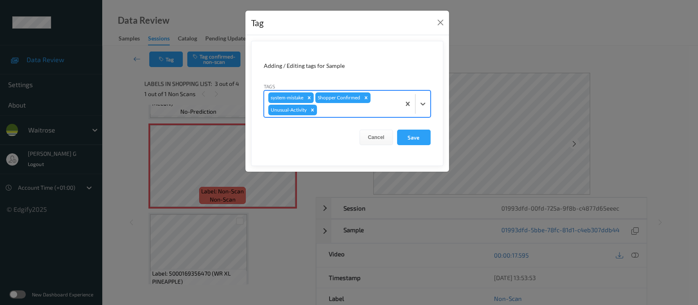
click at [353, 108] on div at bounding box center [357, 110] width 78 height 10
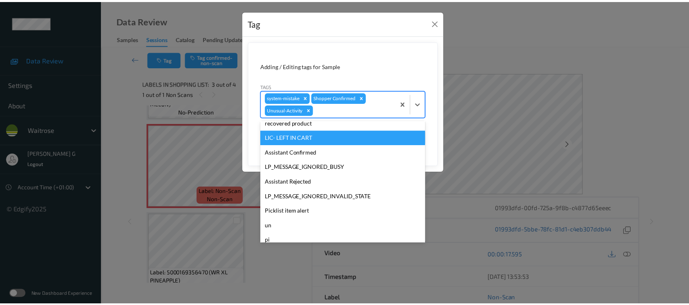
scroll to position [175, 0]
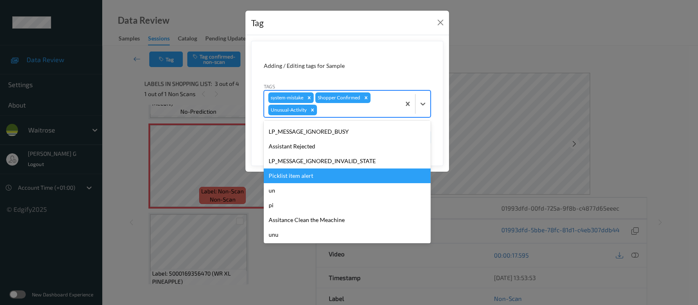
click at [301, 179] on div "Picklist item alert" at bounding box center [347, 175] width 167 height 15
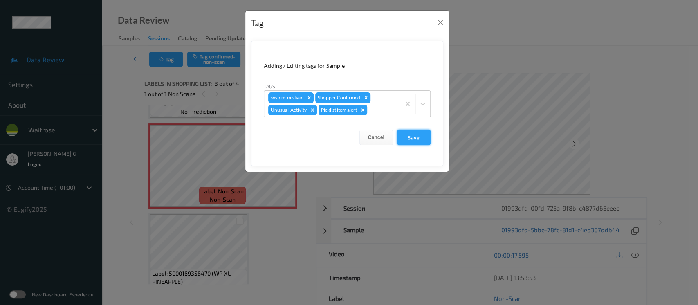
click at [406, 139] on button "Save" at bounding box center [414, 138] width 34 height 16
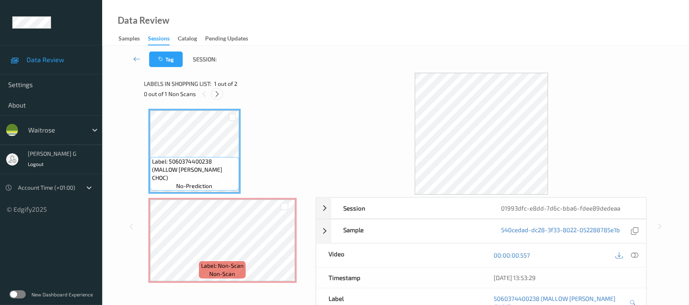
click at [218, 91] on icon at bounding box center [217, 93] width 7 height 7
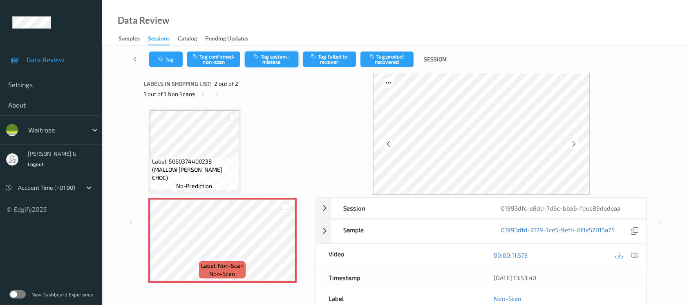
click at [262, 56] on button "Tag system-mistake" at bounding box center [271, 60] width 53 height 16
click at [164, 64] on button "Tag" at bounding box center [166, 60] width 34 height 16
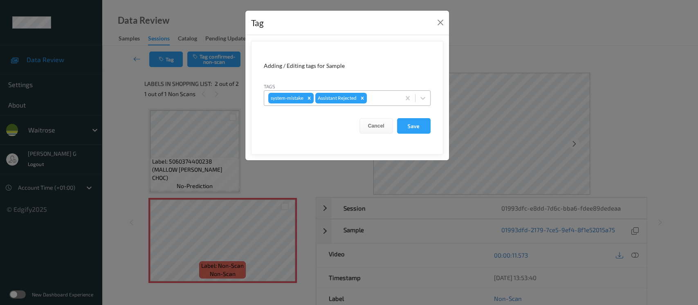
click at [385, 98] on div at bounding box center [382, 98] width 28 height 10
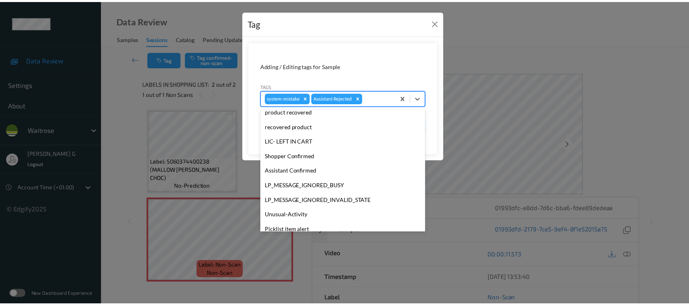
scroll to position [190, 0]
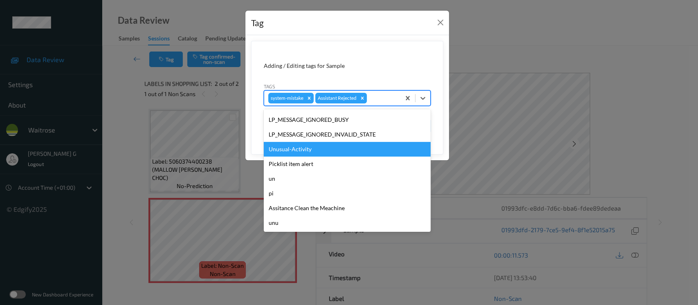
click at [294, 152] on div "Unusual-Activity" at bounding box center [347, 149] width 167 height 15
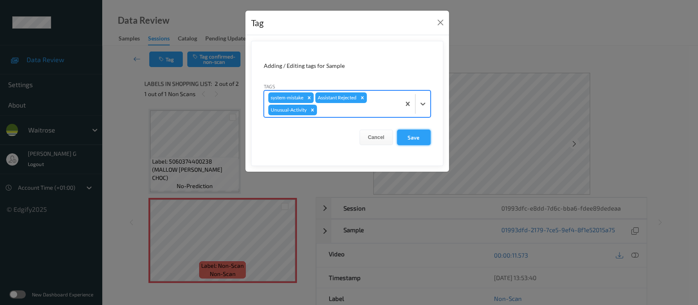
click at [416, 134] on button "Save" at bounding box center [414, 138] width 34 height 16
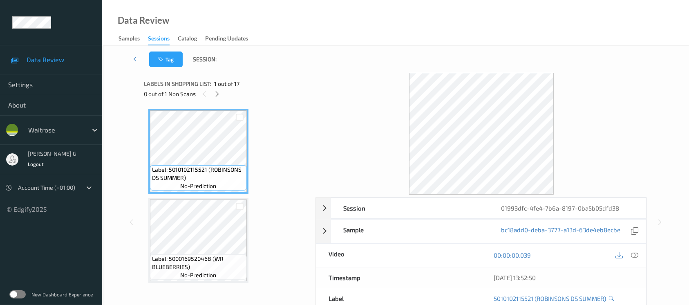
drag, startPoint x: 222, startPoint y: 96, endPoint x: 214, endPoint y: 95, distance: 8.2
click at [222, 95] on div "0 out of 1 Non Scans" at bounding box center [227, 94] width 166 height 10
click at [214, 95] on icon at bounding box center [217, 93] width 7 height 7
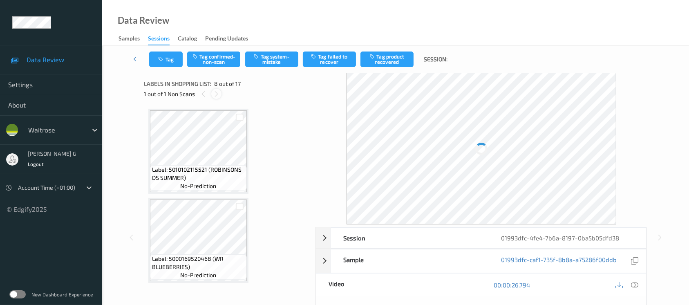
scroll to position [536, 0]
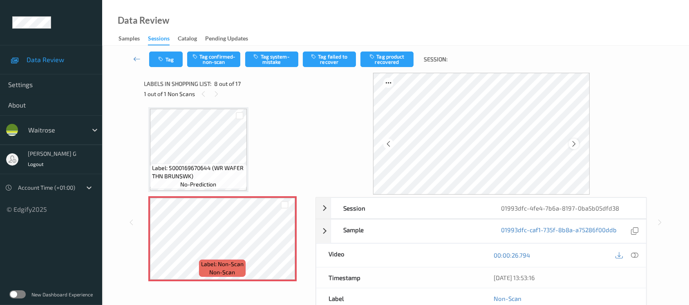
click at [575, 142] on icon at bounding box center [574, 143] width 7 height 7
click at [634, 253] on icon at bounding box center [634, 254] width 7 height 7
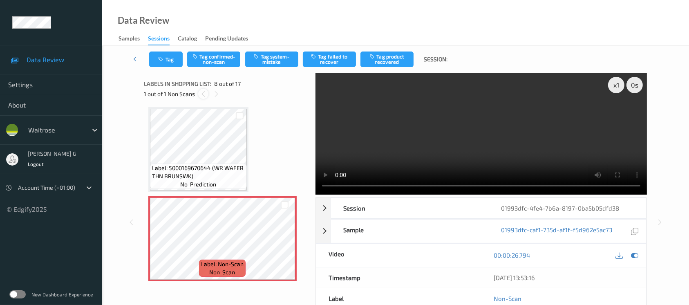
click at [202, 93] on icon at bounding box center [203, 93] width 7 height 7
click at [636, 255] on icon at bounding box center [634, 254] width 7 height 7
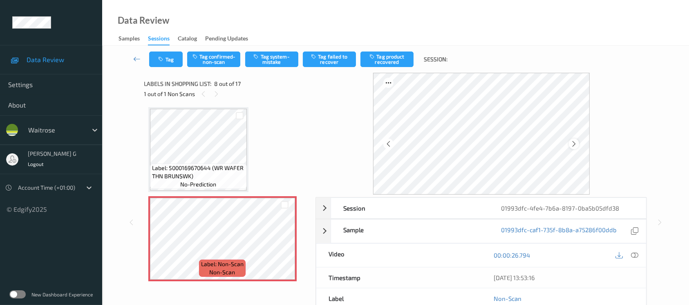
click at [574, 145] on icon at bounding box center [574, 143] width 7 height 7
click at [575, 144] on icon at bounding box center [574, 143] width 7 height 7
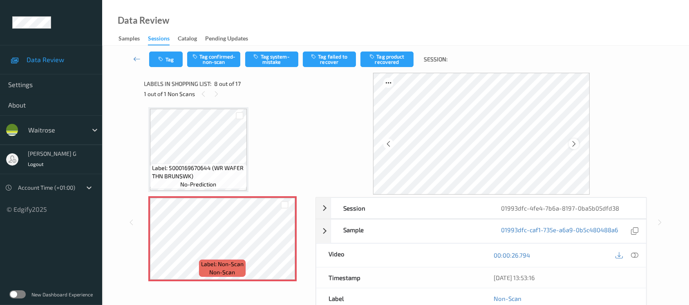
click at [578, 146] on div at bounding box center [574, 144] width 10 height 10
click at [634, 255] on icon at bounding box center [634, 254] width 7 height 7
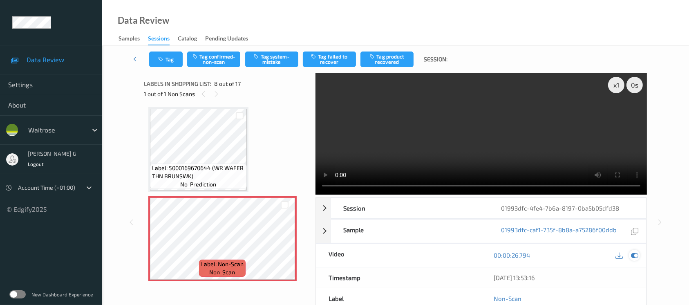
click at [634, 255] on icon at bounding box center [634, 254] width 7 height 7
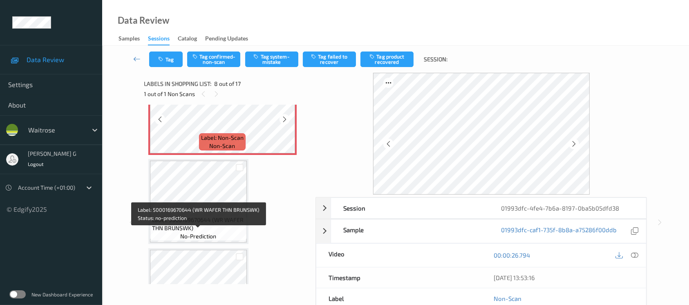
scroll to position [645, 0]
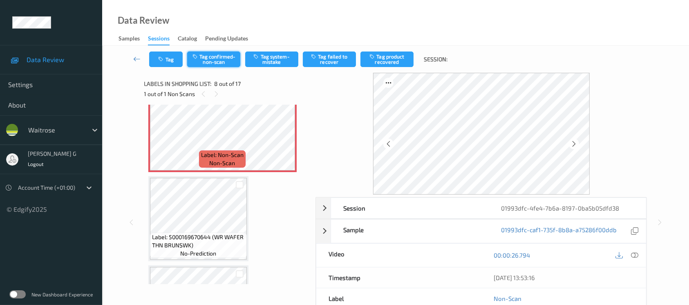
click at [206, 54] on button "Tag confirmed-non-scan" at bounding box center [213, 60] width 53 height 16
click at [388, 60] on button "Tag product recovered" at bounding box center [387, 60] width 53 height 16
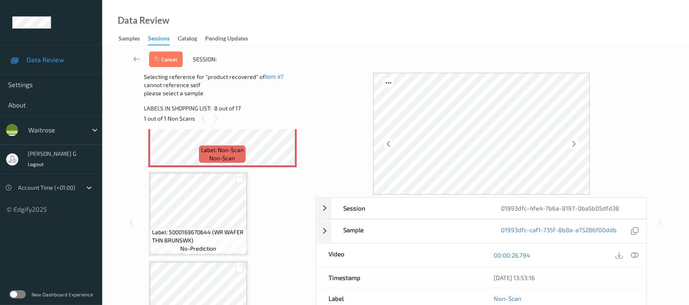
scroll to position [700, 0]
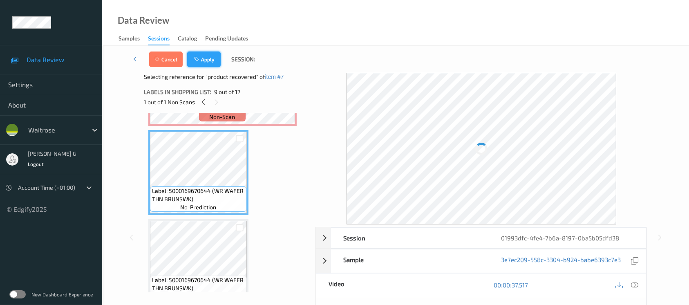
click at [200, 60] on icon "button" at bounding box center [197, 59] width 7 height 6
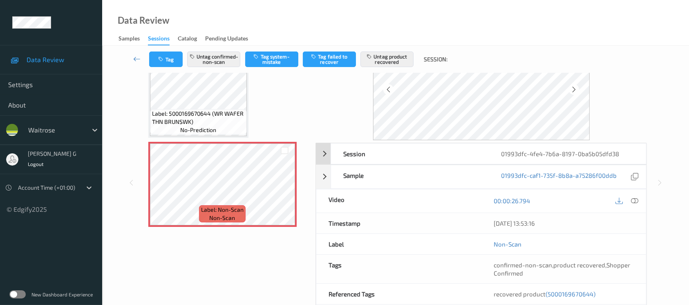
scroll to position [109, 0]
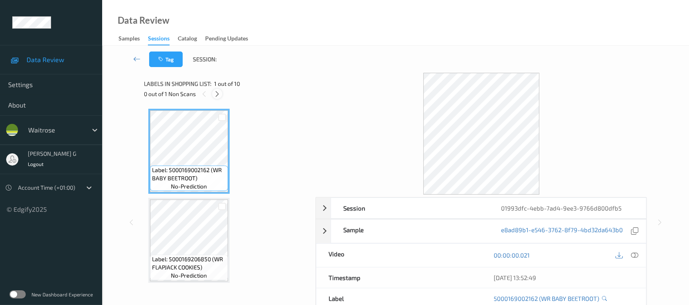
click at [217, 96] on icon at bounding box center [217, 93] width 7 height 7
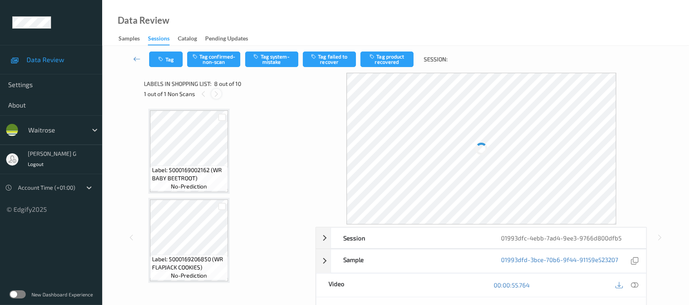
scroll to position [536, 0]
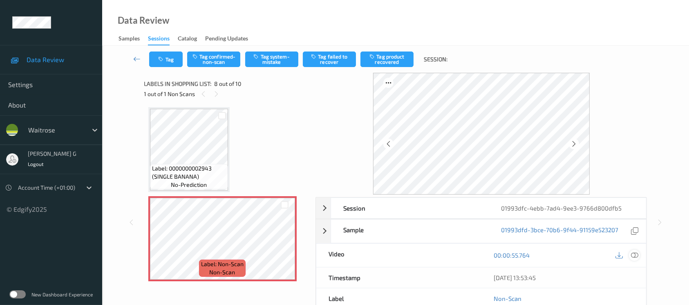
click at [636, 255] on icon at bounding box center [634, 254] width 7 height 7
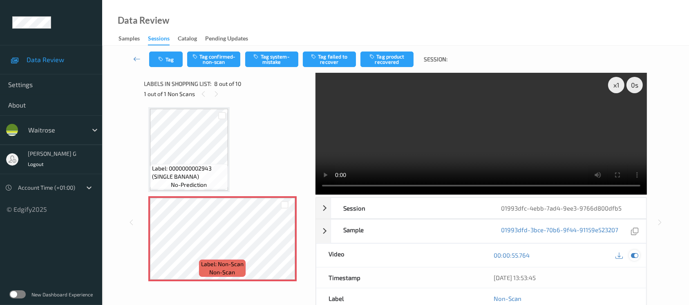
click at [636, 255] on icon at bounding box center [634, 254] width 7 height 7
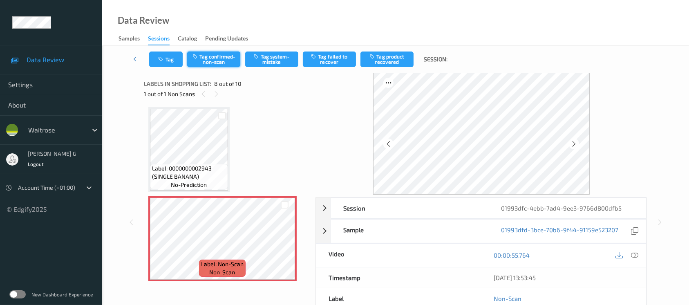
click at [211, 55] on button "Tag confirmed-non-scan" at bounding box center [213, 60] width 53 height 16
click at [218, 52] on button "Untag confirmed-non-scan" at bounding box center [213, 60] width 53 height 16
click at [273, 56] on button "Tag system-mistake" at bounding box center [271, 60] width 53 height 16
click at [159, 59] on icon "button" at bounding box center [162, 59] width 7 height 6
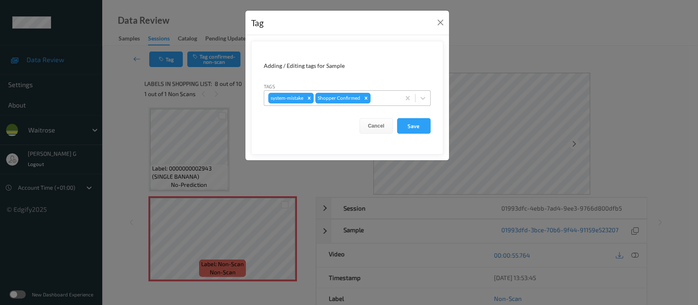
click at [384, 98] on div at bounding box center [384, 98] width 24 height 10
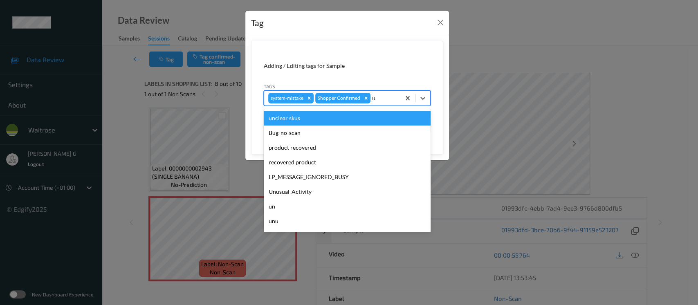
type input "un"
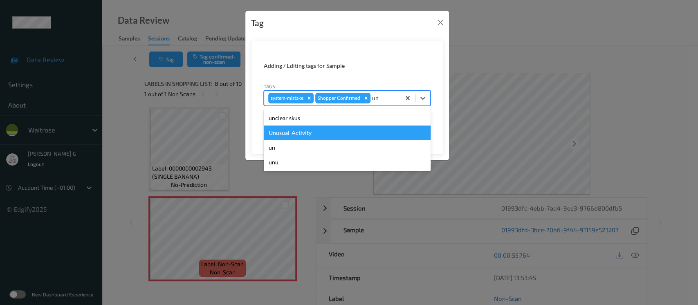
click at [302, 136] on div "Unusual-Activity" at bounding box center [347, 132] width 167 height 15
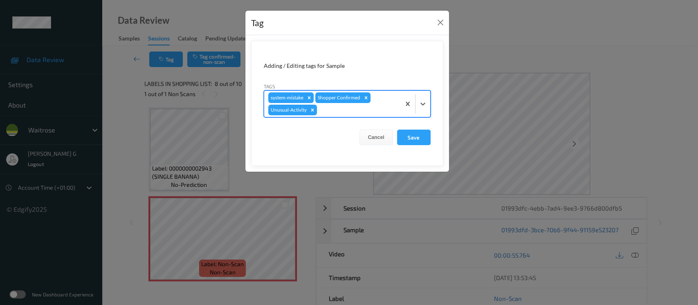
click at [389, 105] on div at bounding box center [357, 110] width 78 height 10
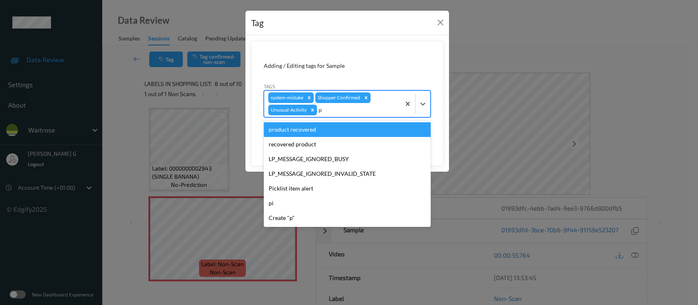
type input "pi"
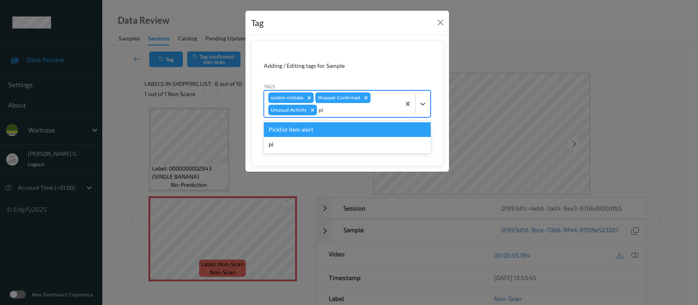
click at [305, 129] on div "Picklist item alert" at bounding box center [347, 129] width 167 height 15
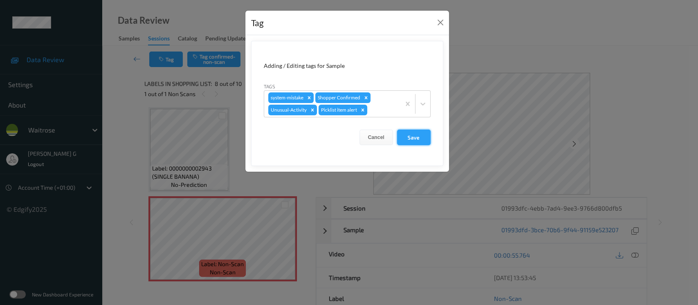
click at [415, 139] on button "Save" at bounding box center [414, 138] width 34 height 16
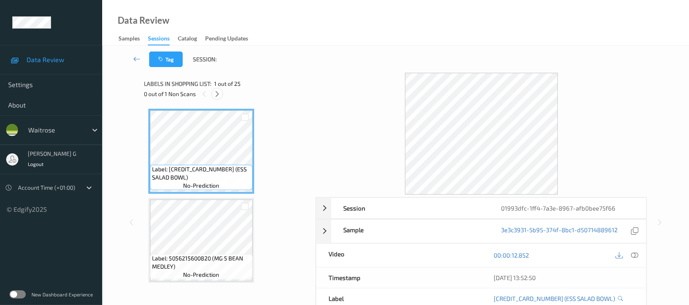
click at [219, 95] on icon at bounding box center [217, 93] width 7 height 7
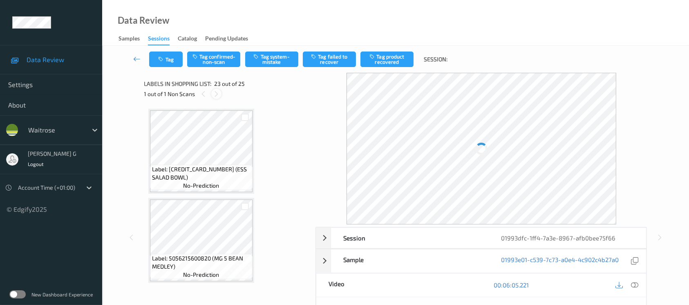
scroll to position [1867, 0]
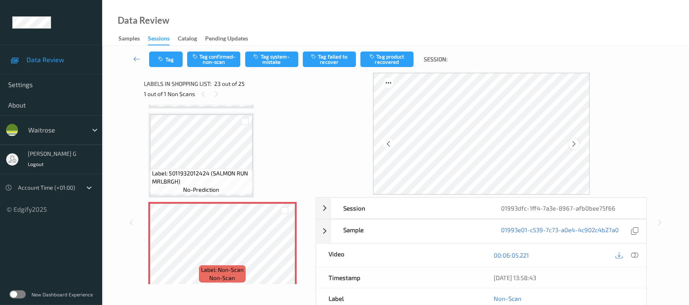
click at [576, 143] on icon at bounding box center [574, 143] width 7 height 7
click at [634, 255] on icon at bounding box center [634, 254] width 7 height 7
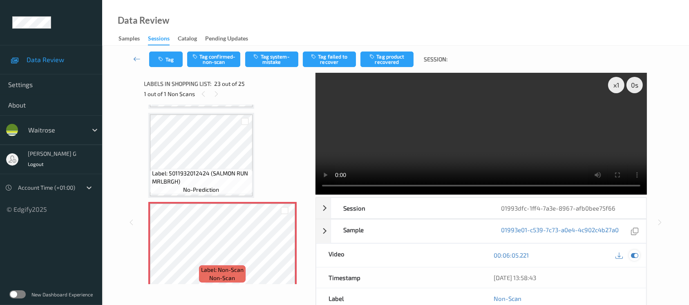
click at [639, 255] on div at bounding box center [634, 255] width 11 height 11
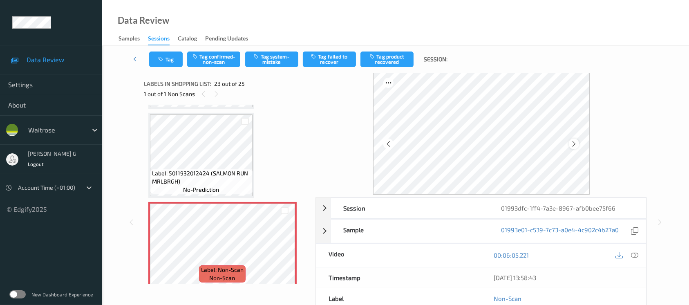
click at [573, 143] on icon at bounding box center [574, 143] width 7 height 7
click at [578, 142] on div at bounding box center [574, 144] width 10 height 10
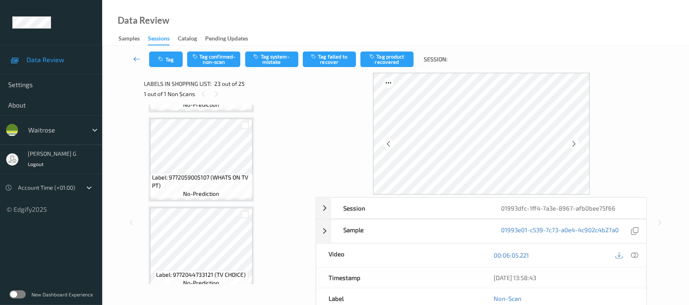
scroll to position [1595, 0]
click at [267, 58] on button "Tag system-mistake" at bounding box center [271, 60] width 53 height 16
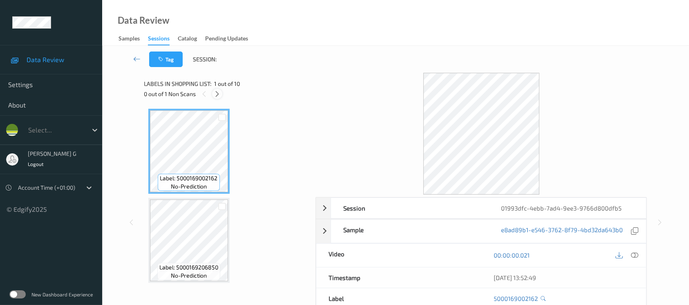
click at [213, 91] on div at bounding box center [217, 94] width 10 height 10
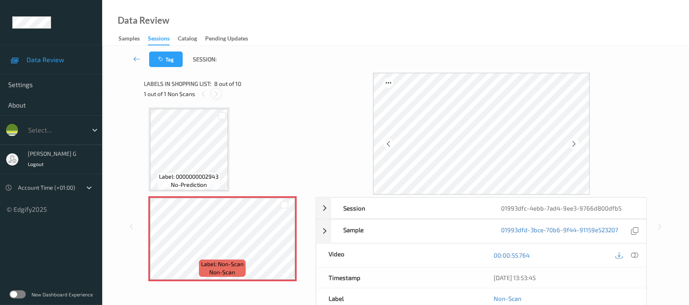
click at [216, 92] on icon at bounding box center [216, 93] width 7 height 7
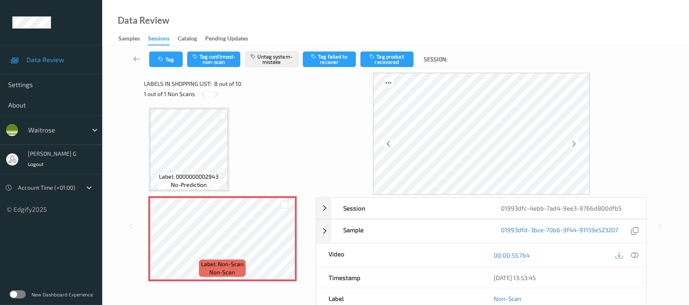
click at [208, 96] on div "1 out of 1 Non Scans" at bounding box center [227, 94] width 166 height 10
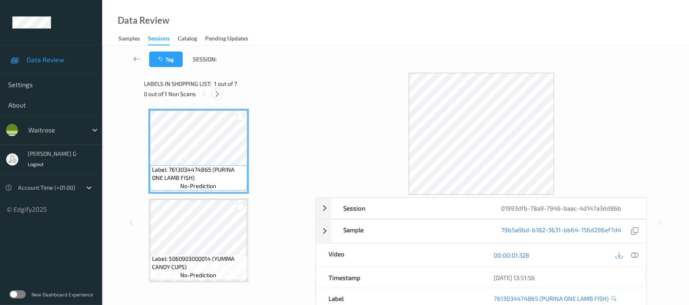
click at [215, 98] on div at bounding box center [217, 94] width 10 height 10
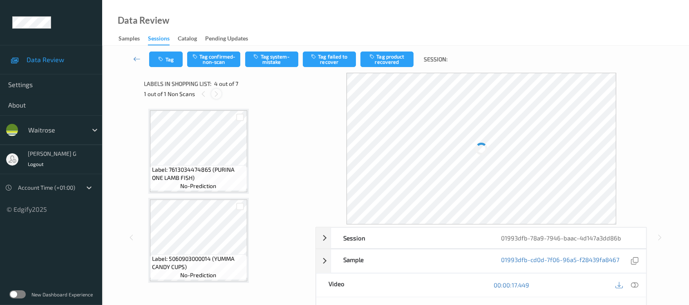
scroll to position [182, 0]
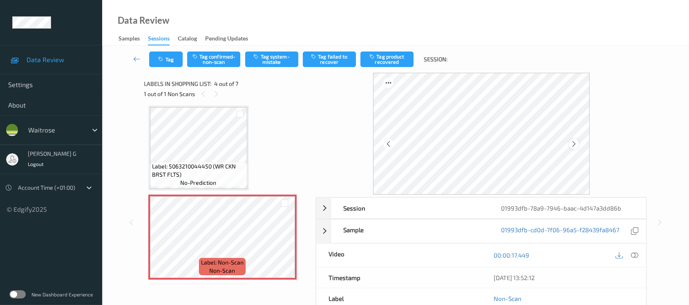
click at [573, 142] on icon at bounding box center [574, 143] width 7 height 7
click at [633, 253] on icon at bounding box center [634, 254] width 7 height 7
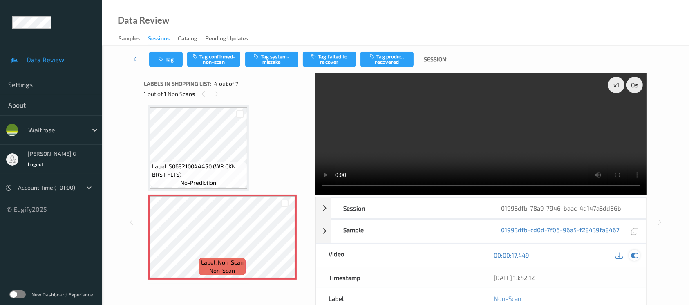
click at [634, 250] on div at bounding box center [634, 255] width 11 height 11
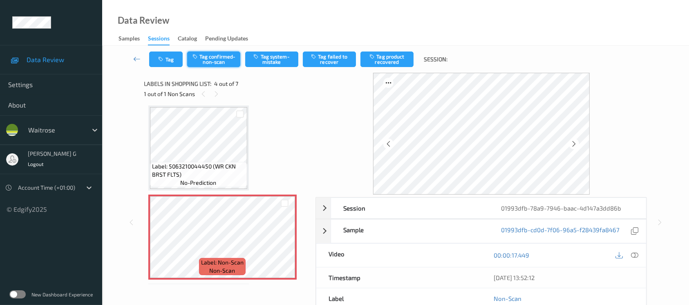
click at [222, 57] on button "Tag confirmed-non-scan" at bounding box center [213, 60] width 53 height 16
click at [390, 61] on button "Tag product recovered" at bounding box center [387, 60] width 53 height 16
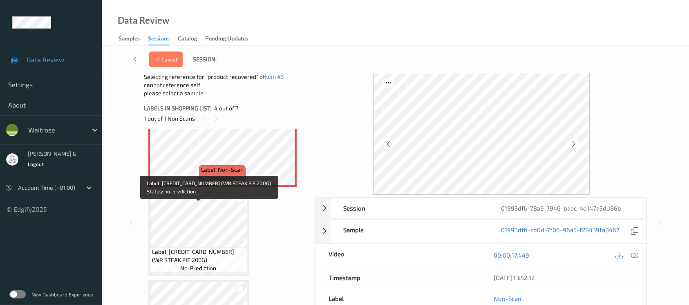
scroll to position [291, 0]
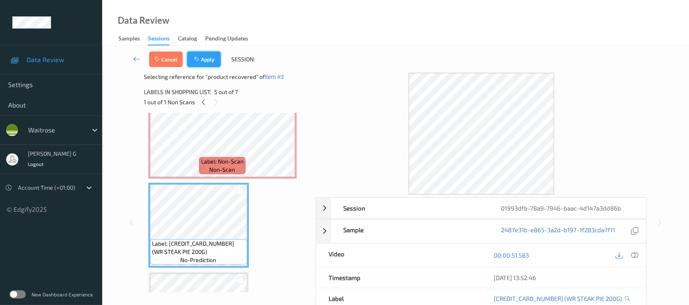
click at [201, 61] on button "Apply" at bounding box center [204, 60] width 34 height 16
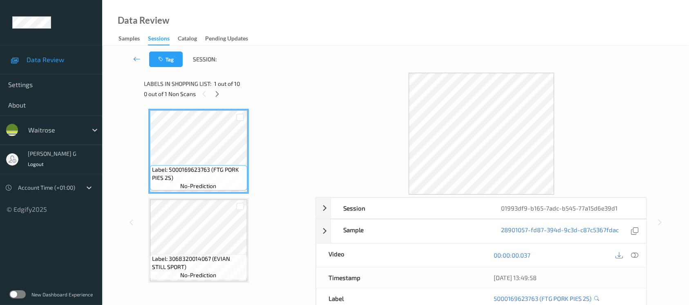
click at [217, 99] on div "Labels in shopping list: 1 out of 10 0 out of 1 Non Scans" at bounding box center [227, 89] width 166 height 32
click at [215, 94] on icon at bounding box center [217, 93] width 7 height 7
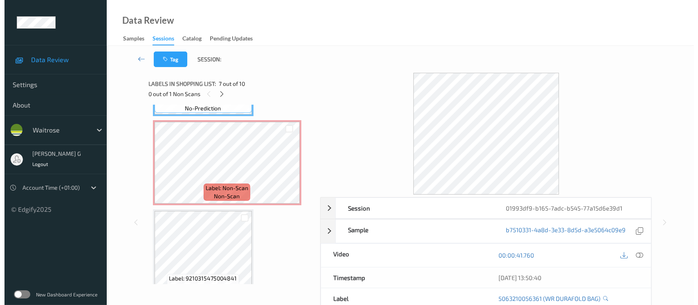
scroll to position [591, 0]
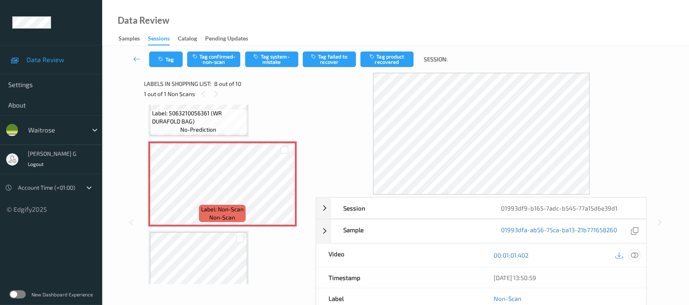
click at [634, 253] on icon at bounding box center [634, 254] width 7 height 7
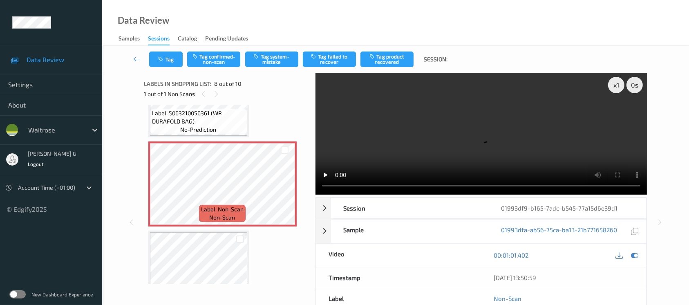
click at [619, 116] on video at bounding box center [482, 134] width 332 height 122
click at [634, 258] on icon at bounding box center [634, 254] width 7 height 7
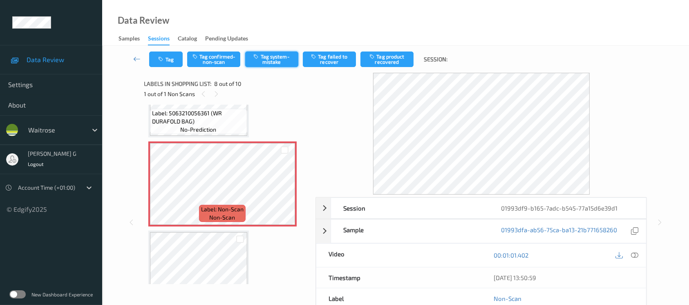
click at [273, 58] on button "Tag system-mistake" at bounding box center [271, 60] width 53 height 16
click at [160, 64] on button "Tag" at bounding box center [166, 60] width 34 height 16
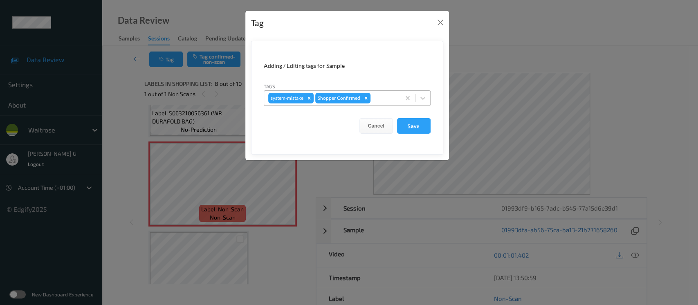
click at [384, 99] on div at bounding box center [384, 98] width 24 height 10
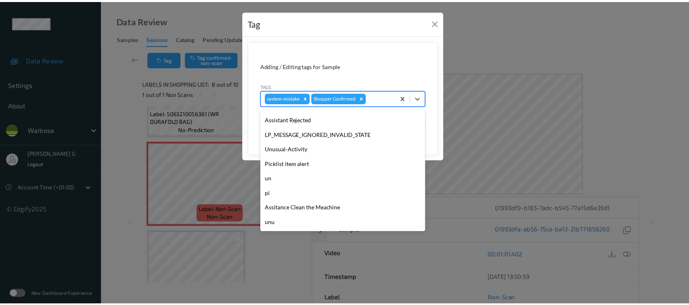
scroll to position [0, 0]
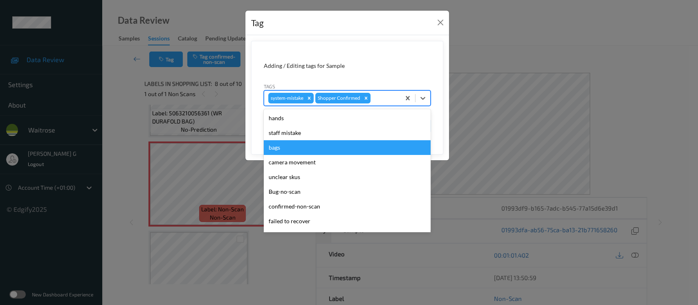
click at [275, 149] on div "bags" at bounding box center [347, 147] width 167 height 15
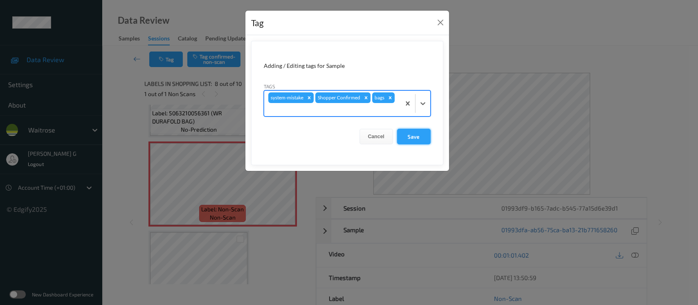
click at [407, 139] on button "Save" at bounding box center [414, 137] width 34 height 16
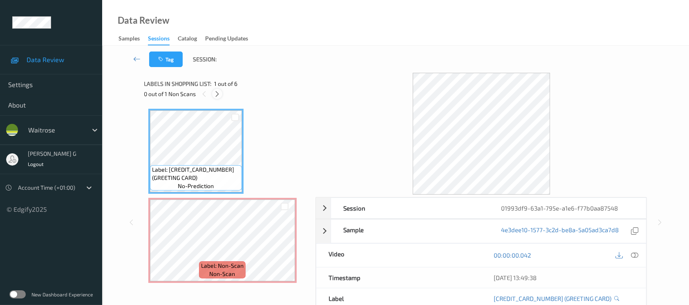
click at [219, 94] on icon at bounding box center [217, 93] width 7 height 7
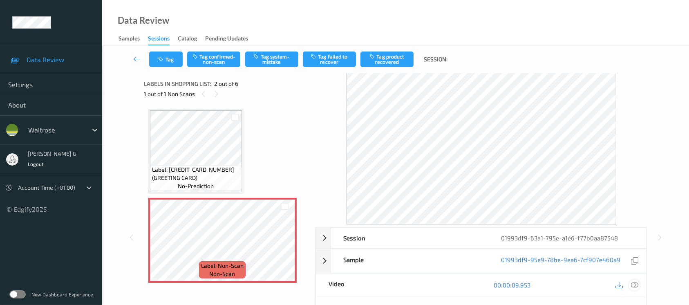
click at [637, 283] on icon at bounding box center [634, 284] width 7 height 7
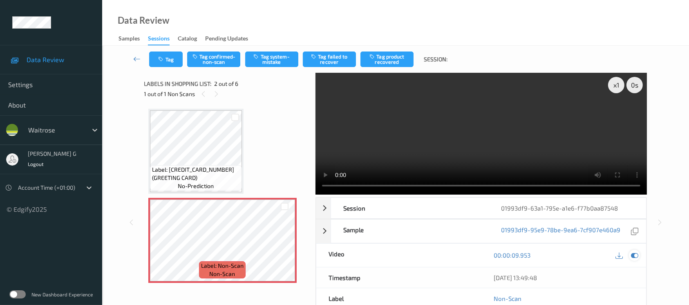
click at [636, 255] on icon at bounding box center [634, 254] width 7 height 7
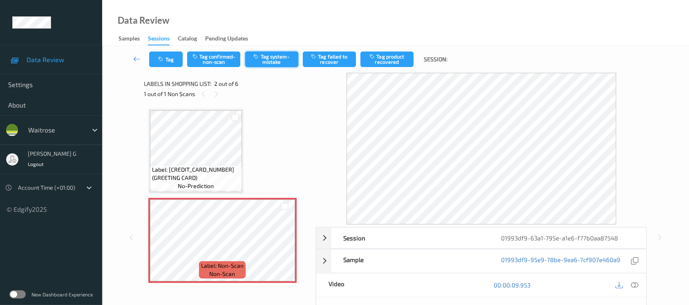
click at [270, 59] on button "Tag system-mistake" at bounding box center [271, 60] width 53 height 16
click at [266, 63] on button "Tag system-mistake" at bounding box center [271, 60] width 53 height 16
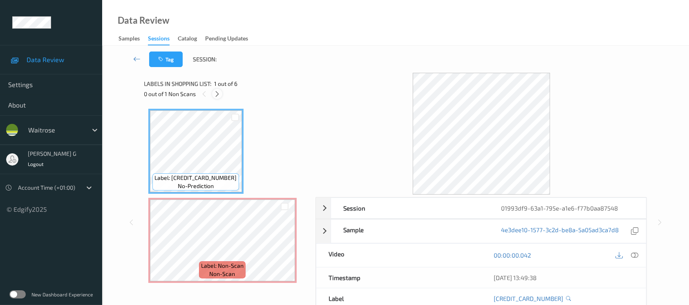
click at [221, 94] on div at bounding box center [217, 94] width 10 height 10
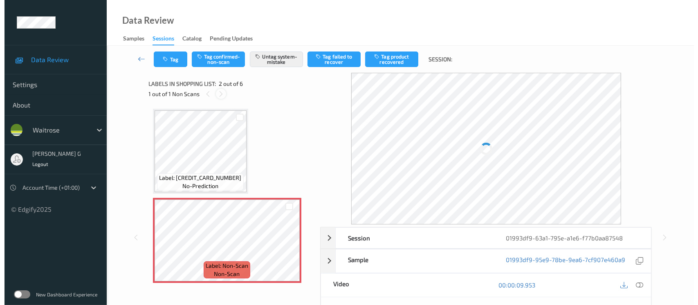
scroll to position [4, 0]
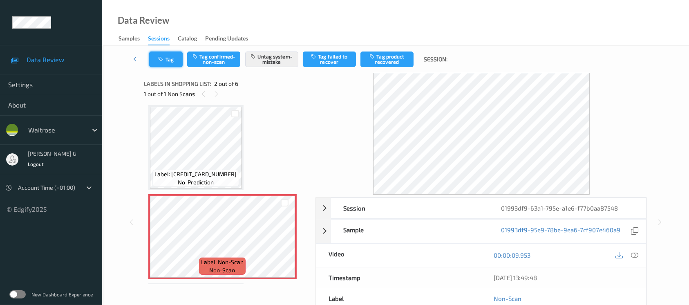
click at [165, 63] on button "Tag" at bounding box center [166, 60] width 34 height 16
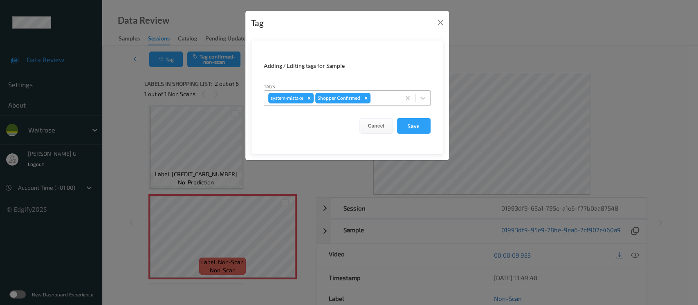
click at [375, 96] on div at bounding box center [384, 98] width 24 height 10
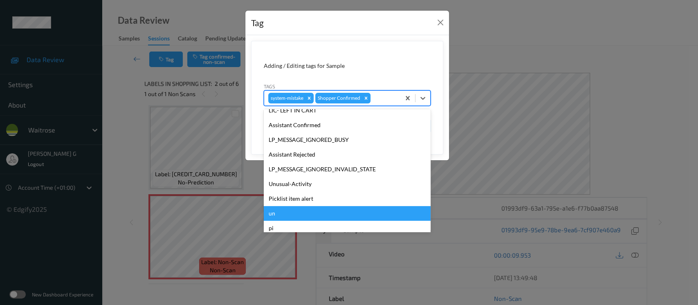
scroll to position [190, 0]
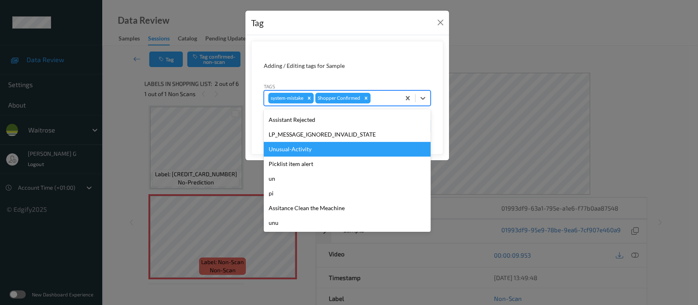
click at [292, 147] on div "Unusual-Activity" at bounding box center [347, 149] width 167 height 15
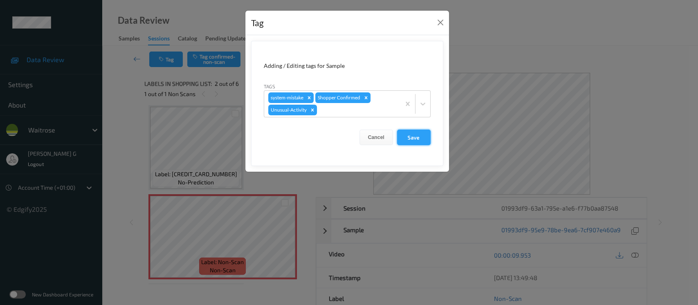
click at [404, 133] on button "Save" at bounding box center [414, 138] width 34 height 16
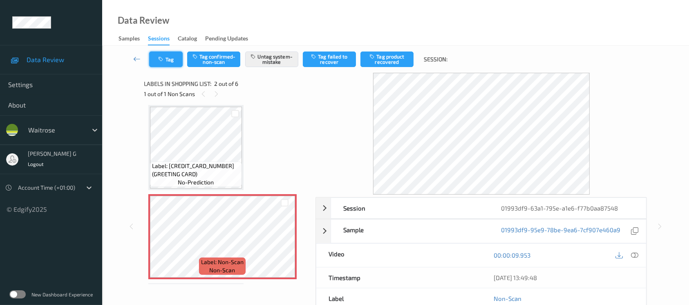
click at [175, 56] on button "Tag" at bounding box center [166, 60] width 34 height 16
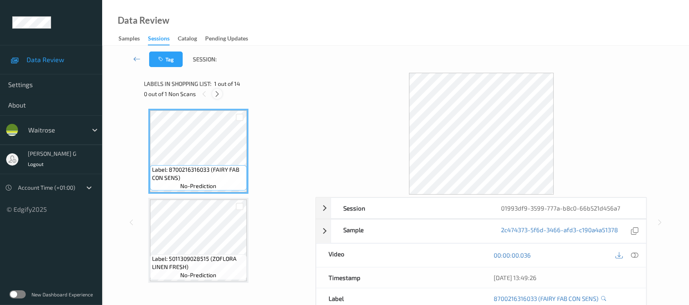
click at [218, 92] on icon at bounding box center [217, 93] width 7 height 7
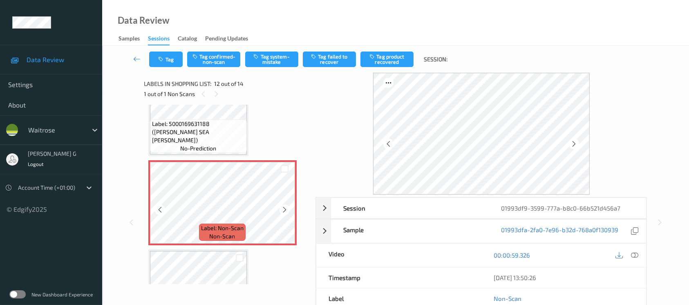
scroll to position [946, 0]
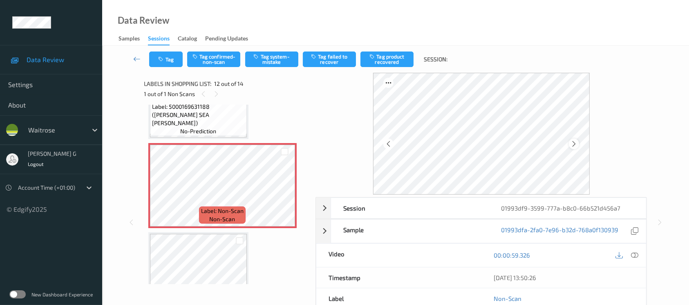
click at [574, 144] on icon at bounding box center [574, 143] width 7 height 7
click at [635, 256] on icon at bounding box center [634, 254] width 7 height 7
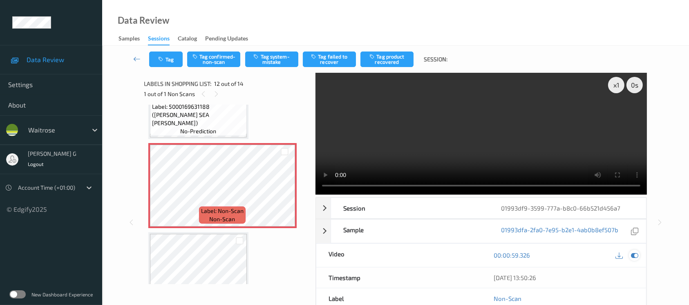
click at [634, 256] on icon at bounding box center [634, 254] width 7 height 7
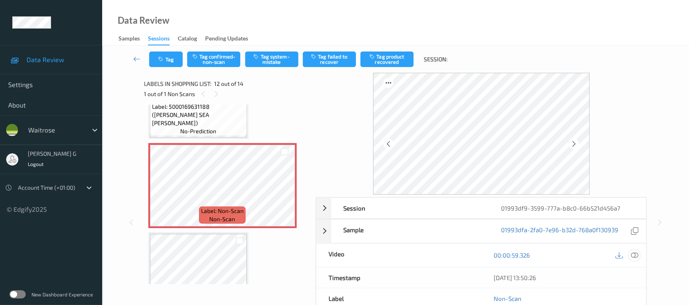
click at [639, 254] on div at bounding box center [634, 255] width 11 height 11
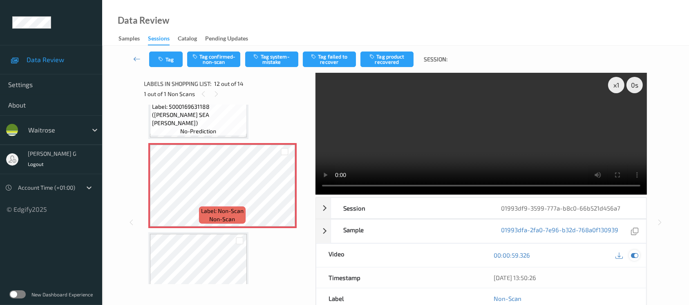
click at [636, 254] on icon at bounding box center [634, 254] width 7 height 7
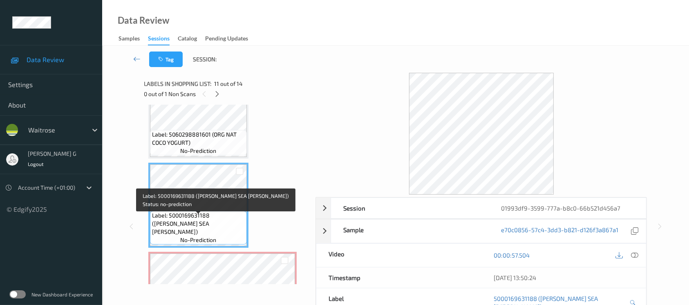
scroll to position [892, 0]
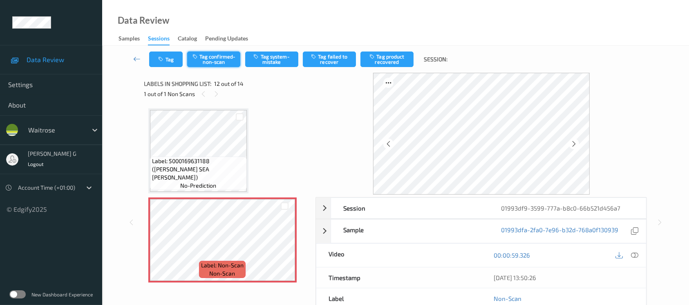
click at [207, 58] on button "Tag confirmed-non-scan" at bounding box center [213, 60] width 53 height 16
click at [389, 61] on button "Tag product recovered" at bounding box center [387, 60] width 53 height 16
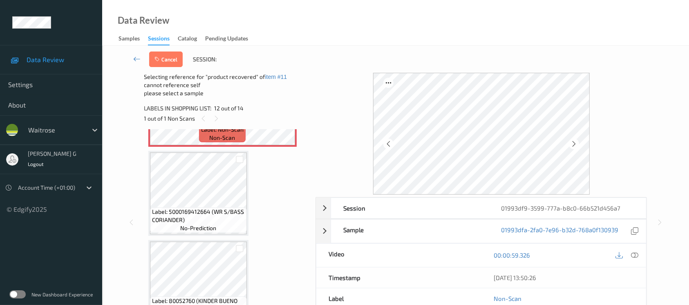
scroll to position [1055, 0]
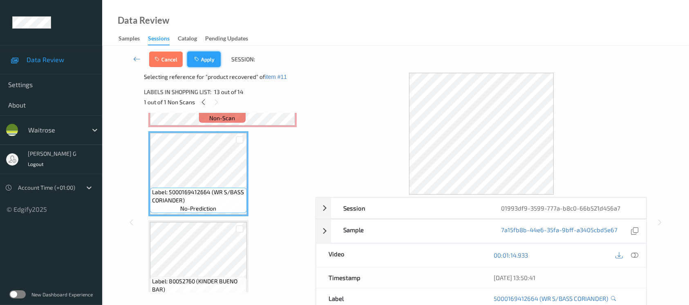
click at [207, 60] on button "Apply" at bounding box center [204, 60] width 34 height 16
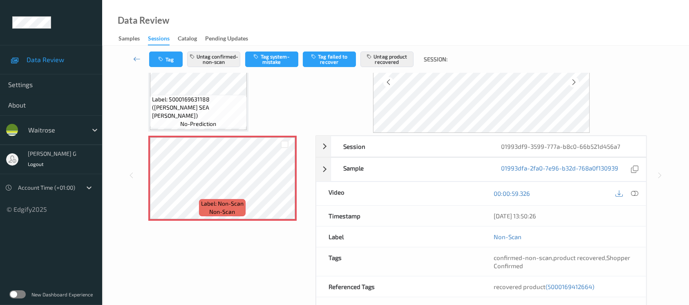
scroll to position [0, 0]
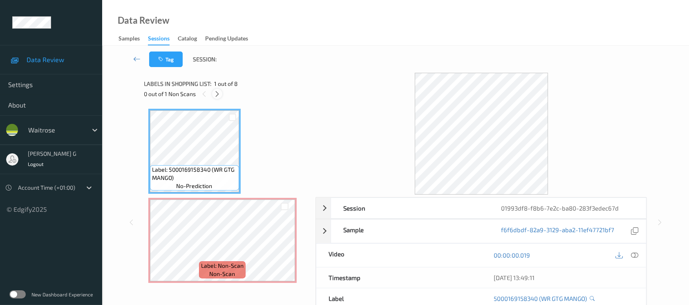
click at [219, 91] on icon at bounding box center [217, 93] width 7 height 7
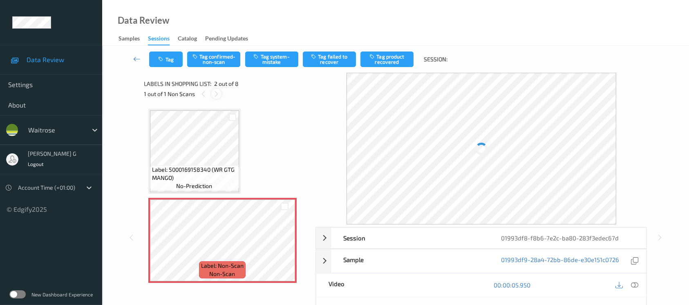
scroll to position [4, 0]
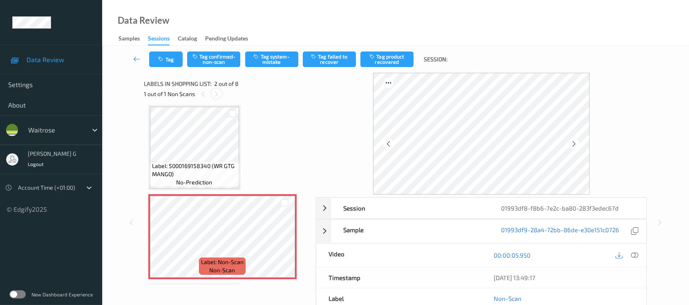
click at [217, 93] on icon at bounding box center [216, 93] width 7 height 7
click at [635, 256] on icon at bounding box center [634, 254] width 7 height 7
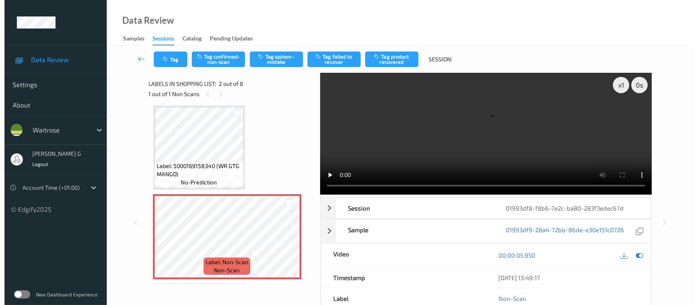
scroll to position [0, 0]
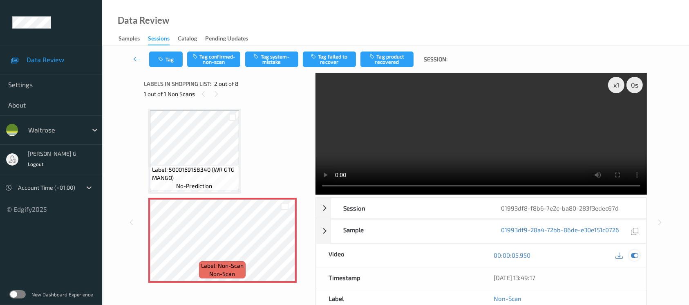
click at [638, 251] on icon at bounding box center [634, 254] width 7 height 7
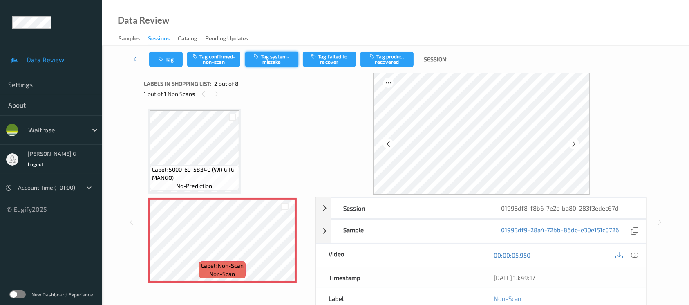
click at [270, 62] on button "Tag system-mistake" at bounding box center [271, 60] width 53 height 16
click at [170, 63] on button "Tag" at bounding box center [166, 60] width 34 height 16
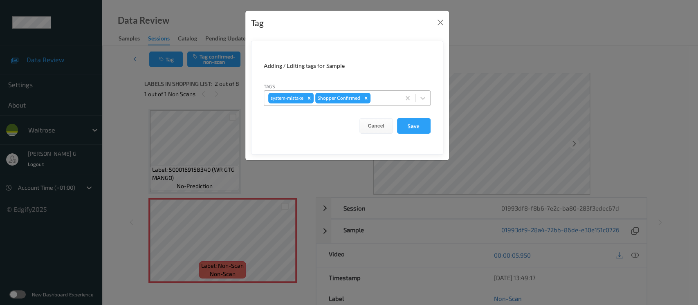
click at [387, 94] on div at bounding box center [384, 98] width 24 height 10
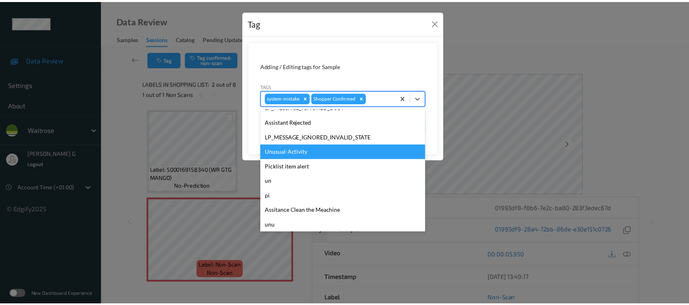
scroll to position [190, 0]
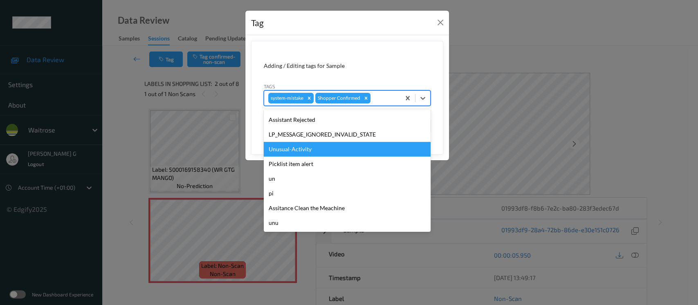
click at [282, 150] on div "Unusual-Activity" at bounding box center [347, 149] width 167 height 15
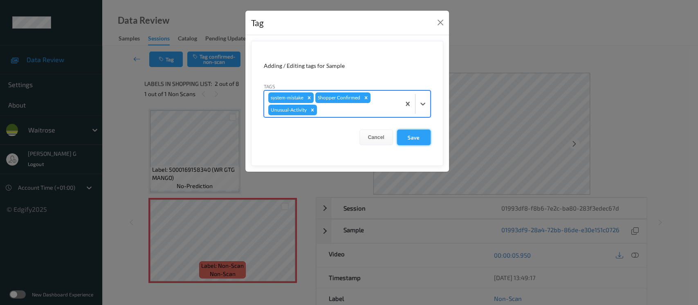
click at [410, 138] on button "Save" at bounding box center [414, 138] width 34 height 16
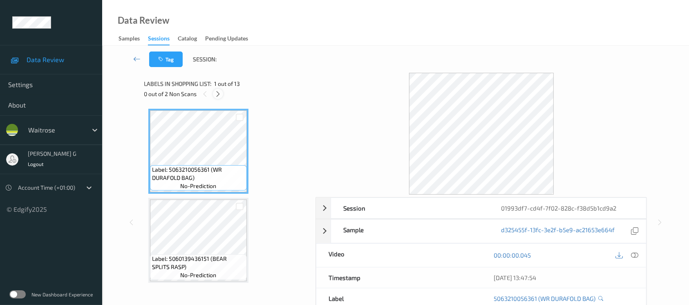
click at [215, 96] on icon at bounding box center [218, 93] width 7 height 7
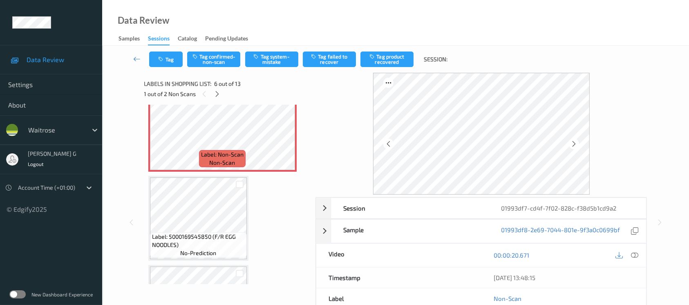
scroll to position [413, 0]
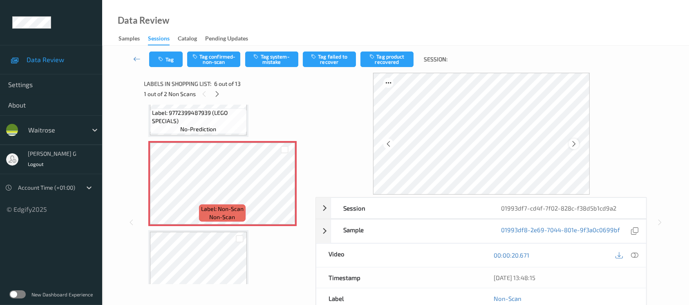
click at [572, 140] on icon at bounding box center [574, 143] width 7 height 7
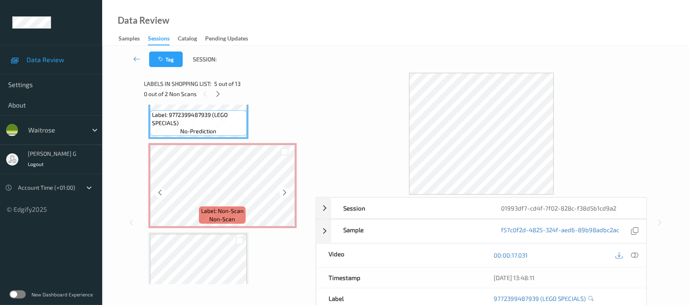
scroll to position [436, 0]
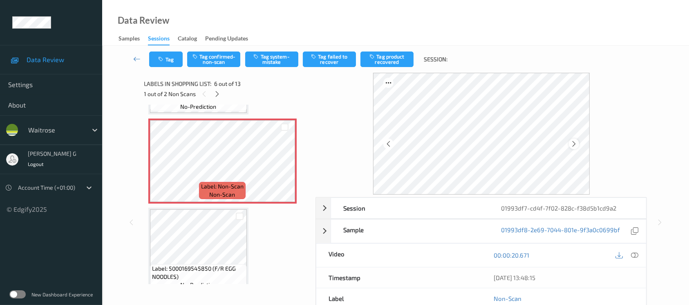
click at [571, 144] on icon at bounding box center [574, 143] width 7 height 7
click at [632, 255] on icon at bounding box center [634, 254] width 7 height 7
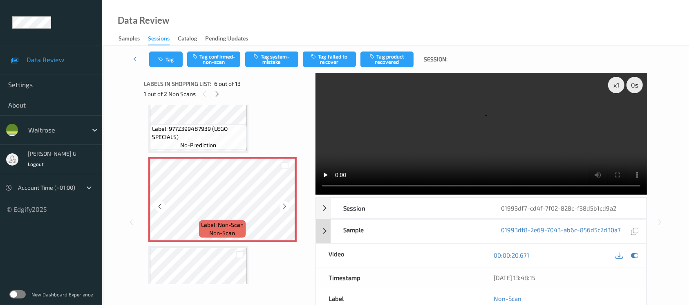
scroll to position [381, 0]
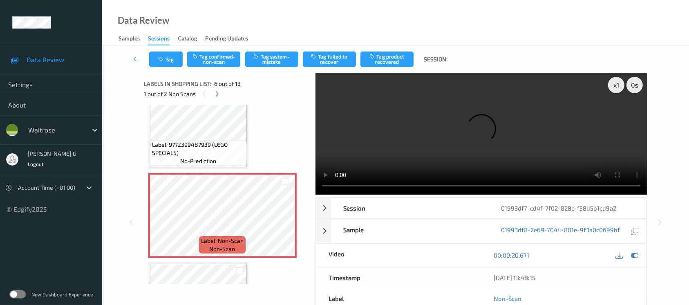
click at [617, 116] on video at bounding box center [482, 134] width 332 height 122
click at [638, 253] on icon at bounding box center [634, 254] width 7 height 7
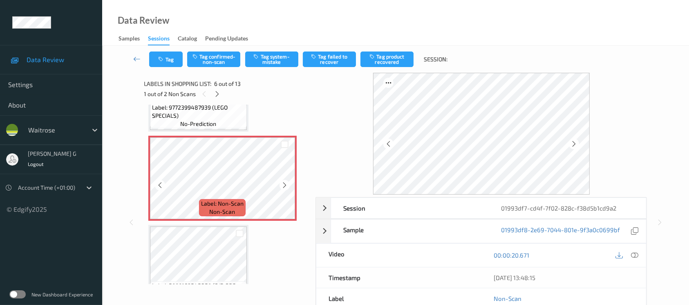
scroll to position [436, 0]
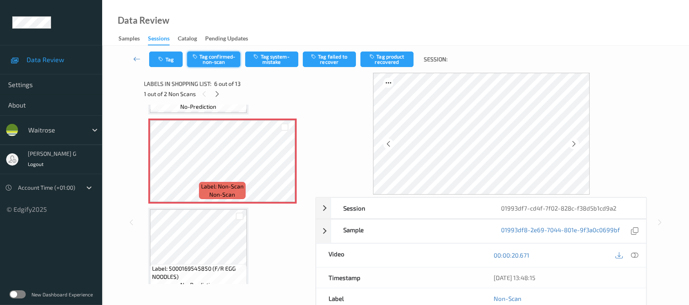
click at [209, 60] on button "Tag confirmed-non-scan" at bounding box center [213, 60] width 53 height 16
click at [329, 56] on button "Tag failed to recover" at bounding box center [329, 60] width 53 height 16
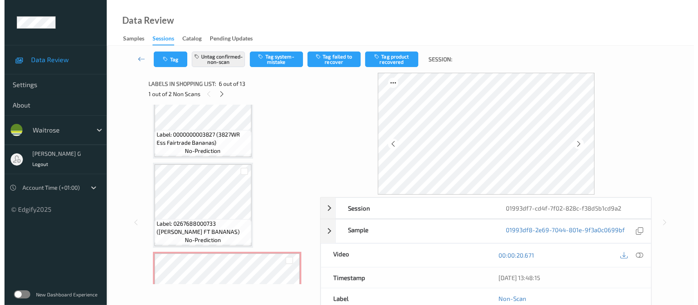
scroll to position [978, 0]
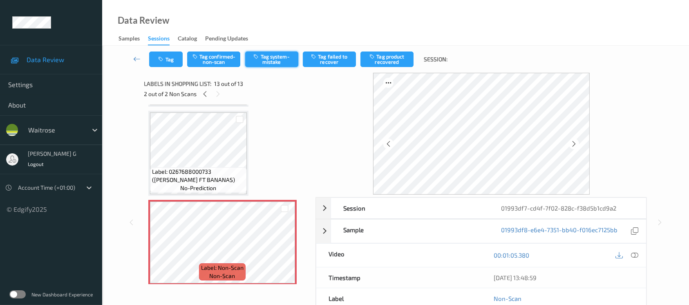
click at [264, 55] on button "Tag system-mistake" at bounding box center [271, 60] width 53 height 16
click at [168, 59] on button "Tag" at bounding box center [166, 60] width 34 height 16
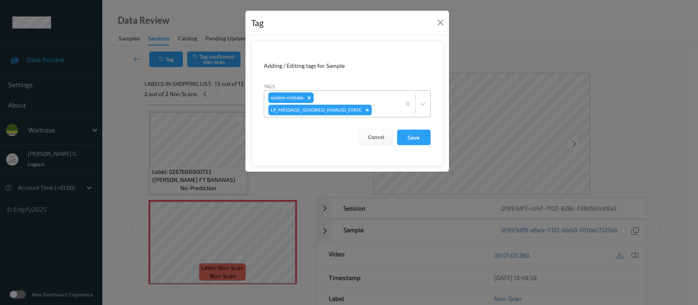
click at [373, 95] on div "system-mistake LP_MESSAGE_IGNORED_INVALID_STATE" at bounding box center [332, 104] width 136 height 26
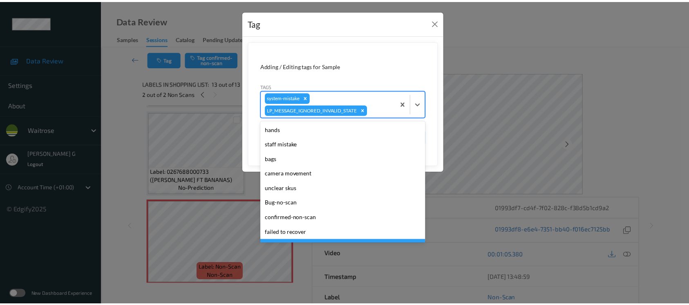
scroll to position [190, 0]
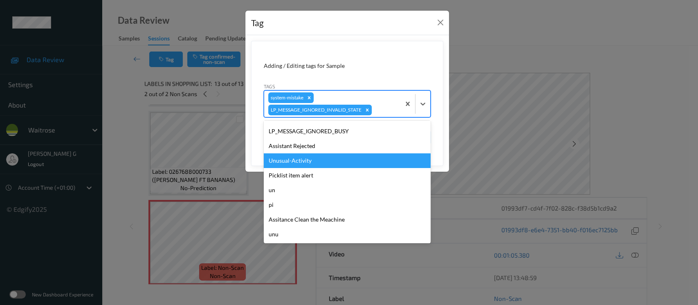
click at [284, 162] on div "Unusual-Activity" at bounding box center [347, 160] width 167 height 15
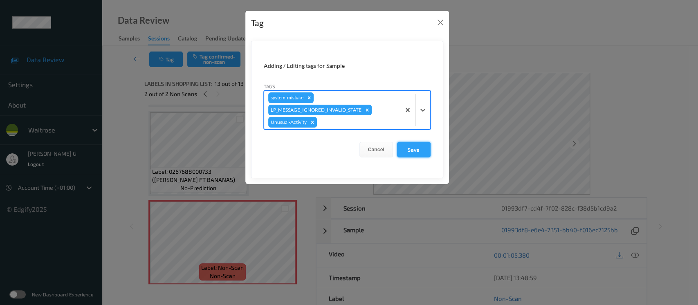
click at [412, 152] on button "Save" at bounding box center [414, 150] width 34 height 16
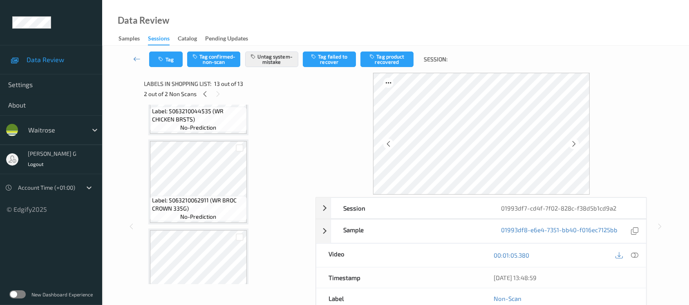
scroll to position [651, 0]
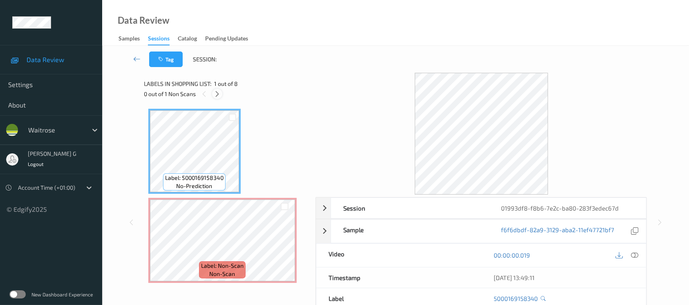
click at [216, 94] on icon at bounding box center [217, 93] width 7 height 7
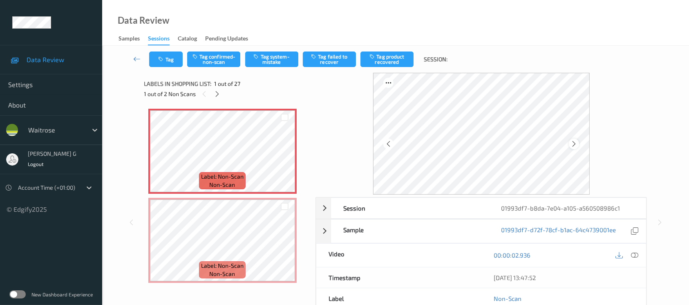
click at [576, 146] on icon at bounding box center [574, 143] width 7 height 7
click at [575, 144] on icon at bounding box center [574, 143] width 7 height 7
click at [633, 254] on icon at bounding box center [634, 254] width 7 height 7
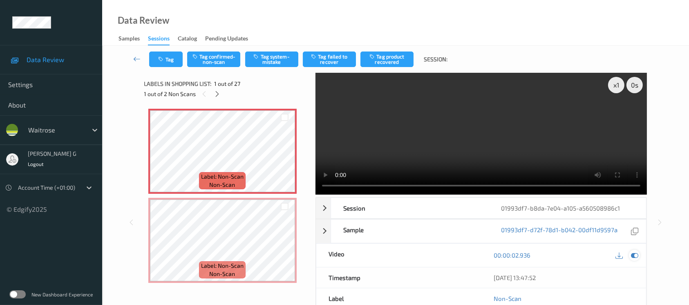
click at [636, 251] on icon at bounding box center [634, 254] width 7 height 7
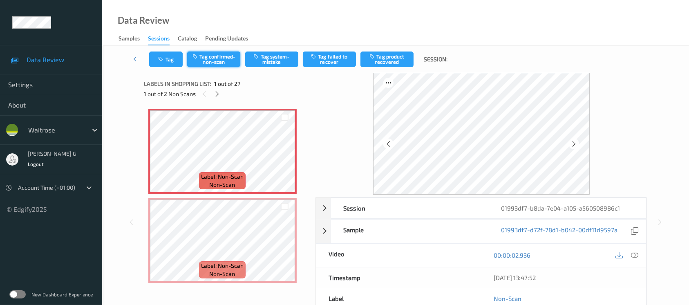
click at [216, 58] on button "Tag confirmed-non-scan" at bounding box center [213, 60] width 53 height 16
click at [394, 57] on button "Tag product recovered" at bounding box center [387, 60] width 53 height 16
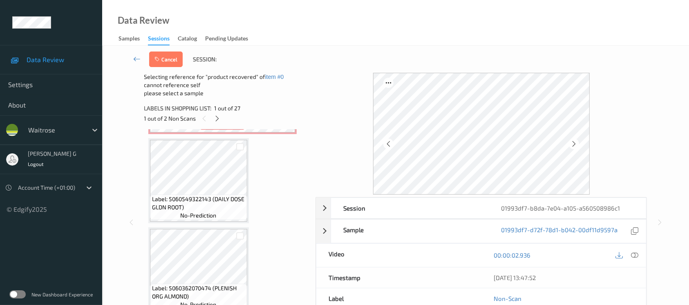
scroll to position [164, 0]
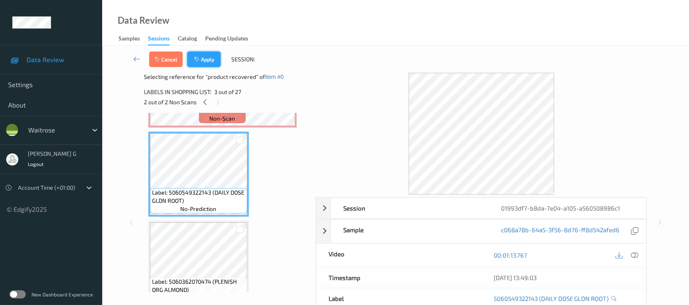
click at [198, 58] on icon "button" at bounding box center [197, 59] width 7 height 6
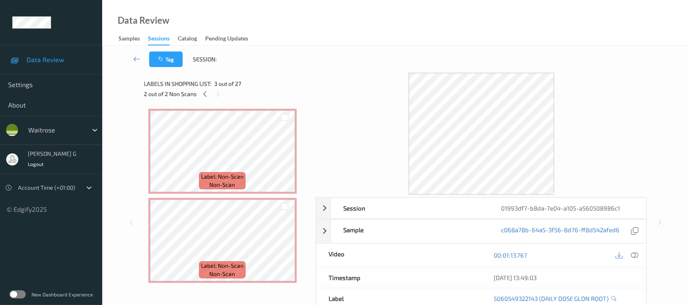
scroll to position [0, 0]
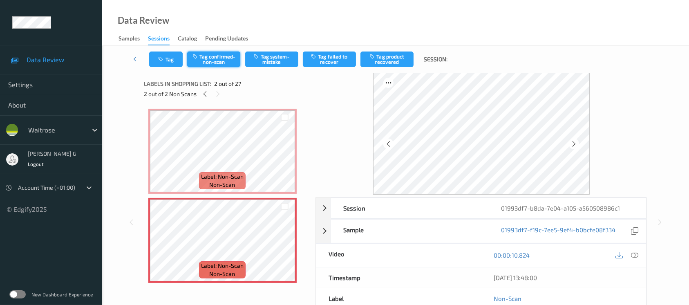
click at [222, 61] on button "Tag confirmed-non-scan" at bounding box center [213, 60] width 53 height 16
click at [387, 58] on button "Tag product recovered" at bounding box center [387, 60] width 53 height 16
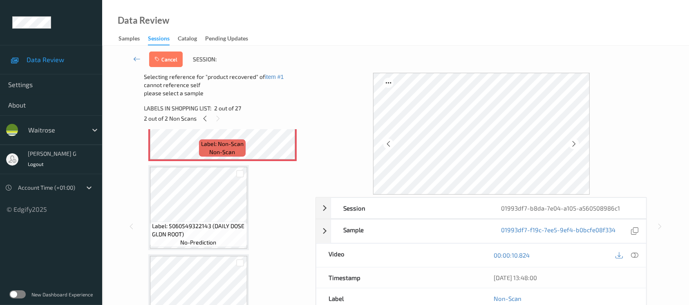
scroll to position [164, 0]
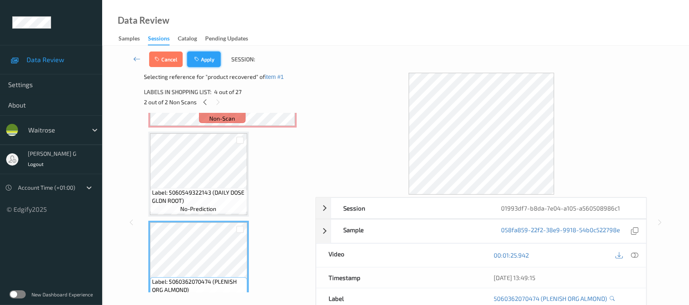
click at [207, 57] on button "Apply" at bounding box center [204, 60] width 34 height 16
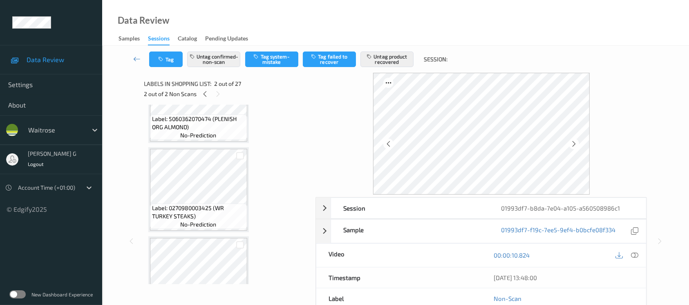
scroll to position [440, 0]
